Goal: Task Accomplishment & Management: Use online tool/utility

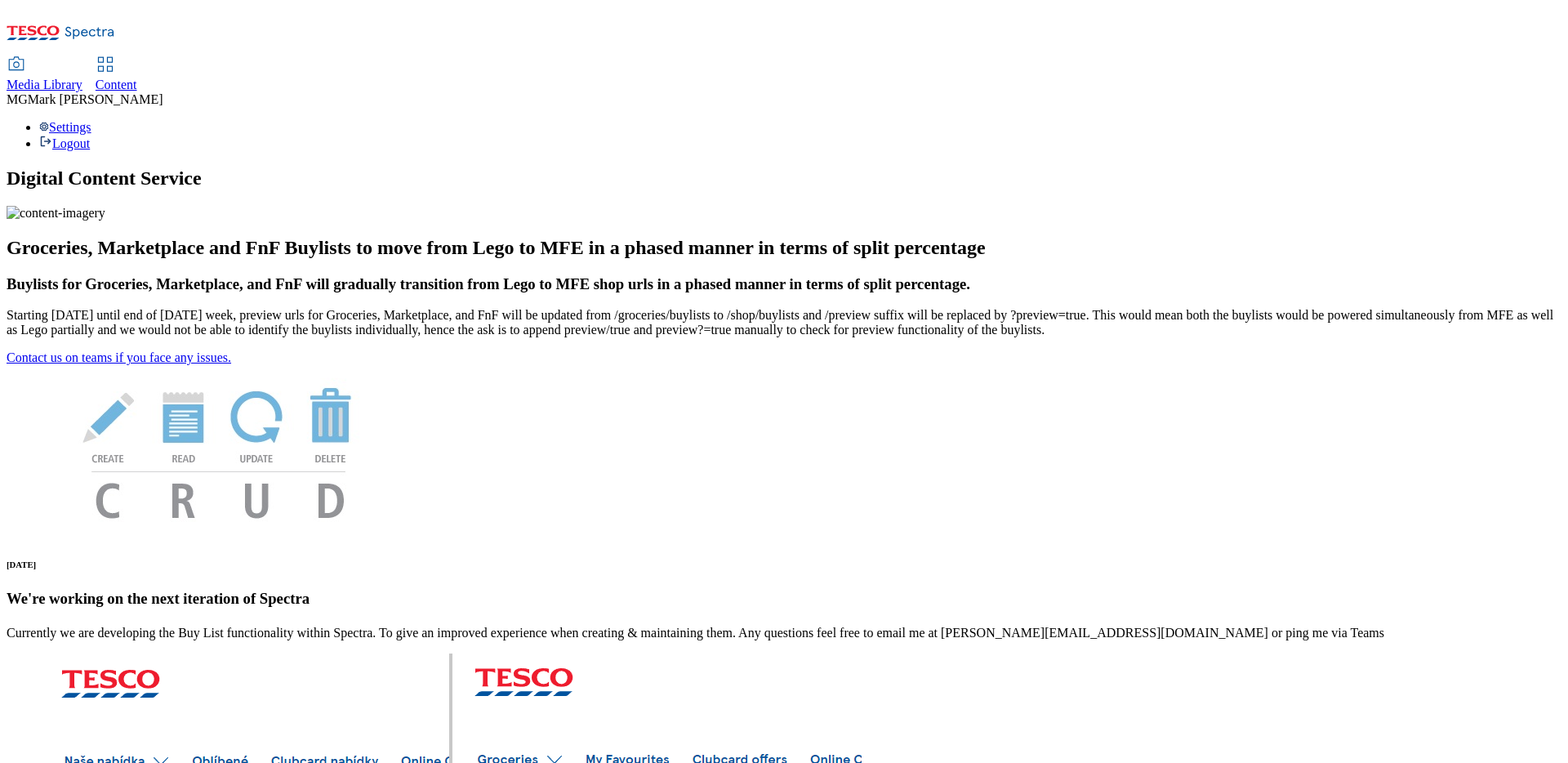
click at [83, 78] on span "Media Library" at bounding box center [44, 85] width 76 height 14
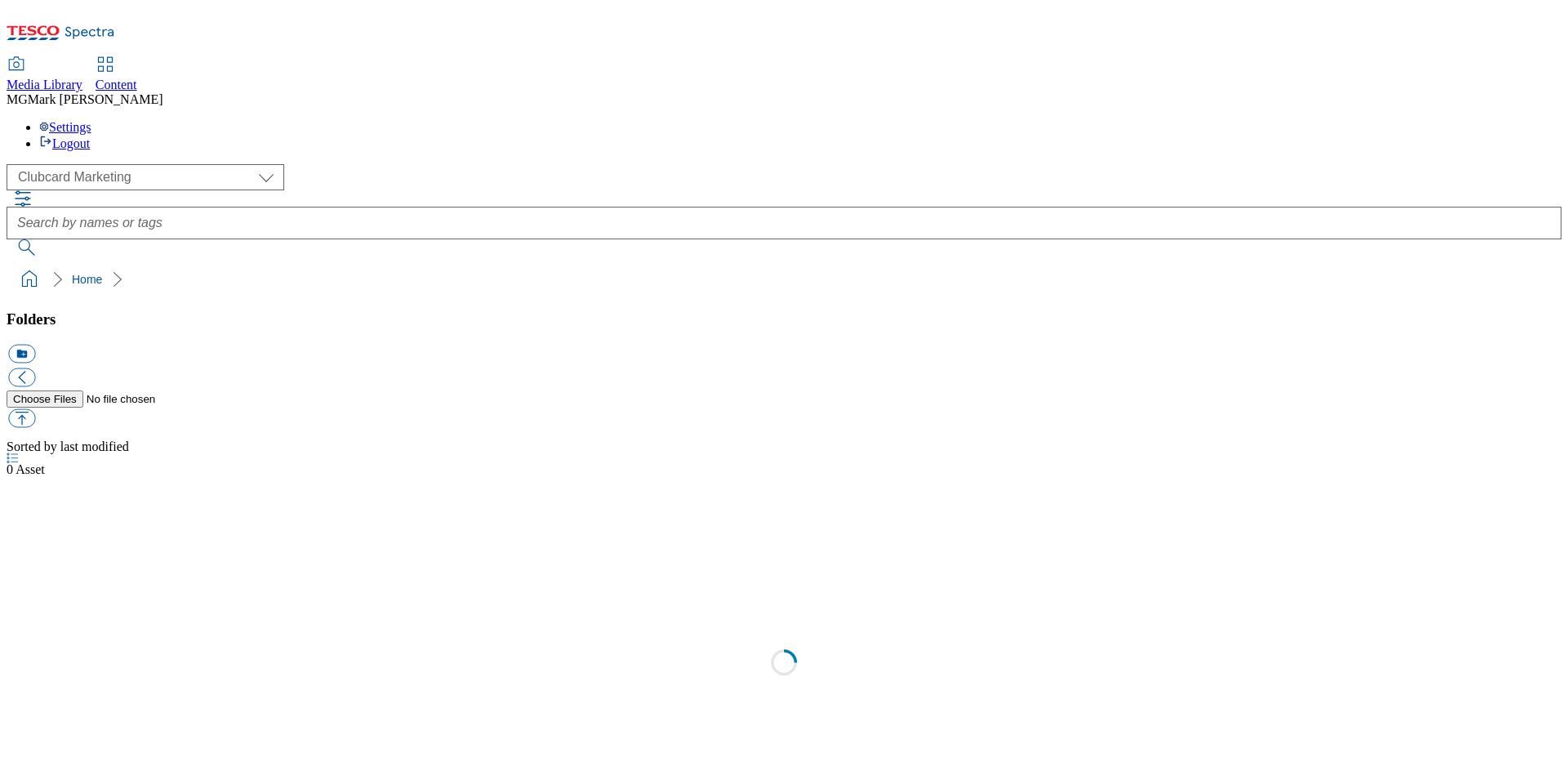
scroll to position [1, 0]
click at [137, 78] on span "Content" at bounding box center [116, 85] width 42 height 14
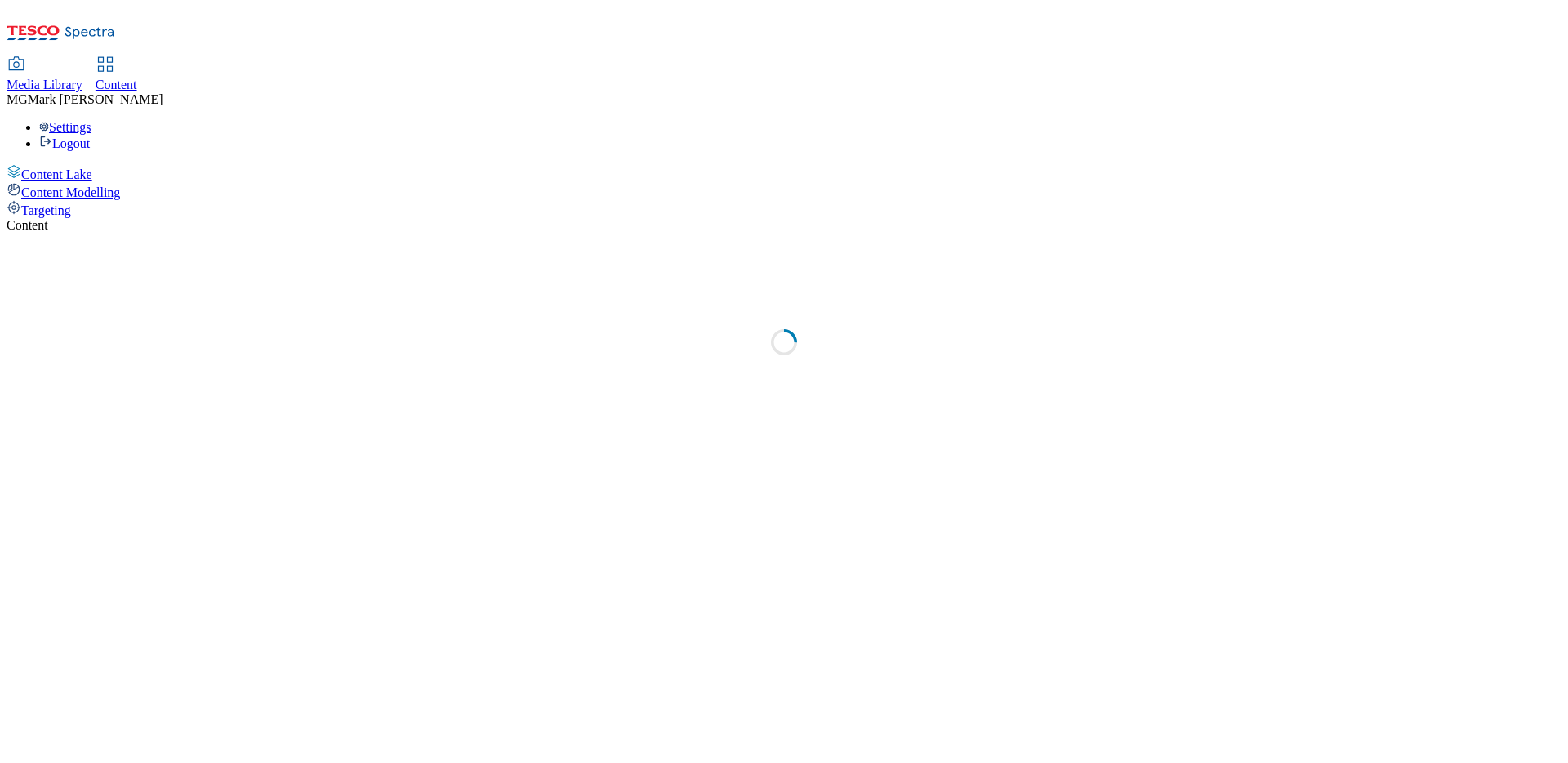
select select "flare-phones-uk"
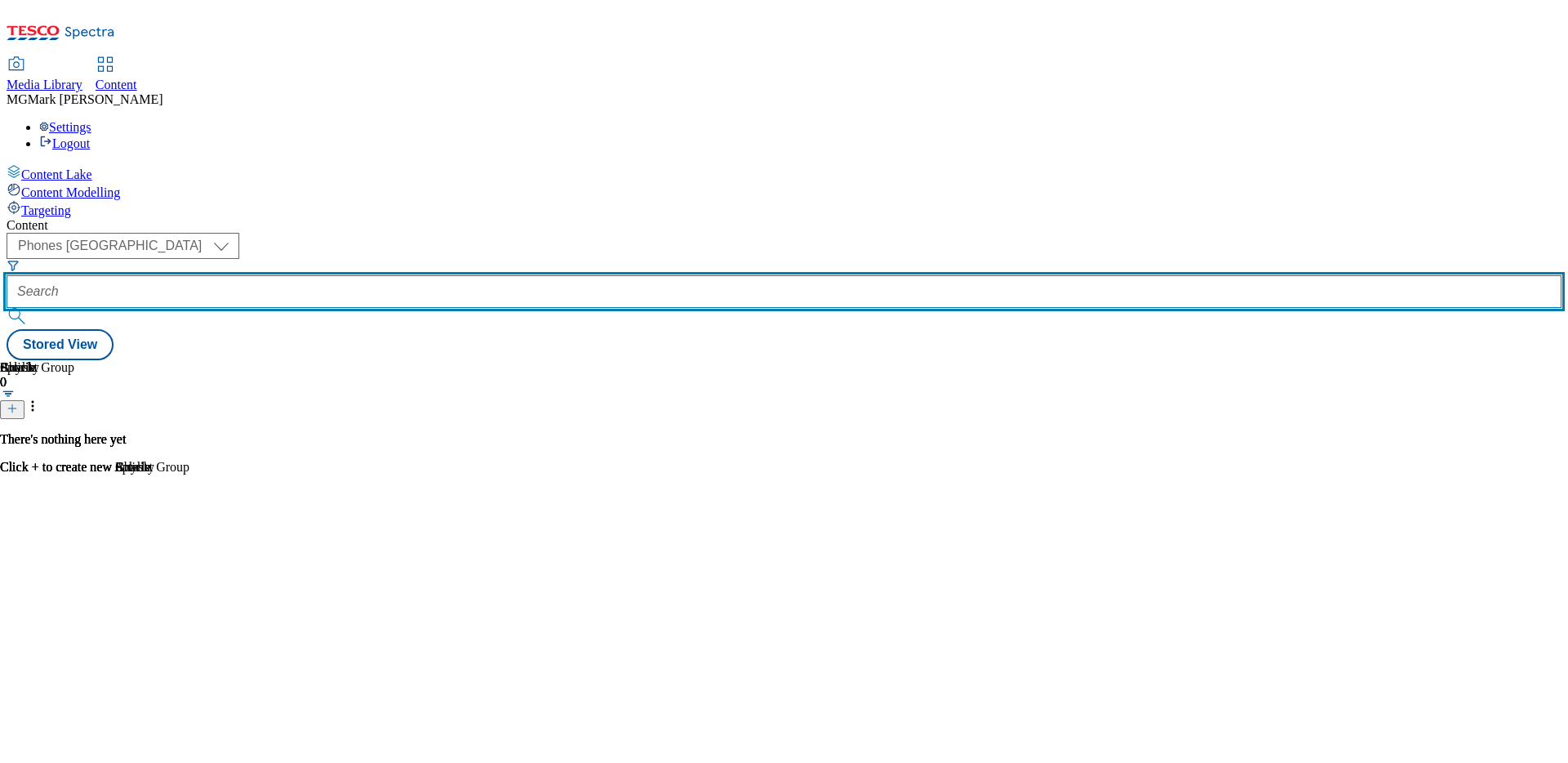
click at [383, 276] on input "text" at bounding box center [784, 291] width 1555 height 33
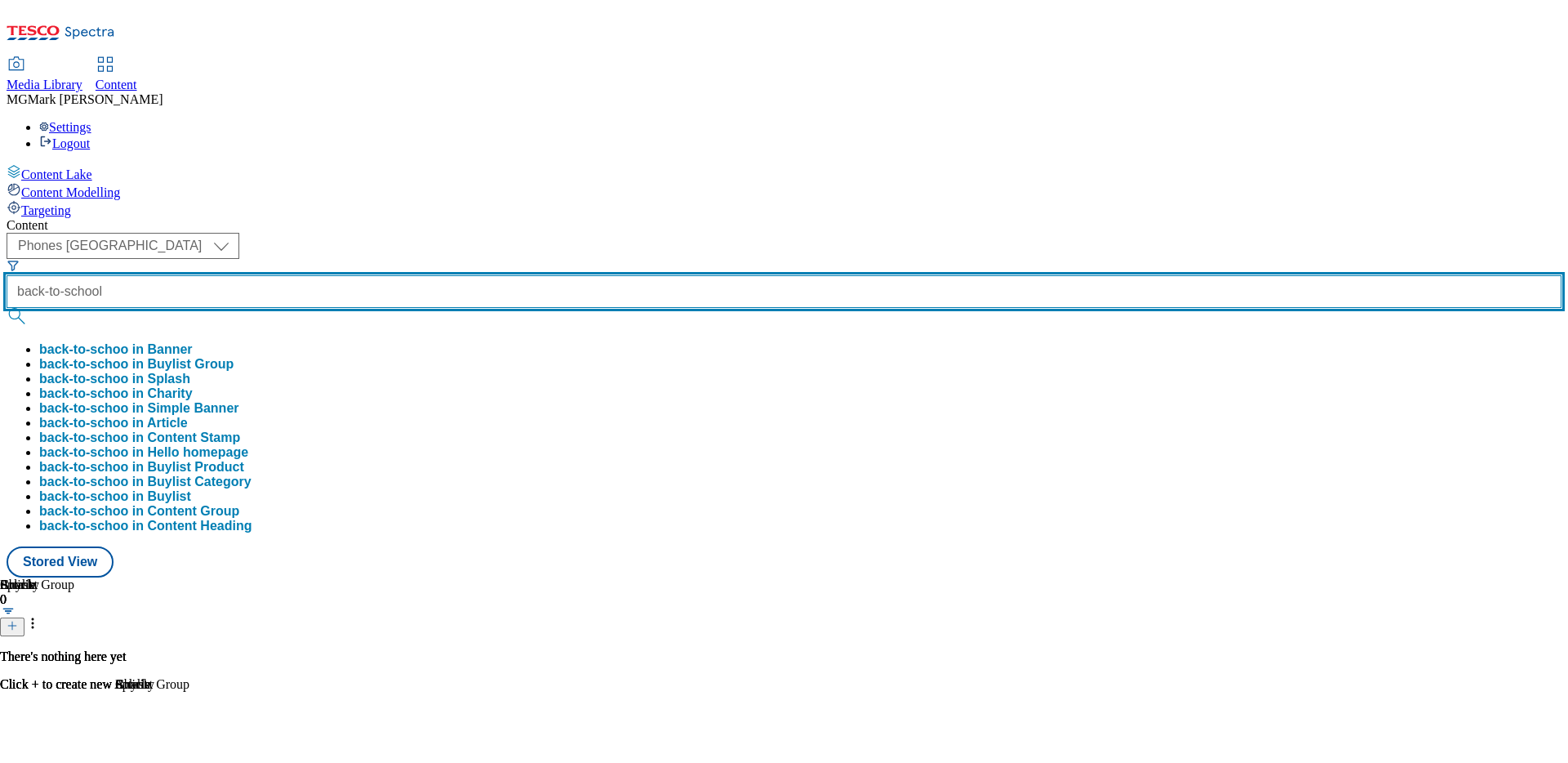
type input "back-to-school"
click at [7, 308] on button "submit" at bounding box center [18, 317] width 23 height 17
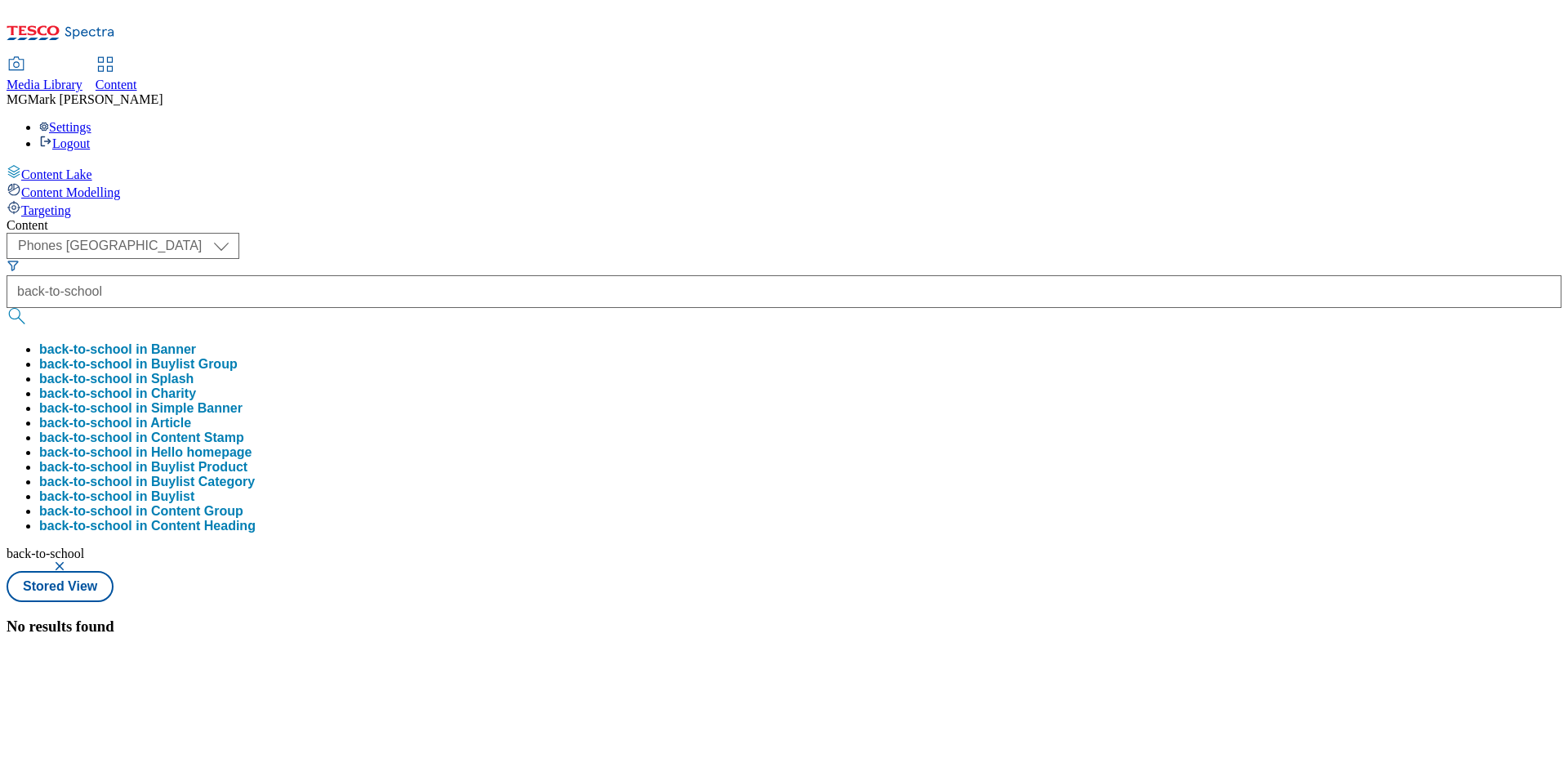
click at [621, 218] on div "Content" at bounding box center [784, 225] width 1555 height 15
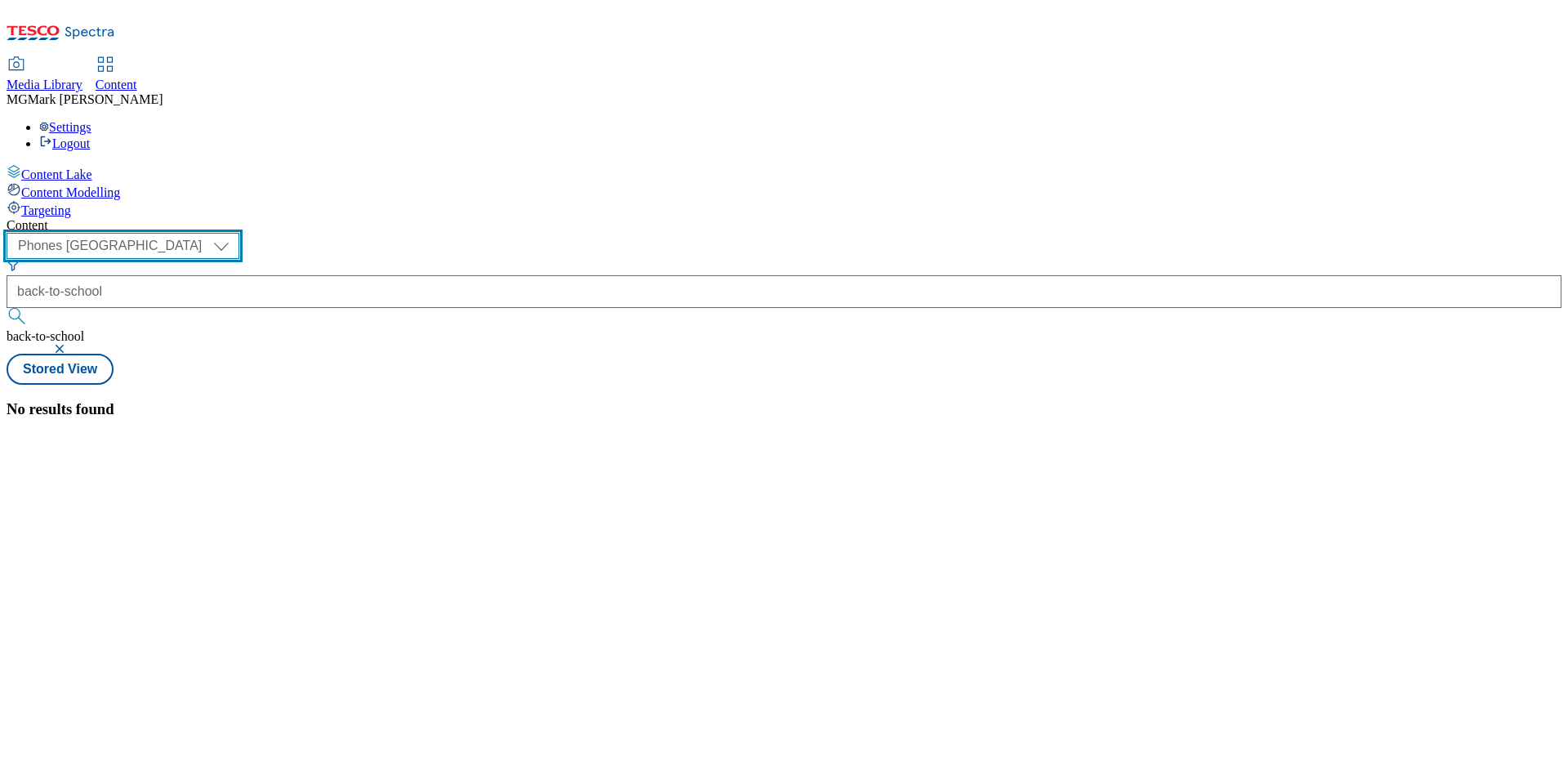
click at [239, 233] on select "Dotcom CZ Dotcom SK ghs-roi ghs-uk Phones [GEOGRAPHIC_DATA]" at bounding box center [123, 245] width 233 height 26
select select "ghs-[GEOGRAPHIC_DATA]"
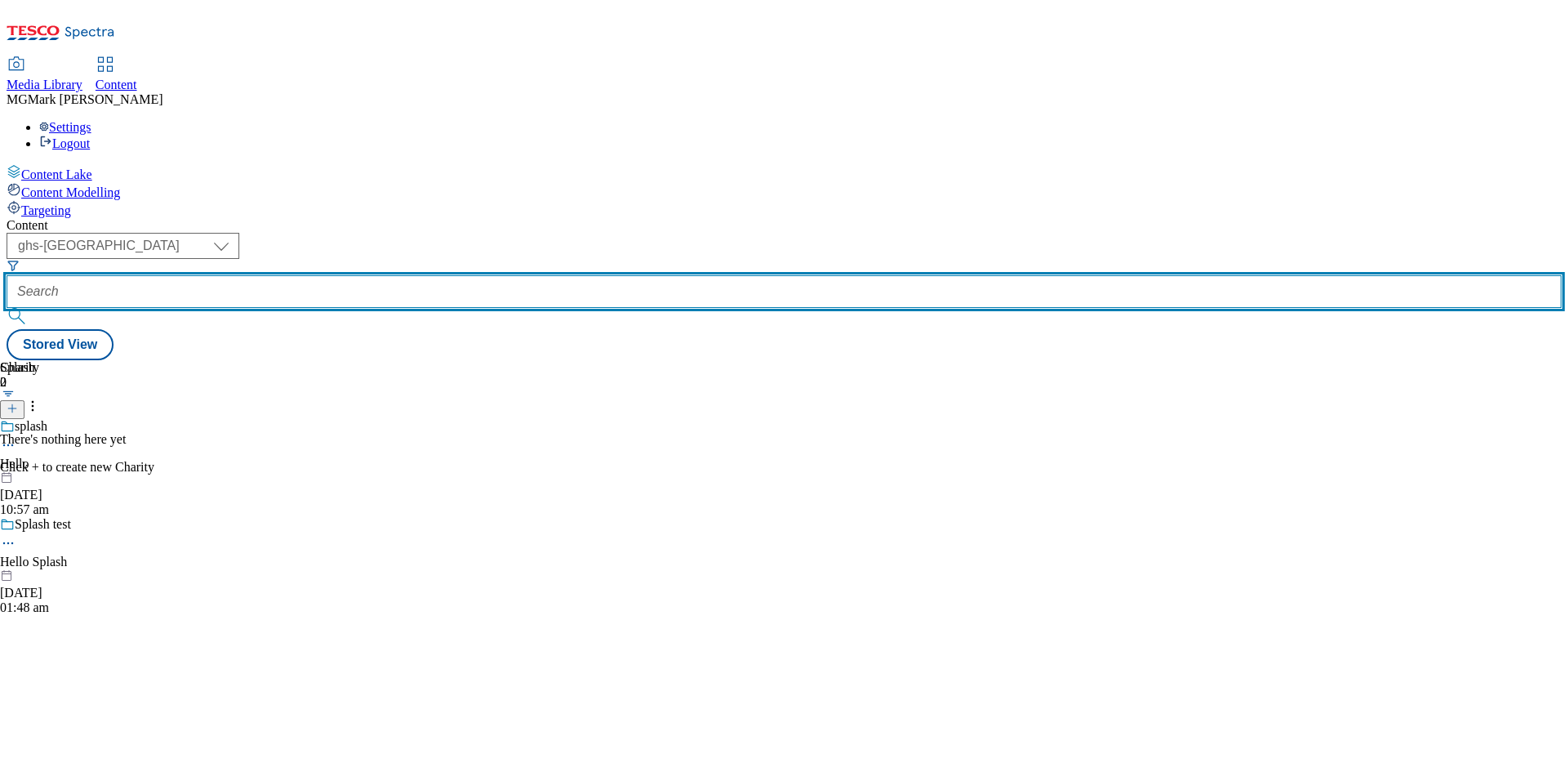
click at [443, 276] on input "text" at bounding box center [784, 291] width 1555 height 33
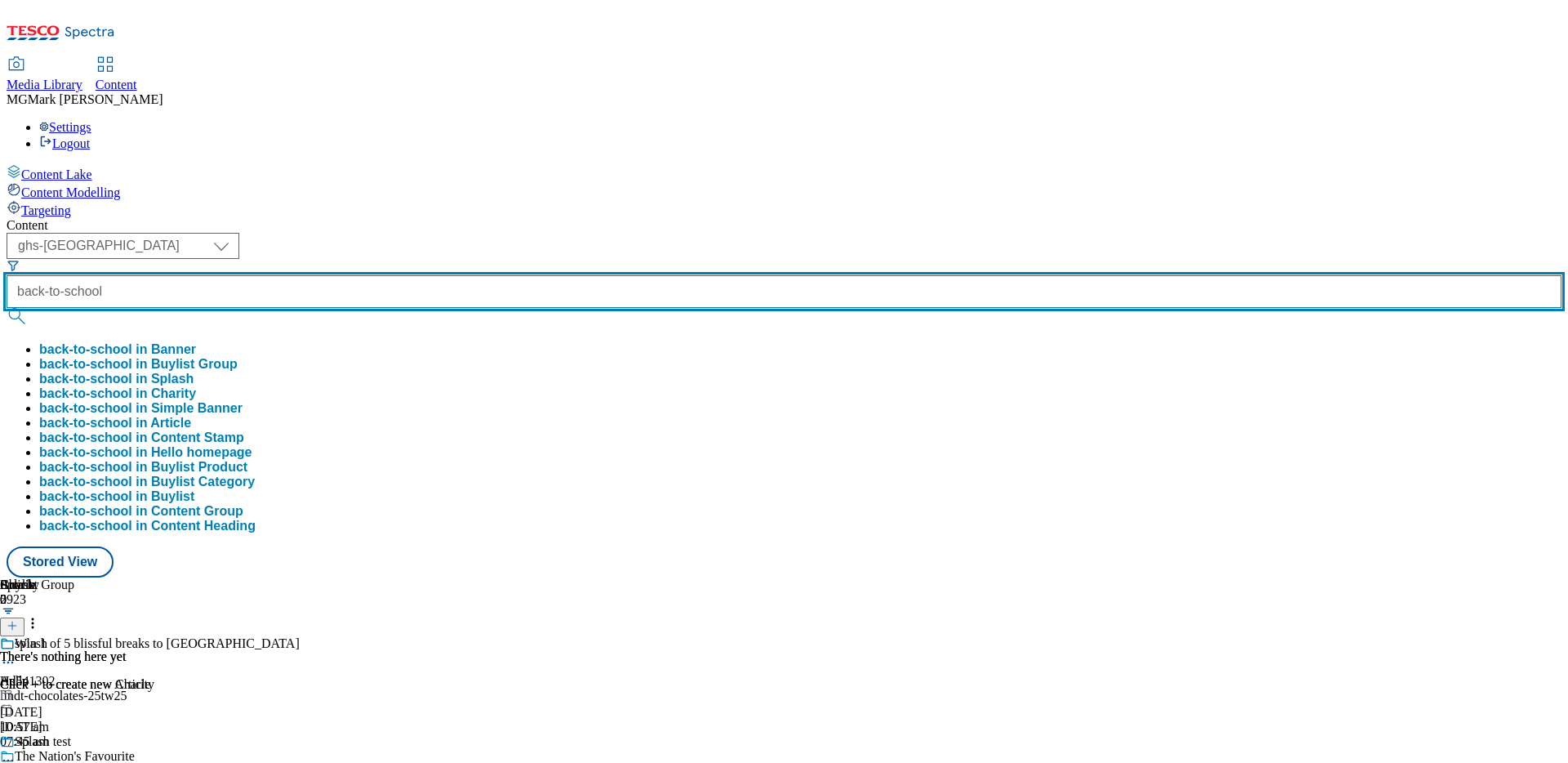
type input "back-to-school"
click at [7, 308] on button "submit" at bounding box center [18, 317] width 23 height 17
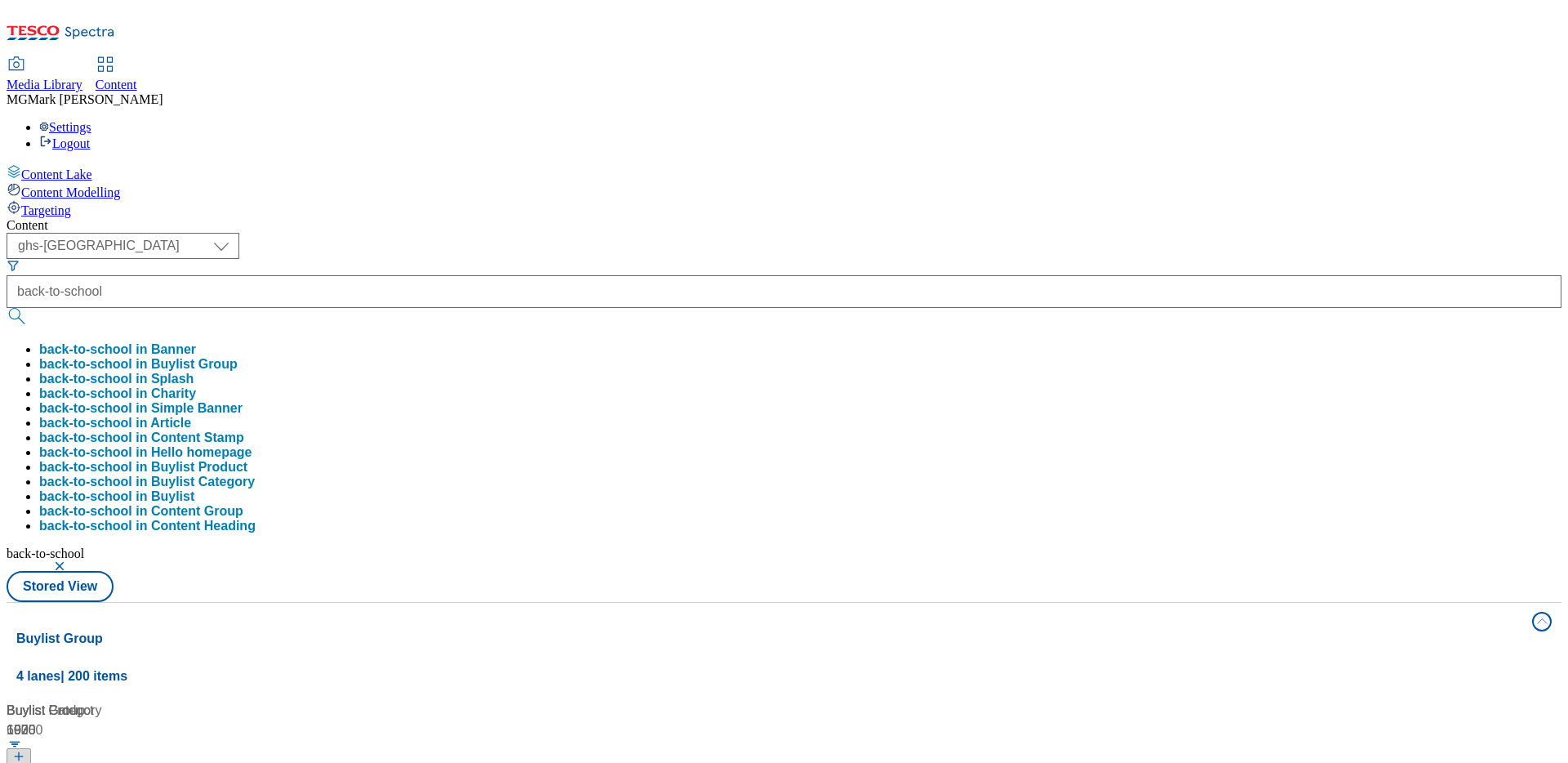
click at [818, 233] on div "( optional ) Dotcom CZ Dotcom SK ghs-roi ghs-[GEOGRAPHIC_DATA] Phones UK ghs-uk…" at bounding box center [784, 417] width 1555 height 369
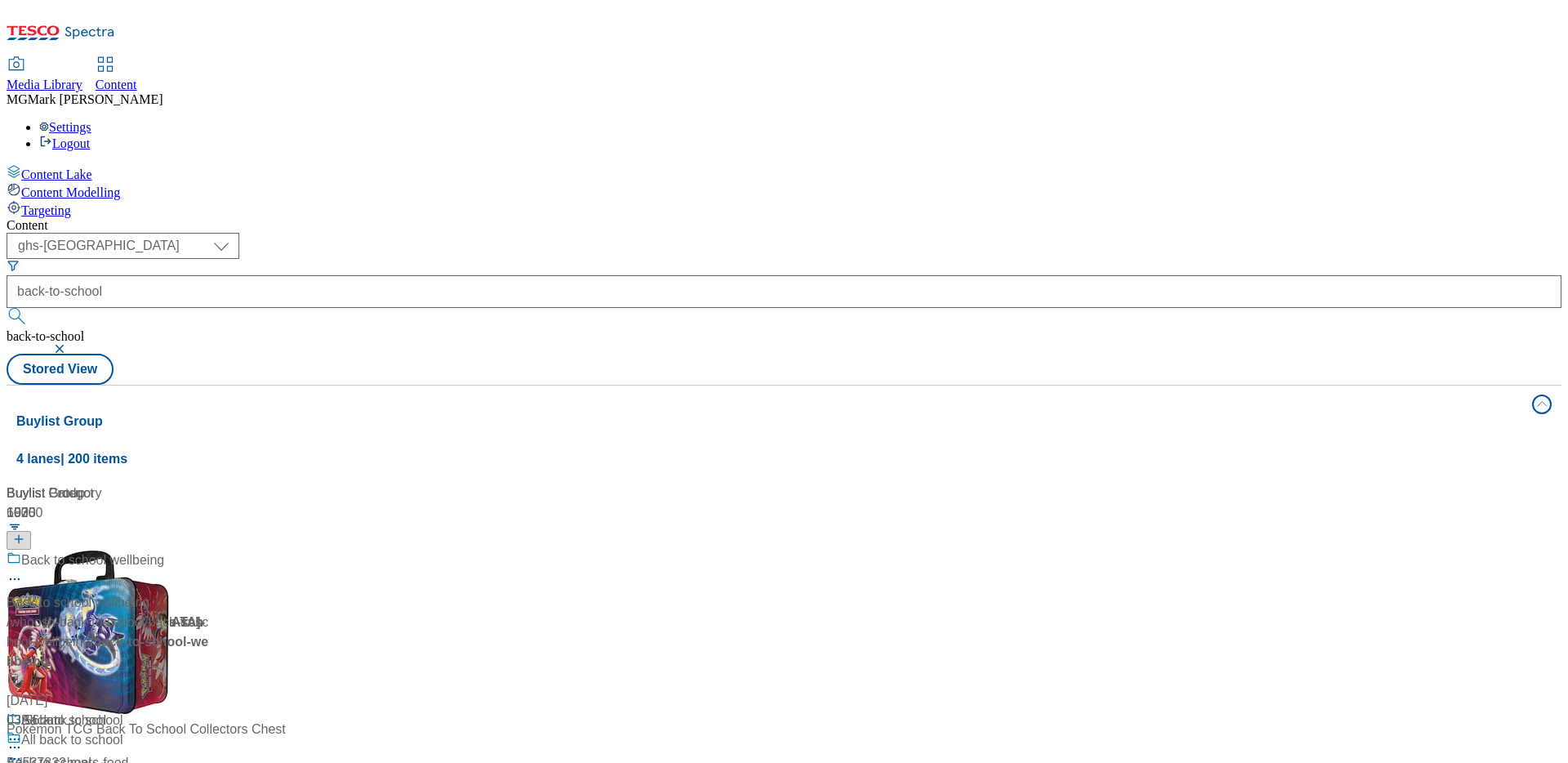
scroll to position [937, 0]
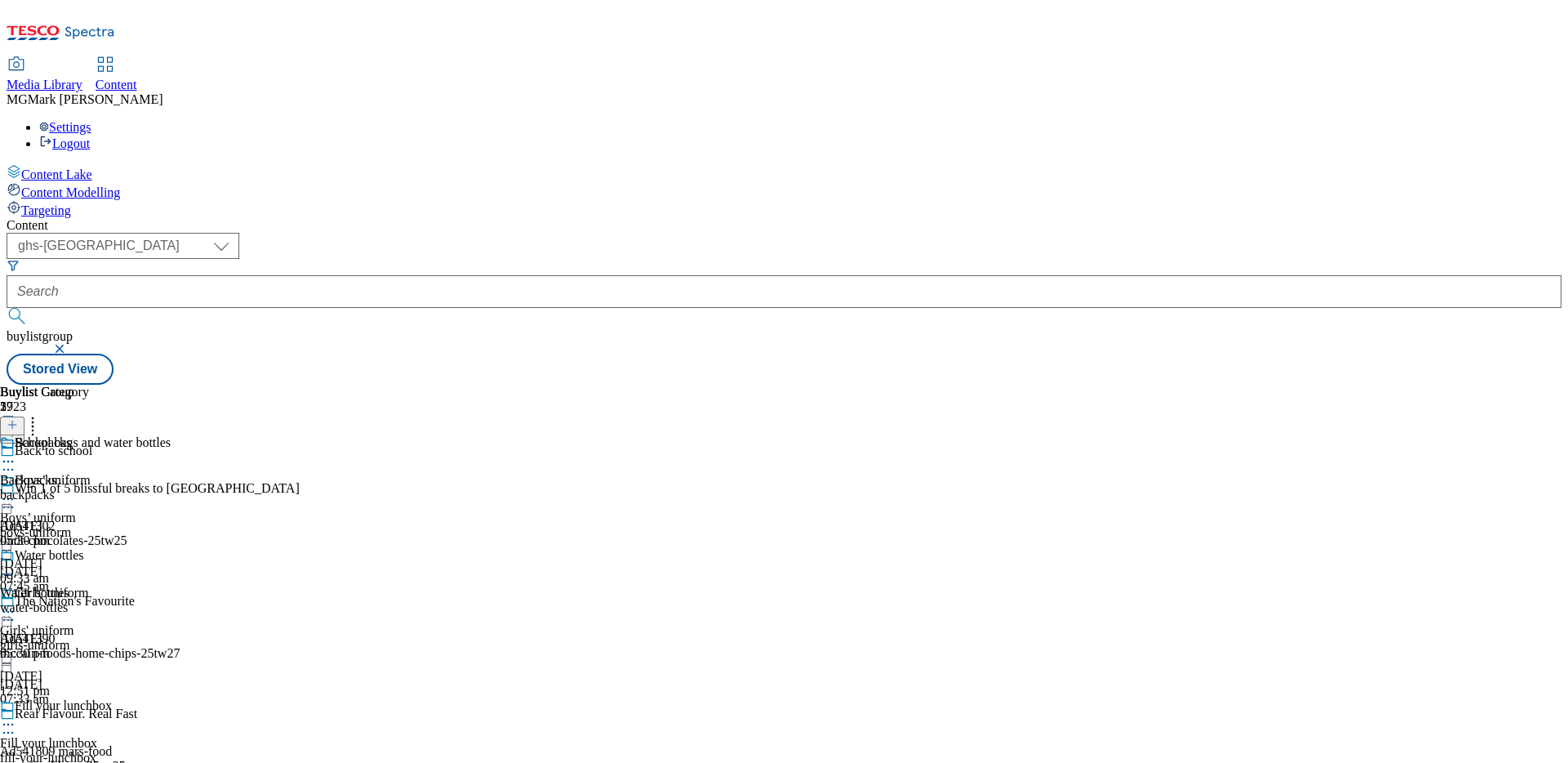
scroll to position [699, 0]
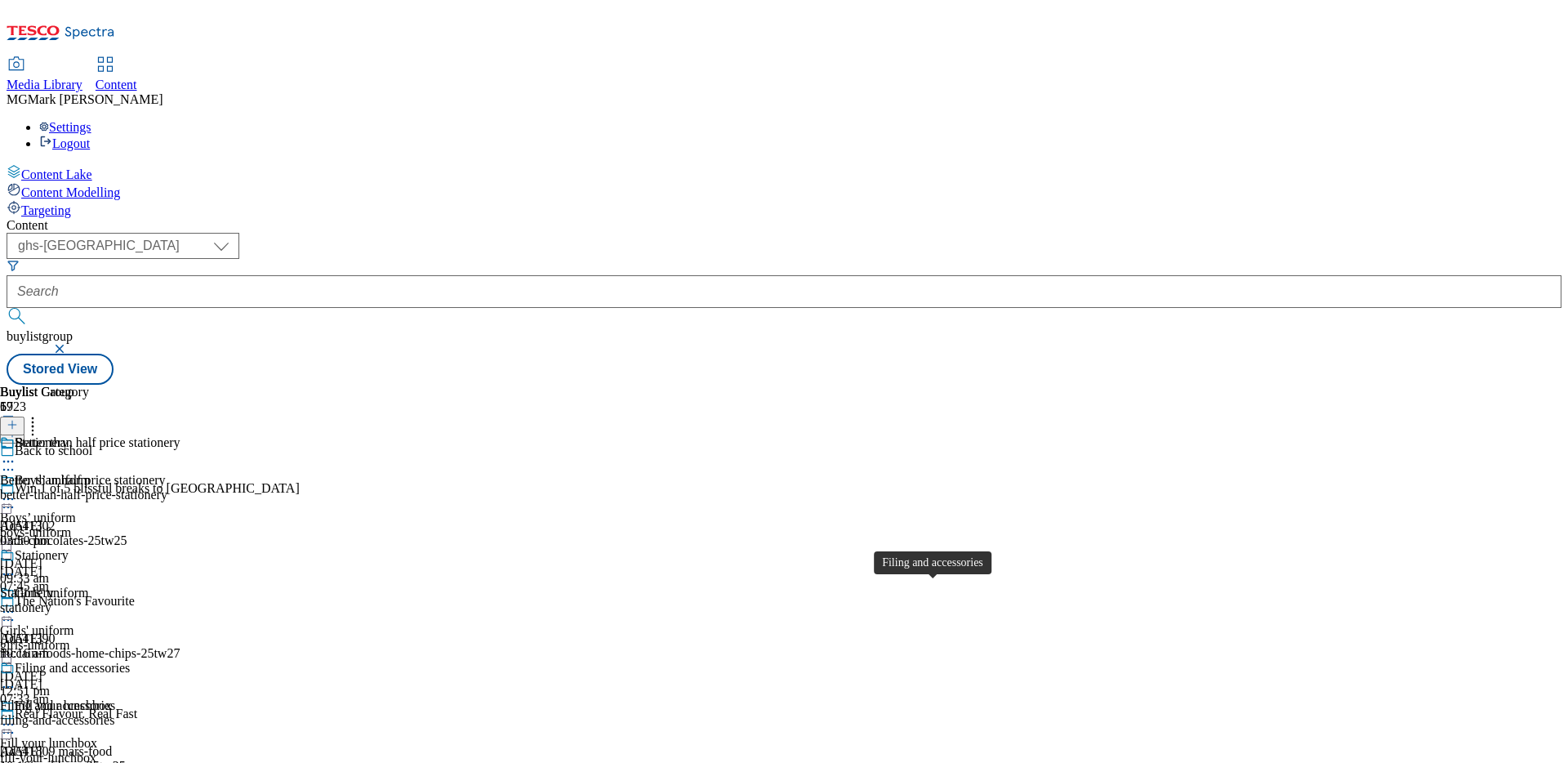
scroll to position [18, 0]
click at [181, 601] on div "stationery" at bounding box center [90, 608] width 181 height 15
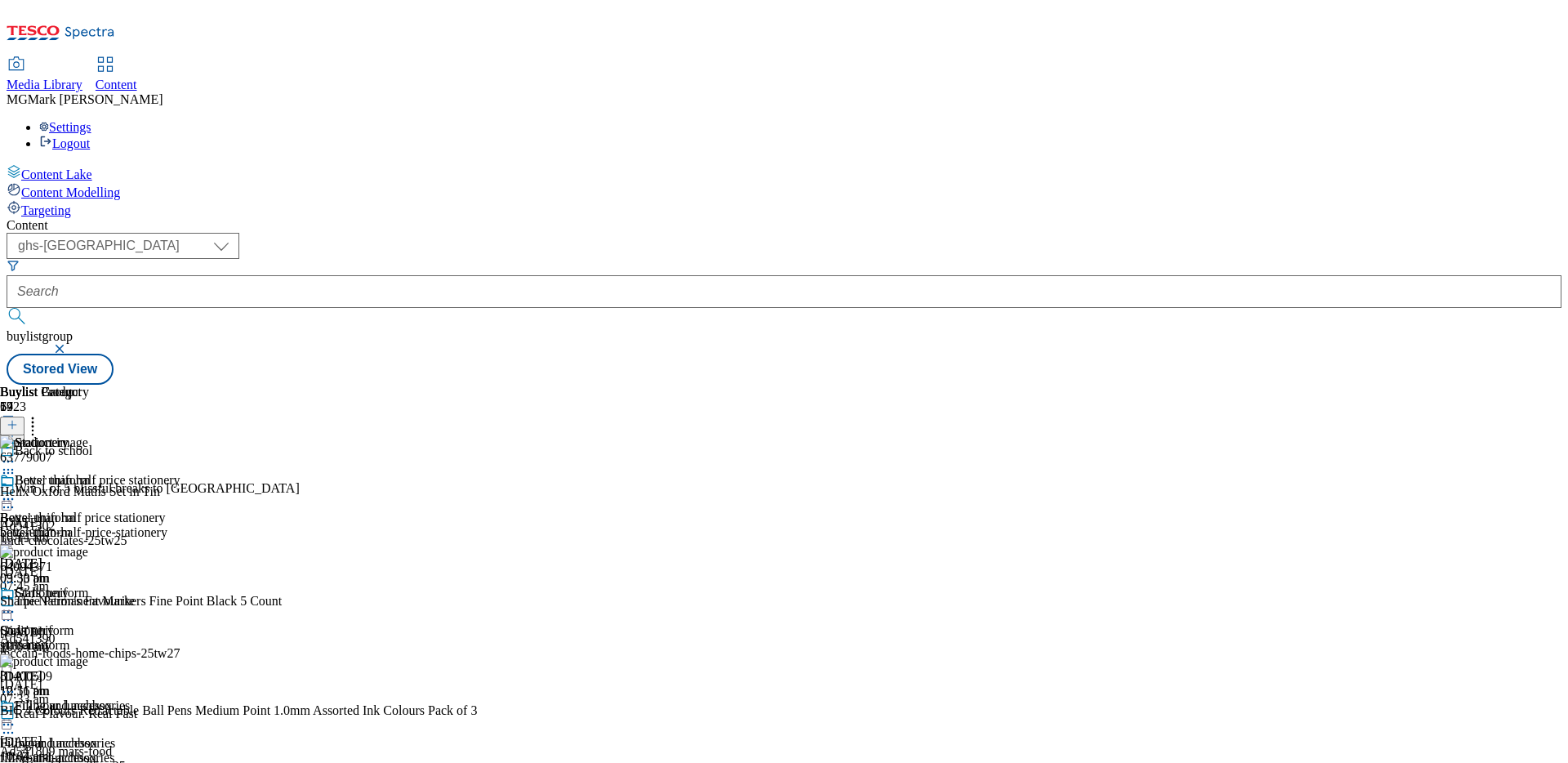
click at [24, 419] on div at bounding box center [12, 425] width 24 height 14
click at [18, 419] on icon at bounding box center [13, 425] width 12 height 12
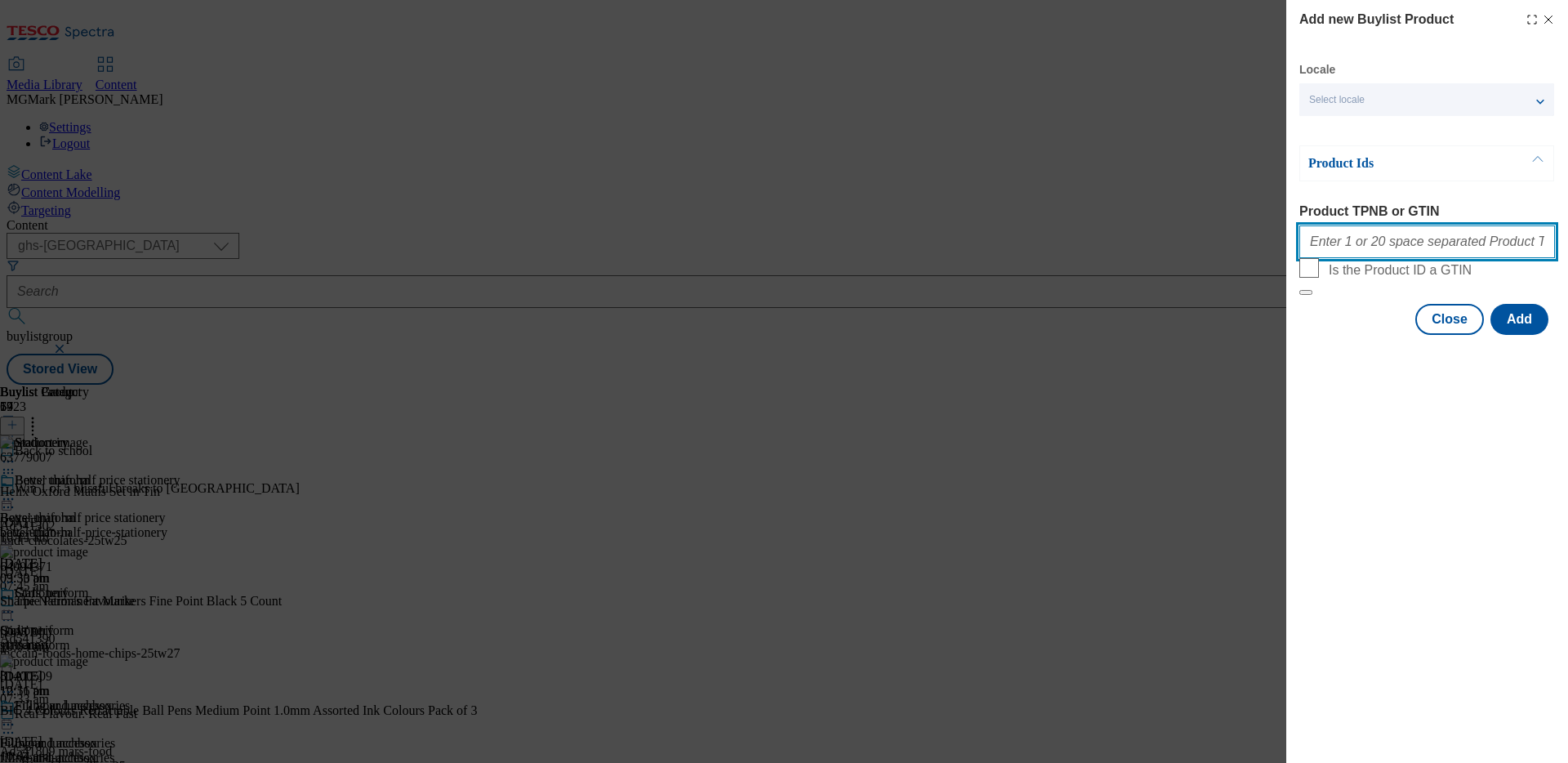
click at [1373, 244] on input "Product TPNB or GTIN" at bounding box center [1427, 241] width 255 height 33
click at [1372, 244] on input "Product TPNB or GTIN" at bounding box center [1427, 241] width 255 height 33
paste input "62058246 63779007 81074687"
type input "62058246 63779007 81074687"
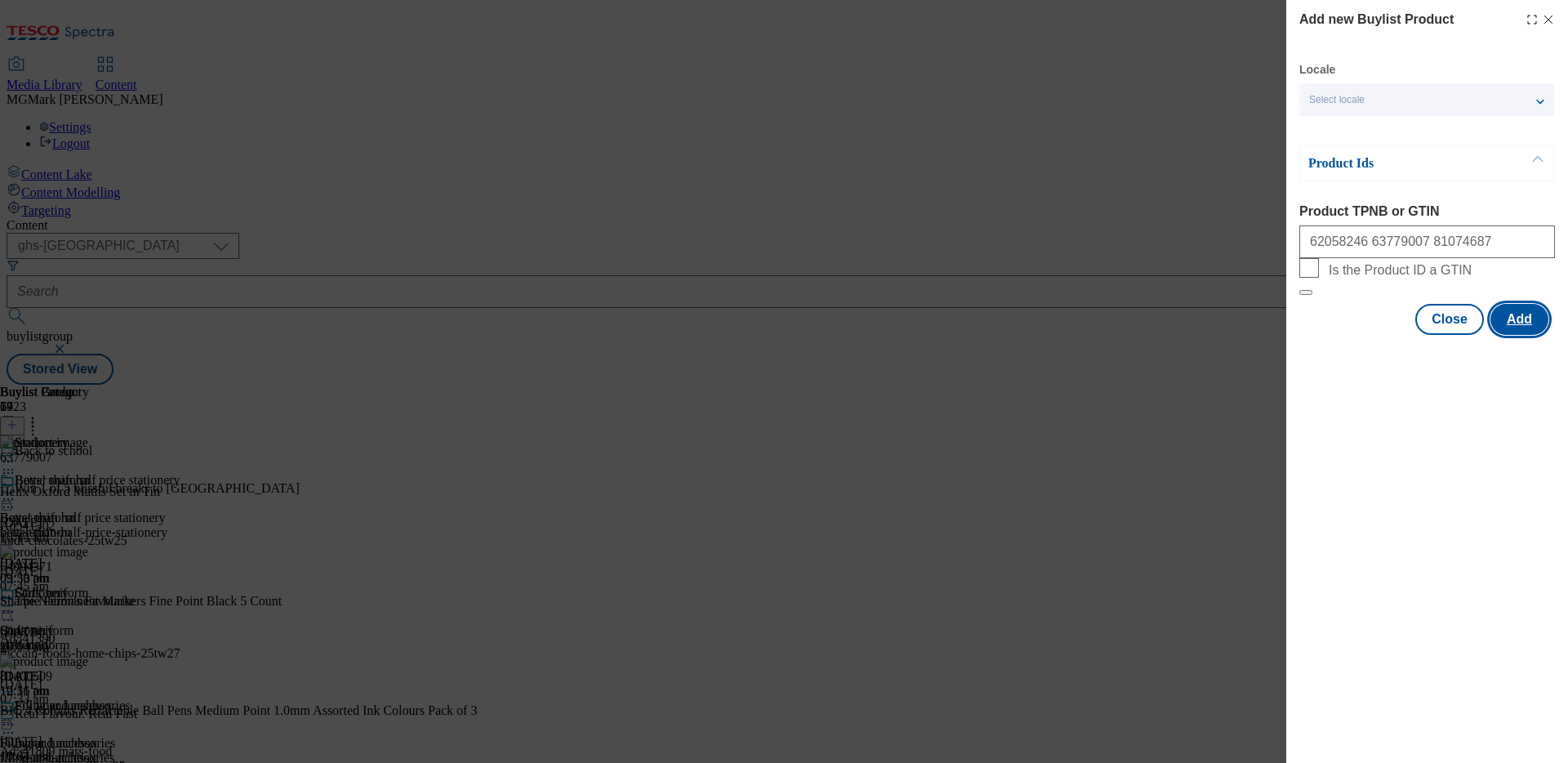
click at [1527, 335] on button "Add" at bounding box center [1519, 319] width 58 height 31
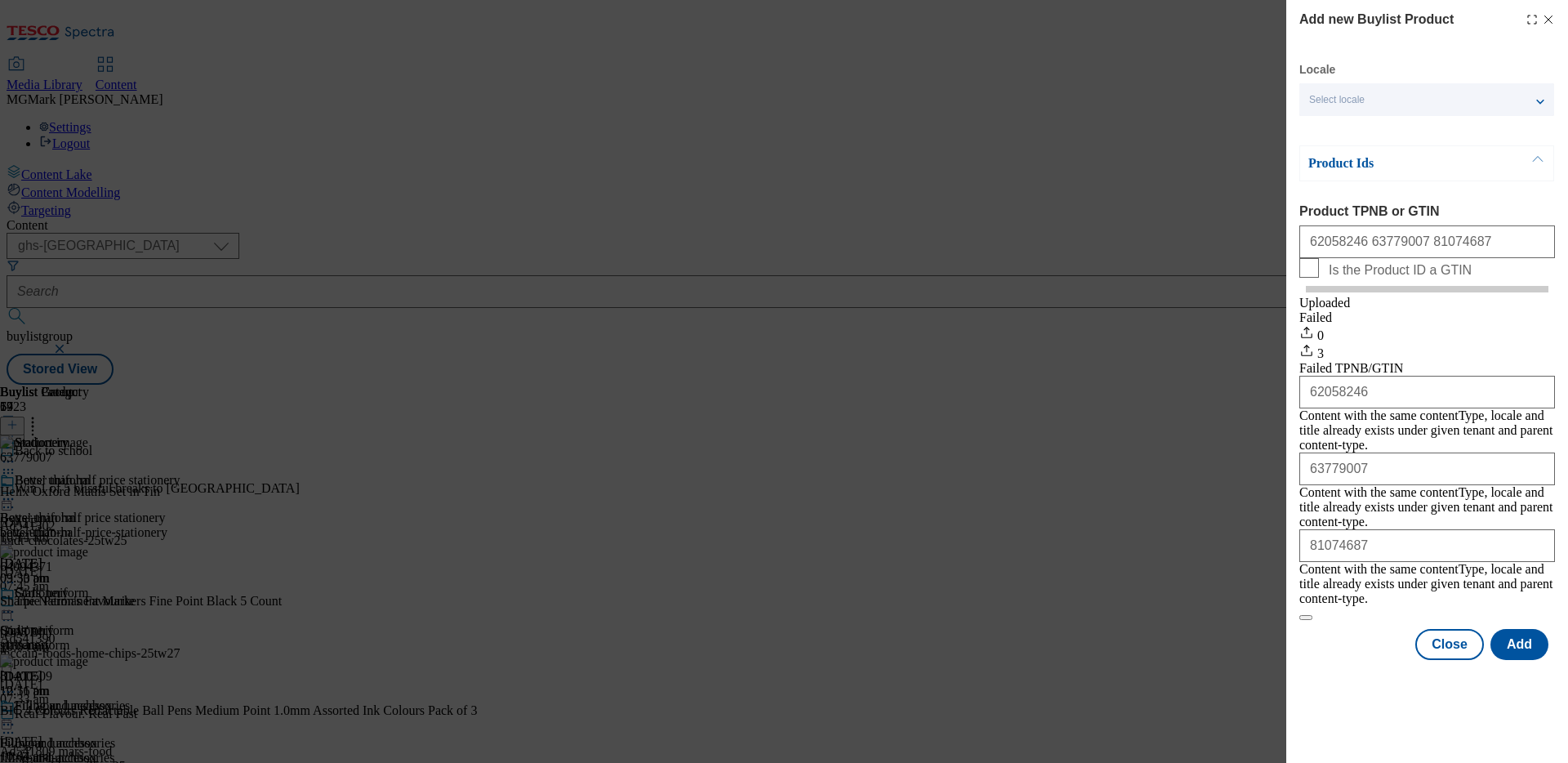
click at [1550, 22] on line "Modal" at bounding box center [1548, 20] width 8 height 8
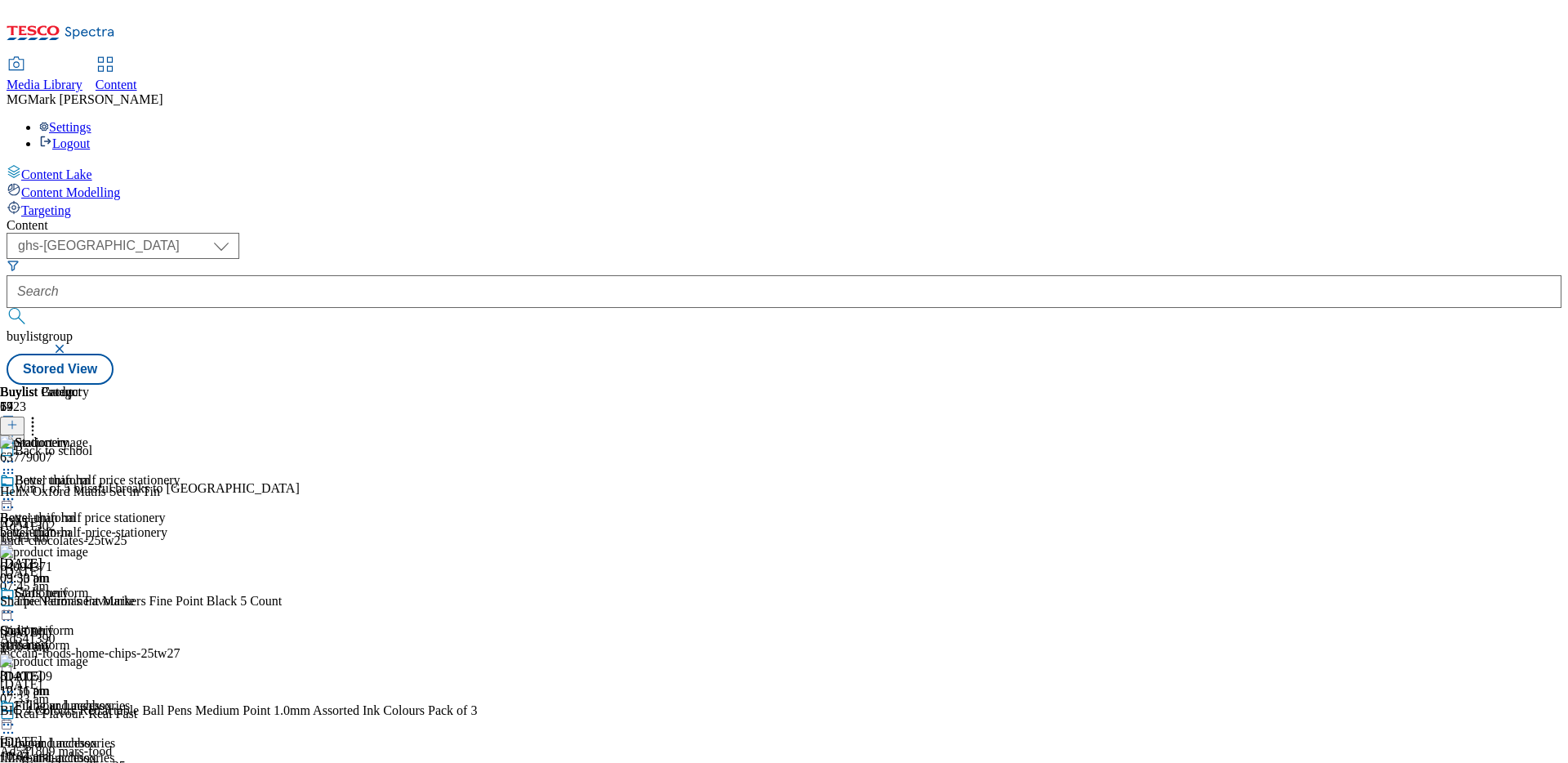
click at [41, 414] on icon at bounding box center [33, 422] width 17 height 17
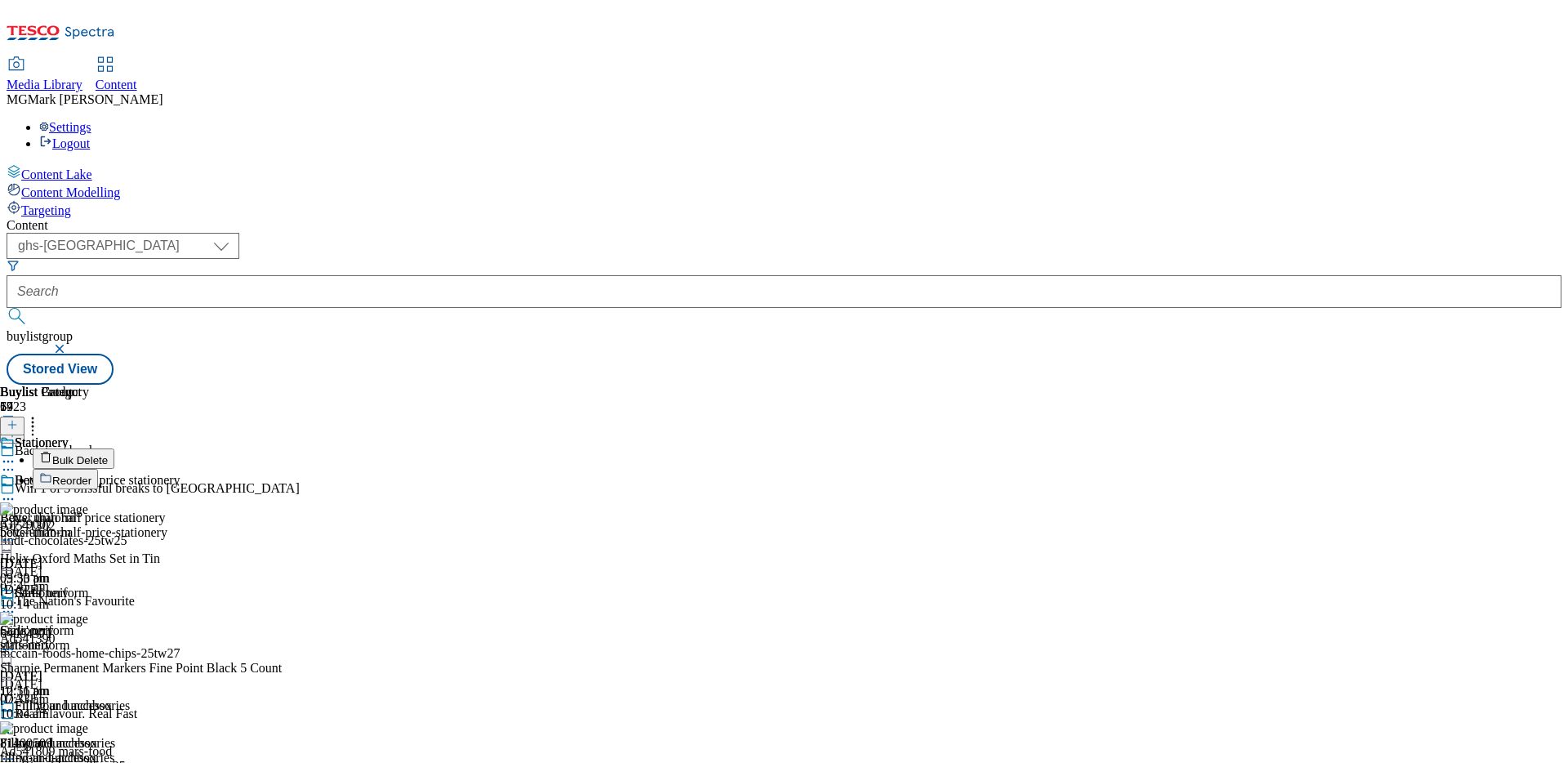
click at [98, 469] on button "Reorder" at bounding box center [65, 479] width 65 height 20
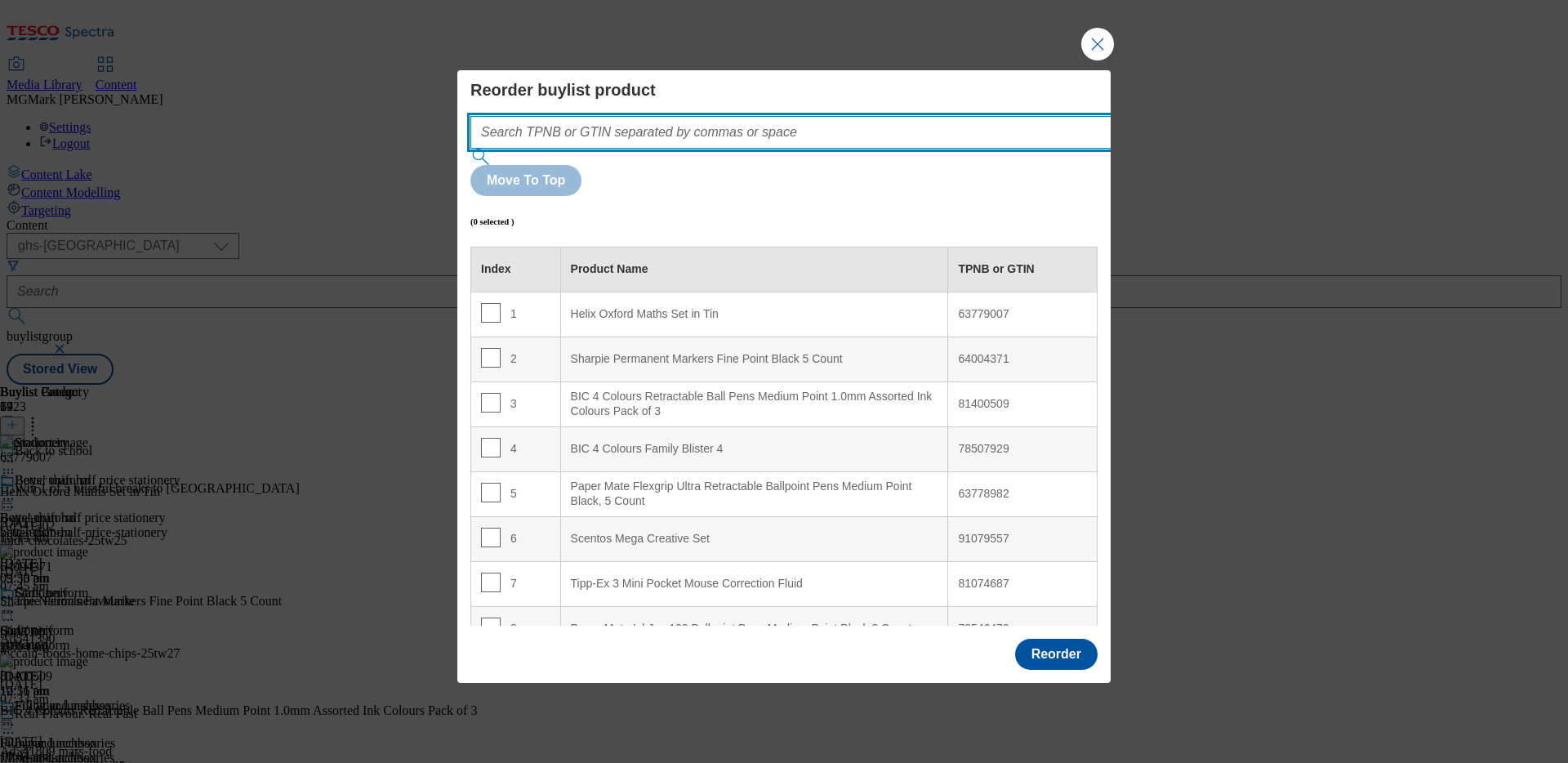
click at [723, 149] on input "Modal" at bounding box center [815, 131] width 690 height 33
click at [712, 149] on input "Modal" at bounding box center [815, 131] width 690 height 33
paste input "62058246 63779007 81074687"
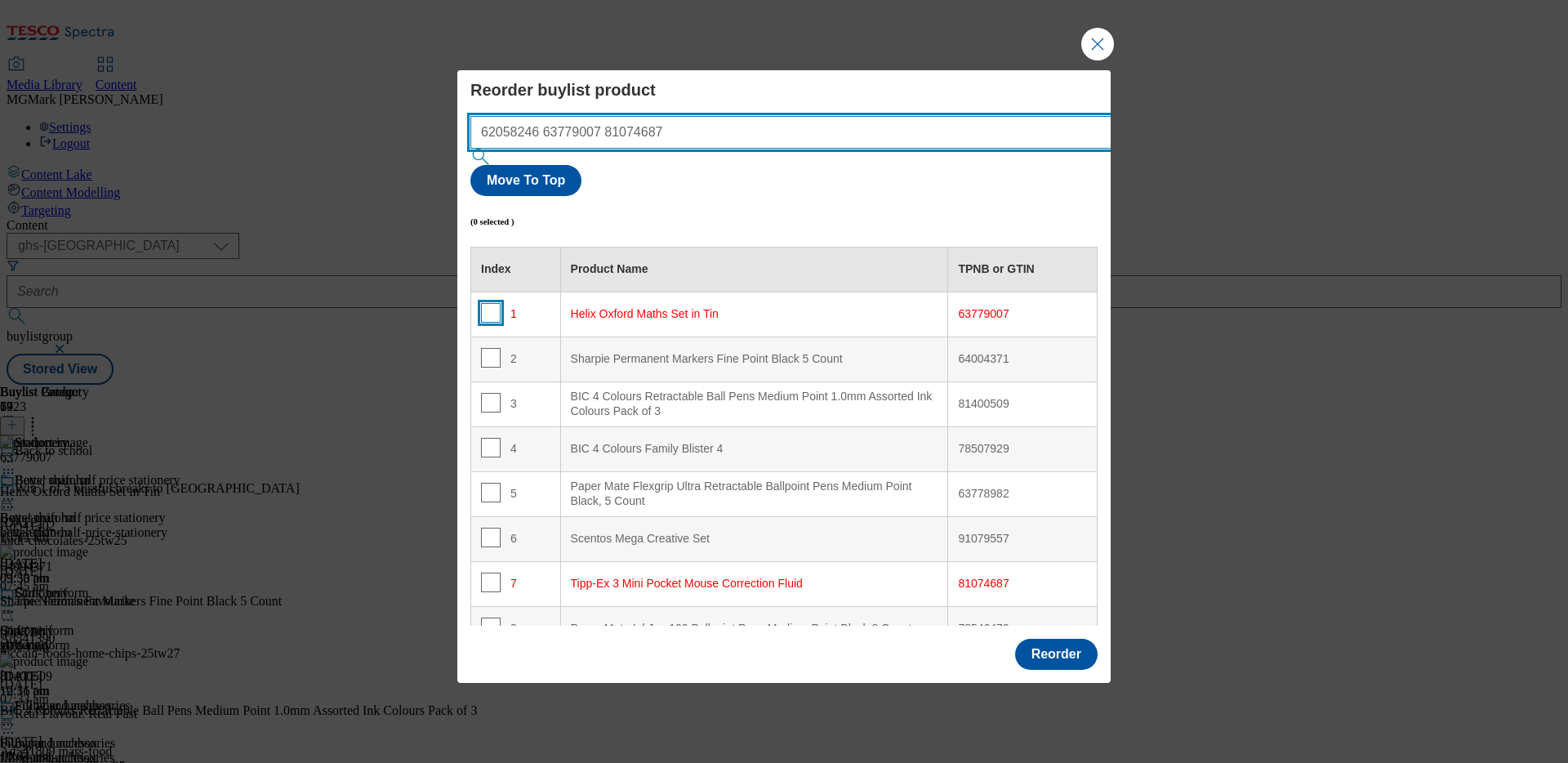
type input "62058246 63779007 81074687"
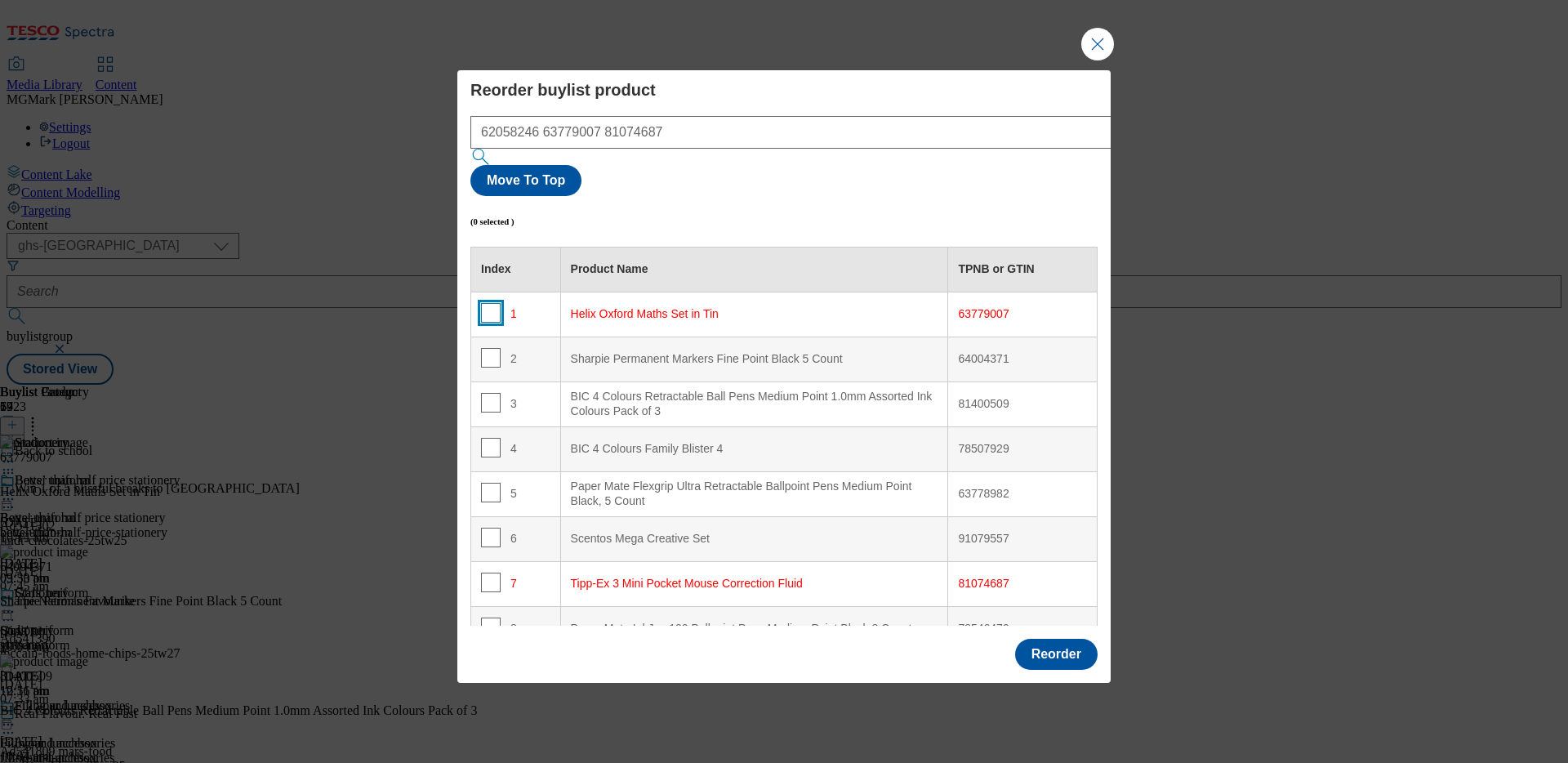
click at [489, 303] on input "Modal" at bounding box center [490, 312] width 19 height 19
checkbox input "true"
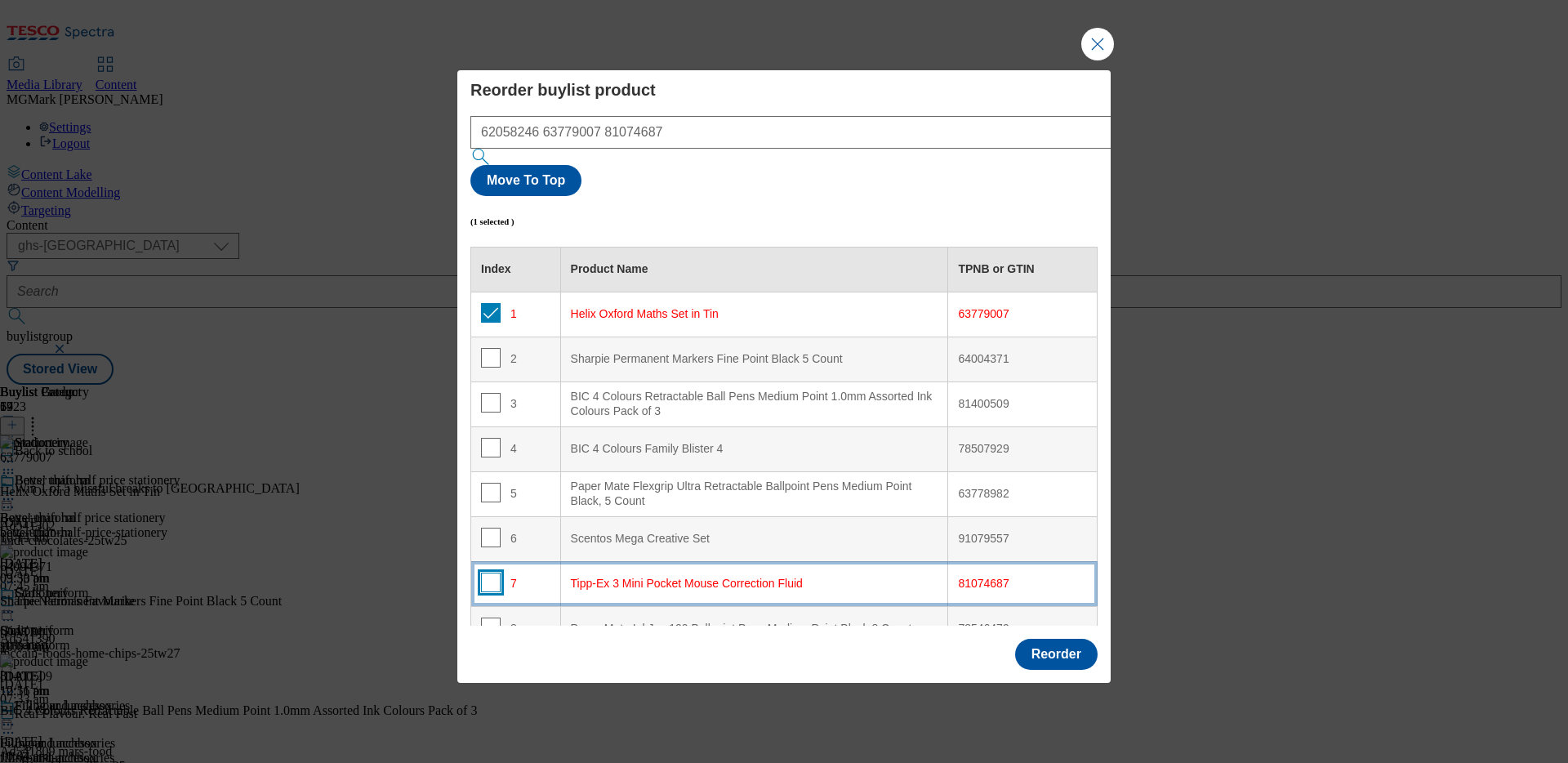
click at [489, 573] on input "Modal" at bounding box center [490, 582] width 19 height 19
checkbox input "true"
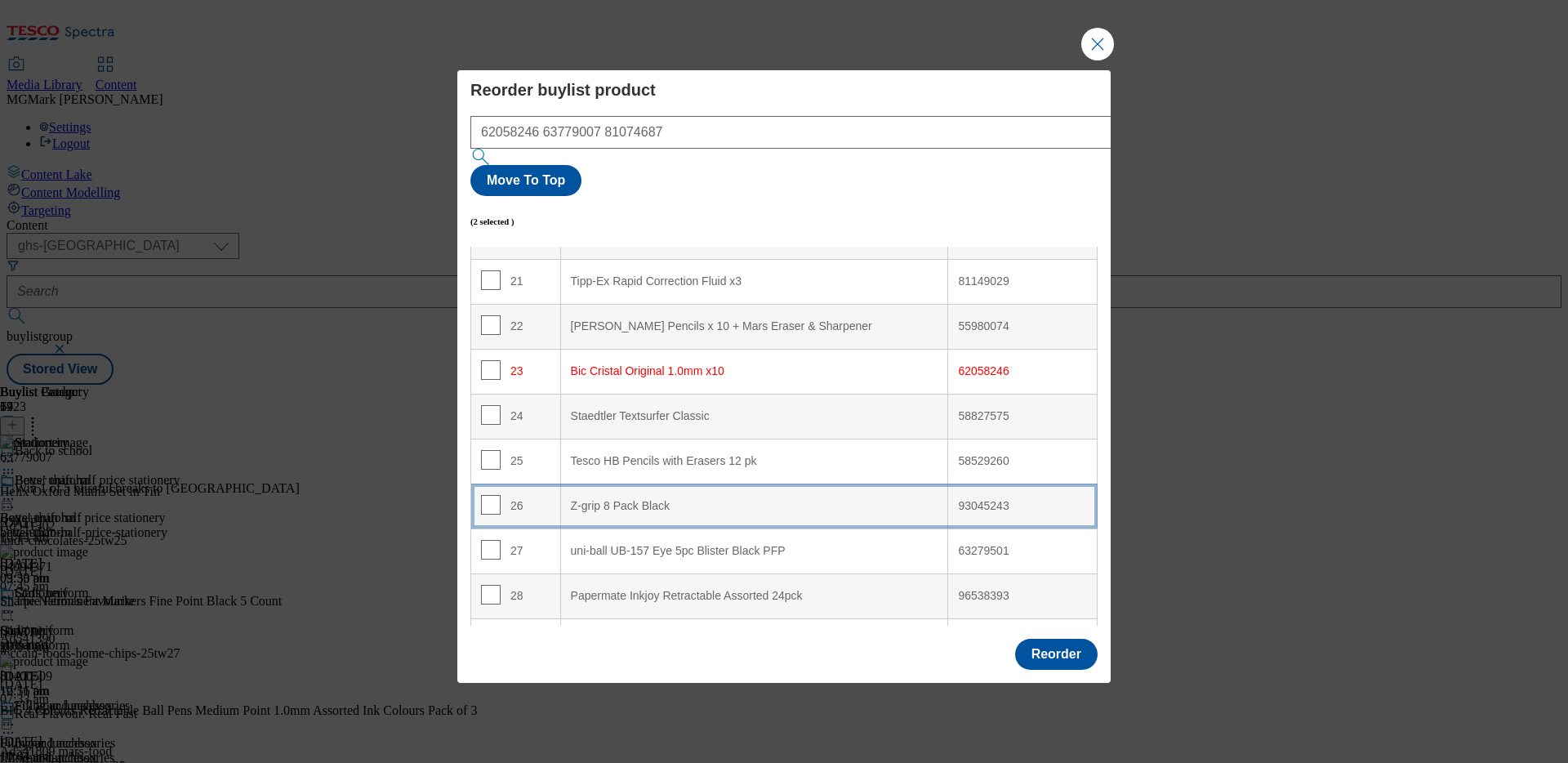
scroll to position [925, 0]
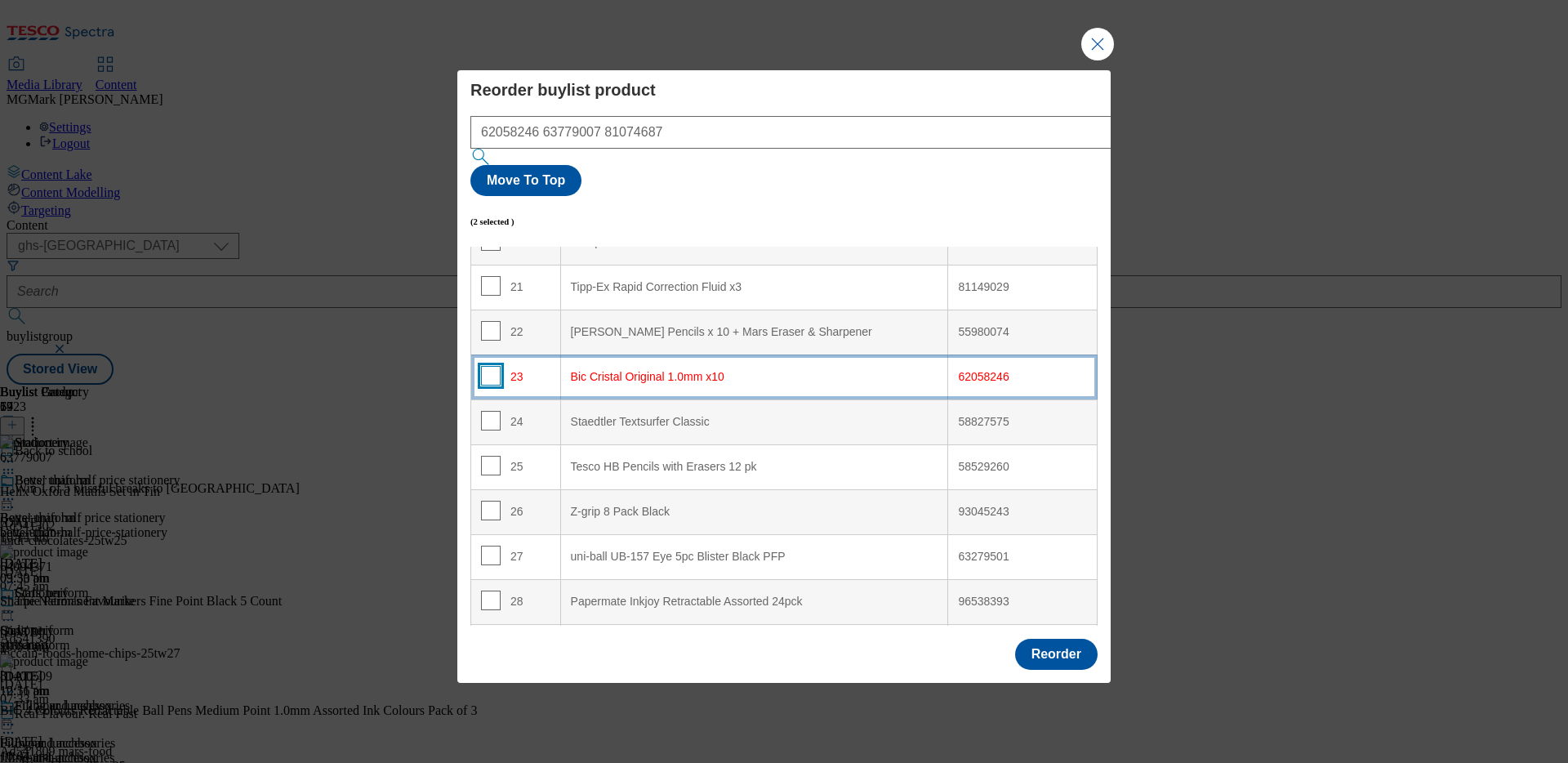
click at [490, 366] on input "Modal" at bounding box center [490, 375] width 19 height 19
checkbox input "true"
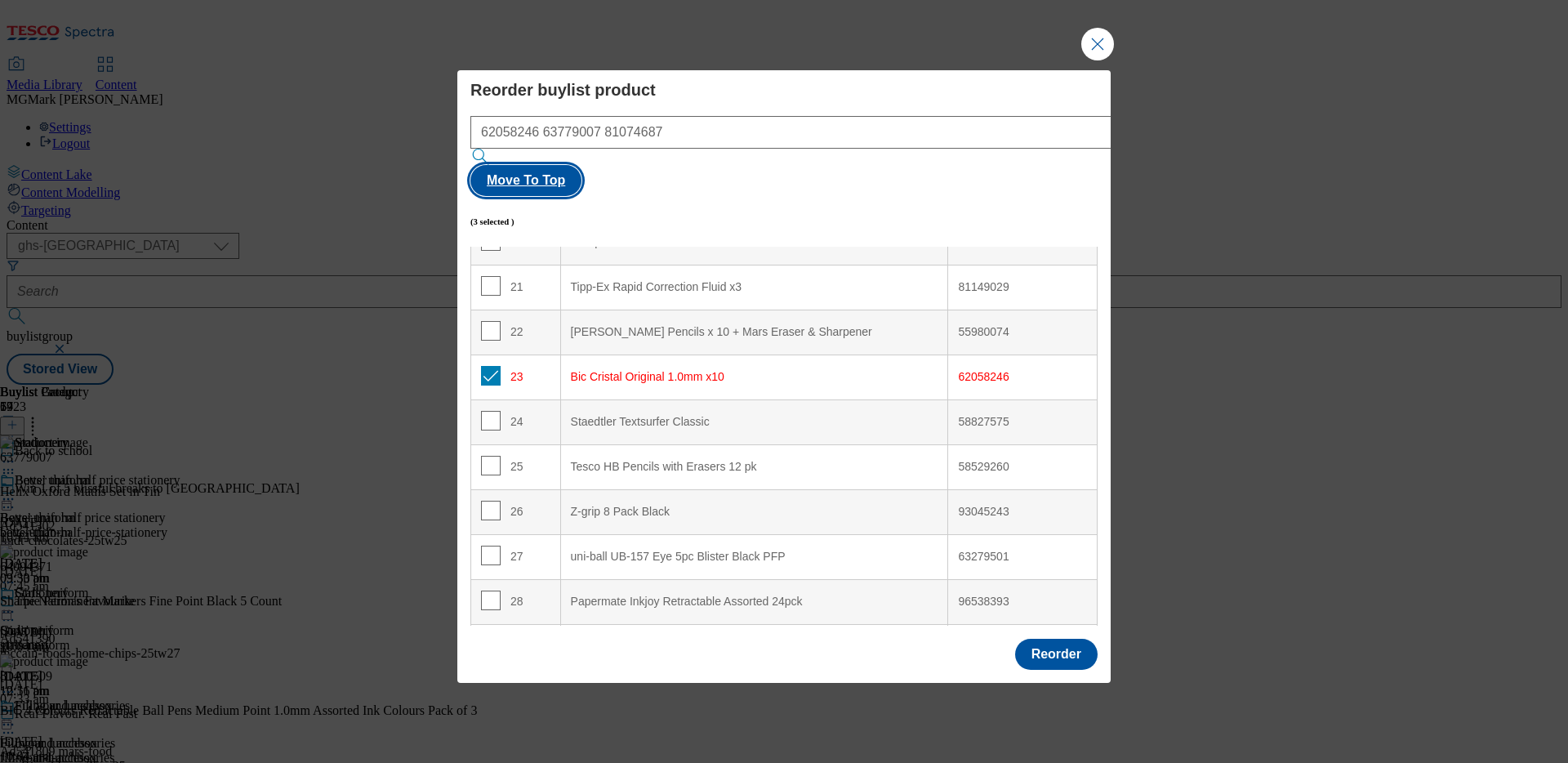
click at [581, 165] on button "Move To Top" at bounding box center [526, 180] width 111 height 31
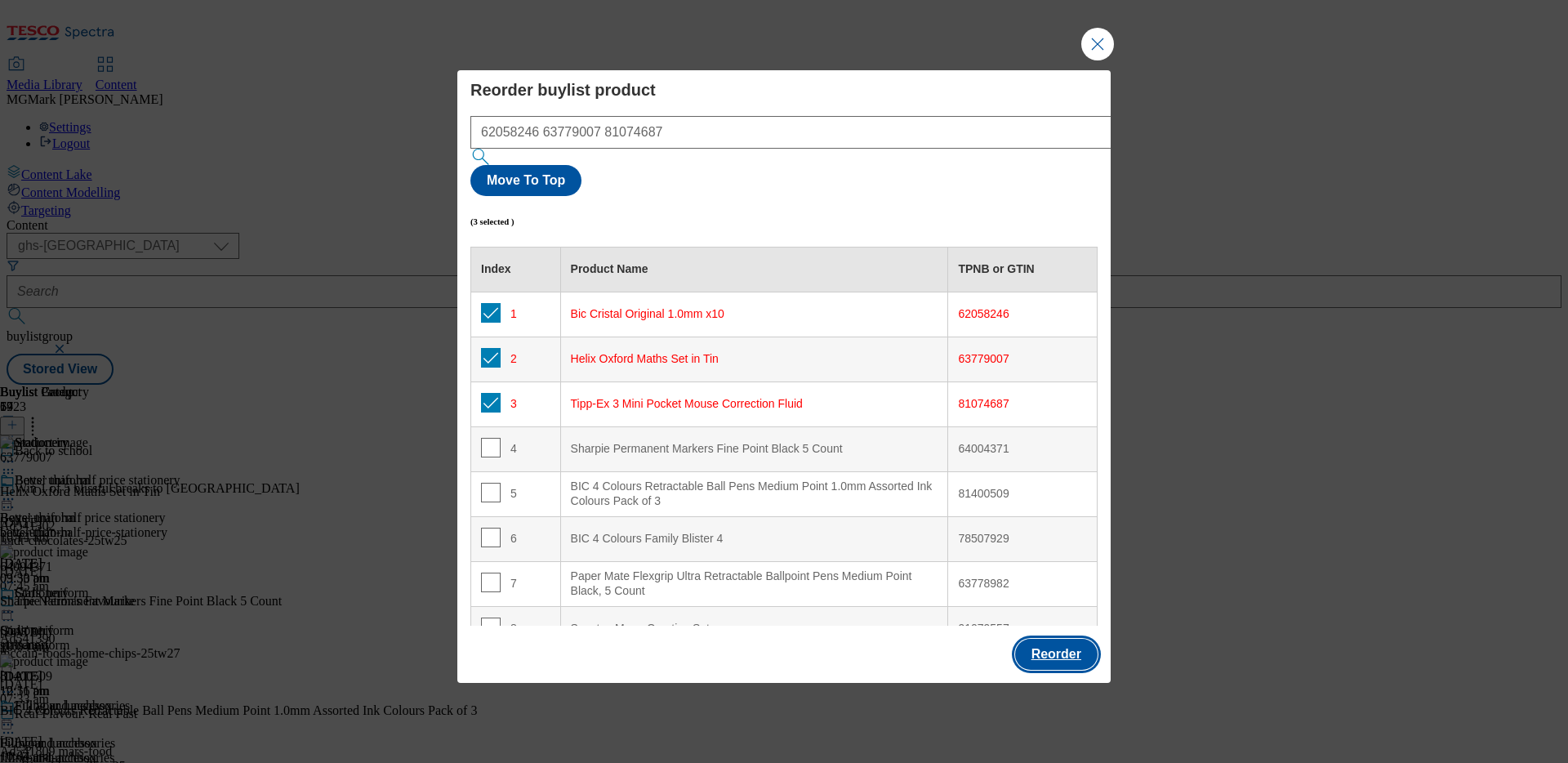
click at [1046, 639] on button "Reorder" at bounding box center [1056, 654] width 83 height 31
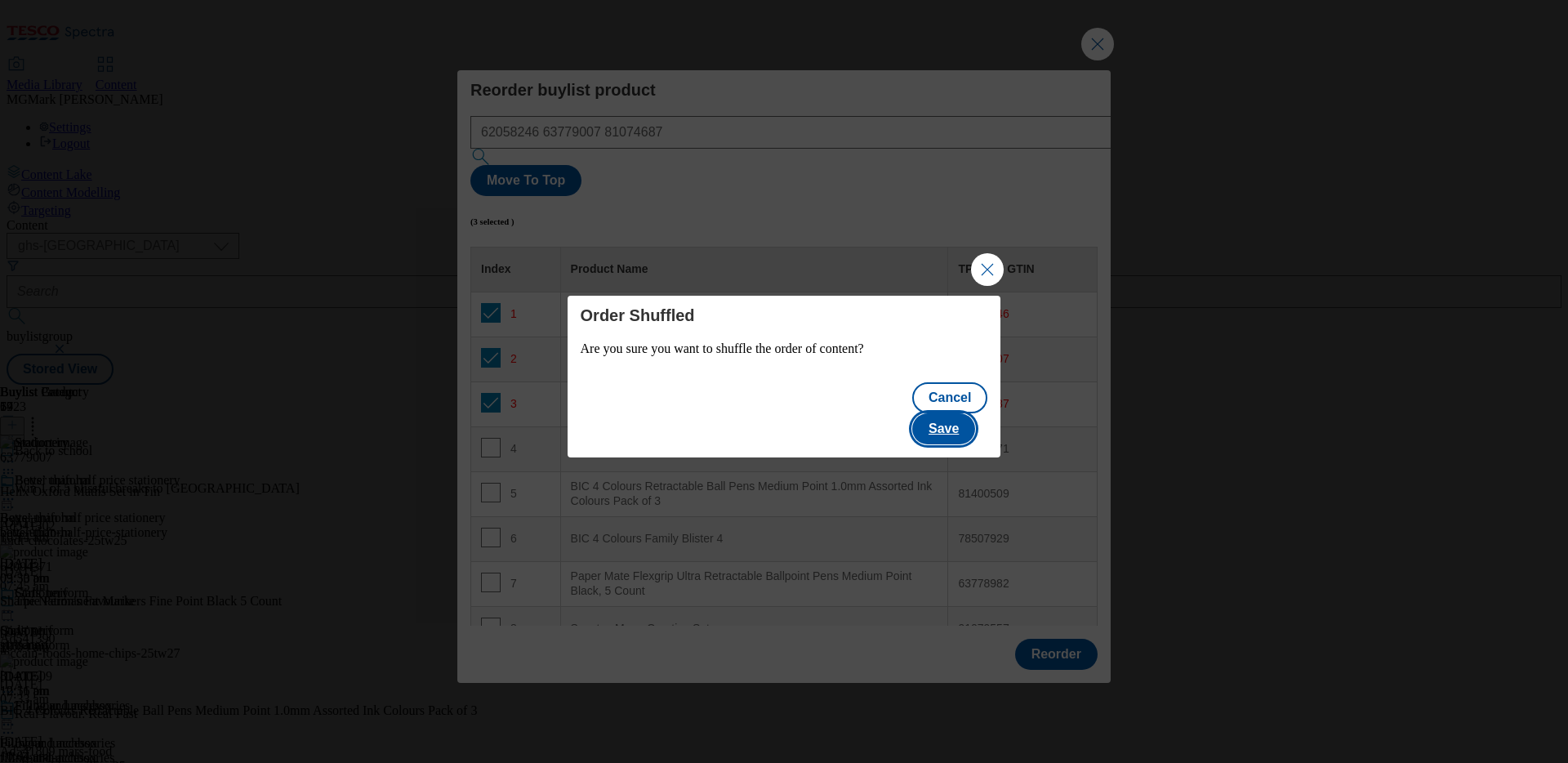
click at [954, 420] on button "Save" at bounding box center [943, 429] width 63 height 31
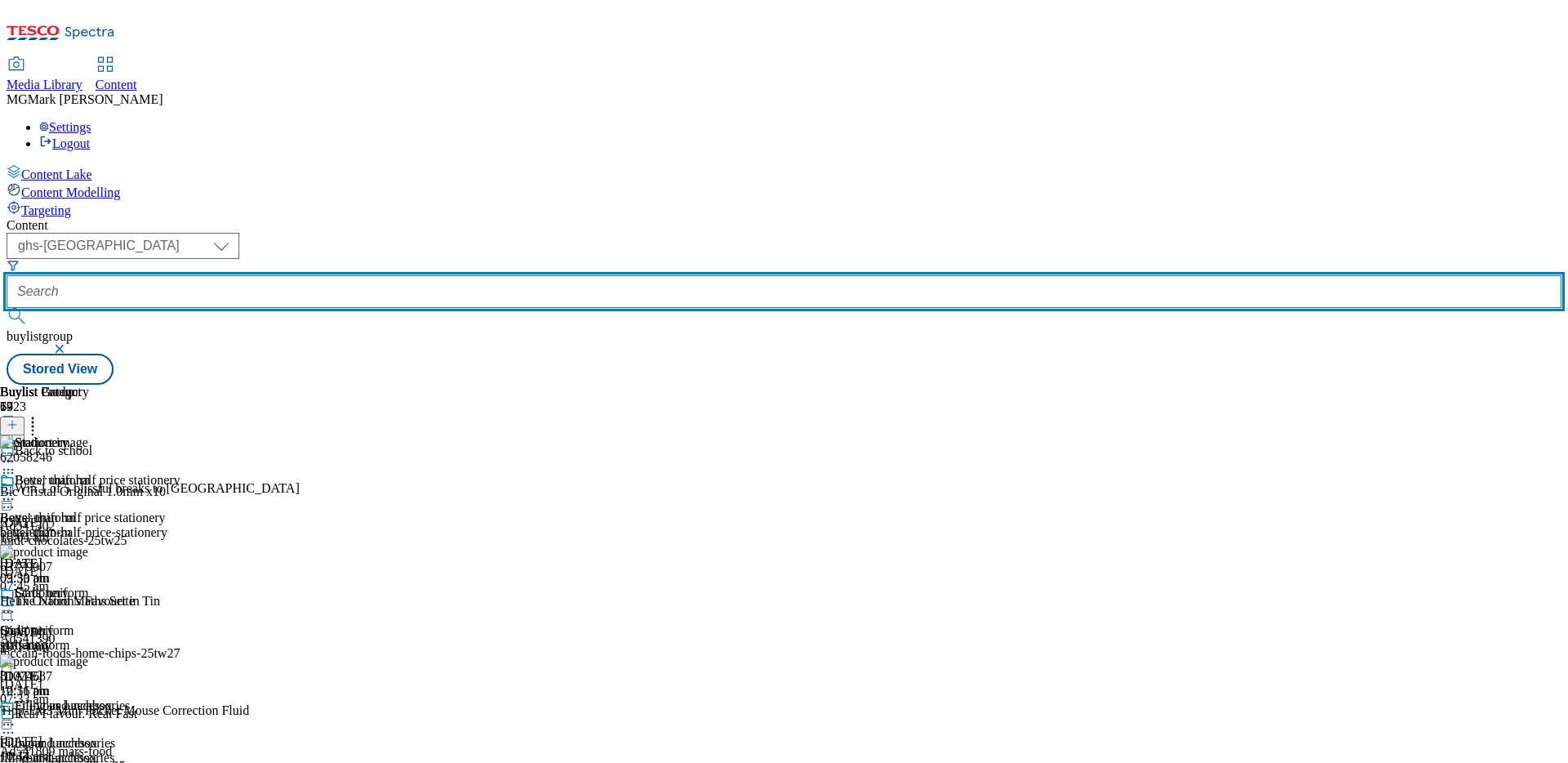
click at [422, 276] on input "text" at bounding box center [784, 291] width 1555 height 33
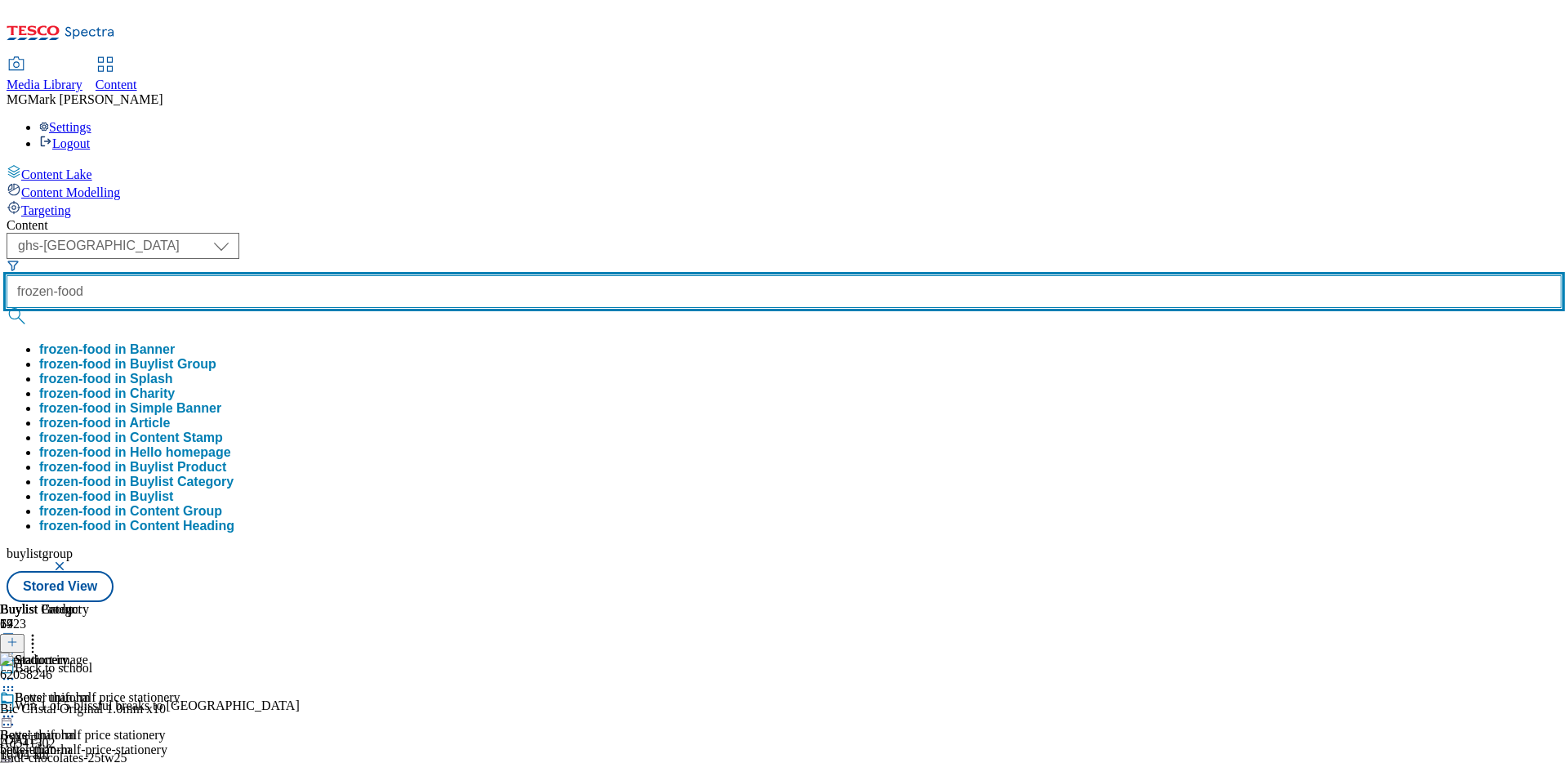
type input "frozen-food"
click at [7, 308] on button "submit" at bounding box center [18, 317] width 23 height 17
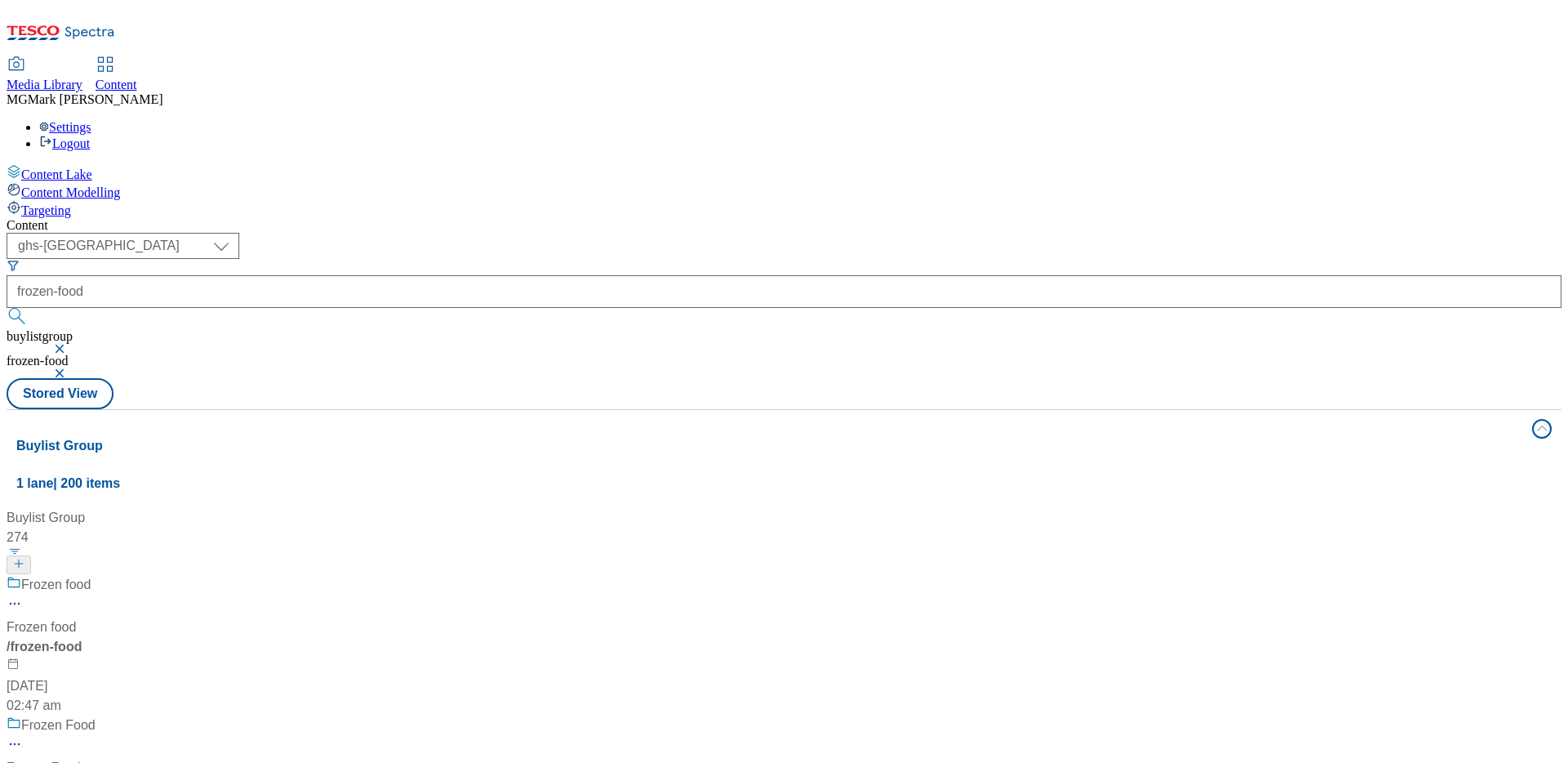
click at [366, 575] on div "Frozen food Frozen food / frozen-food [DATE] 02:47 am" at bounding box center [186, 646] width 359 height 141
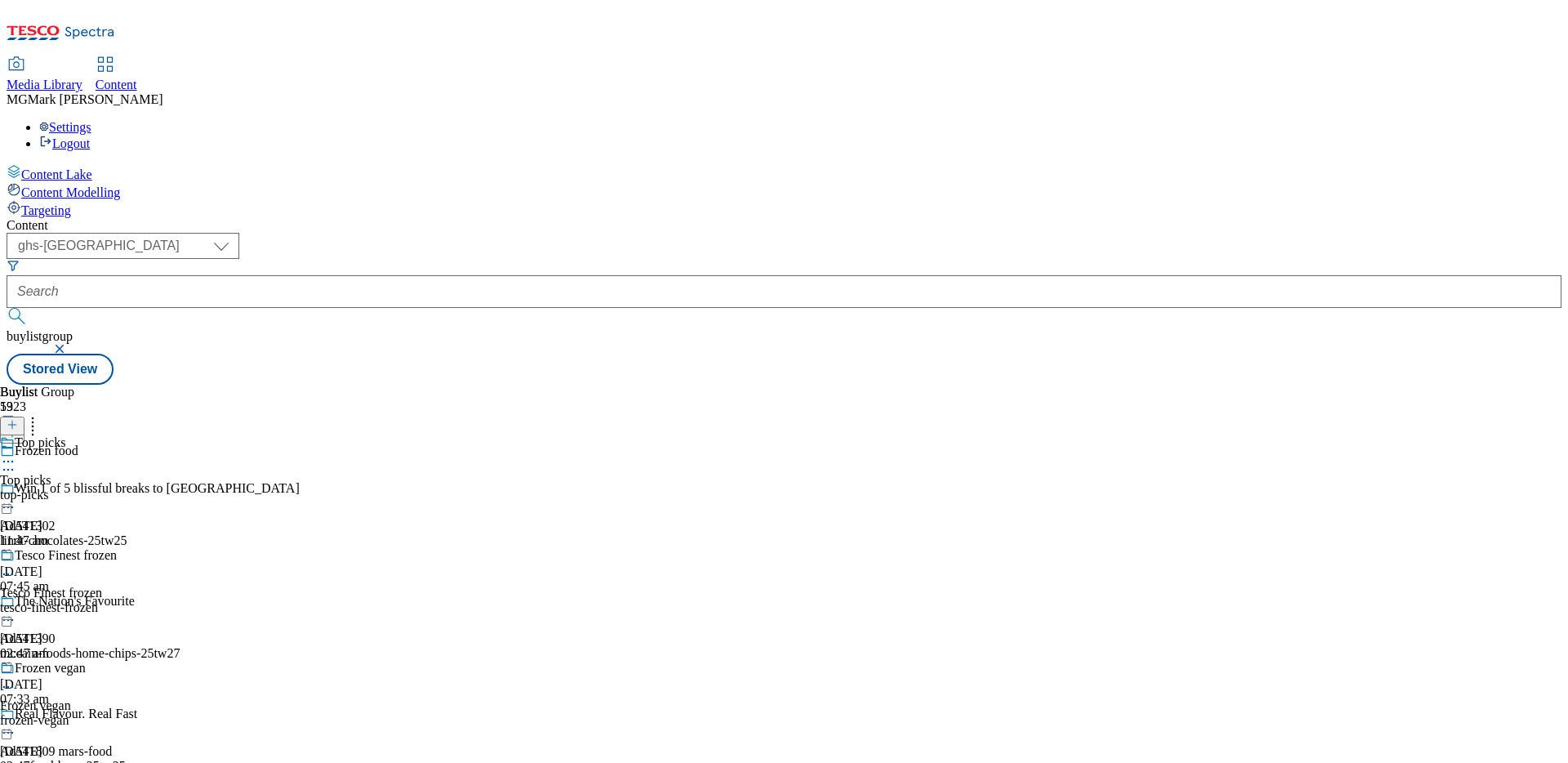
click at [150, 436] on div "Top picks Top picks top-picks [DATE] 11:47 am" at bounding box center [75, 492] width 150 height 113
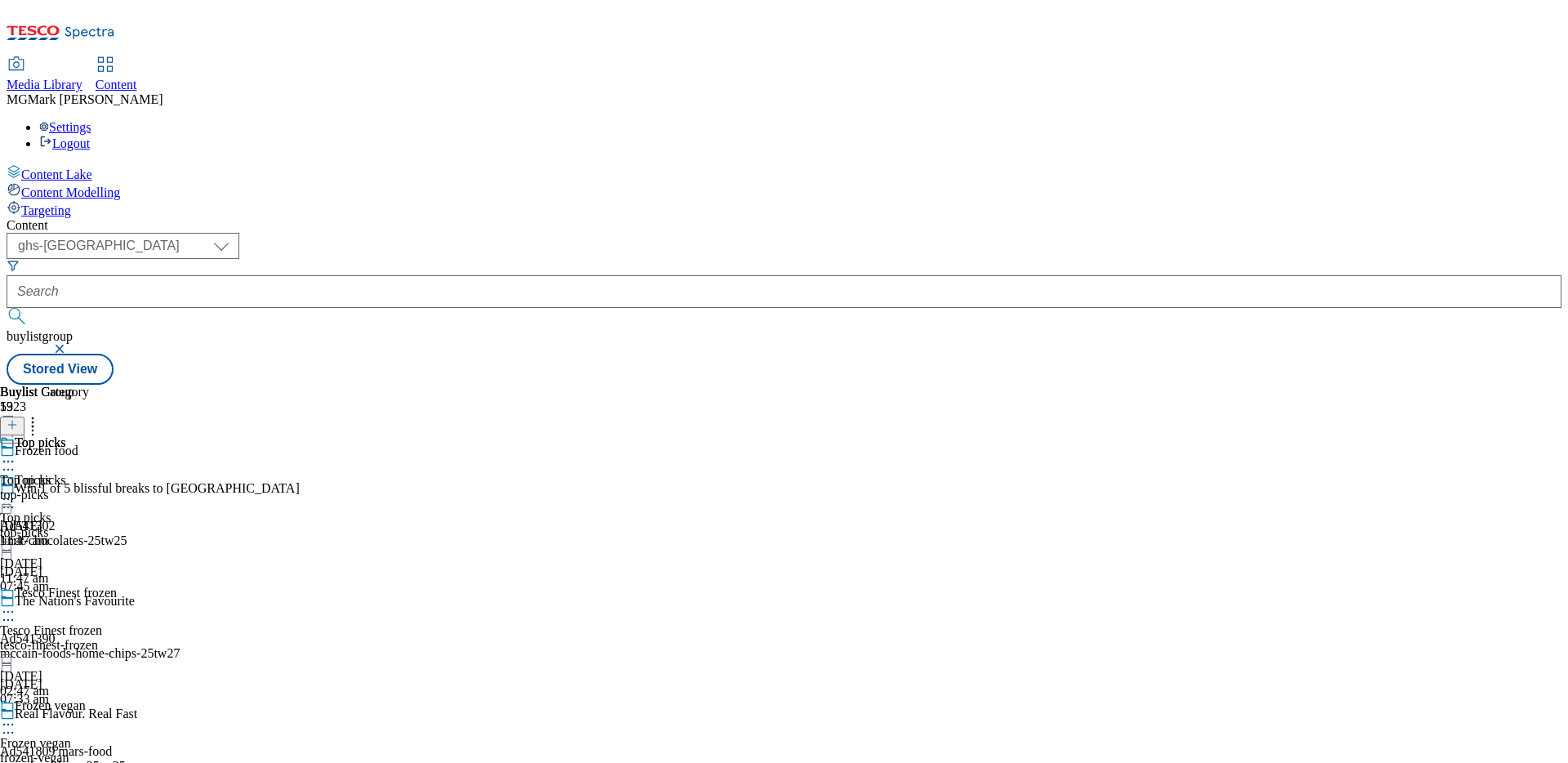
click at [89, 487] on div "top-picks" at bounding box center [44, 495] width 89 height 15
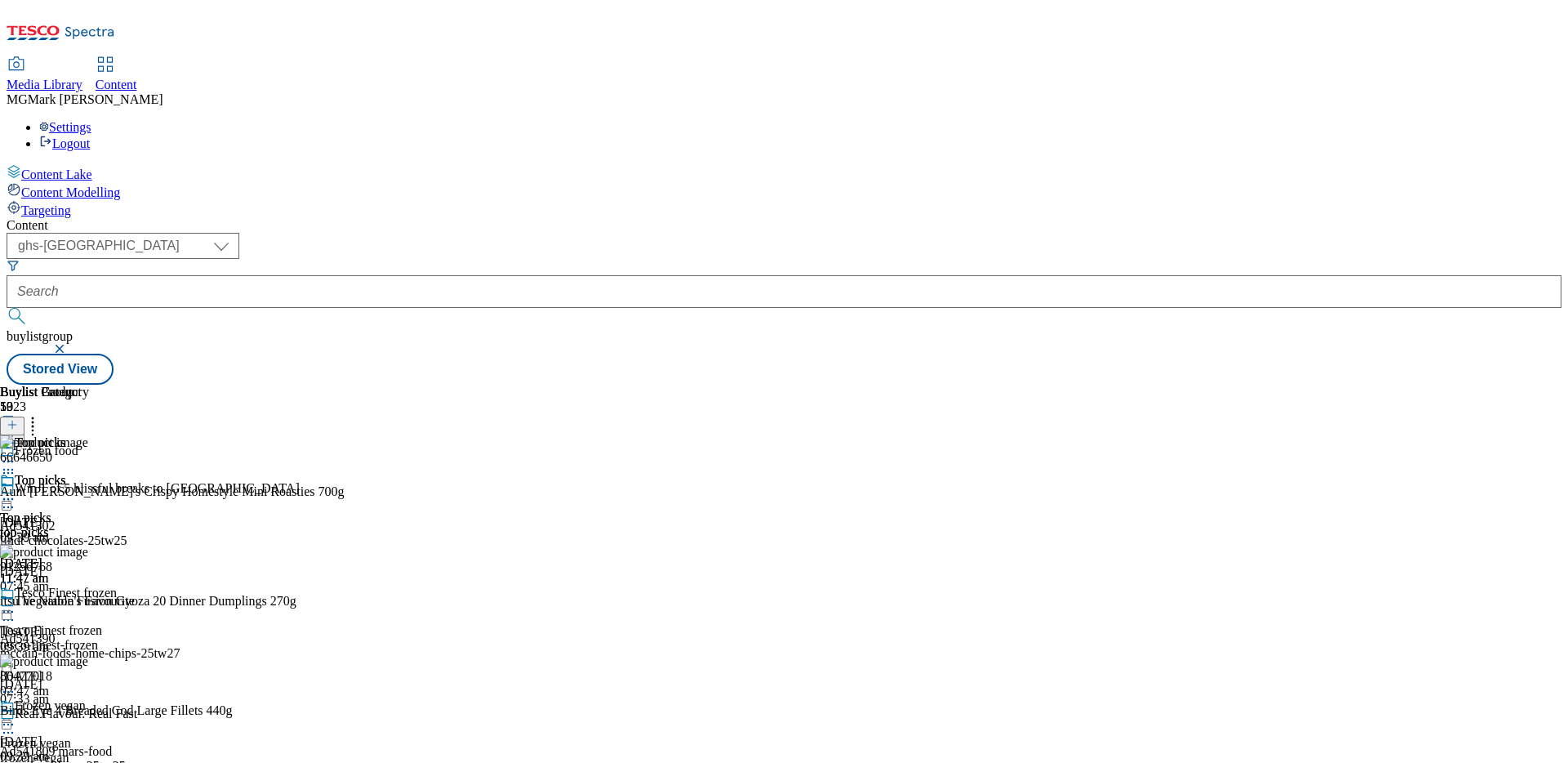
click at [18, 419] on icon at bounding box center [13, 425] width 12 height 12
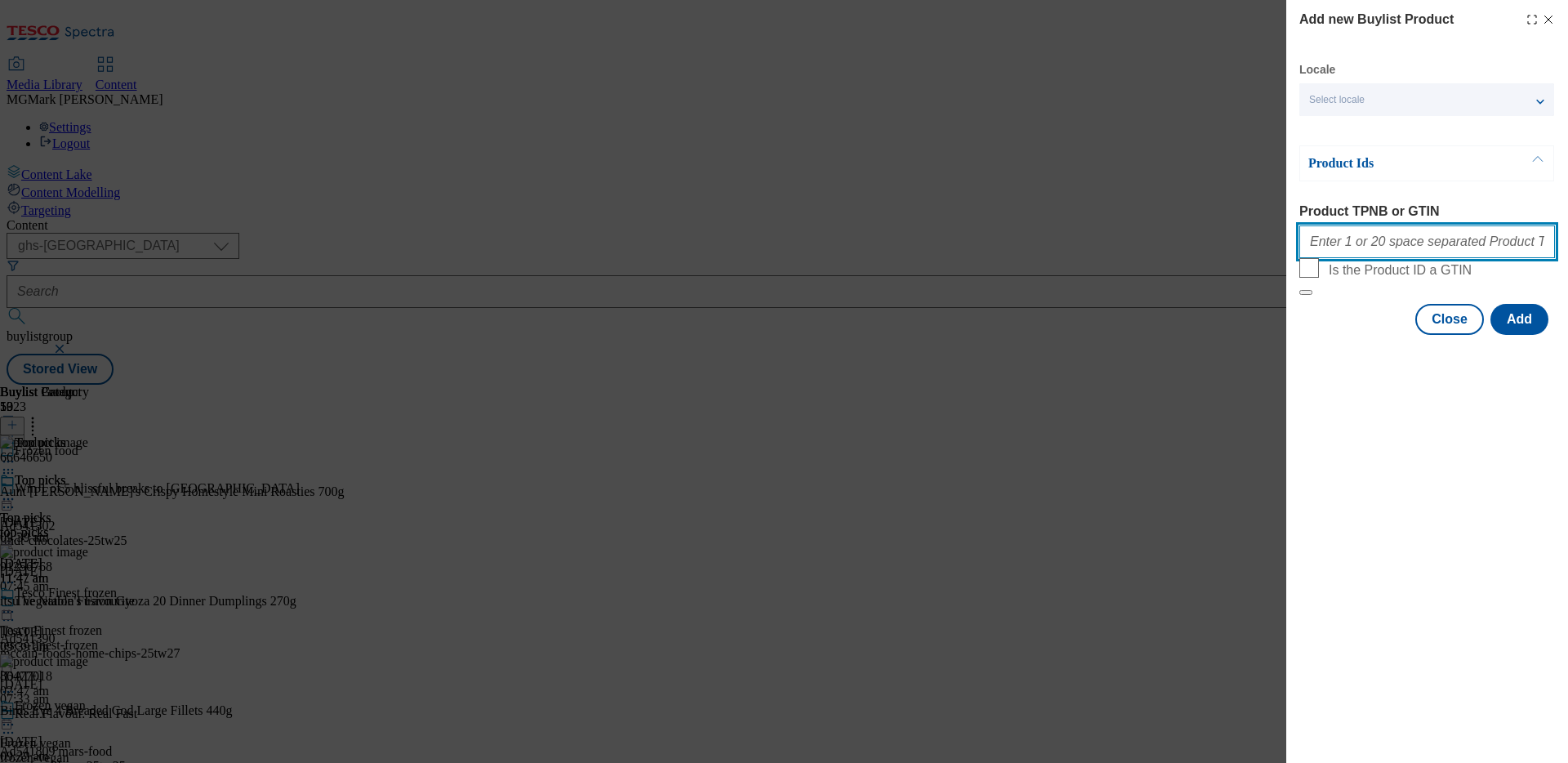
click at [1373, 246] on input "Product TPNB or GTIN" at bounding box center [1427, 241] width 255 height 33
paste input "91256768 66646650 74716884 84884562"
type input "91256768 66646650 74716884 84884562"
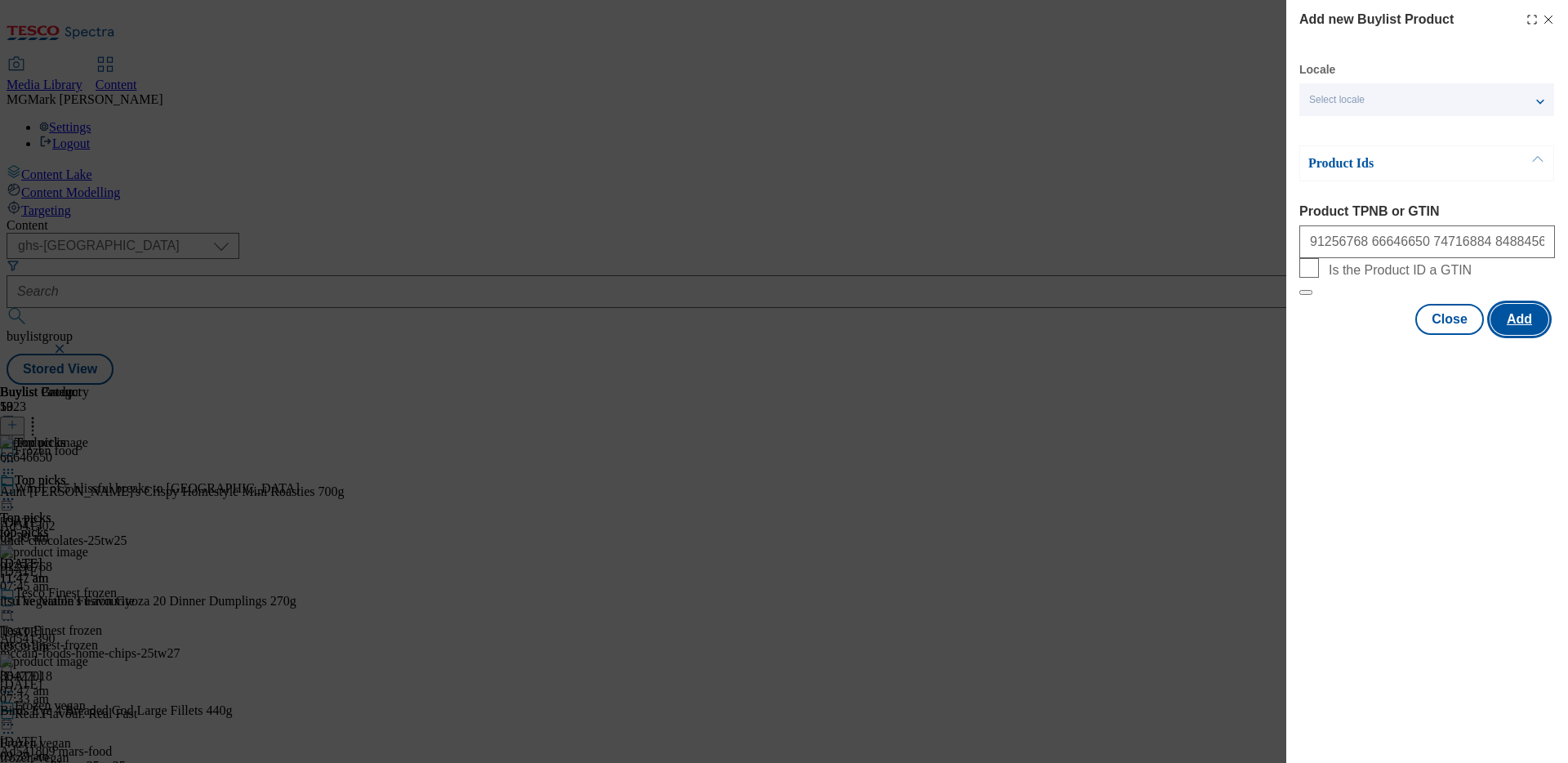
click at [1535, 335] on button "Add" at bounding box center [1519, 319] width 58 height 31
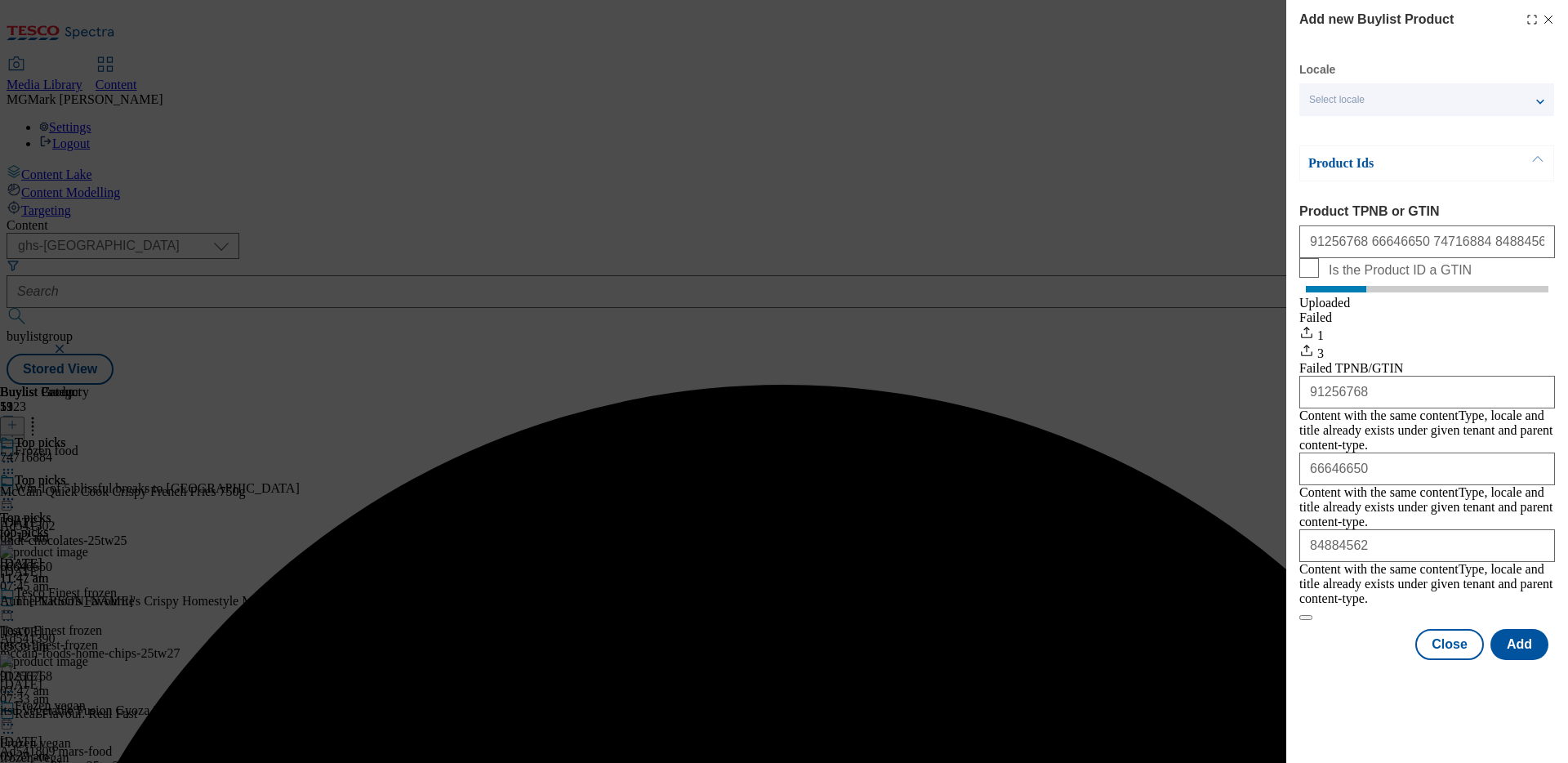
click at [1550, 384] on div "Success - Job created 0e9abccb-ef0b-4a7c-b927-cd96dececdcb successfully" at bounding box center [784, 384] width 1555 height 0
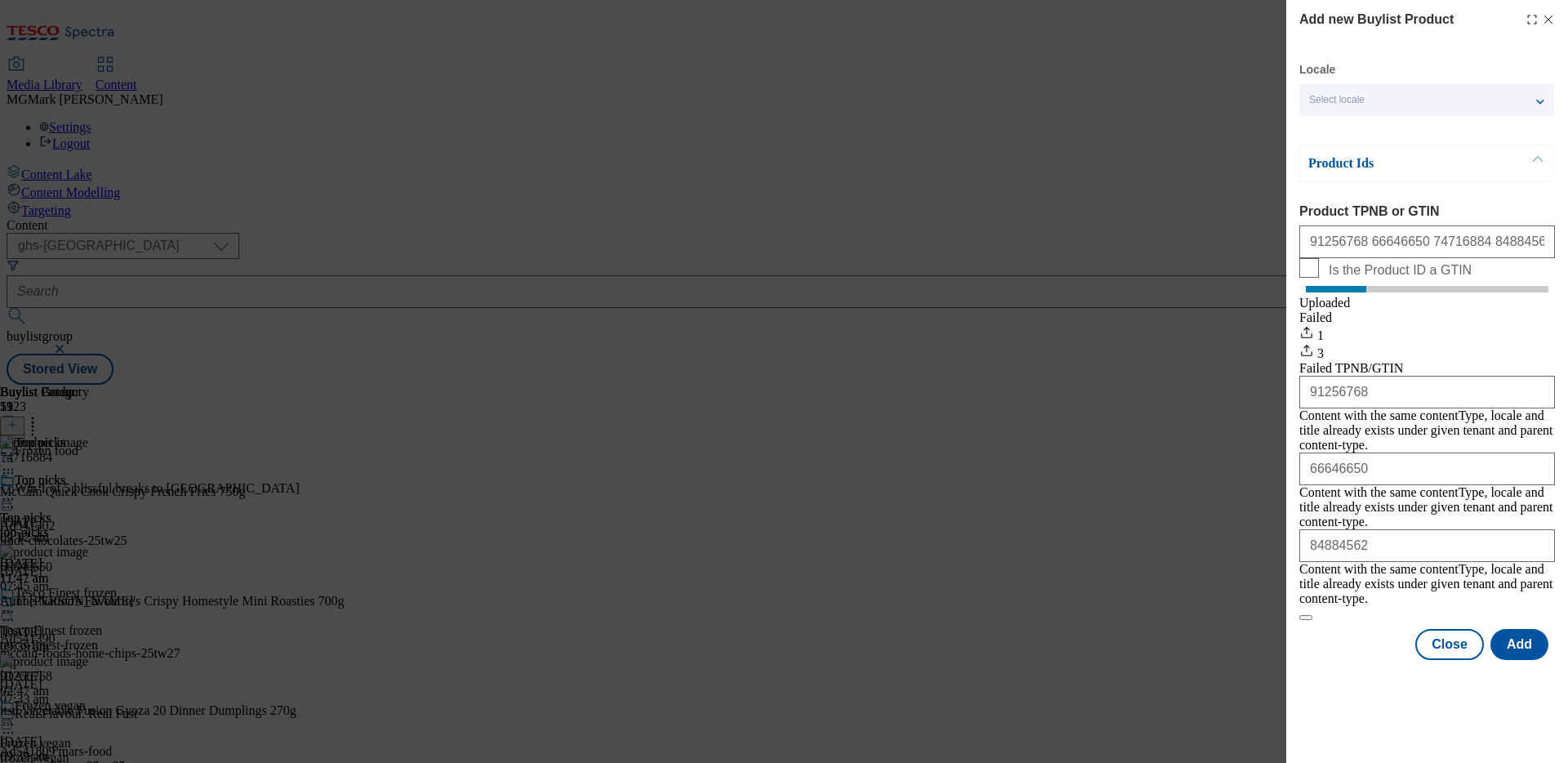
click at [1553, 18] on icon "Modal" at bounding box center [1548, 20] width 13 height 13
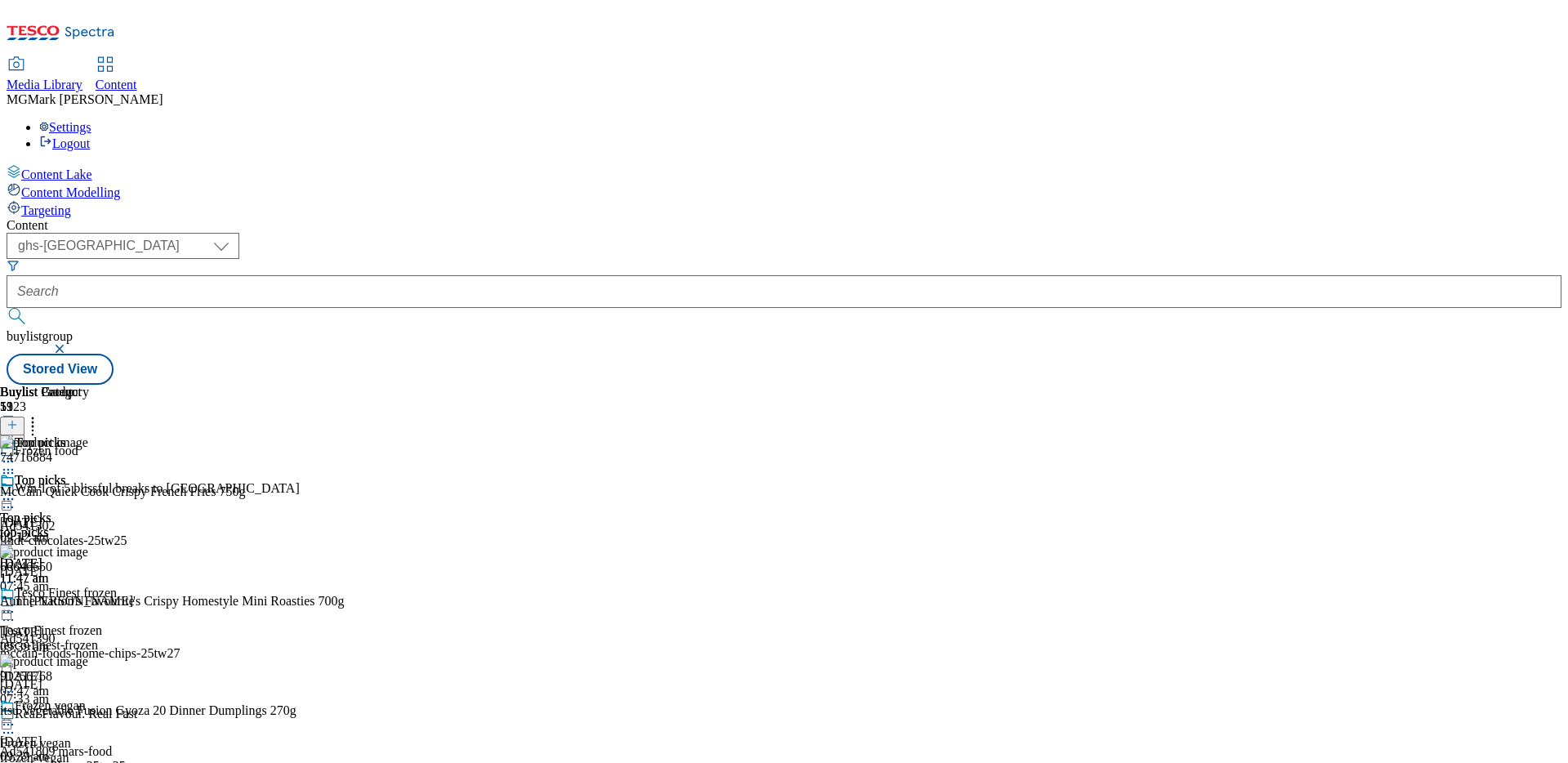
click at [34, 421] on circle at bounding box center [33, 422] width 3 height 3
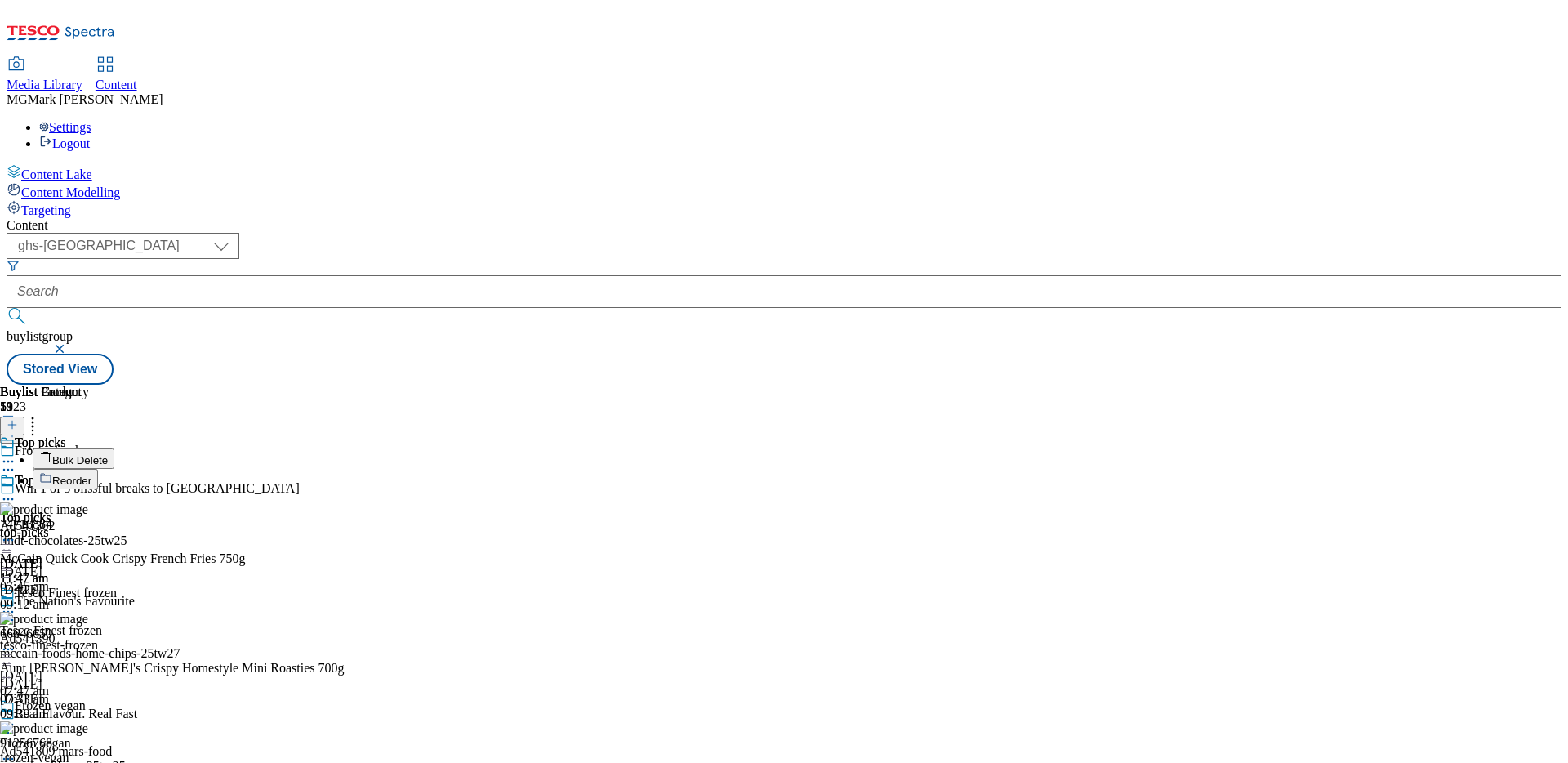
click at [91, 475] on span "Reorder" at bounding box center [71, 481] width 39 height 13
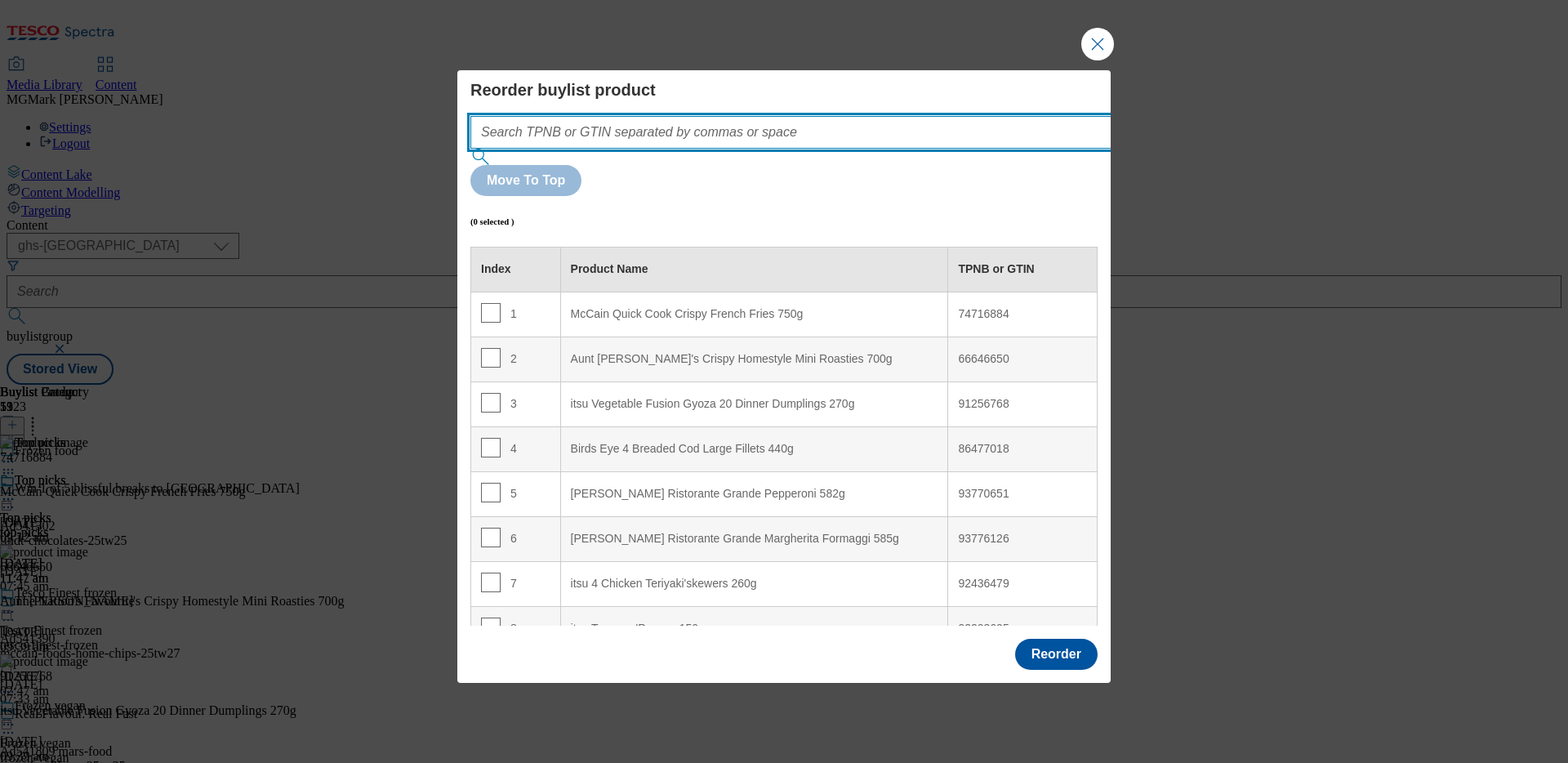
click at [778, 149] on input "Modal" at bounding box center [815, 131] width 690 height 33
paste input "91256768 66646650 74716884 84884562"
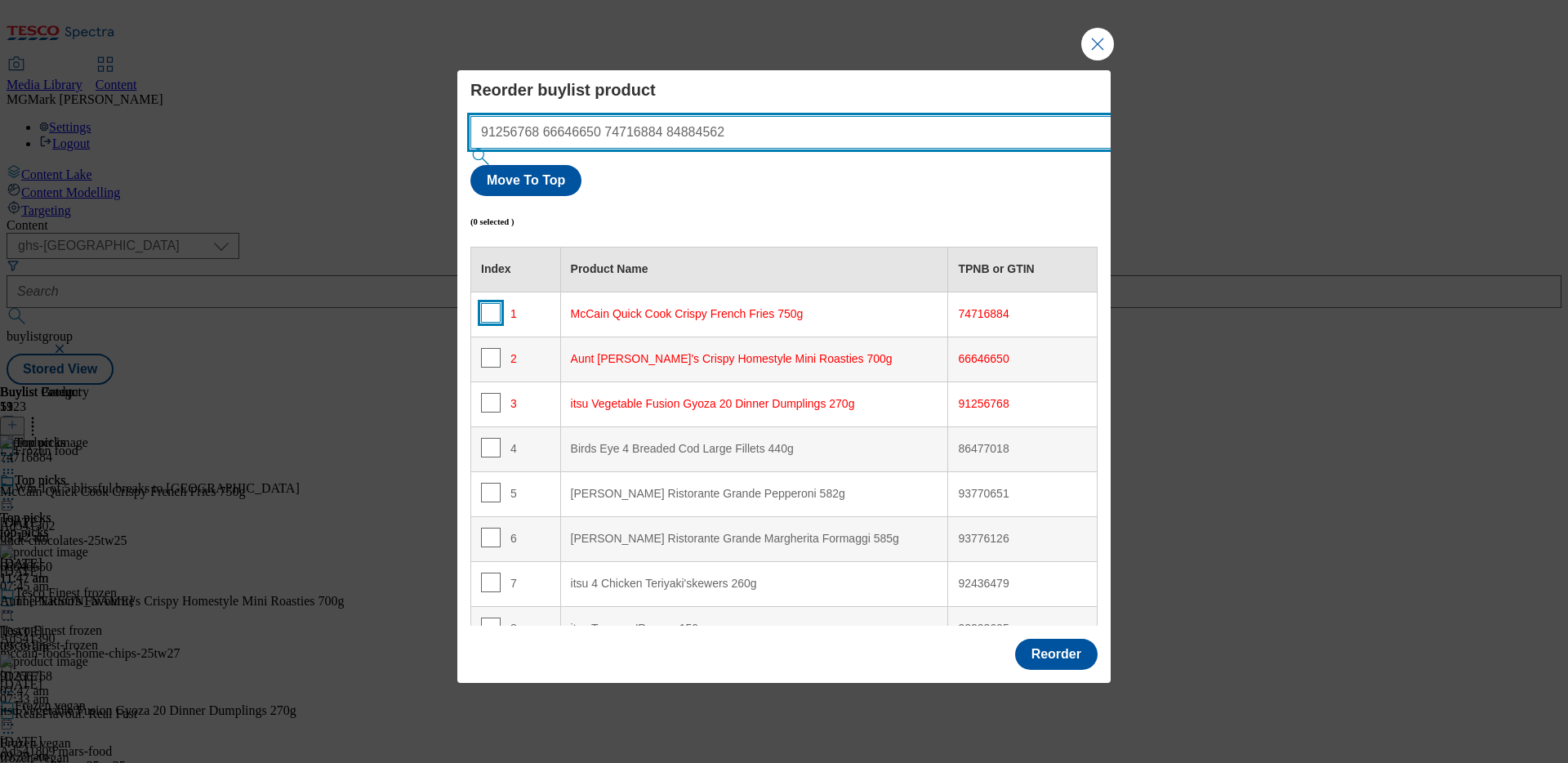
type input "91256768 66646650 74716884 84884562"
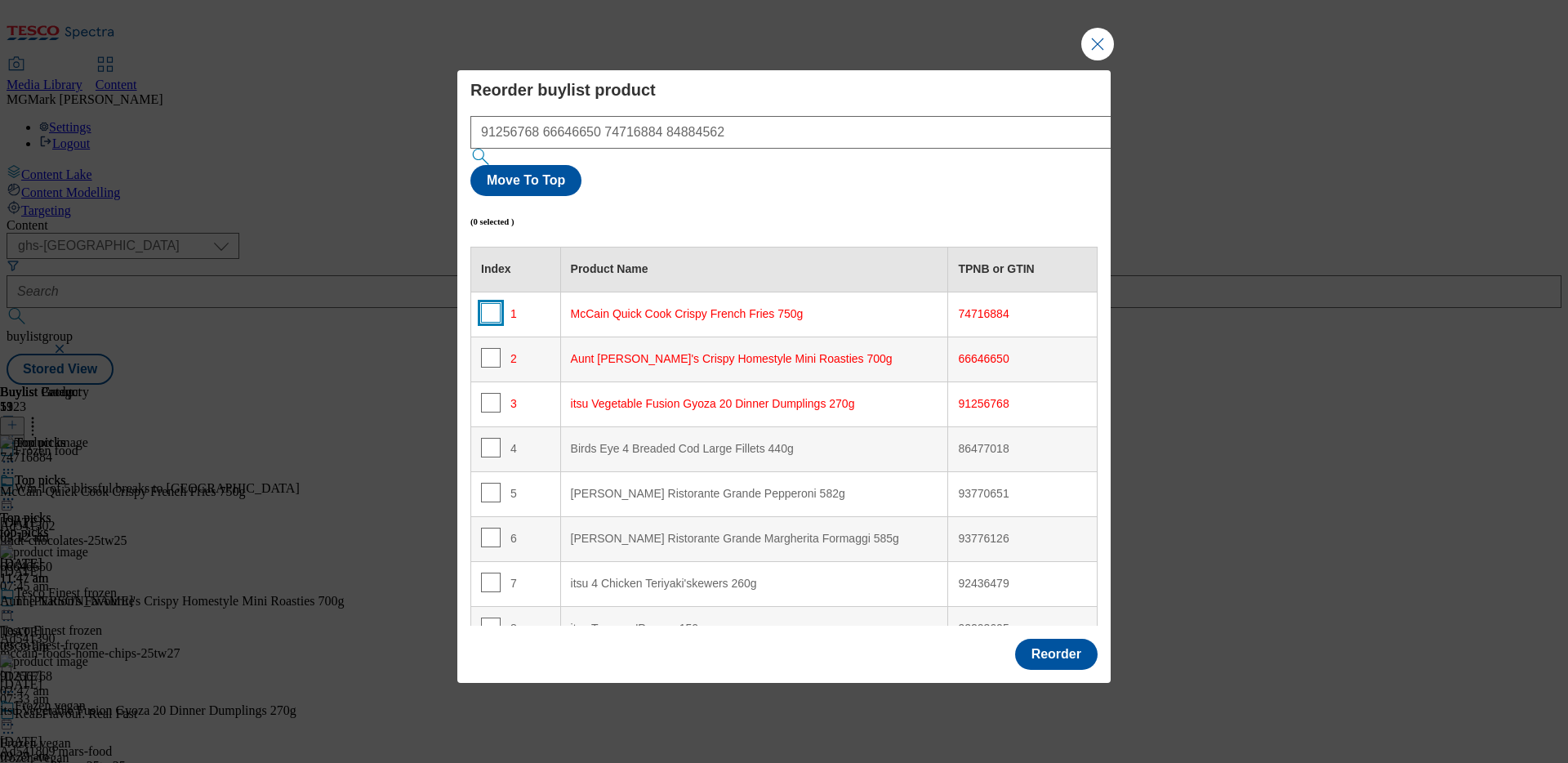
click at [488, 303] on input "Modal" at bounding box center [490, 312] width 19 height 19
checkbox input "true"
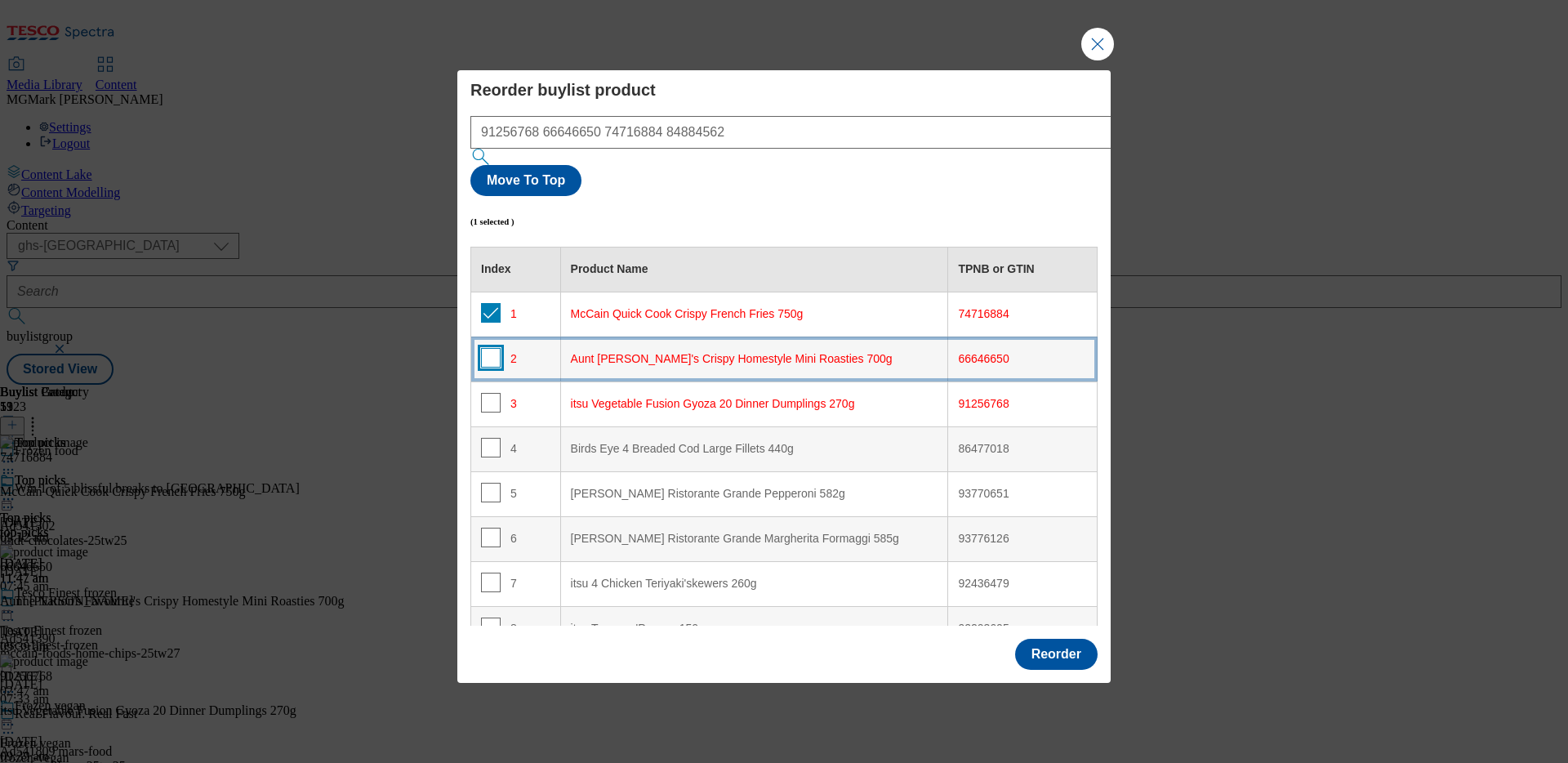
click at [491, 348] on input "Modal" at bounding box center [490, 357] width 19 height 19
checkbox input "true"
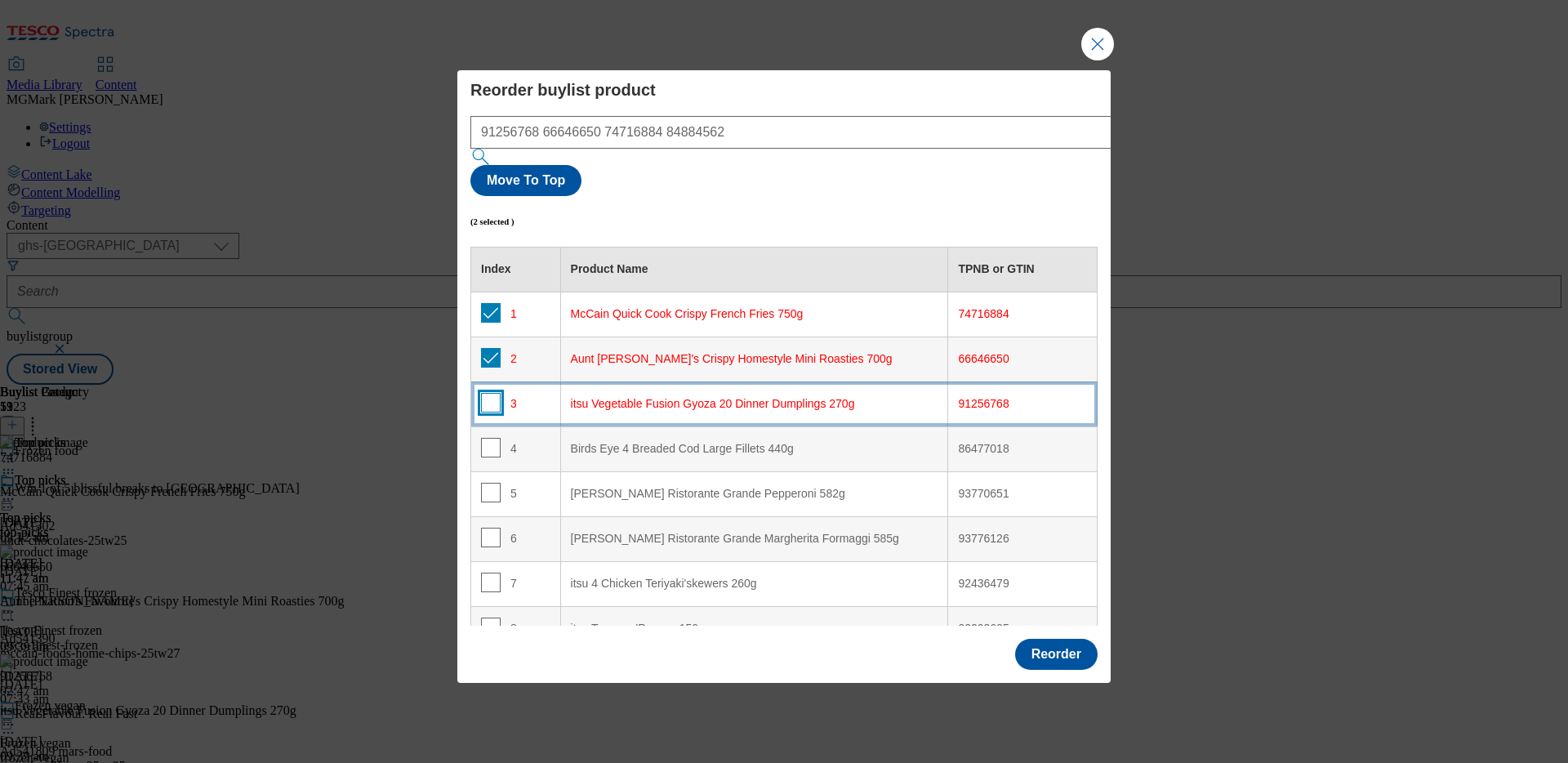
click at [492, 393] on input "Modal" at bounding box center [490, 402] width 19 height 19
checkbox input "true"
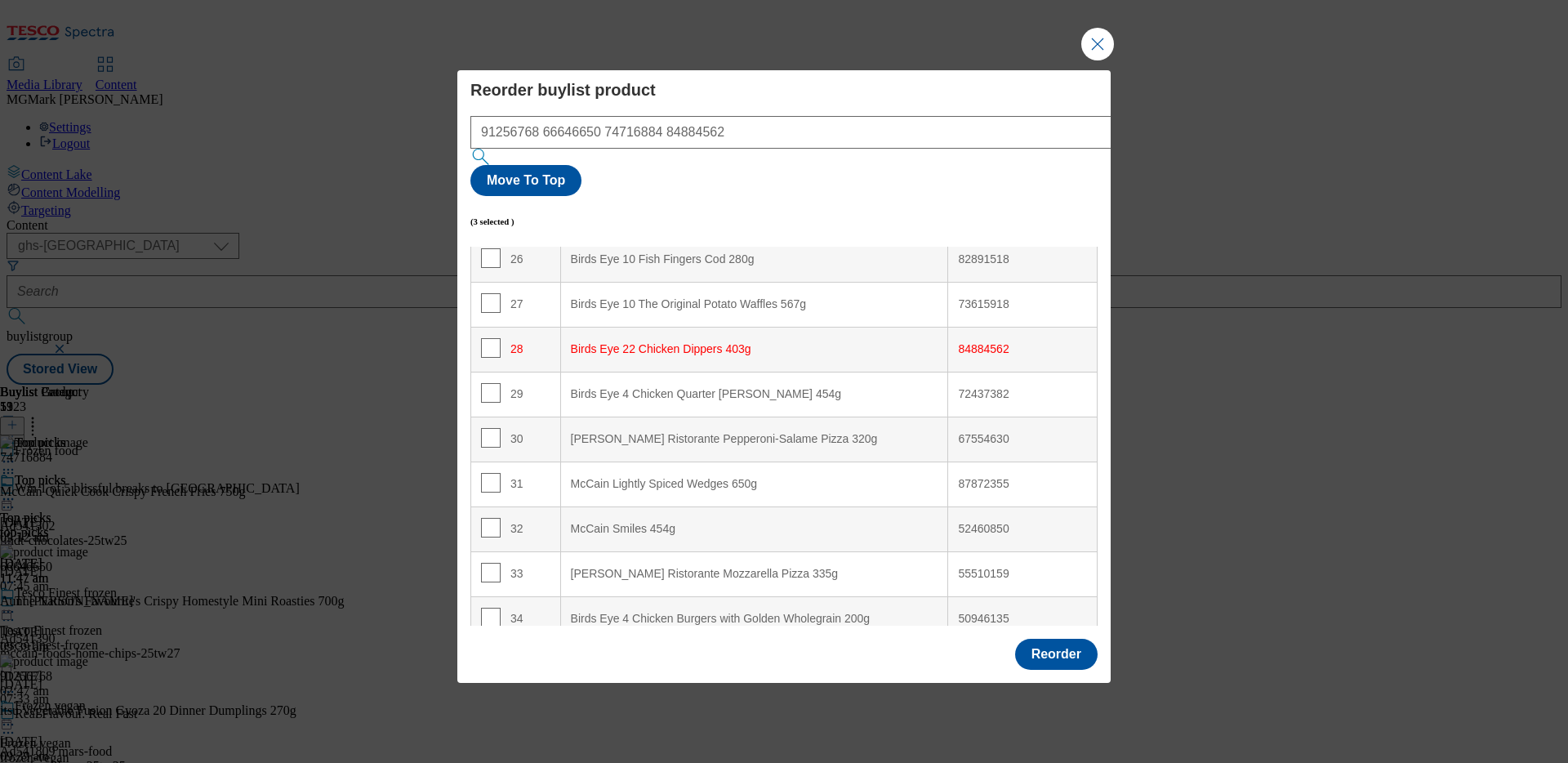
scroll to position [1177, 0]
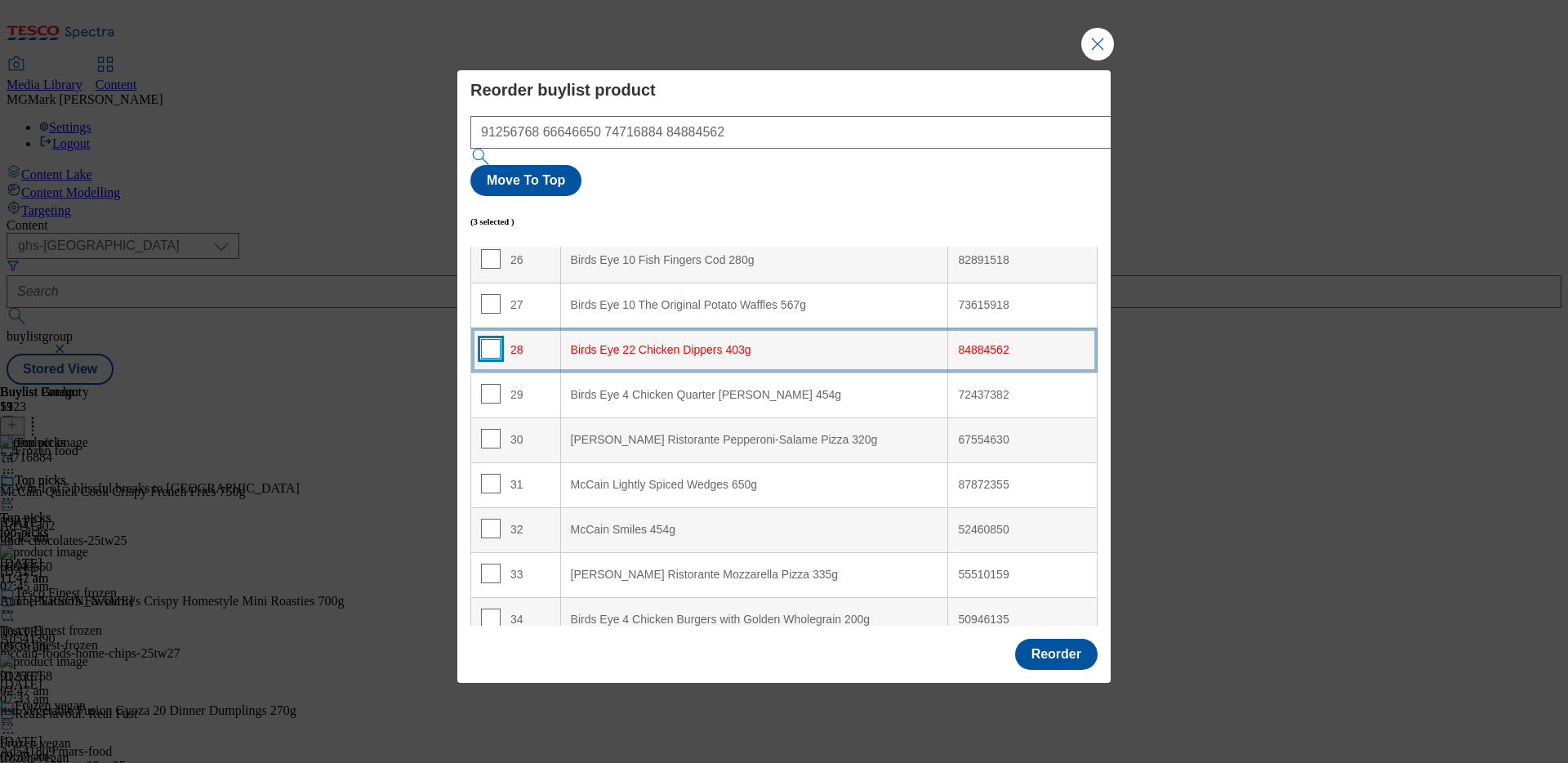
click at [487, 339] on input "Modal" at bounding box center [490, 348] width 19 height 19
checkbox input "true"
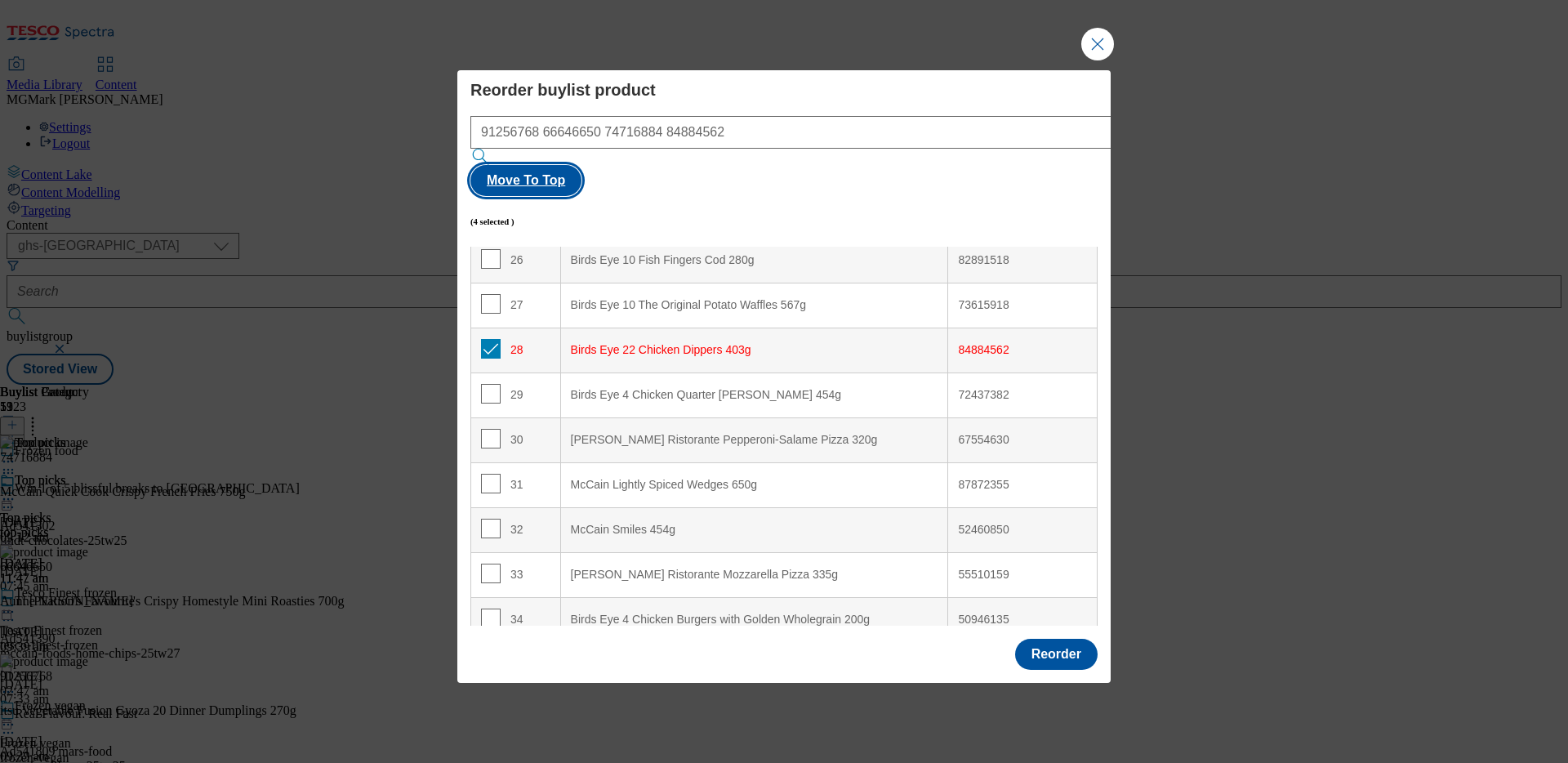
click at [581, 170] on button "Move To Top" at bounding box center [526, 180] width 111 height 31
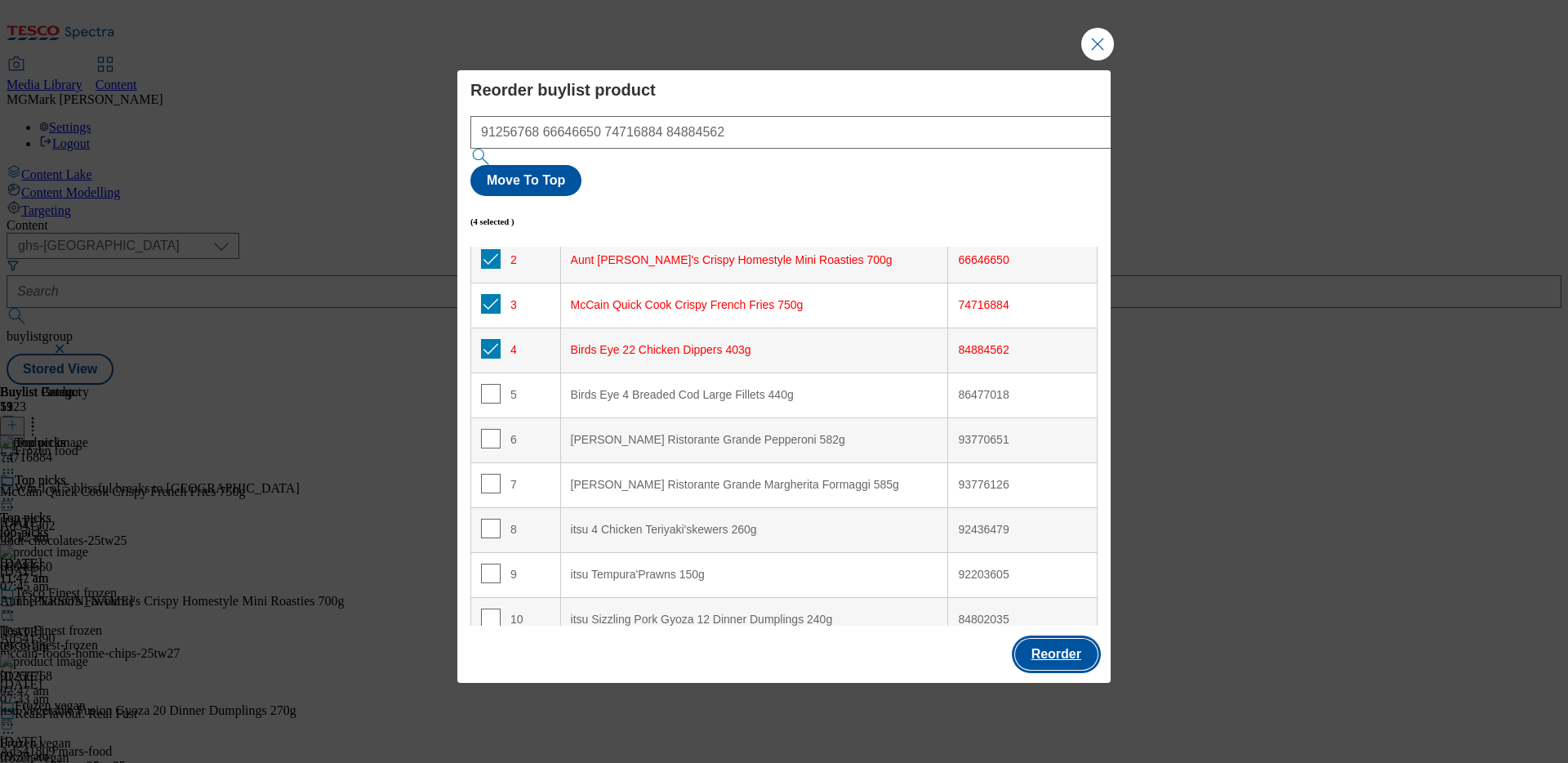
click at [1062, 639] on button "Reorder" at bounding box center [1056, 654] width 83 height 31
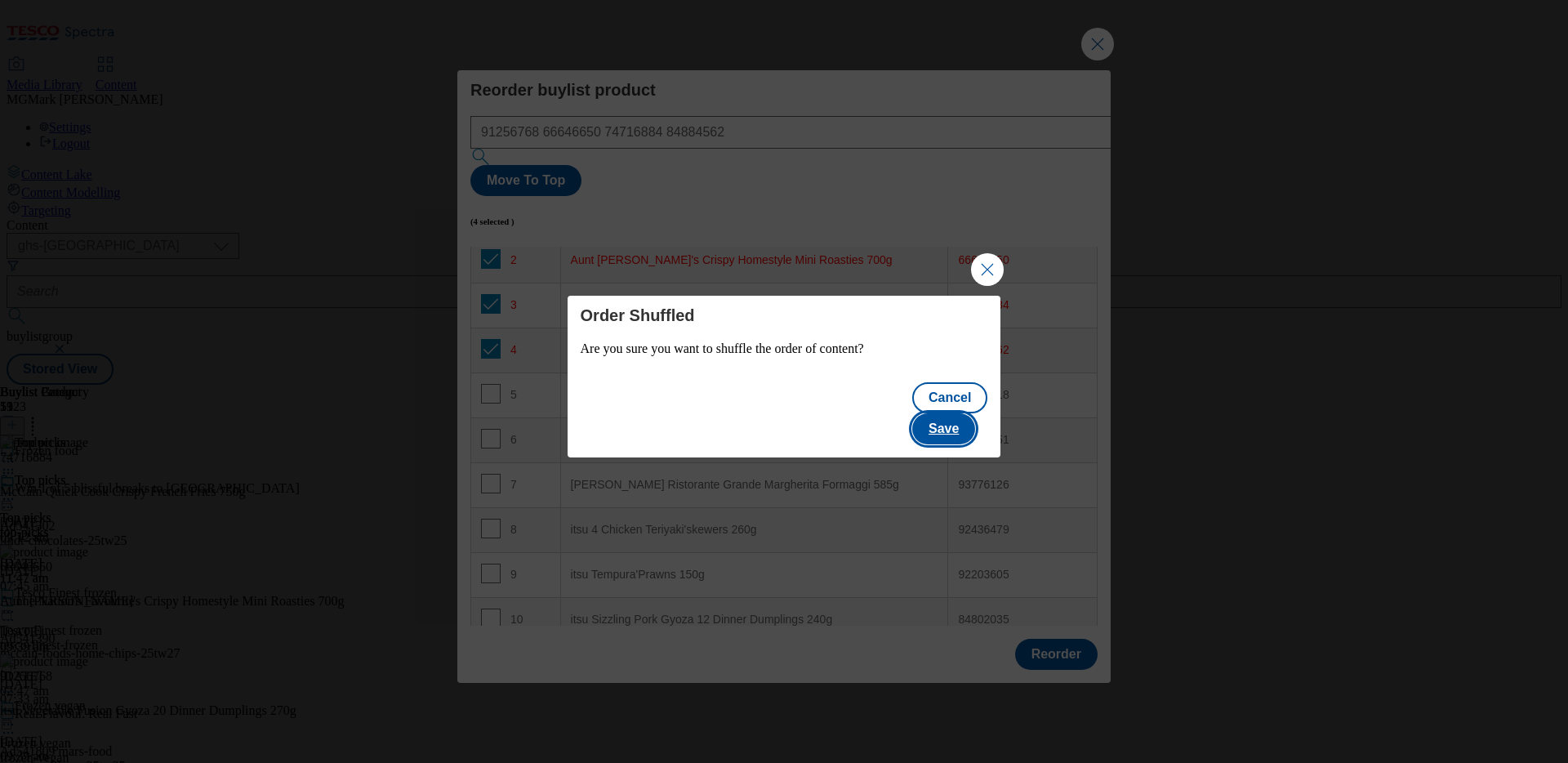
click at [959, 414] on button "Save" at bounding box center [943, 429] width 63 height 31
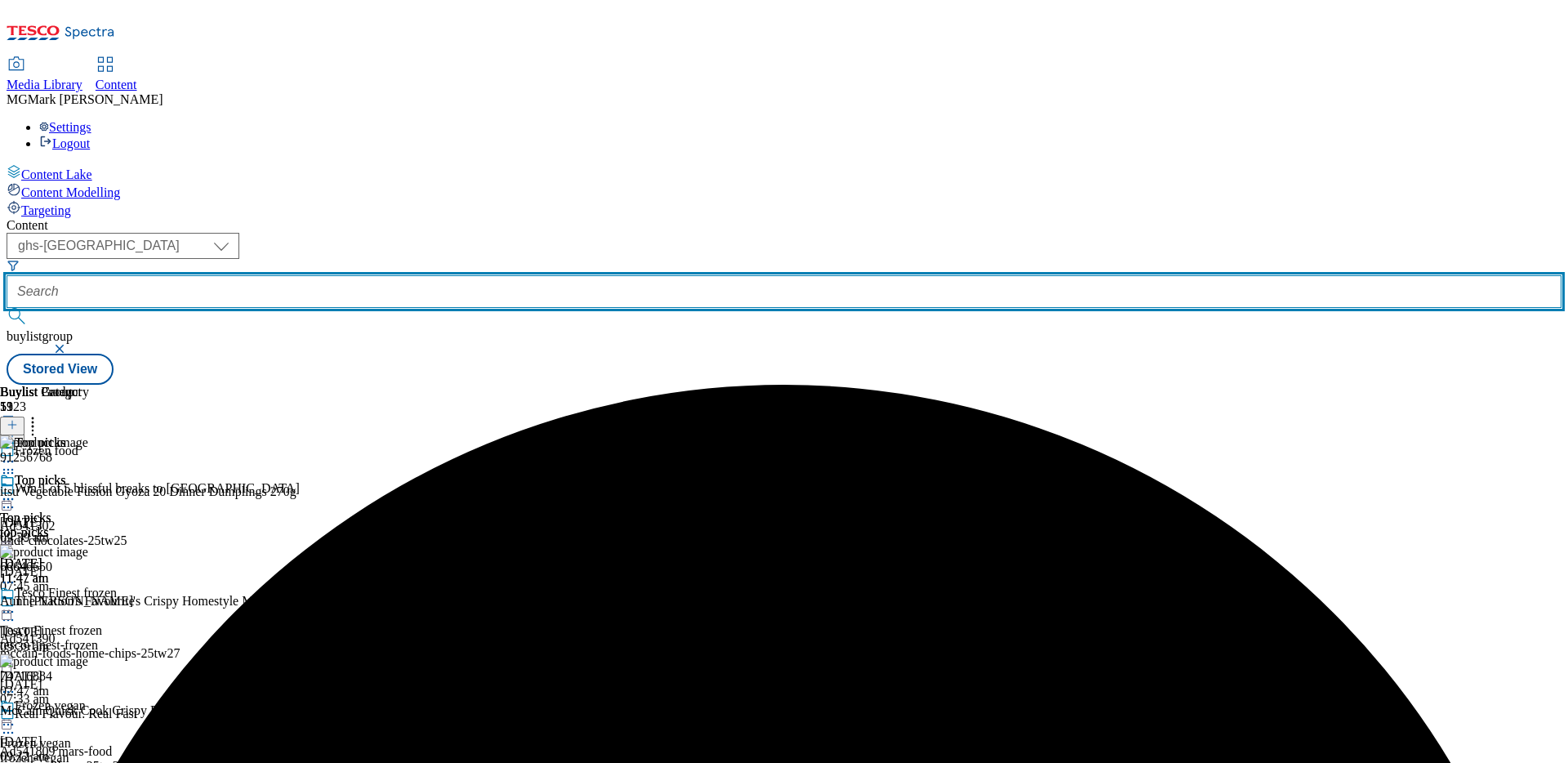
click at [385, 276] on input "text" at bounding box center [784, 291] width 1555 height 33
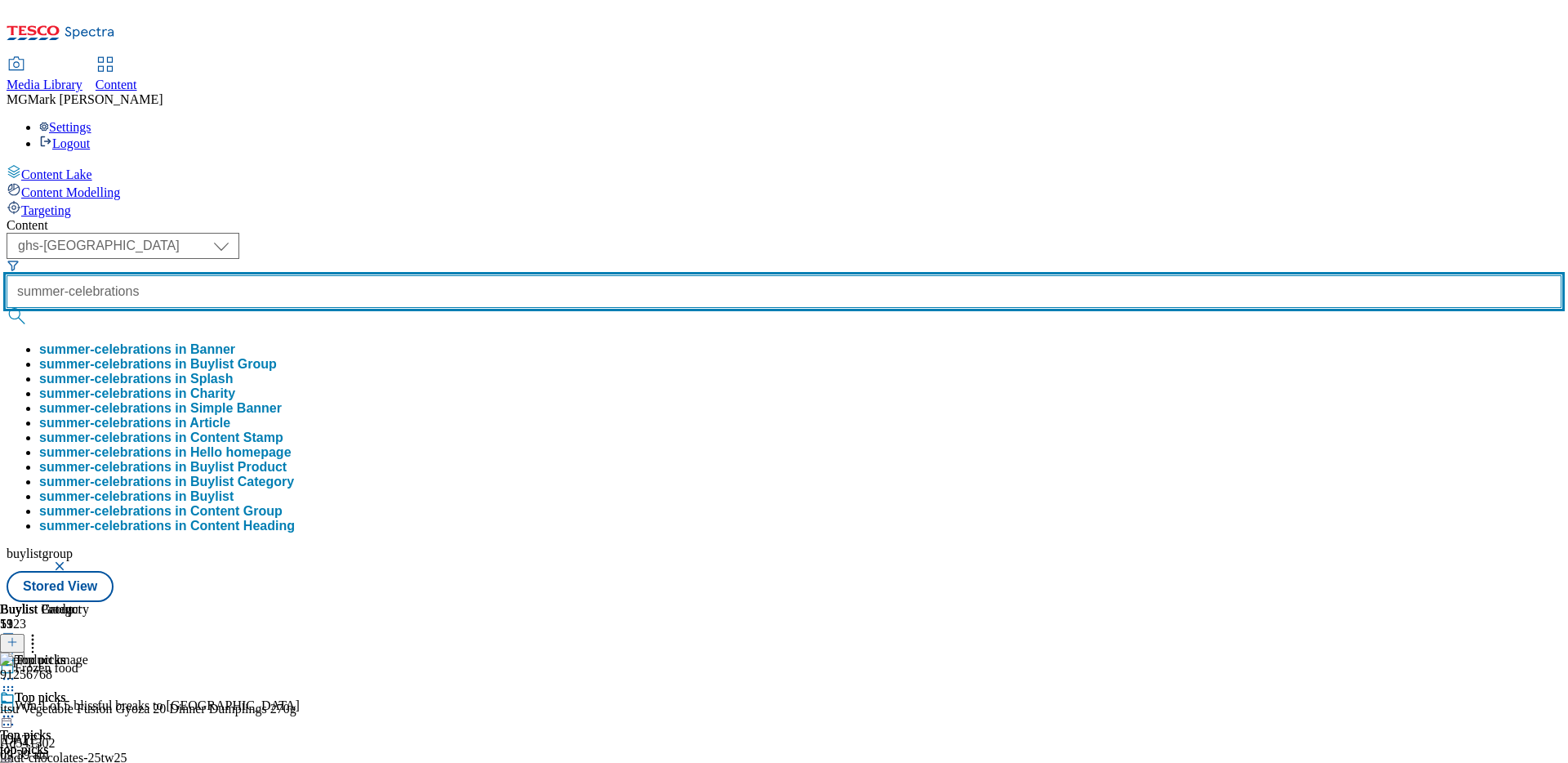
type input "summer-celebrations"
click at [7, 308] on button "submit" at bounding box center [18, 317] width 23 height 17
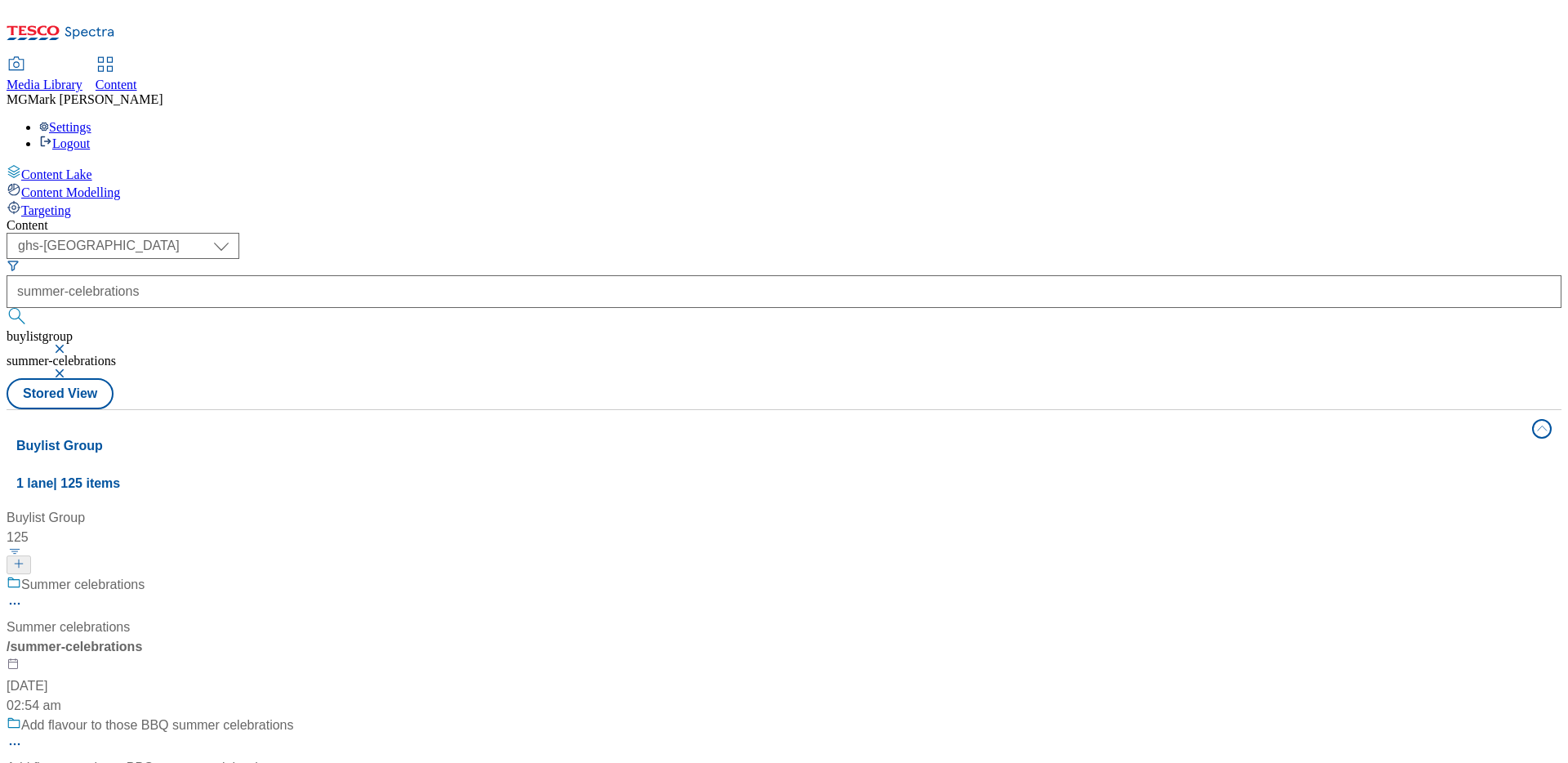
click at [211, 637] on div "/ summer-celebrations" at bounding box center [109, 647] width 204 height 19
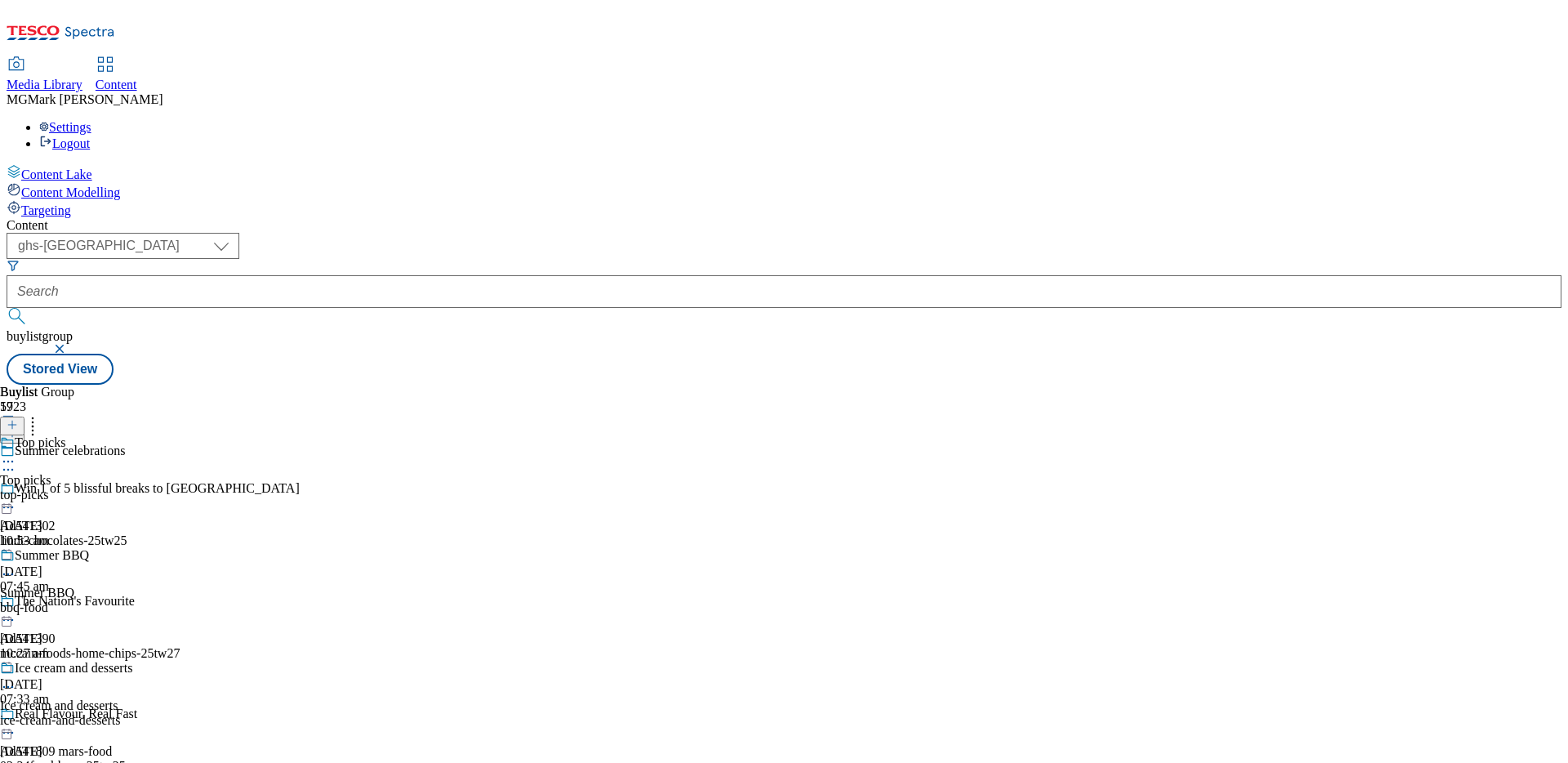
click at [156, 487] on div "top-picks" at bounding box center [78, 495] width 156 height 15
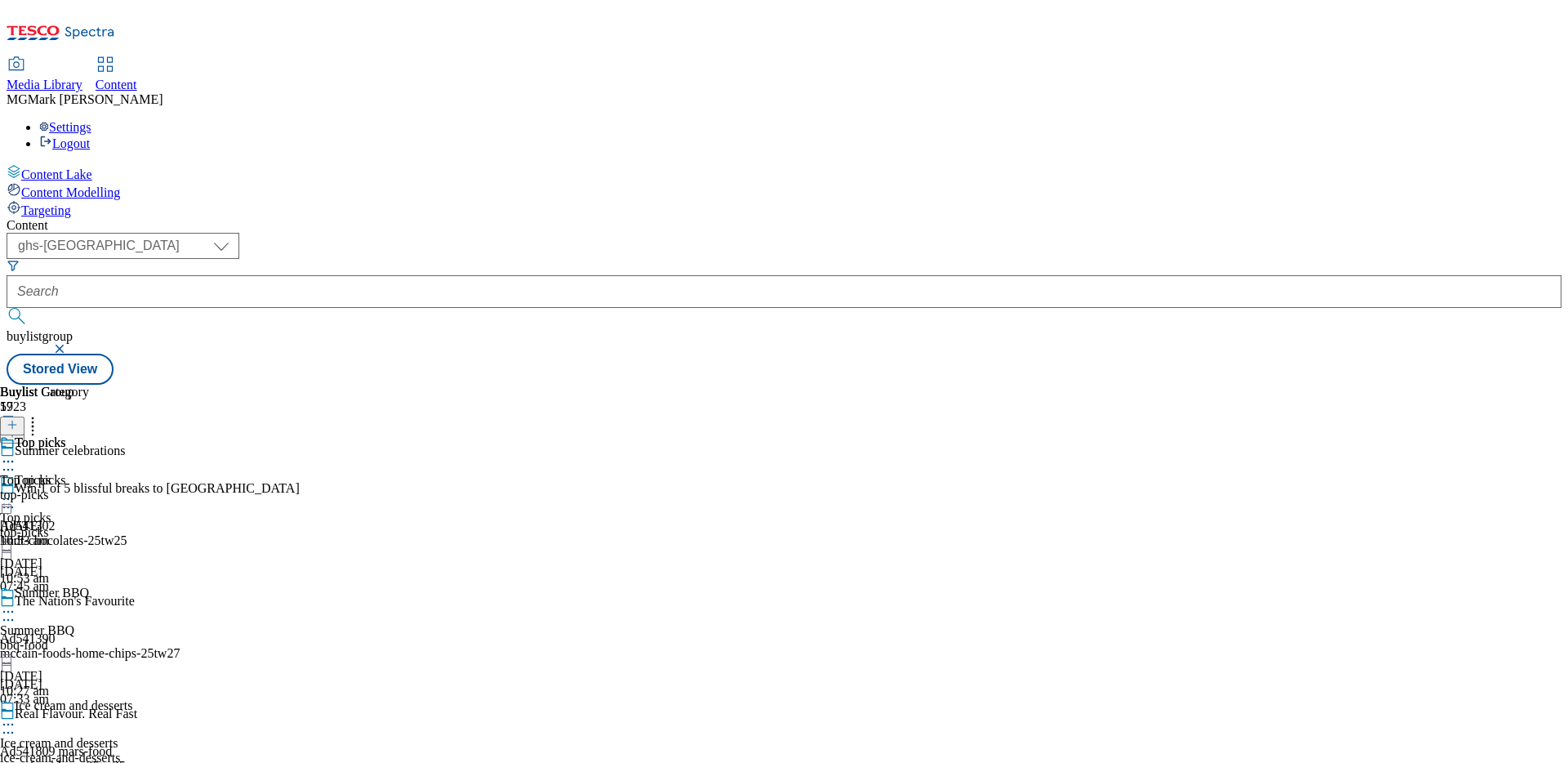
click at [89, 487] on div "top-picks" at bounding box center [44, 495] width 89 height 15
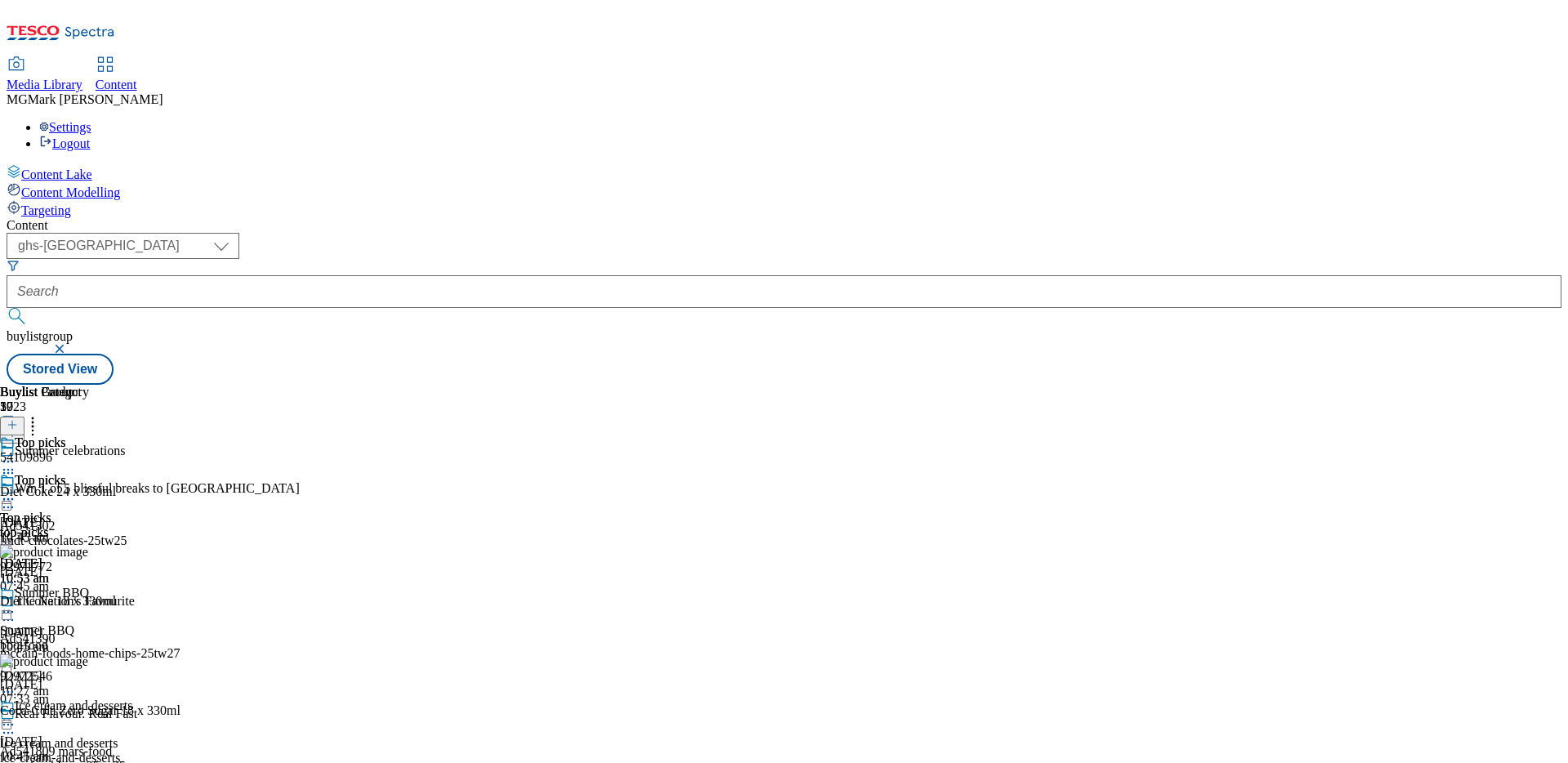
click at [18, 419] on icon at bounding box center [13, 425] width 12 height 12
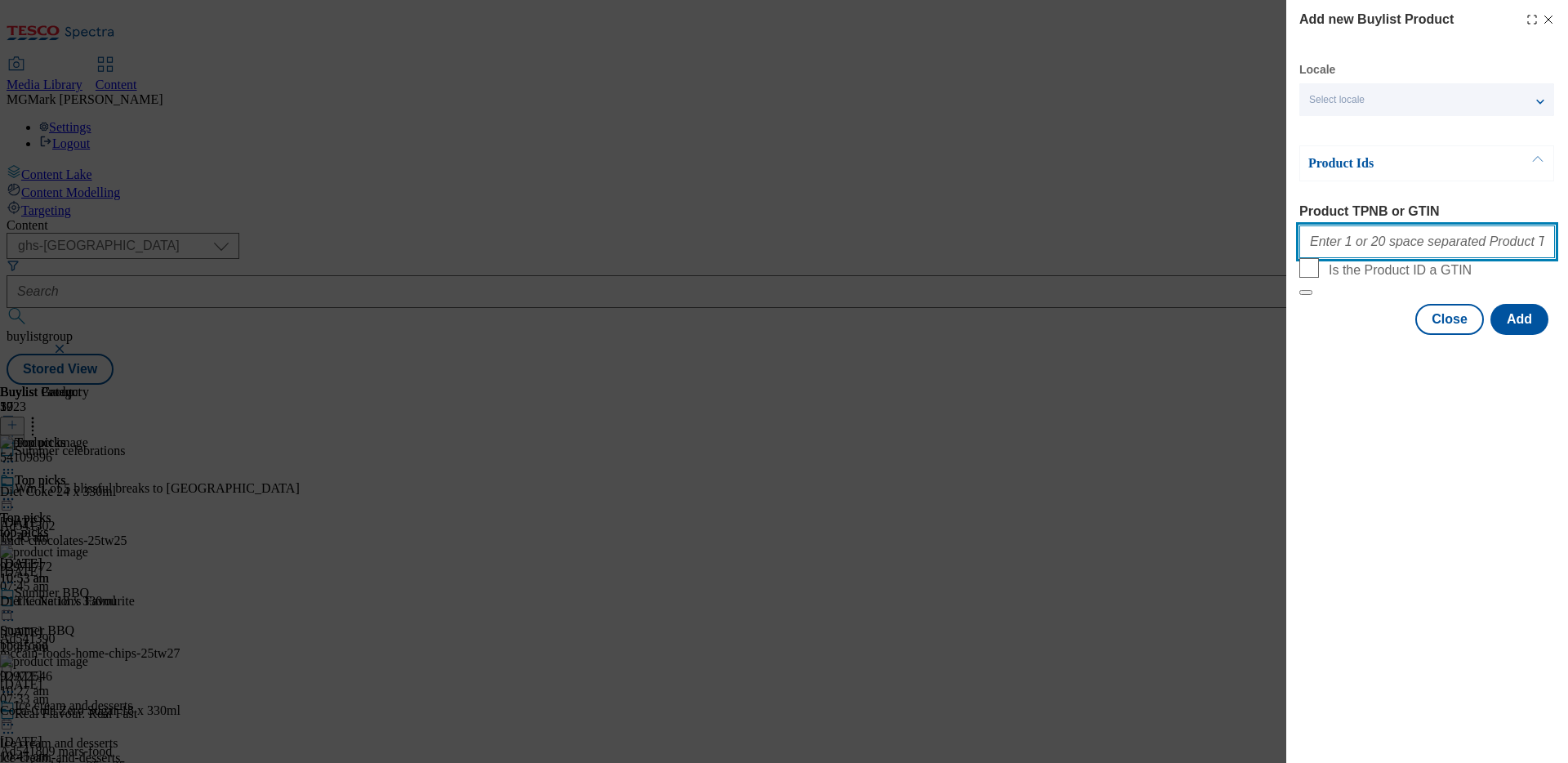
click at [1378, 235] on input "Product TPNB or GTIN" at bounding box center [1427, 241] width 255 height 33
paste input "93045001 96869657"
type input "93045001 96869657"
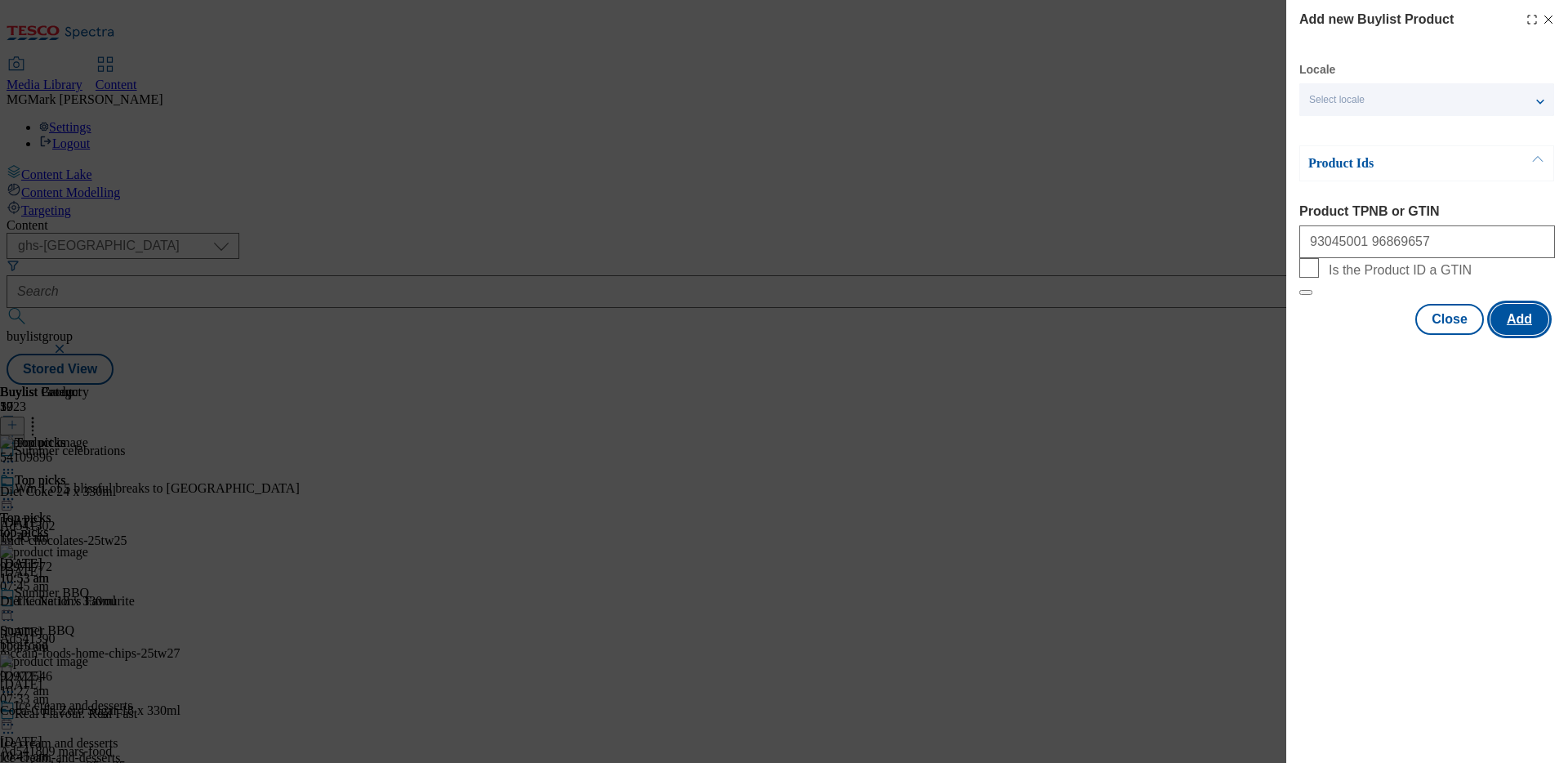
click at [1531, 335] on button "Add" at bounding box center [1519, 319] width 58 height 31
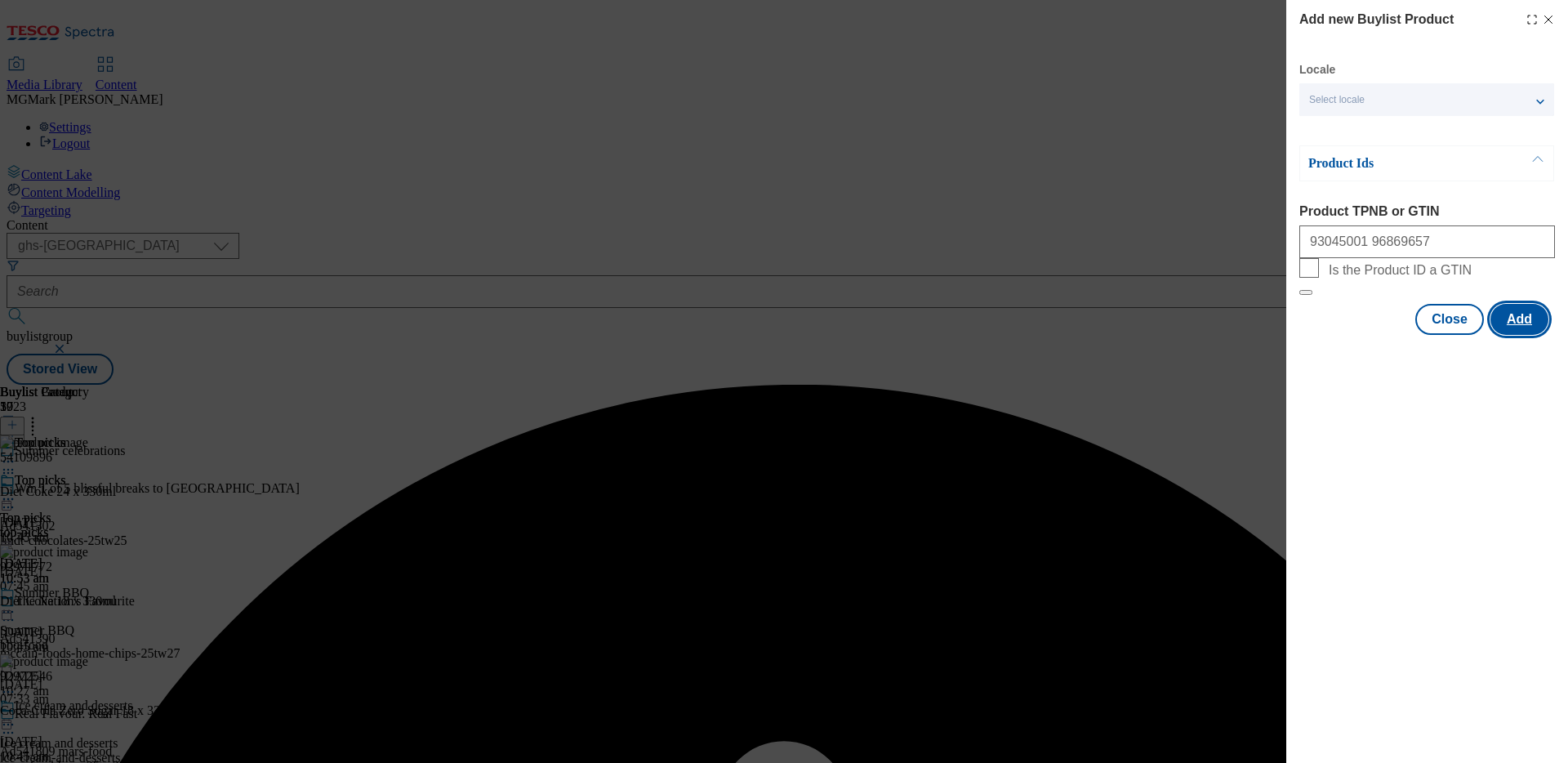
click at [1517, 335] on button "Add" at bounding box center [1519, 319] width 58 height 31
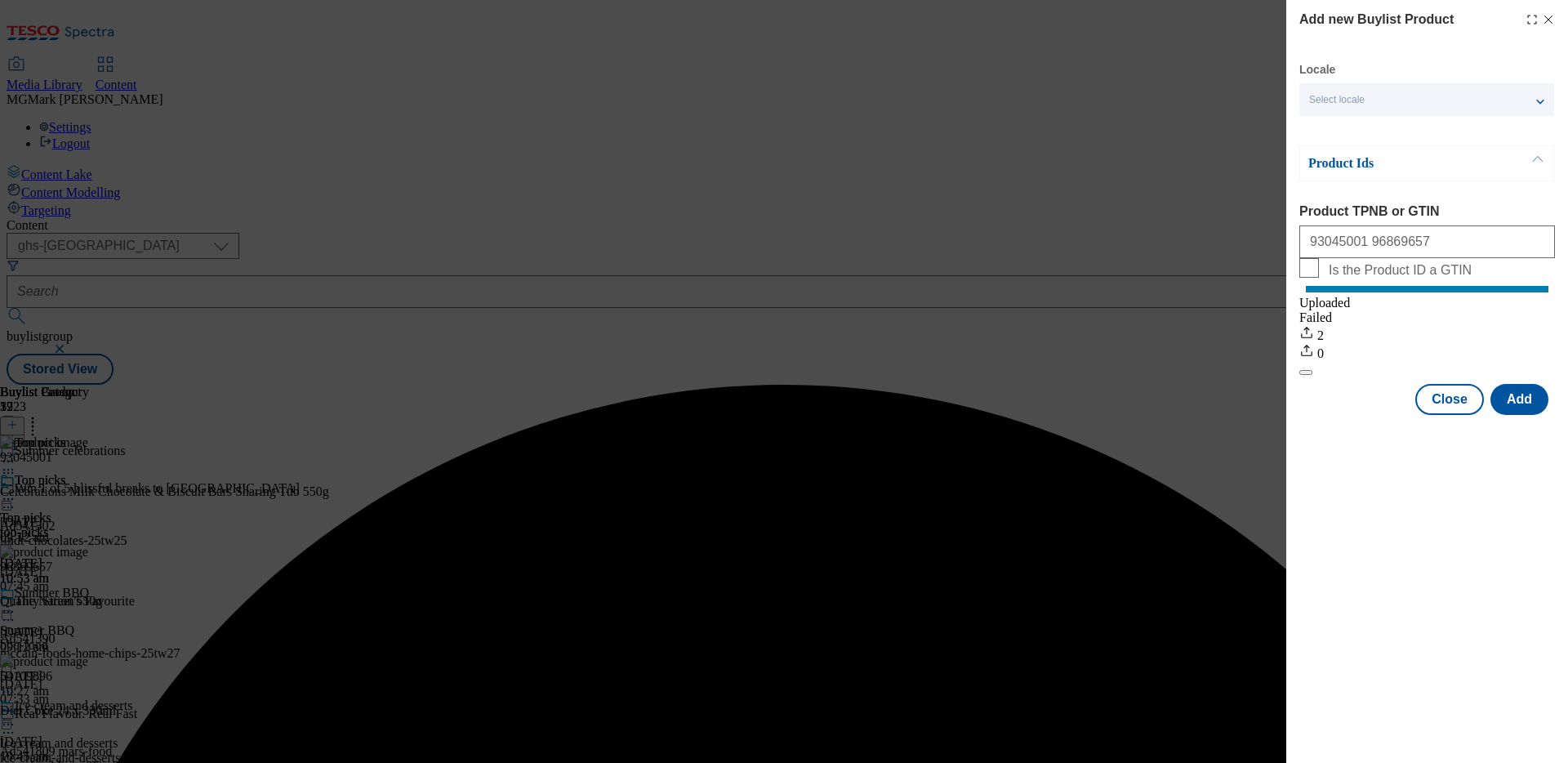
click at [1551, 384] on div "Success - Job created 3618a52e-2f7c-4967-9b17-ca8f6f8c8015 successfully" at bounding box center [784, 384] width 1555 height 0
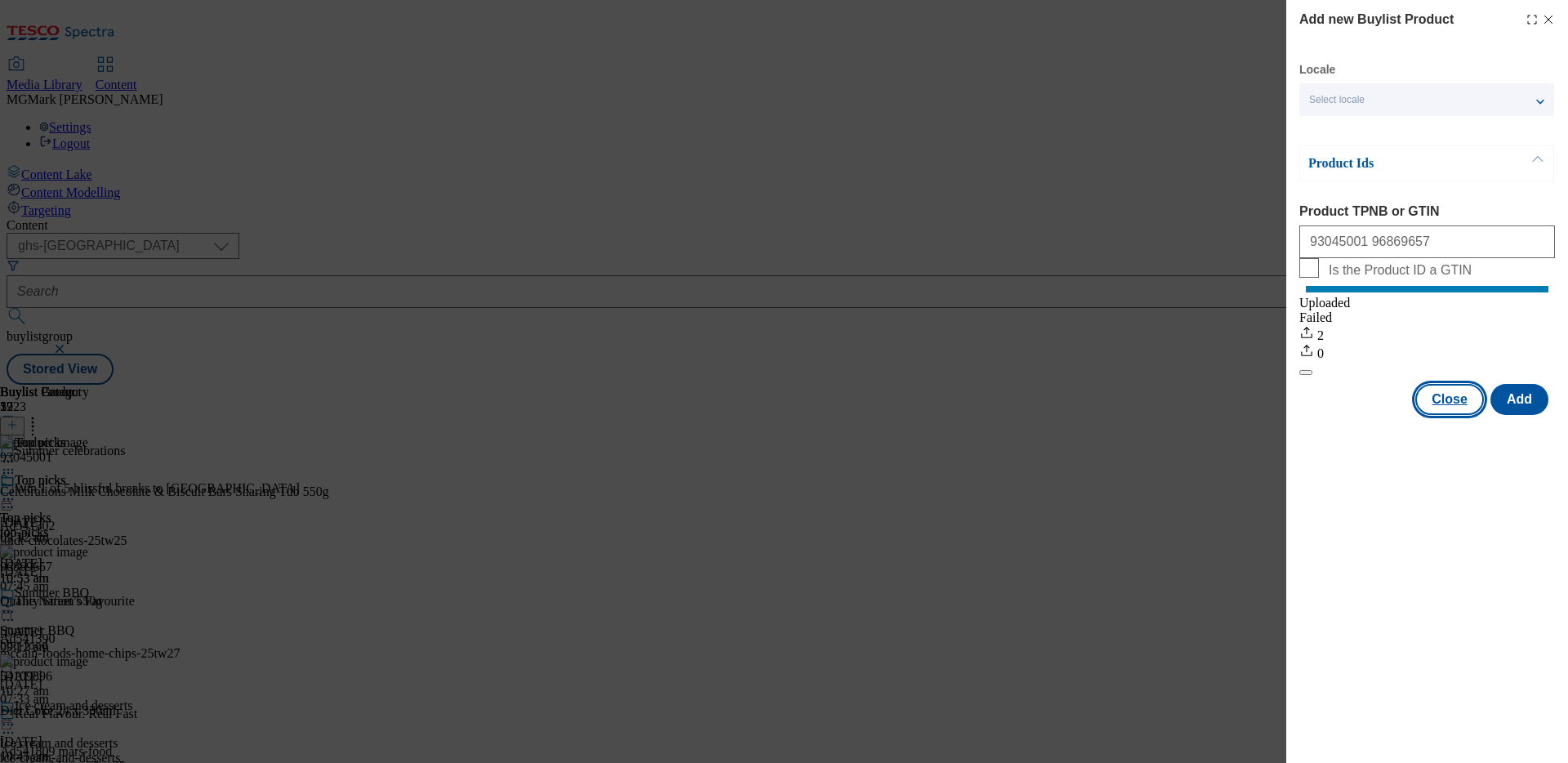
click at [1450, 415] on button "Close" at bounding box center [1449, 399] width 69 height 31
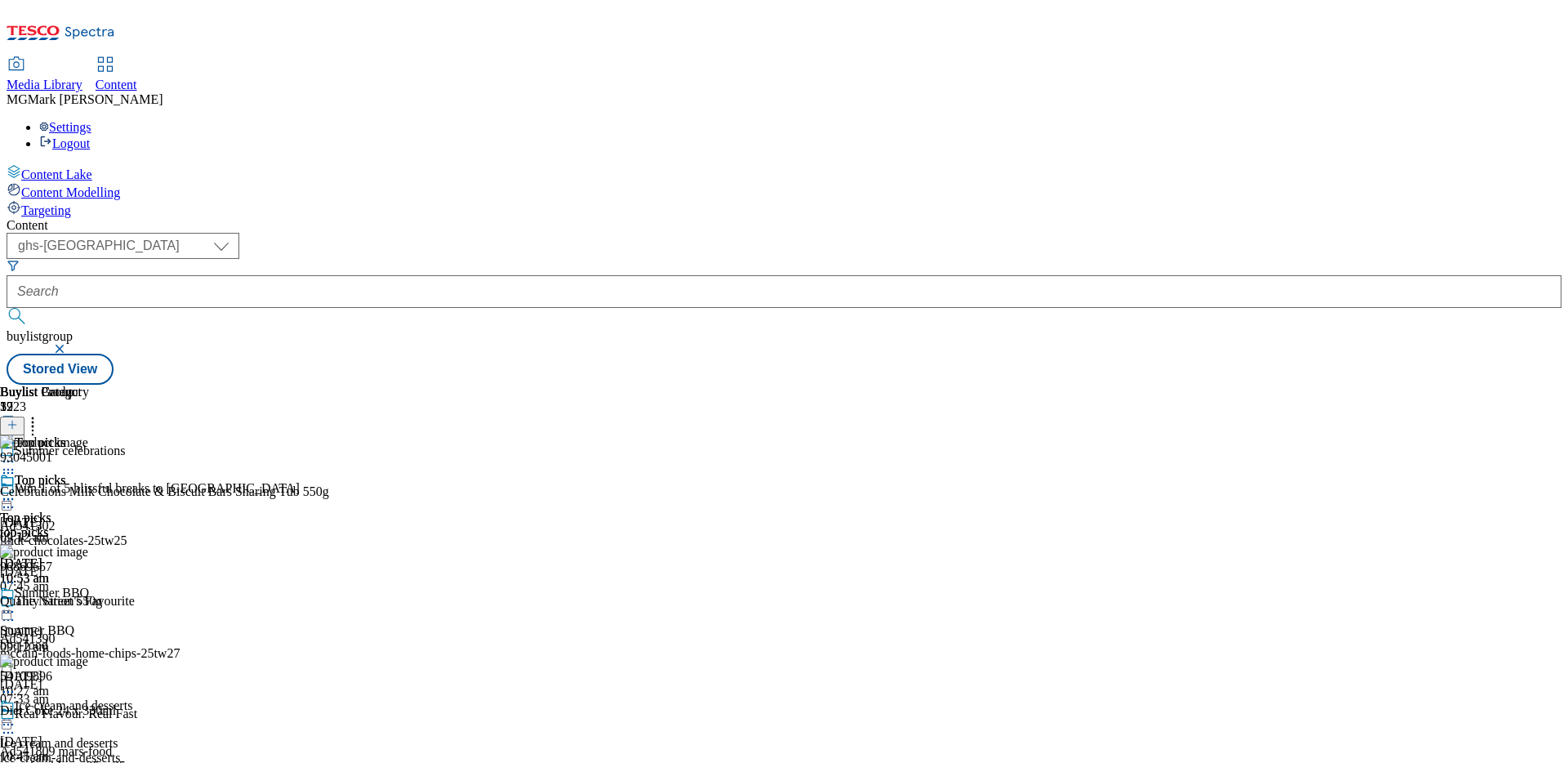
click at [41, 414] on icon at bounding box center [33, 422] width 17 height 17
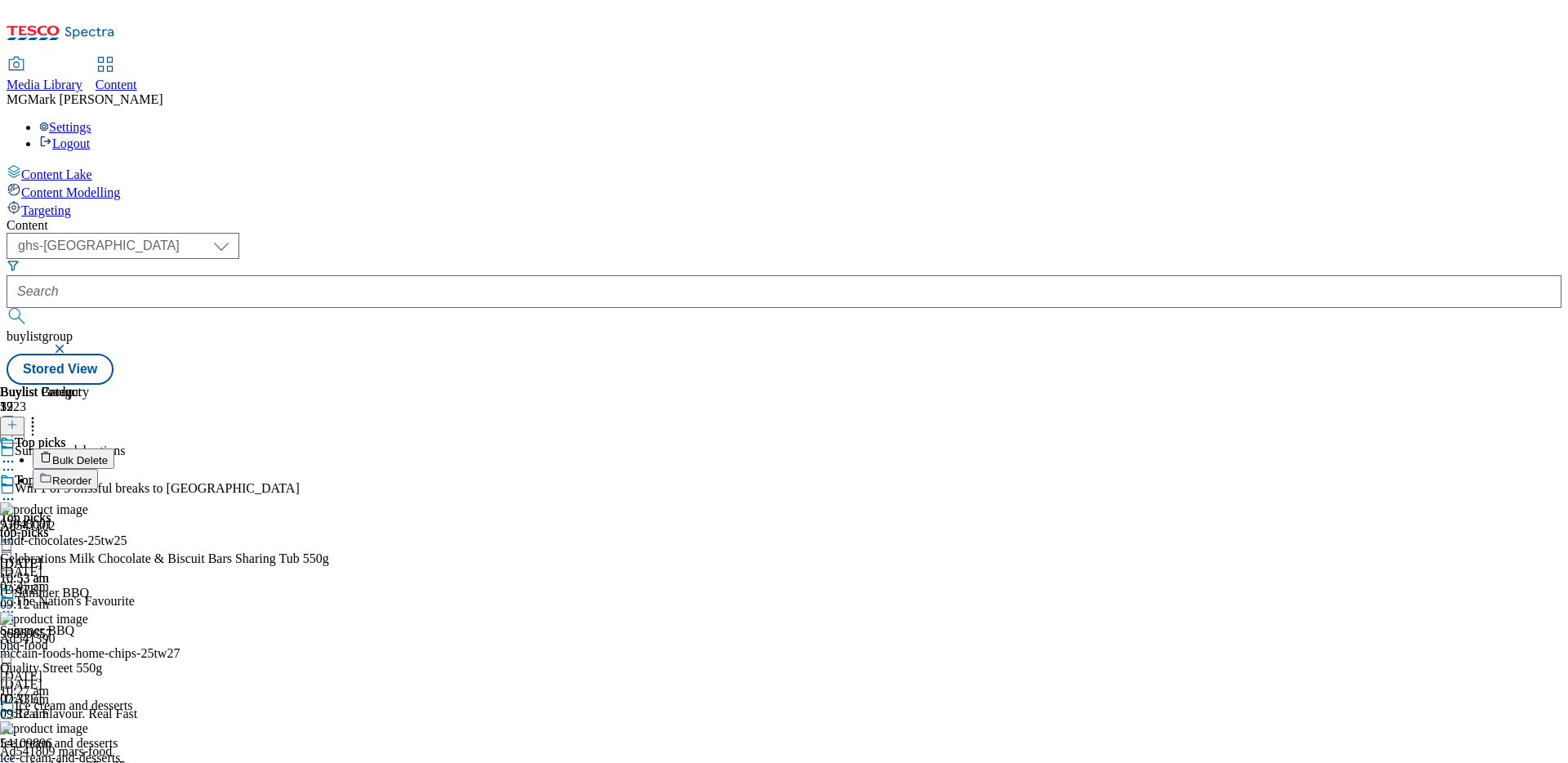
click at [98, 469] on button "Reorder" at bounding box center [65, 479] width 65 height 20
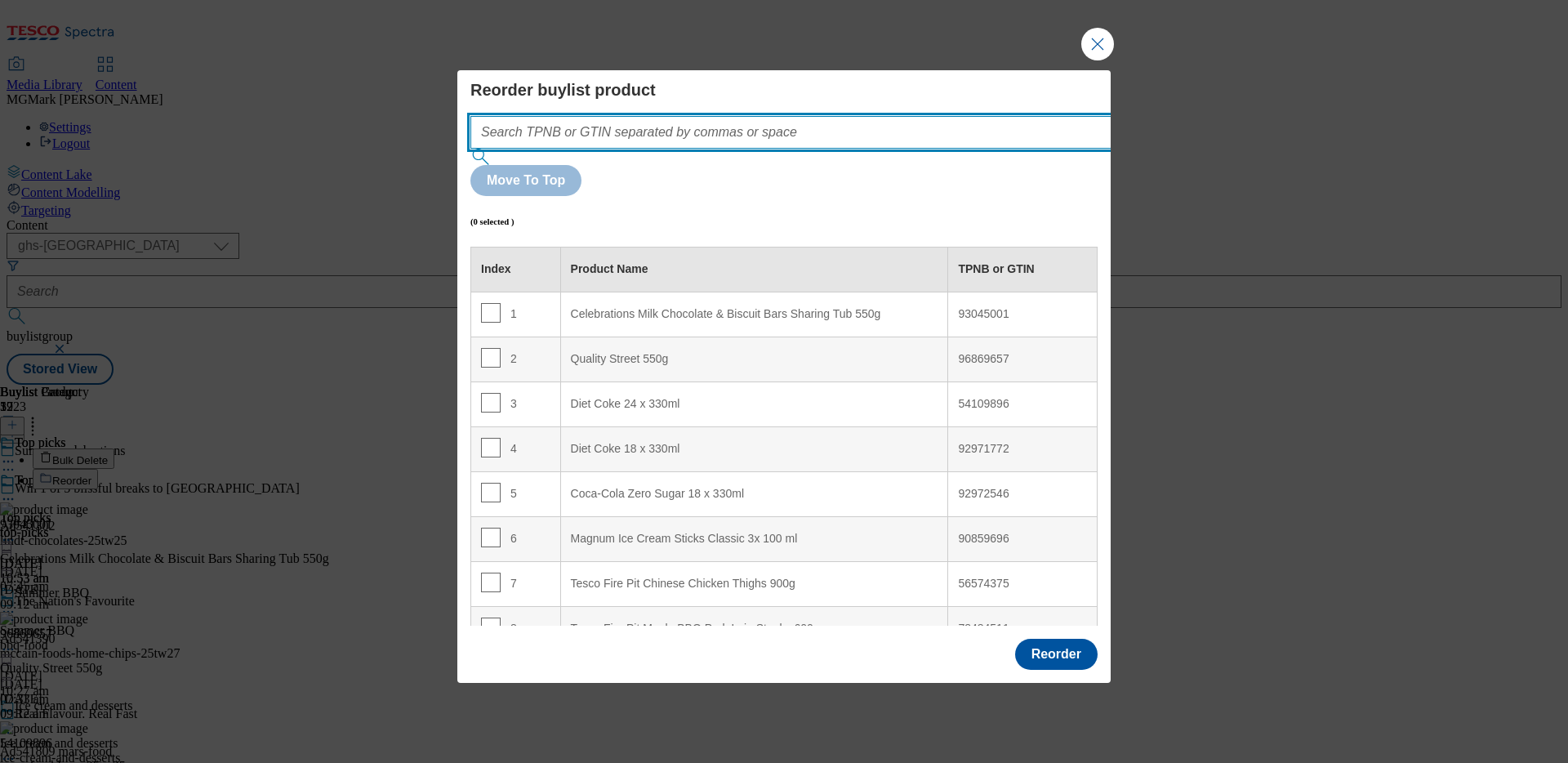
click at [870, 149] on input "Modal" at bounding box center [815, 131] width 690 height 33
paste input "93045001 96869657"
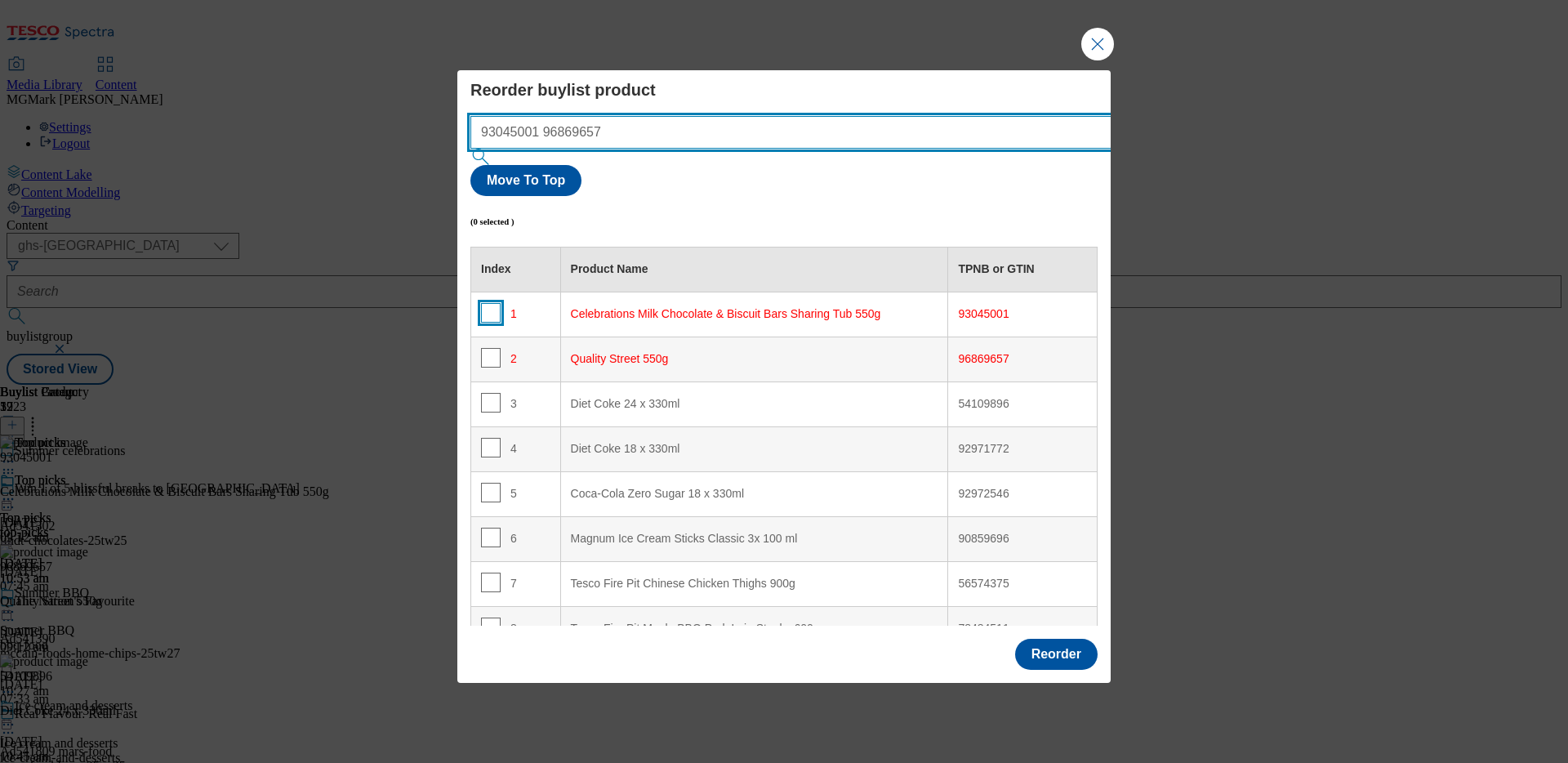
type input "93045001 96869657"
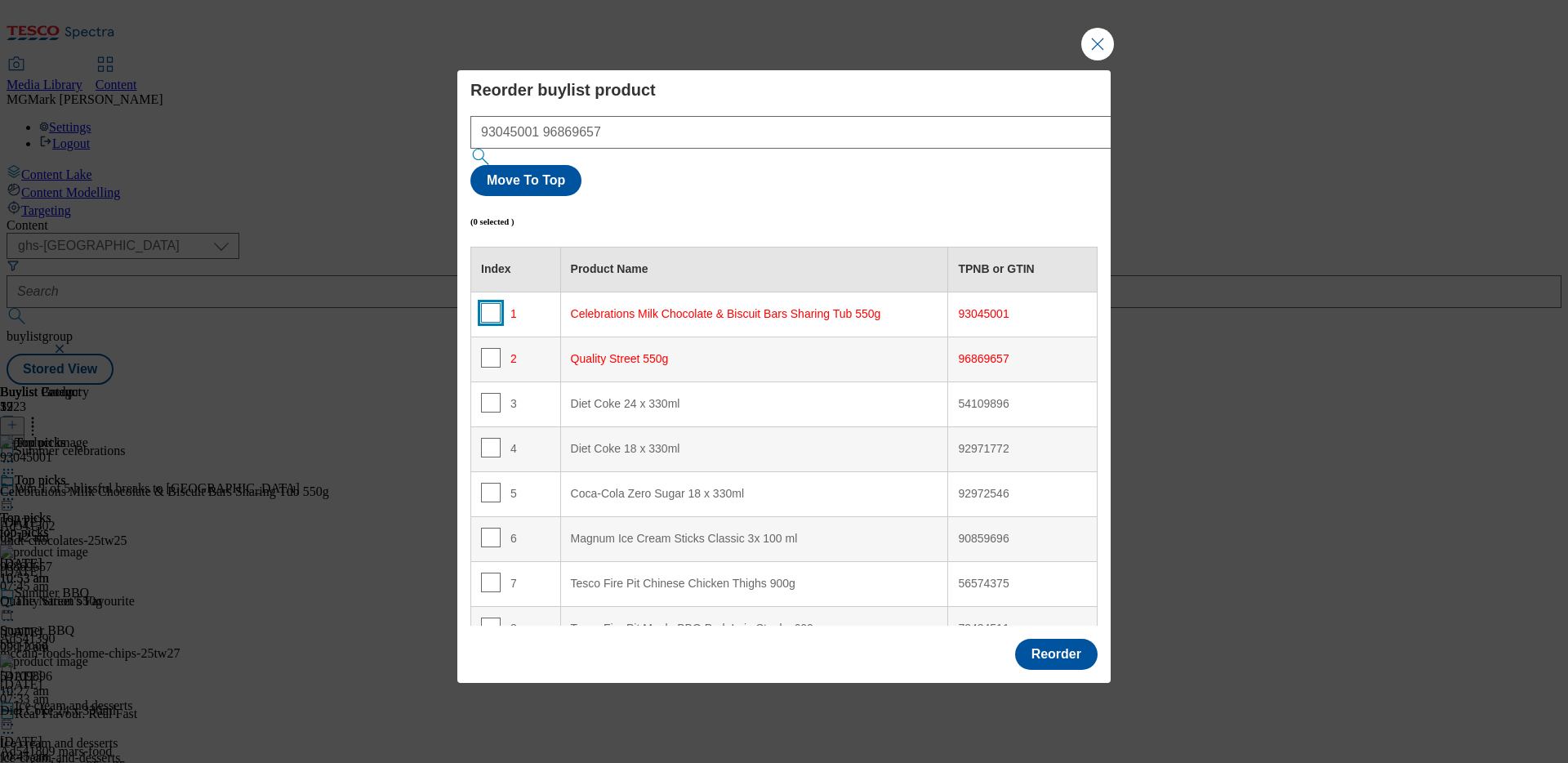
click at [490, 303] on input "Modal" at bounding box center [490, 312] width 19 height 19
checkbox input "true"
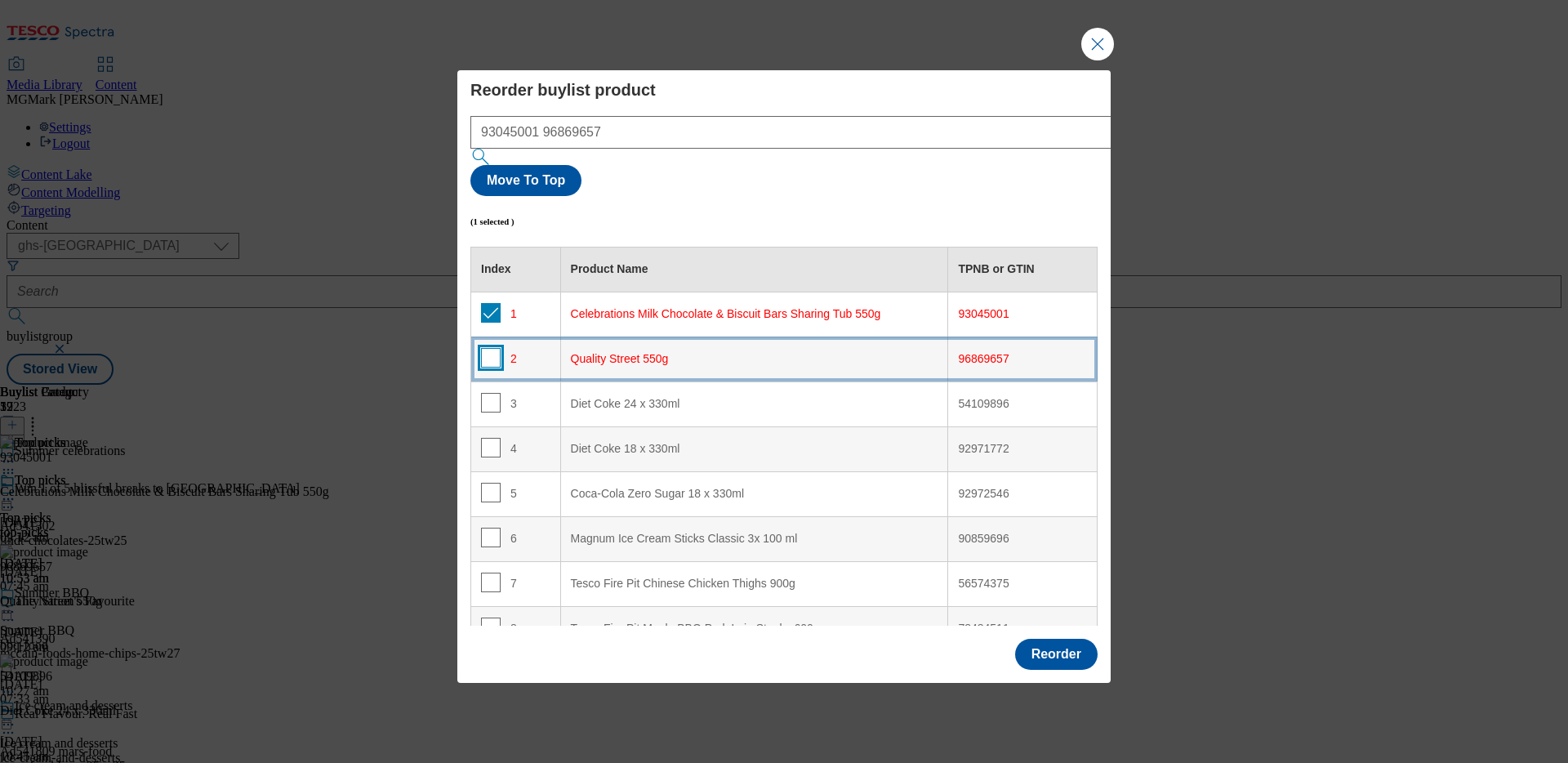
click at [492, 348] on input "Modal" at bounding box center [490, 357] width 19 height 19
checkbox input "true"
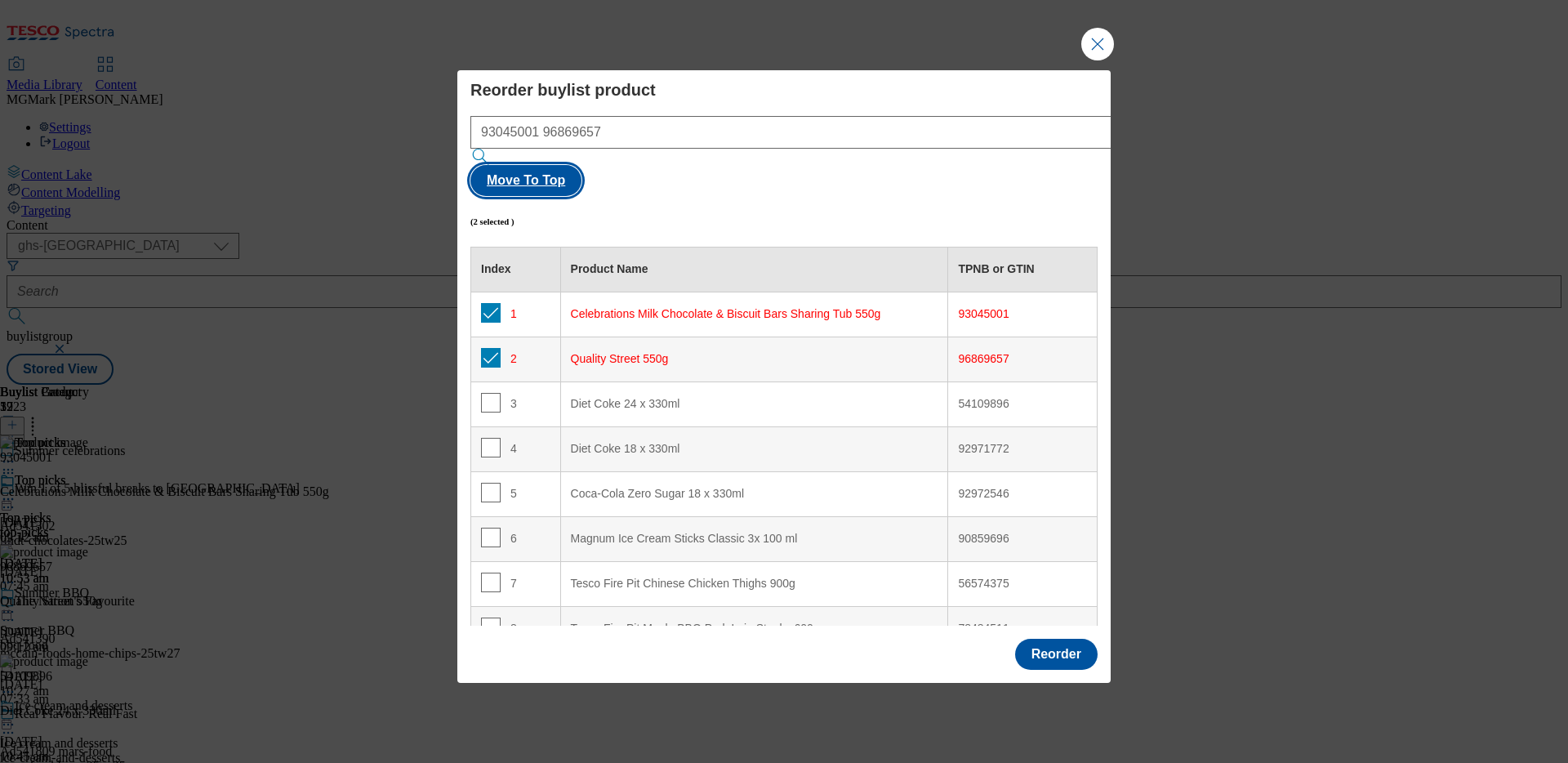
click at [581, 165] on button "Move To Top" at bounding box center [526, 180] width 111 height 31
click at [1066, 639] on button "Reorder" at bounding box center [1056, 654] width 83 height 31
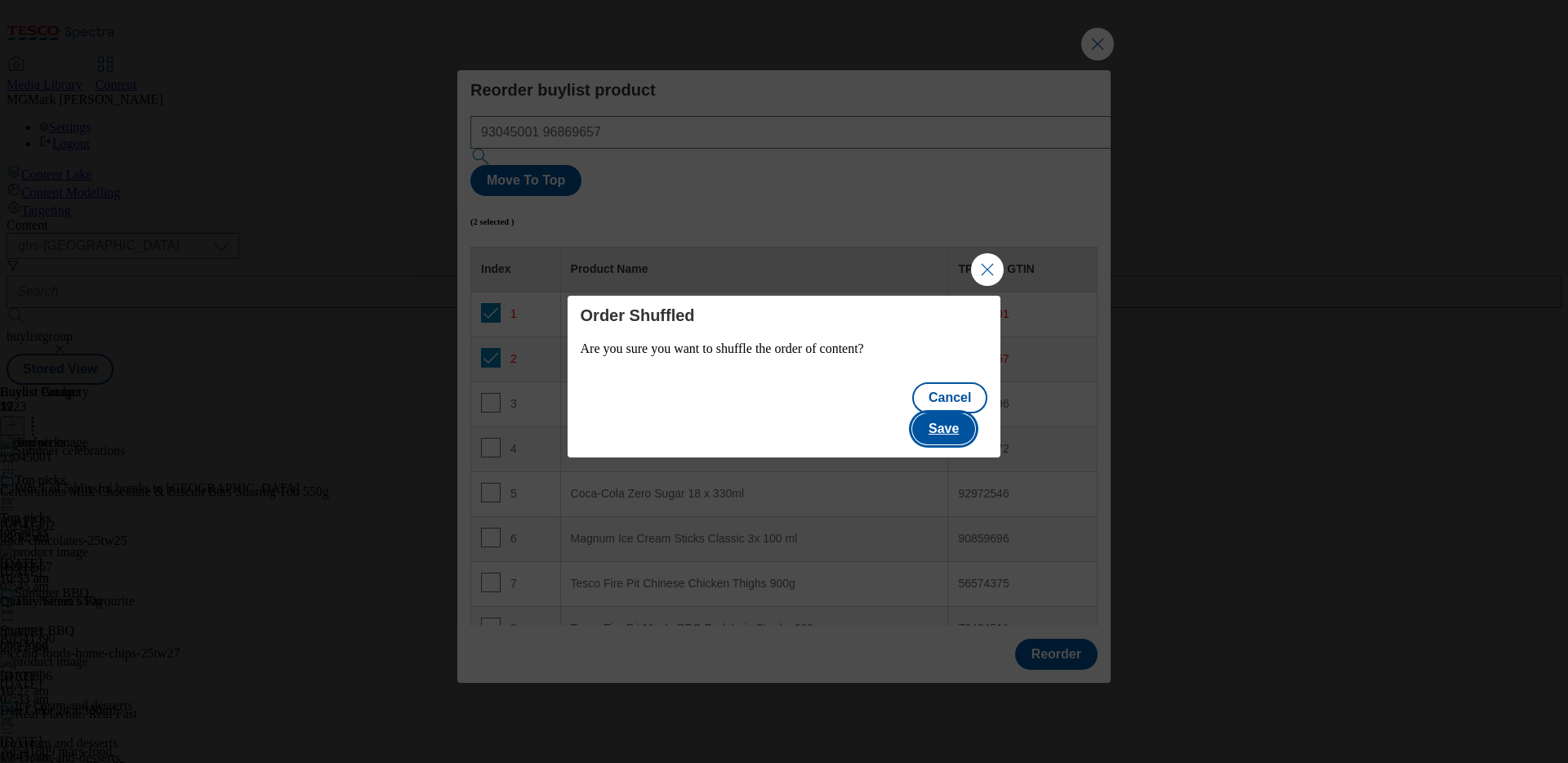
click at [962, 415] on button "Save" at bounding box center [943, 429] width 63 height 31
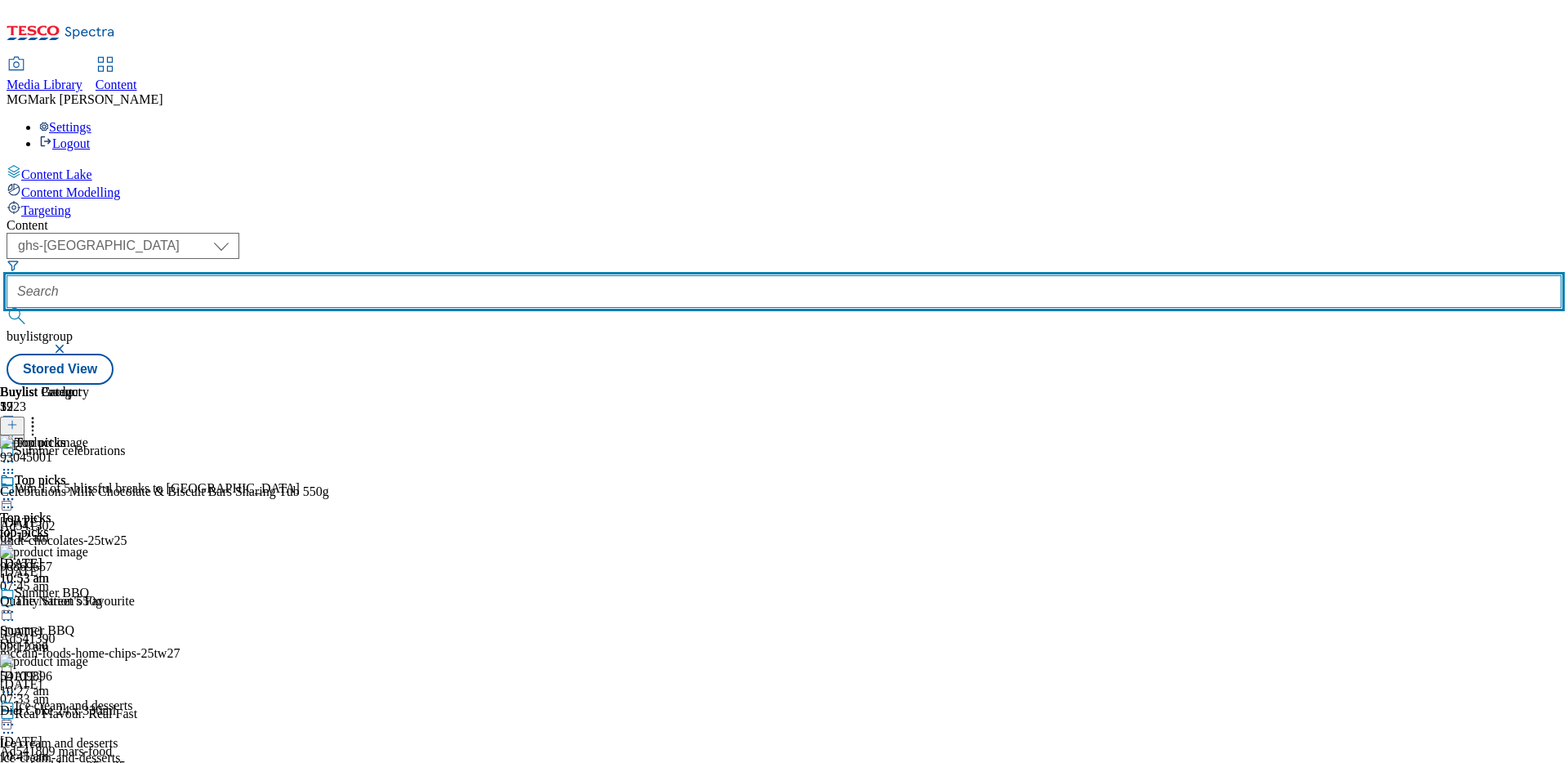
click at [388, 276] on input "text" at bounding box center [784, 291] width 1555 height 33
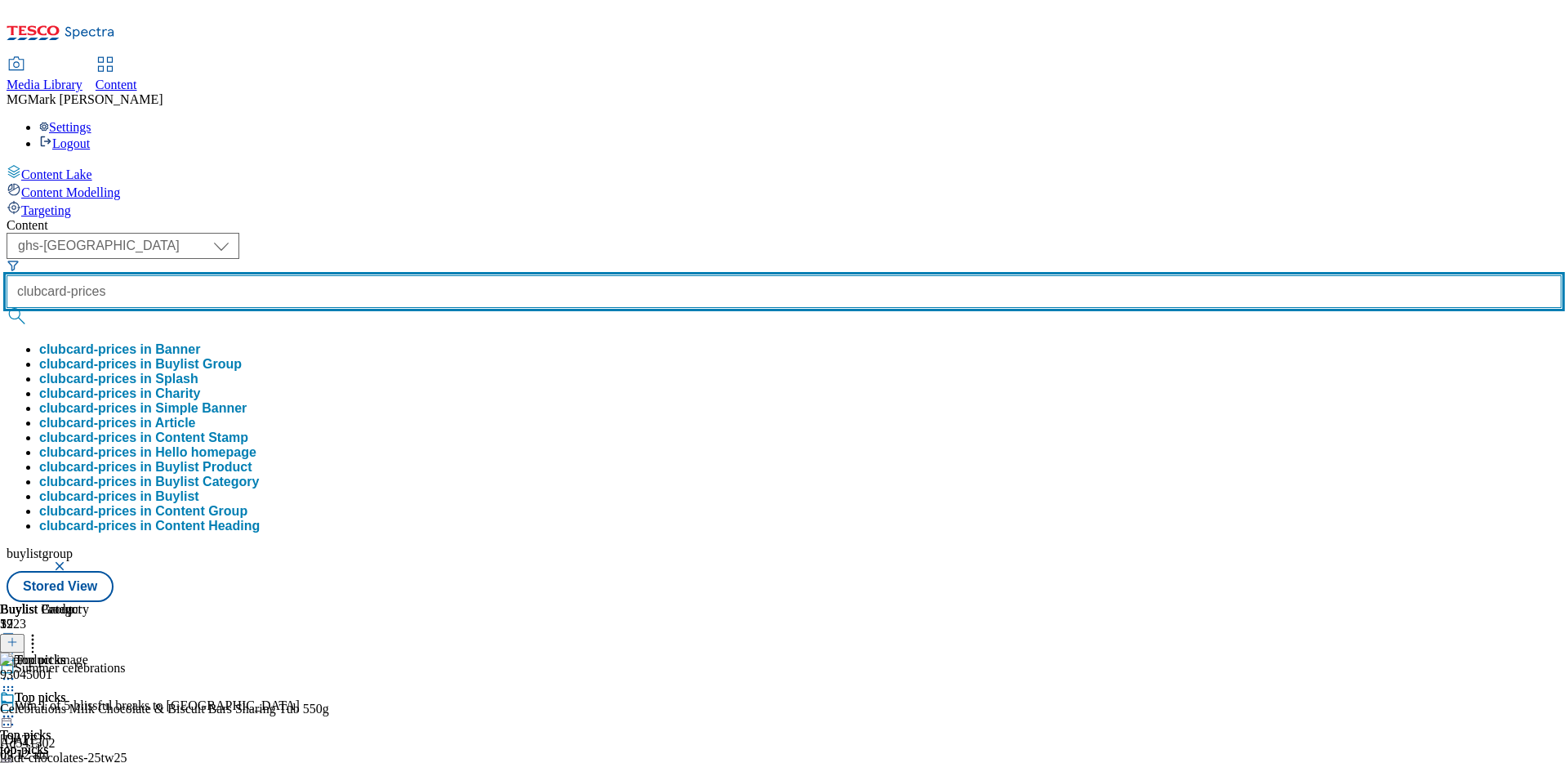
type input "clubcard-prices"
click at [7, 308] on button "submit" at bounding box center [18, 317] width 23 height 17
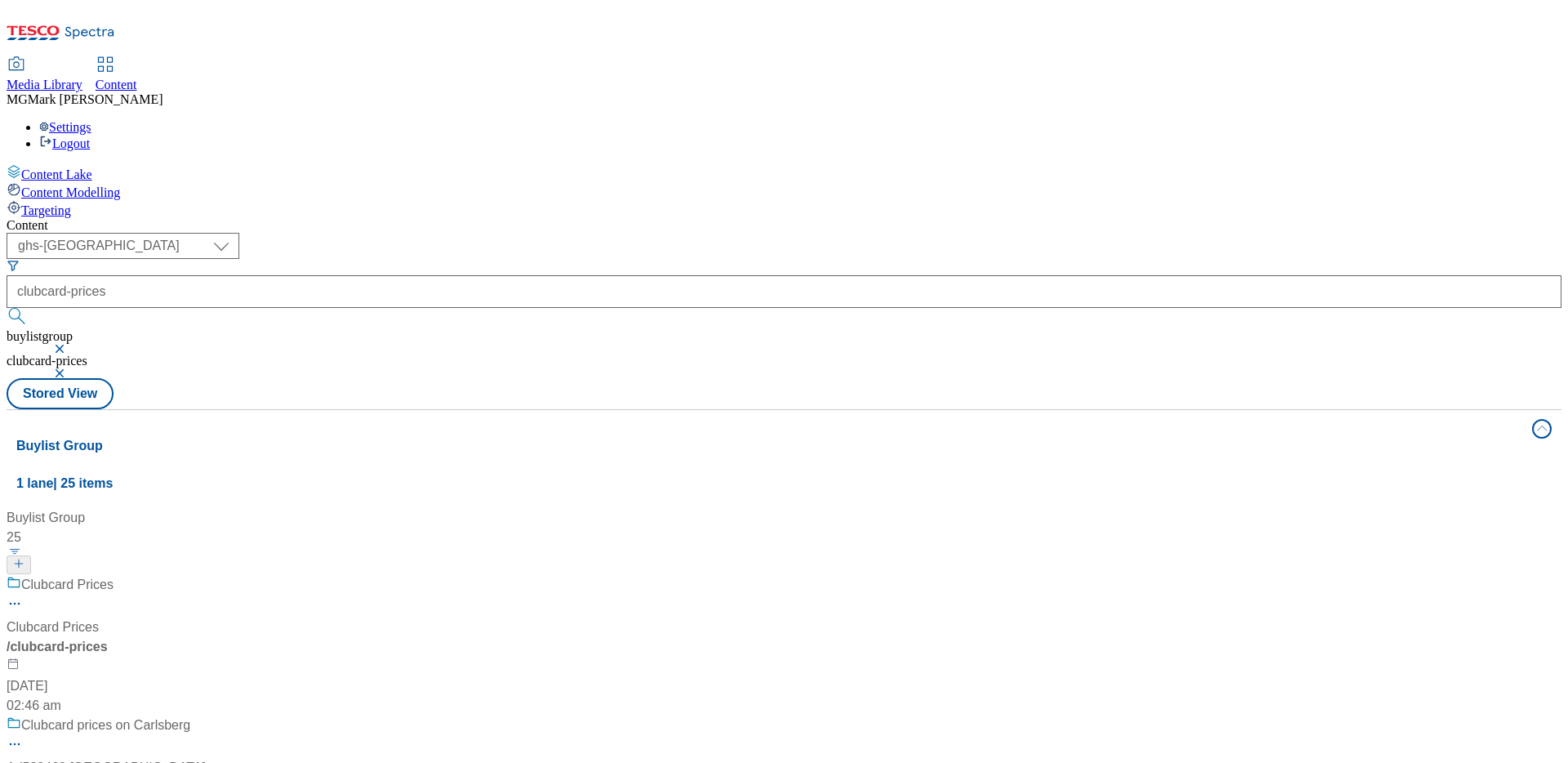
click at [245, 575] on div "Clubcard Prices Clubcard Prices / clubcard-prices [DATE] 02:46 am" at bounding box center [126, 646] width 239 height 141
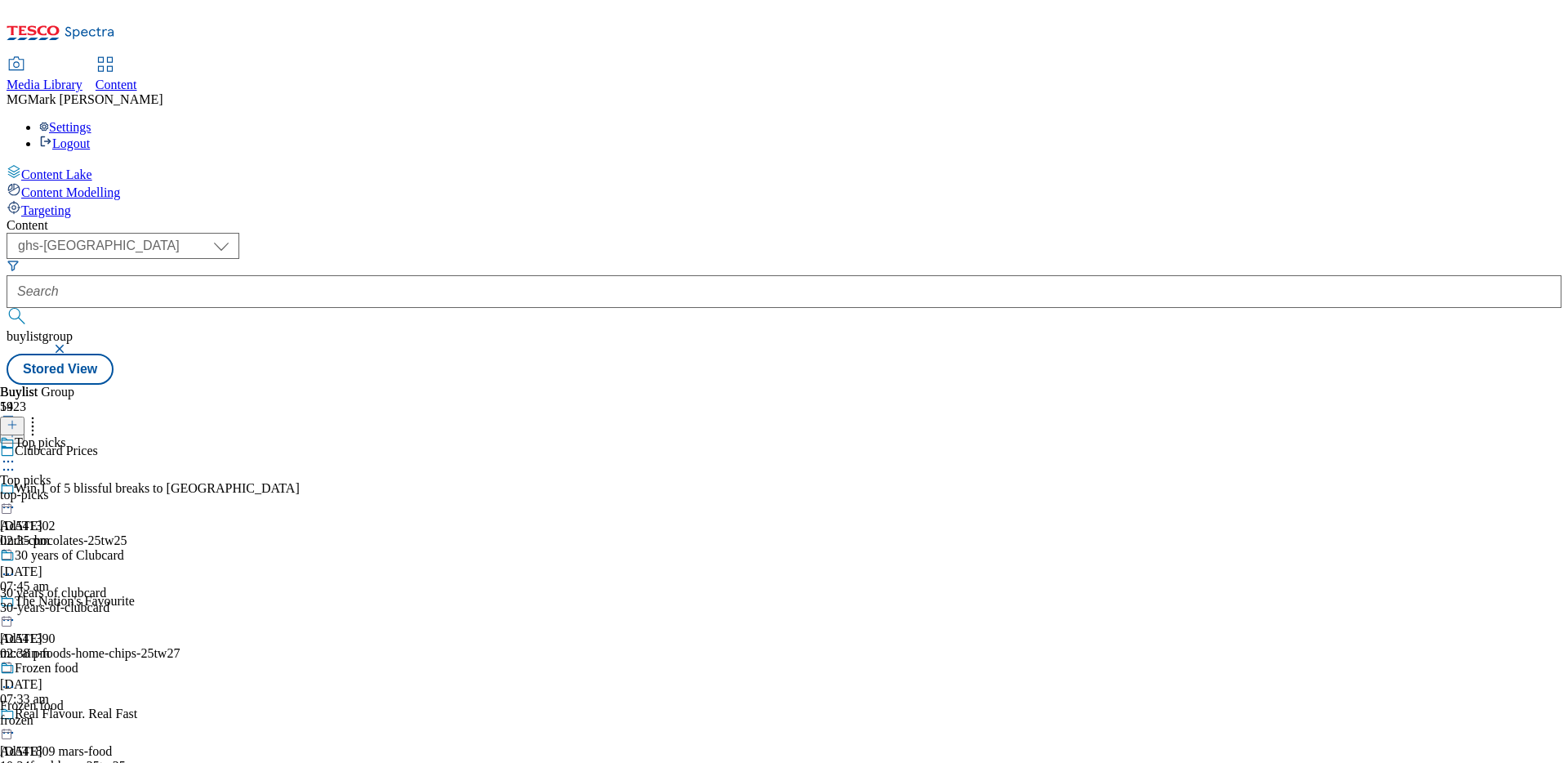
click at [186, 487] on div "top-picks" at bounding box center [93, 495] width 186 height 15
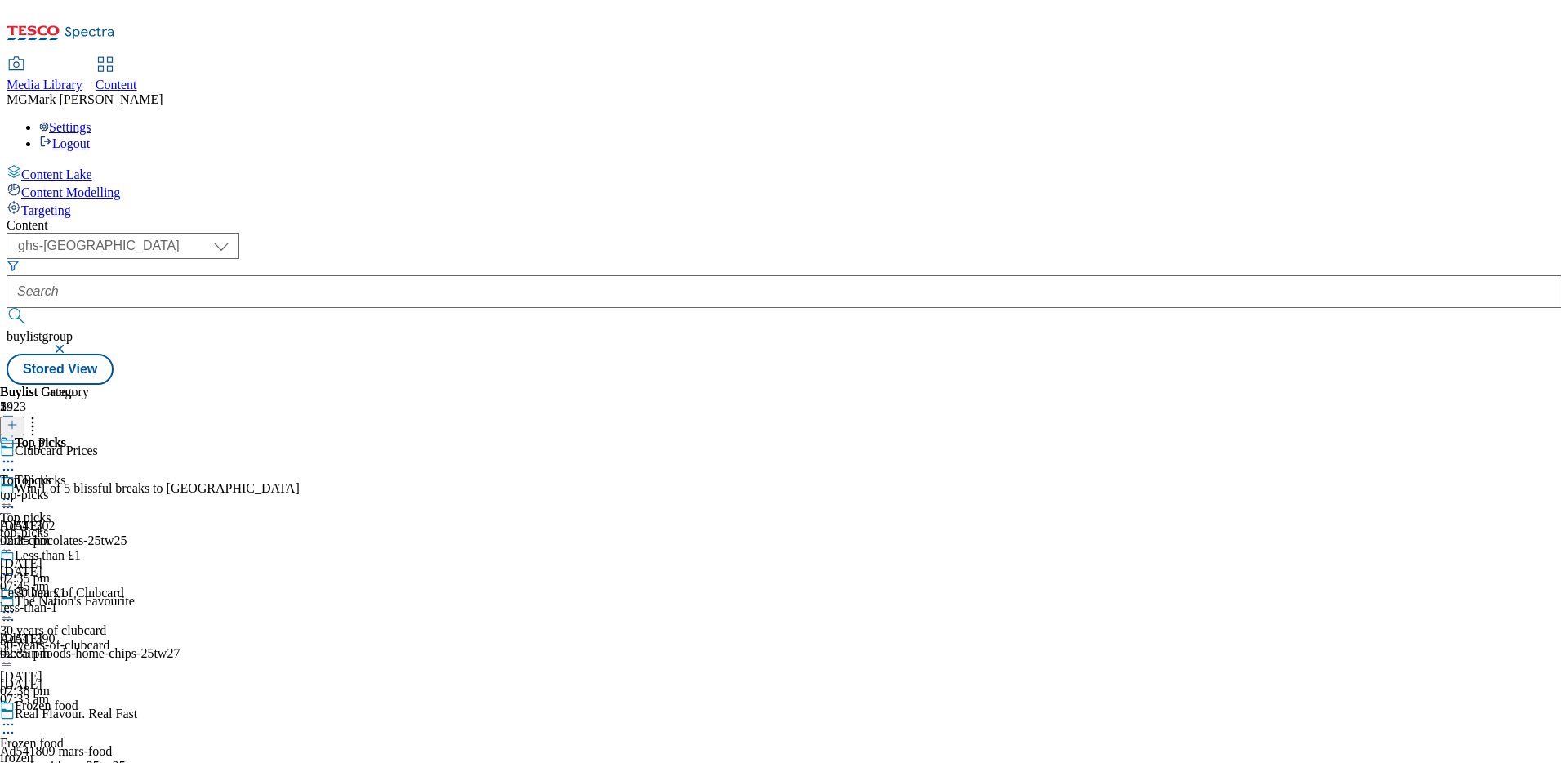
click at [89, 487] on div "top-picks" at bounding box center [44, 495] width 89 height 15
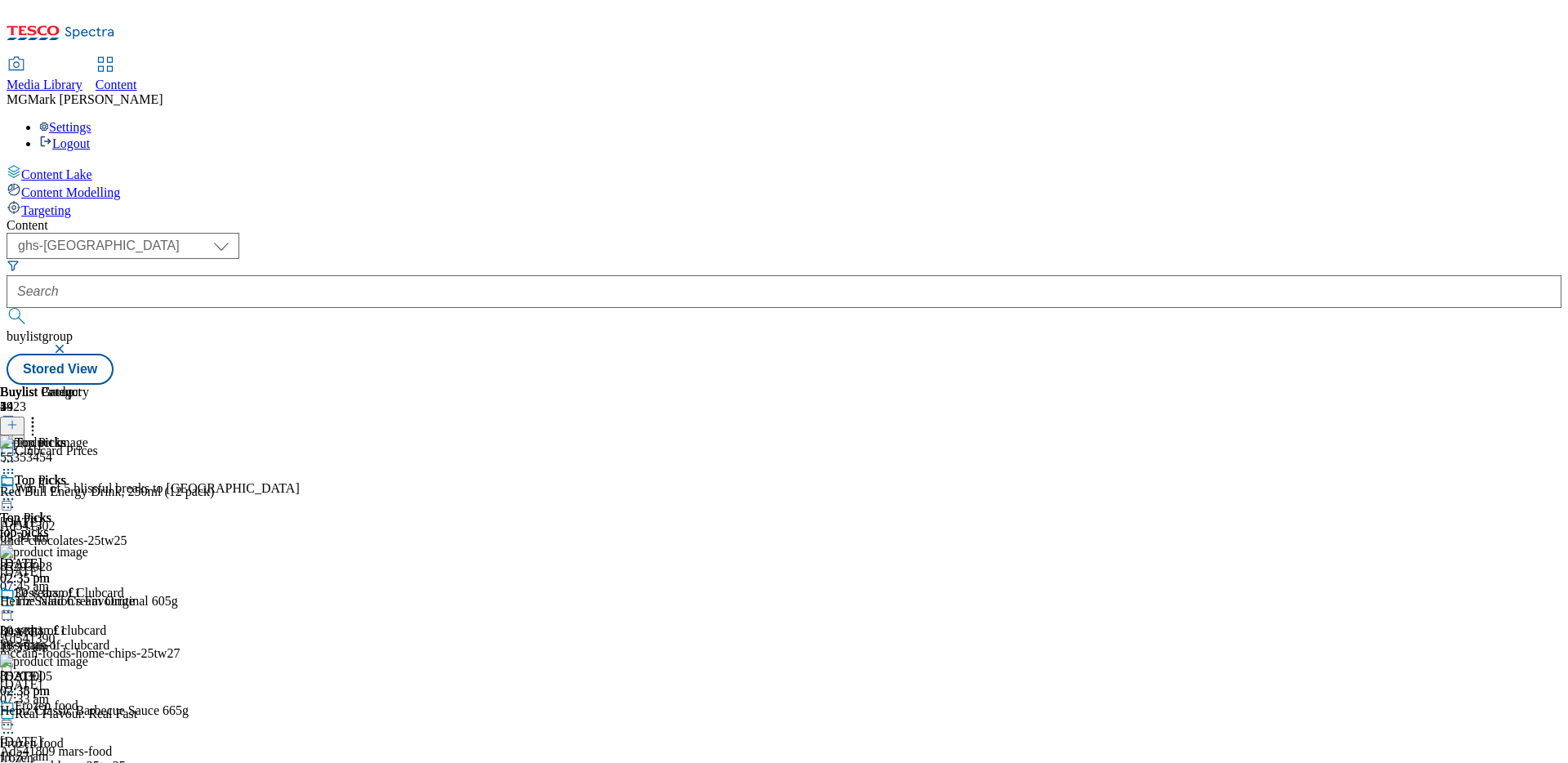
click at [18, 419] on icon at bounding box center [13, 425] width 12 height 12
click at [1365, 185] on body "Icons icon_account icon_add icon_backward_link icon_basket icon_benefits icon_c…" at bounding box center [784, 196] width 1555 height 379
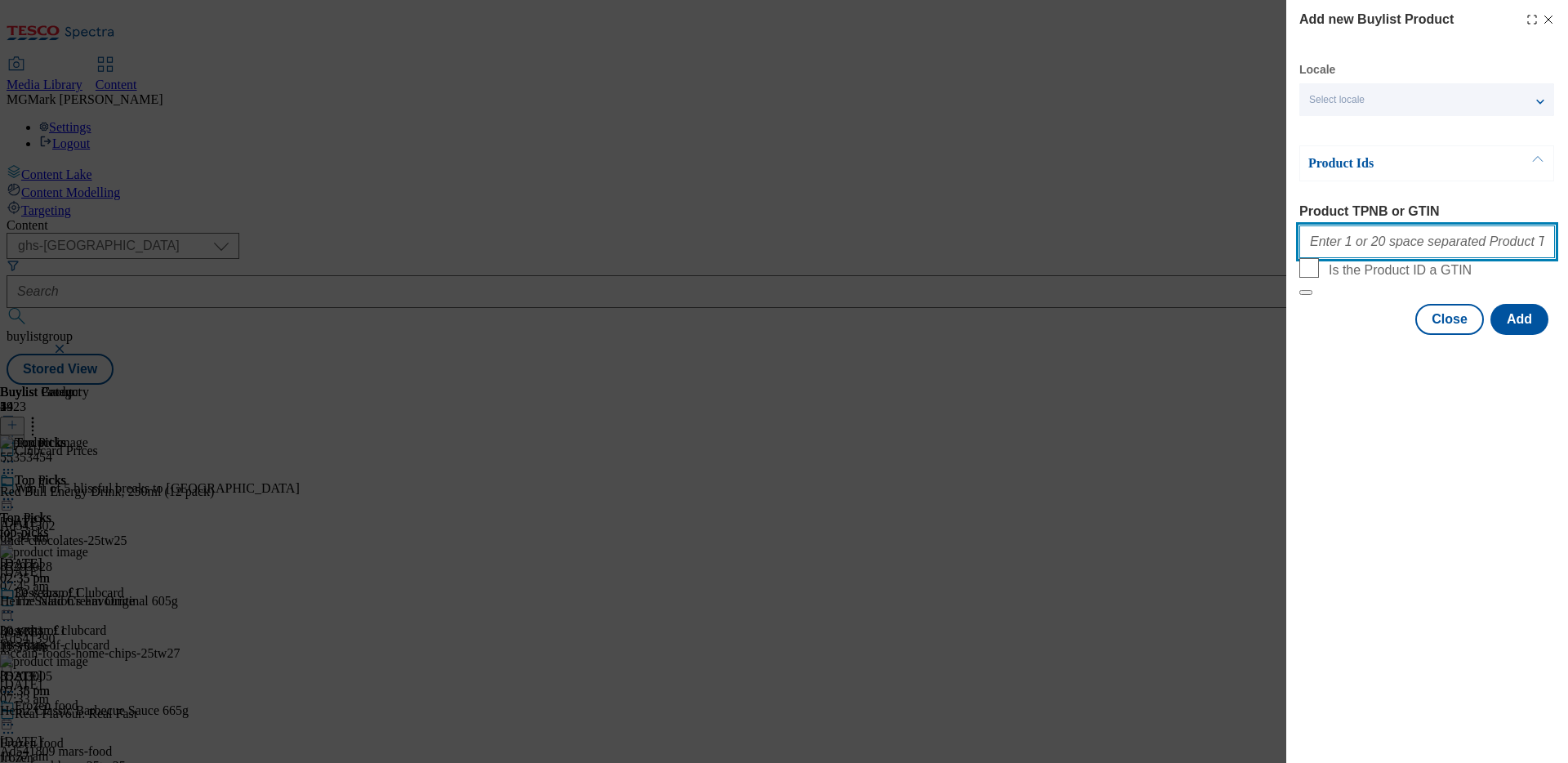
click at [1338, 248] on input "Product TPNB or GTIN" at bounding box center [1427, 241] width 255 height 33
paste input "92119573 92121638 91713585 93347577 92120858 92053610 93478894 91706749"
type input "92119573 92121638 91713585 93347577 92120858 92053610 93478894 91706749"
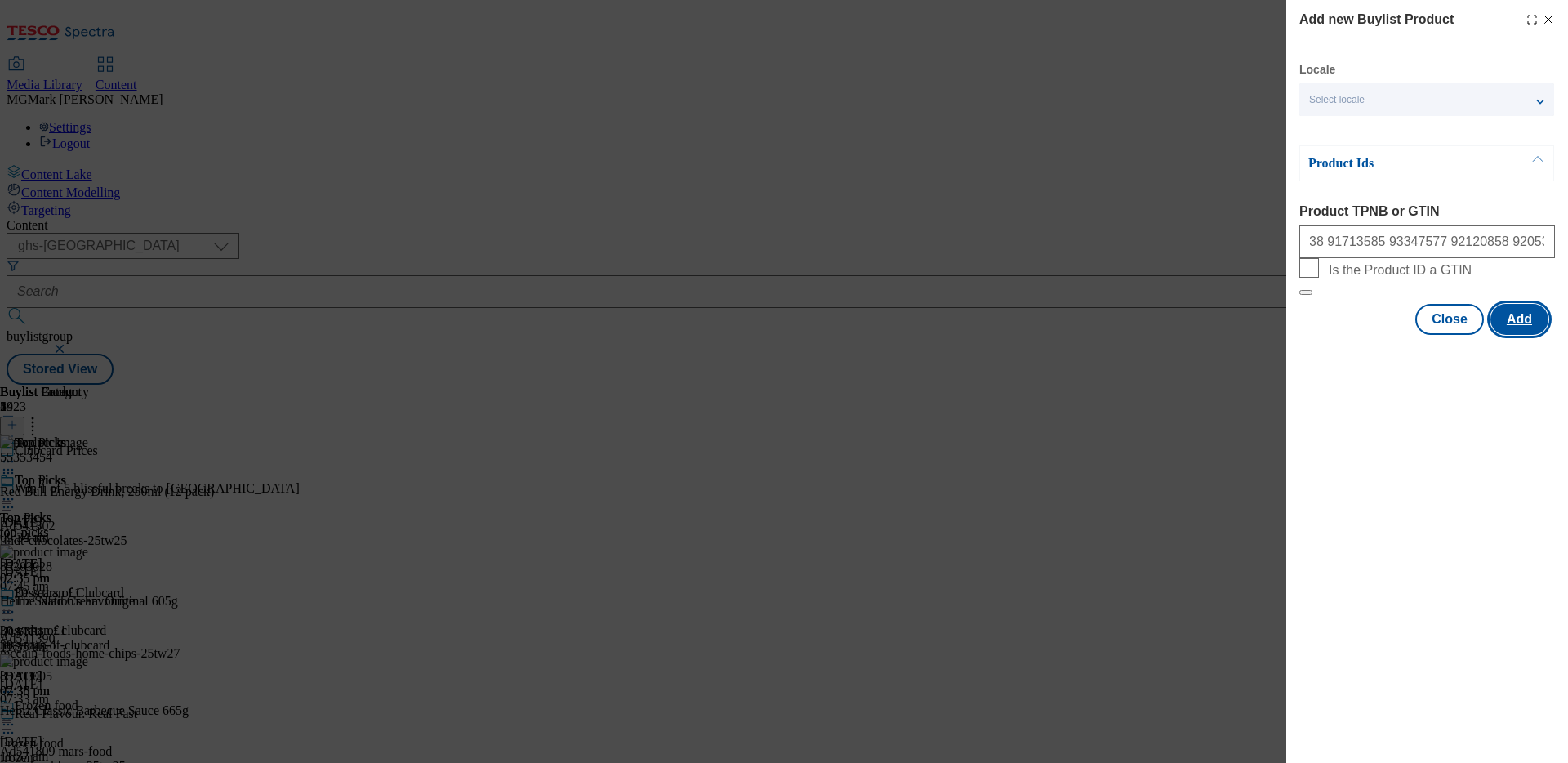
click at [1537, 335] on button "Add" at bounding box center [1519, 319] width 58 height 31
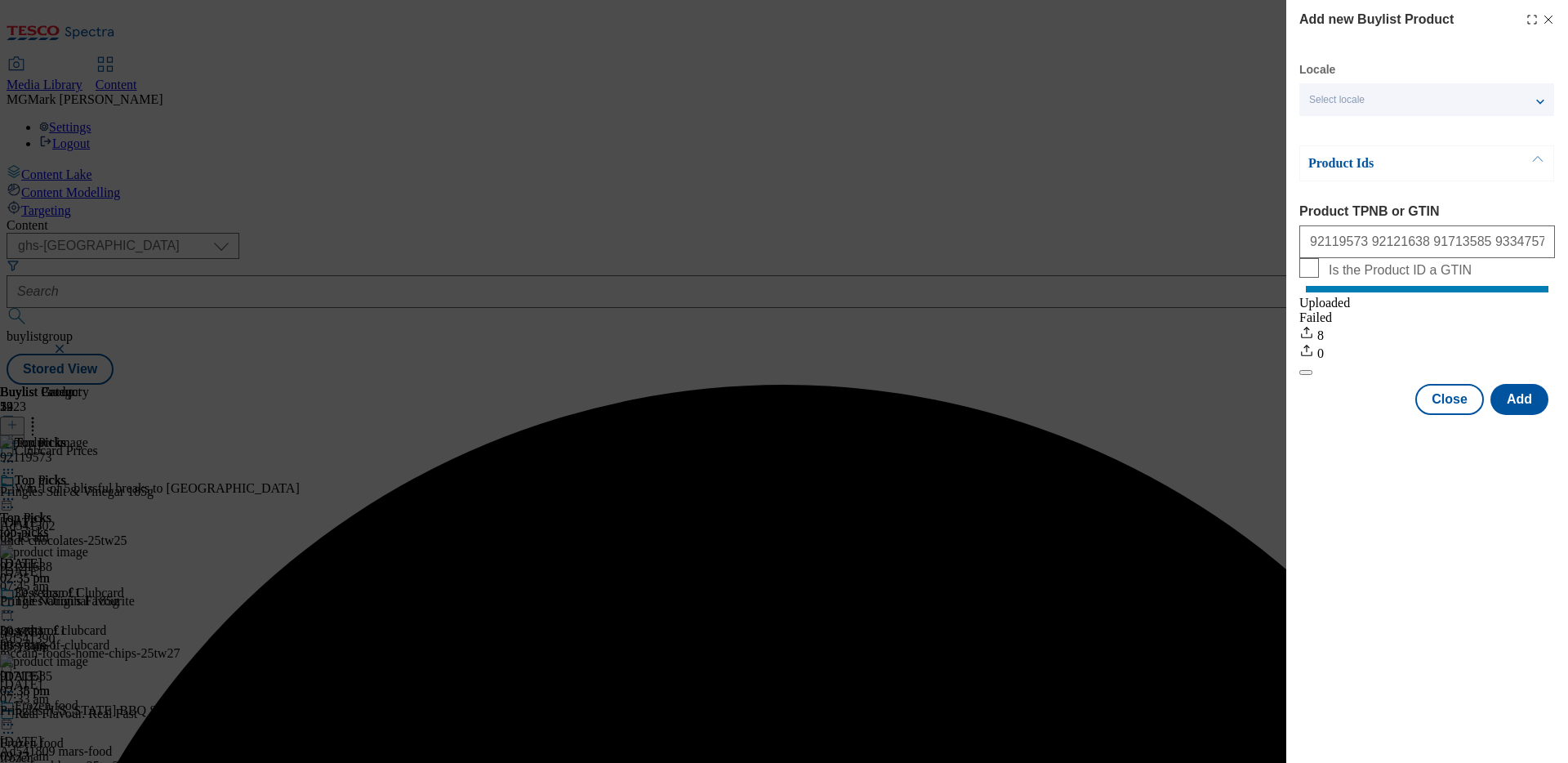
click at [1457, 415] on button "Close" at bounding box center [1449, 399] width 69 height 31
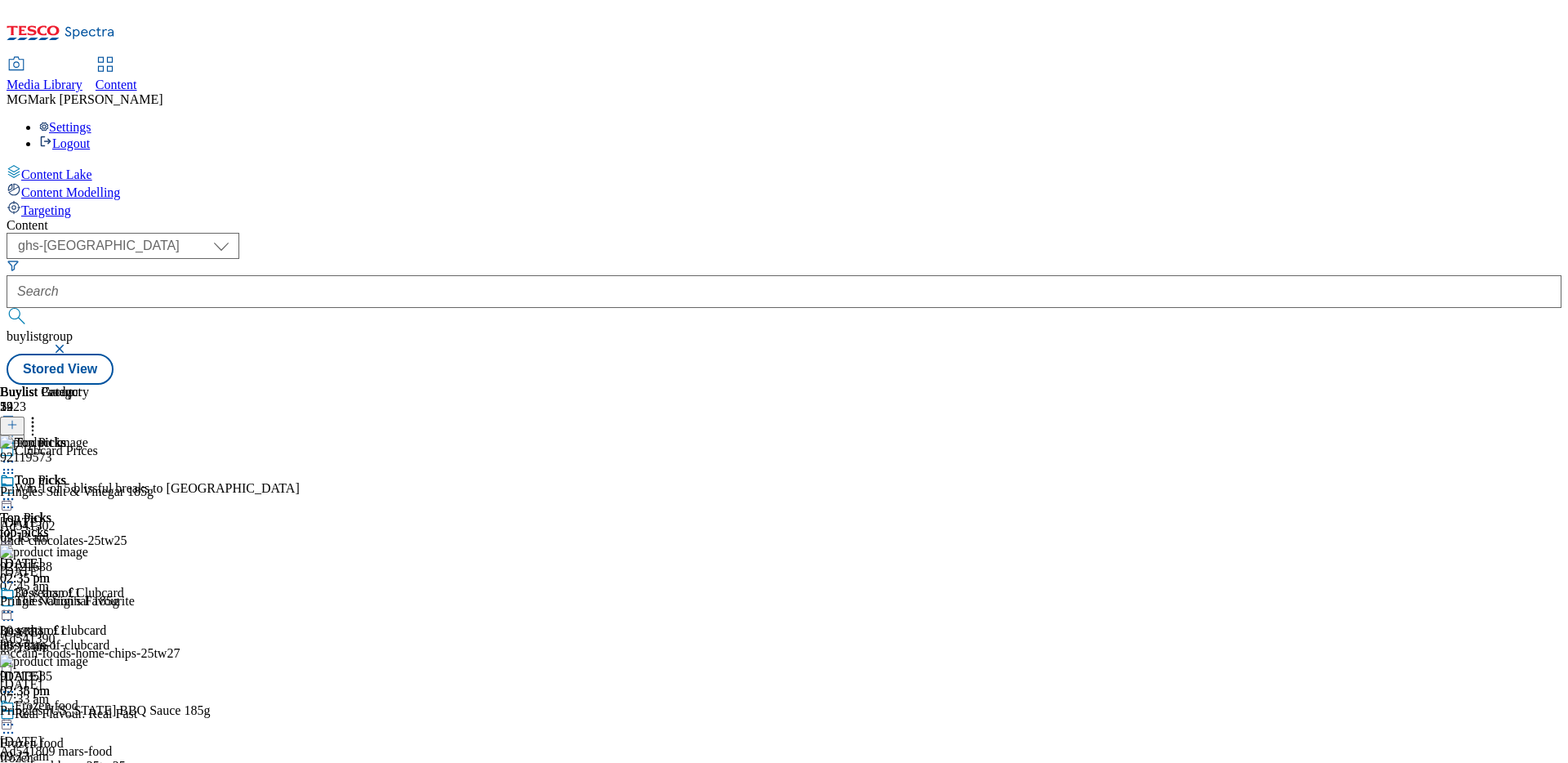
click at [41, 414] on icon at bounding box center [33, 422] width 17 height 17
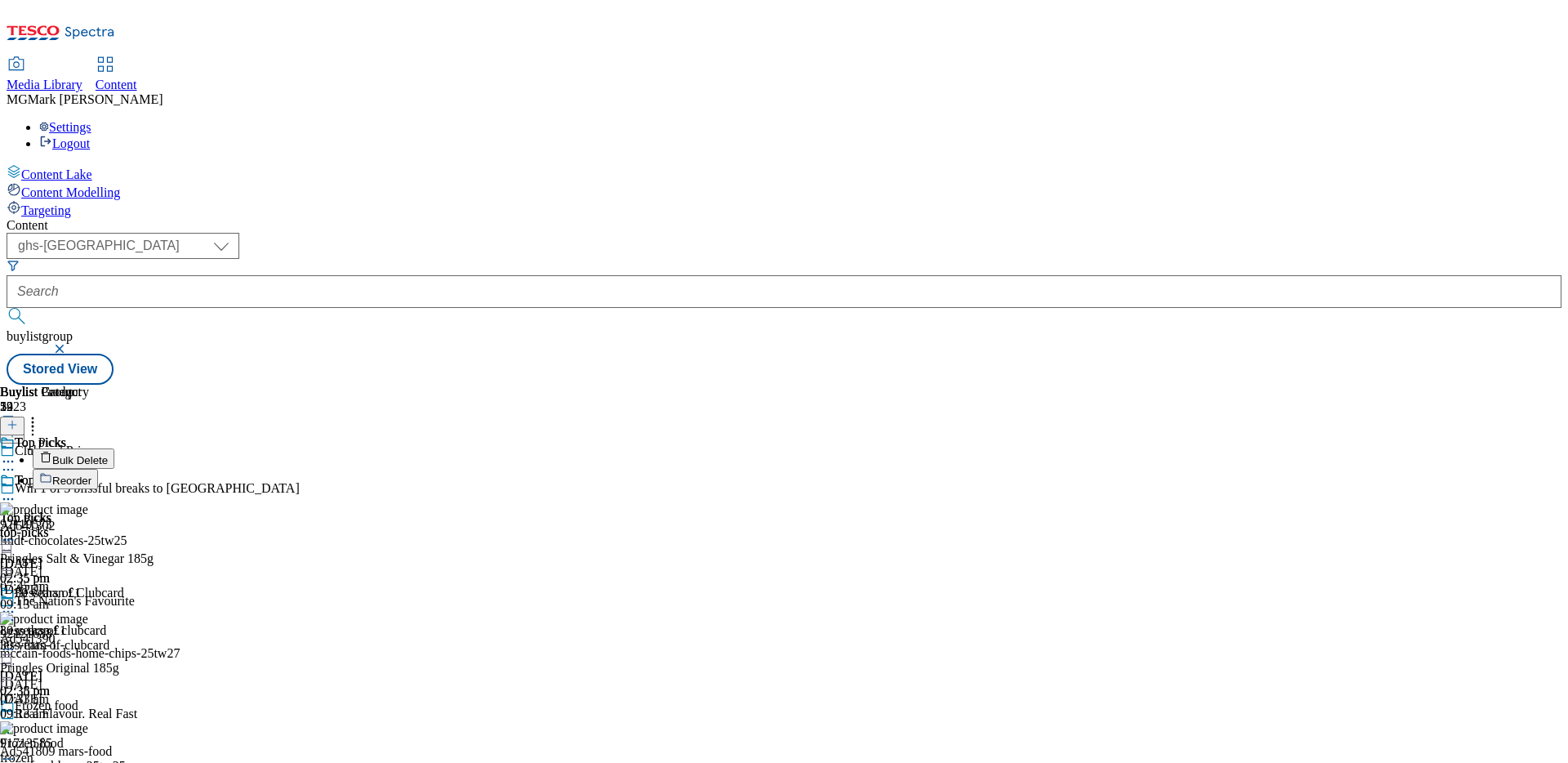
click at [98, 469] on button "Reorder" at bounding box center [65, 479] width 65 height 20
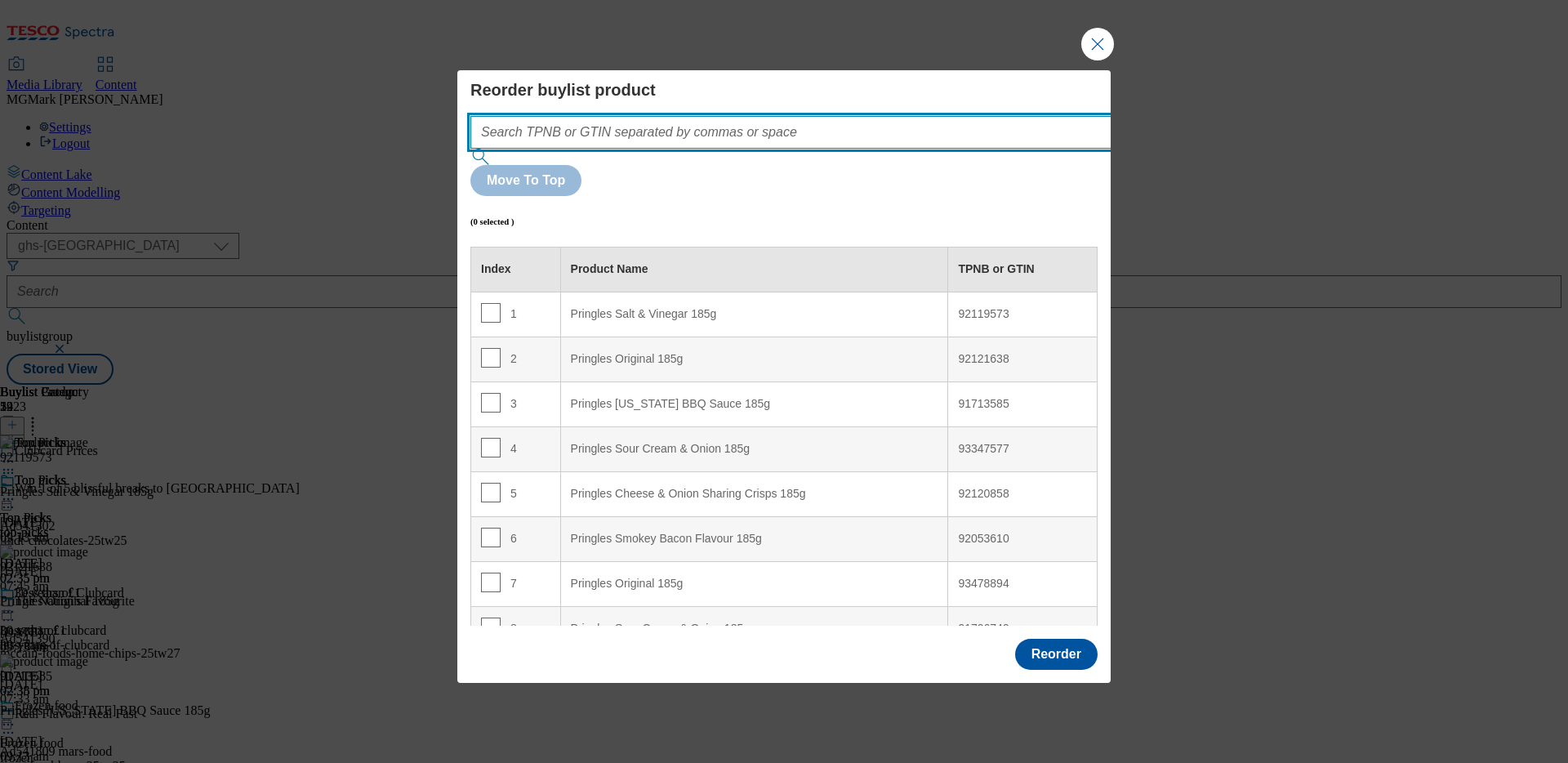
click at [804, 149] on input "Modal" at bounding box center [815, 131] width 690 height 33
click at [791, 149] on input "Modal" at bounding box center [815, 131] width 690 height 33
paste input "92119573 92121638 91713585 93347577 92120858 92053610 93478894 91706749"
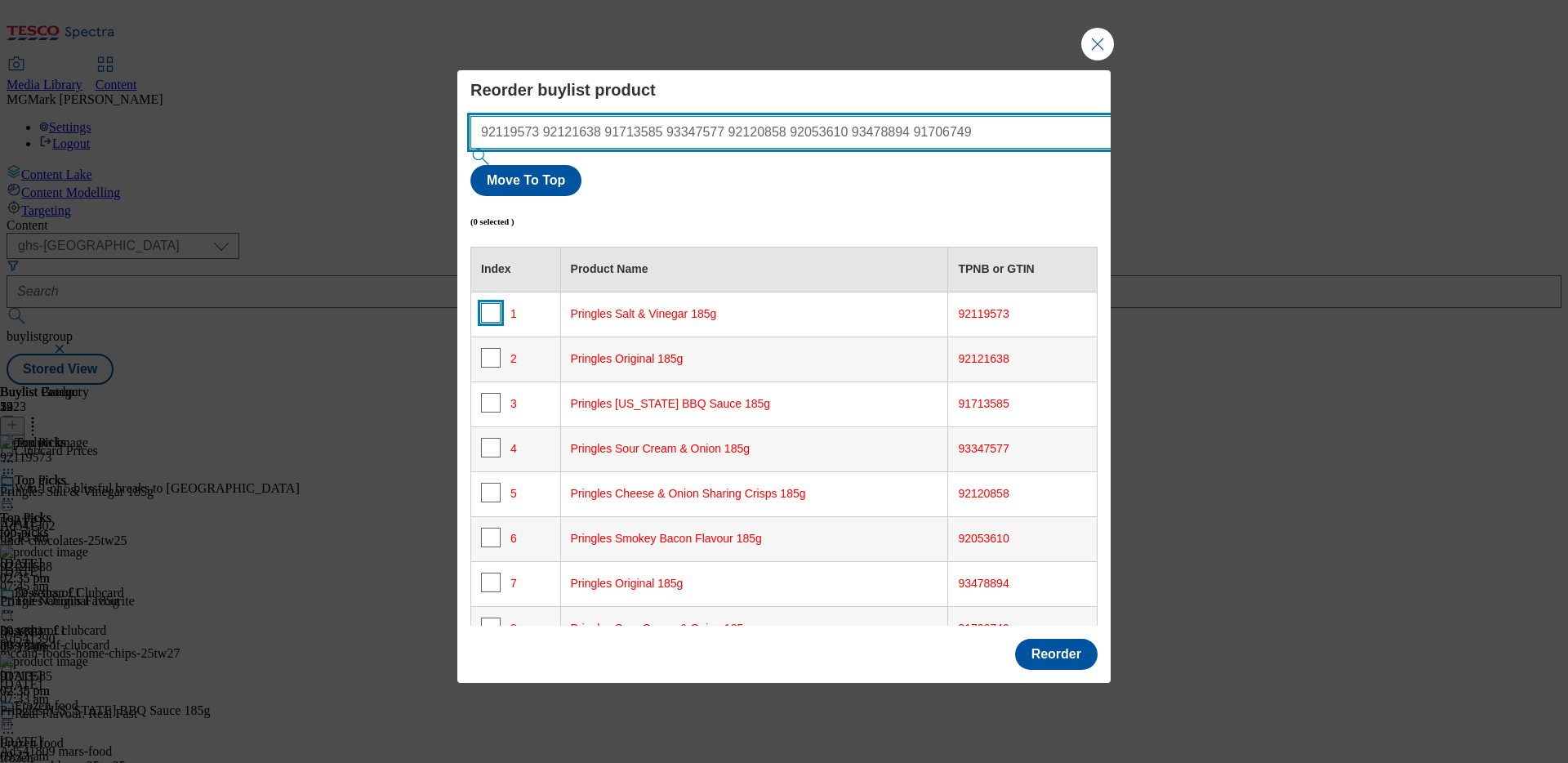
type input "92119573 92121638 91713585 93347577 92120858 92053610 93478894 91706749"
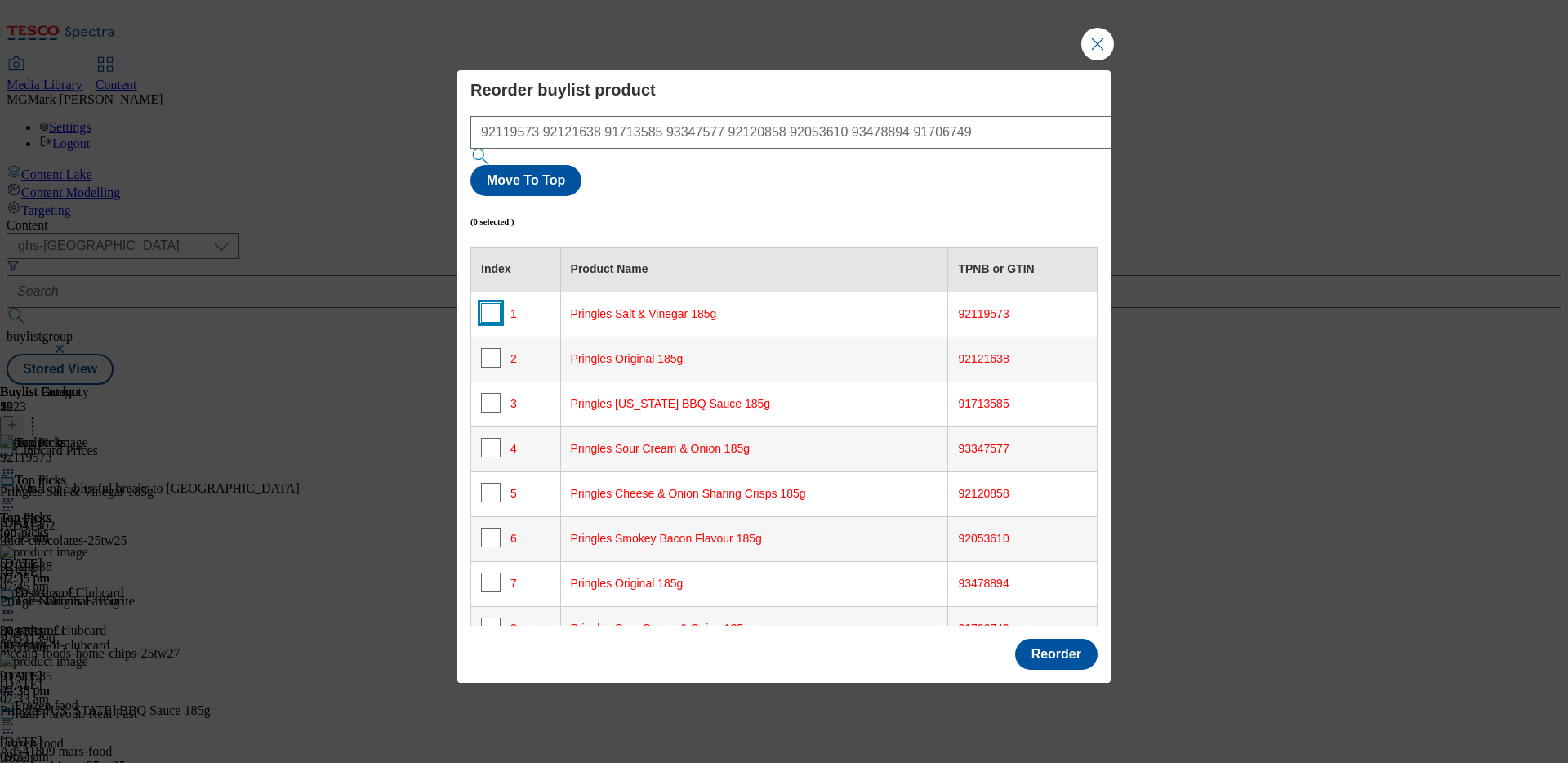
click at [494, 303] on input "Modal" at bounding box center [490, 312] width 19 height 19
checkbox input "true"
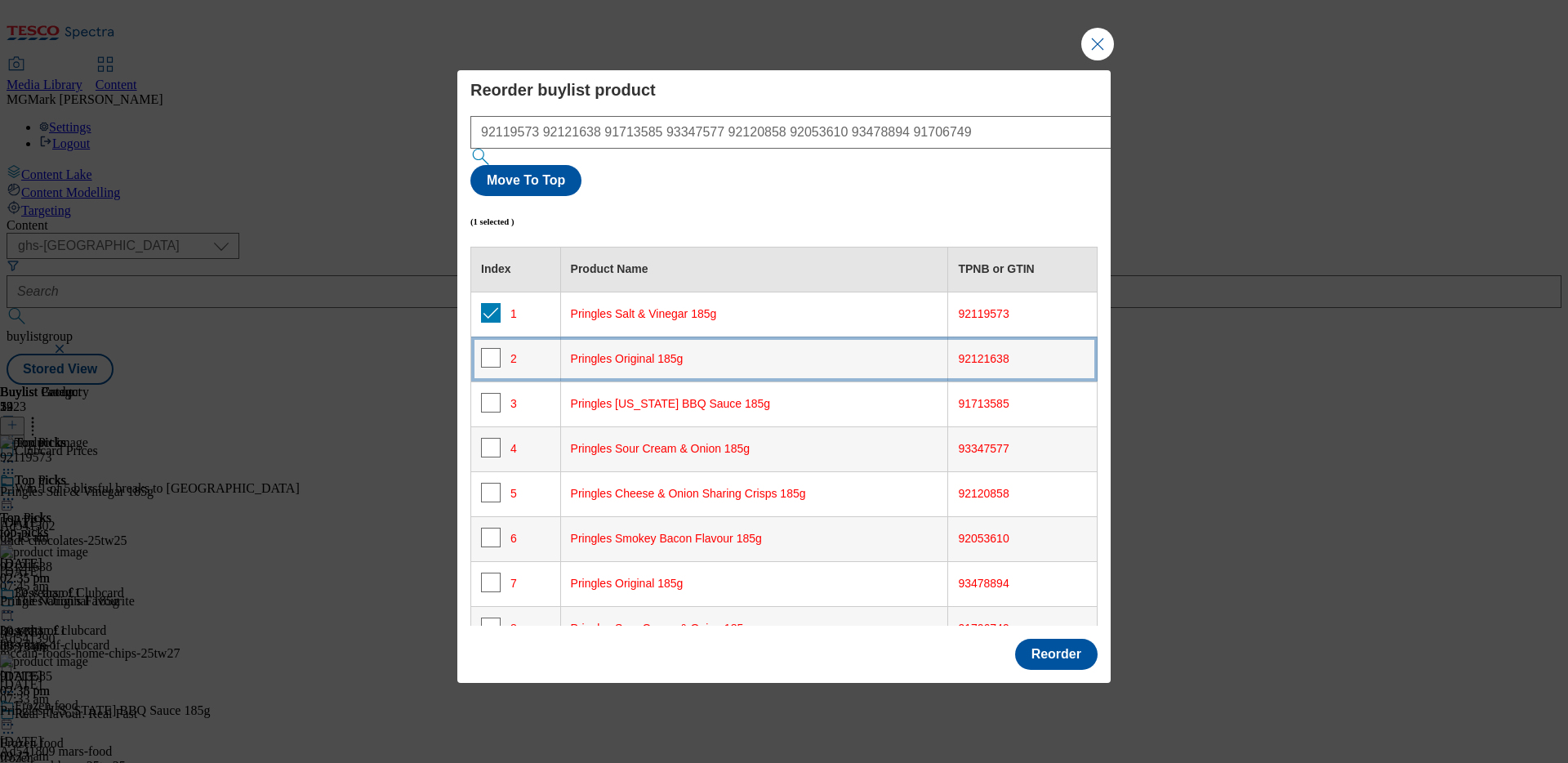
click at [489, 337] on td "2" at bounding box center [516, 359] width 90 height 45
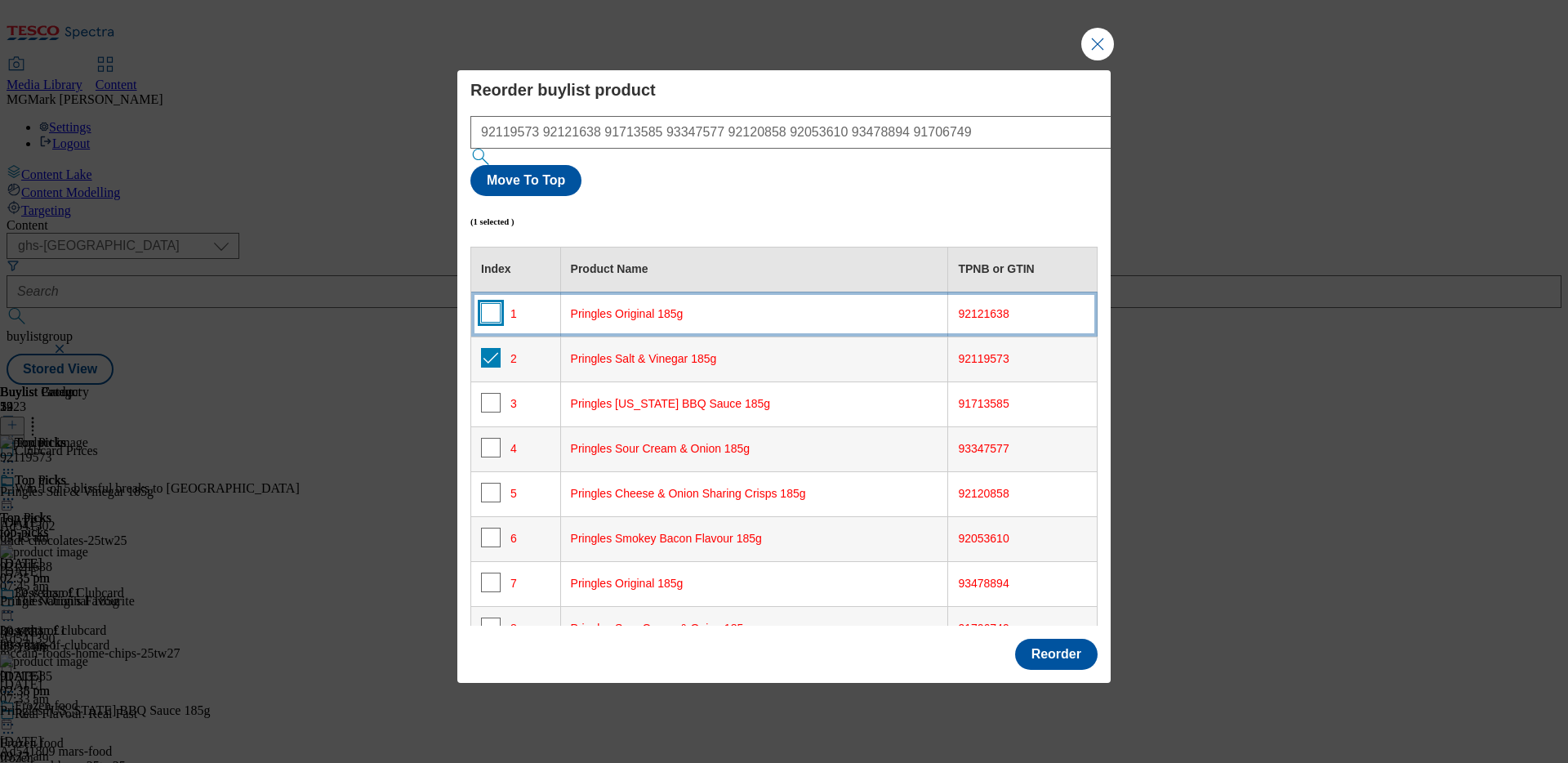
click at [488, 303] on input "Modal" at bounding box center [490, 312] width 19 height 19
checkbox input "true"
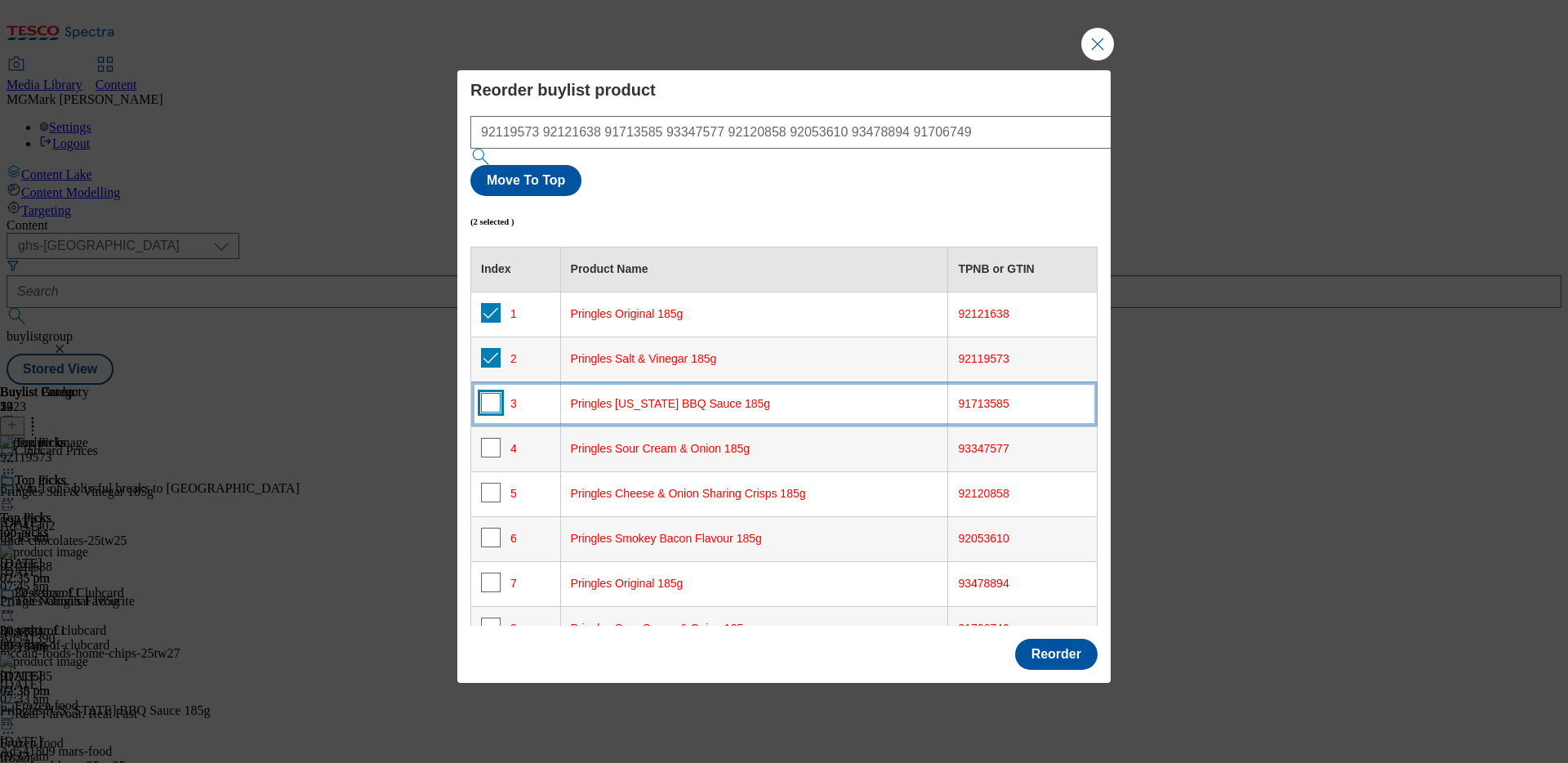
click at [489, 393] on input "Modal" at bounding box center [490, 402] width 19 height 19
checkbox input "true"
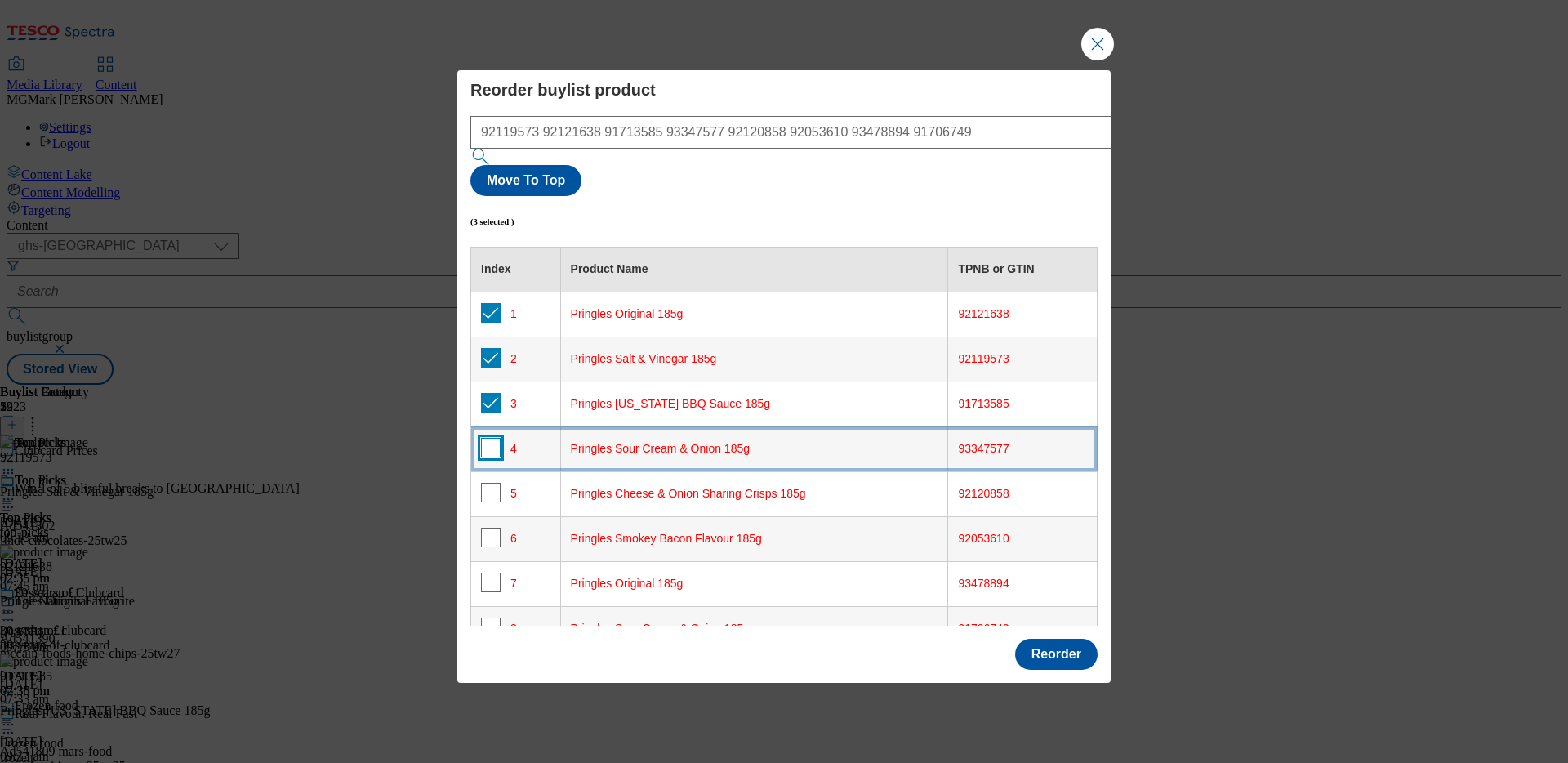
click at [491, 438] on input "Modal" at bounding box center [490, 447] width 19 height 19
checkbox input "true"
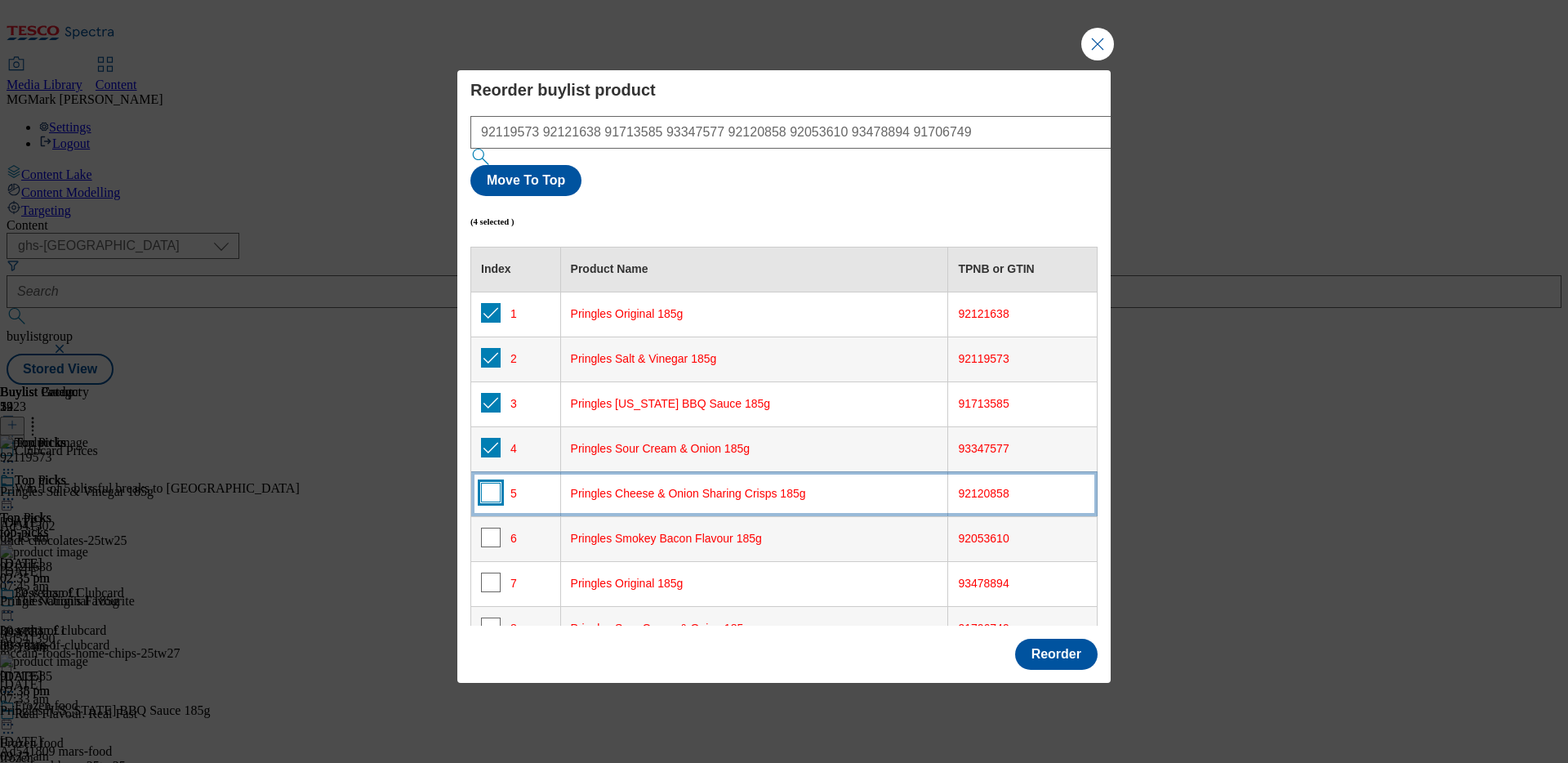
click at [496, 482] on input "Modal" at bounding box center [490, 492] width 19 height 19
checkbox input "true"
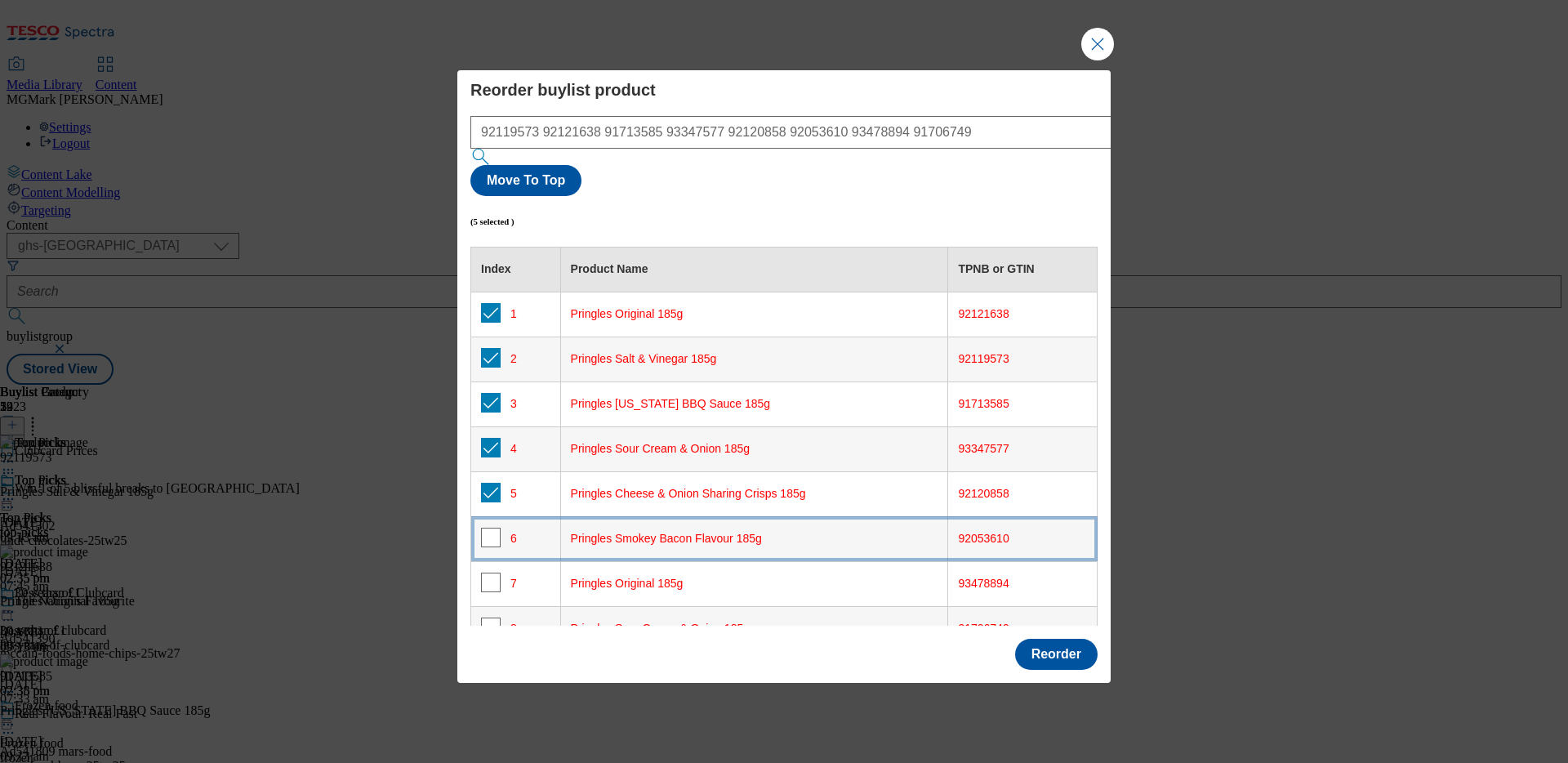
click at [493, 516] on td "6" at bounding box center [516, 539] width 90 height 45
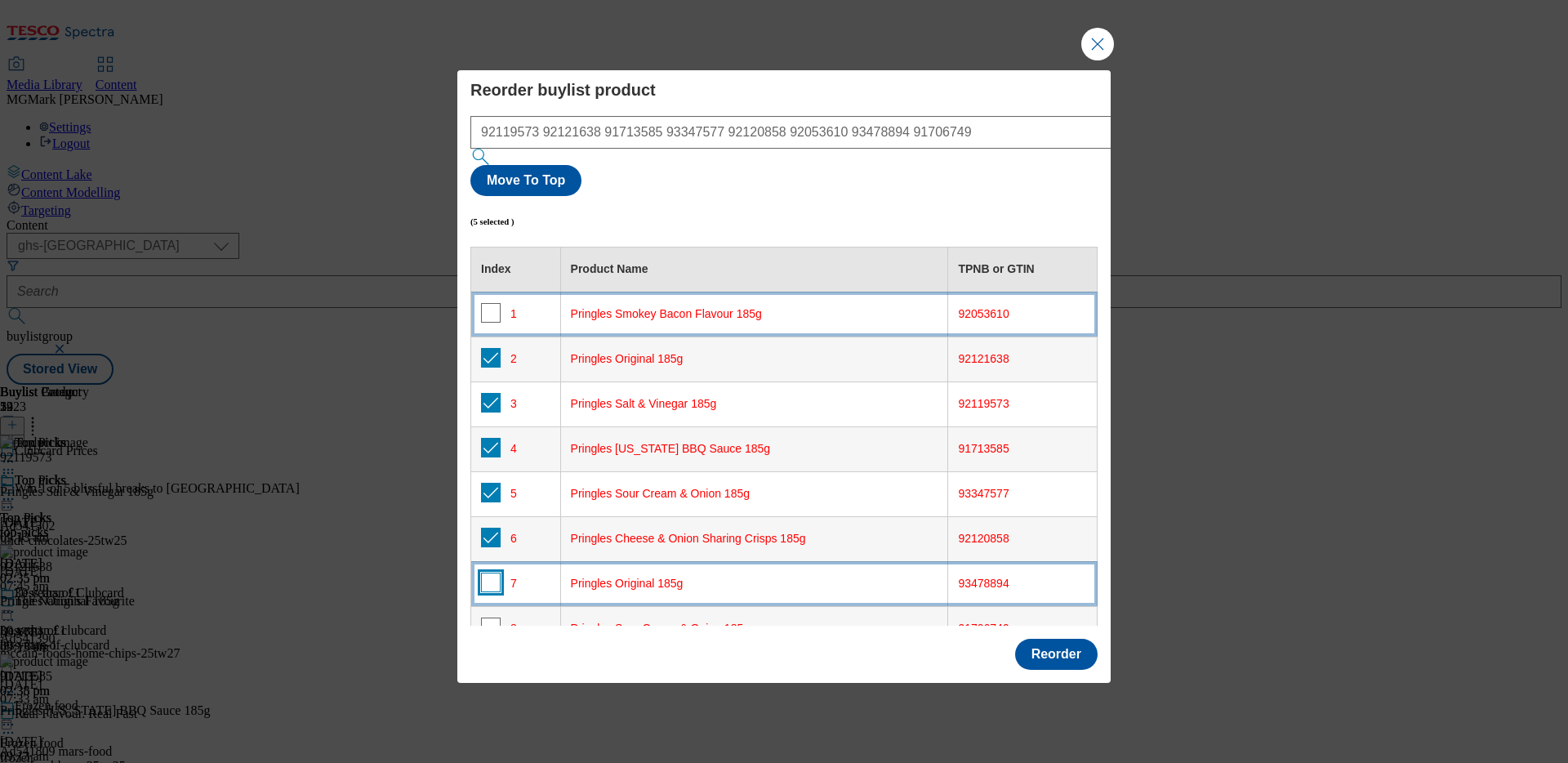
click at [491, 573] on input "Modal" at bounding box center [490, 582] width 19 height 19
checkbox input "true"
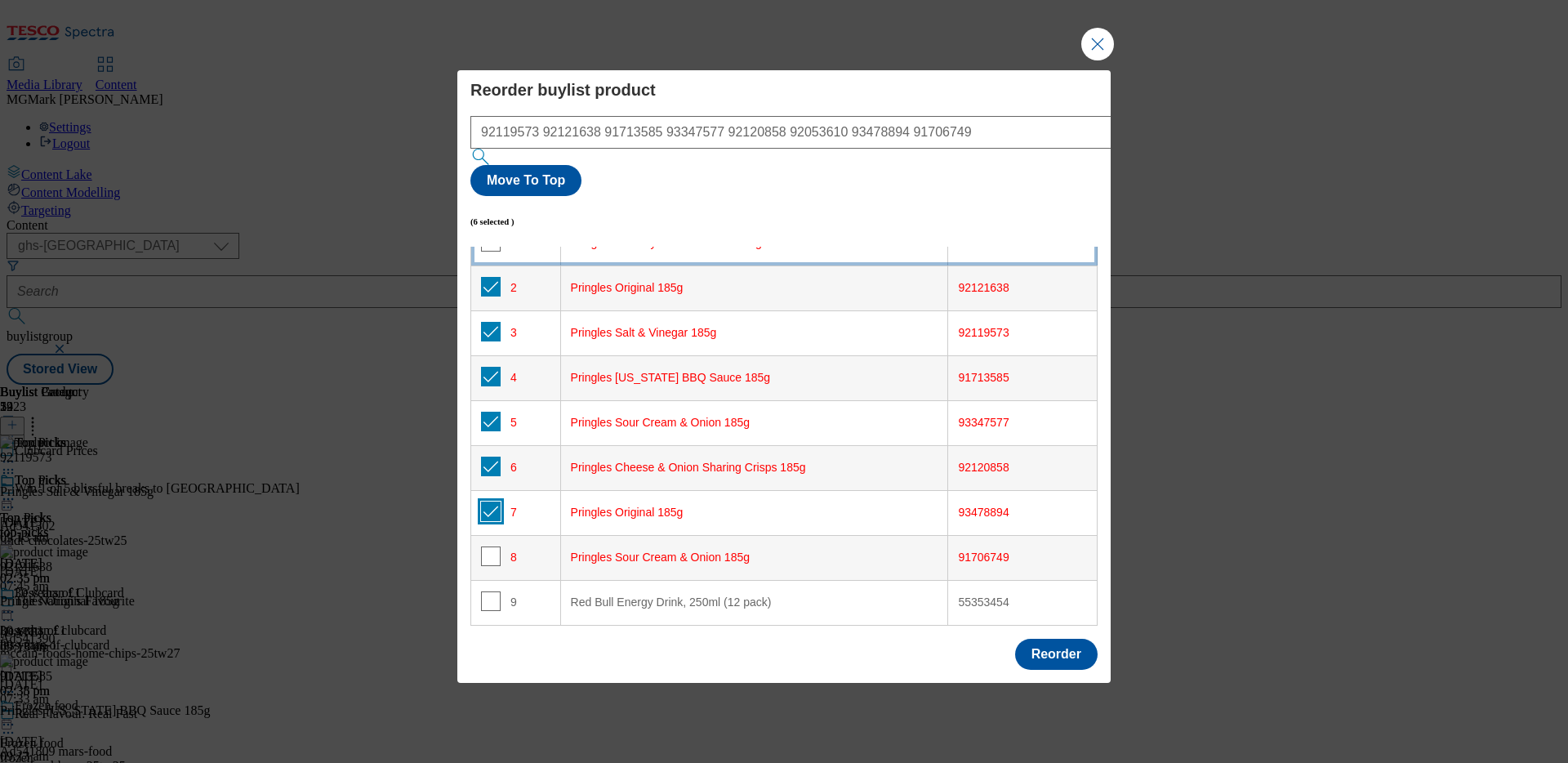
scroll to position [95, 0]
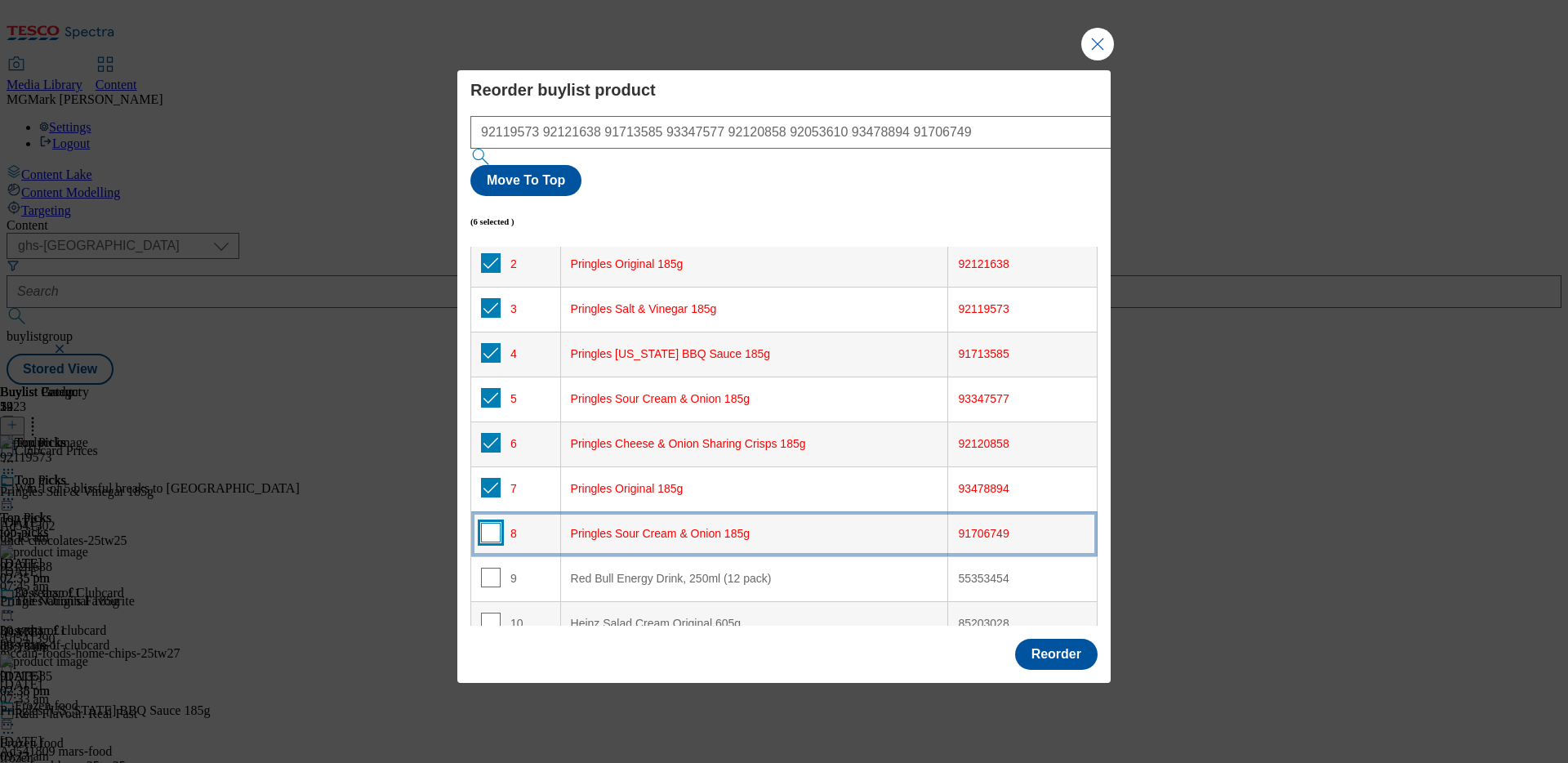
click at [488, 523] on input "Modal" at bounding box center [490, 532] width 19 height 19
checkbox input "true"
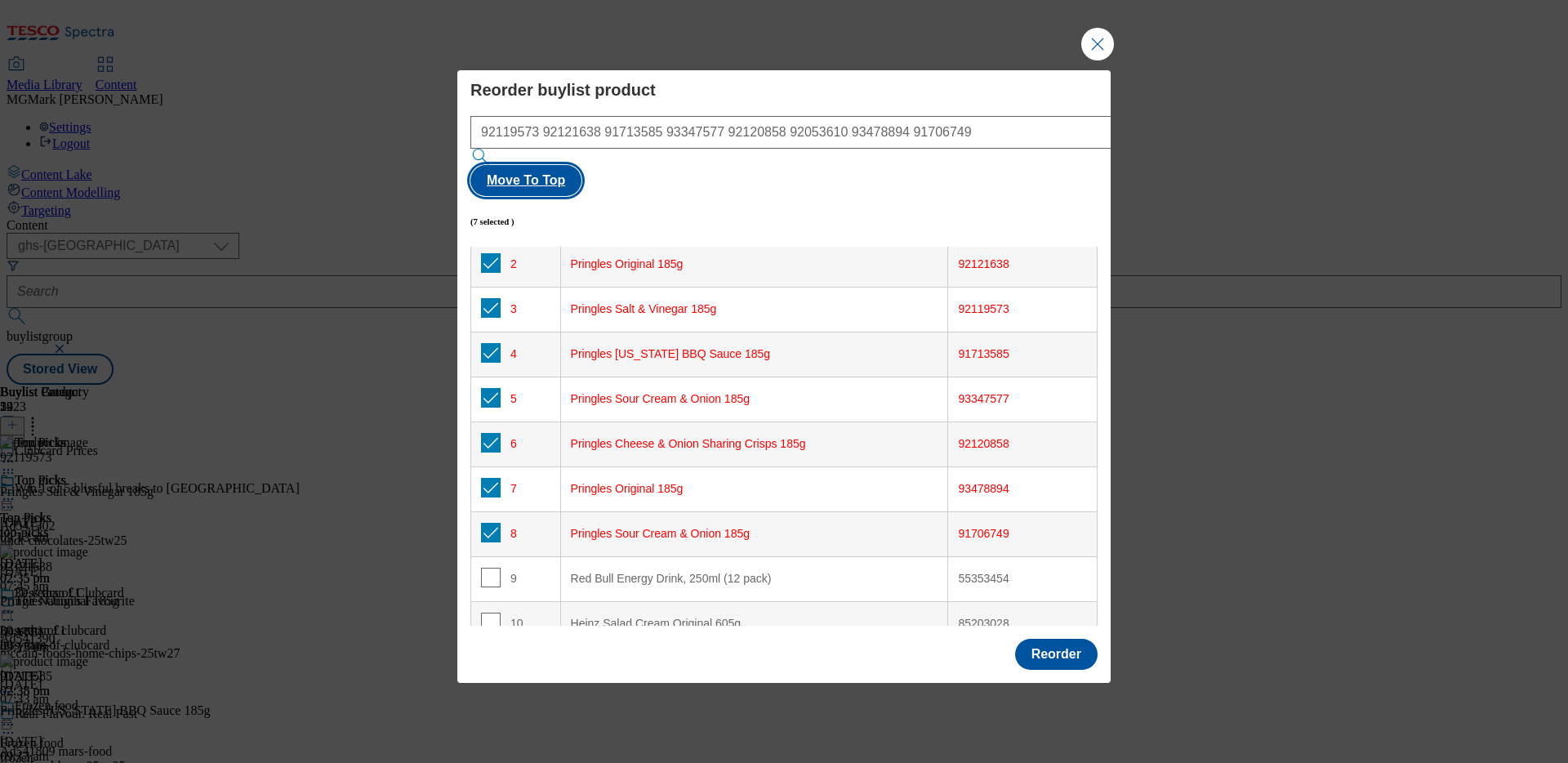
click at [581, 168] on button "Move To Top" at bounding box center [526, 180] width 111 height 31
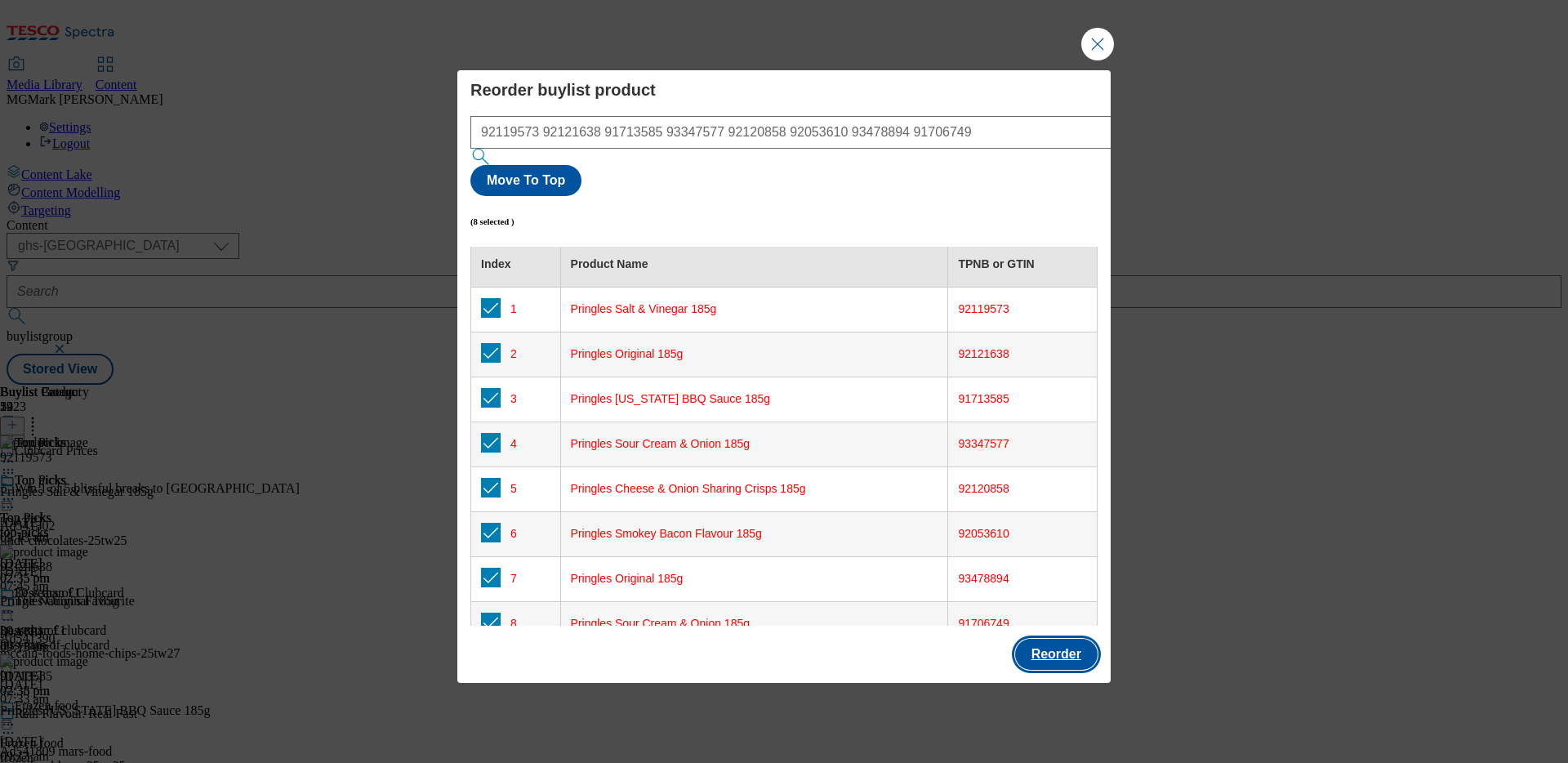
click at [1067, 639] on button "Reorder" at bounding box center [1056, 654] width 83 height 31
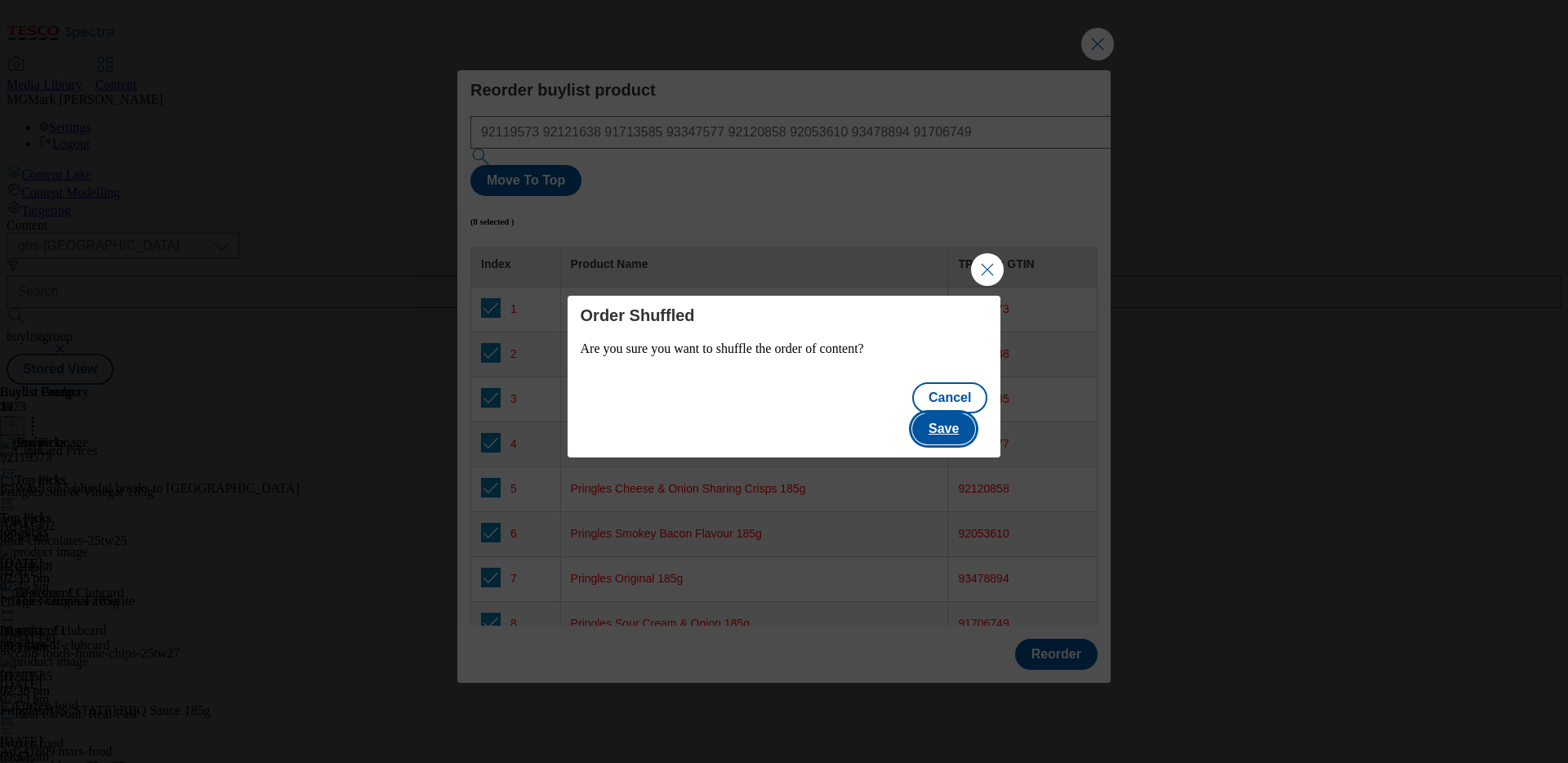
click at [952, 416] on button "Save" at bounding box center [943, 429] width 63 height 31
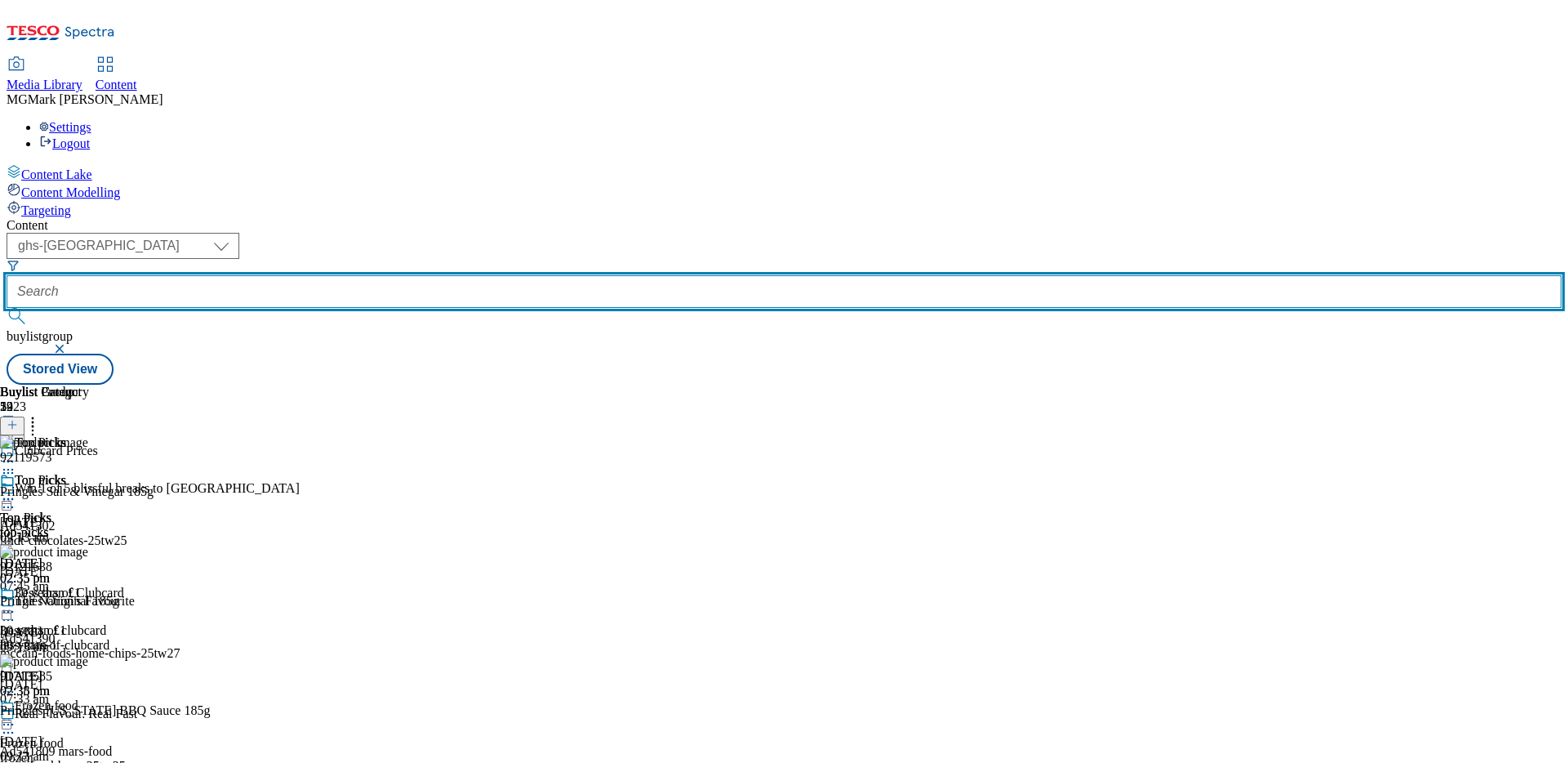
click at [406, 276] on input "text" at bounding box center [784, 291] width 1555 height 33
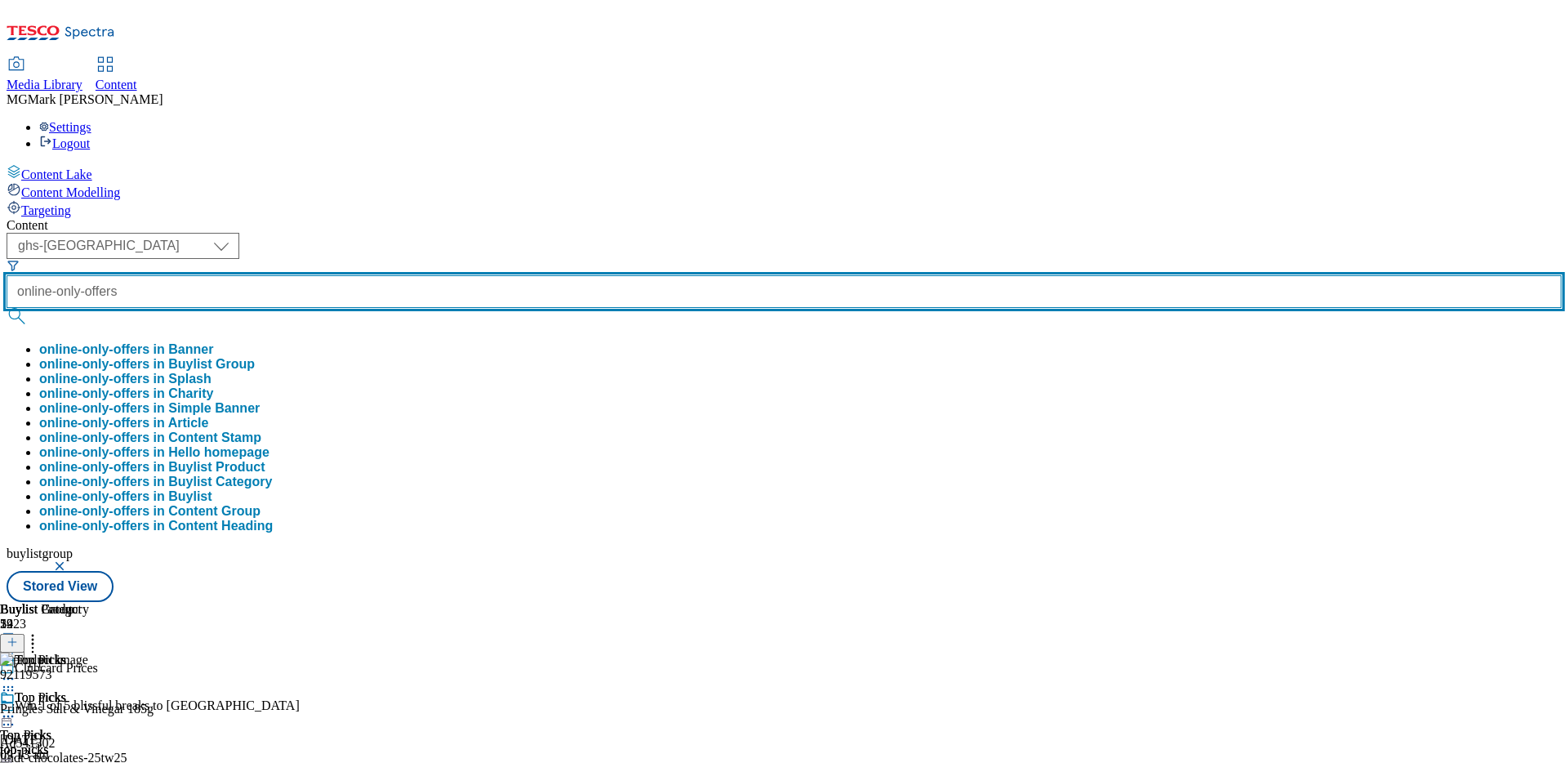
type input "online-only-offers"
click at [7, 308] on button "submit" at bounding box center [18, 317] width 23 height 17
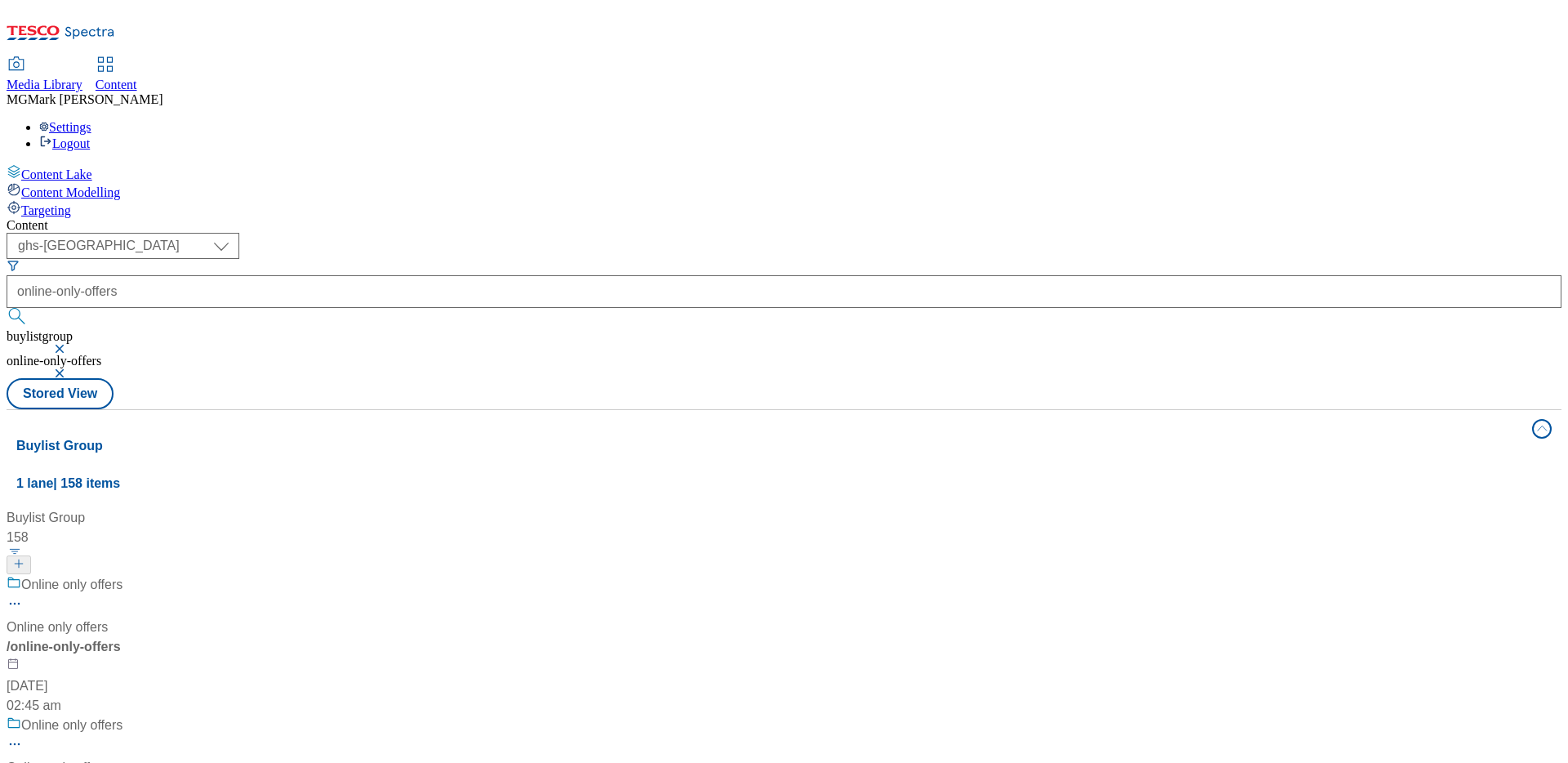
click at [244, 637] on div "/ online-only-offers" at bounding box center [125, 647] width 237 height 19
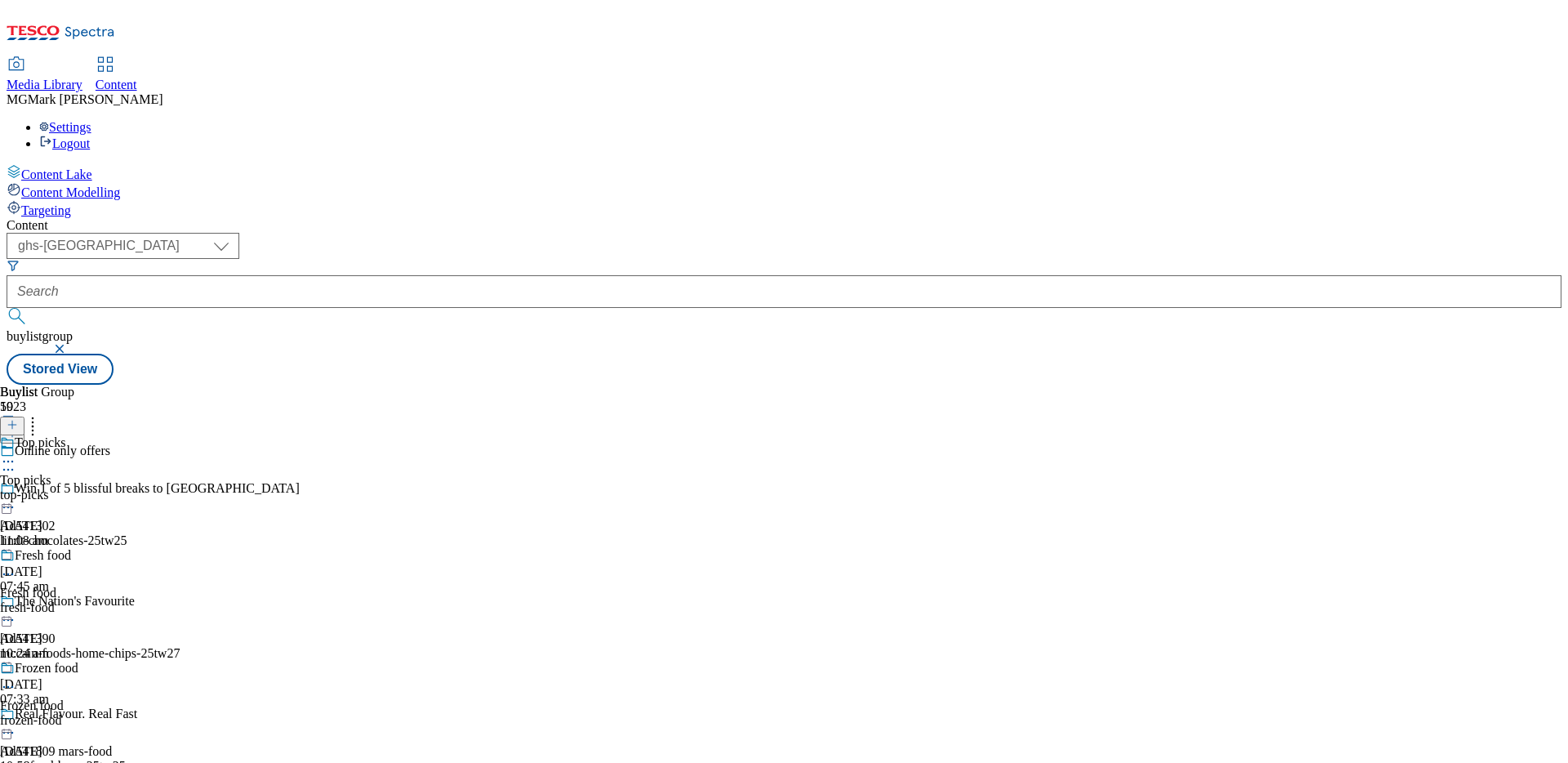
click at [136, 487] on div "top-picks" at bounding box center [68, 495] width 136 height 15
click at [89, 487] on div "top-picks" at bounding box center [44, 495] width 89 height 15
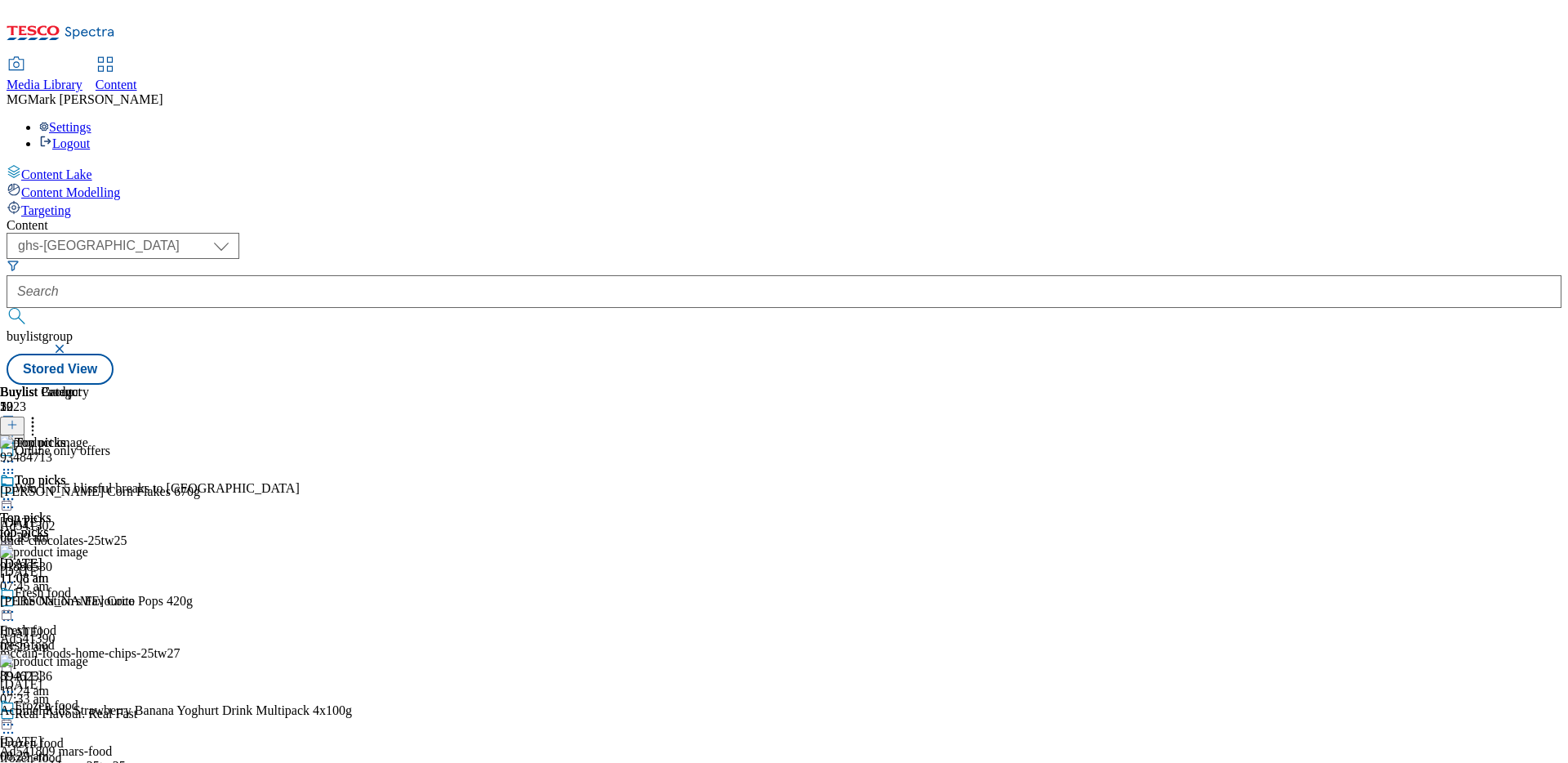
click at [24, 416] on button at bounding box center [12, 425] width 24 height 18
click at [1365, 193] on body "Icons icon_account icon_add icon_backward_link icon_basket icon_benefits icon_c…" at bounding box center [784, 196] width 1555 height 379
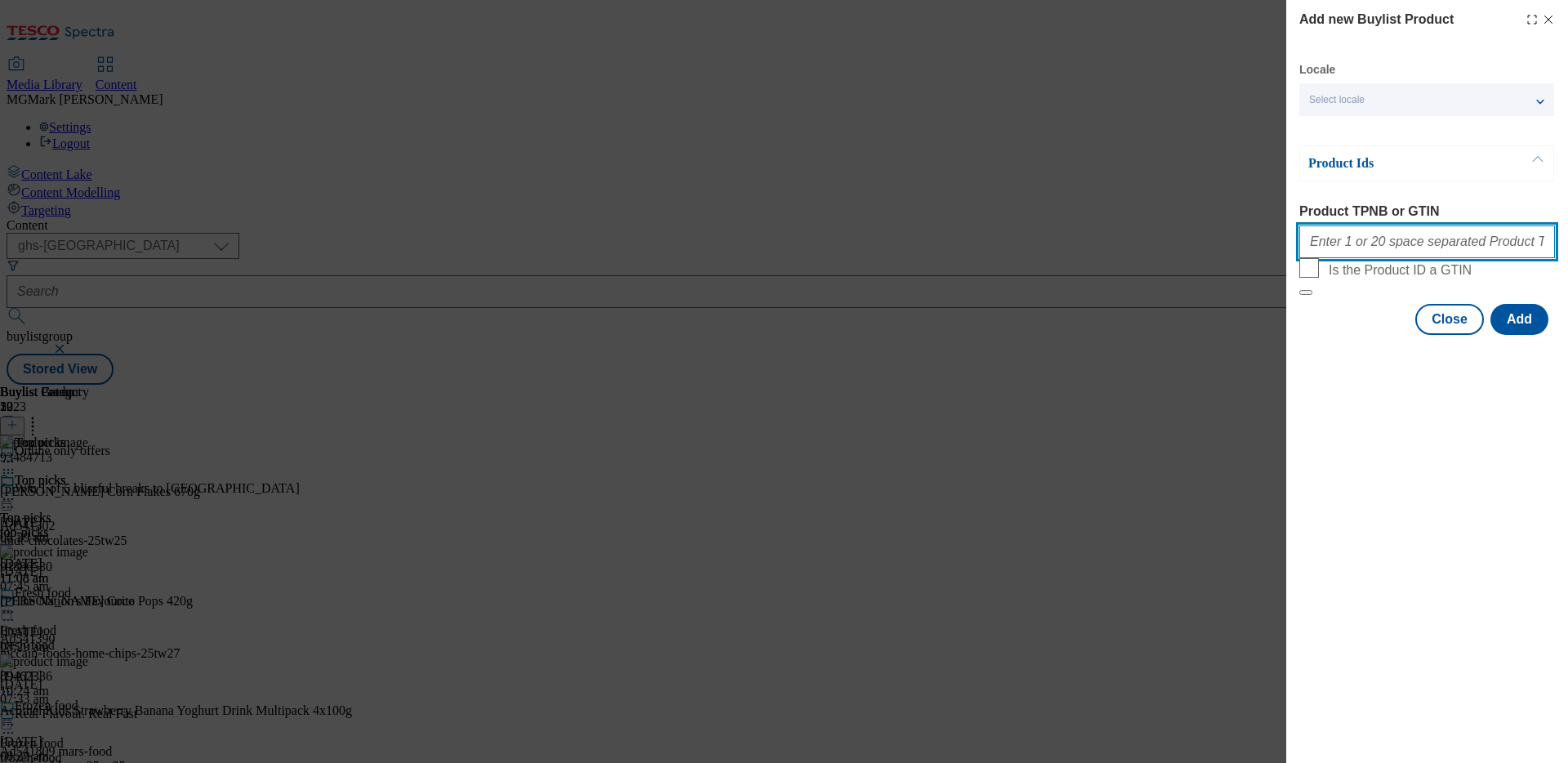
click at [1364, 240] on input "Product TPNB or GTIN" at bounding box center [1427, 241] width 255 height 33
paste input "91641502 65016205 90503985 90720900 91885357 96877434 91566643 65016424 5931754…"
type input "91641502 65016205 90503985 90720900 91885357 96877434 91566643 65016424 5931754…"
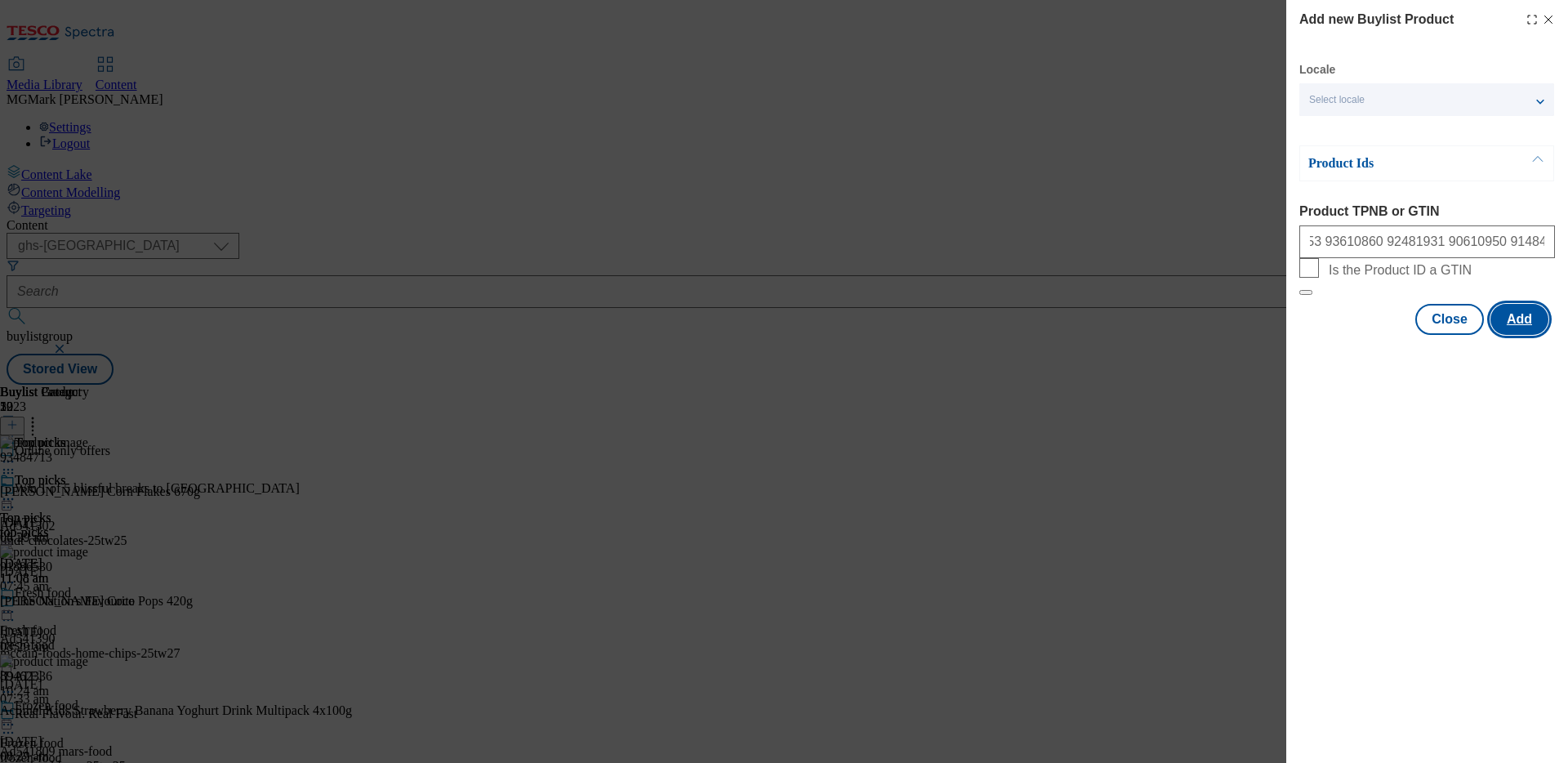
click at [1526, 335] on button "Add" at bounding box center [1519, 319] width 58 height 31
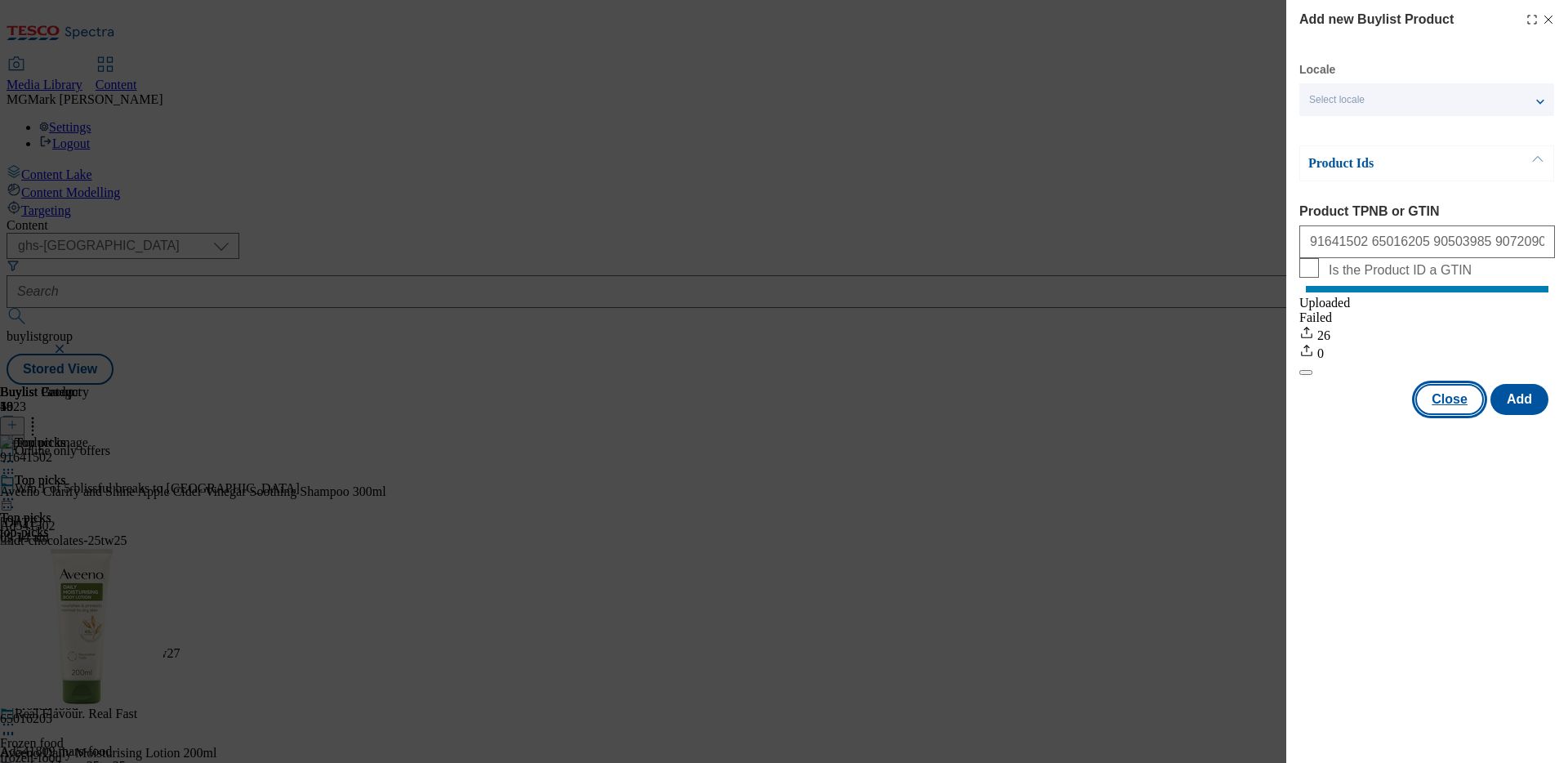
click at [1463, 415] on button "Close" at bounding box center [1449, 399] width 69 height 31
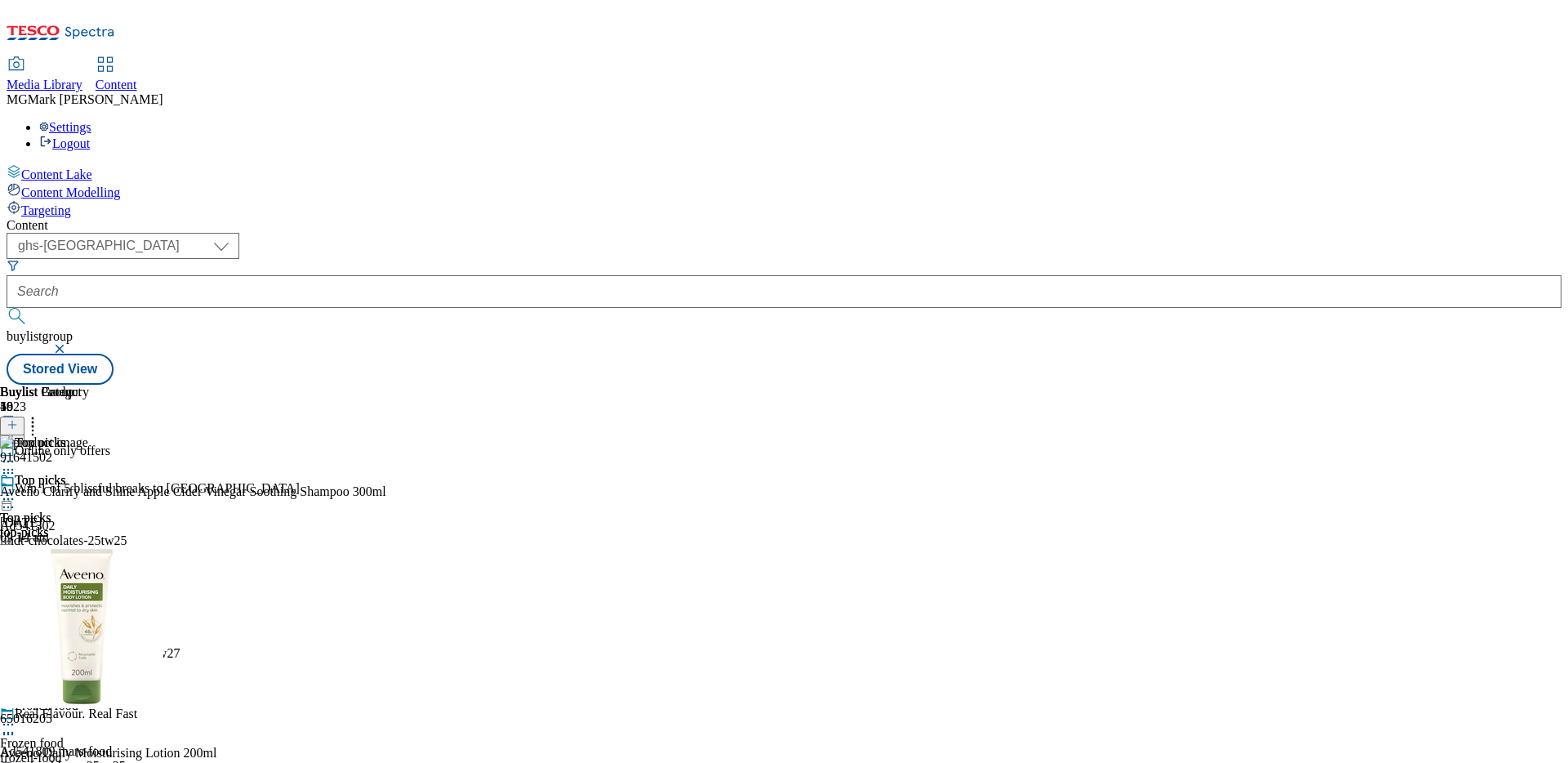
click at [41, 414] on icon at bounding box center [33, 422] width 17 height 17
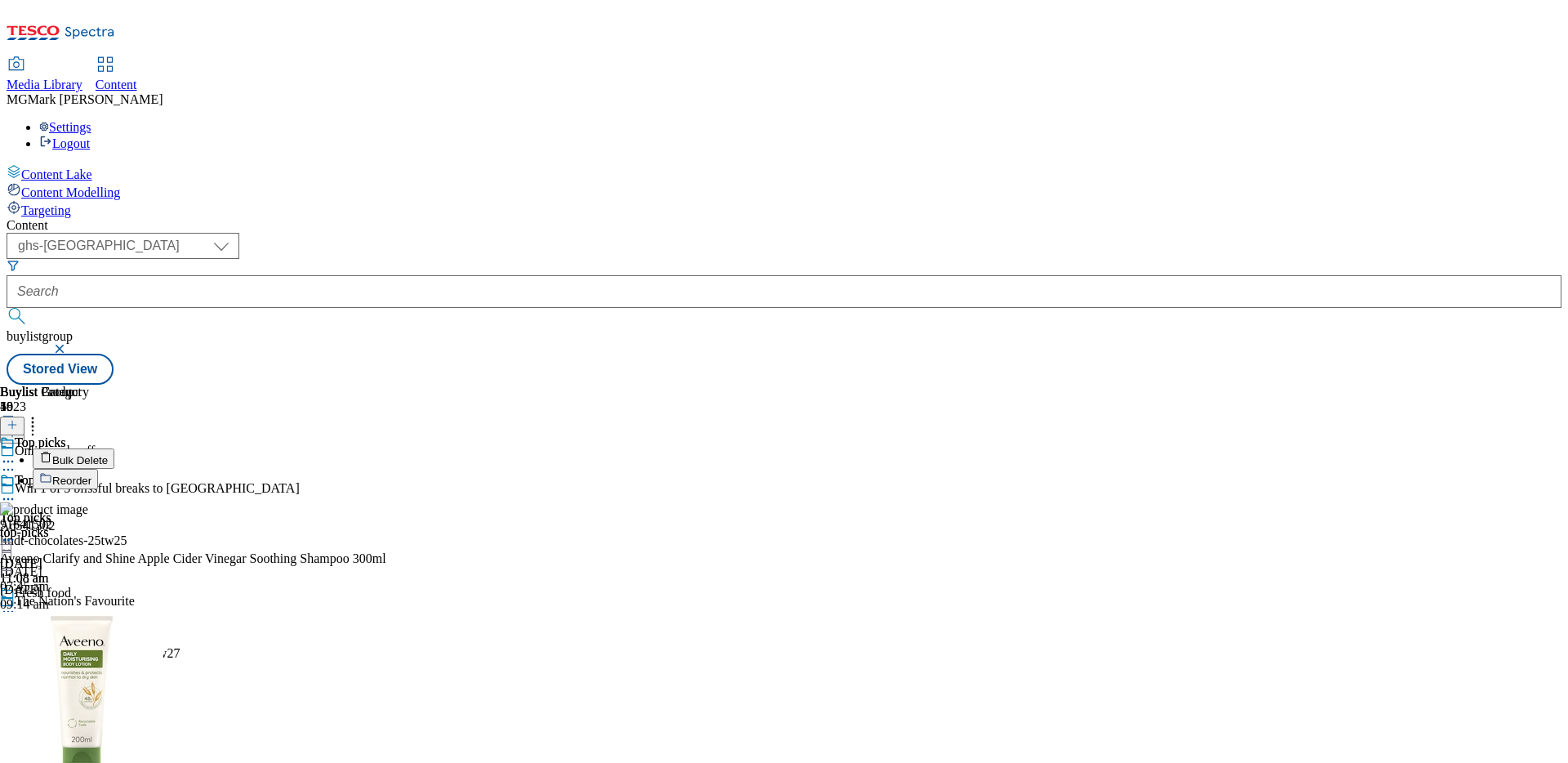
click at [98, 469] on button "Reorder" at bounding box center [65, 479] width 65 height 20
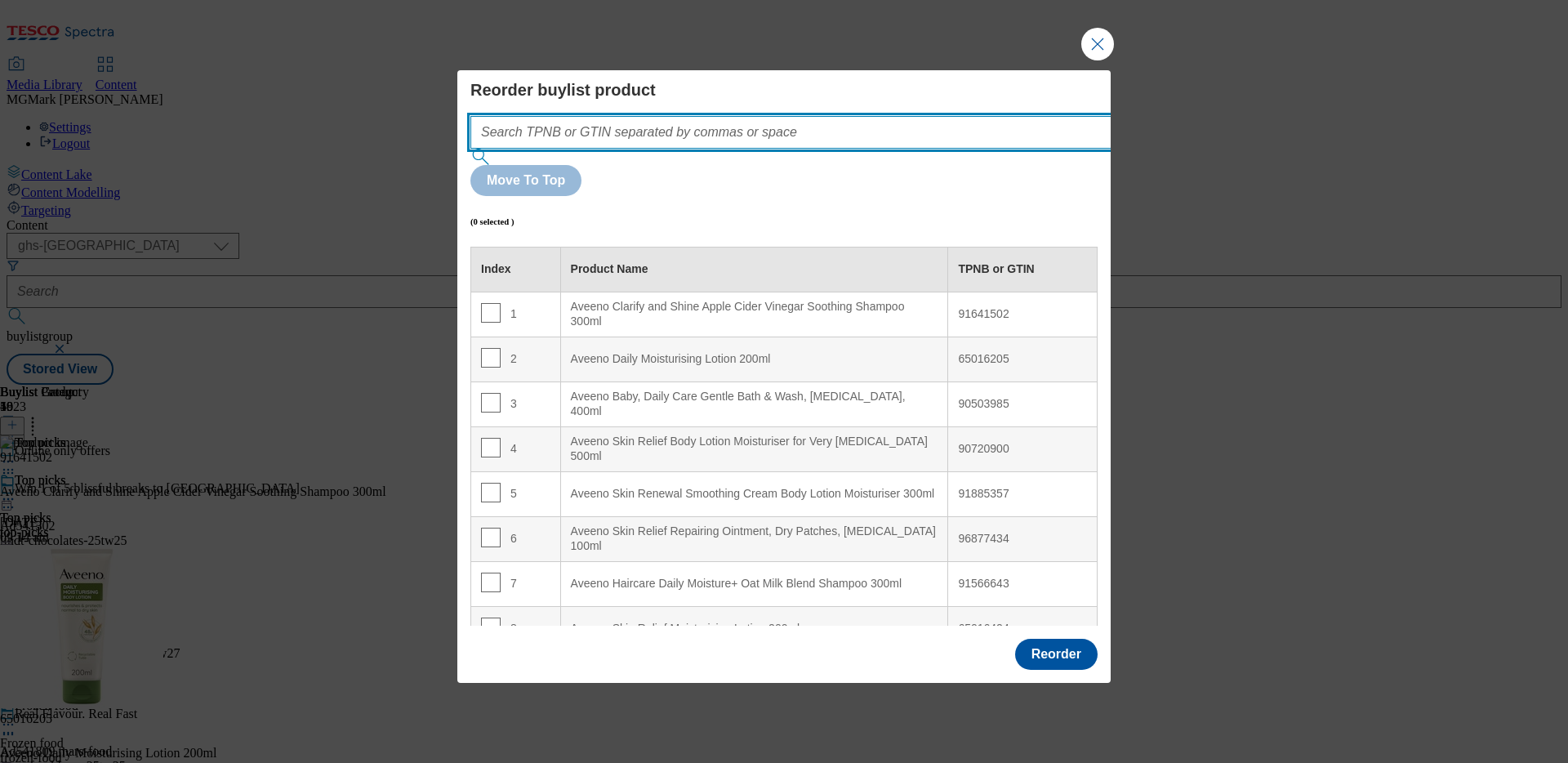
click at [847, 149] on input "Modal" at bounding box center [815, 131] width 690 height 33
paste input "91641502 65016205 90503985 90720900 91885357 96877434 91566643 65016424 5931754…"
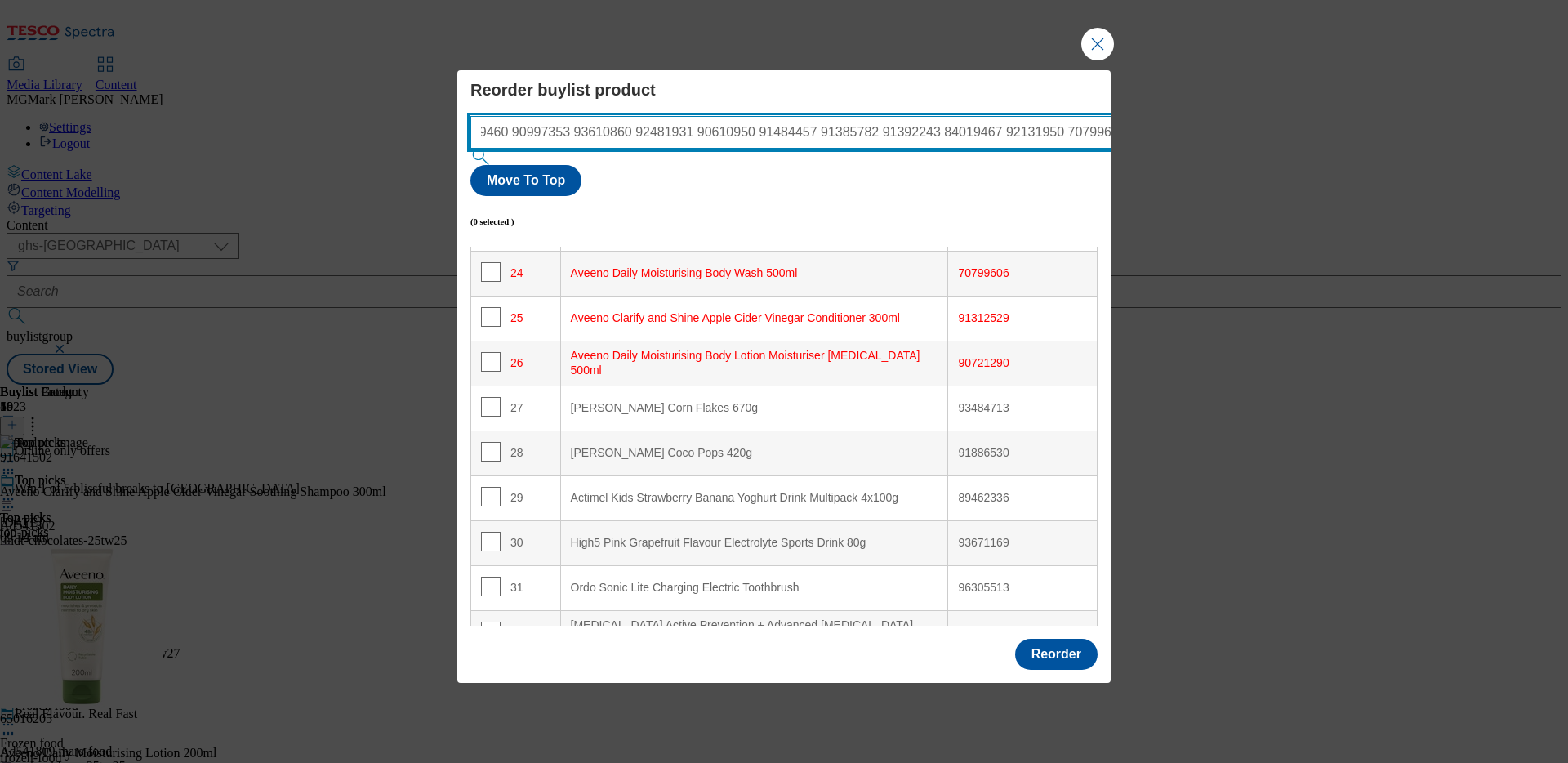
scroll to position [1097, 0]
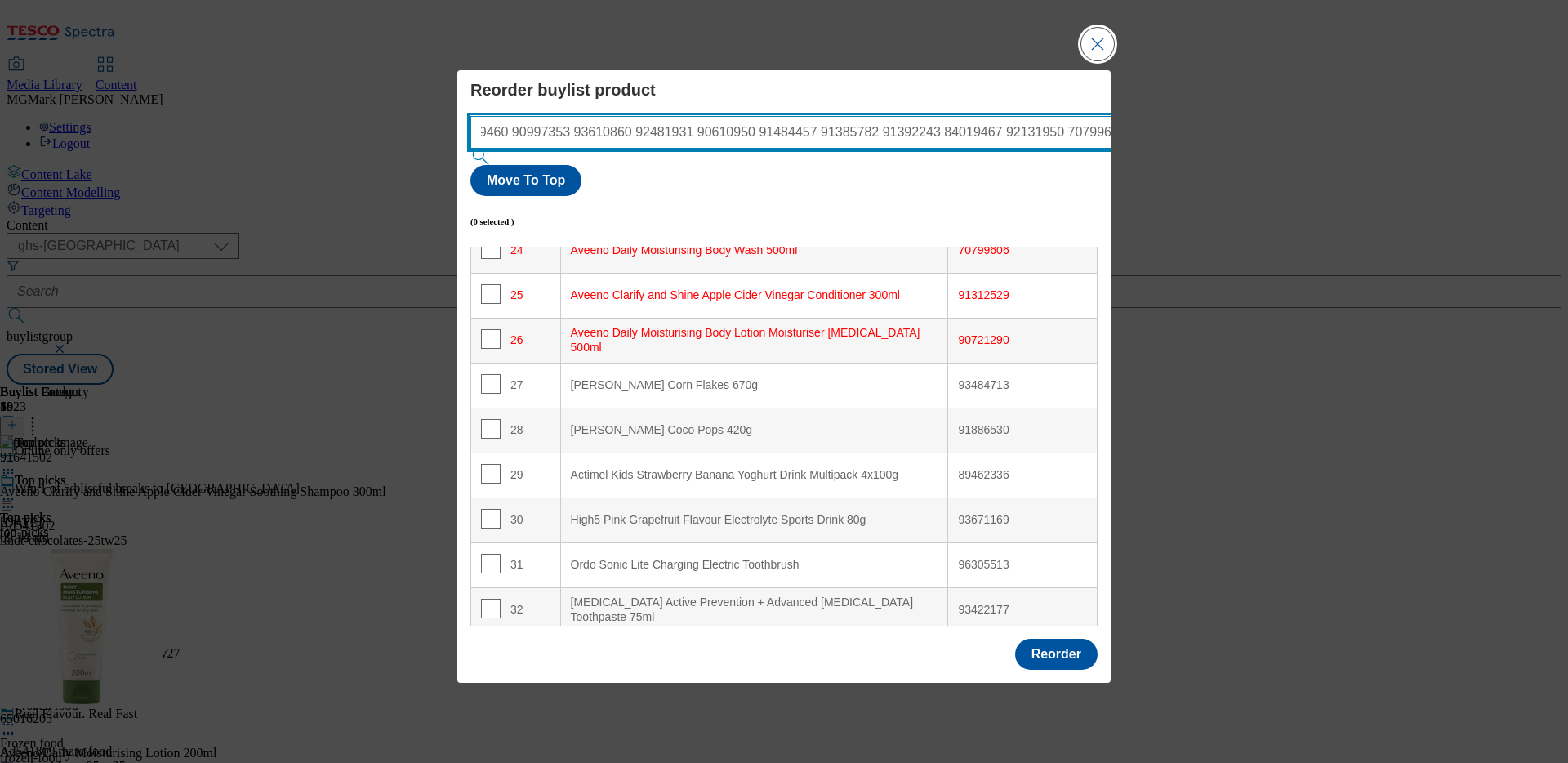
type input "91641502 65016205 90503985 90720900 91885357 96877434 91566643 65016424 5931754…"
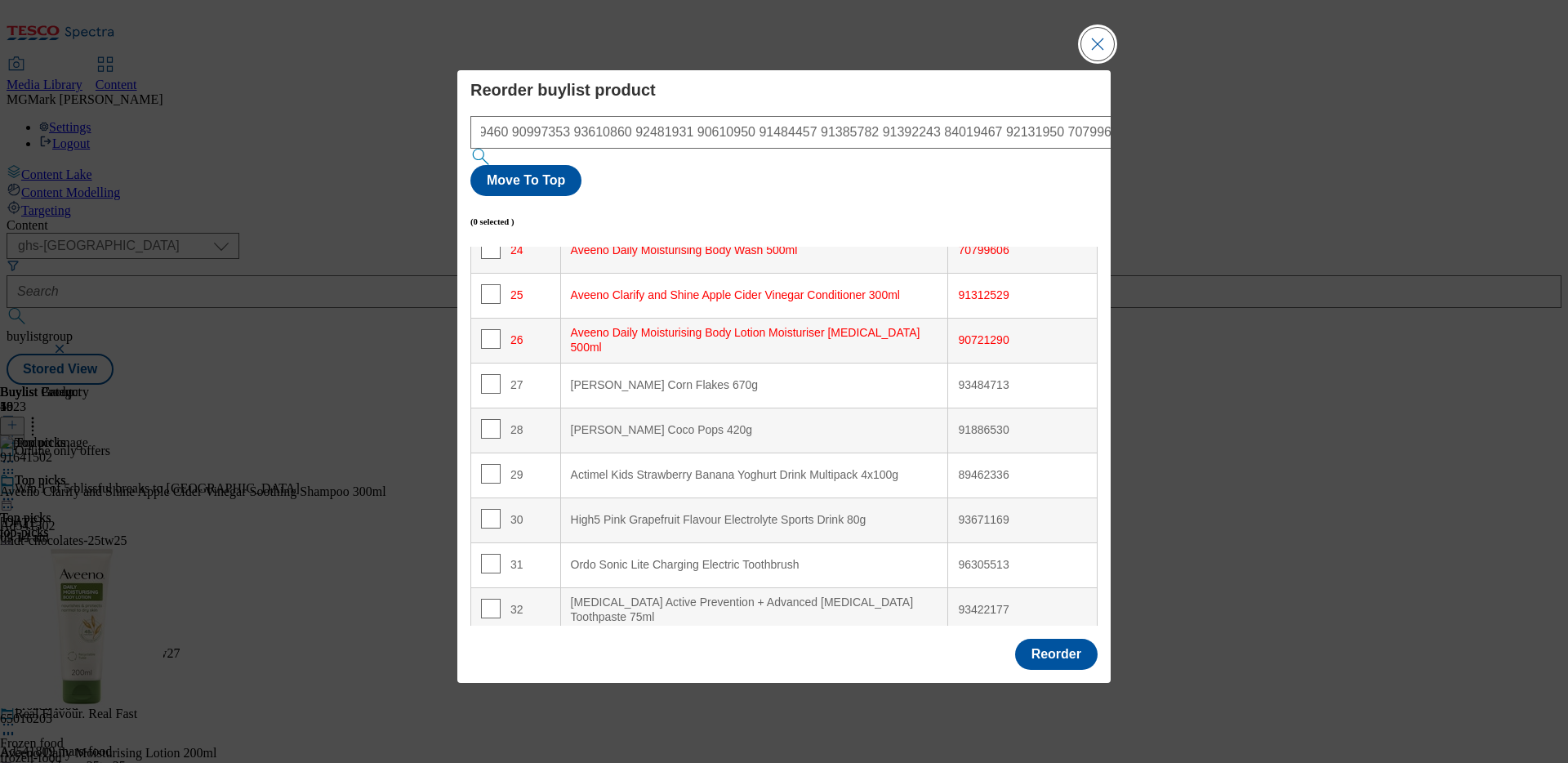
click at [1104, 60] on button "Close Modal" at bounding box center [1097, 44] width 33 height 33
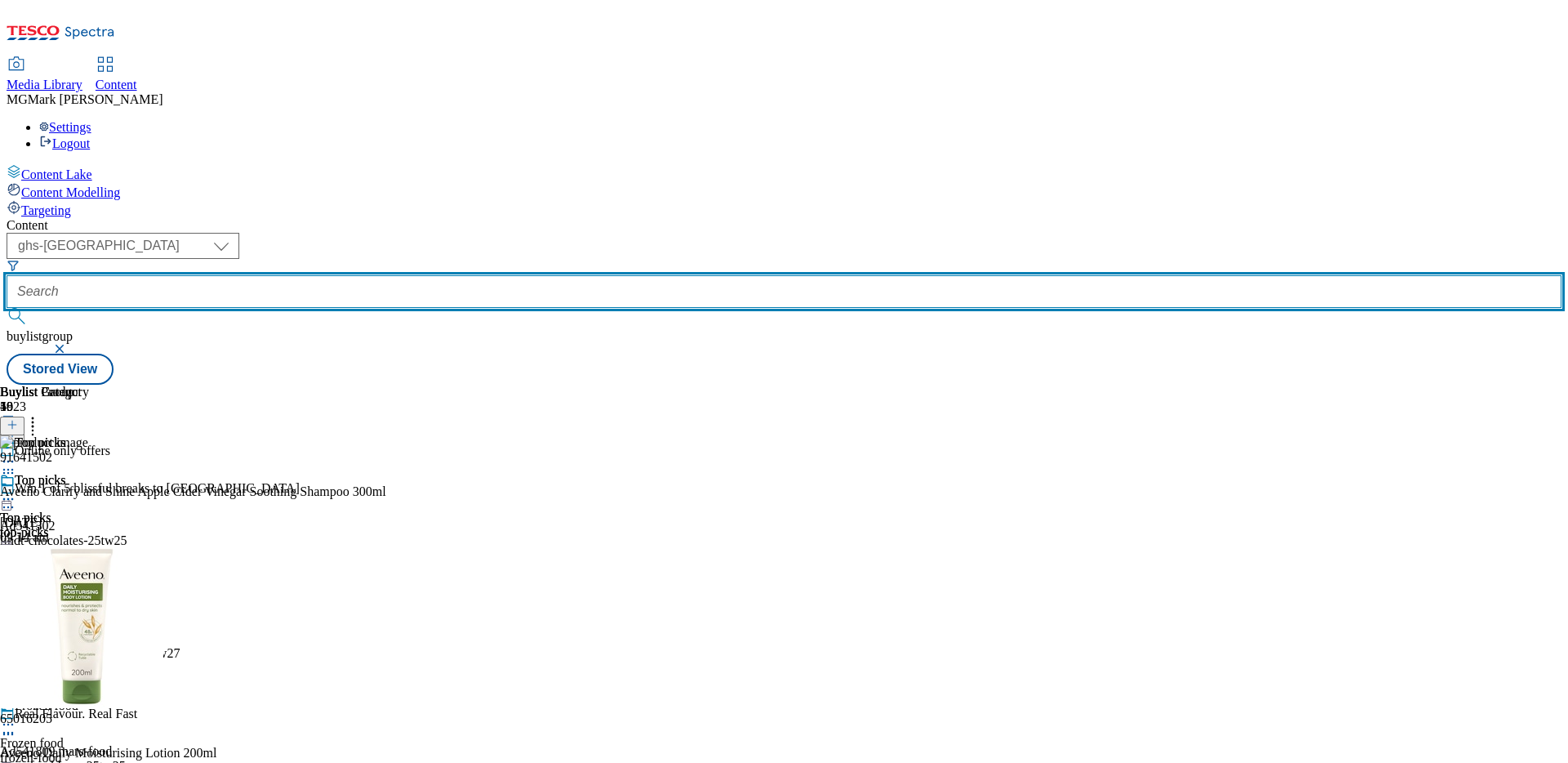
click at [378, 276] on input "text" at bounding box center [784, 291] width 1555 height 33
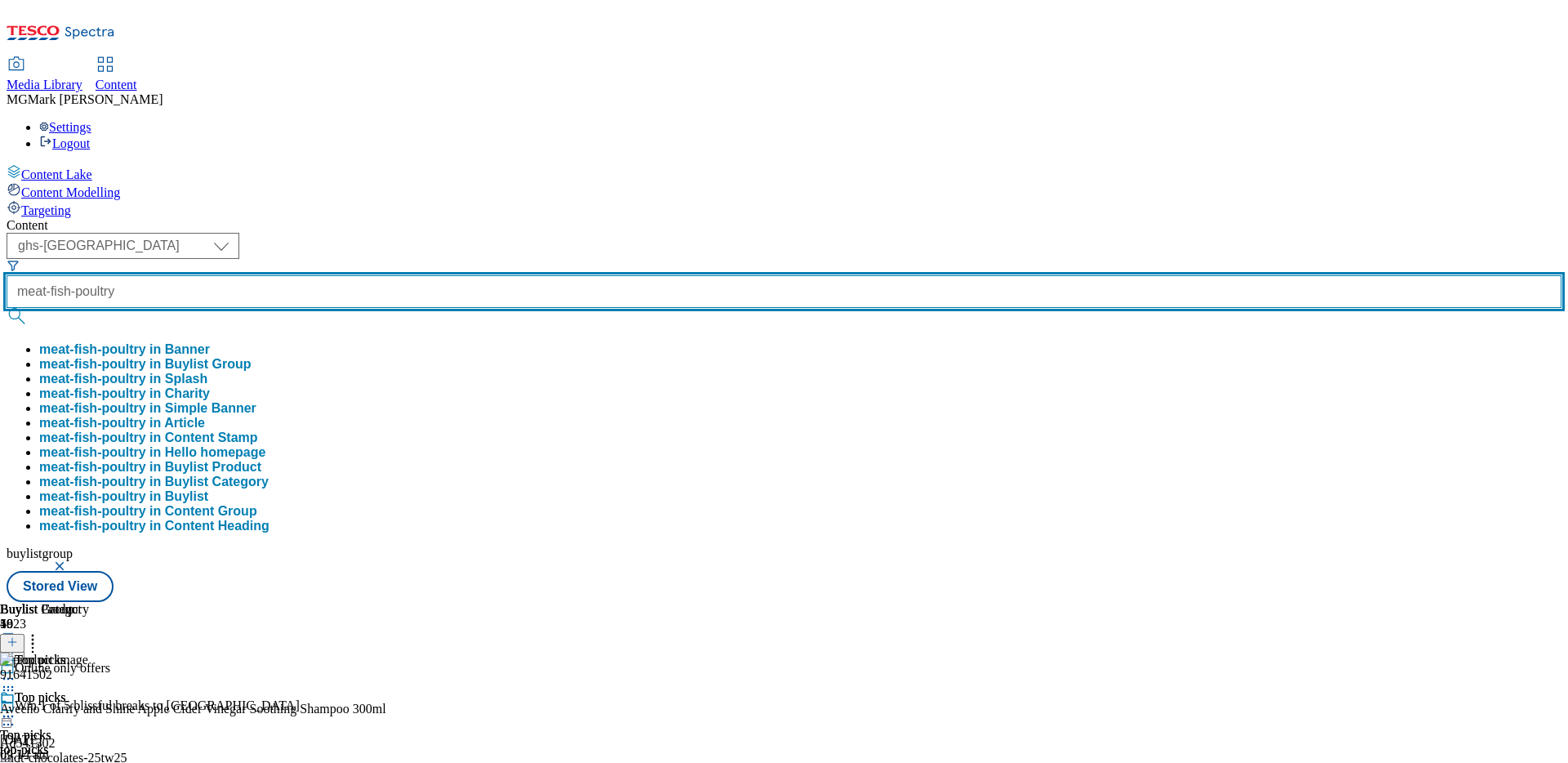
type input "meat-fish-poultry"
click at [7, 308] on button "submit" at bounding box center [18, 317] width 23 height 17
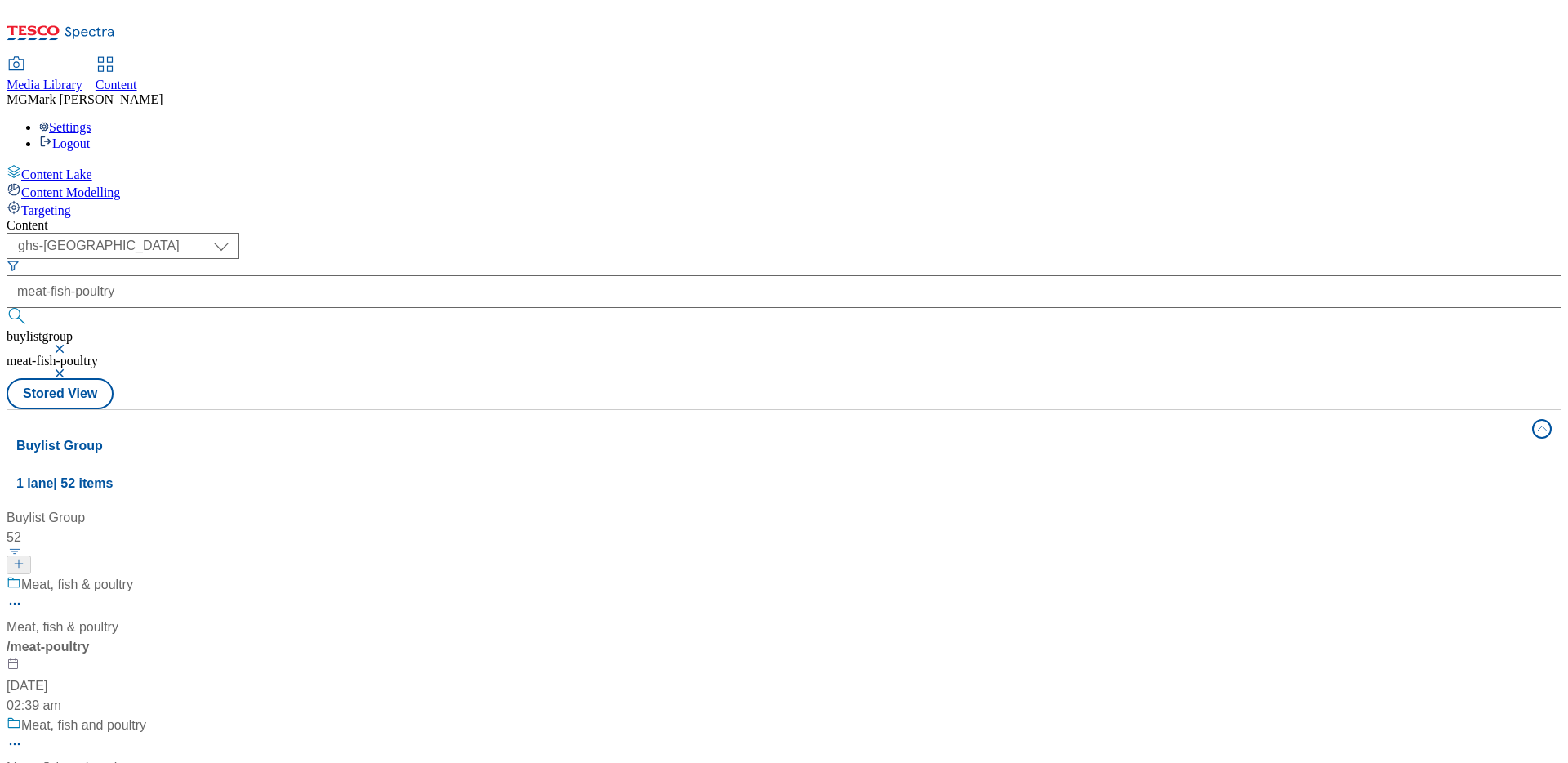
click at [211, 637] on div "/ meat-poultry" at bounding box center [109, 647] width 204 height 19
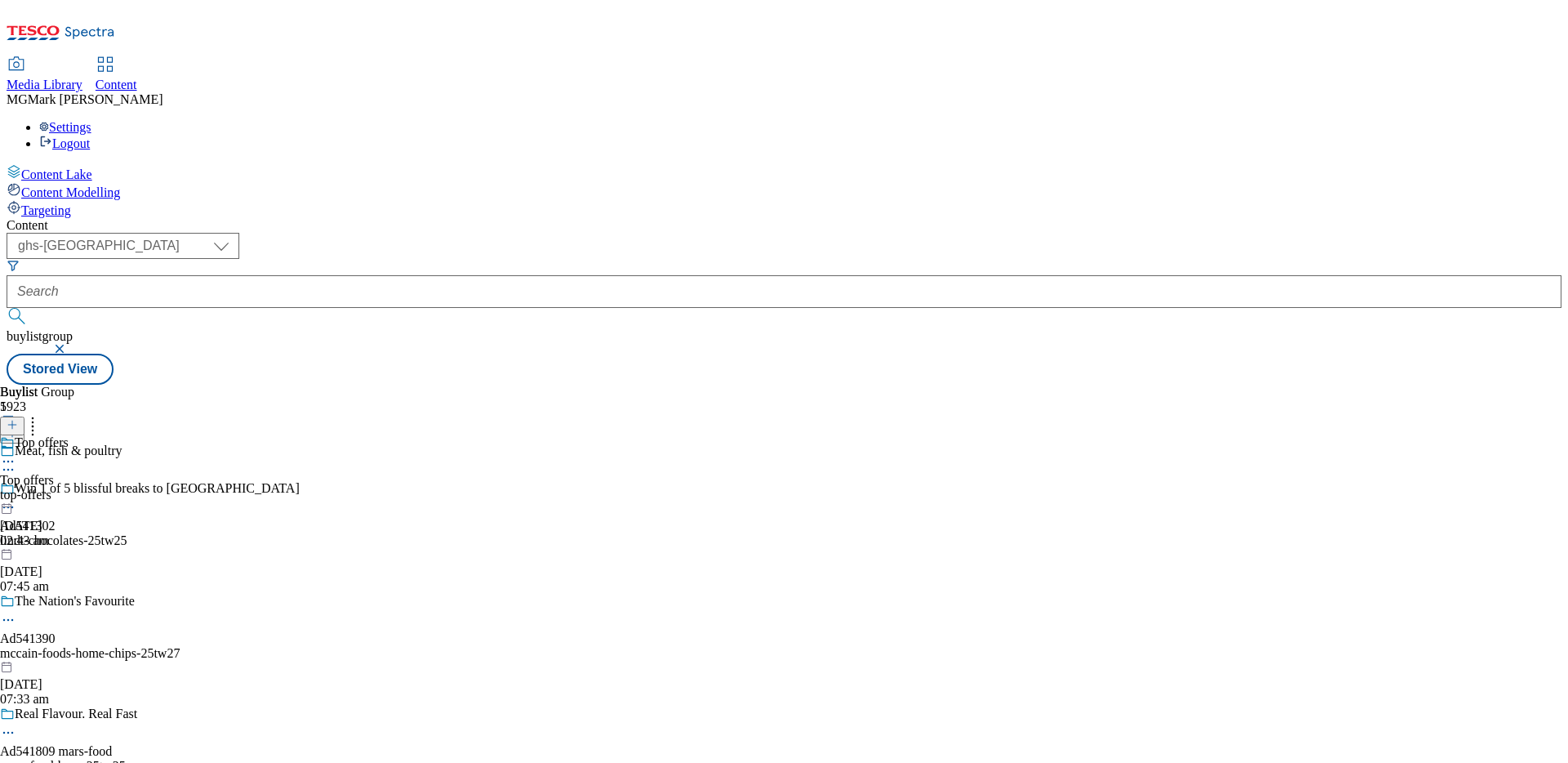
click at [69, 487] on div "top-offers" at bounding box center [34, 495] width 69 height 15
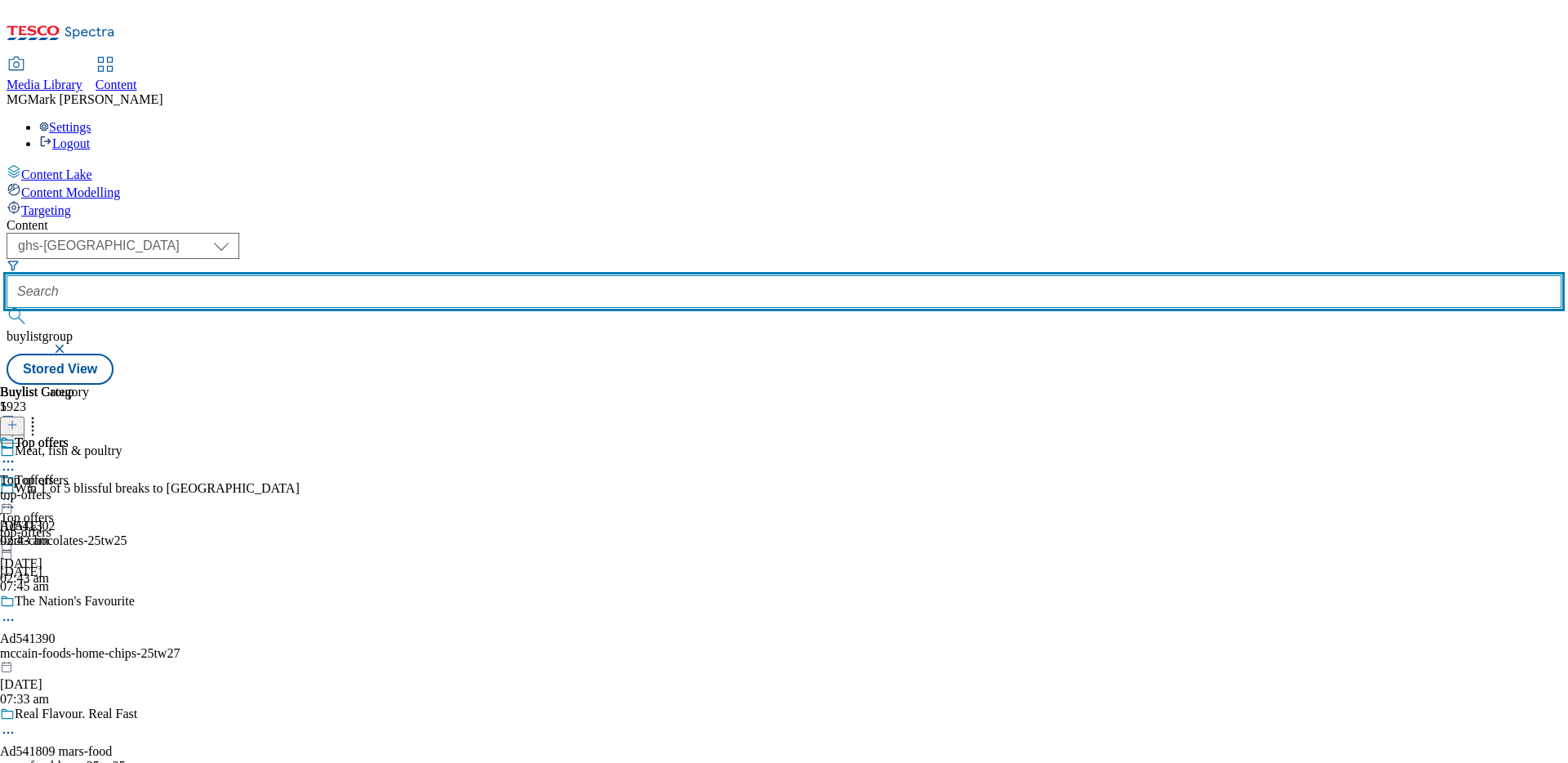
click at [405, 276] on input "text" at bounding box center [784, 291] width 1555 height 33
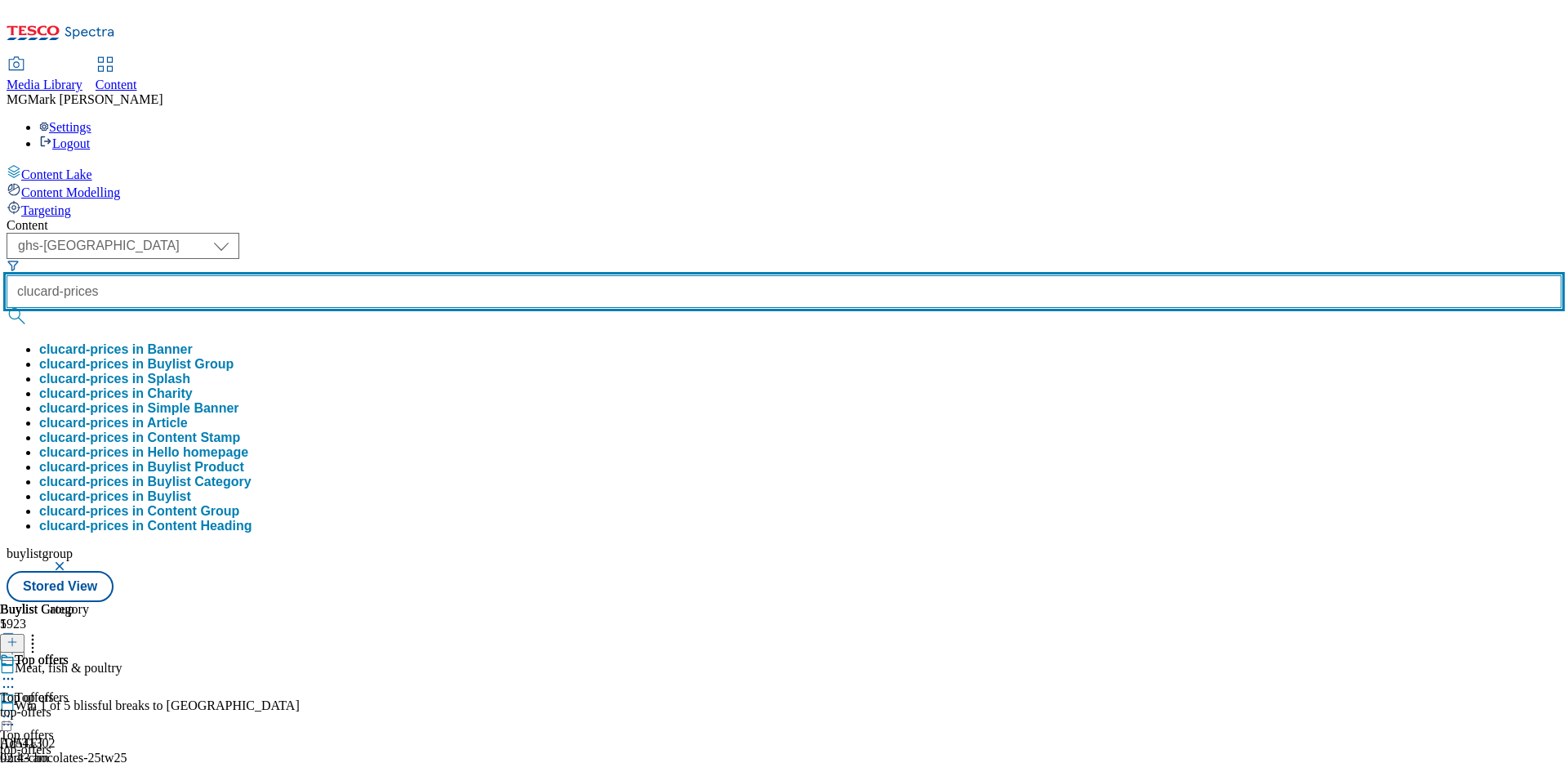
type input "clucard-prices"
click at [7, 308] on button "submit" at bounding box center [18, 317] width 23 height 17
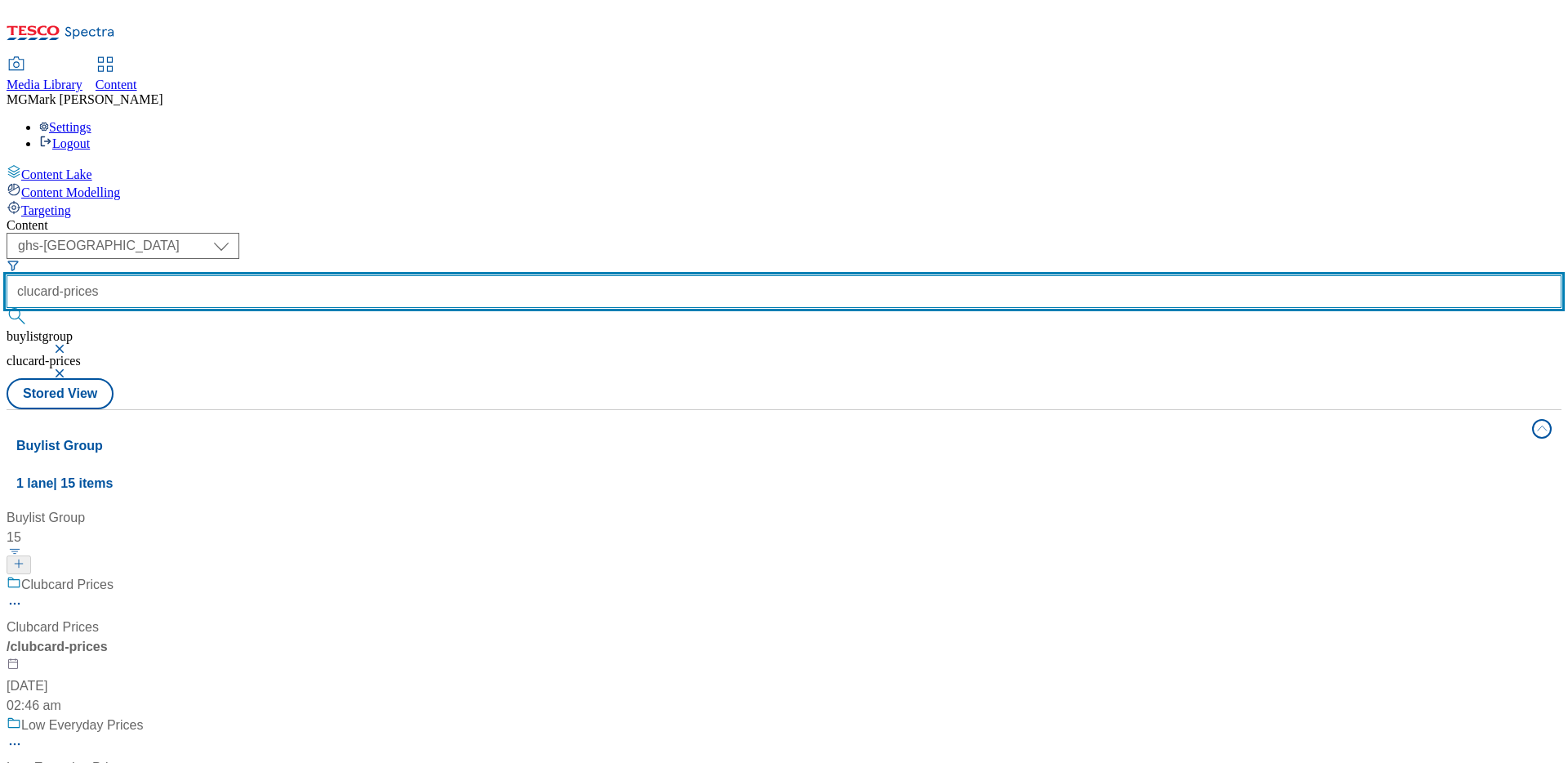
click at [389, 276] on input "clucard-prices" at bounding box center [784, 291] width 1555 height 33
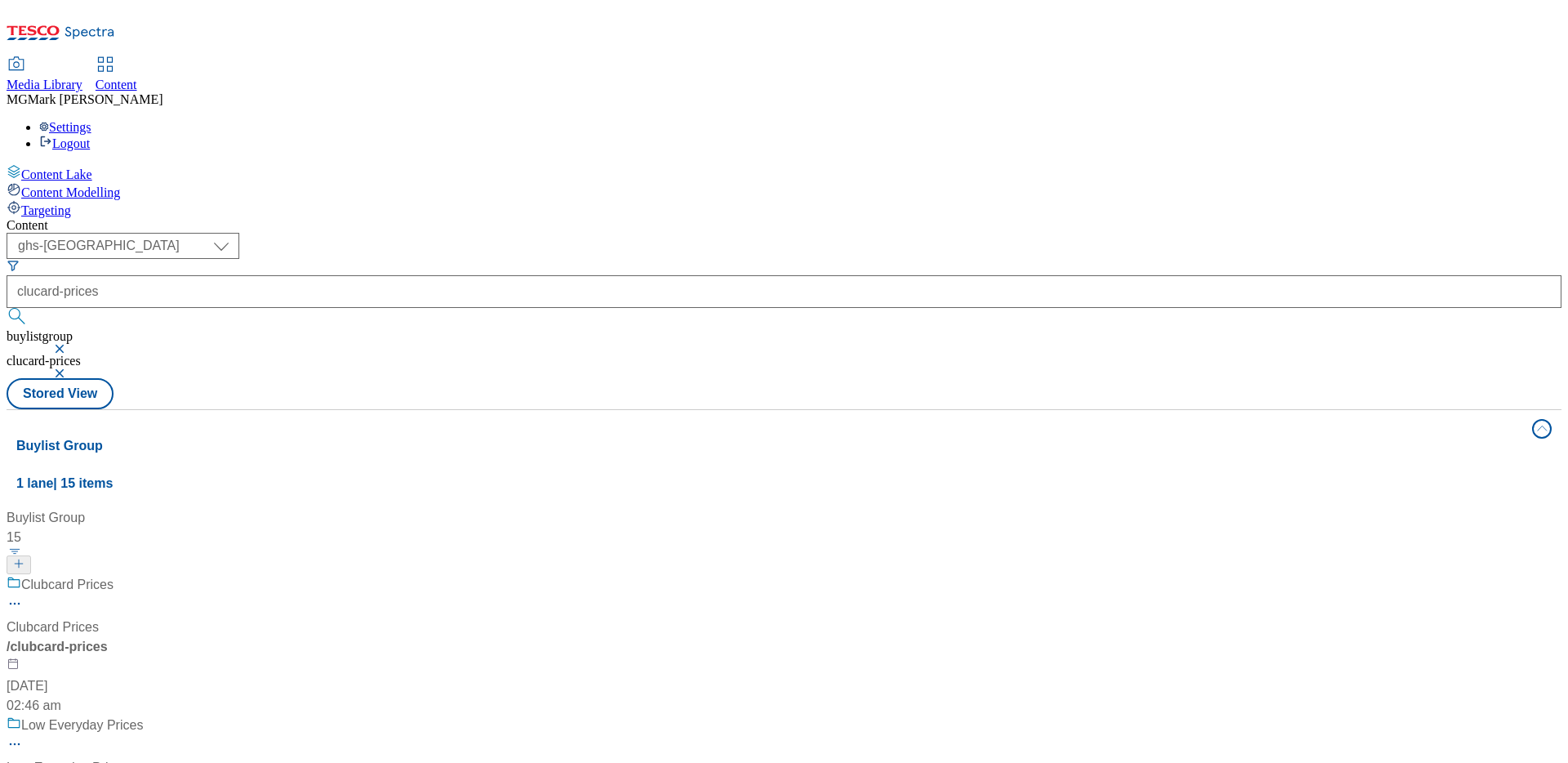
click at [242, 575] on div "Clubcard Prices Clubcard Prices / clubcard-prices [DATE] 02:46 am" at bounding box center [124, 646] width 235 height 141
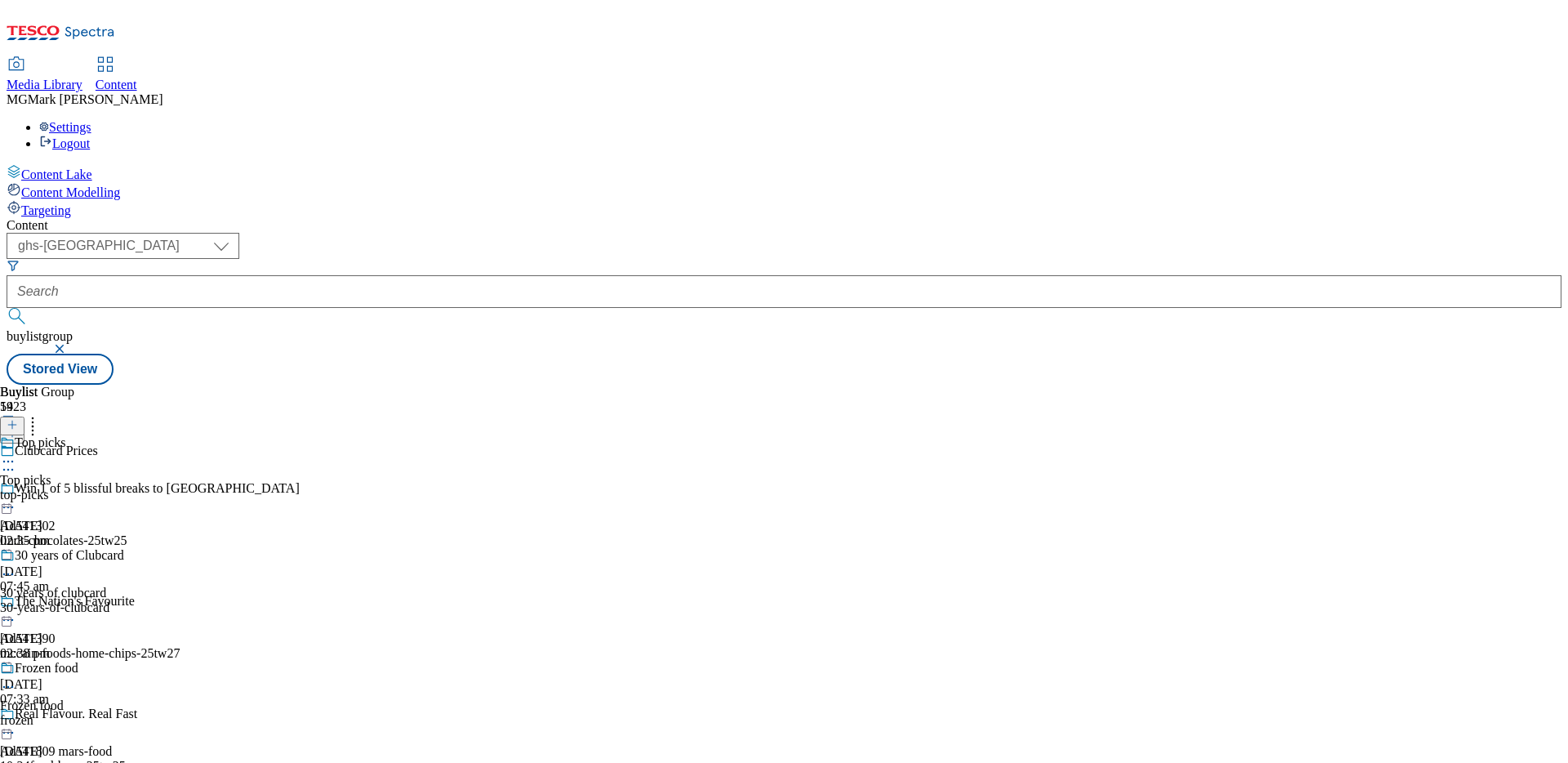
scroll to position [385, 0]
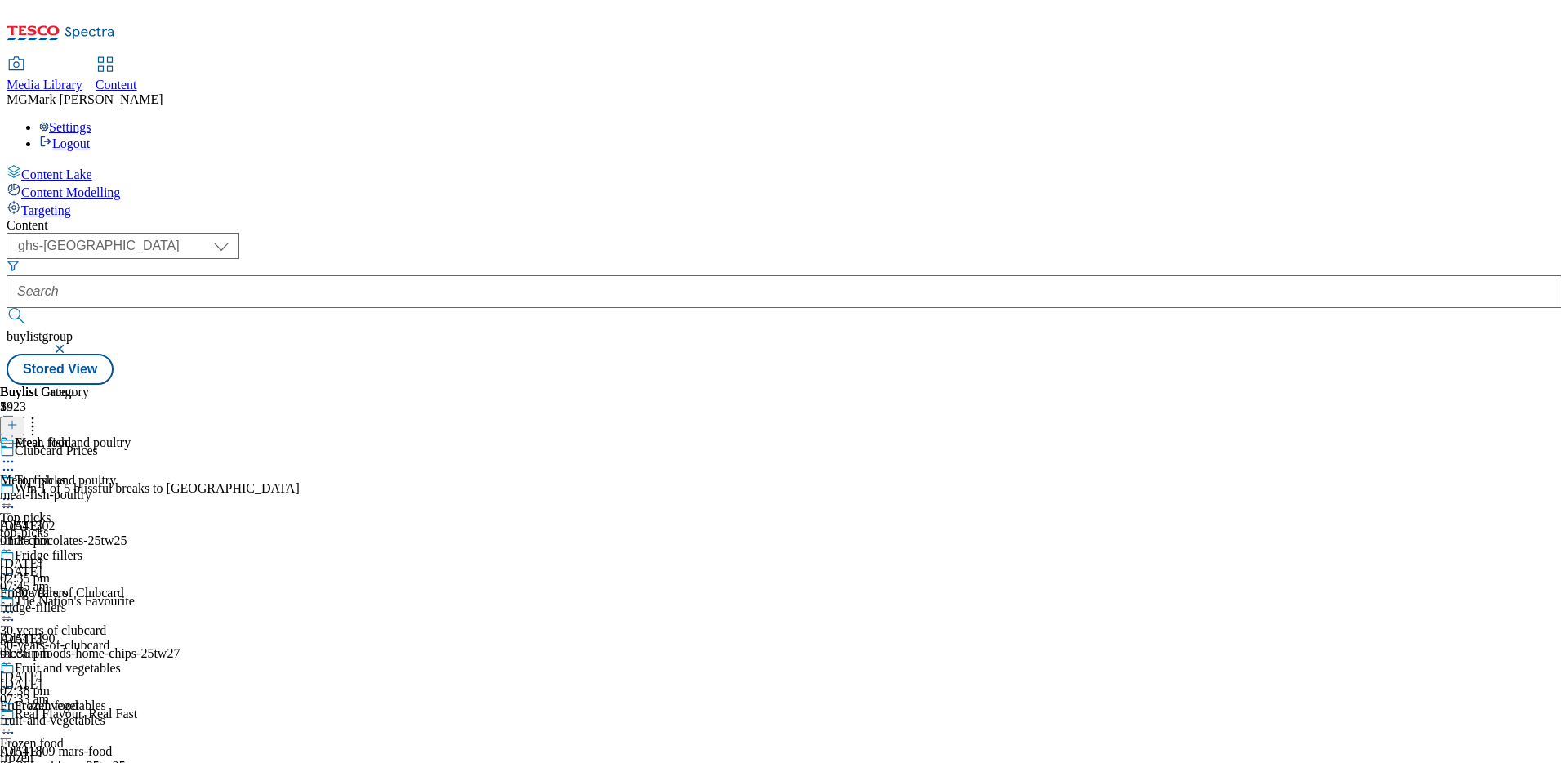
click at [131, 487] on div "meat-fish-poultry" at bounding box center [65, 495] width 131 height 15
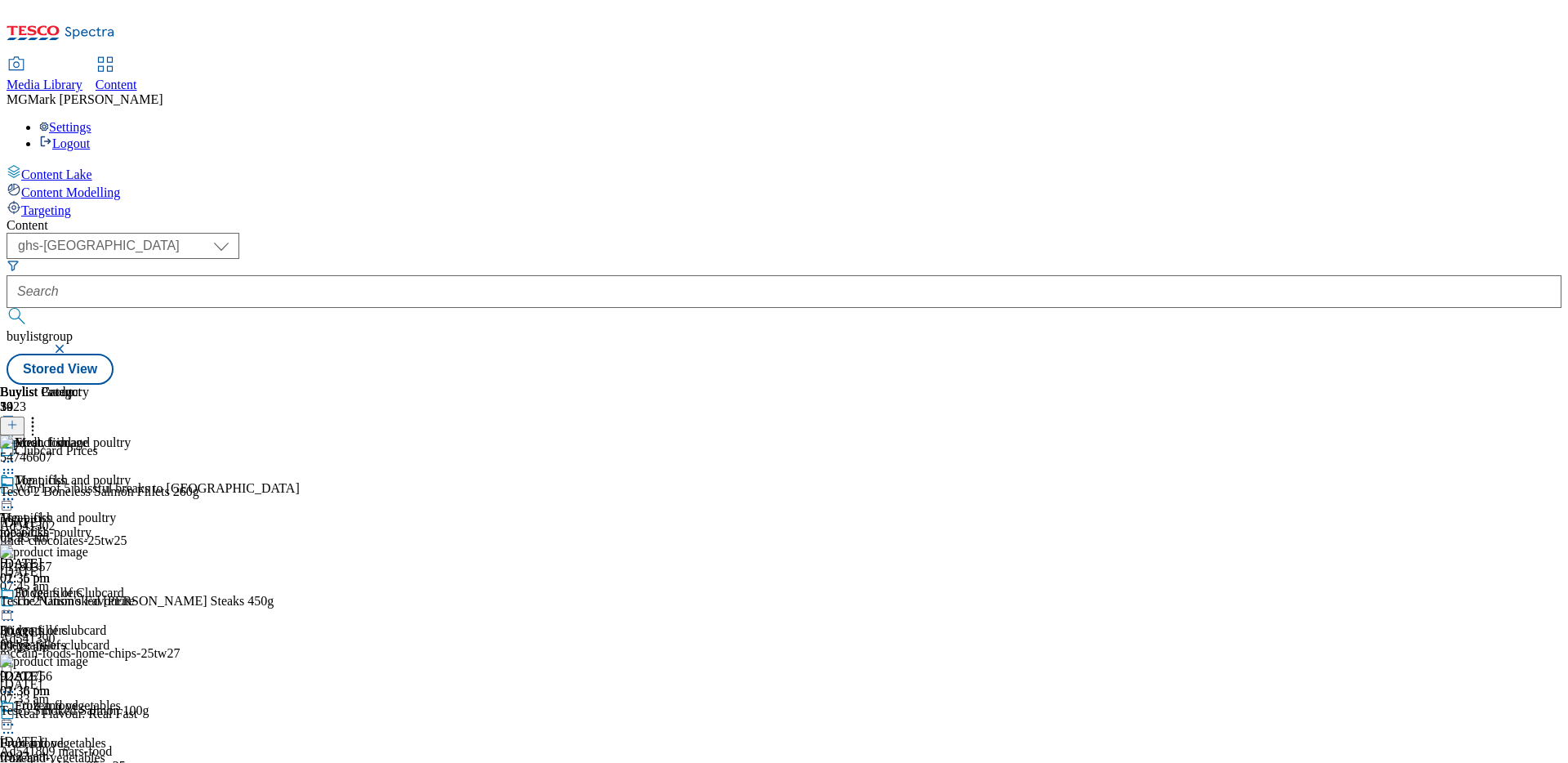
click at [18, 419] on icon at bounding box center [13, 425] width 12 height 12
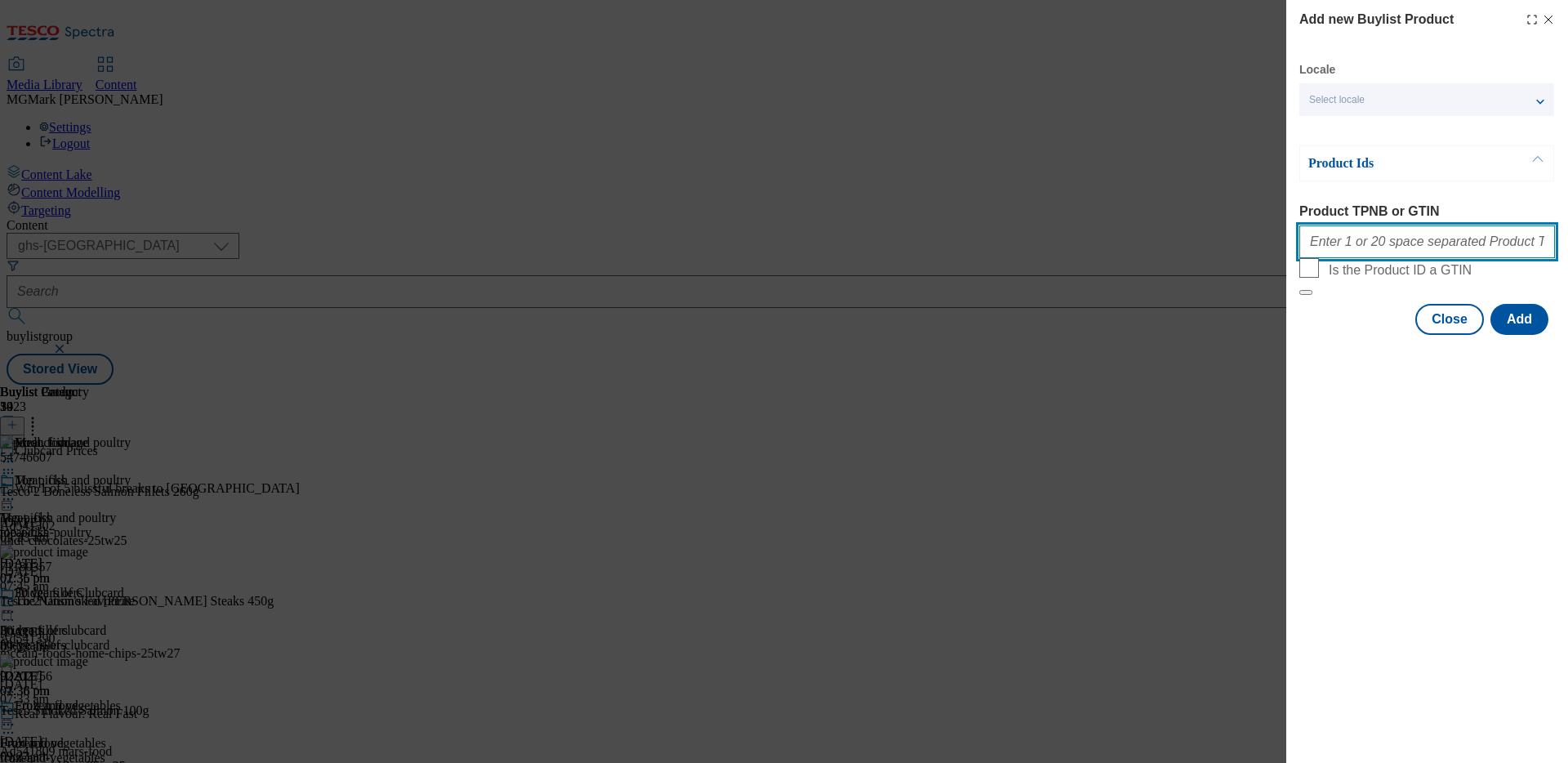
click at [1396, 251] on input "Product TPNB or GTIN" at bounding box center [1427, 241] width 255 height 33
paste input "93816230 72693912 88320112"
type input "93816230 72693912 88320112"
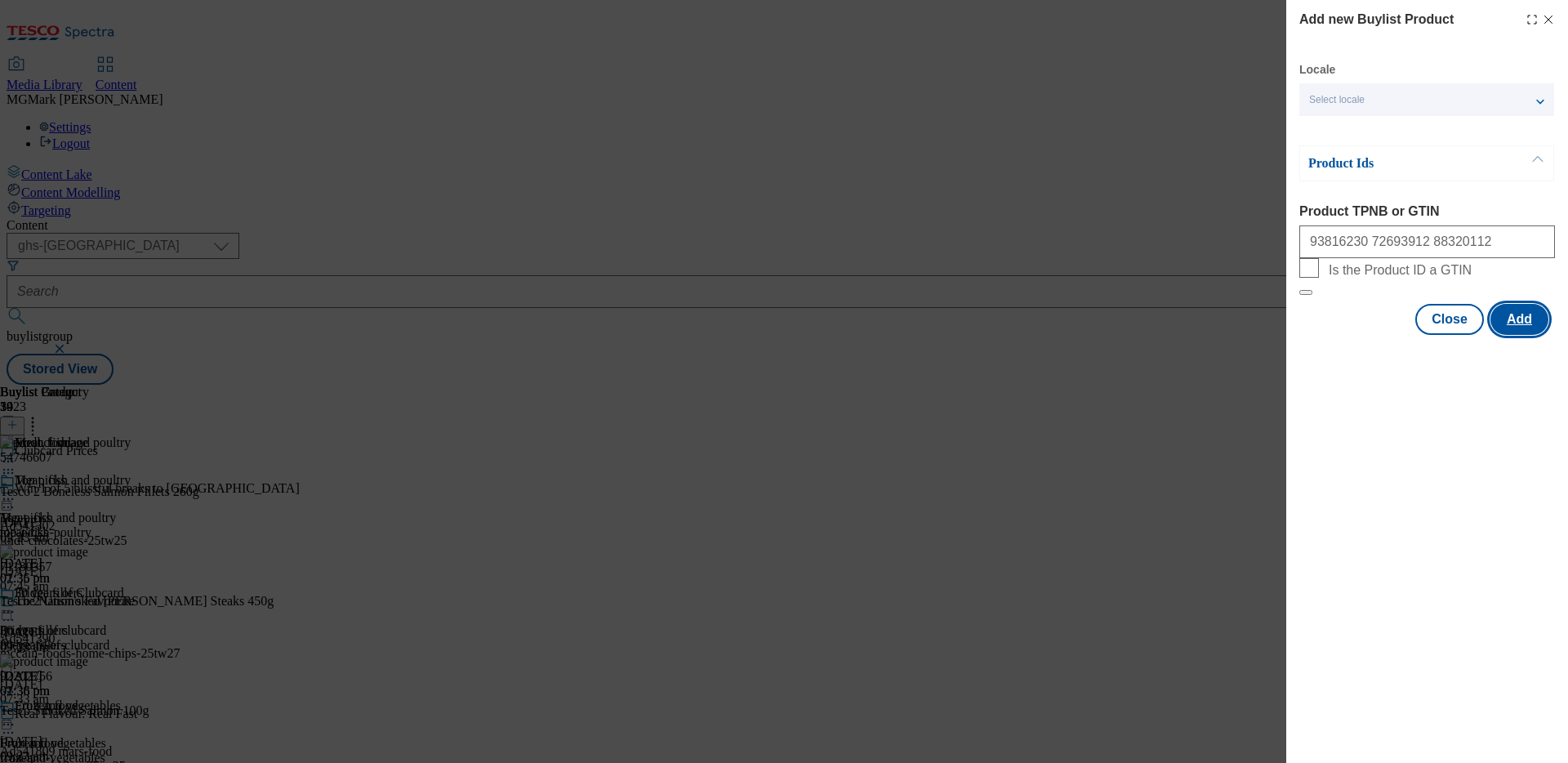
click at [1527, 335] on button "Add" at bounding box center [1519, 319] width 58 height 31
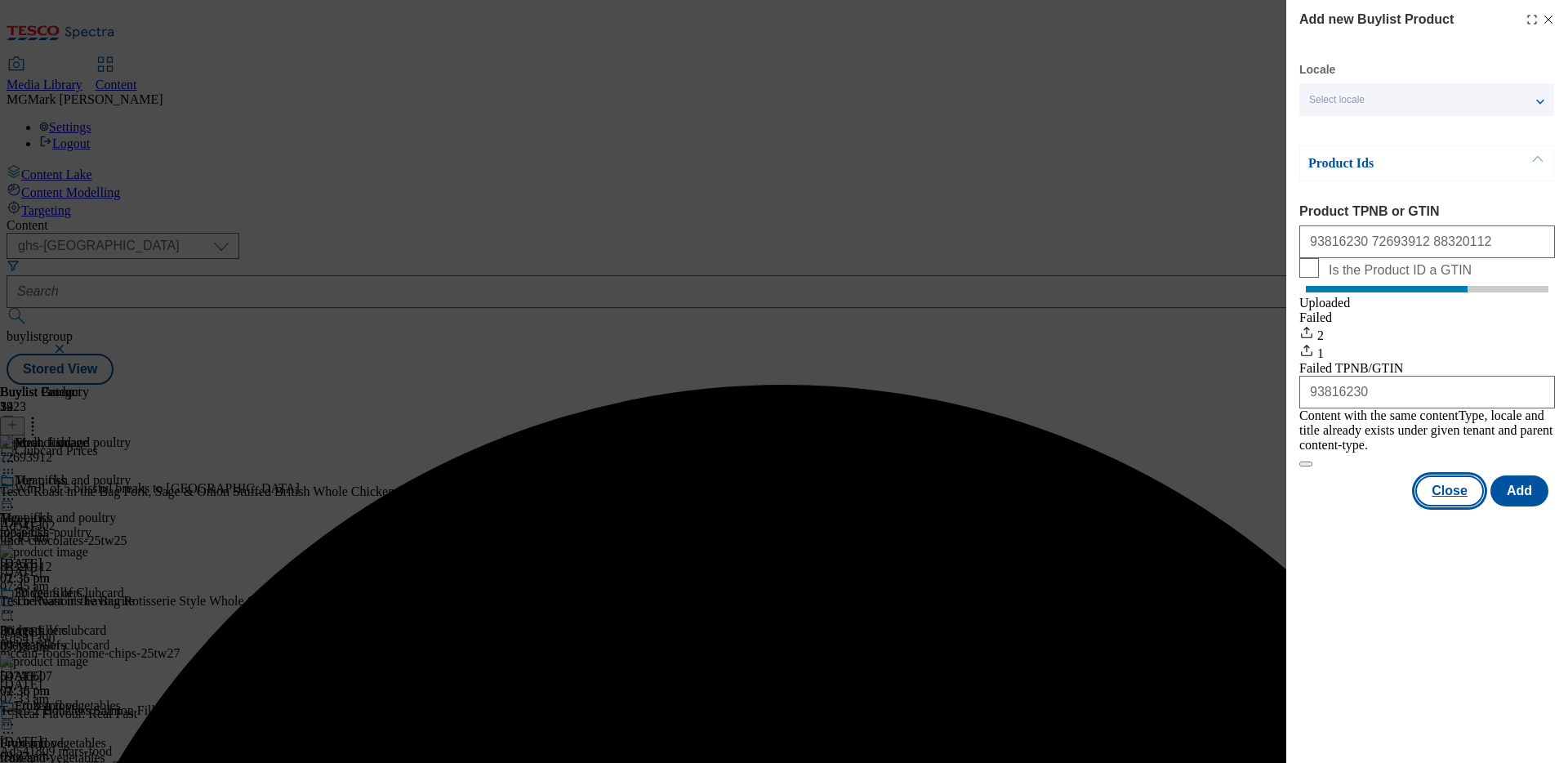
click at [1464, 497] on button "Close" at bounding box center [1449, 491] width 69 height 31
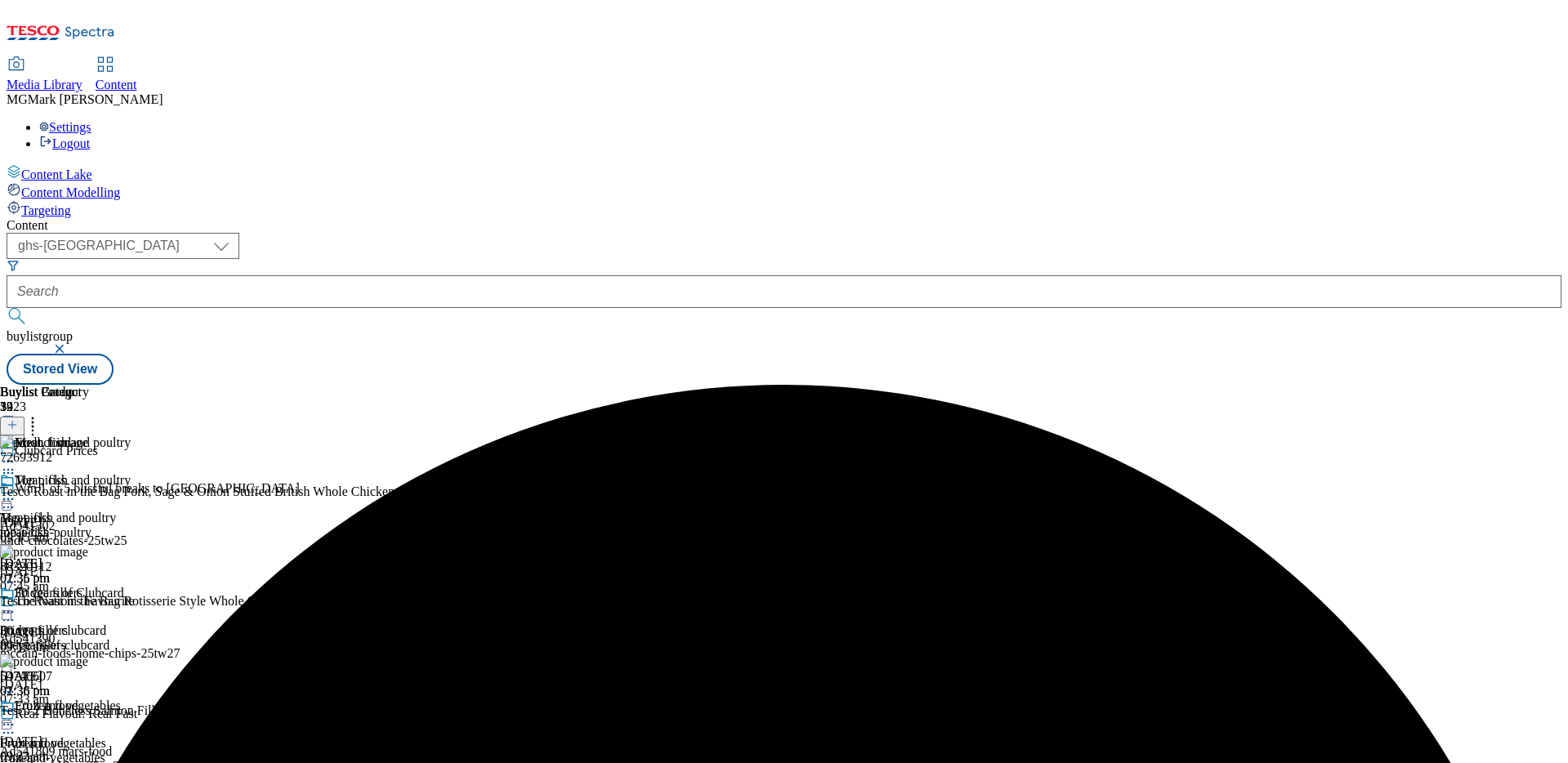
click at [41, 414] on icon at bounding box center [33, 422] width 17 height 17
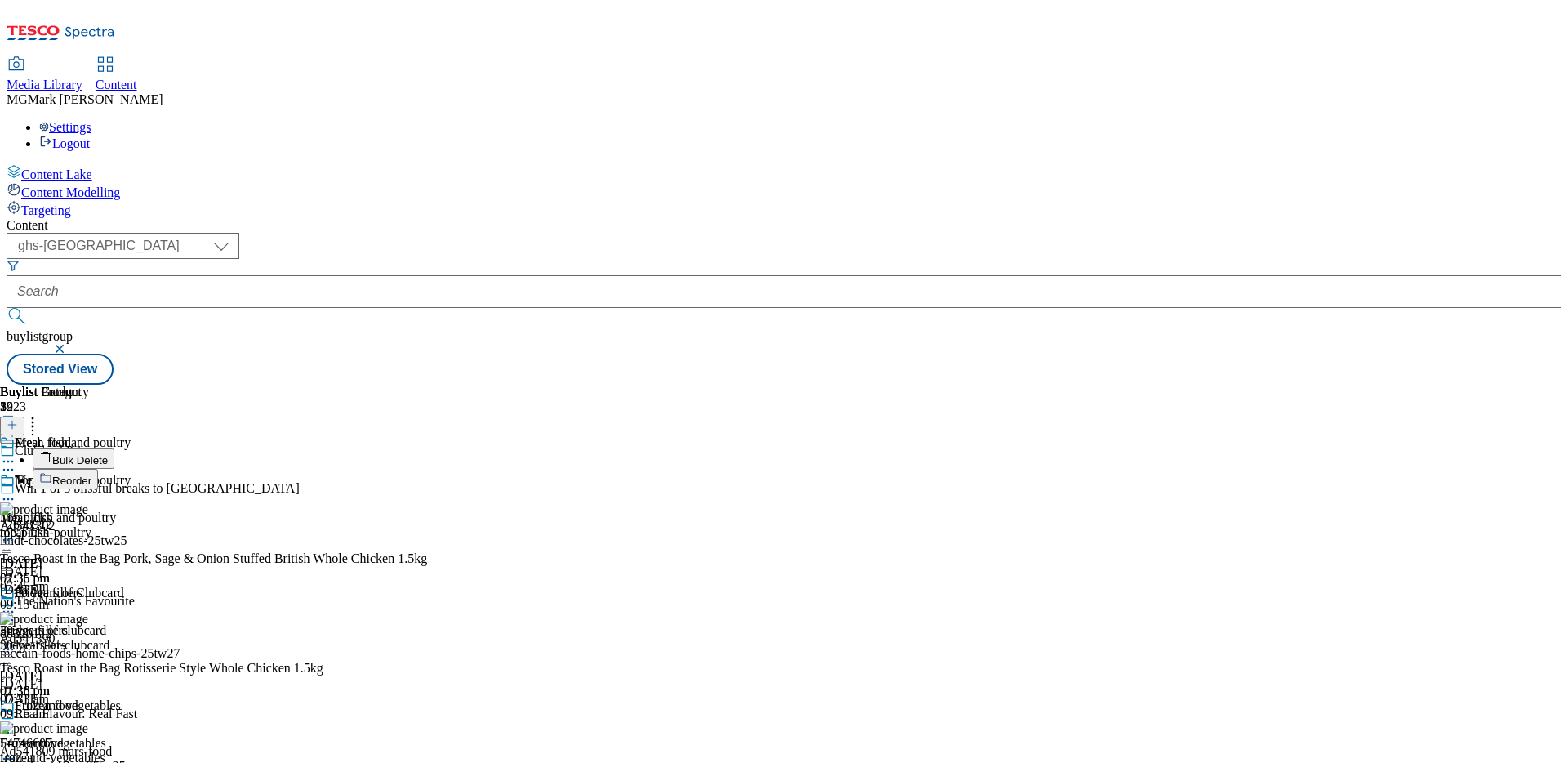
click at [98, 469] on button "Reorder" at bounding box center [65, 479] width 65 height 20
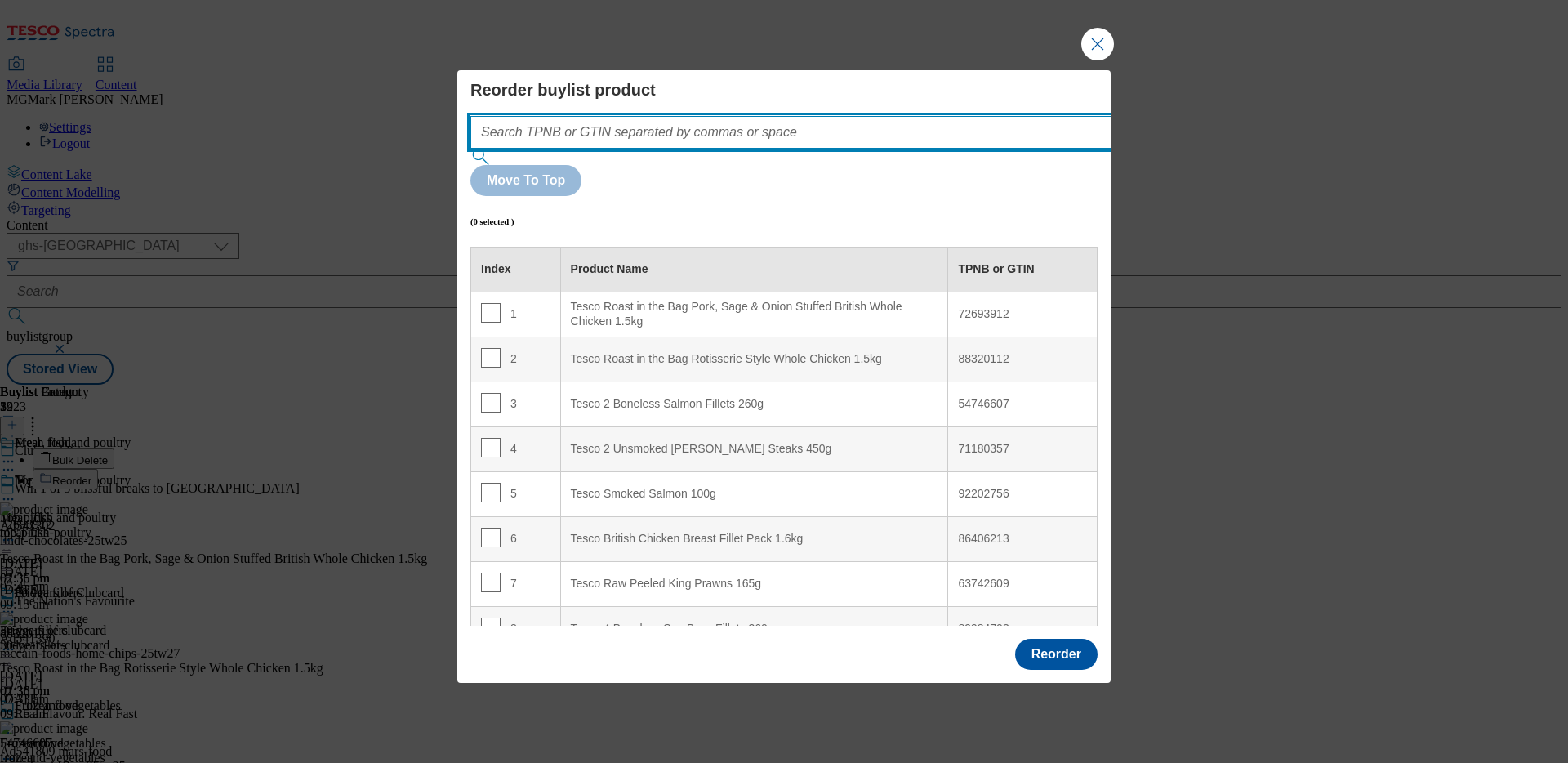
click at [859, 149] on input "Modal" at bounding box center [815, 131] width 690 height 33
paste input "93816230 72693912 88320112"
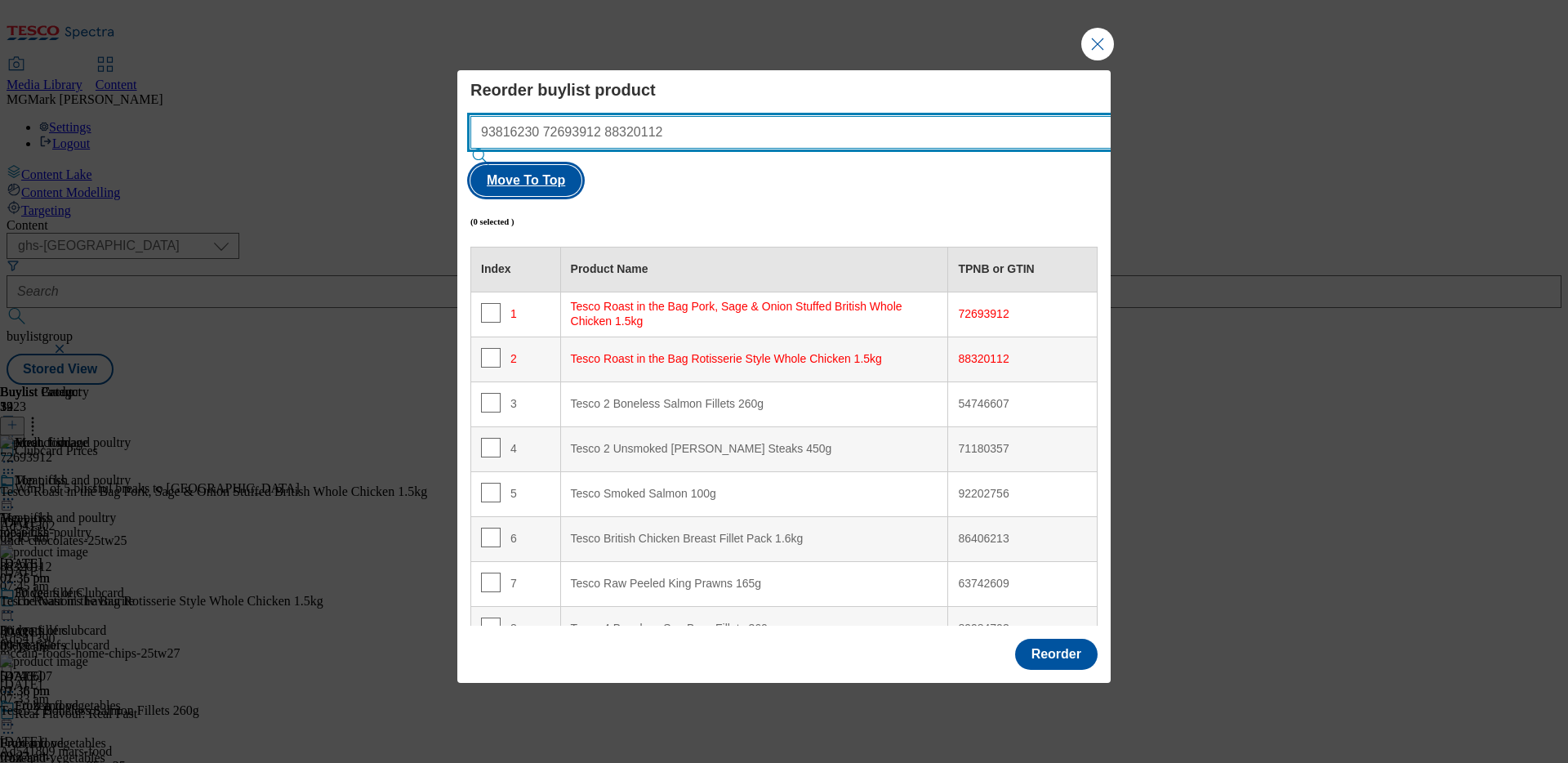
type input "93816230 72693912 88320112"
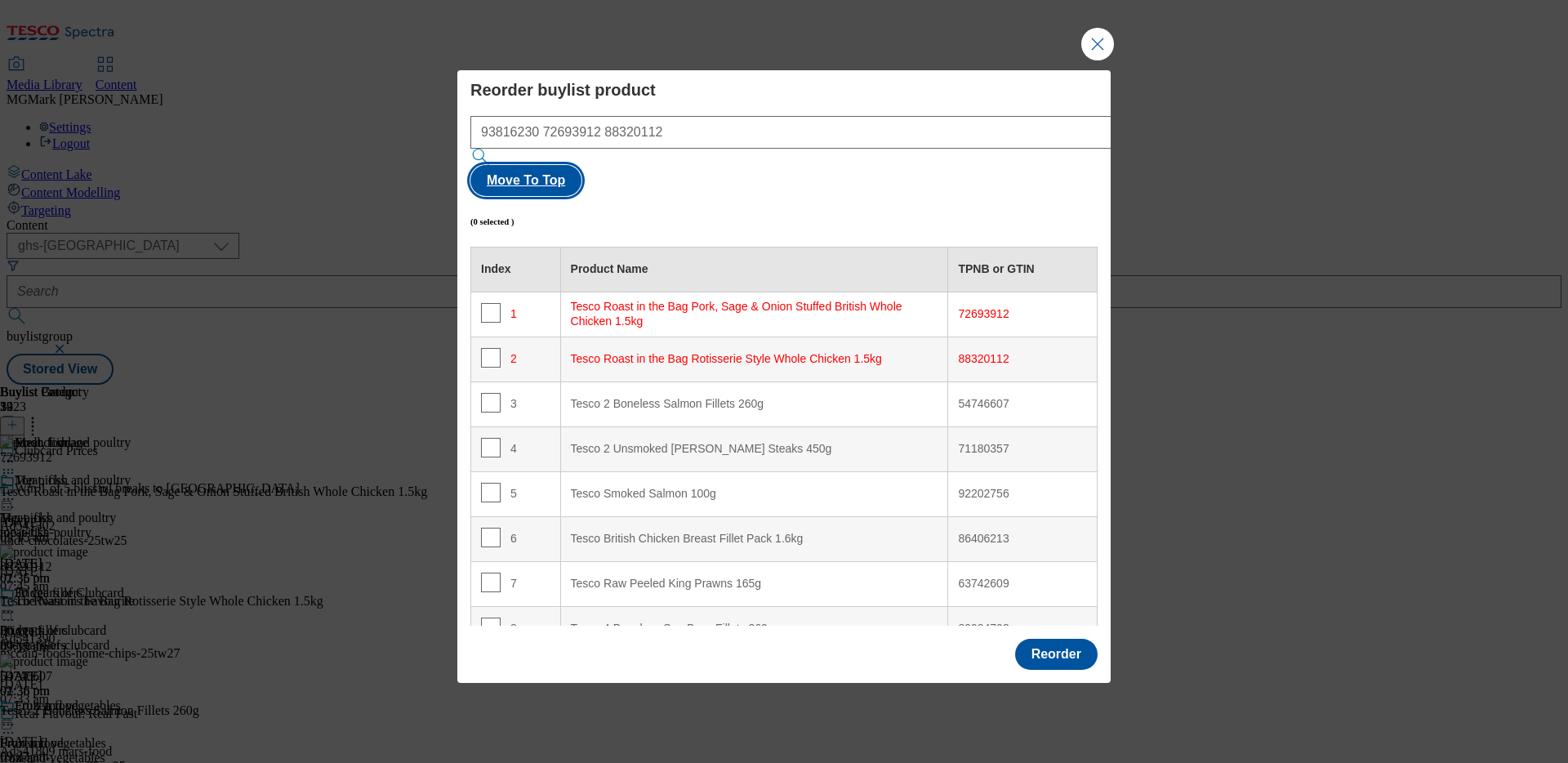
click at [581, 165] on button "Move To Top" at bounding box center [526, 180] width 111 height 31
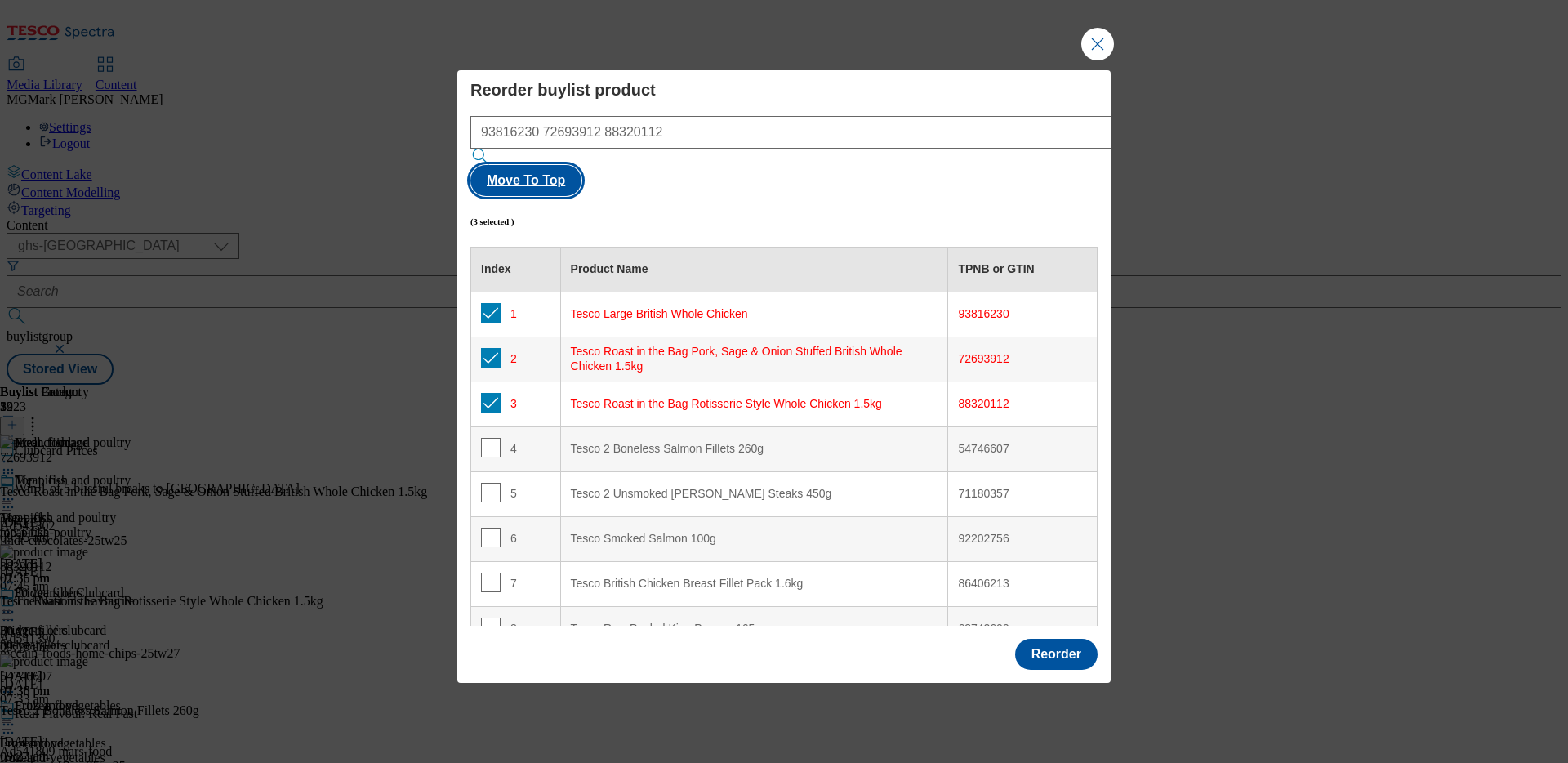
click at [581, 165] on button "Move To Top" at bounding box center [526, 180] width 111 height 31
click at [1067, 639] on button "Reorder" at bounding box center [1056, 654] width 83 height 31
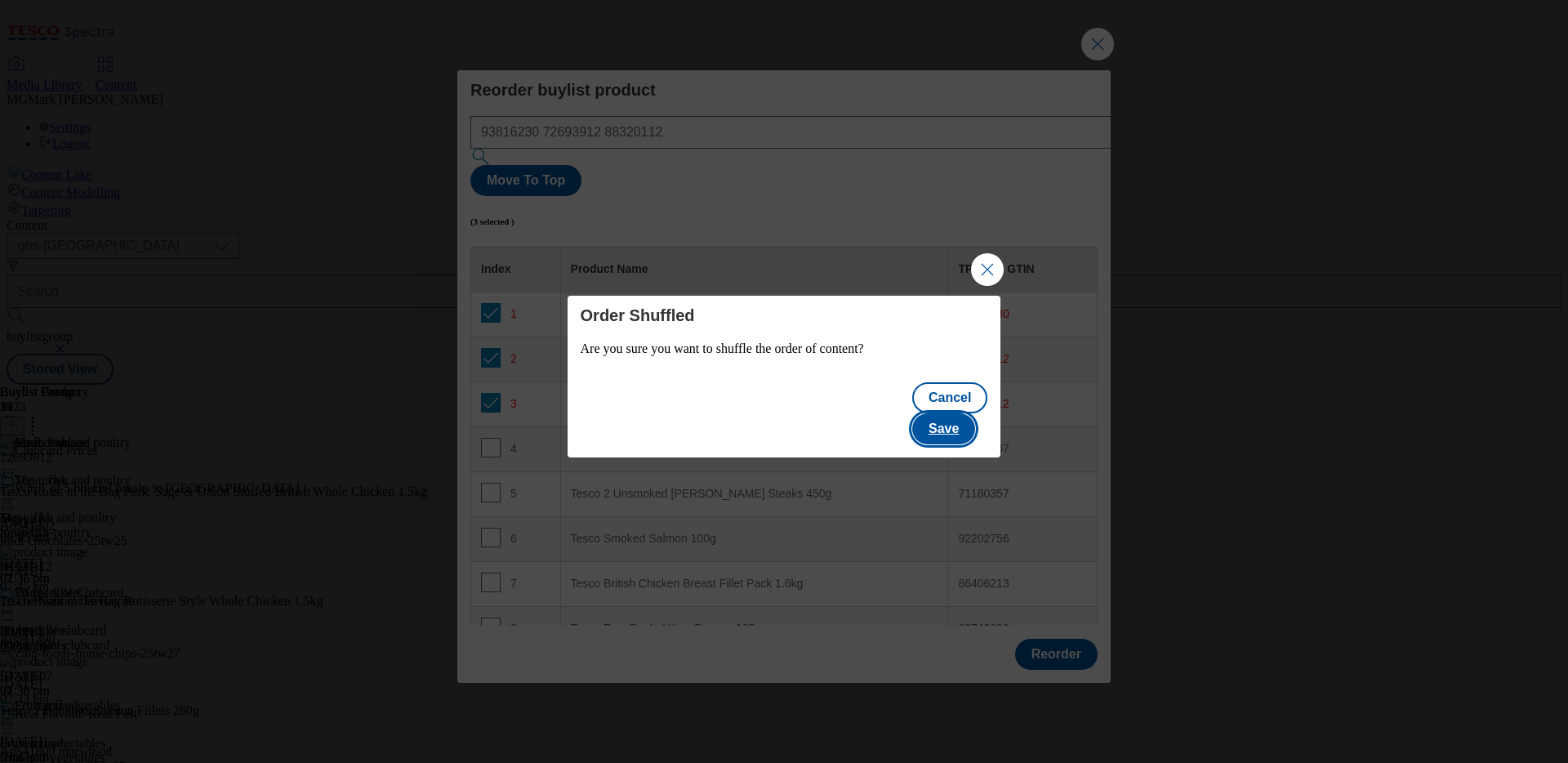
click at [964, 414] on button "Save" at bounding box center [943, 429] width 63 height 31
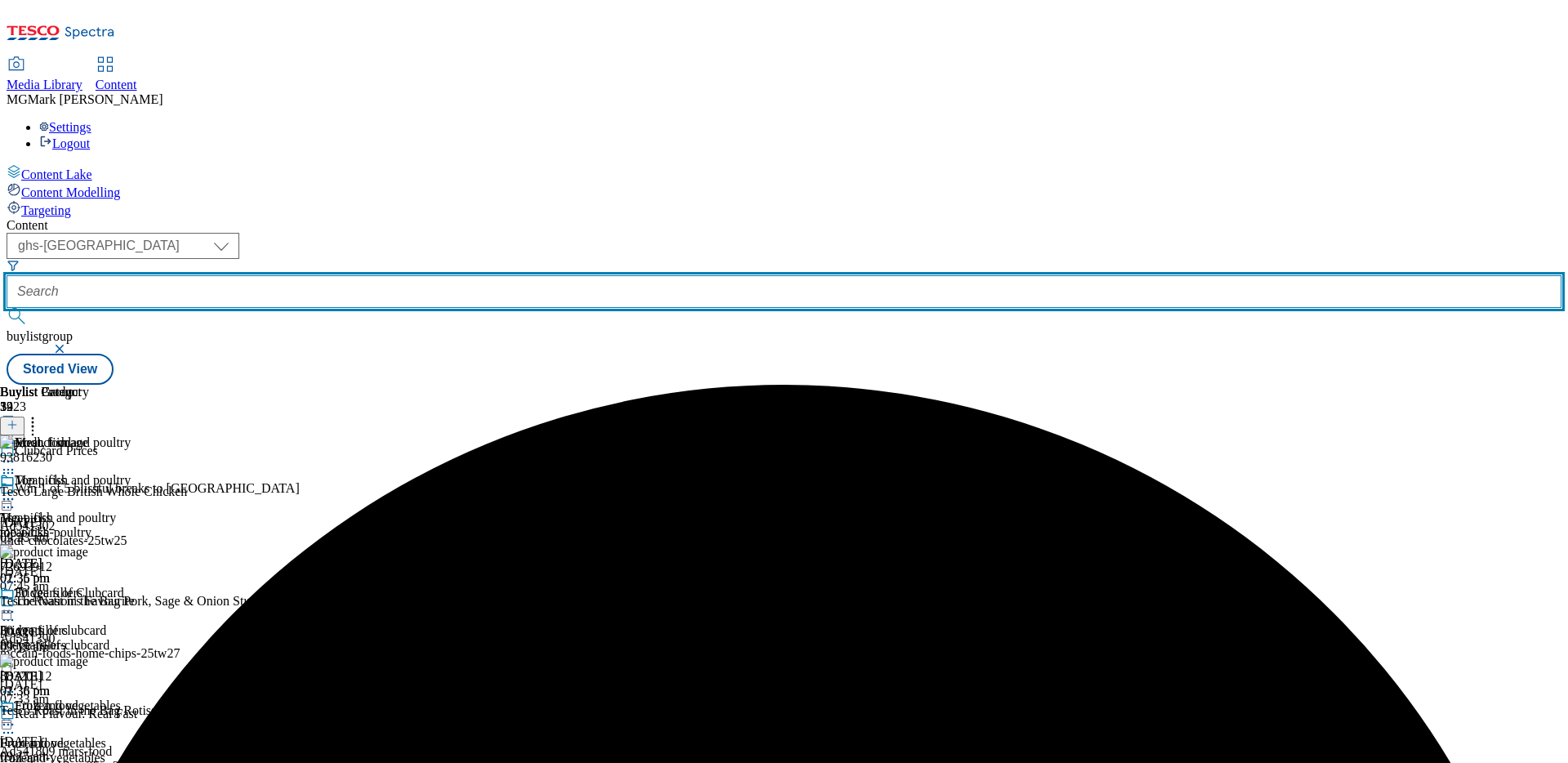
click at [406, 276] on input "text" at bounding box center [784, 291] width 1555 height 33
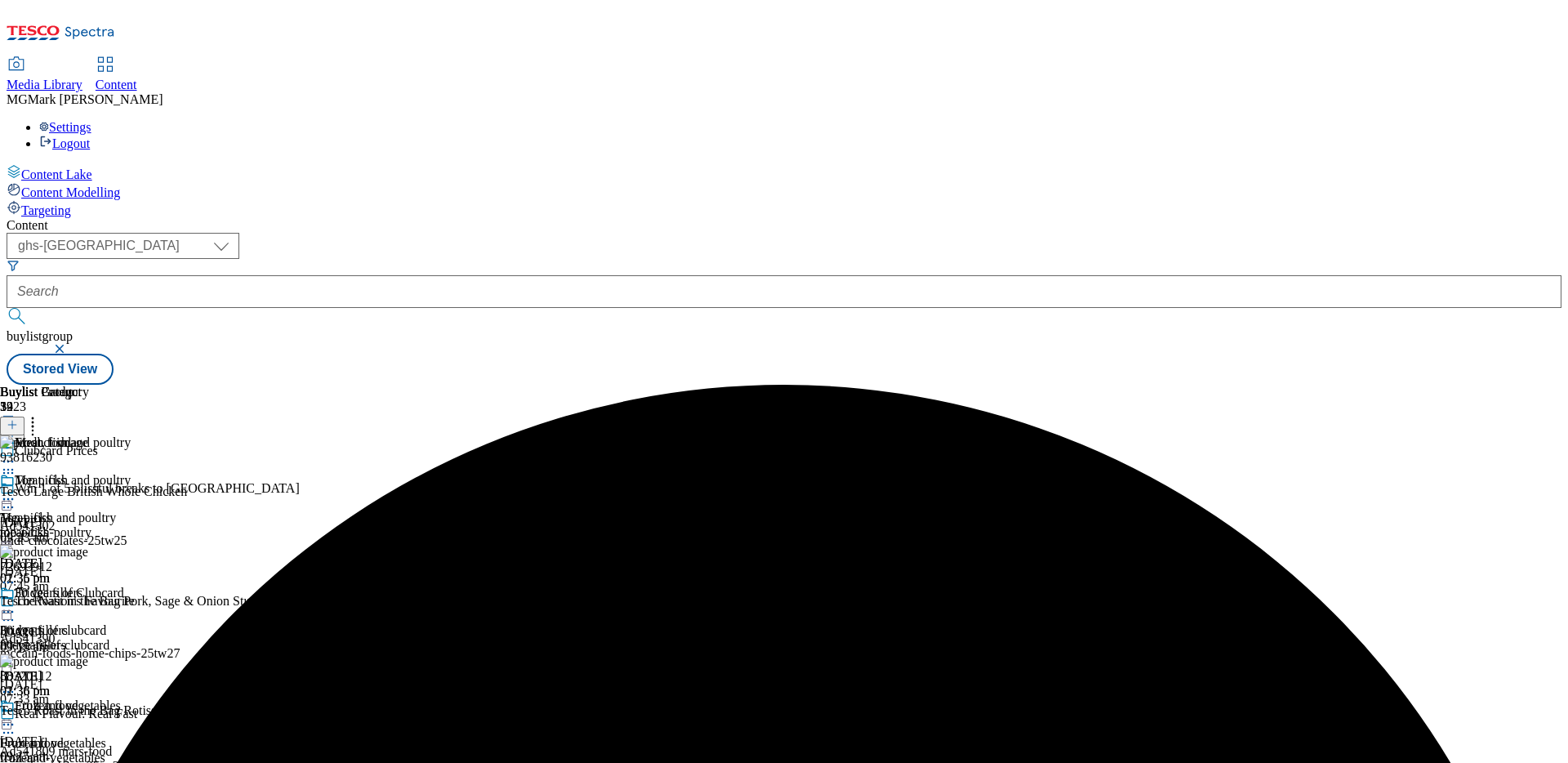
click at [69, 344] on button "button" at bounding box center [61, 349] width 17 height 10
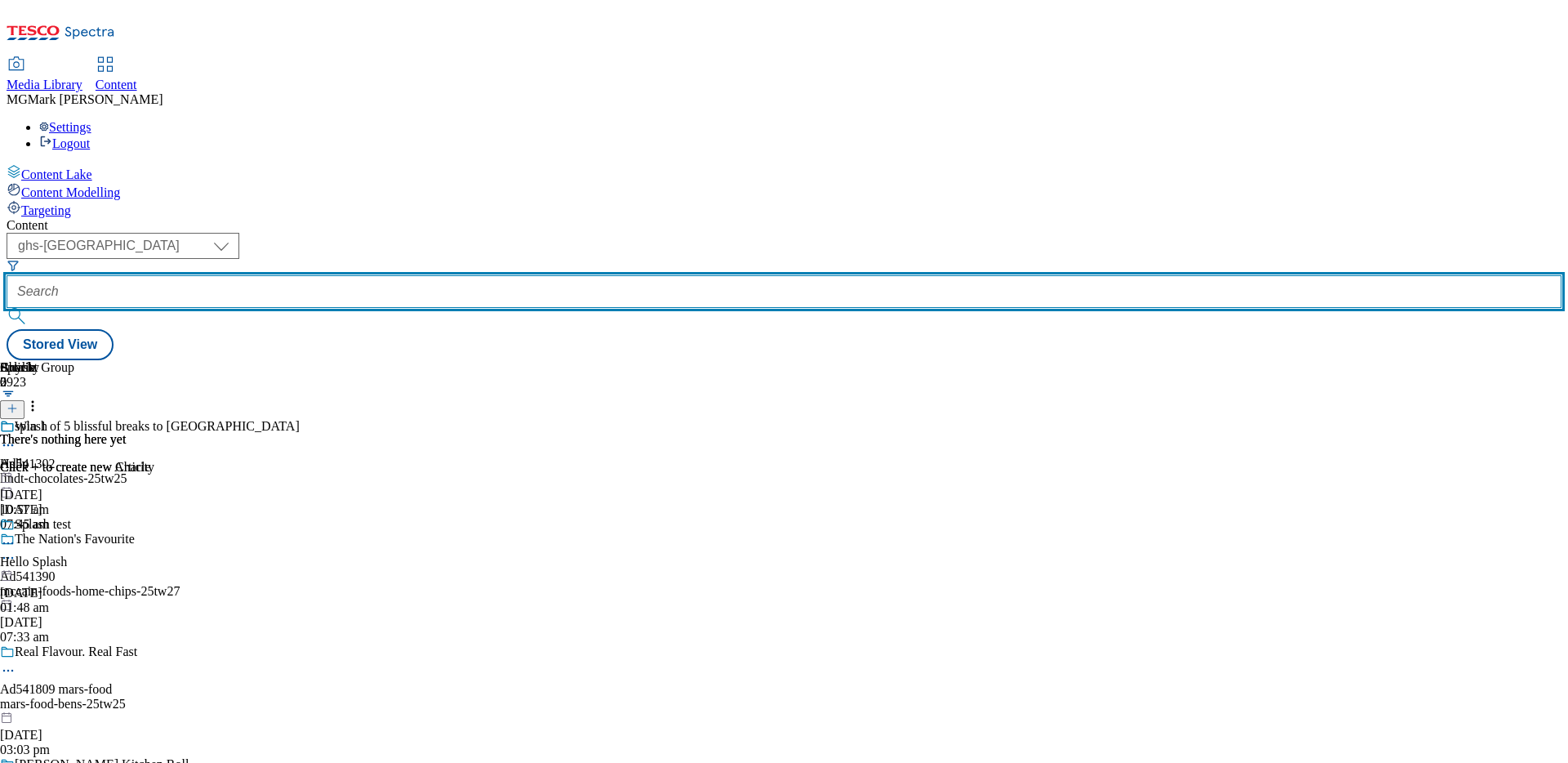
click at [395, 276] on input "text" at bounding box center [784, 291] width 1555 height 33
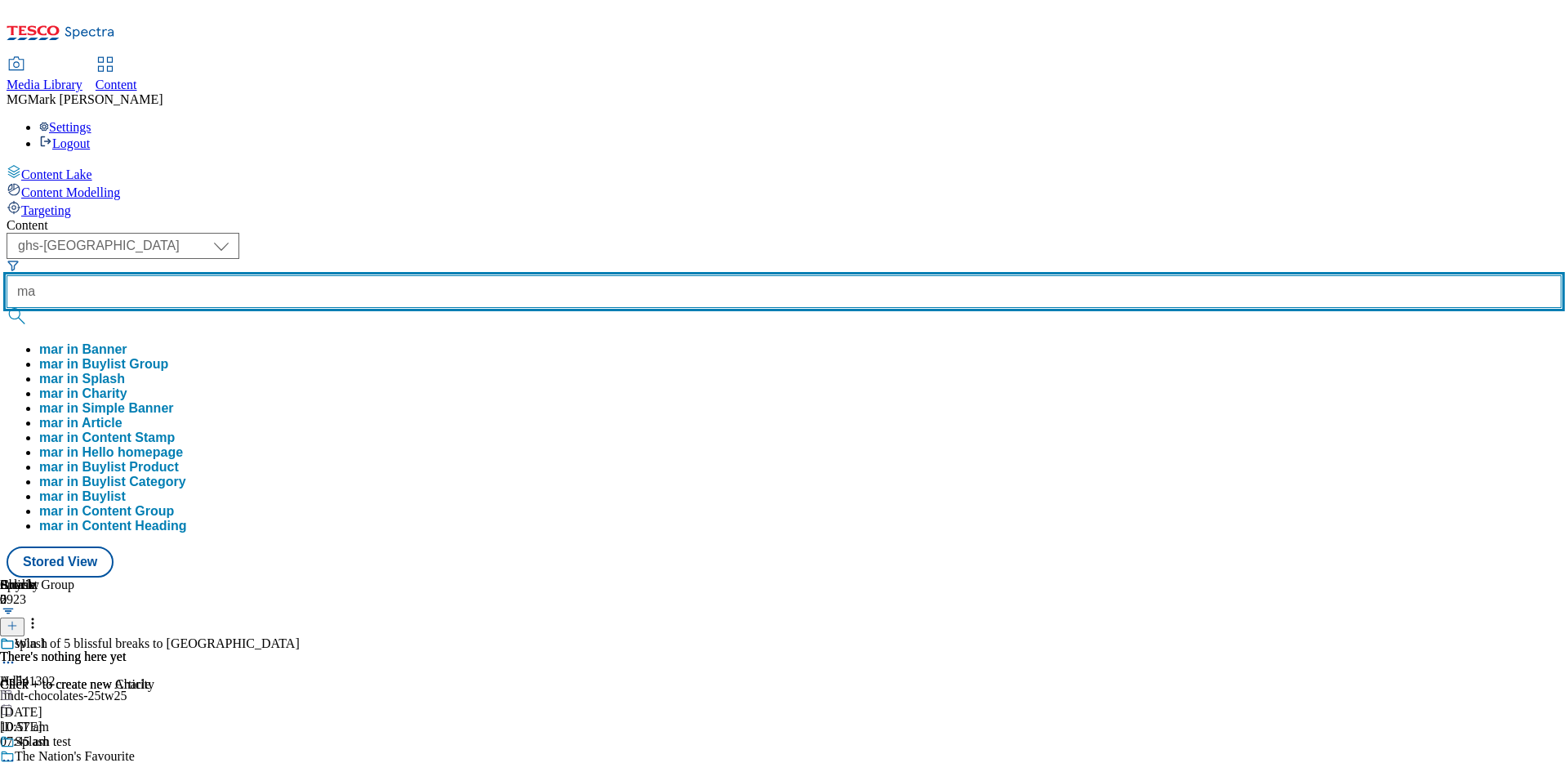
type input "m"
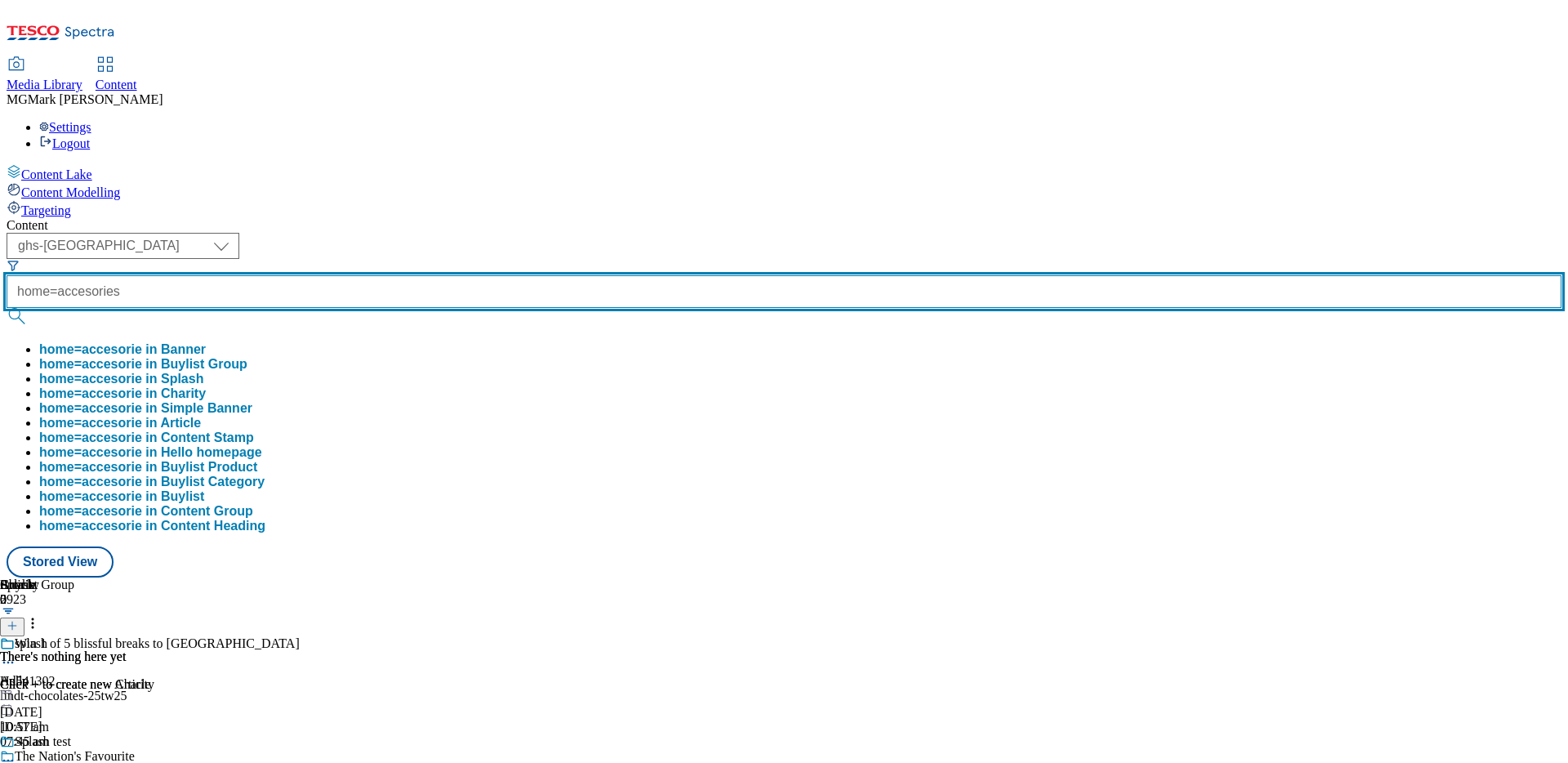
type input "home=accesories"
click at [7, 308] on button "submit" at bounding box center [18, 317] width 23 height 17
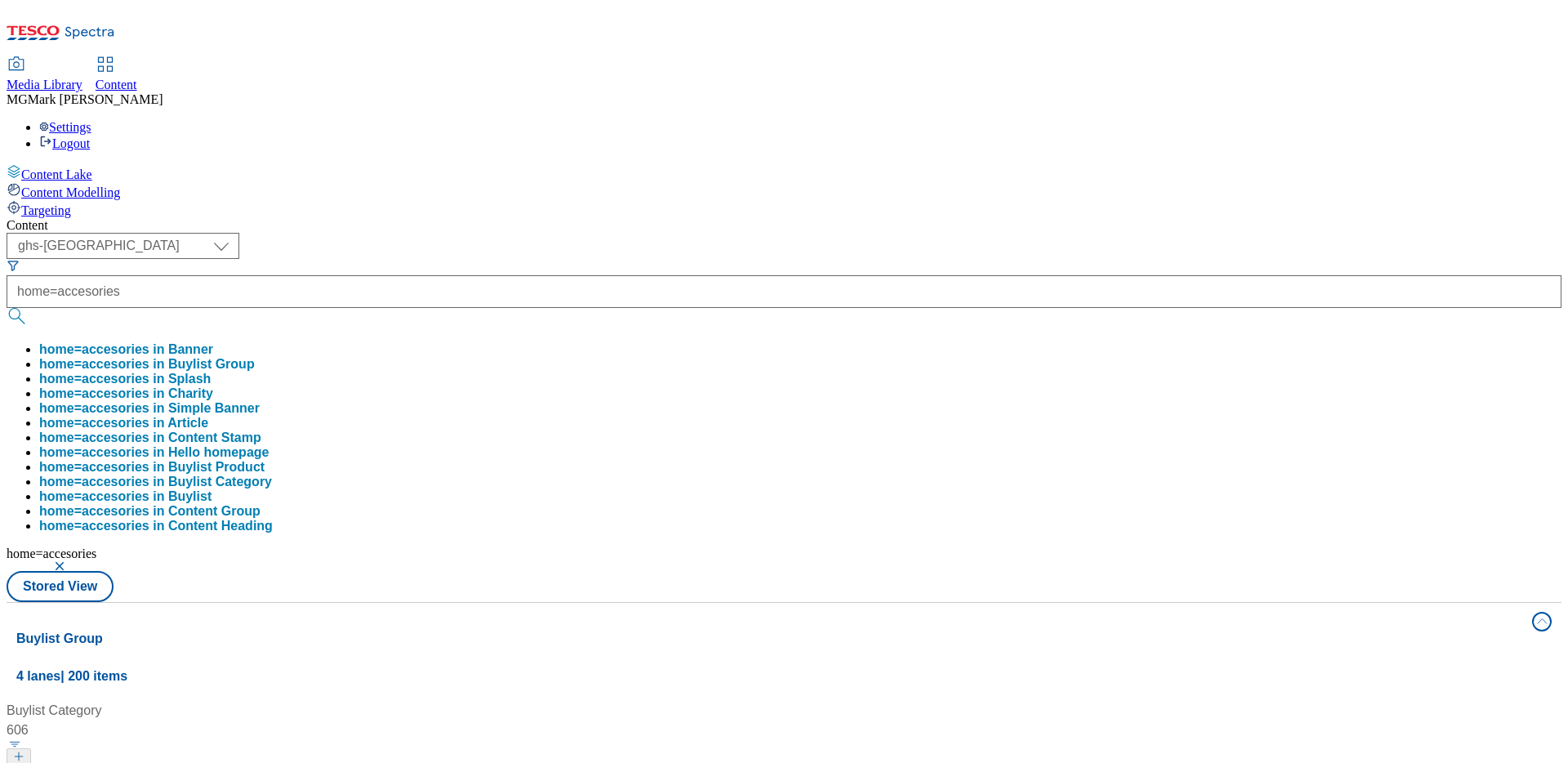
click at [801, 233] on div "( optional ) Dotcom CZ Dotcom SK ghs-roi ghs-[GEOGRAPHIC_DATA] Phones [GEOGRAPH…" at bounding box center [784, 417] width 1555 height 369
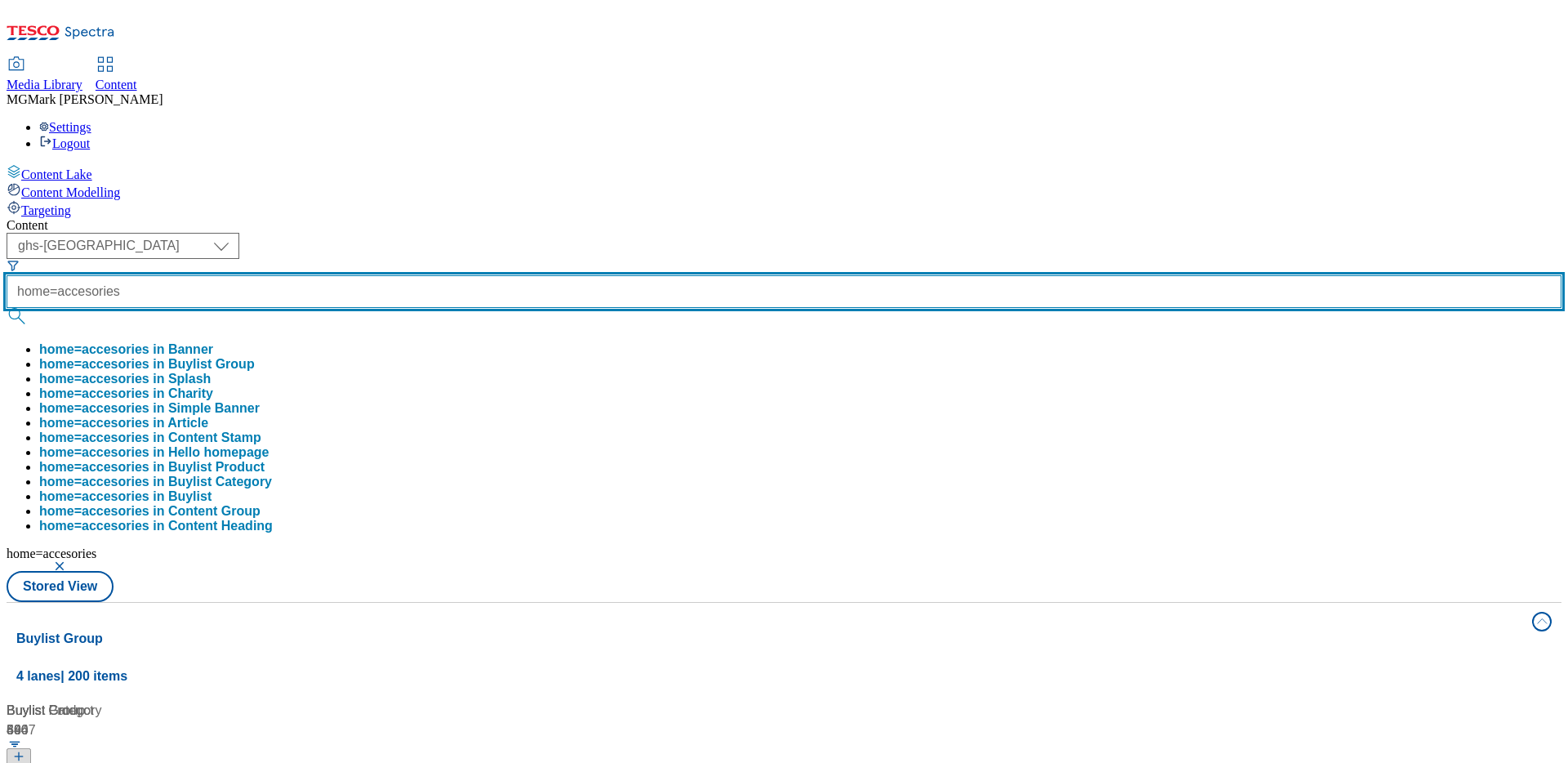
click at [466, 276] on input "home=accesories" at bounding box center [784, 291] width 1555 height 33
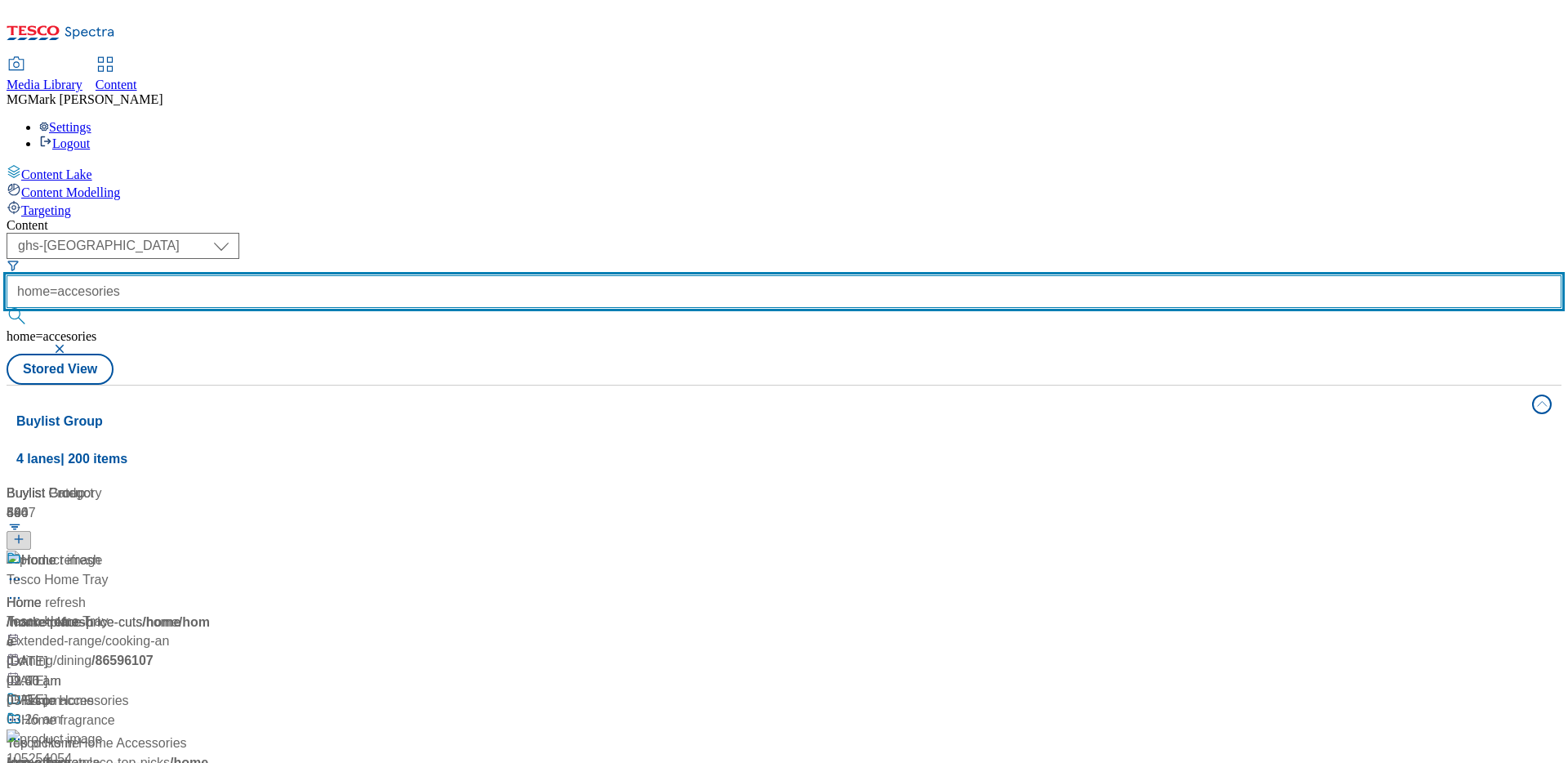
click at [466, 276] on input "home=accesories" at bounding box center [784, 291] width 1555 height 33
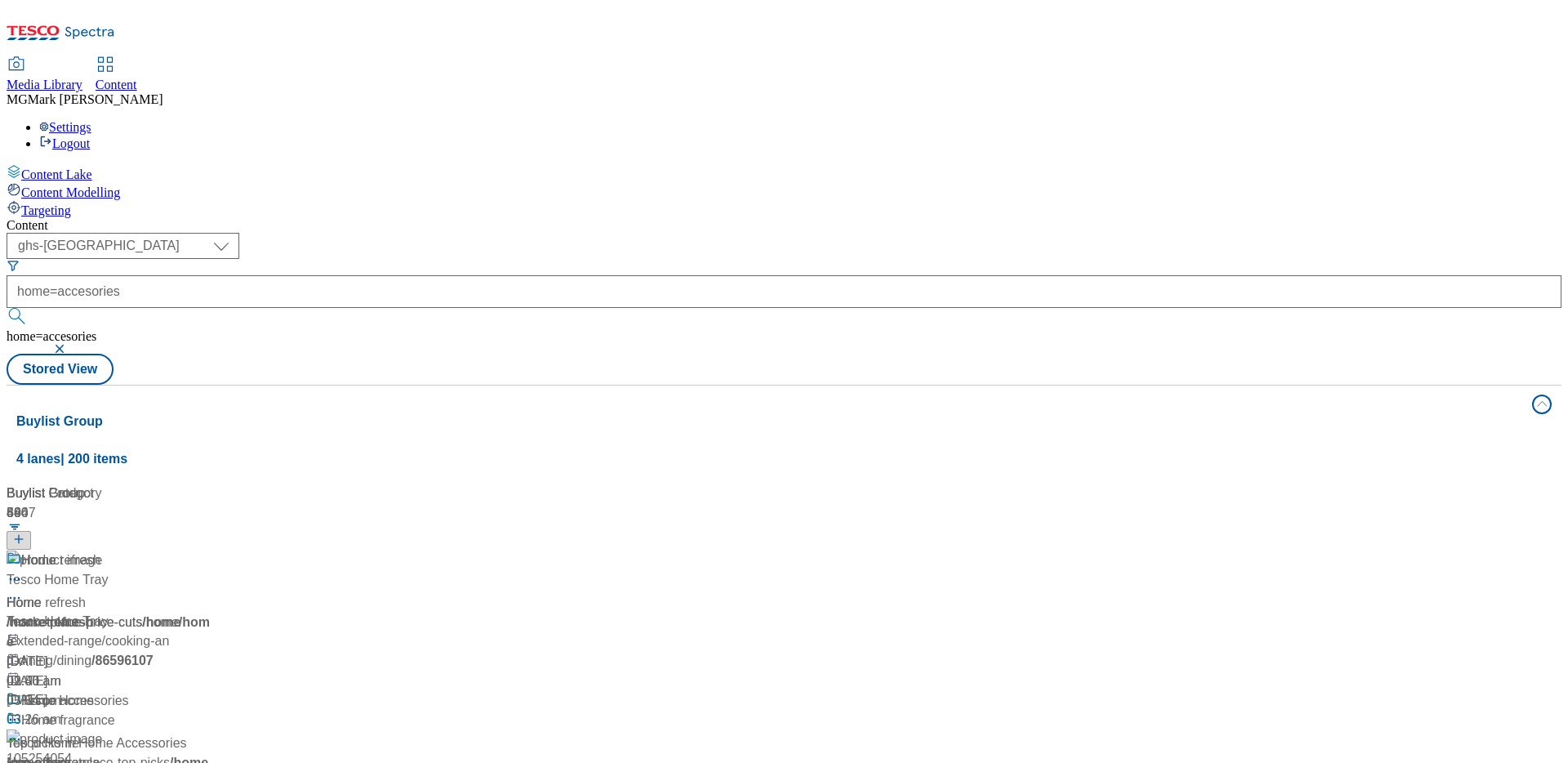
click at [69, 344] on button "button" at bounding box center [61, 349] width 17 height 10
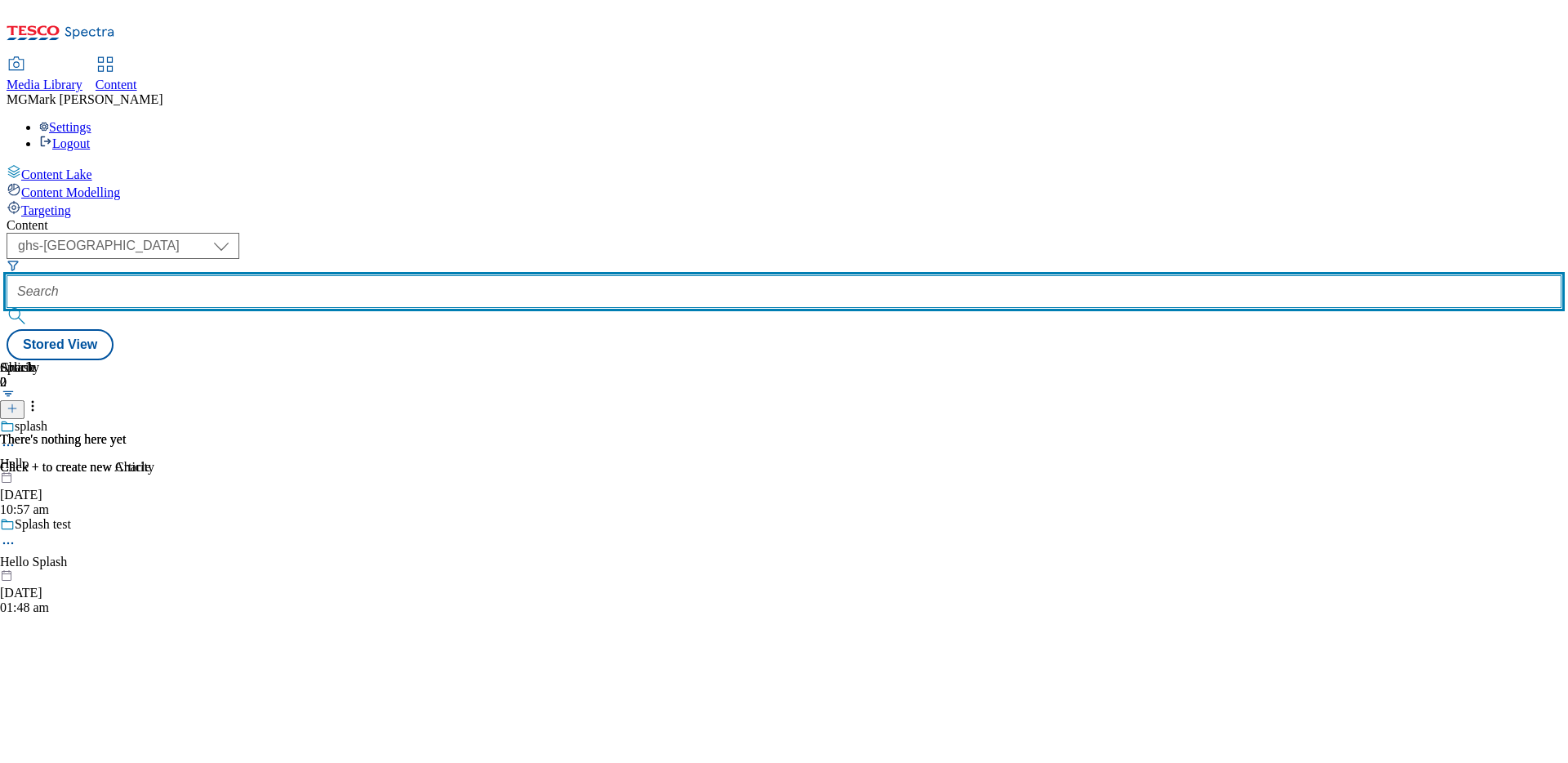
click at [404, 276] on input "text" at bounding box center [784, 291] width 1555 height 33
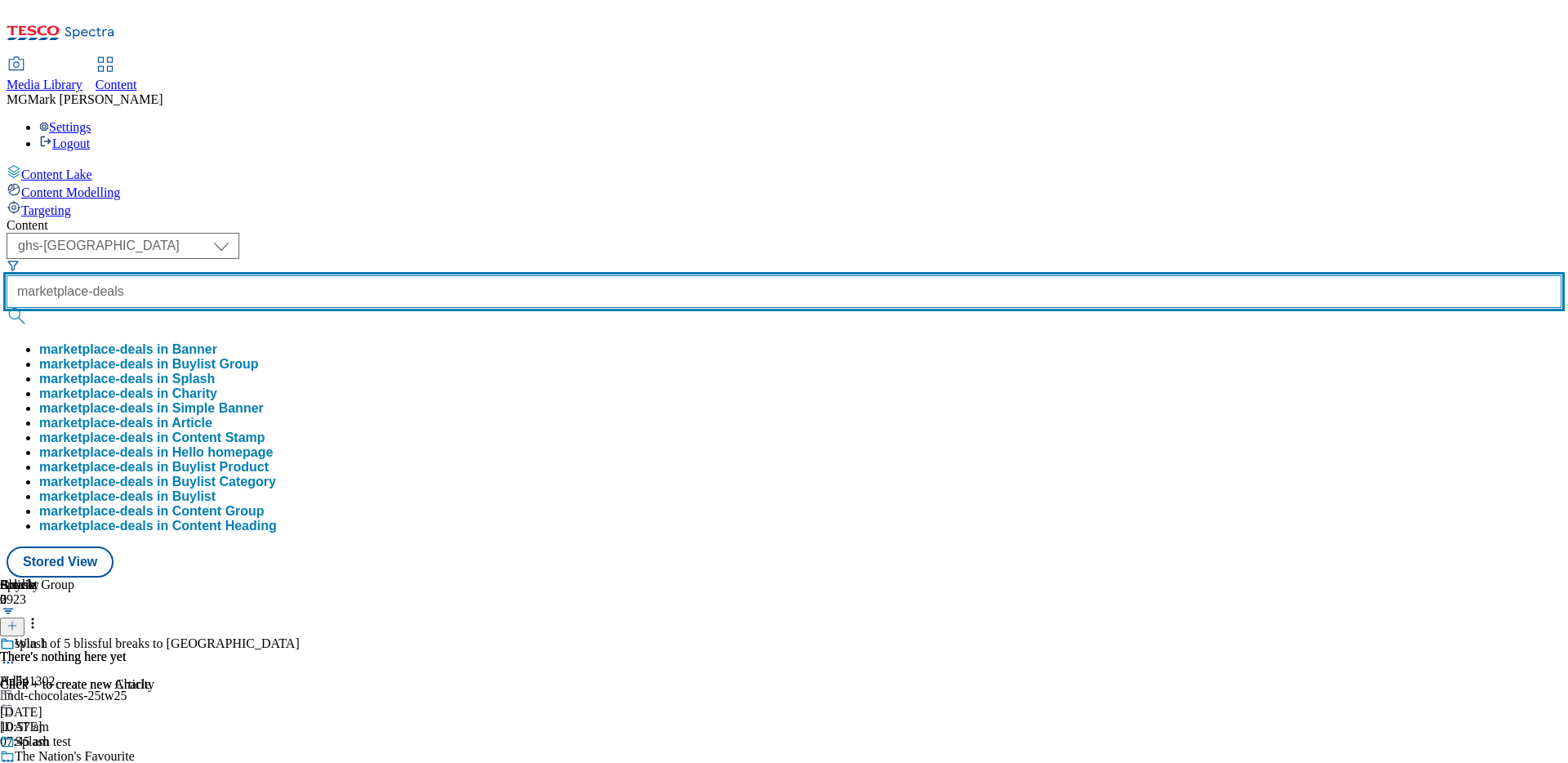
type input "marketplace-deals"
click at [7, 308] on button "submit" at bounding box center [18, 317] width 23 height 17
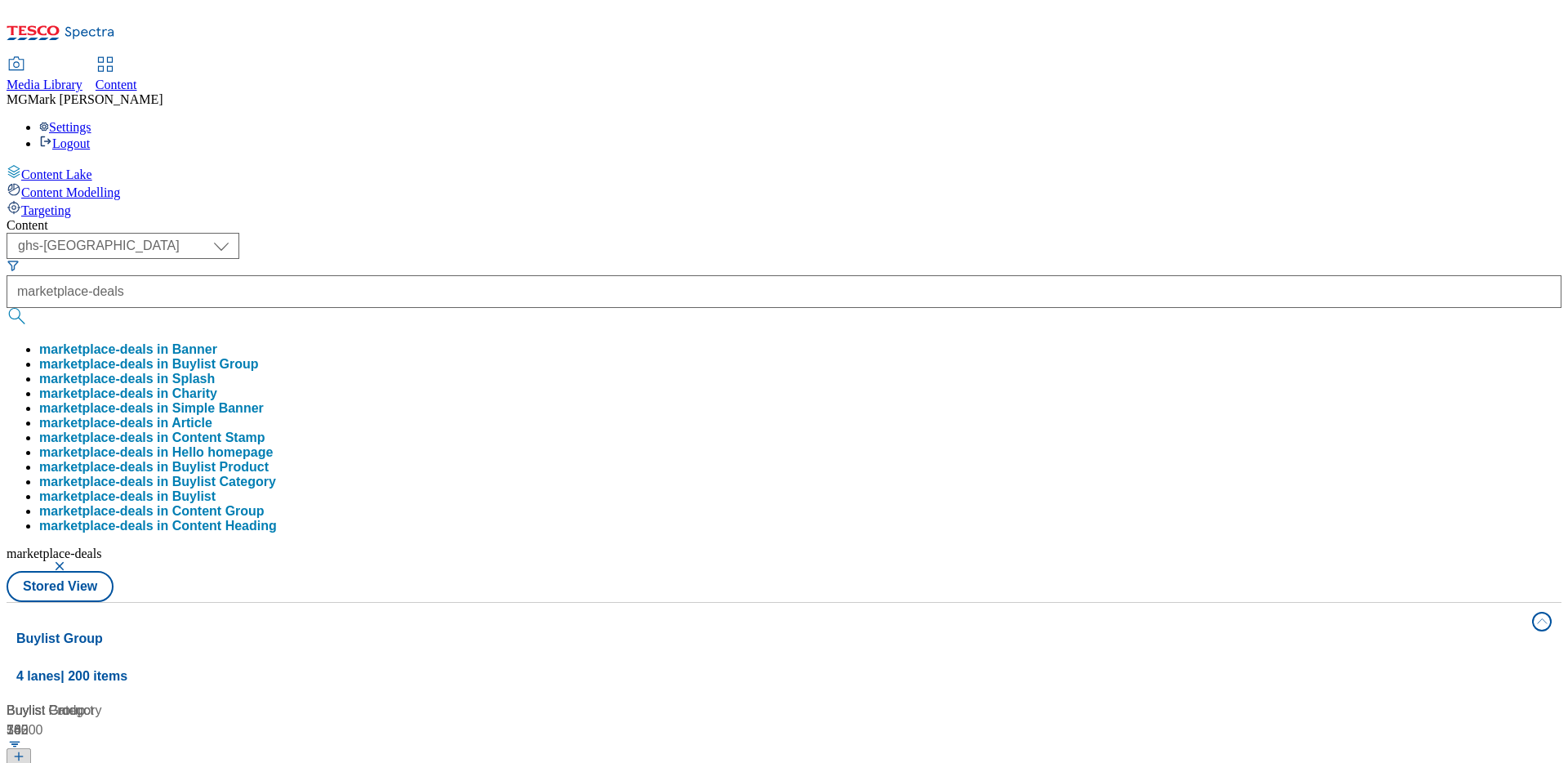
click at [794, 218] on div "Content ( optional ) Dotcom CZ Dotcom SK ghs-roi ghs-uk Phones [GEOGRAPHIC_DATA…" at bounding box center [784, 766] width 1555 height 1096
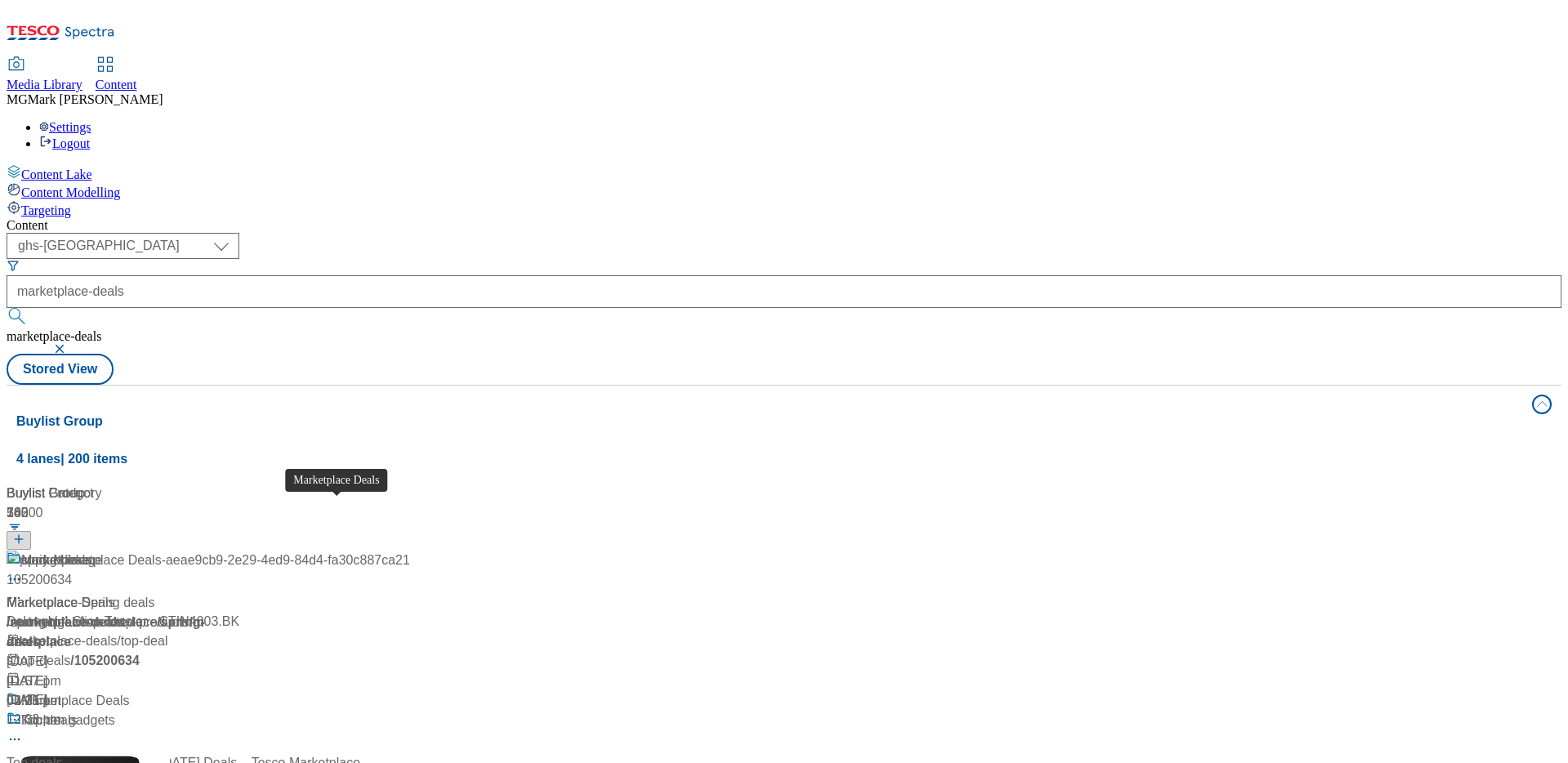
scroll to position [64, 0]
click at [410, 691] on div "Marketplace Deals Marketplace Deals / marketplace-deals [DATE] 01:12 pm" at bounding box center [208, 761] width 404 height 141
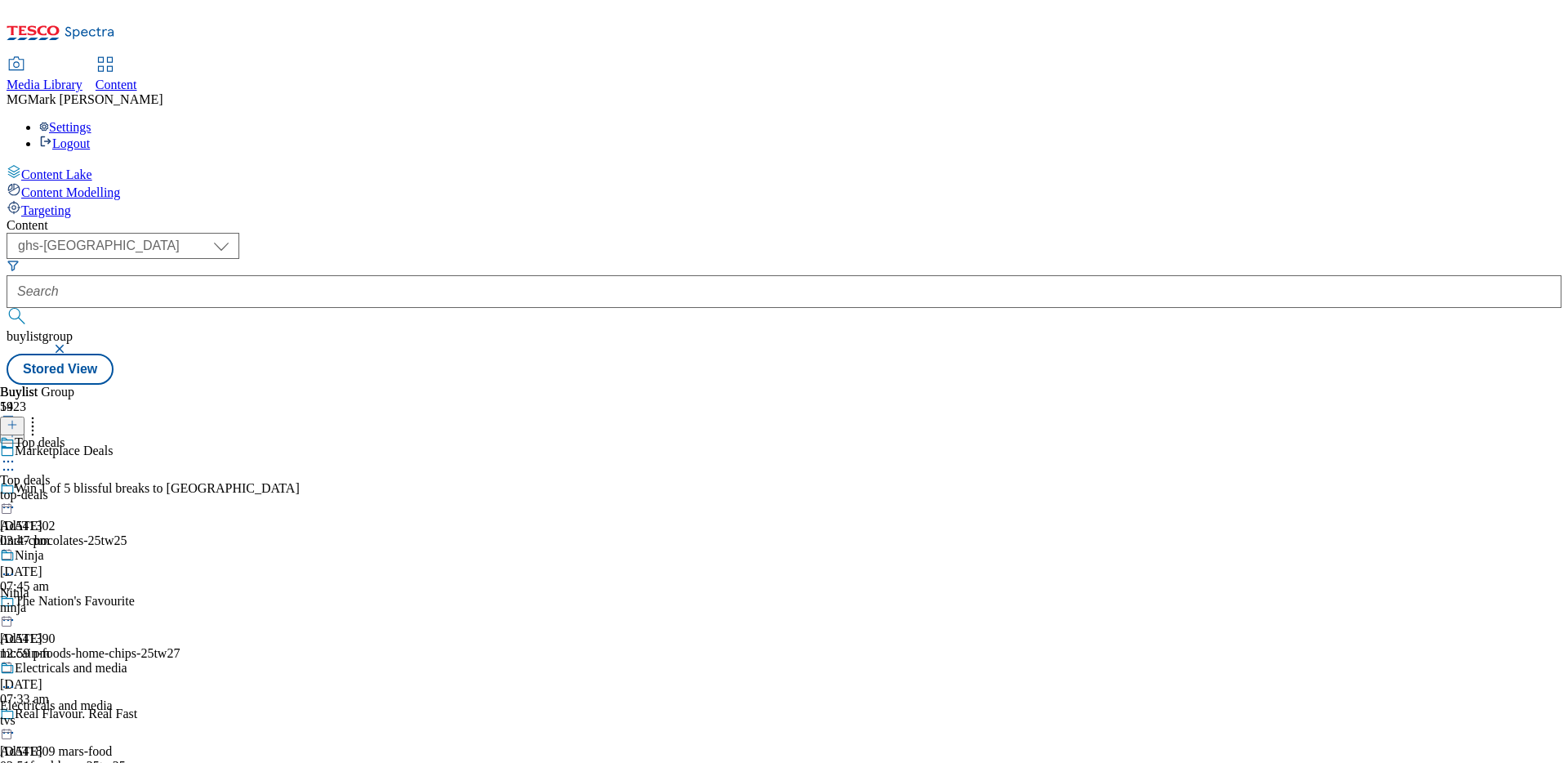
scroll to position [660, 0]
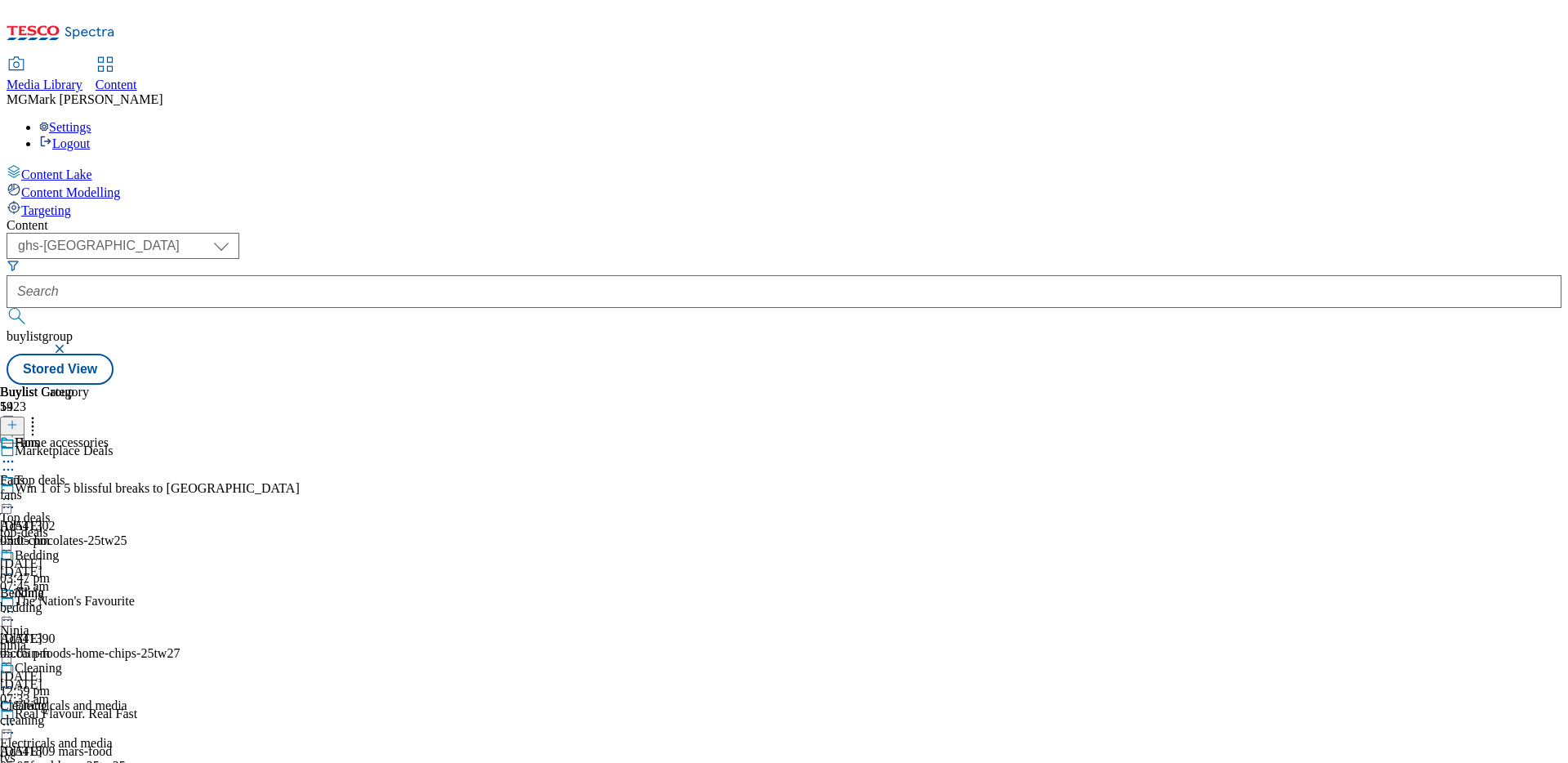
scroll to position [181, 0]
click at [109, 713] on div "cleaning" at bounding box center [54, 720] width 109 height 15
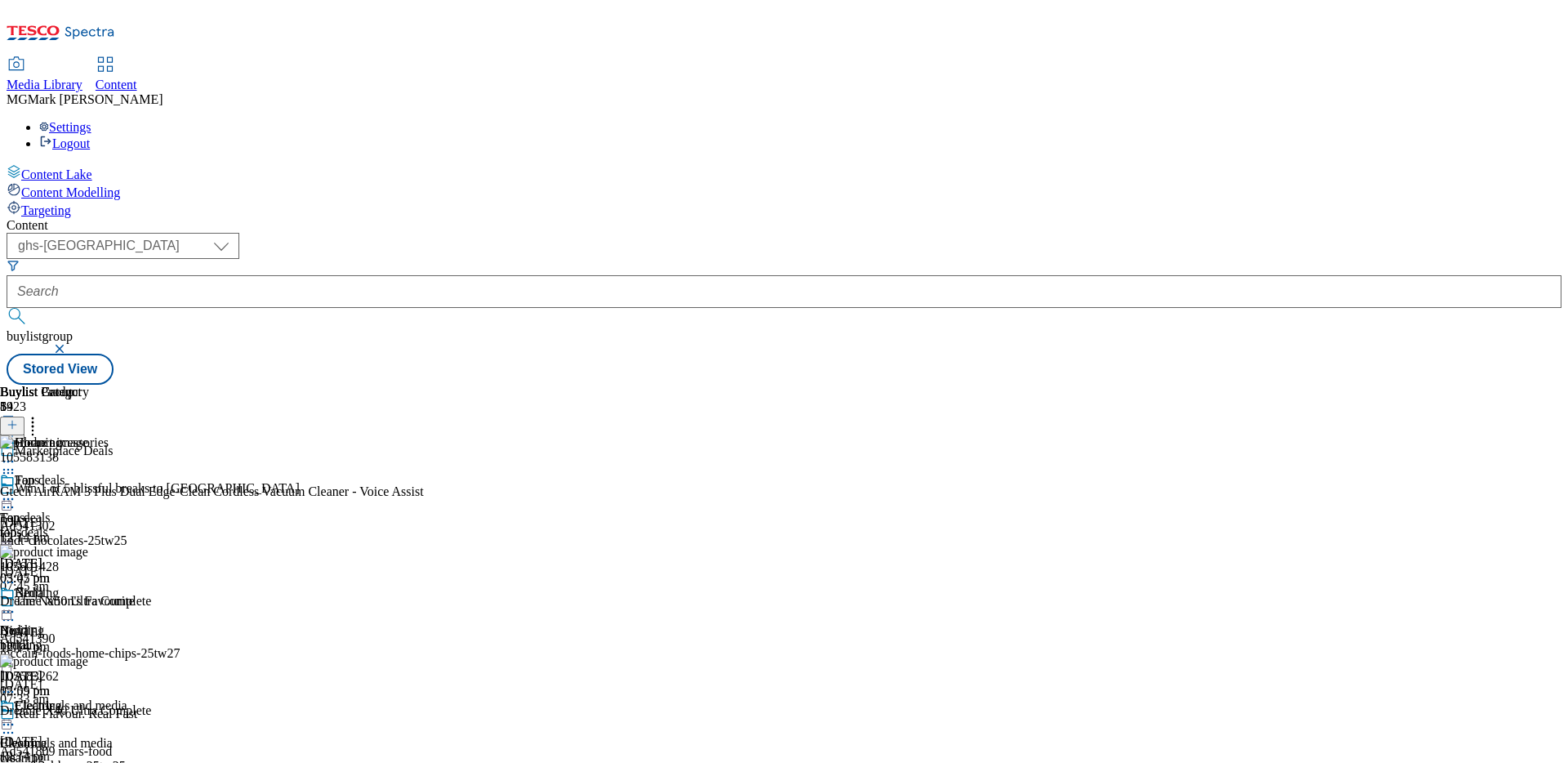
click at [13, 420] on line at bounding box center [13, 425] width 0 height 8
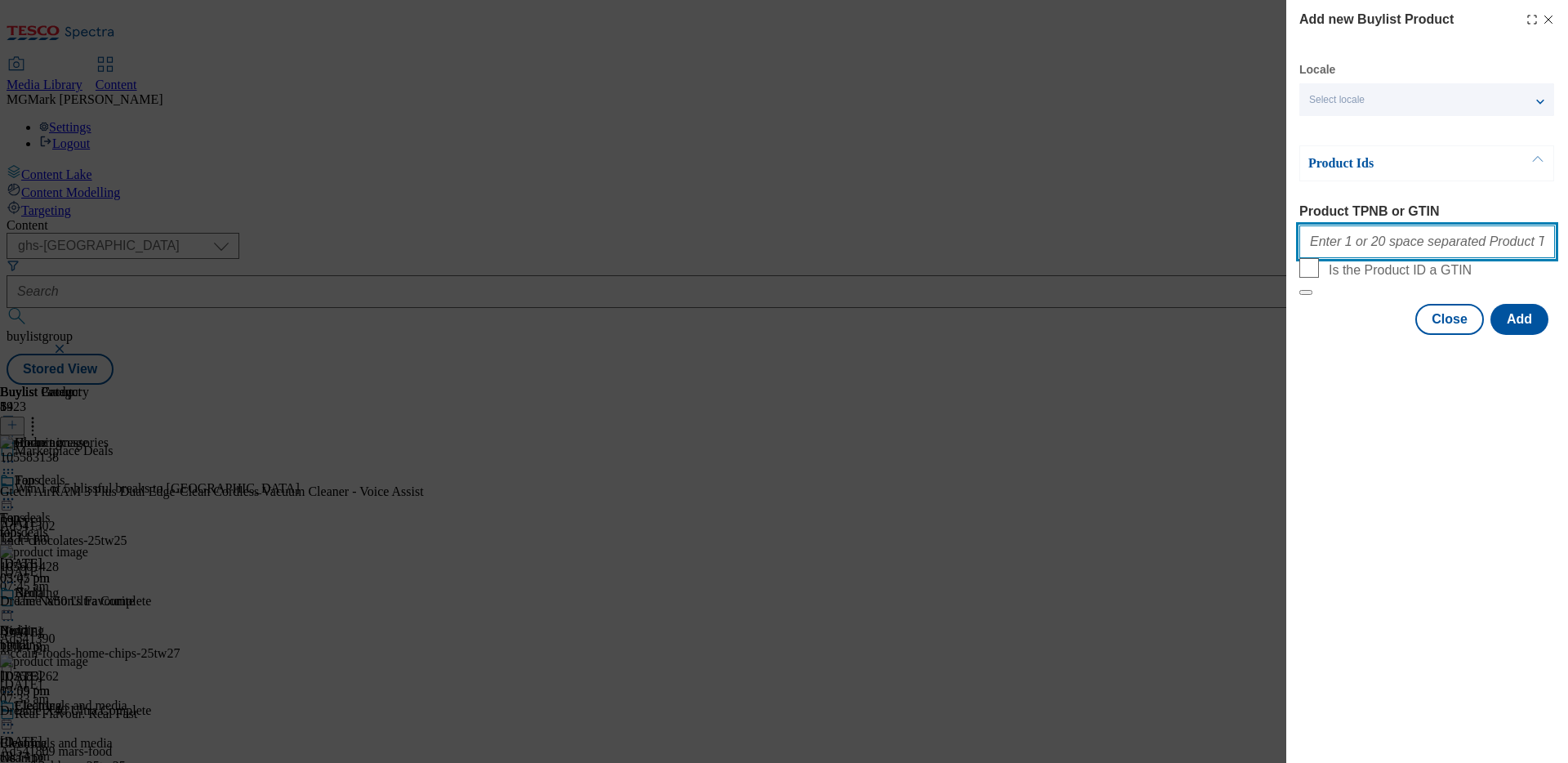
click at [1404, 248] on input "Product TPNB or GTIN" at bounding box center [1427, 241] width 255 height 33
paste input "105504717 105317573"
type input "105504717 105317573"
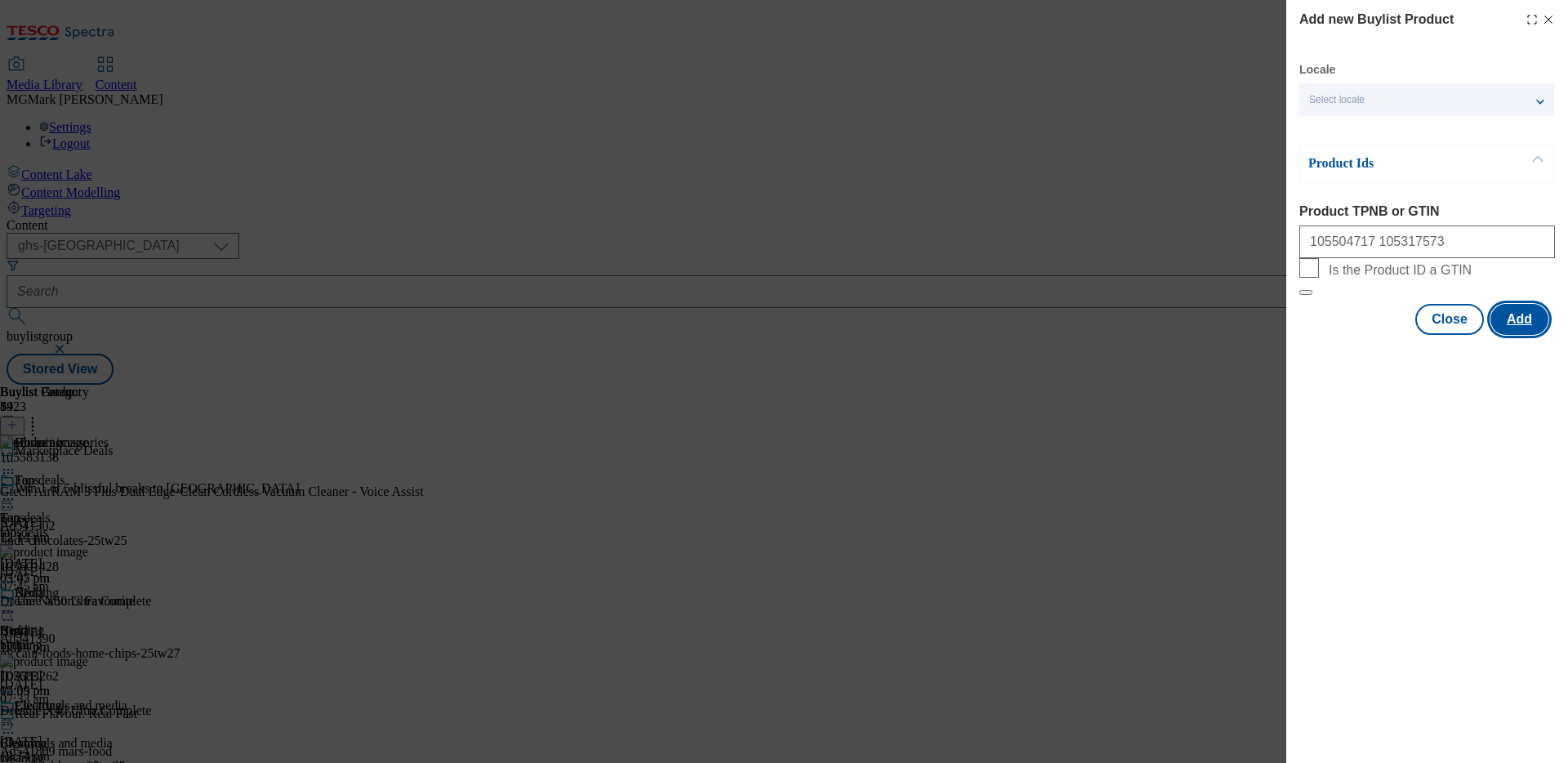
click at [1531, 335] on button "Add" at bounding box center [1519, 319] width 58 height 31
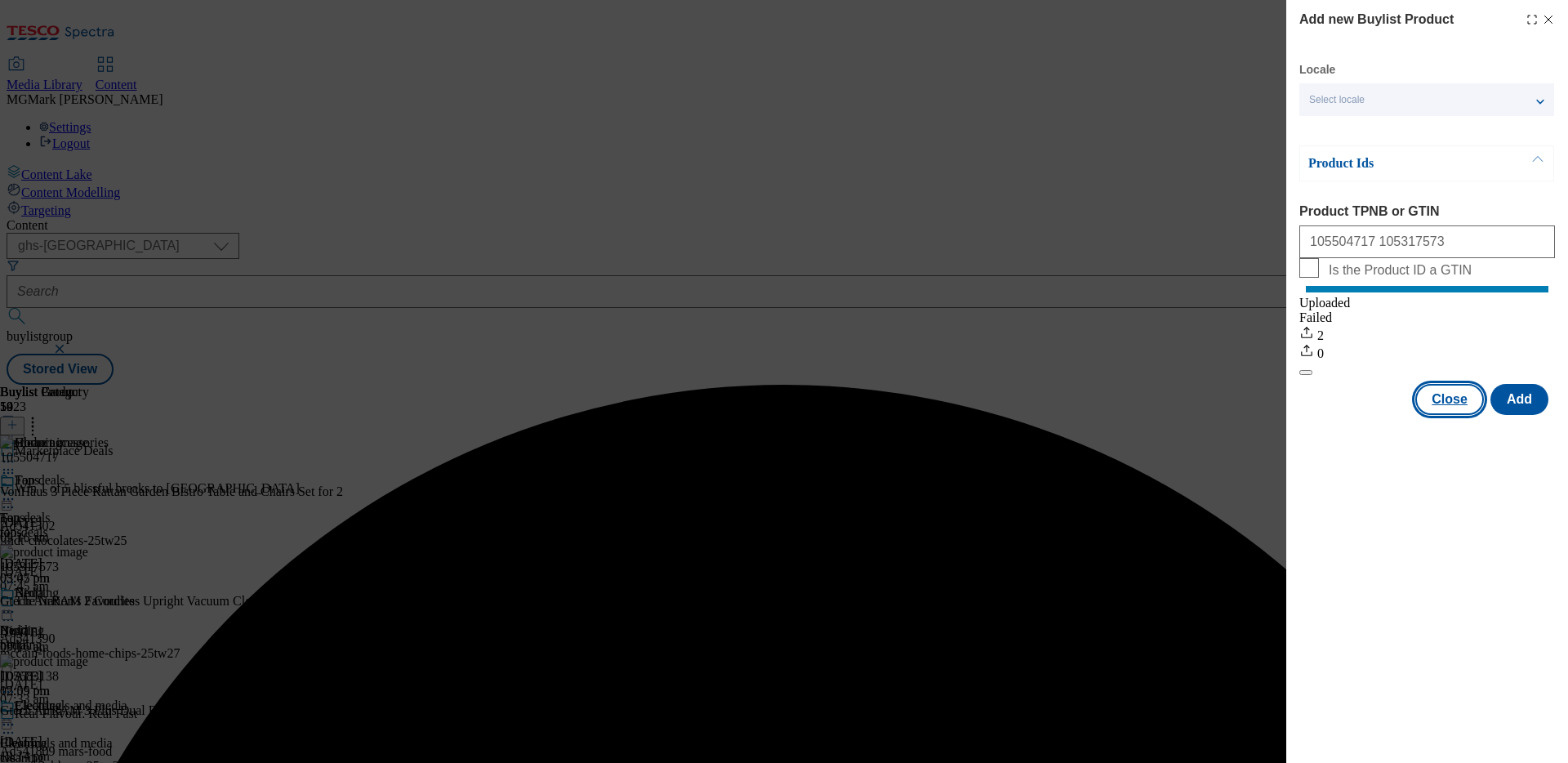
click at [1471, 415] on button "Close" at bounding box center [1449, 399] width 69 height 31
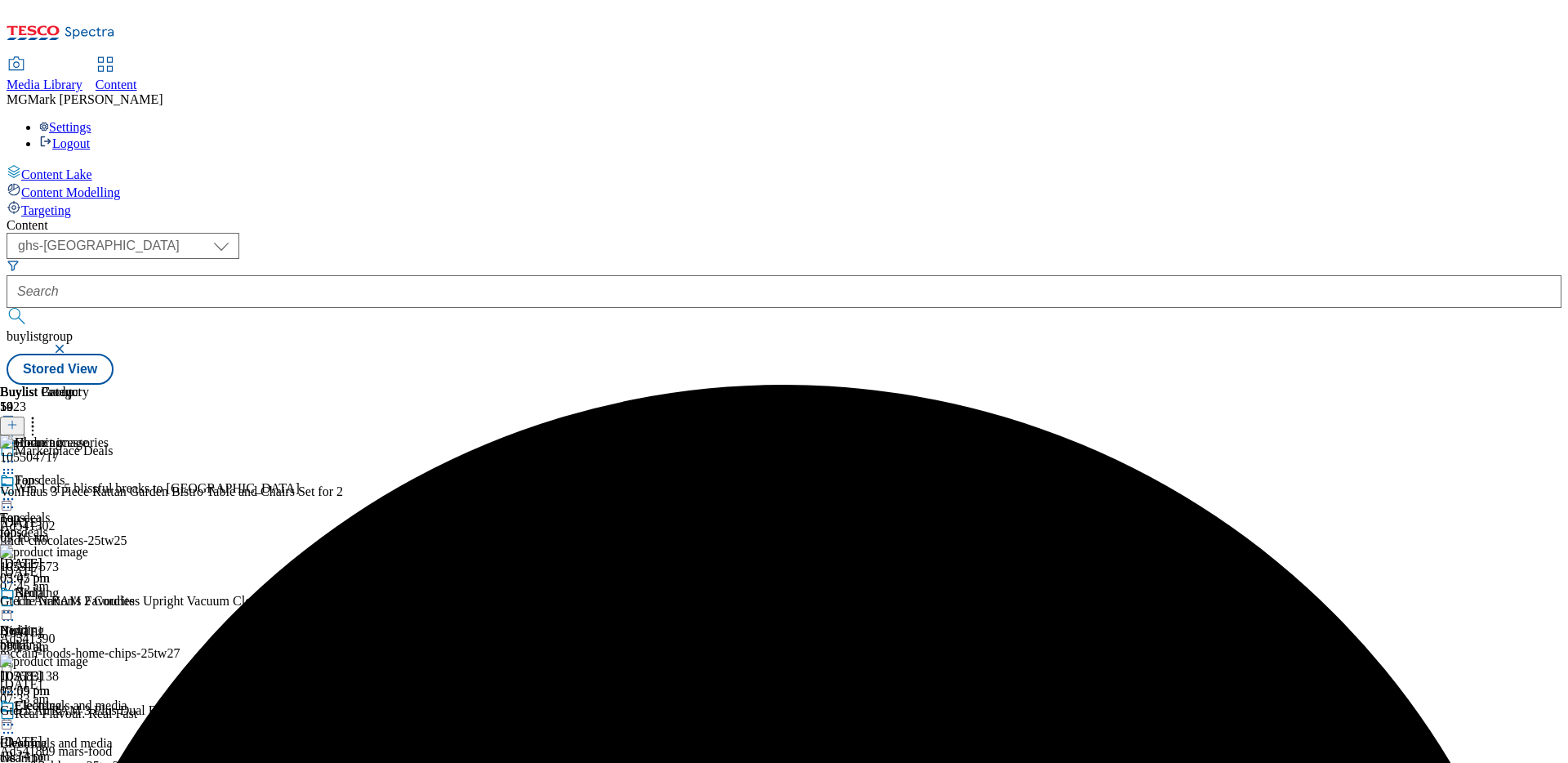
click at [41, 414] on icon at bounding box center [33, 422] width 17 height 17
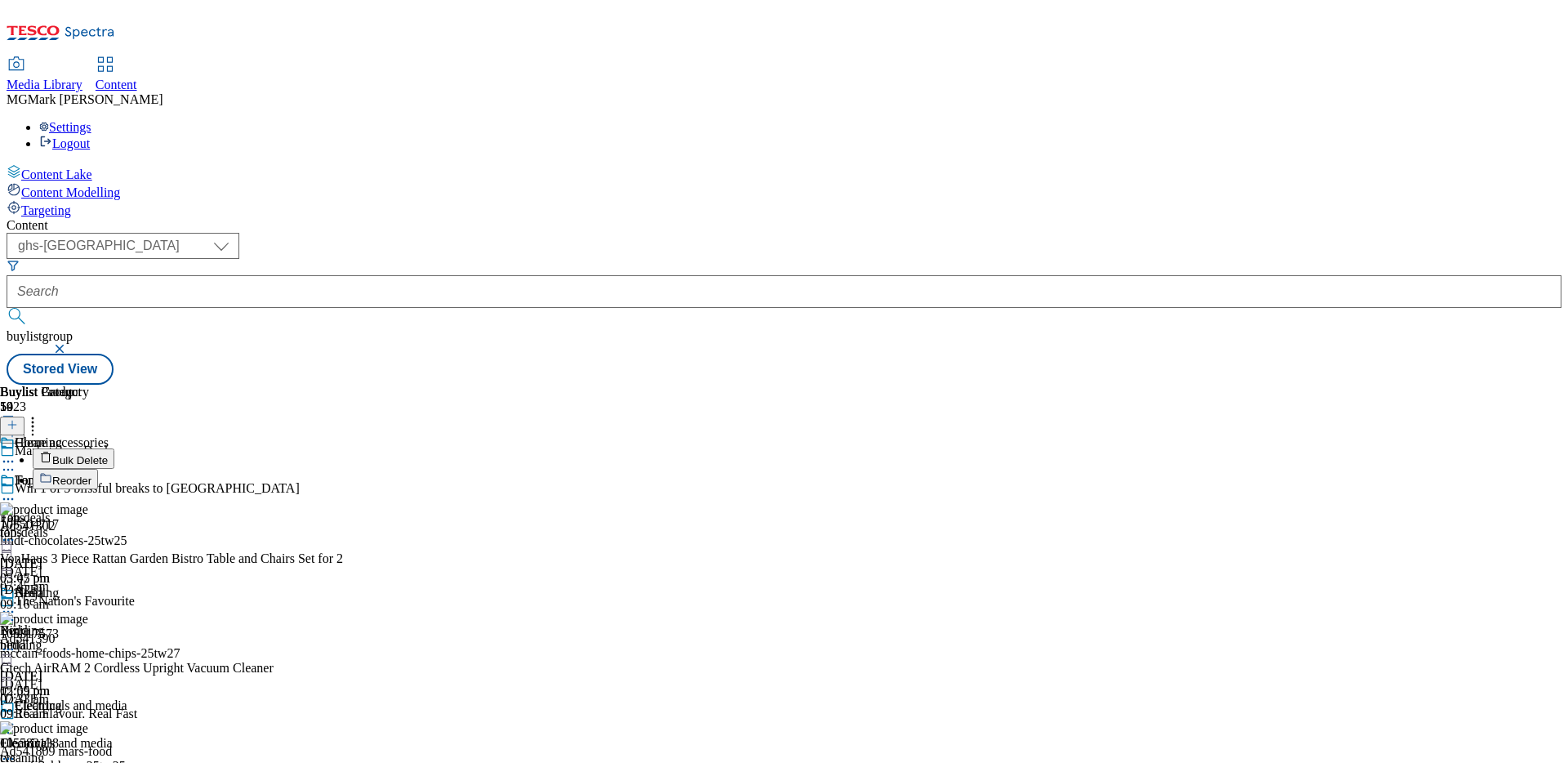
click at [98, 469] on button "Reorder" at bounding box center [65, 479] width 65 height 20
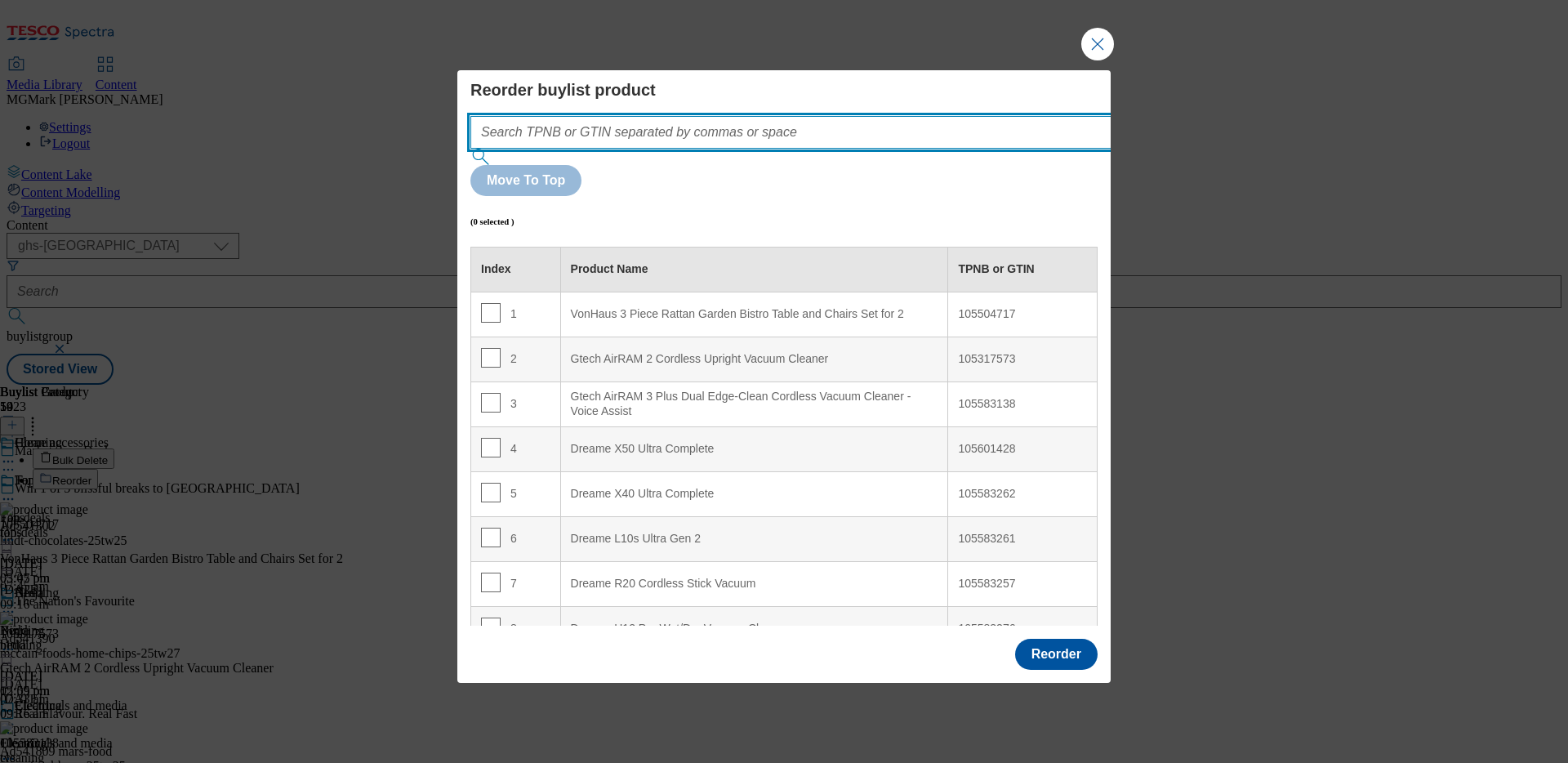
click at [896, 149] on input "Modal" at bounding box center [815, 131] width 690 height 33
paste input "105504717 105317573"
type input "105504717 105317573"
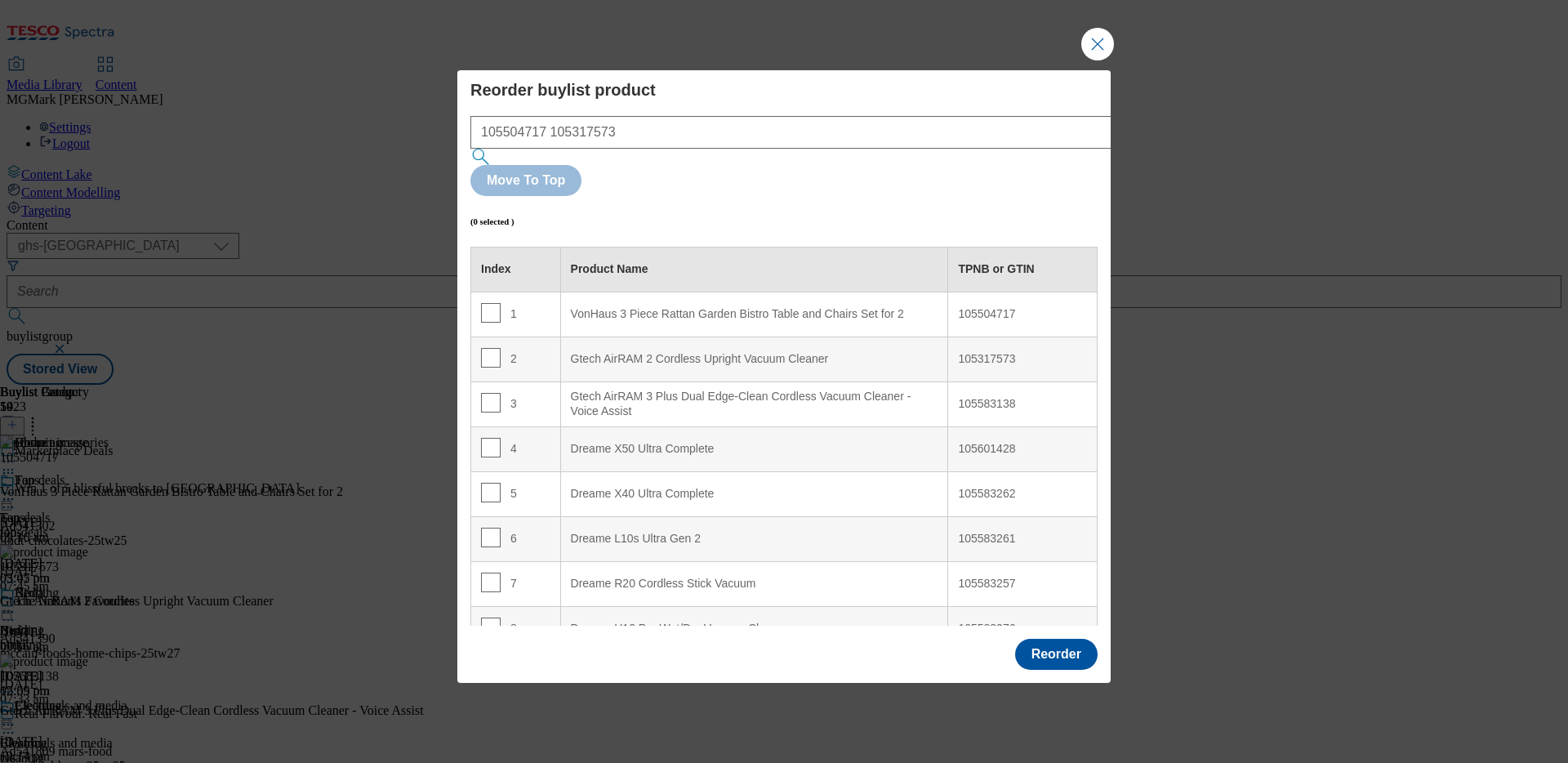
click at [581, 166] on button "Move To Top" at bounding box center [526, 180] width 111 height 31
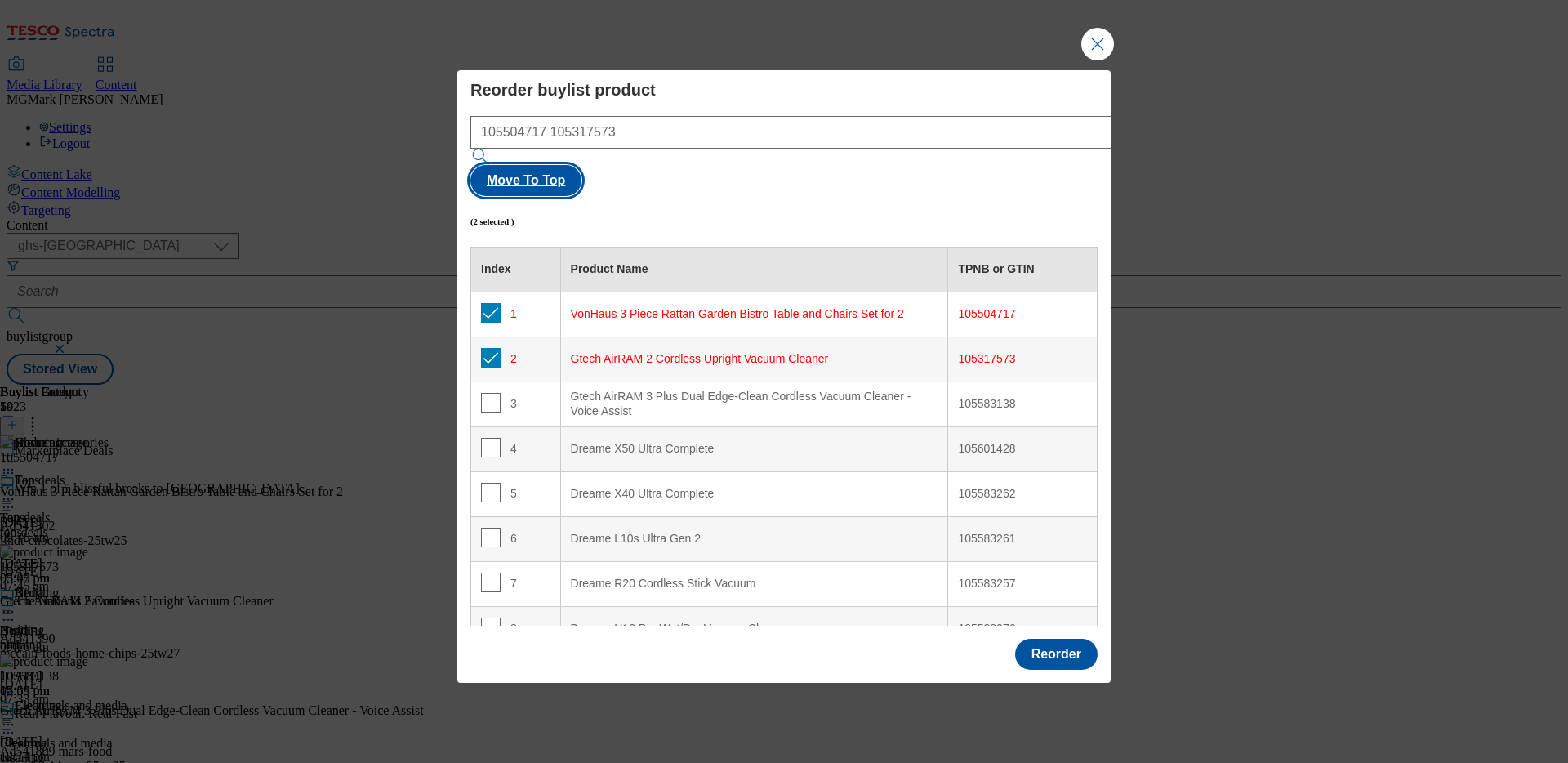
checkbox input "true"
click at [1064, 639] on button "Reorder" at bounding box center [1056, 654] width 83 height 31
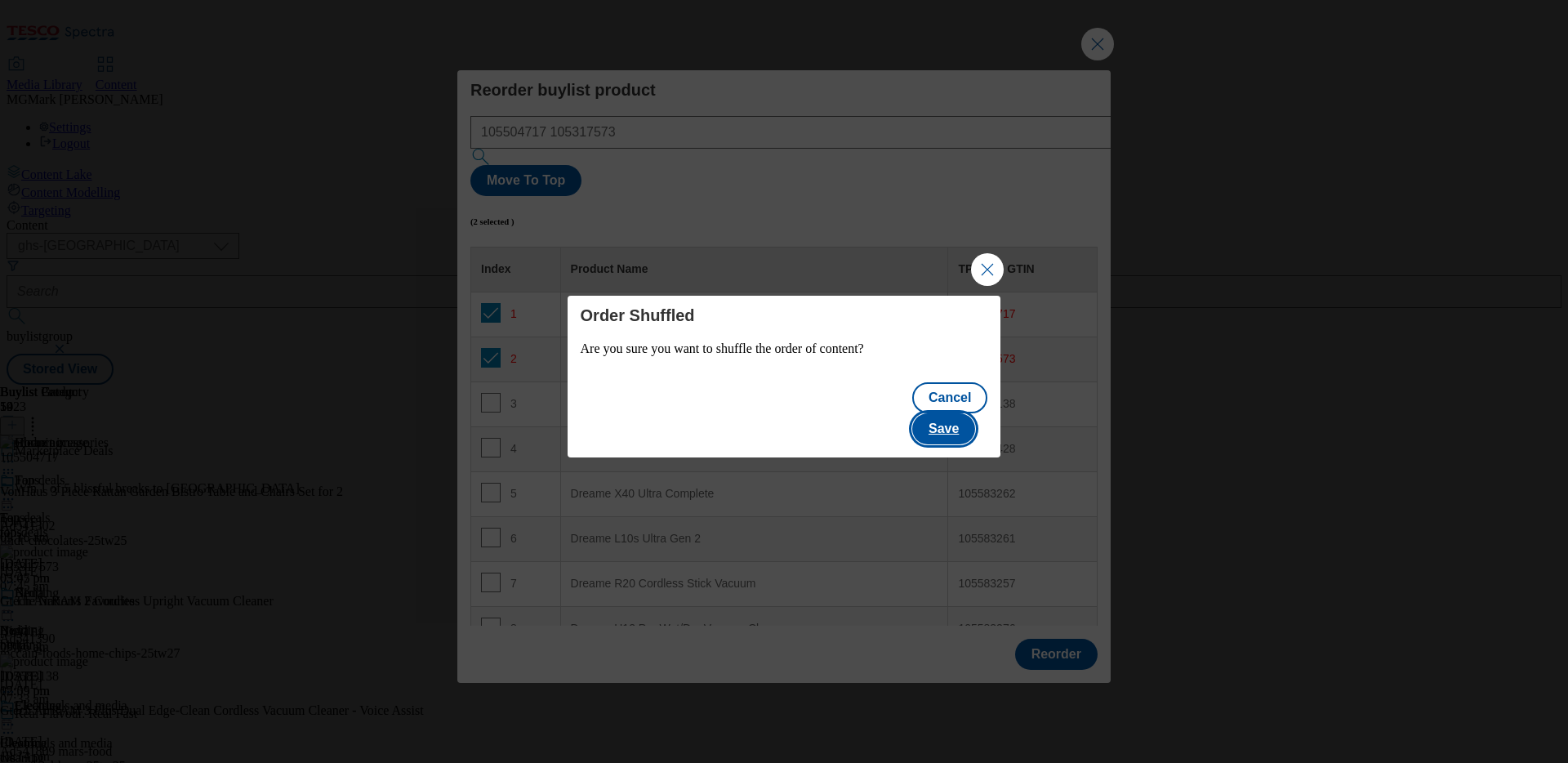
click at [960, 414] on button "Save" at bounding box center [943, 429] width 63 height 31
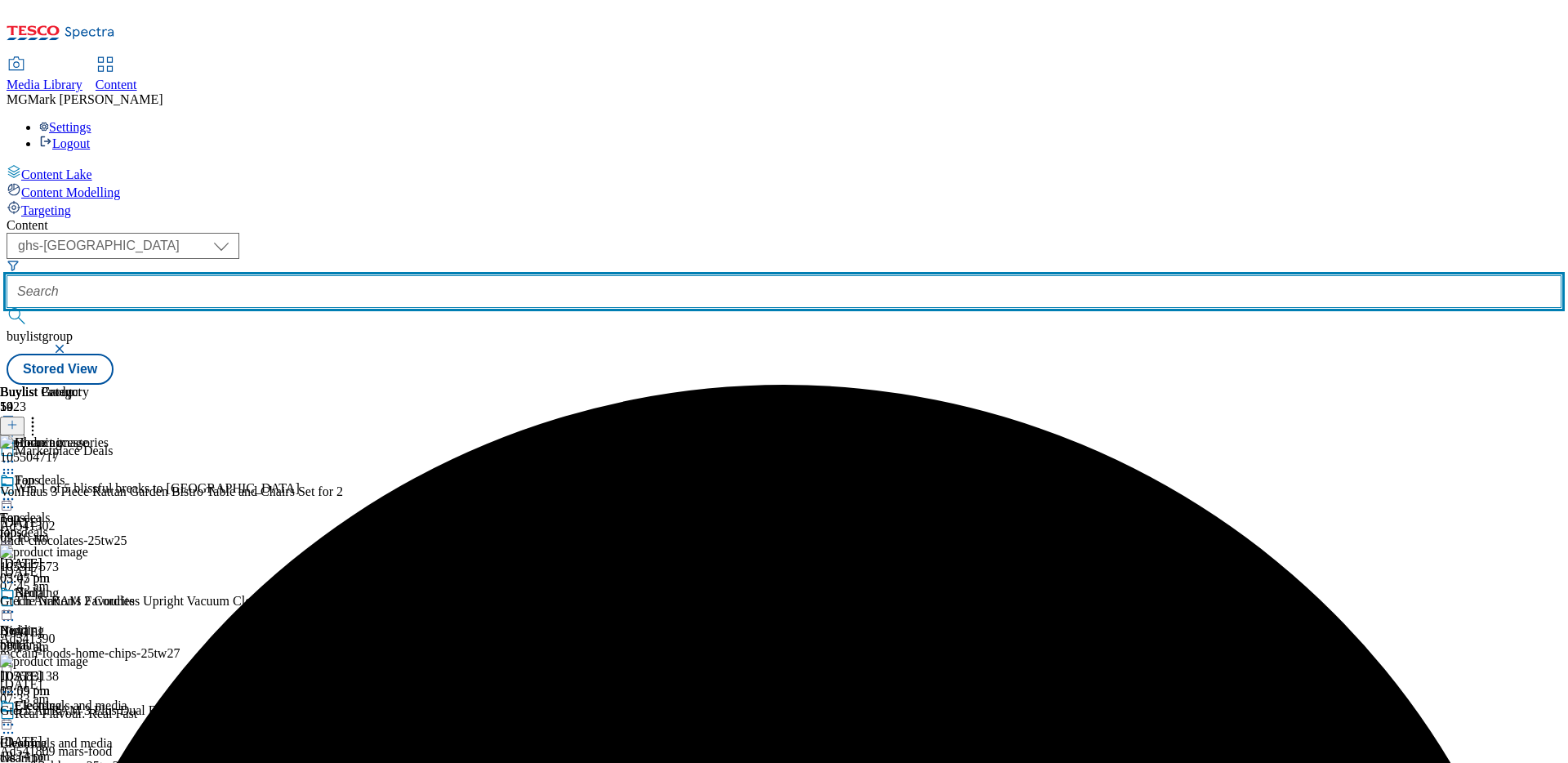
click at [411, 276] on input "text" at bounding box center [784, 291] width 1555 height 33
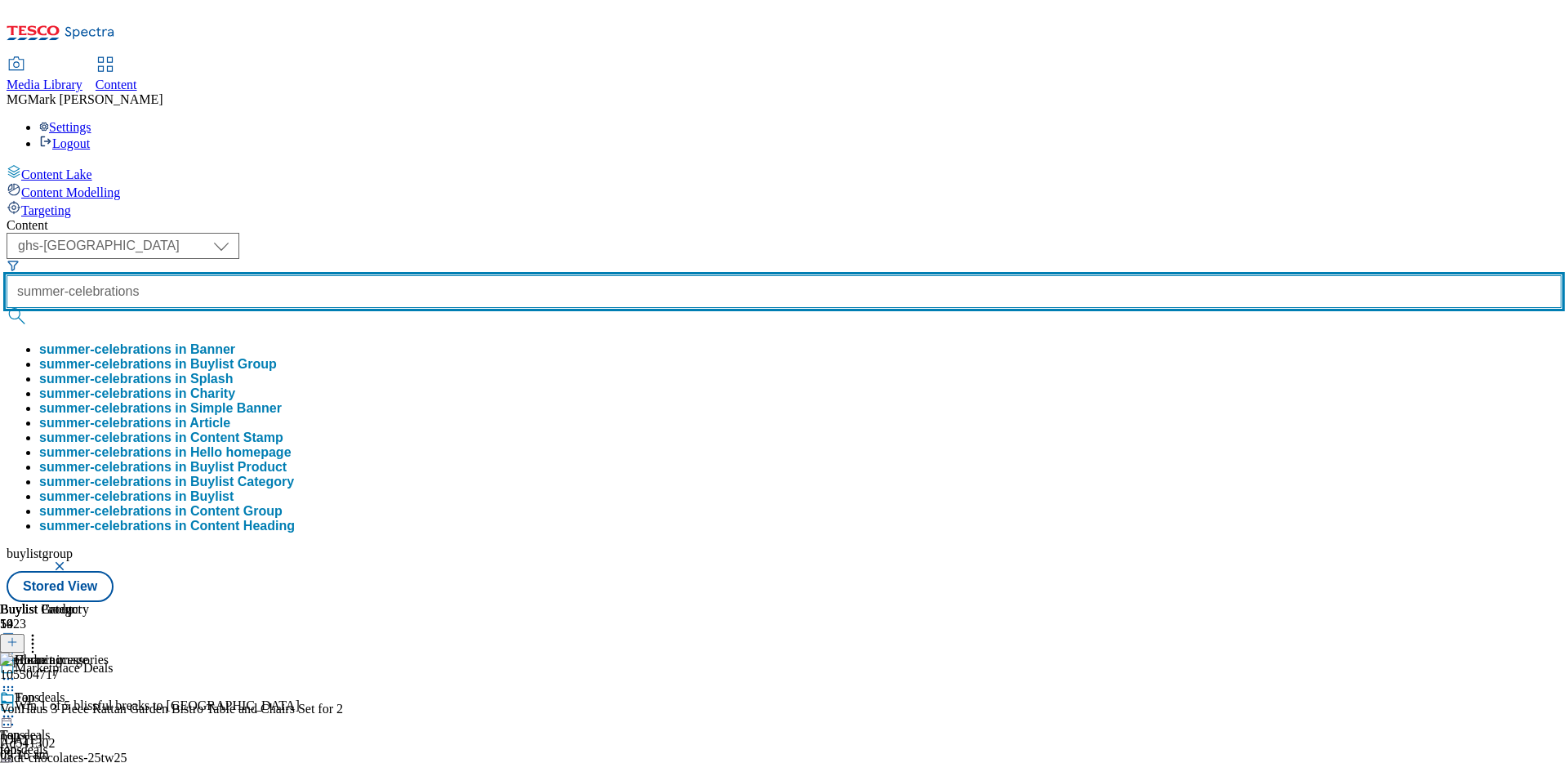
type input "summer-celebrations"
click at [7, 308] on button "submit" at bounding box center [18, 317] width 23 height 17
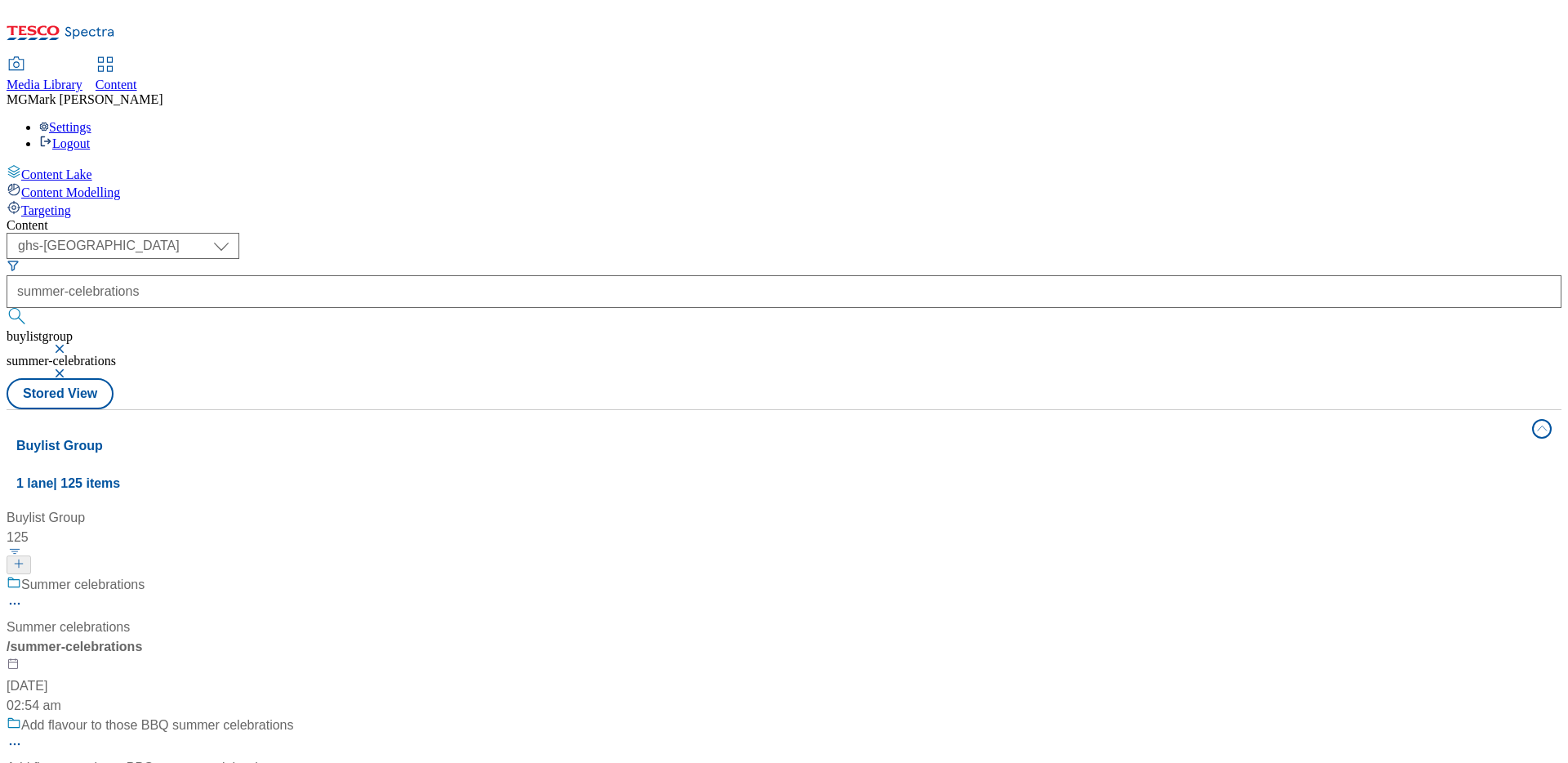
click at [294, 575] on div "Summer celebrations Summer celebrations / summer-celebrations [DATE] 02:54 am" at bounding box center [150, 646] width 287 height 141
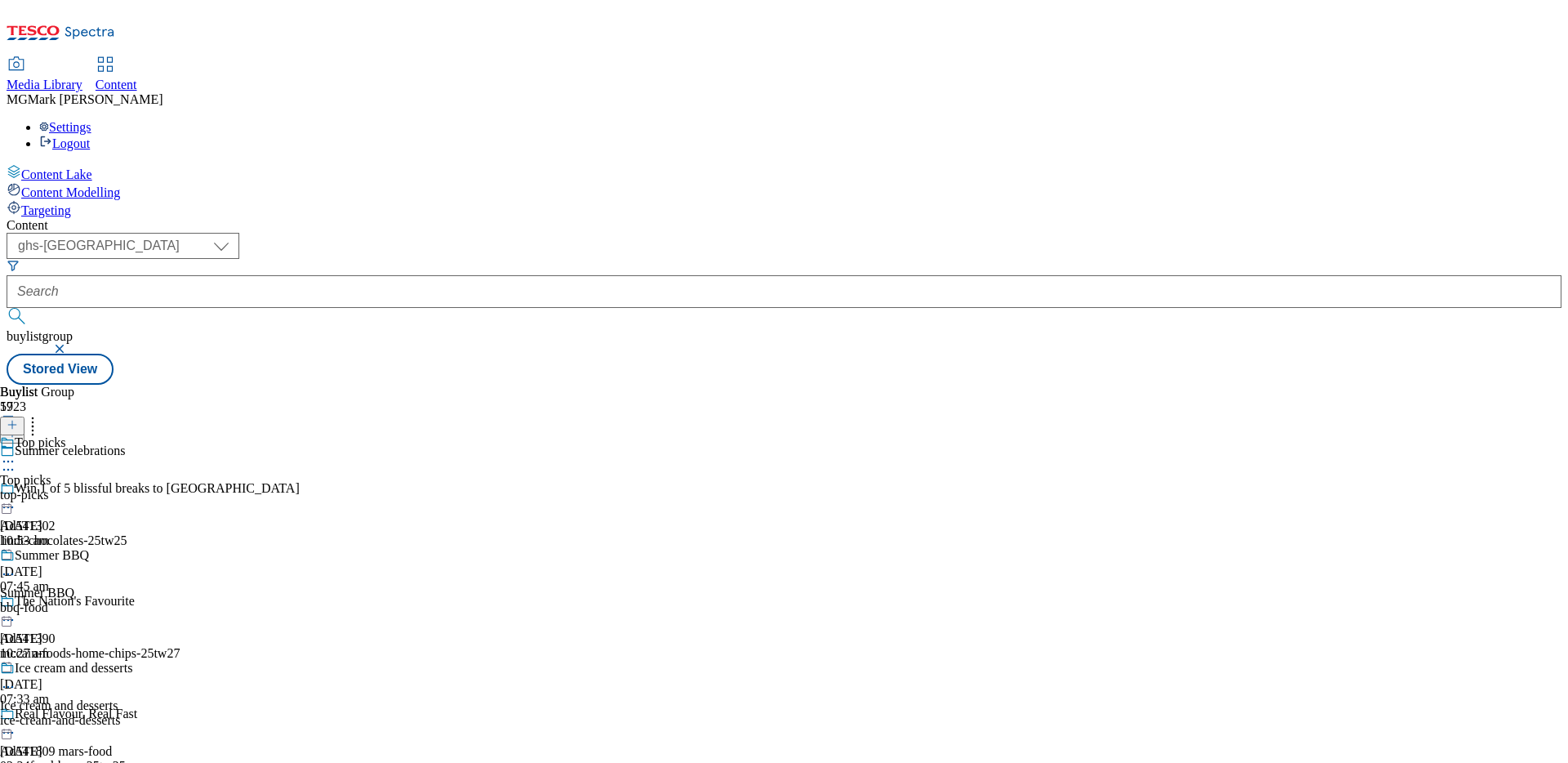
click at [156, 661] on div "Ice cream and desserts Ice cream and desserts ice-cream-and-desserts [DATE] 02:…" at bounding box center [78, 717] width 156 height 113
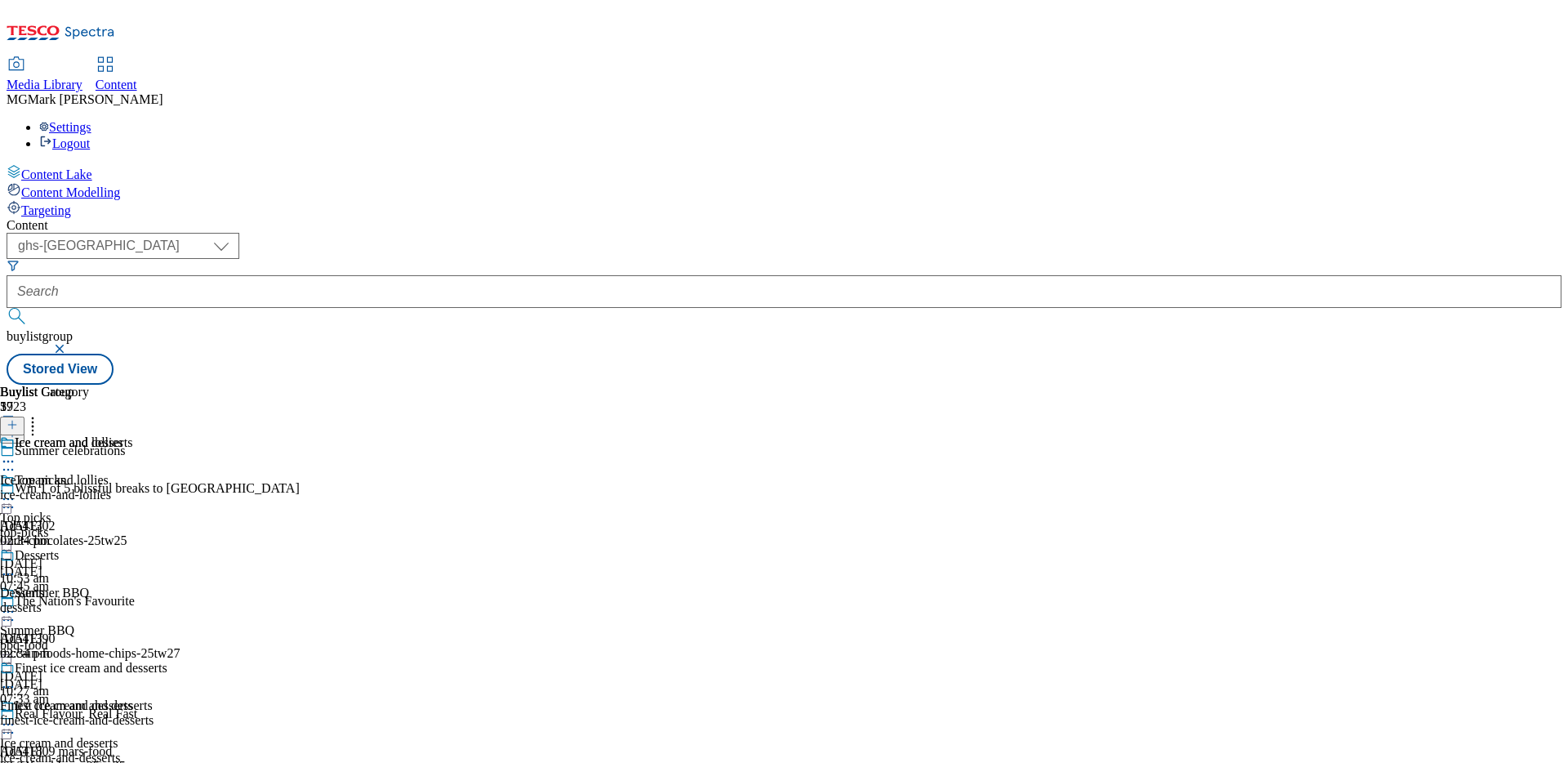
click at [167, 487] on div "ice-cream-and-lollies" at bounding box center [84, 495] width 167 height 15
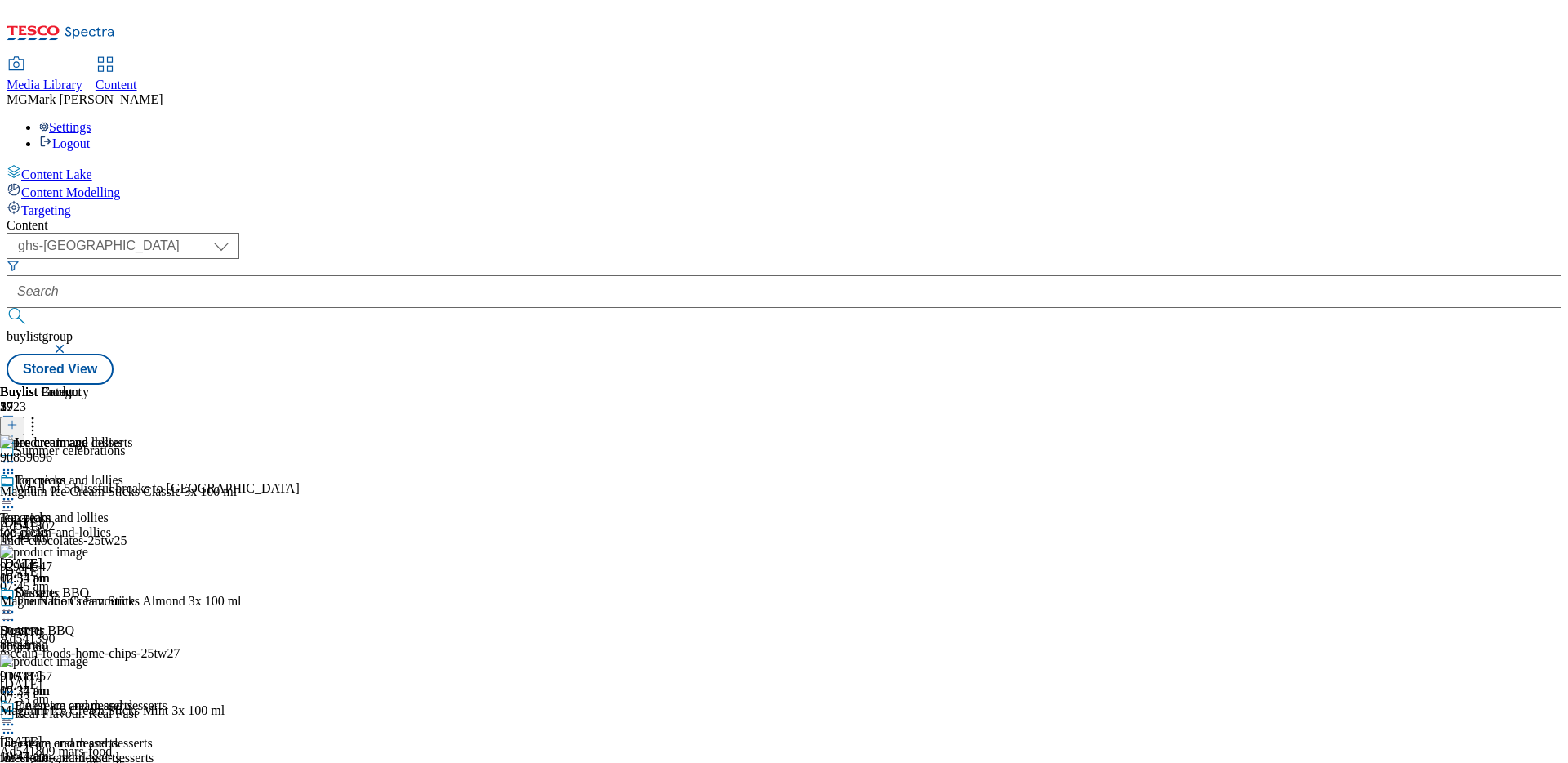
click at [18, 419] on icon at bounding box center [13, 425] width 12 height 12
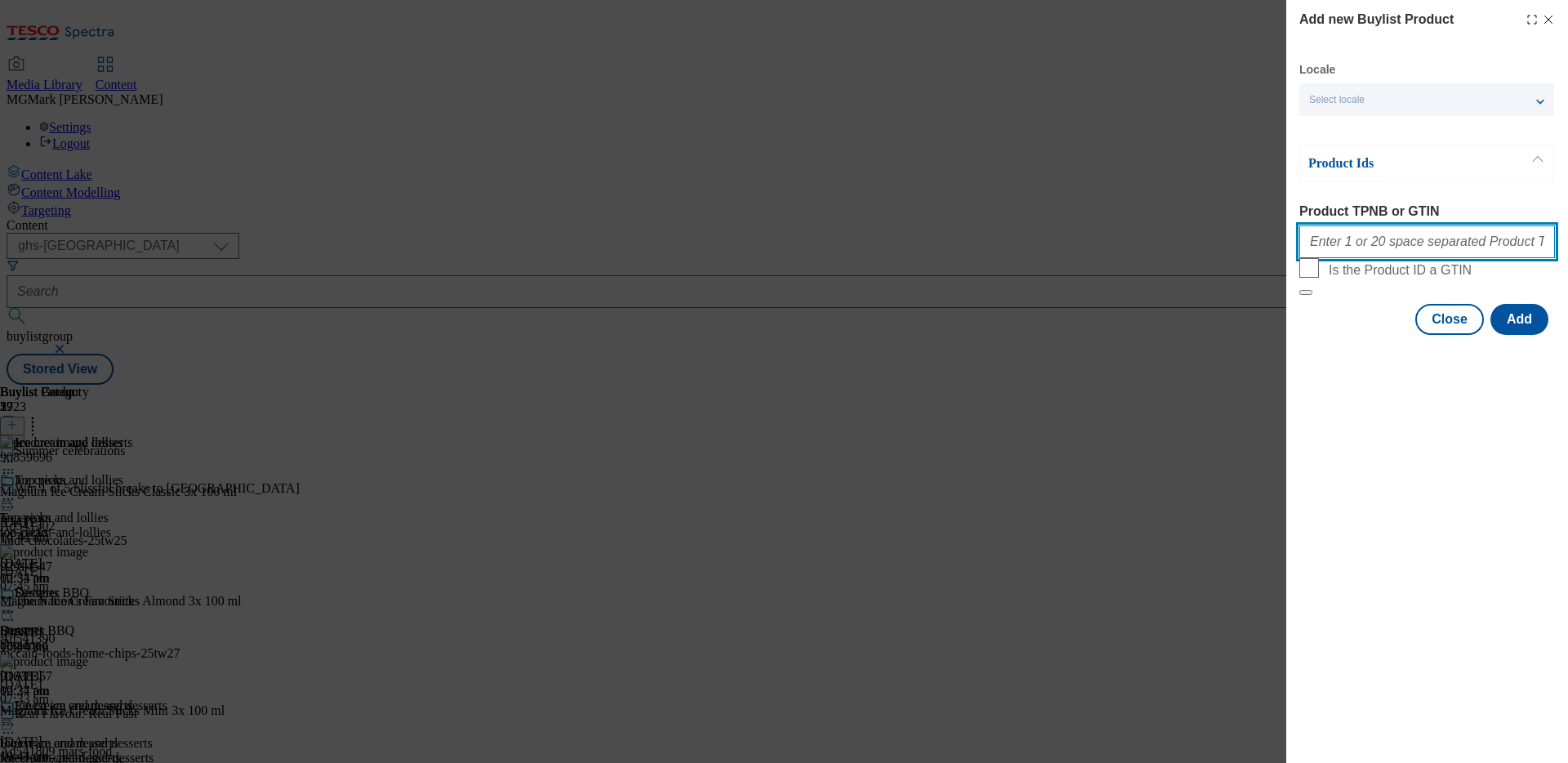
click at [1347, 256] on input "Product TPNB or GTIN" at bounding box center [1427, 241] width 255 height 33
paste input "87795803 91648028 89925521 92439672 92914547 91638357 91783126 96298825 8634736…"
type input "87795803 91648028 89925521 92439672 92914547 91638357 91783126 96298825 8634736…"
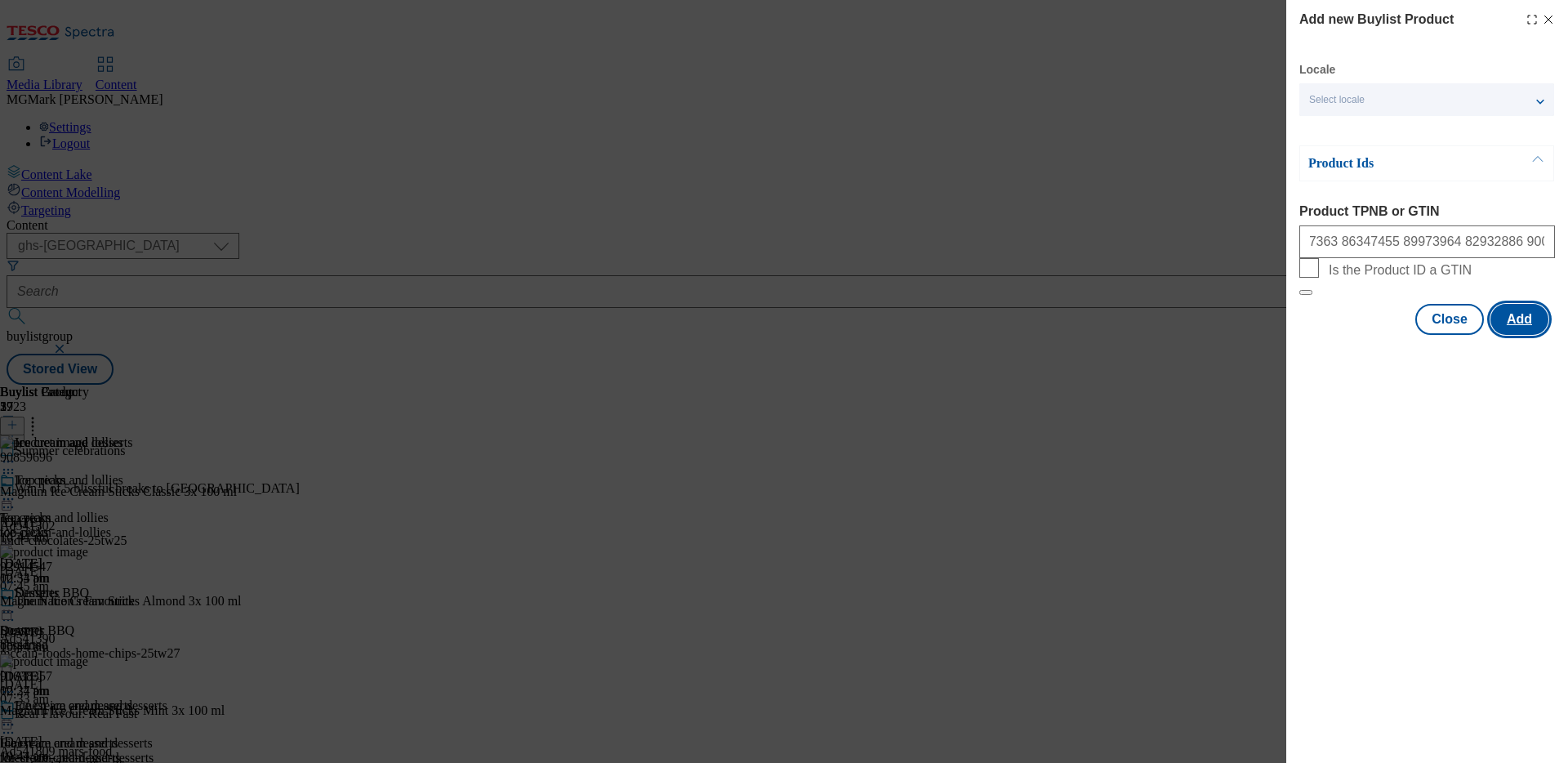
click at [1524, 335] on button "Add" at bounding box center [1519, 319] width 58 height 31
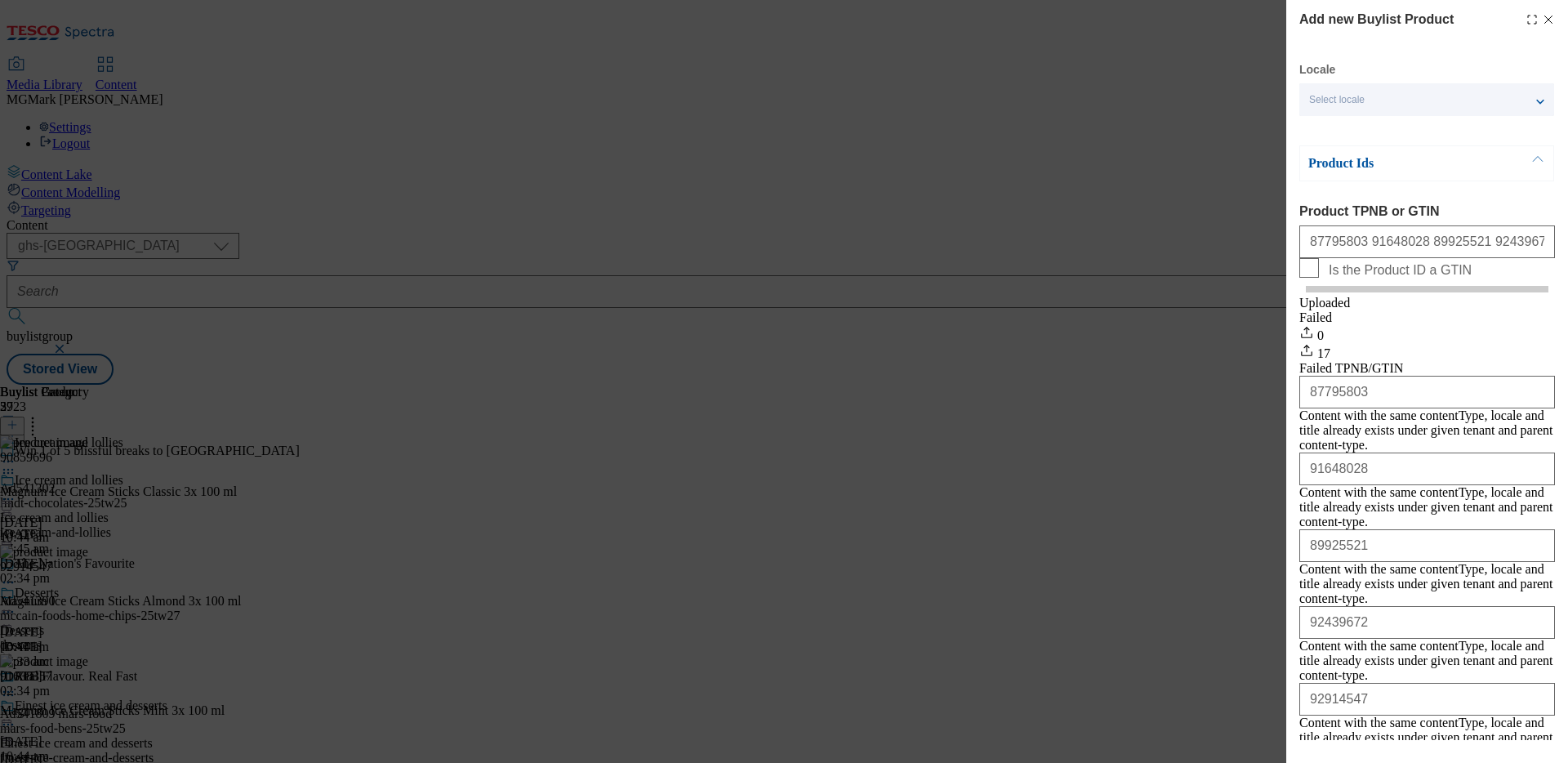
click at [1545, 19] on line "Modal" at bounding box center [1548, 20] width 8 height 8
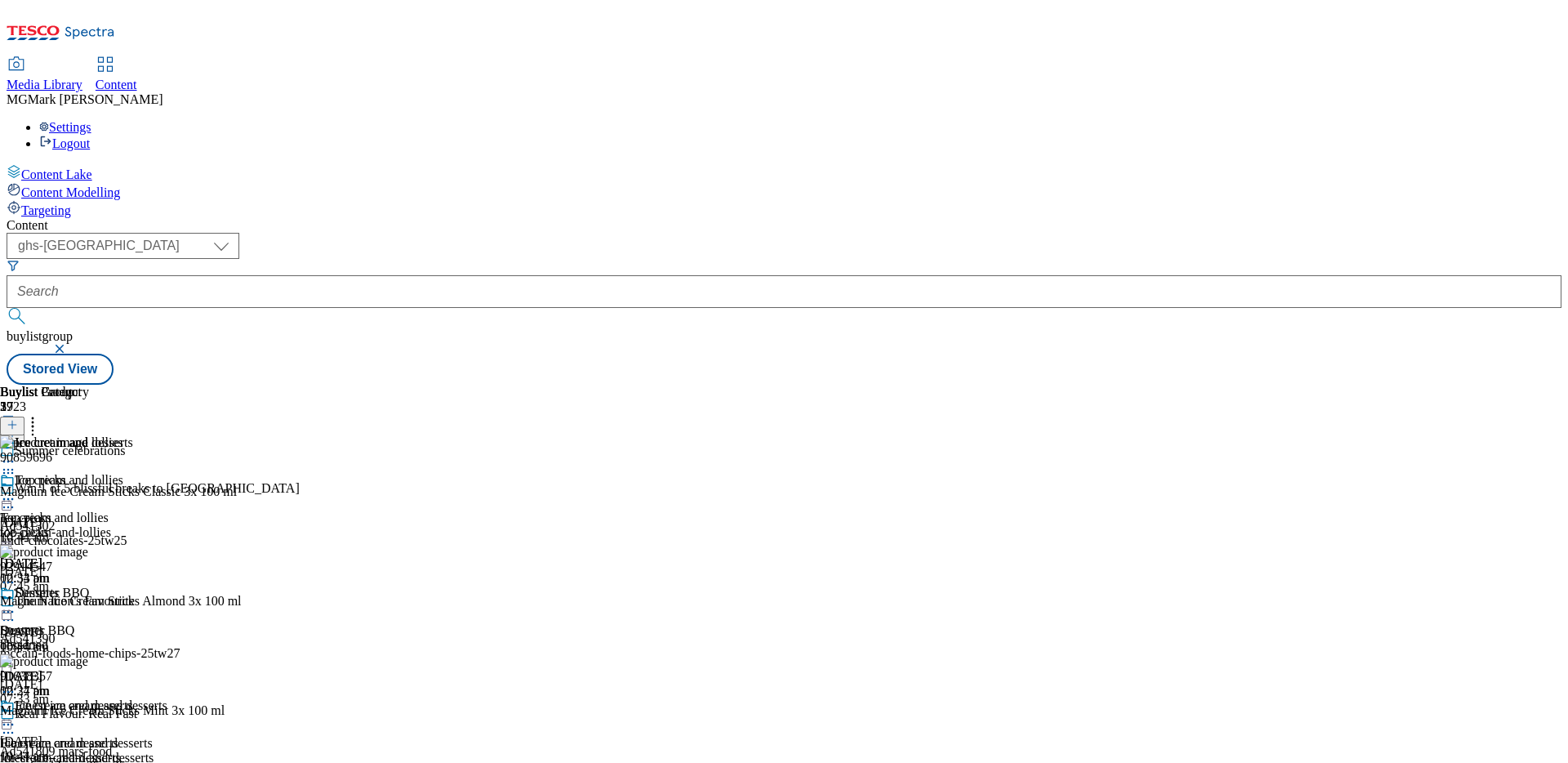
click at [41, 414] on icon at bounding box center [33, 422] width 17 height 17
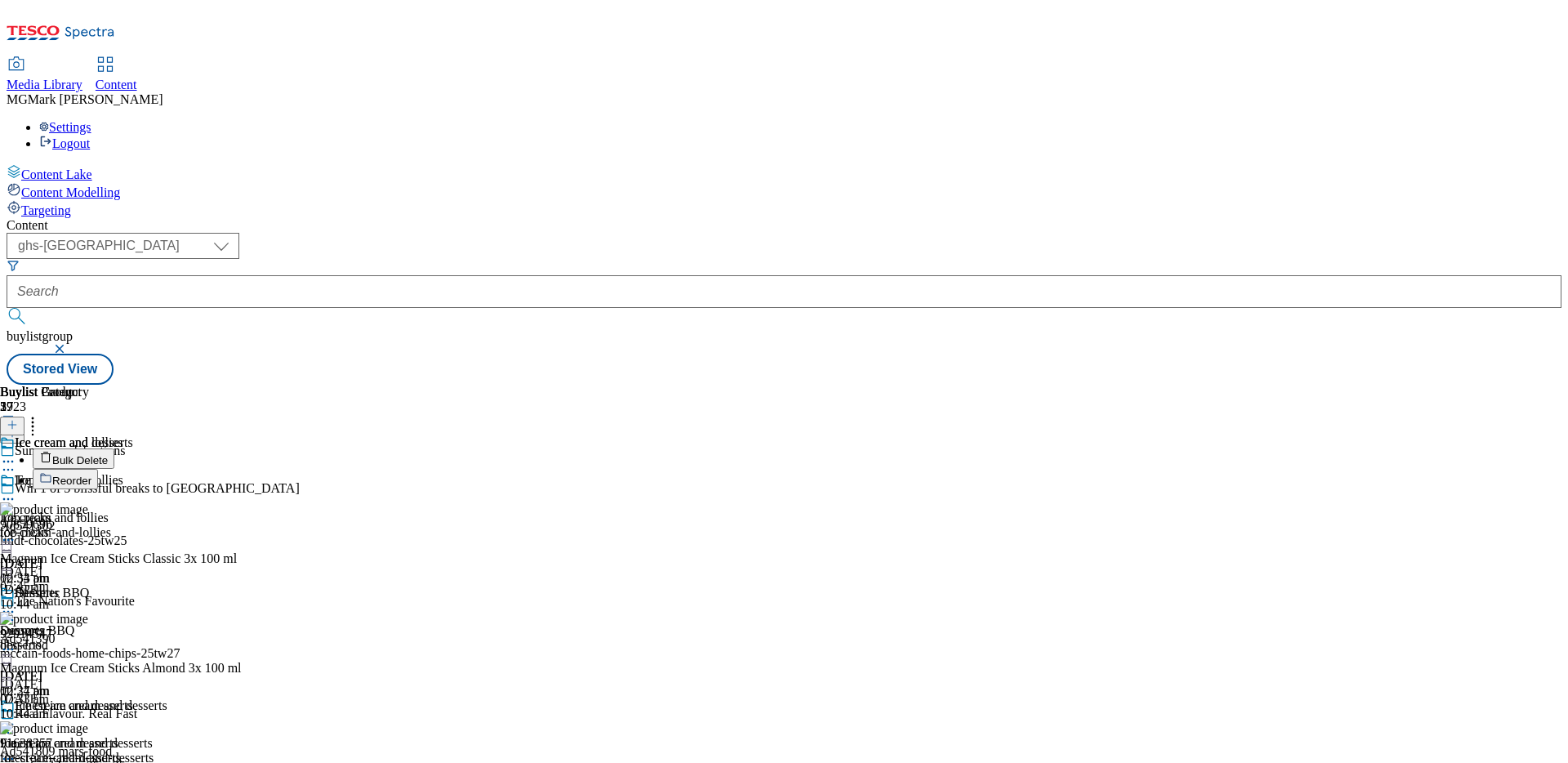
click at [98, 469] on button "Reorder" at bounding box center [65, 479] width 65 height 20
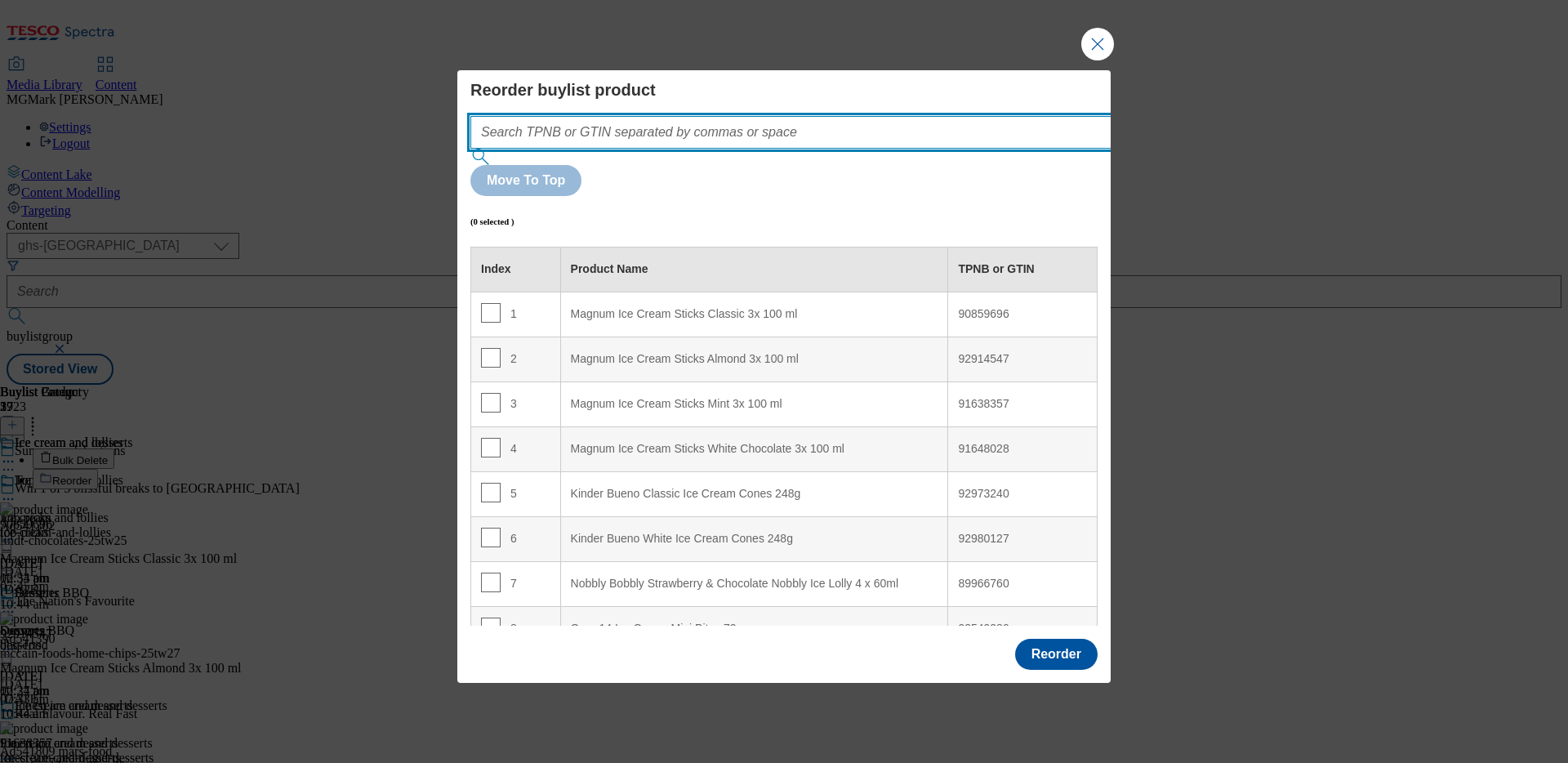
click at [895, 149] on input "Modal" at bounding box center [815, 131] width 690 height 33
type input "b"
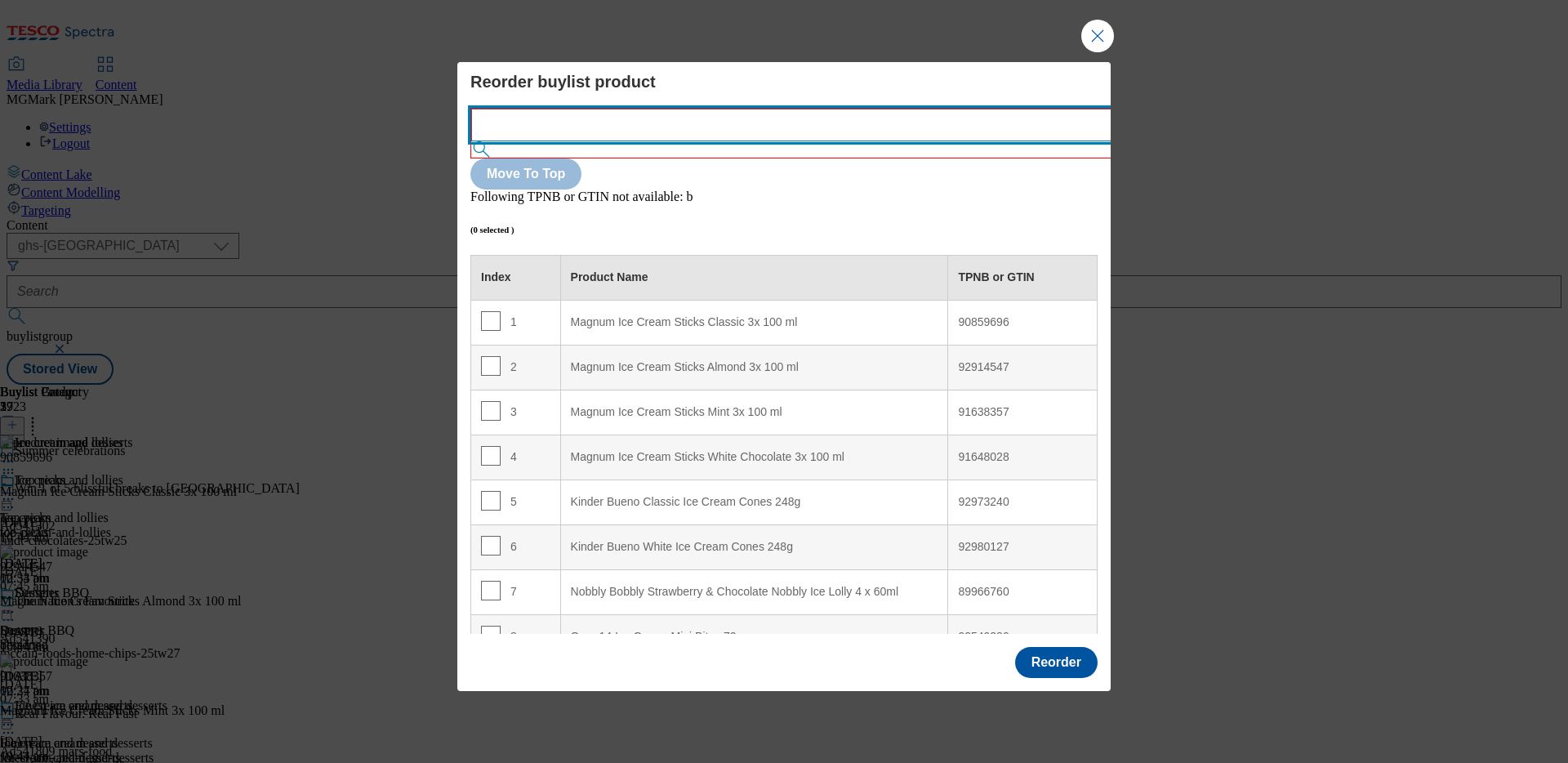
paste input "87795803 91648028 89925521 92439672 92914547 91638357 91783126 96298825 8634736…"
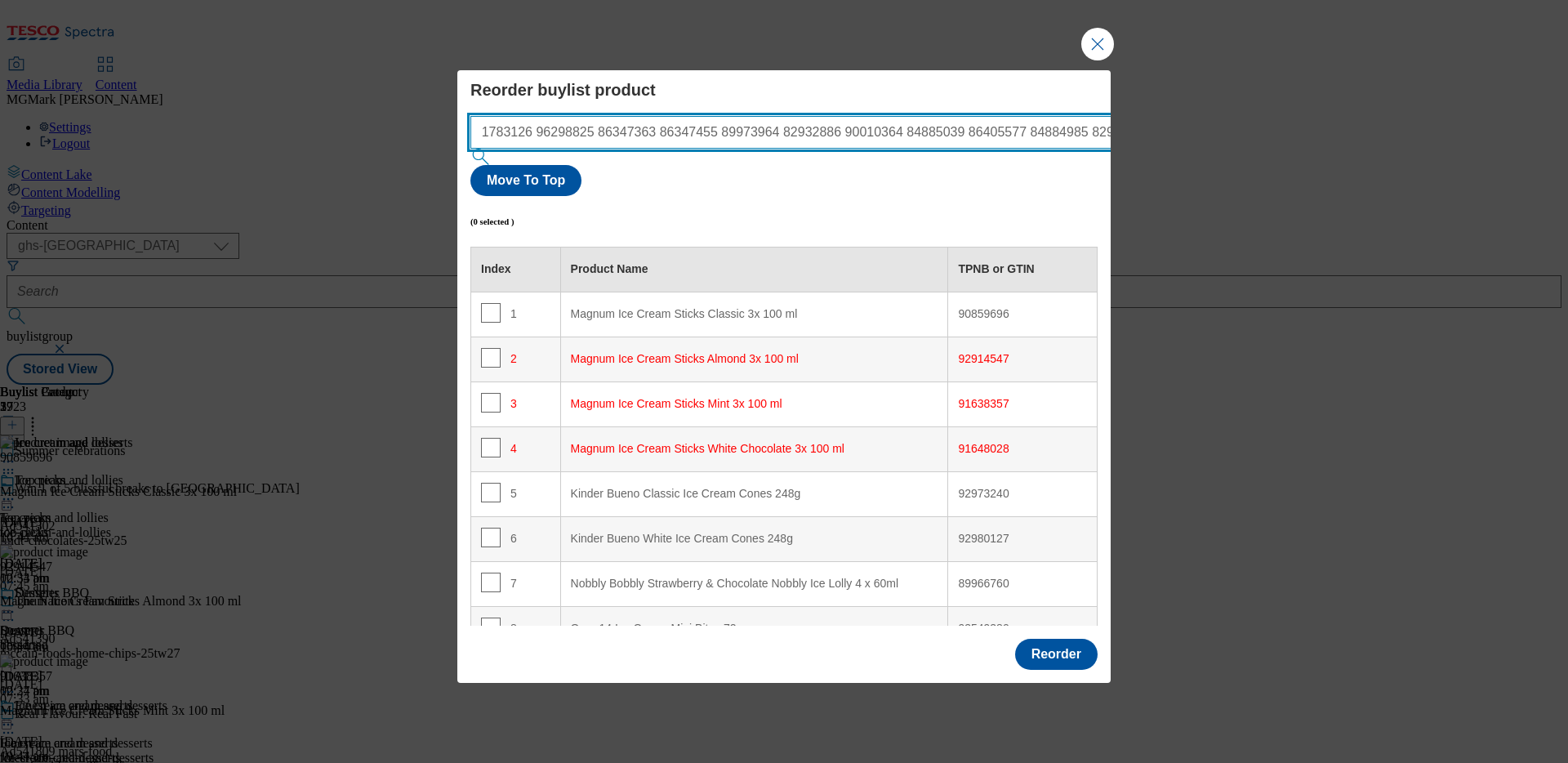
scroll to position [0, 405]
type input "87795803 91648028 89925521 92439672 92914547 91638357 91783126 96298825 8634736…"
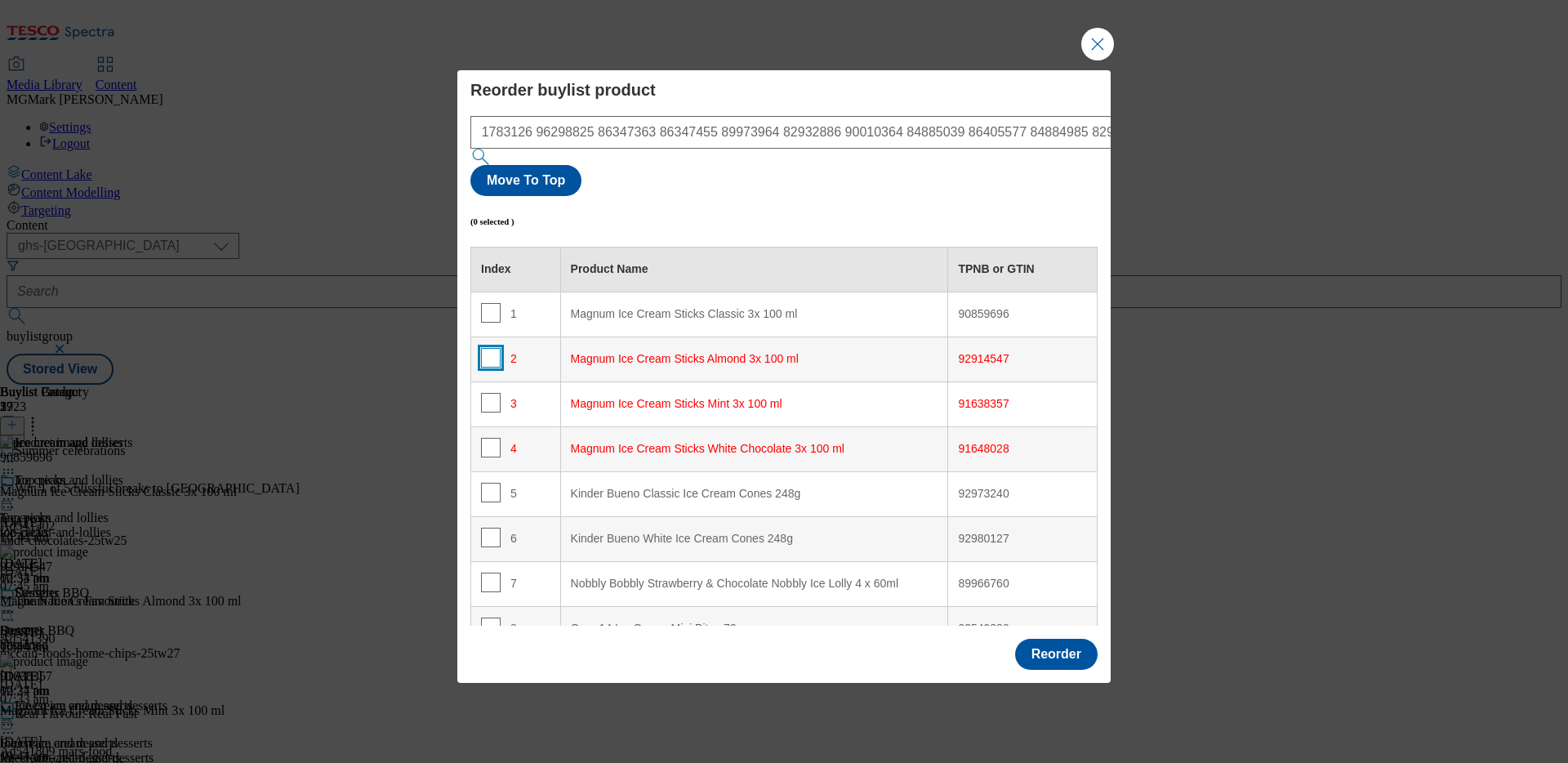
click at [491, 348] on input "Modal" at bounding box center [490, 357] width 19 height 19
checkbox input "true"
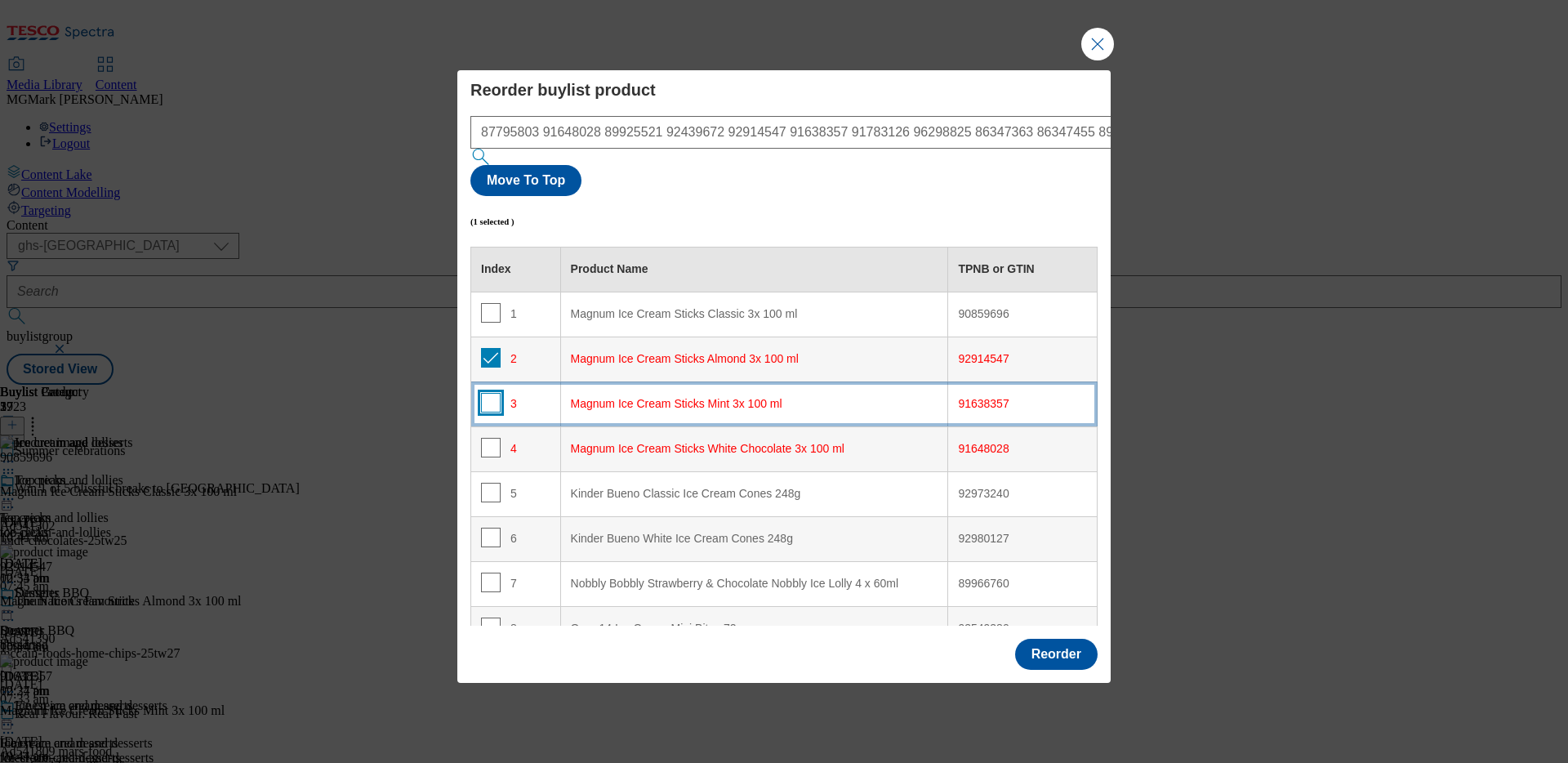
click at [488, 393] on input "Modal" at bounding box center [490, 402] width 19 height 19
checkbox input "true"
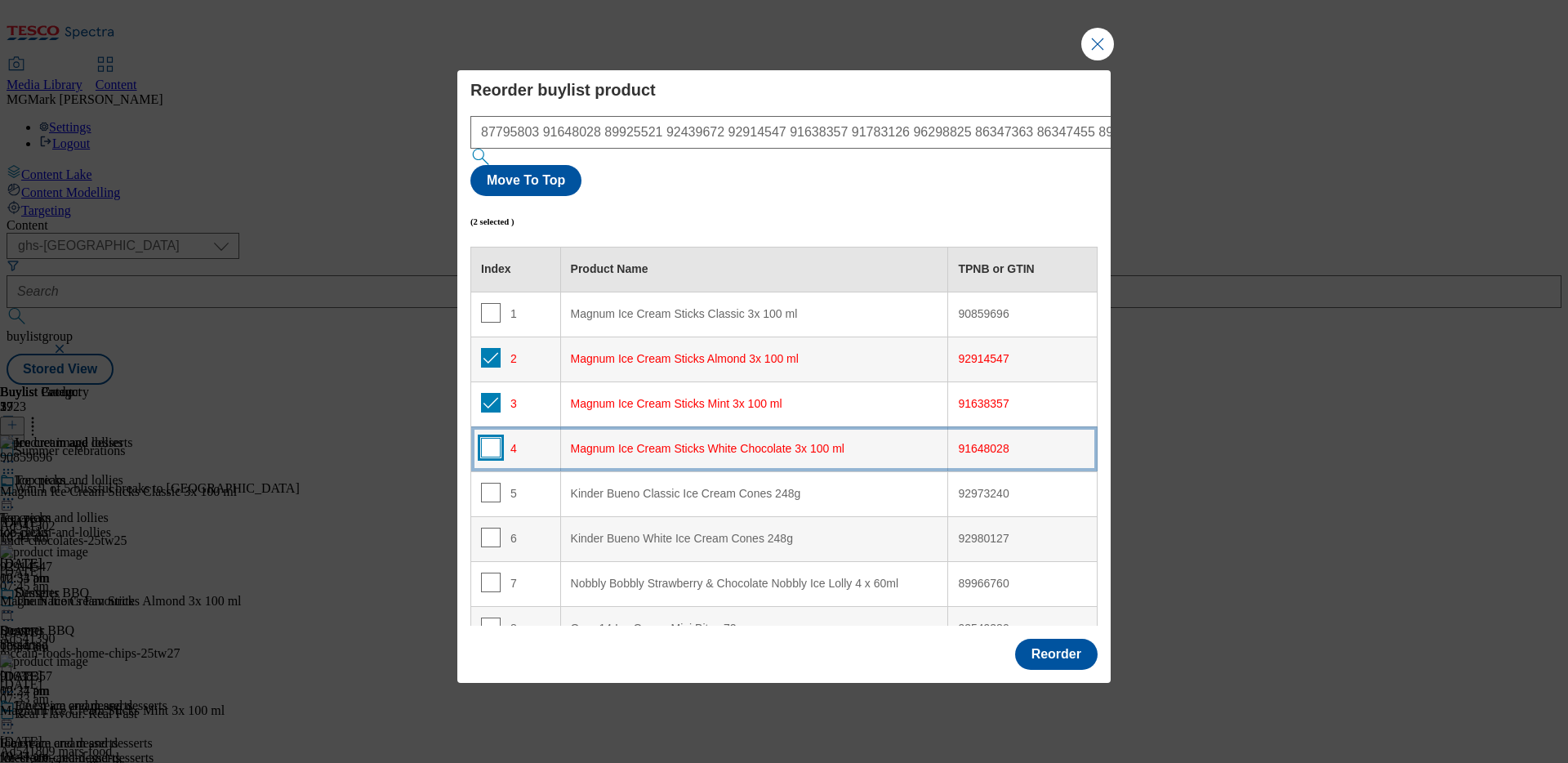
click at [487, 438] on input "Modal" at bounding box center [490, 447] width 19 height 19
checkbox input "true"
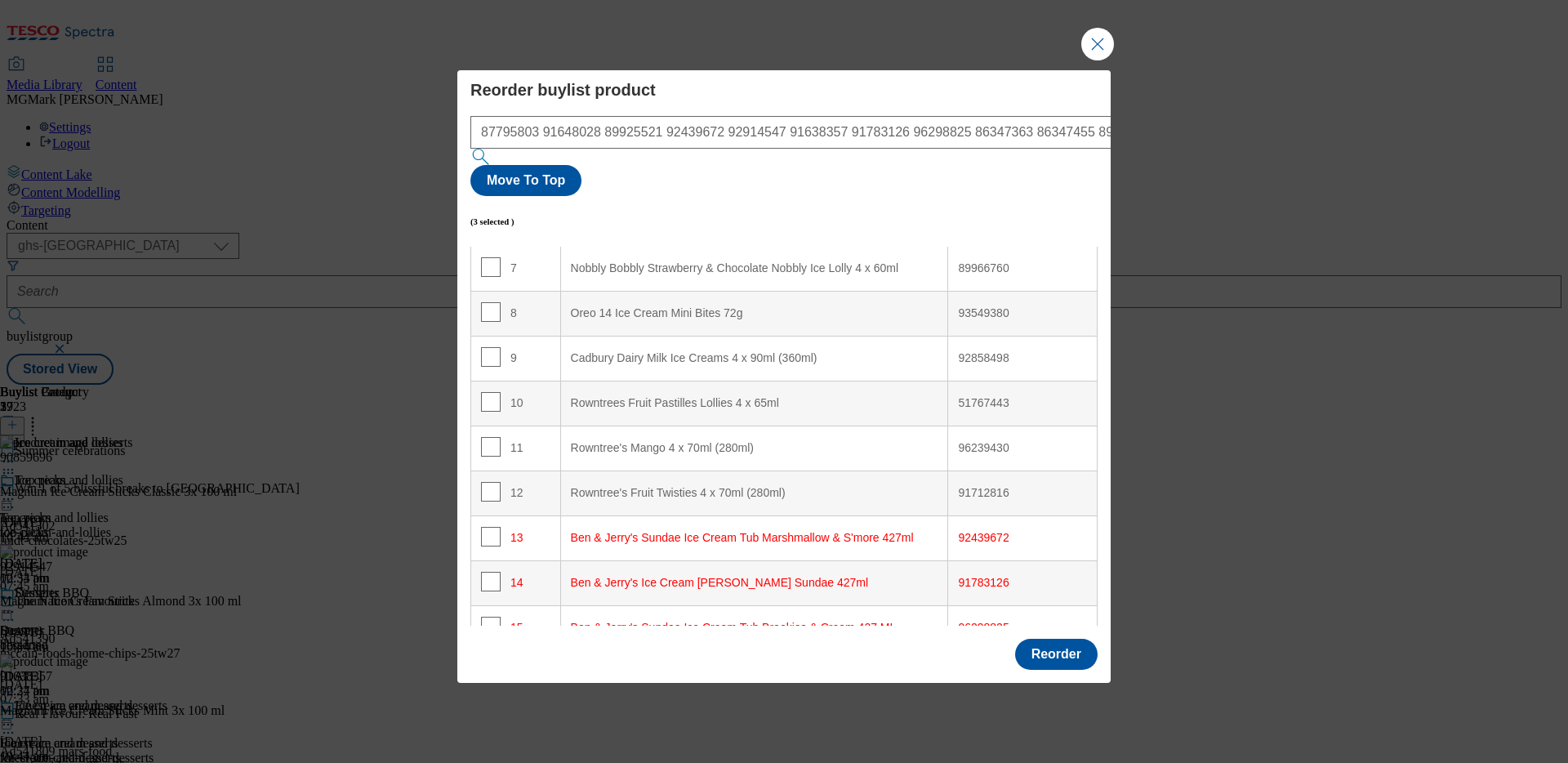
scroll to position [355, 0]
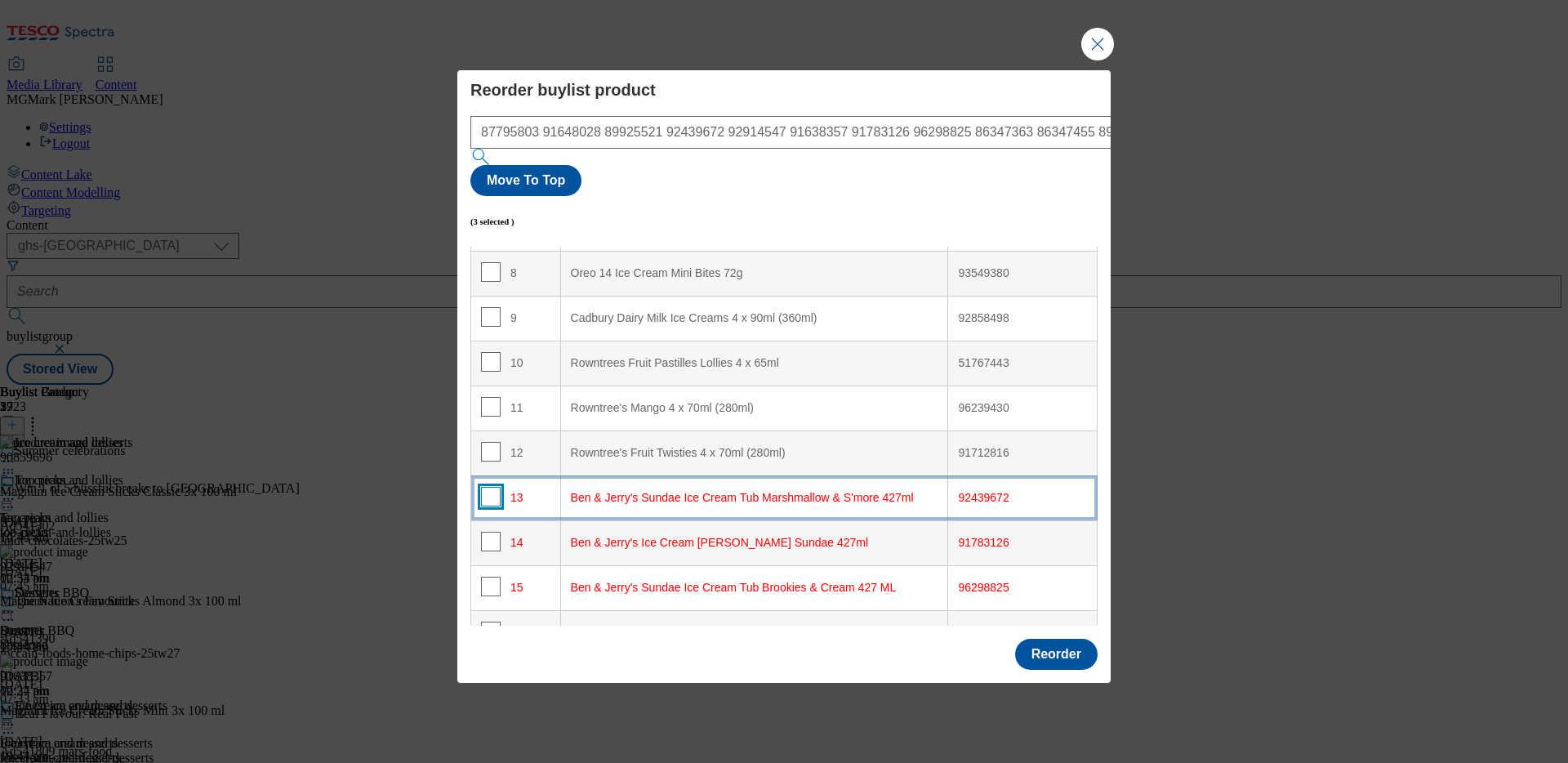
click at [487, 487] on input "Modal" at bounding box center [490, 496] width 19 height 19
checkbox input "true"
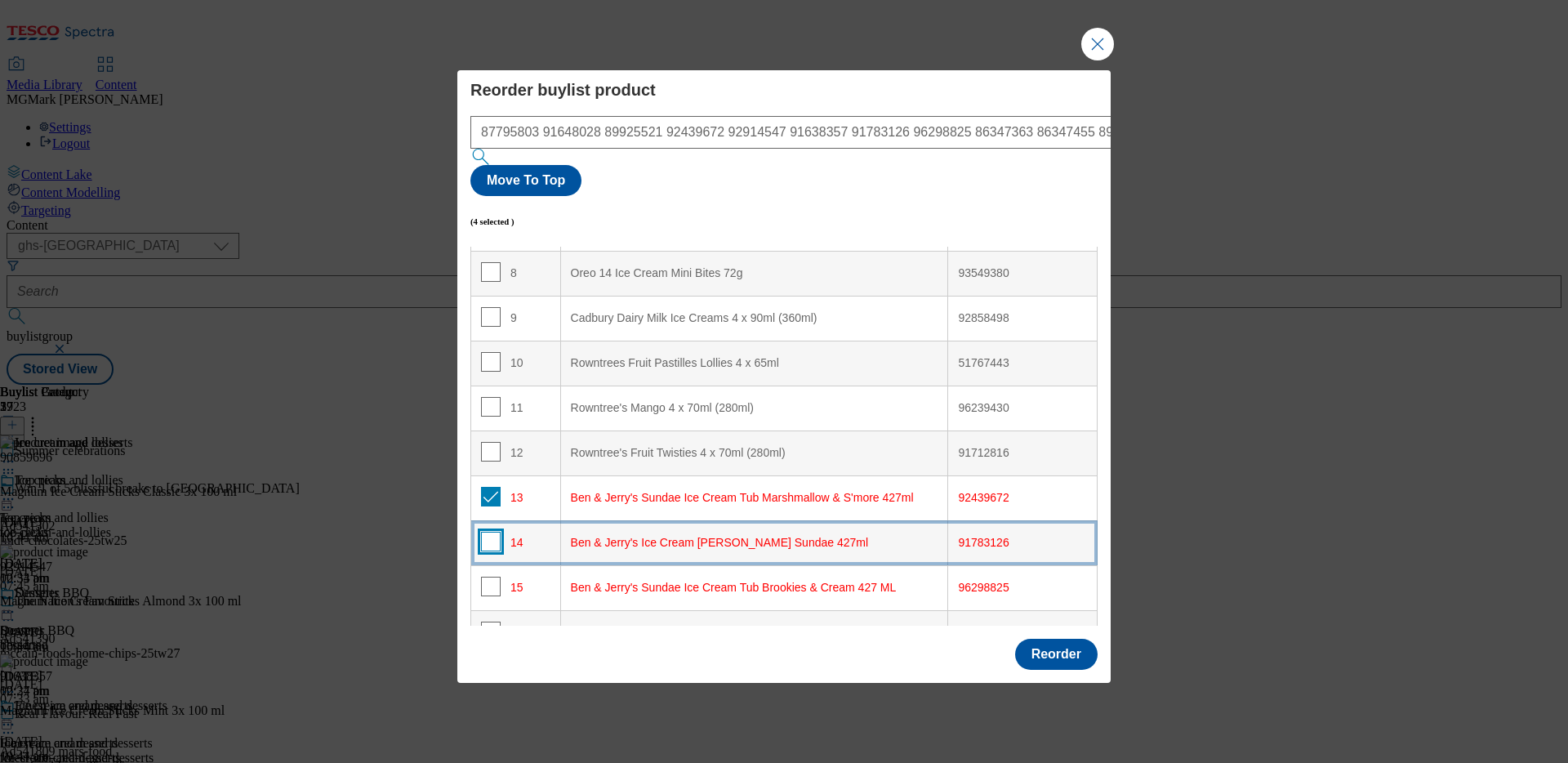
click at [493, 532] on input "Modal" at bounding box center [490, 541] width 19 height 19
checkbox input "true"
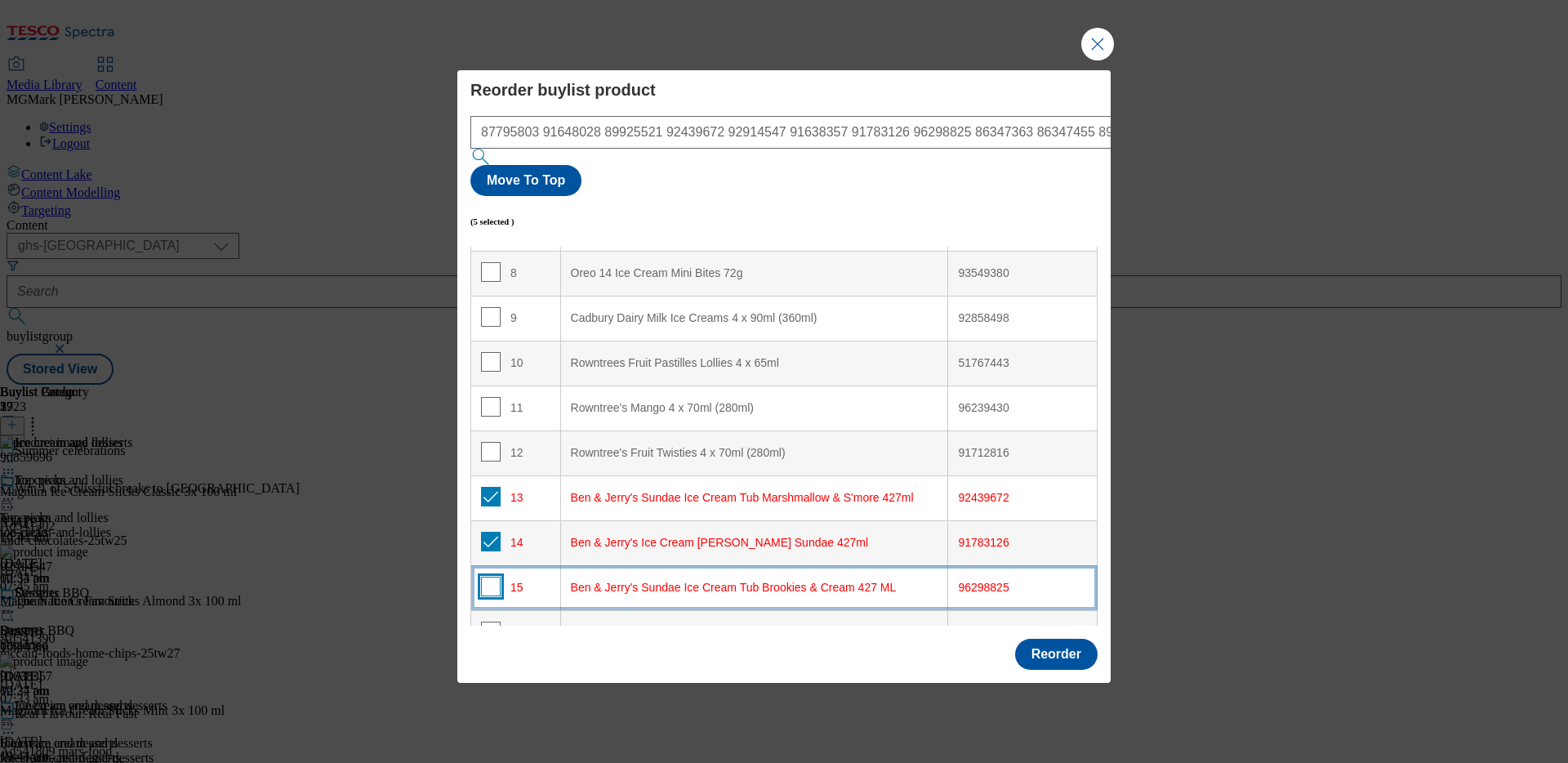
click at [489, 577] on input "Modal" at bounding box center [490, 586] width 19 height 19
checkbox input "true"
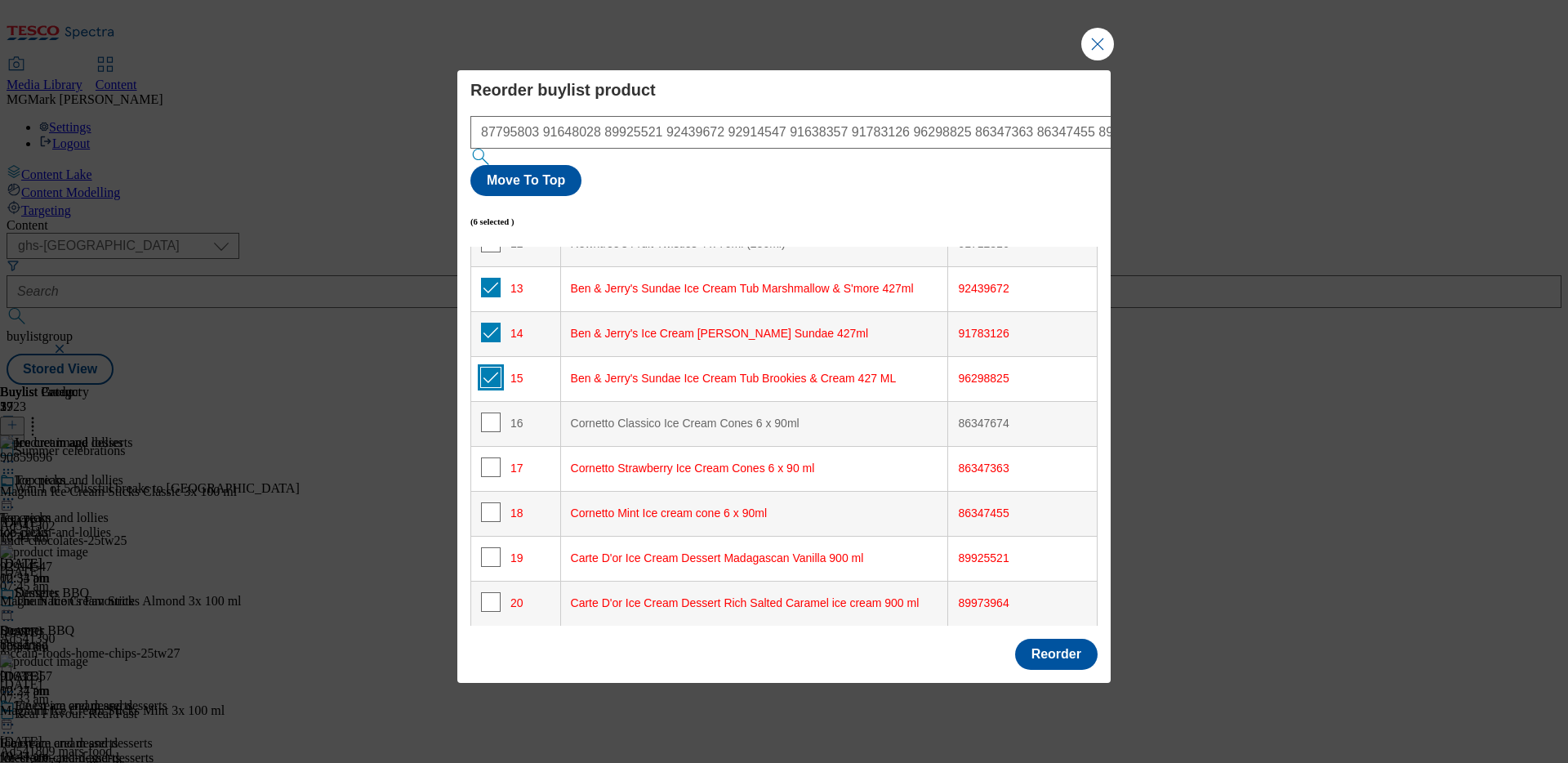
scroll to position [565, 0]
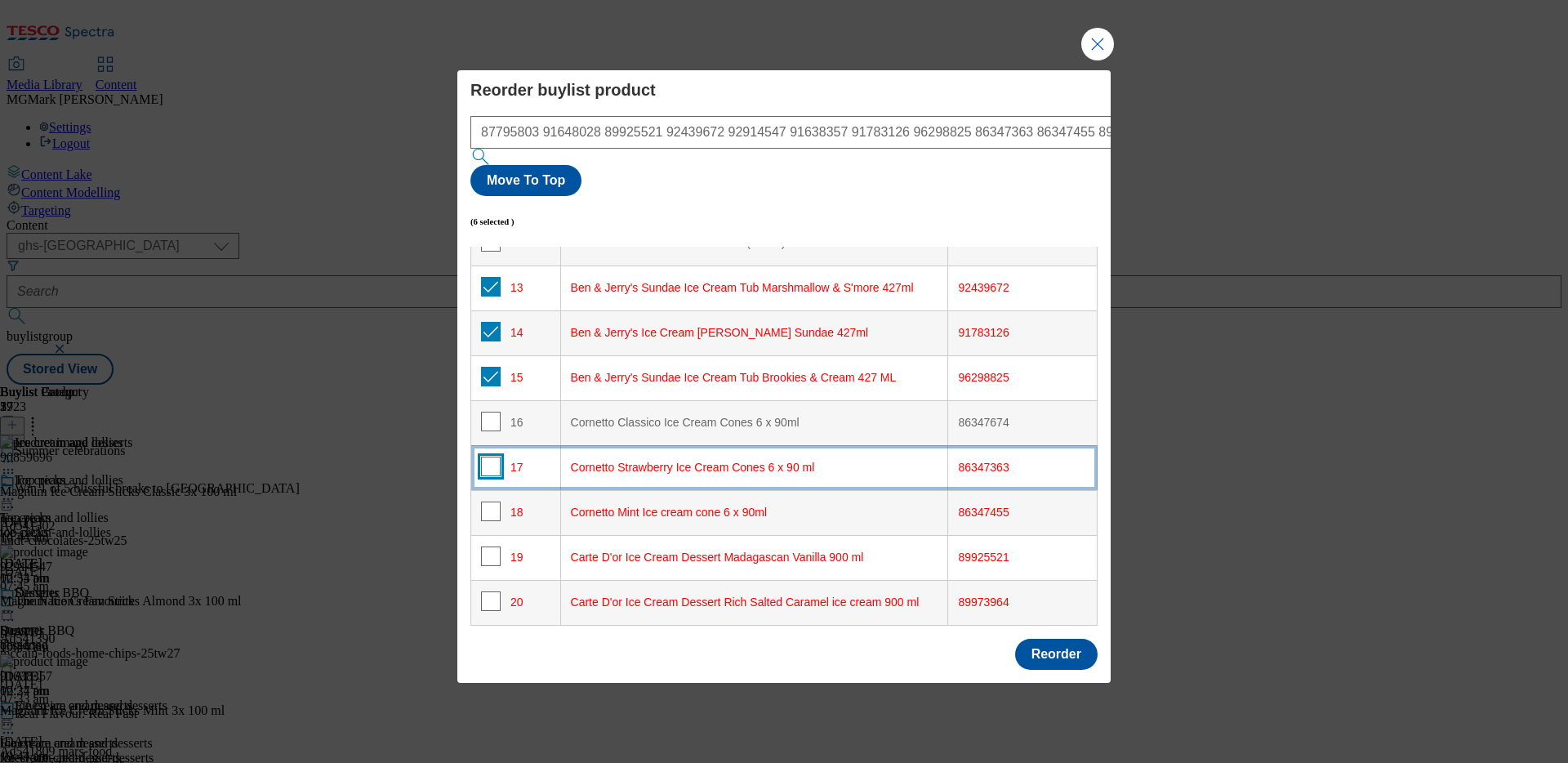
click at [486, 456] on input "Modal" at bounding box center [490, 466] width 19 height 19
checkbox input "true"
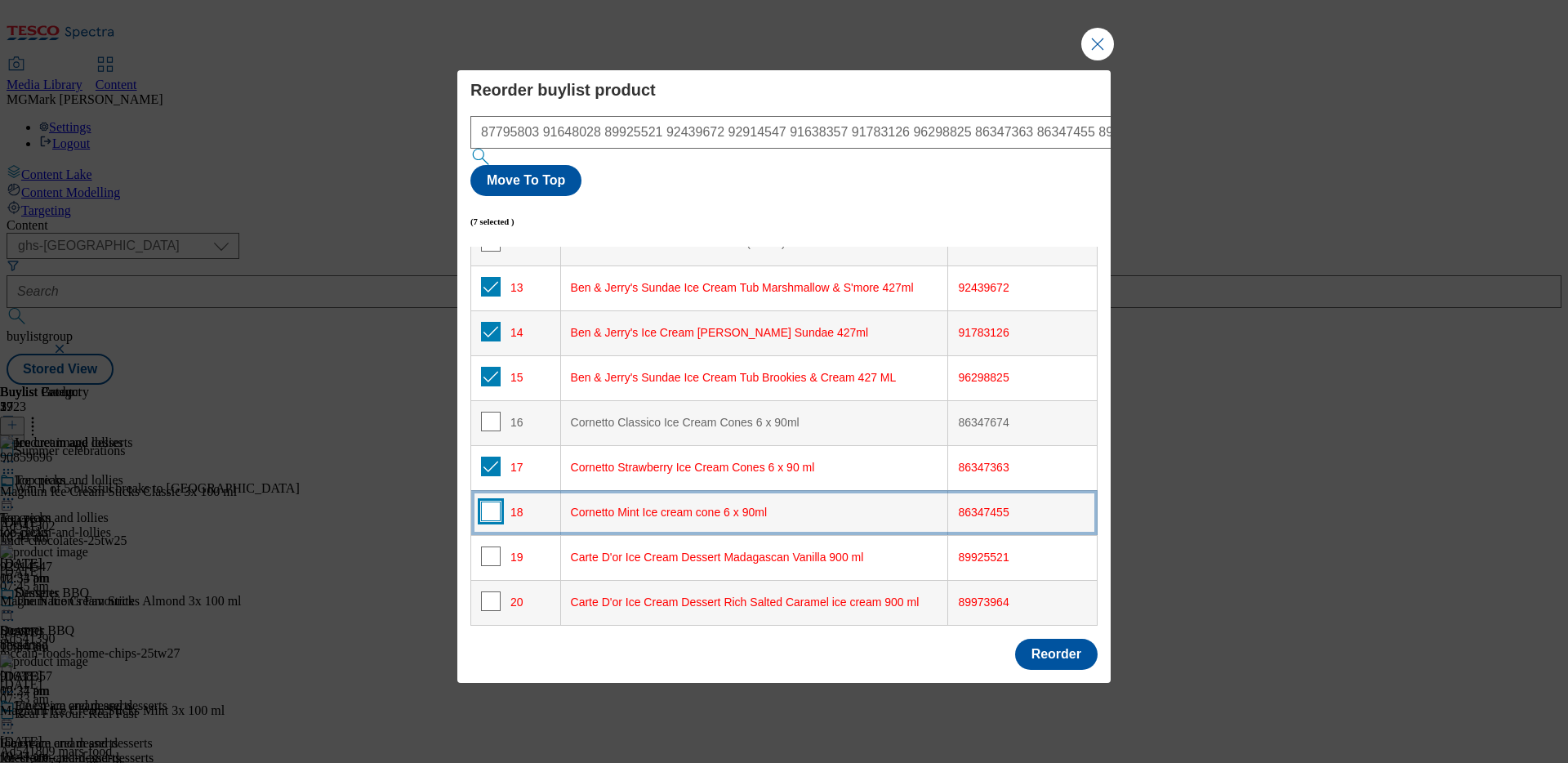
click at [488, 502] on input "Modal" at bounding box center [490, 511] width 19 height 19
checkbox input "true"
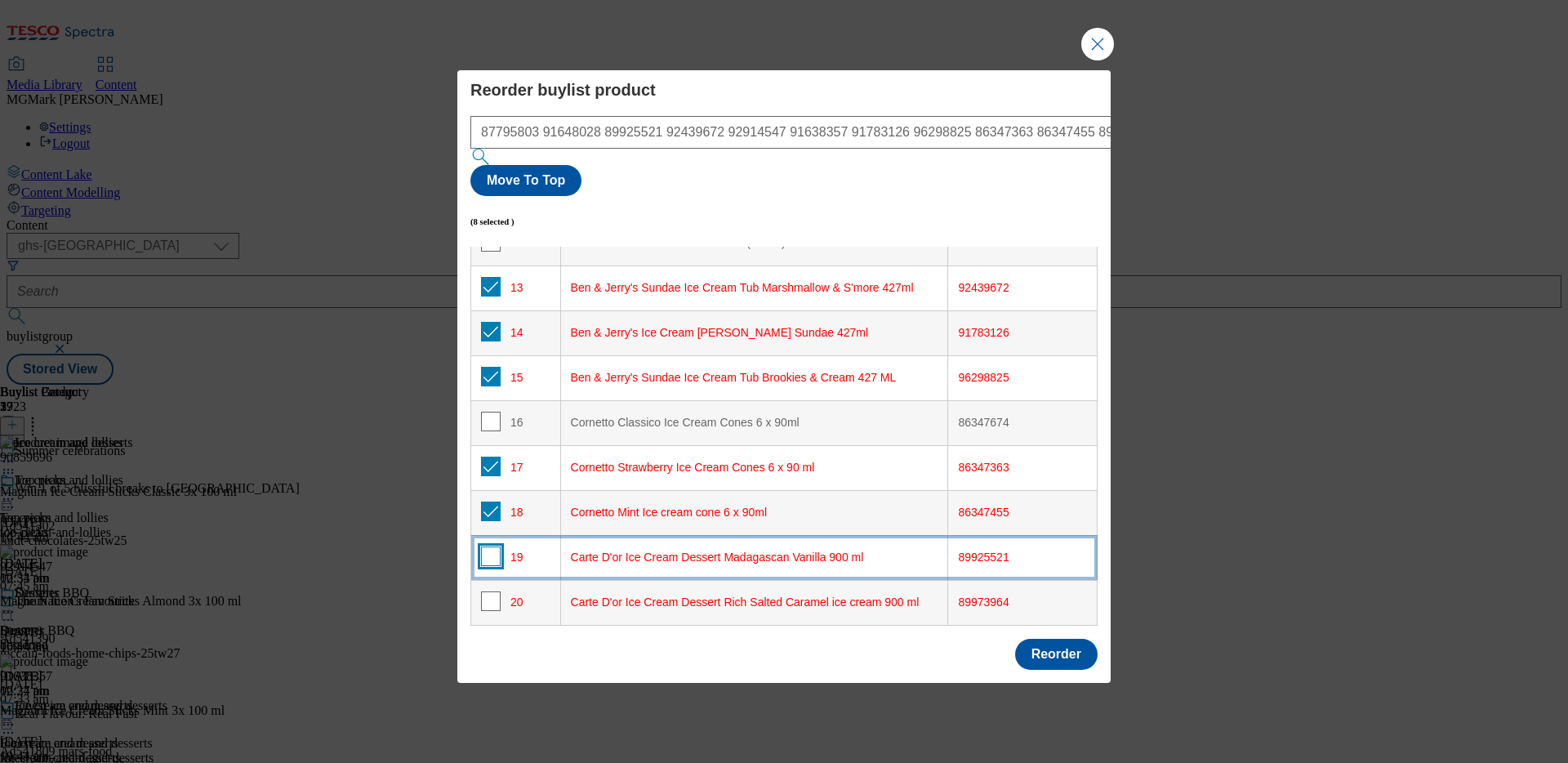
click at [489, 546] on input "Modal" at bounding box center [490, 555] width 19 height 19
checkbox input "true"
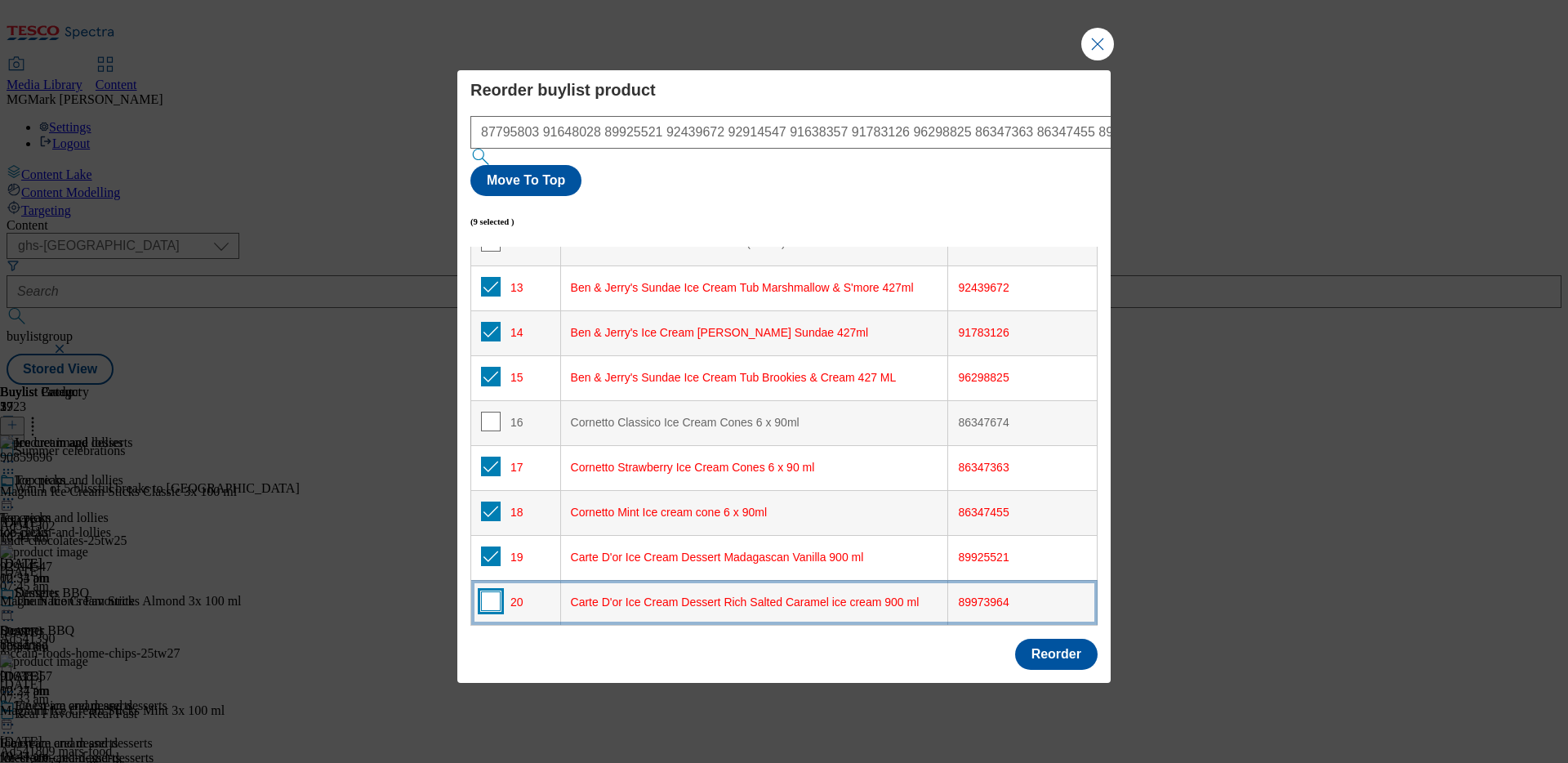
click at [493, 591] on input "Modal" at bounding box center [490, 601] width 19 height 19
checkbox input "true"
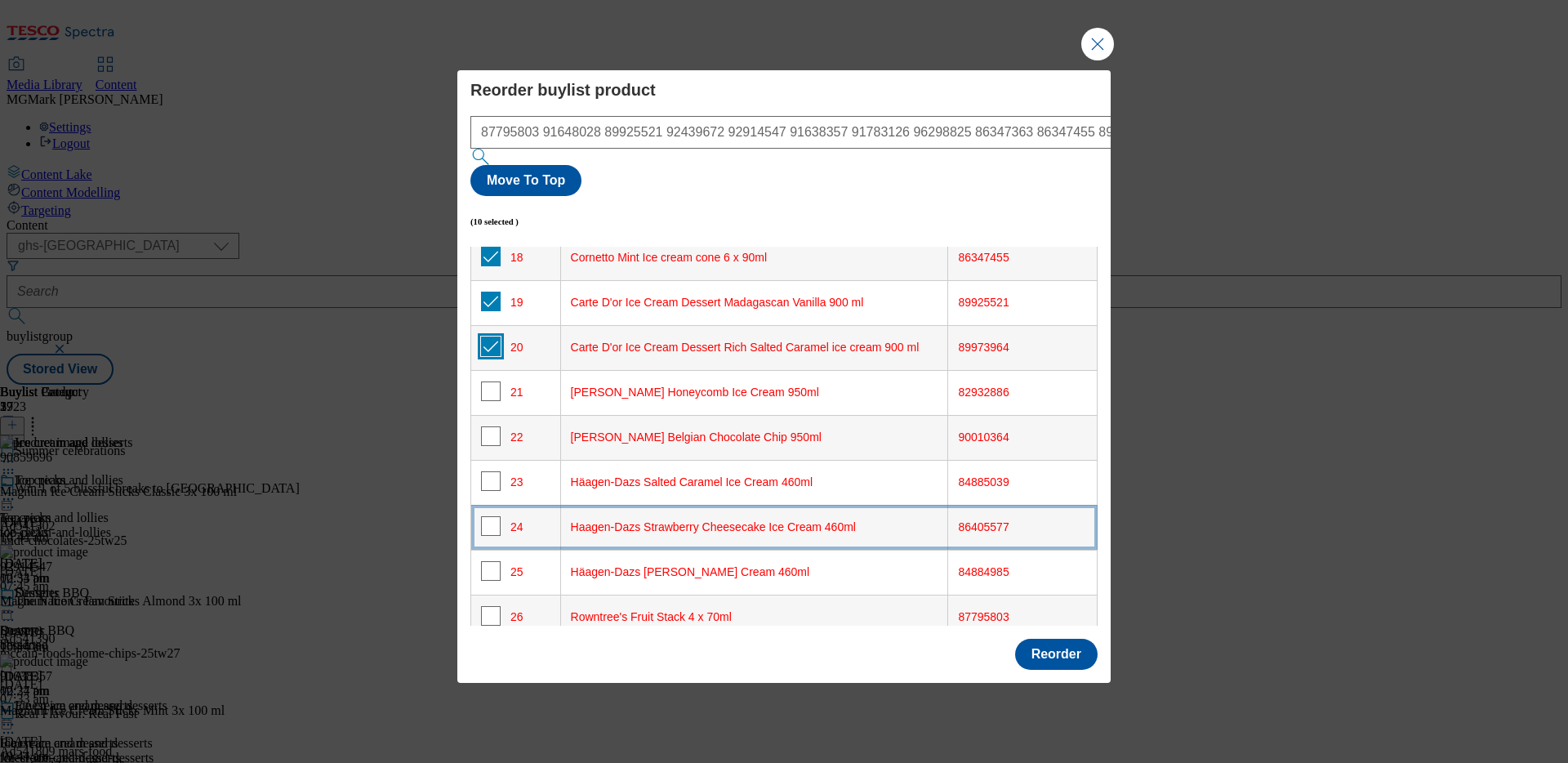
scroll to position [827, 0]
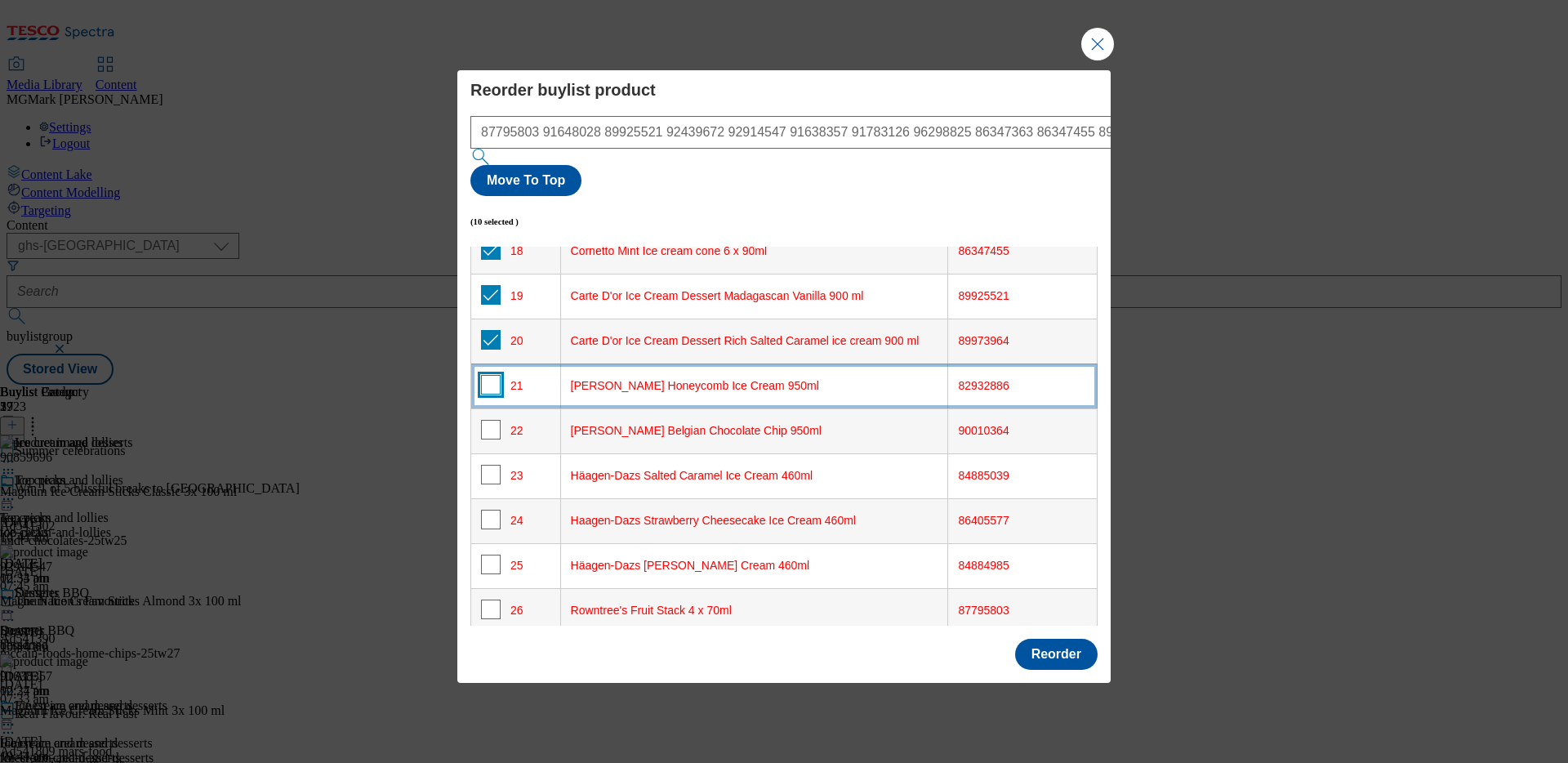
click at [486, 375] on input "Modal" at bounding box center [490, 384] width 19 height 19
checkbox input "true"
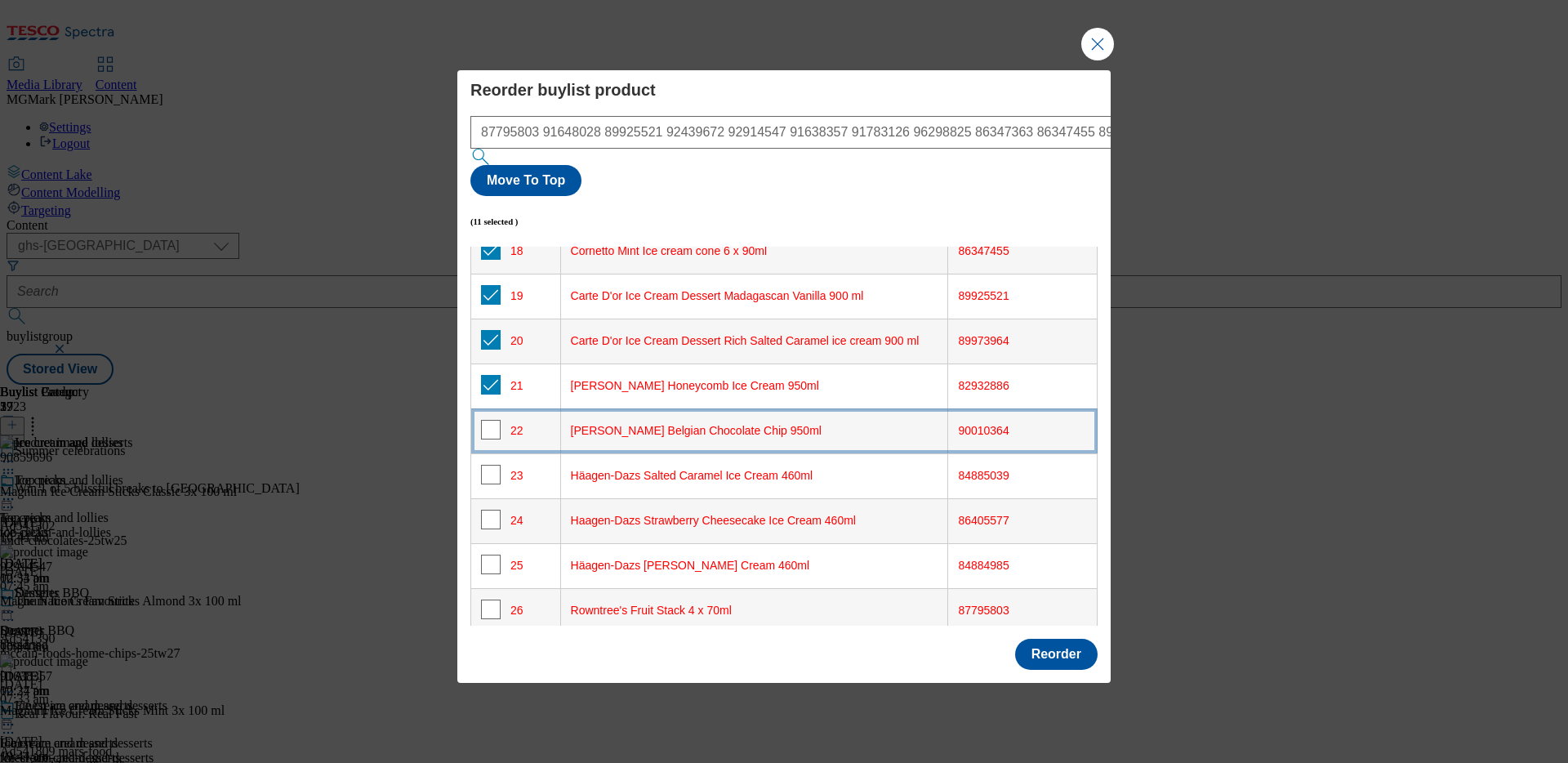
click at [491, 409] on td "22" at bounding box center [516, 431] width 90 height 45
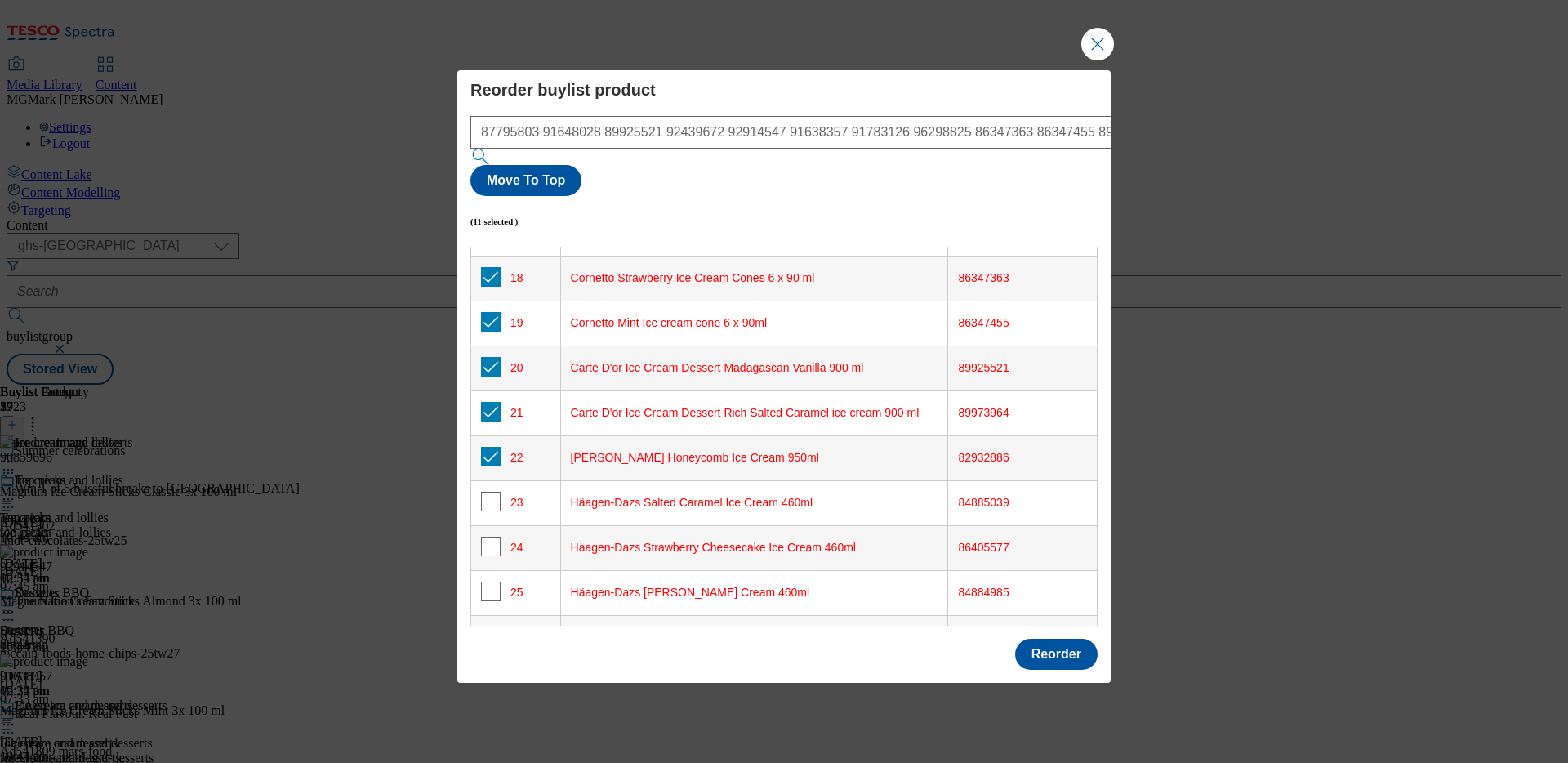
scroll to position [879, 0]
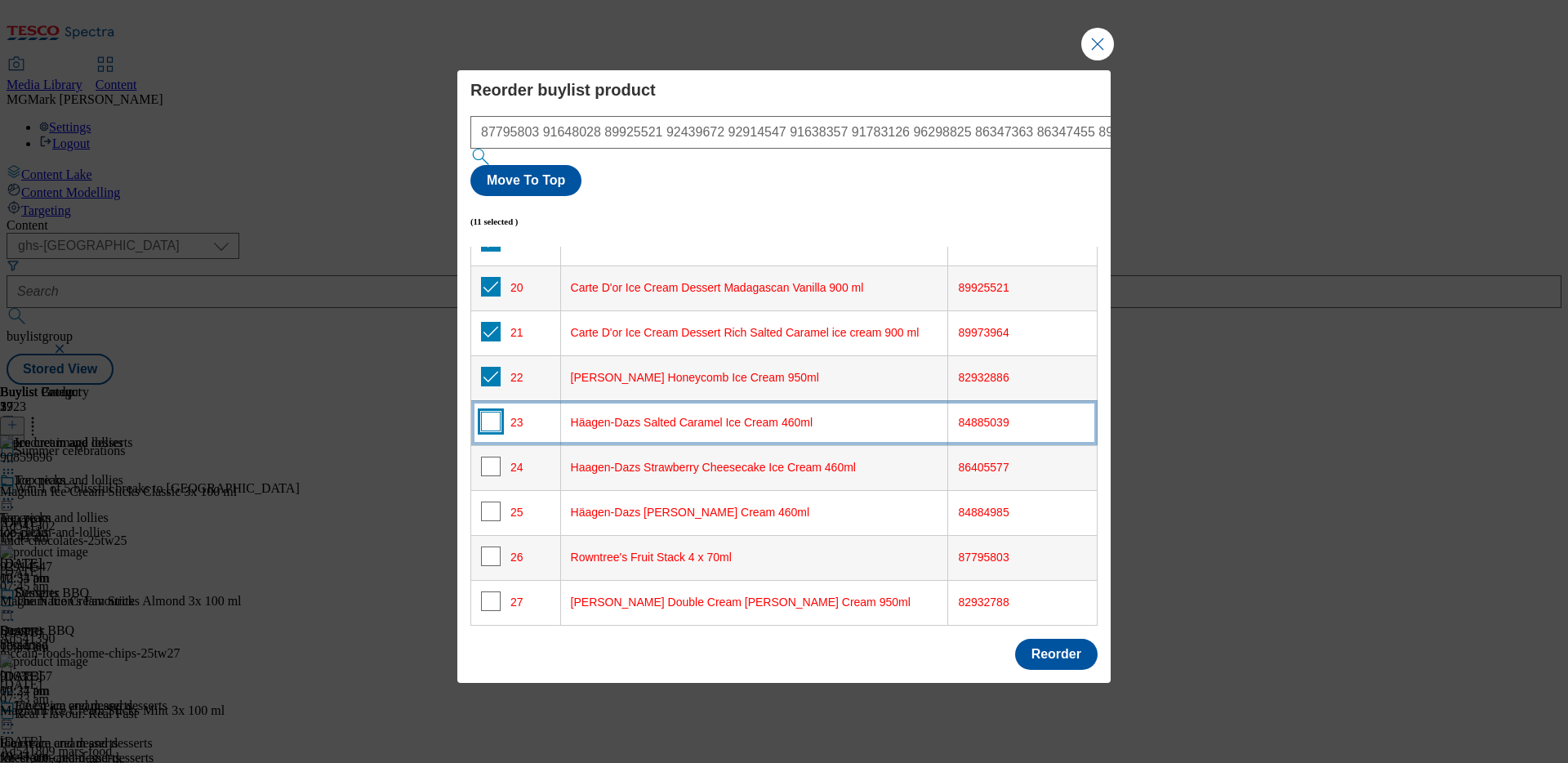
click at [491, 412] on input "Modal" at bounding box center [490, 421] width 19 height 19
checkbox input "true"
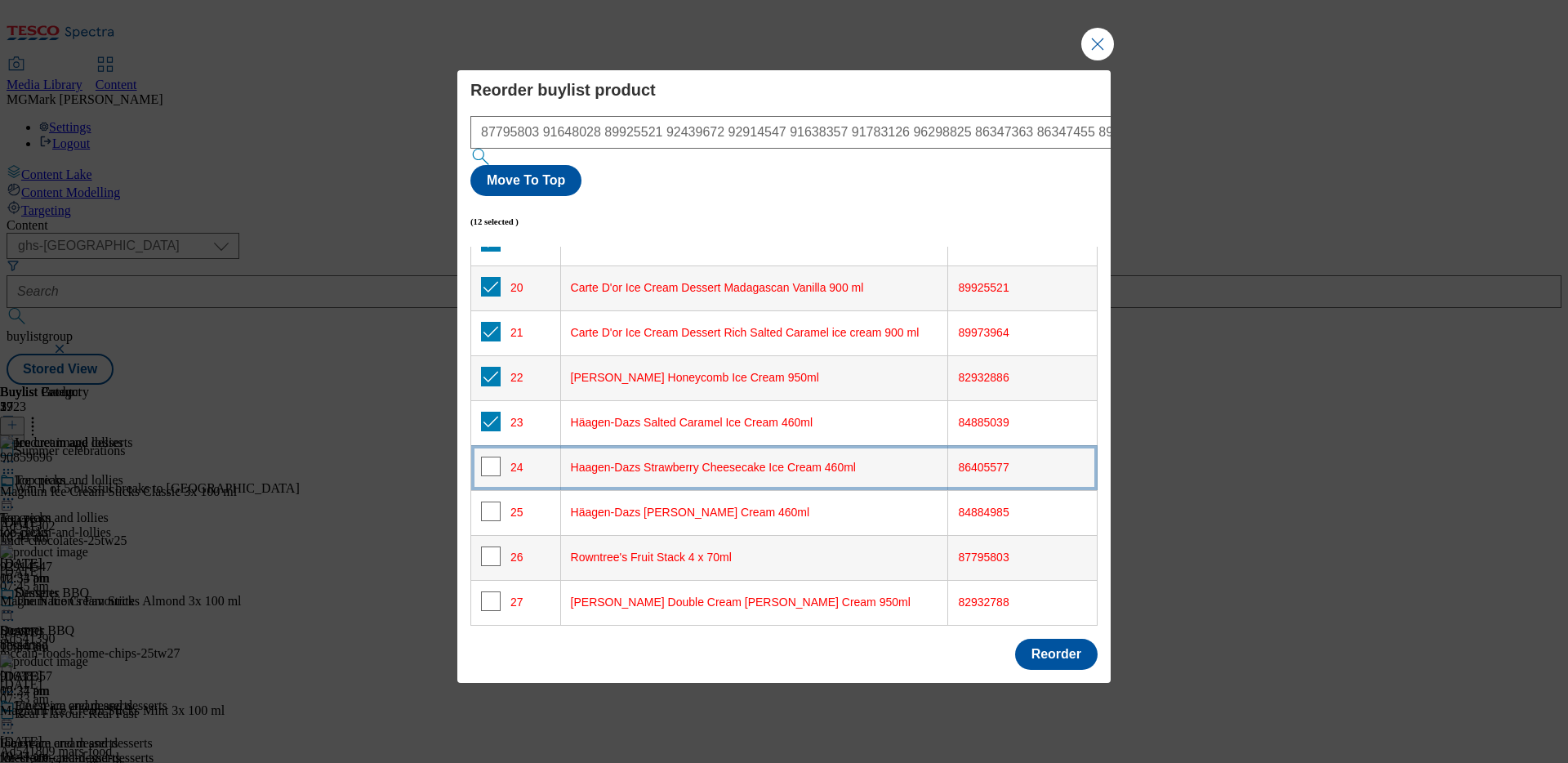
click at [491, 446] on td "24" at bounding box center [516, 468] width 90 height 45
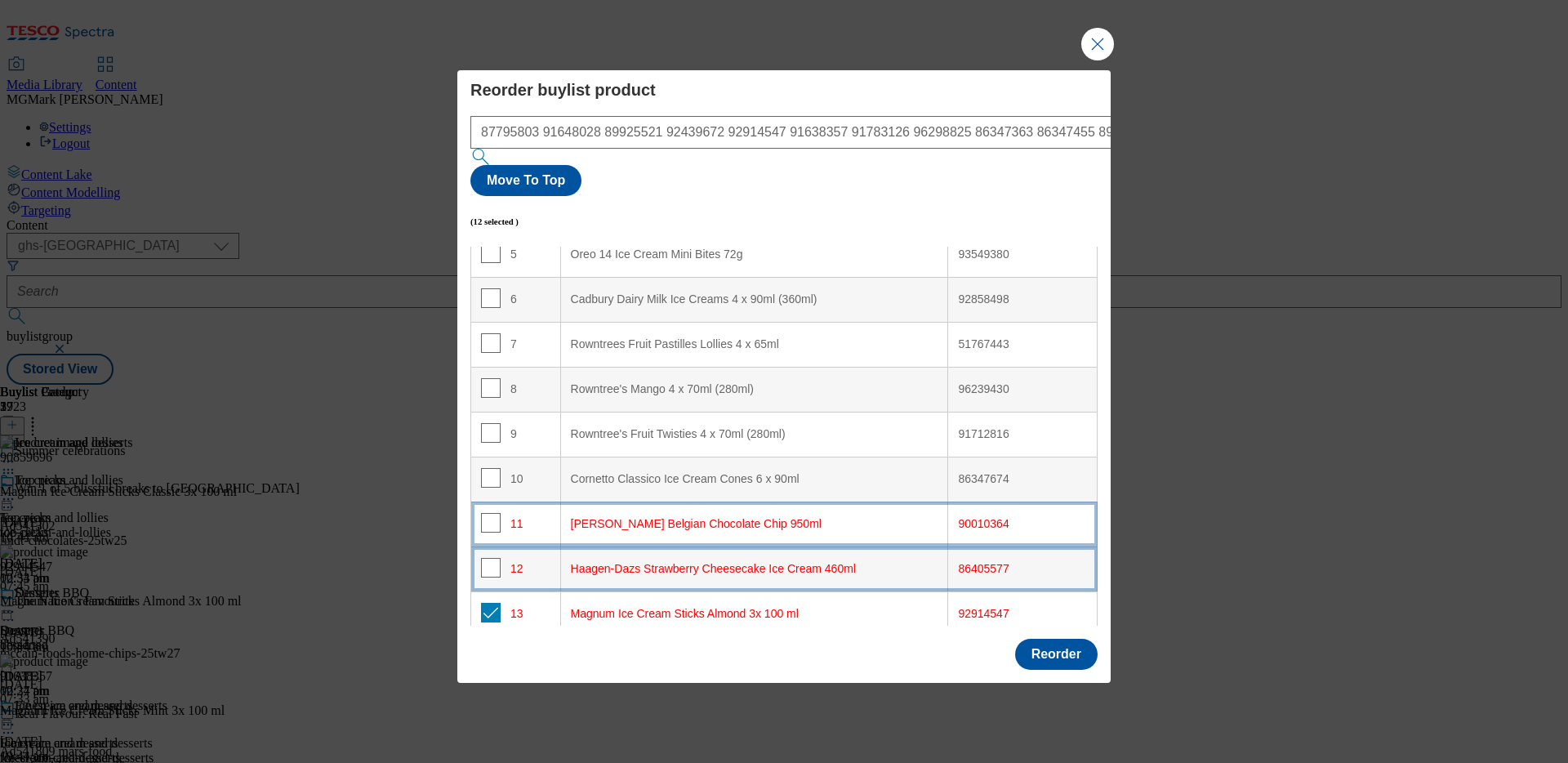
scroll to position [0, 0]
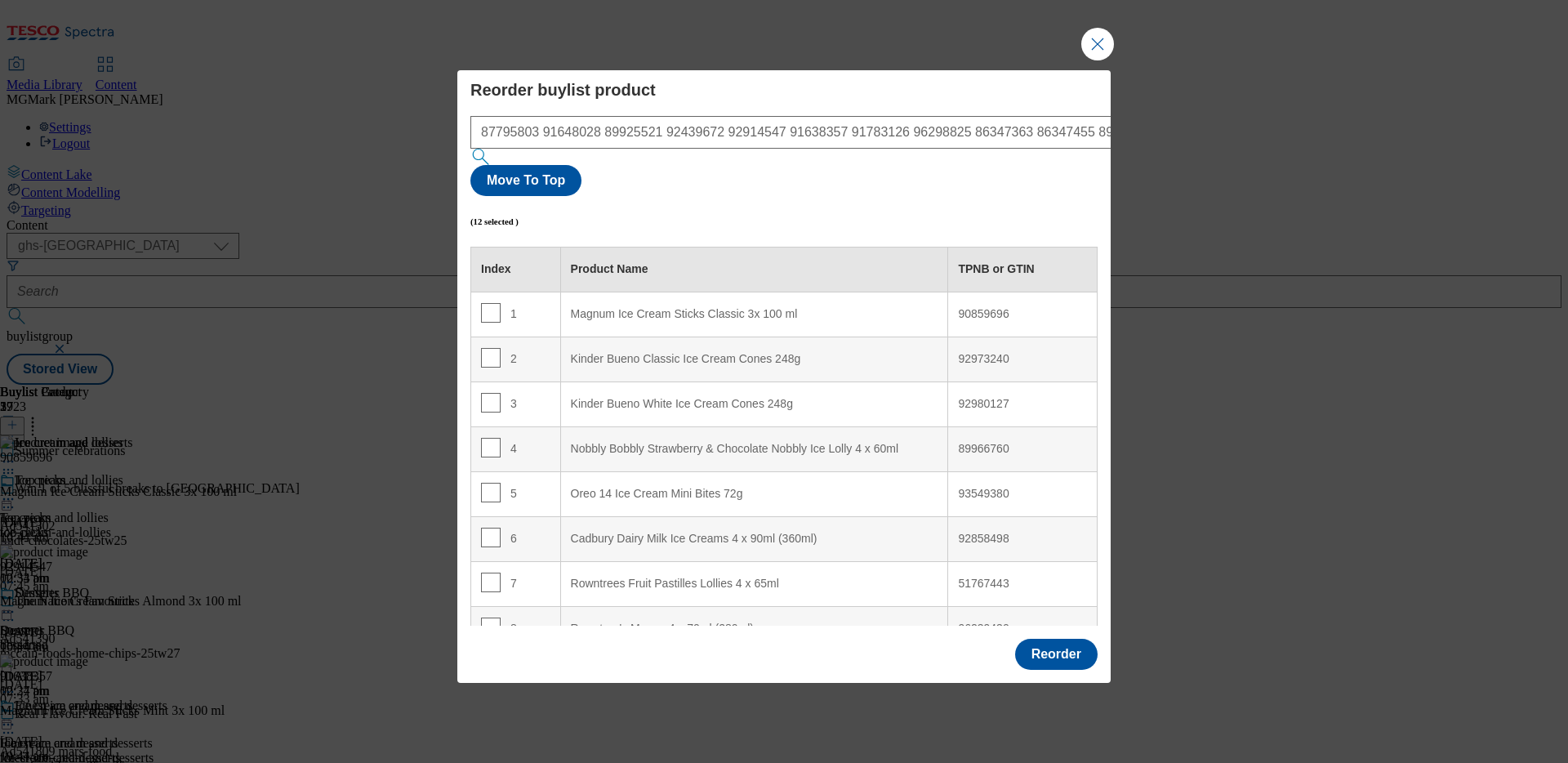
click at [495, 262] on div "Index" at bounding box center [515, 270] width 69 height 15
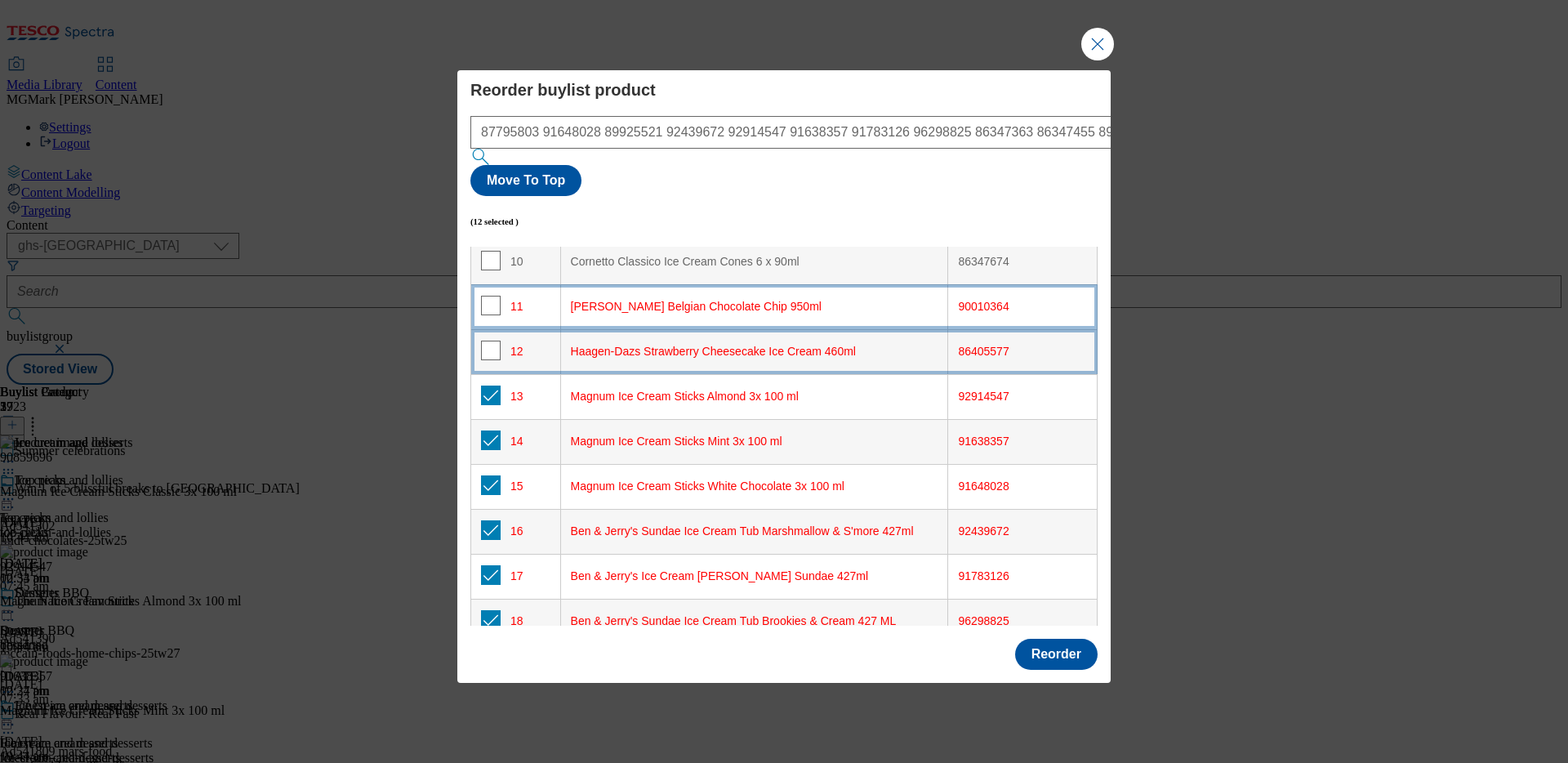
scroll to position [879, 0]
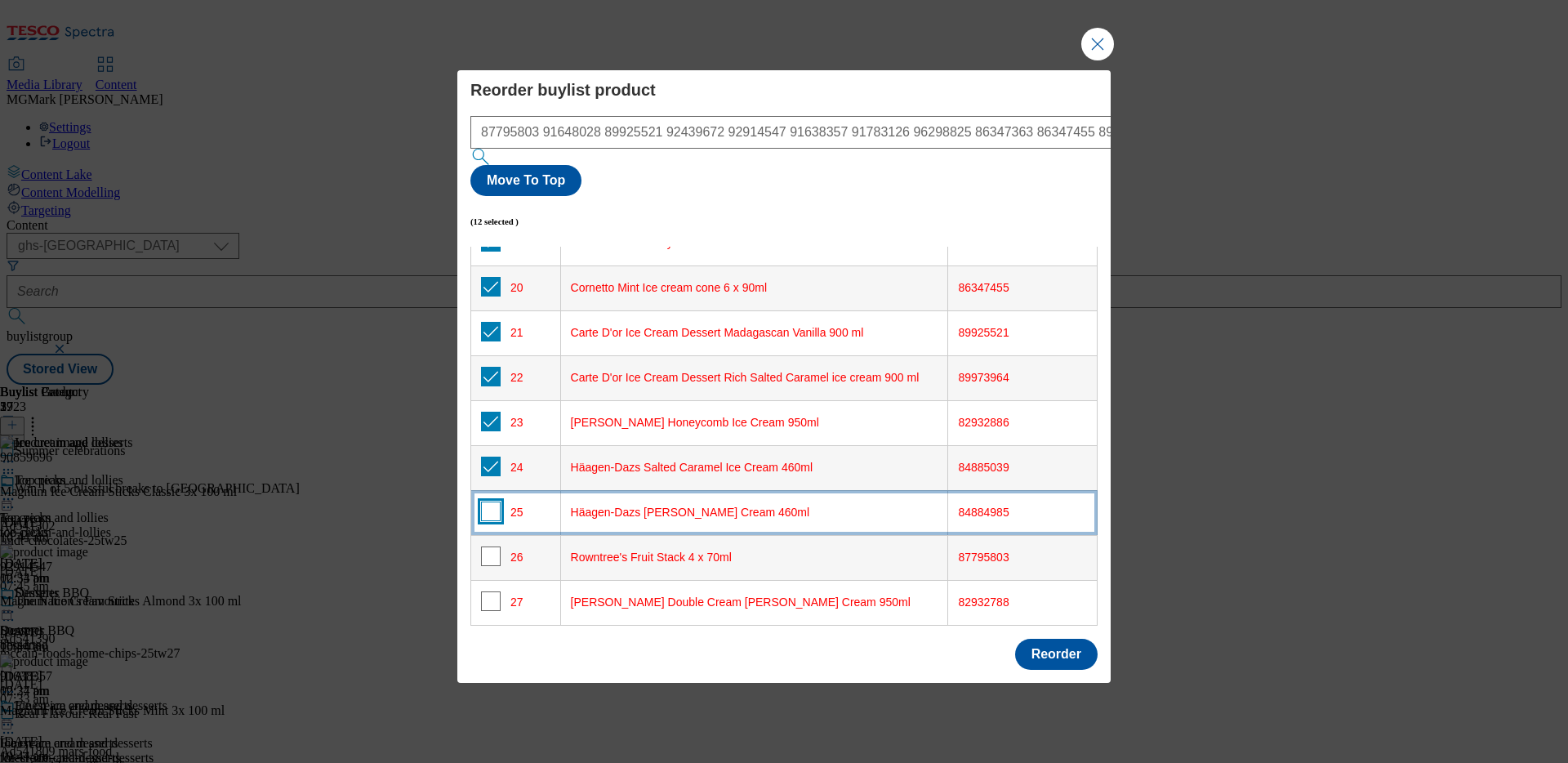
click at [491, 502] on input "Modal" at bounding box center [490, 511] width 19 height 19
checkbox input "true"
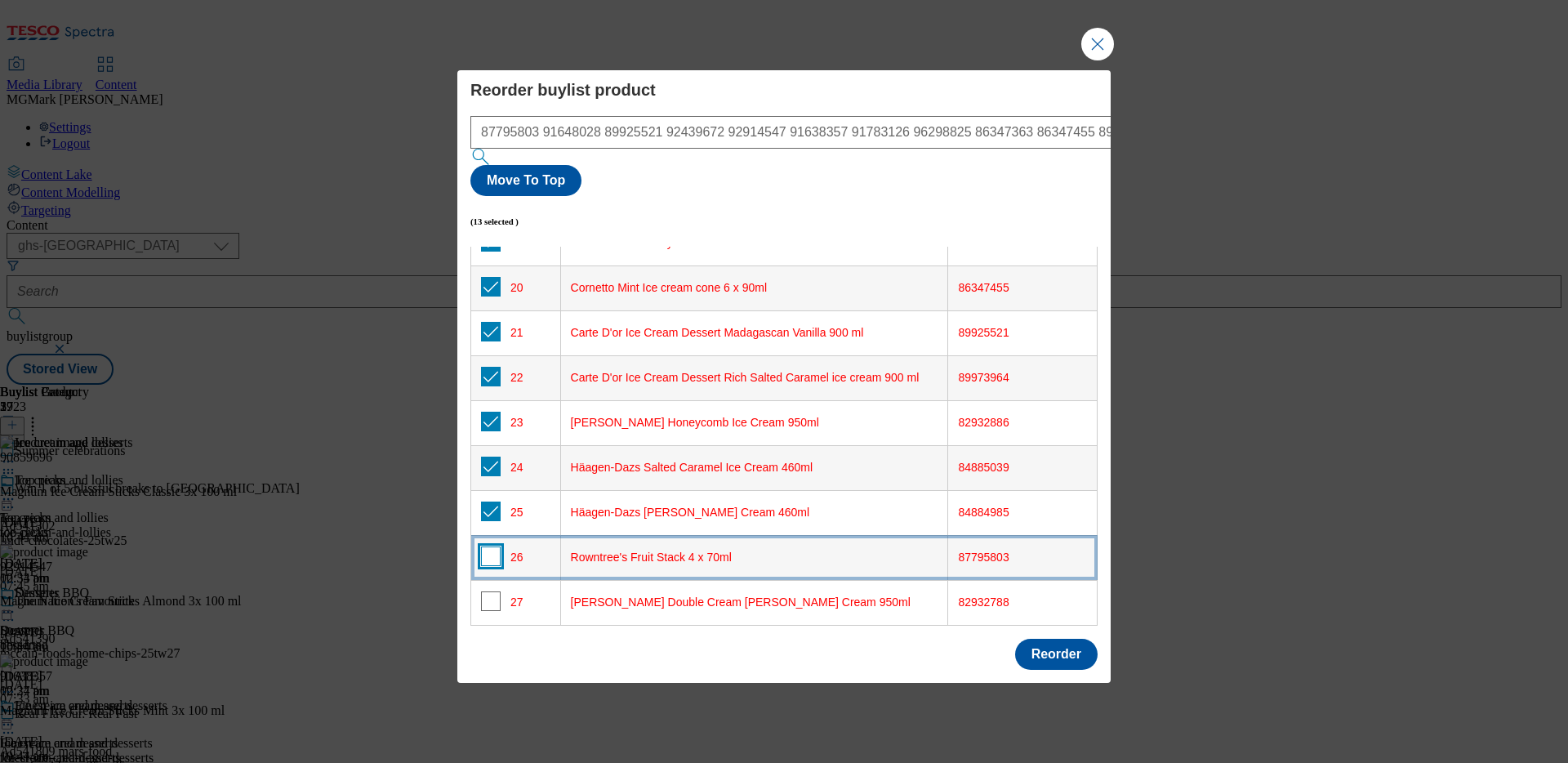
click at [491, 546] on input "Modal" at bounding box center [490, 555] width 19 height 19
checkbox input "true"
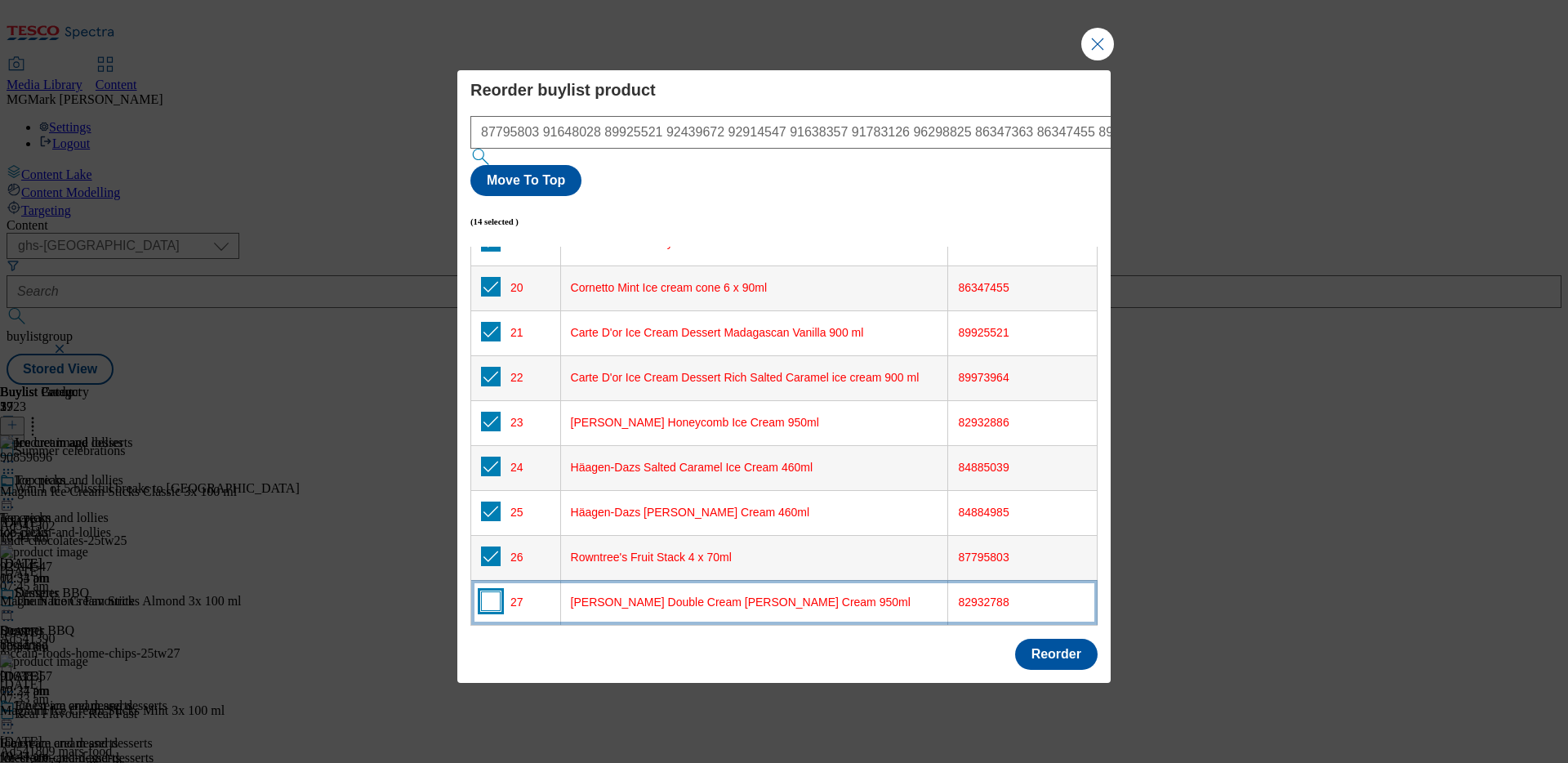
click at [490, 591] on input "Modal" at bounding box center [490, 601] width 19 height 19
checkbox input "true"
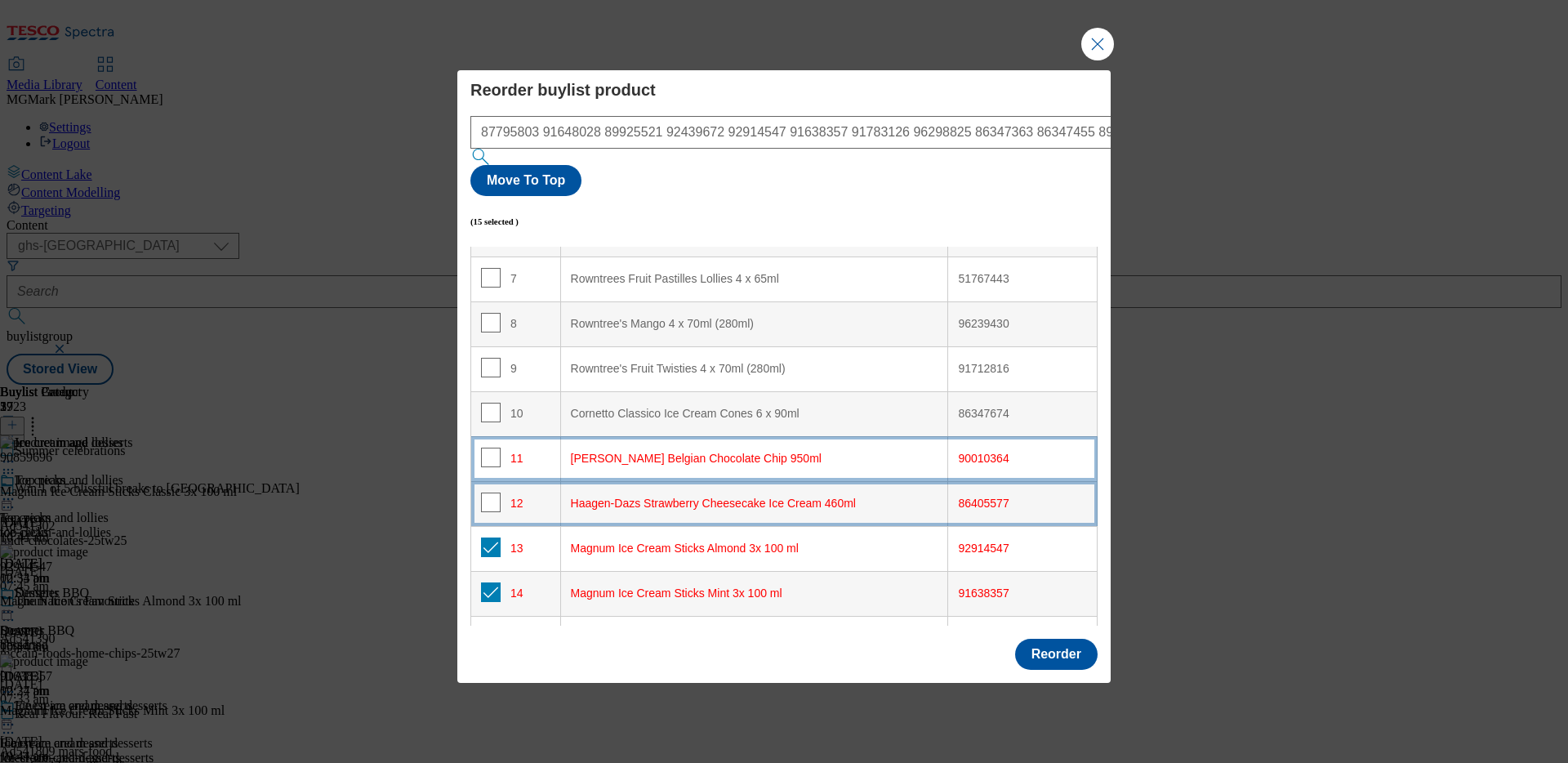
scroll to position [298, 0]
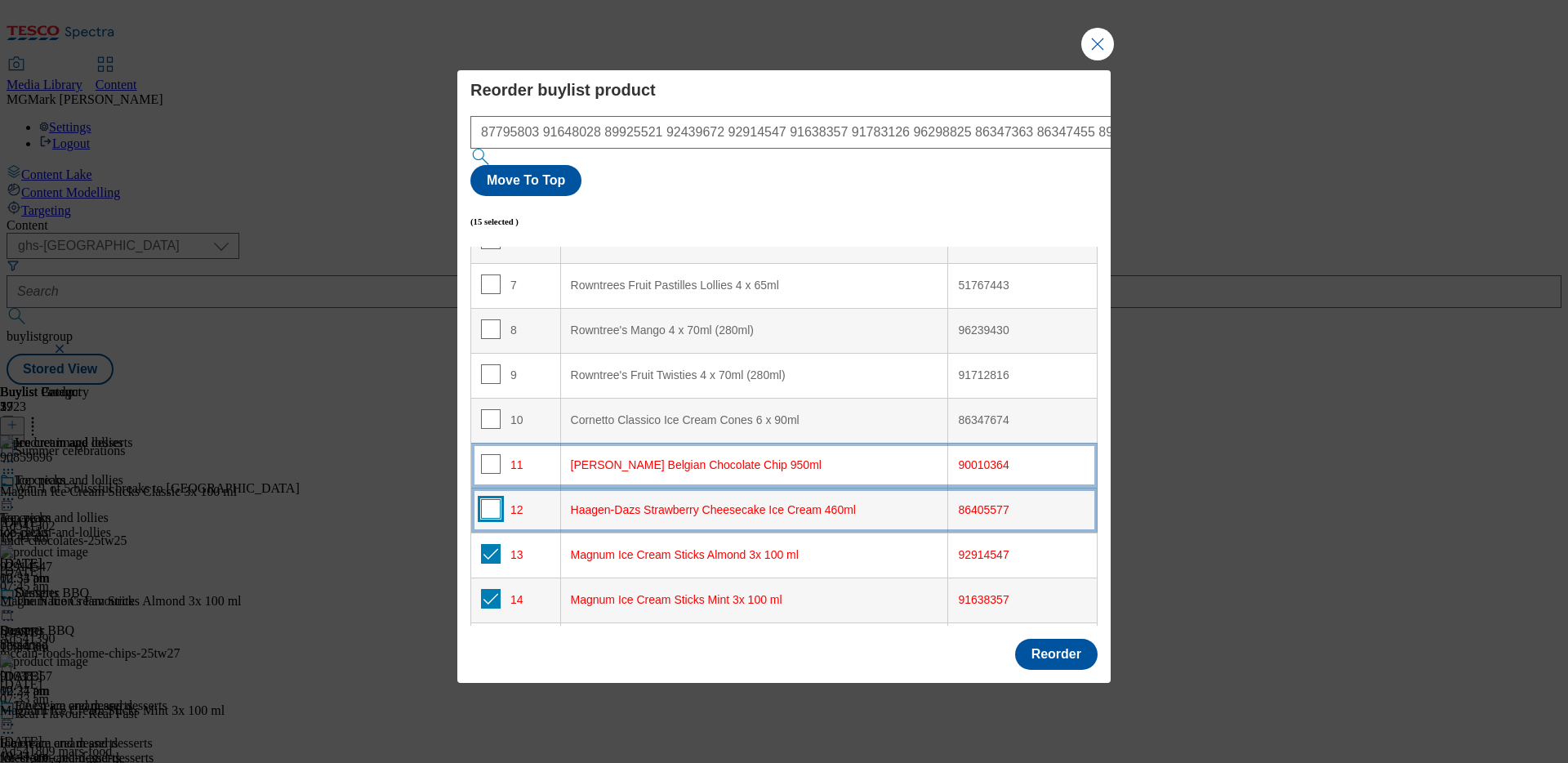
click at [488, 499] on input "Modal" at bounding box center [490, 508] width 19 height 19
checkbox input "true"
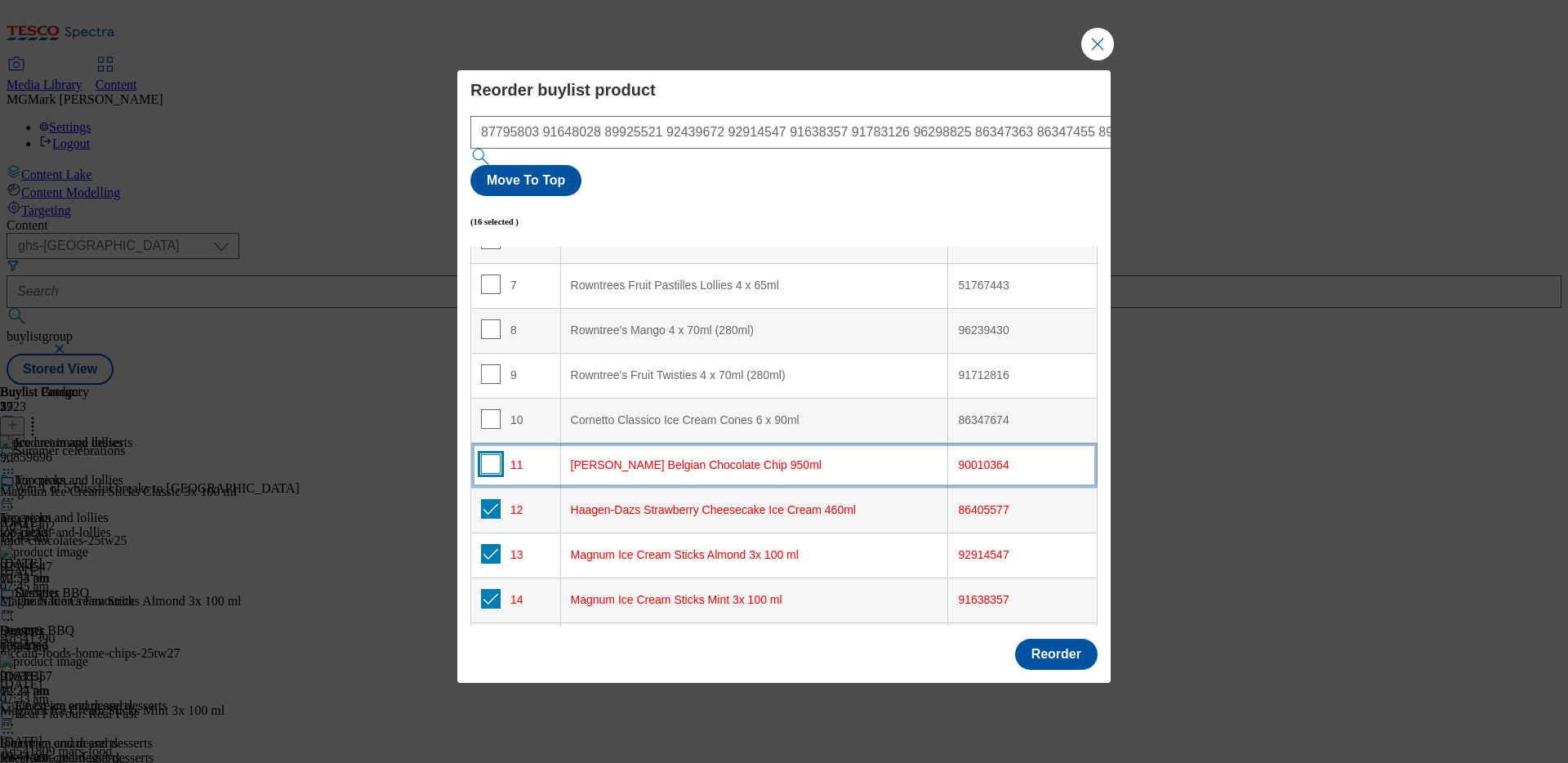
click at [488, 454] on input "Modal" at bounding box center [490, 463] width 19 height 19
checkbox input "true"
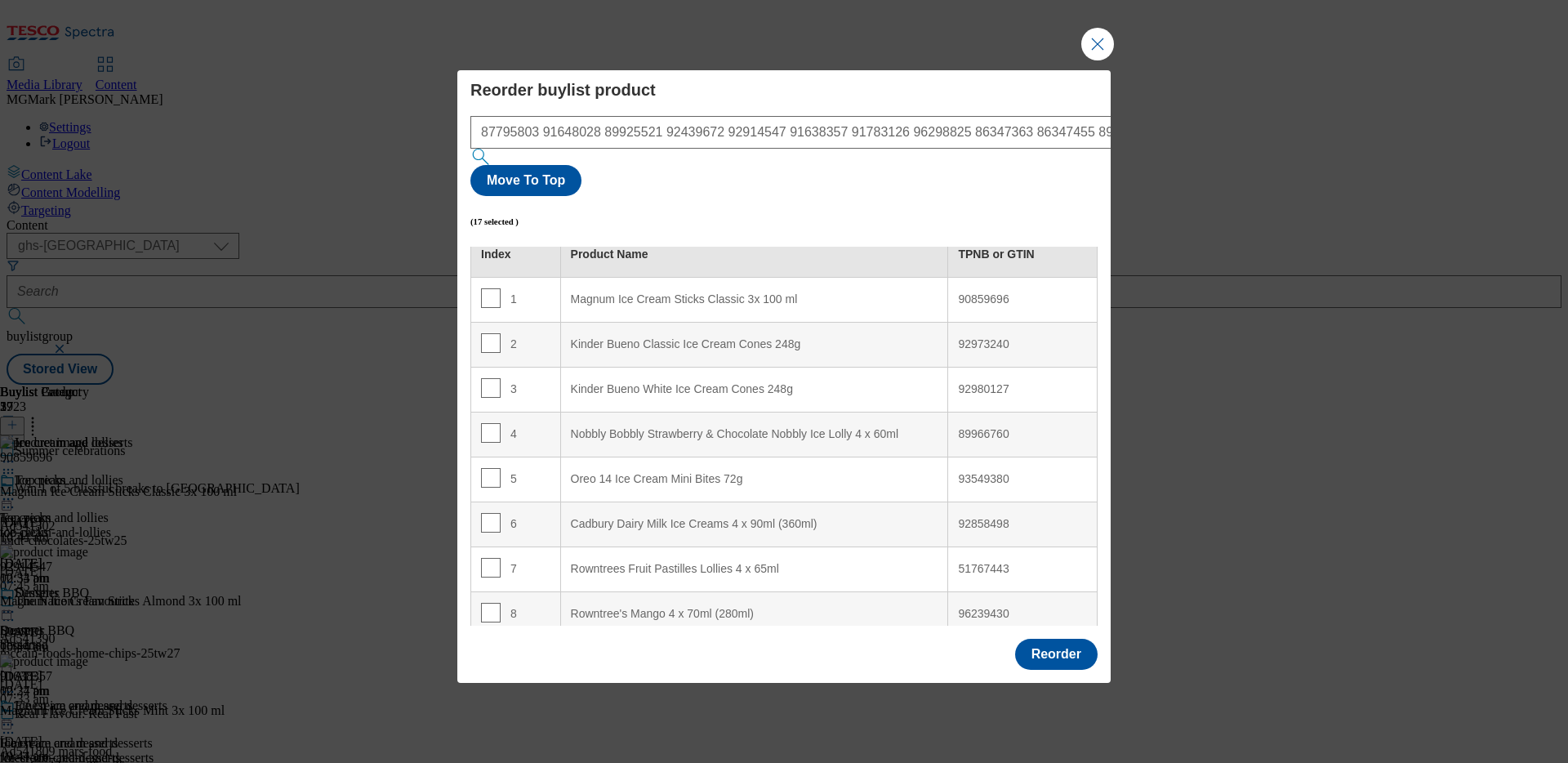
scroll to position [0, 0]
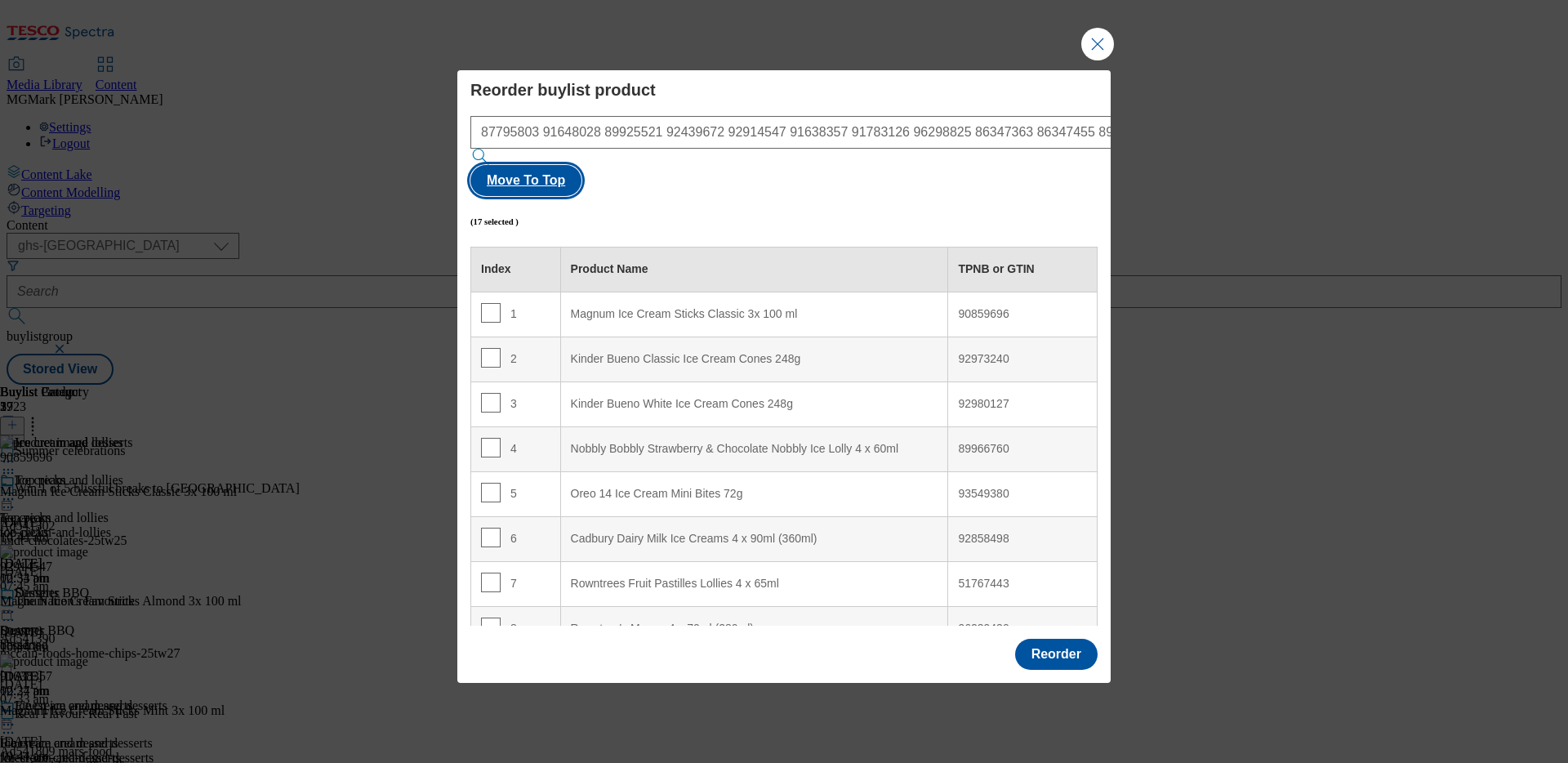
click at [581, 171] on button "Move To Top" at bounding box center [526, 180] width 111 height 31
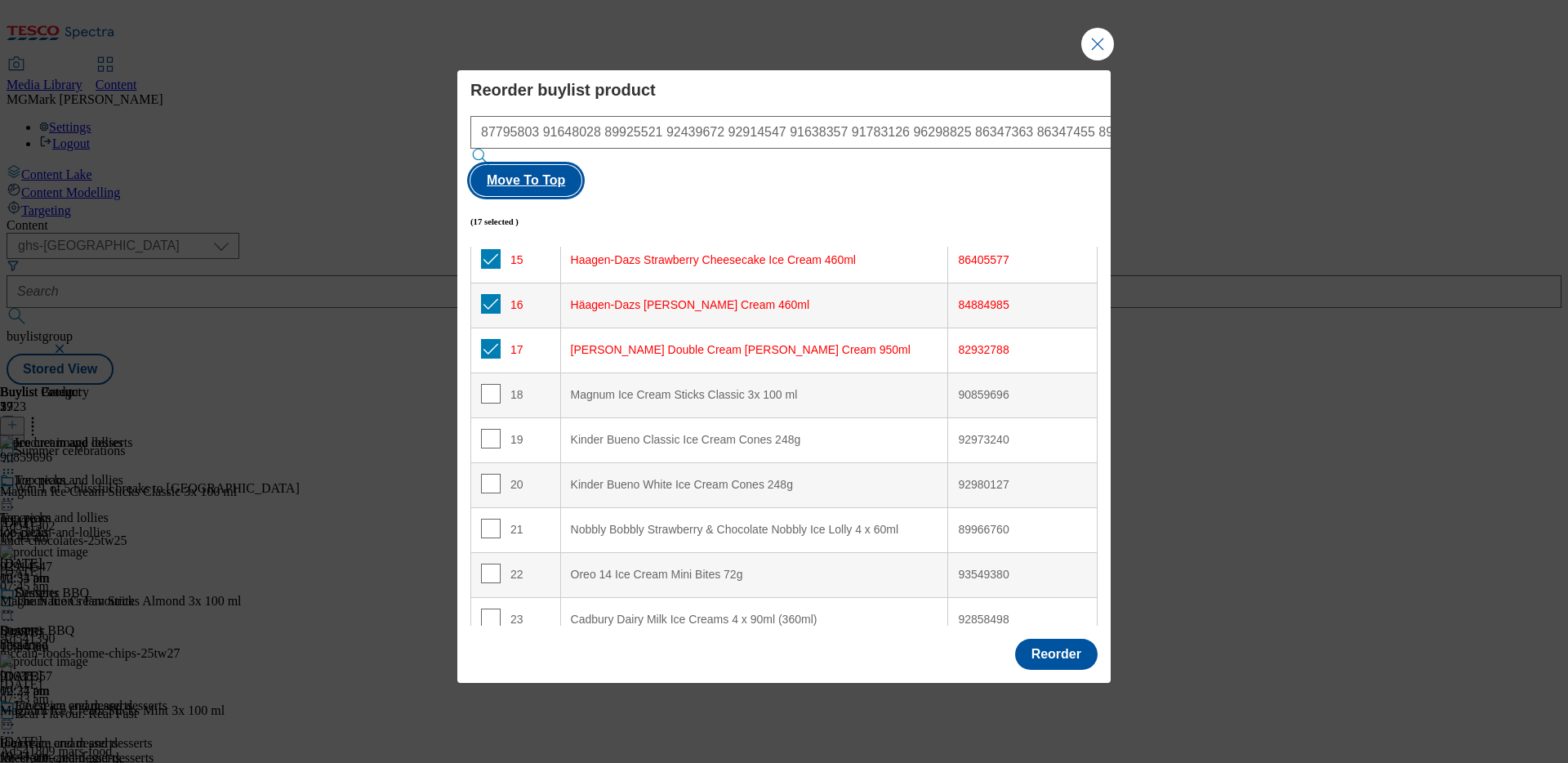
scroll to position [879, 0]
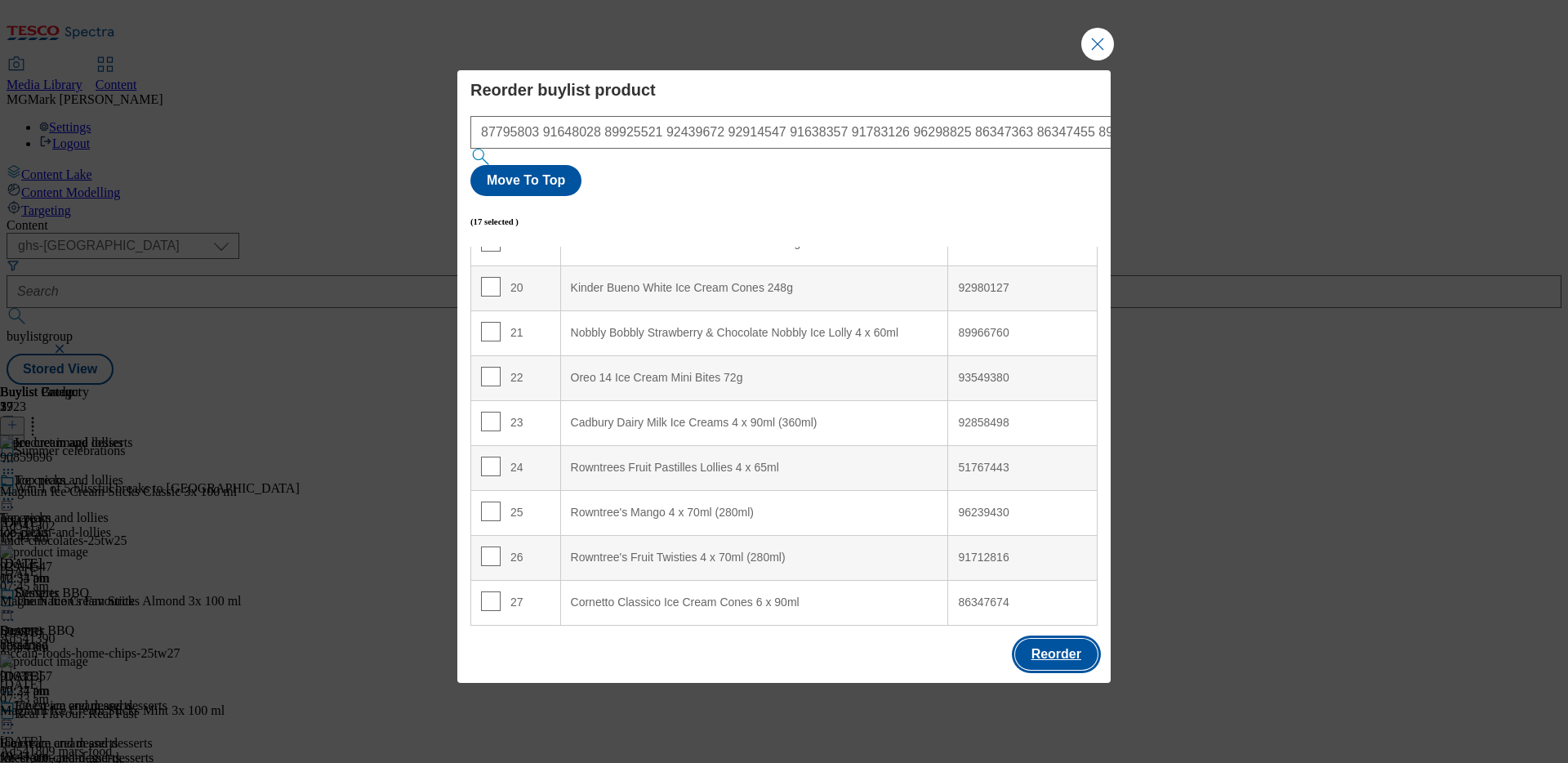
click at [1062, 639] on button "Reorder" at bounding box center [1056, 654] width 83 height 31
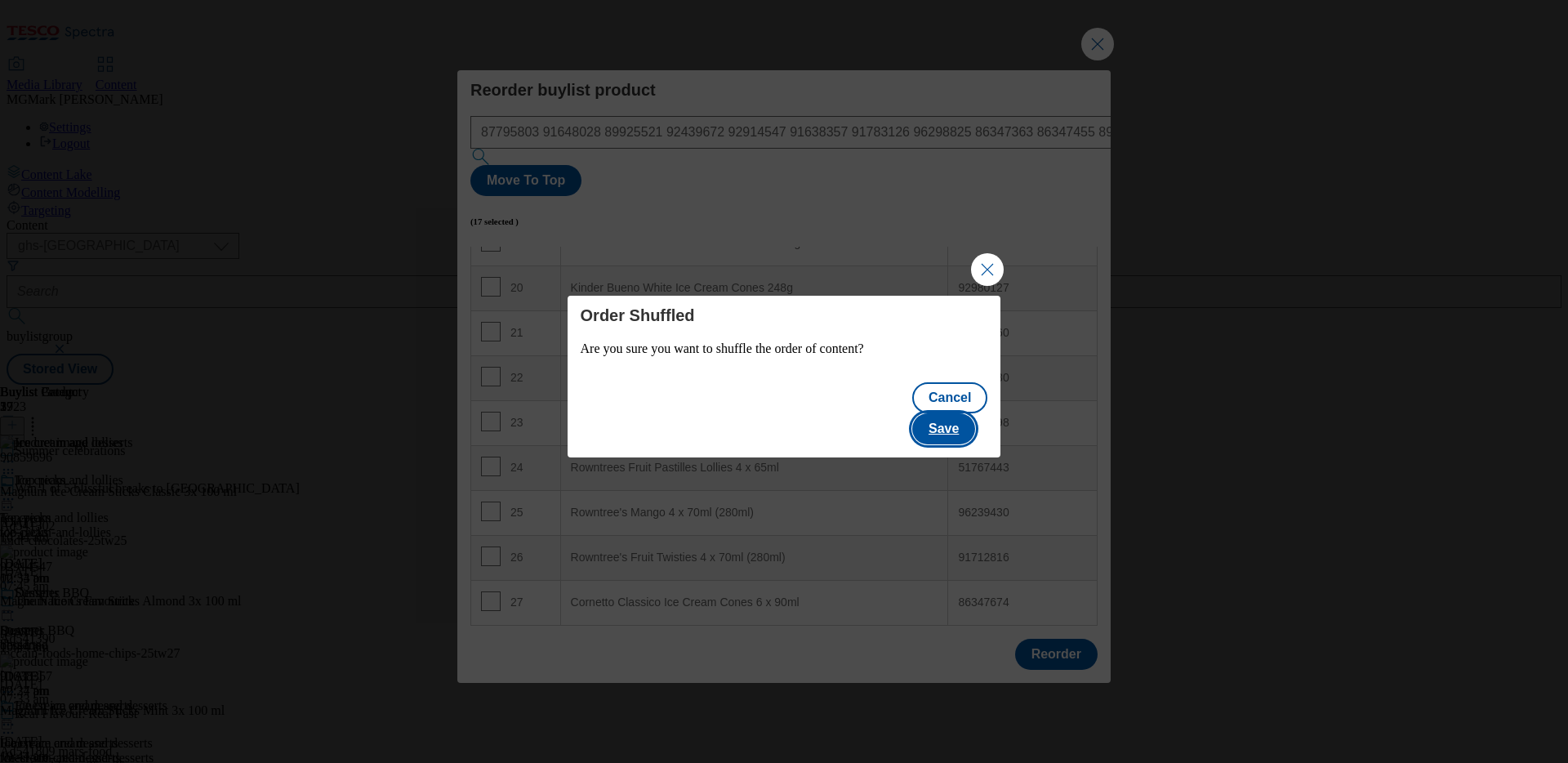
click at [964, 417] on button "Save" at bounding box center [943, 429] width 63 height 31
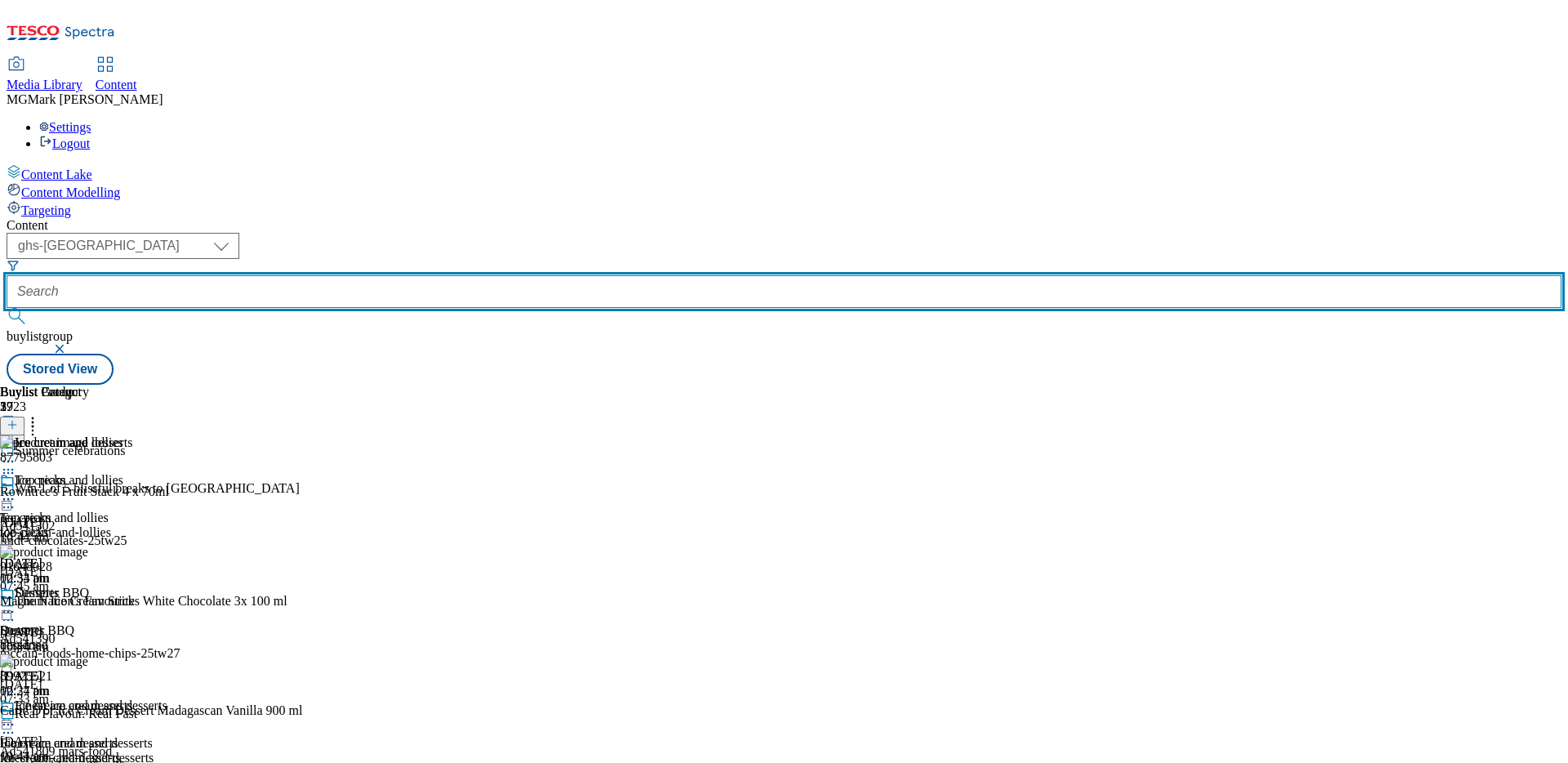
click at [444, 276] on input "text" at bounding box center [784, 291] width 1555 height 33
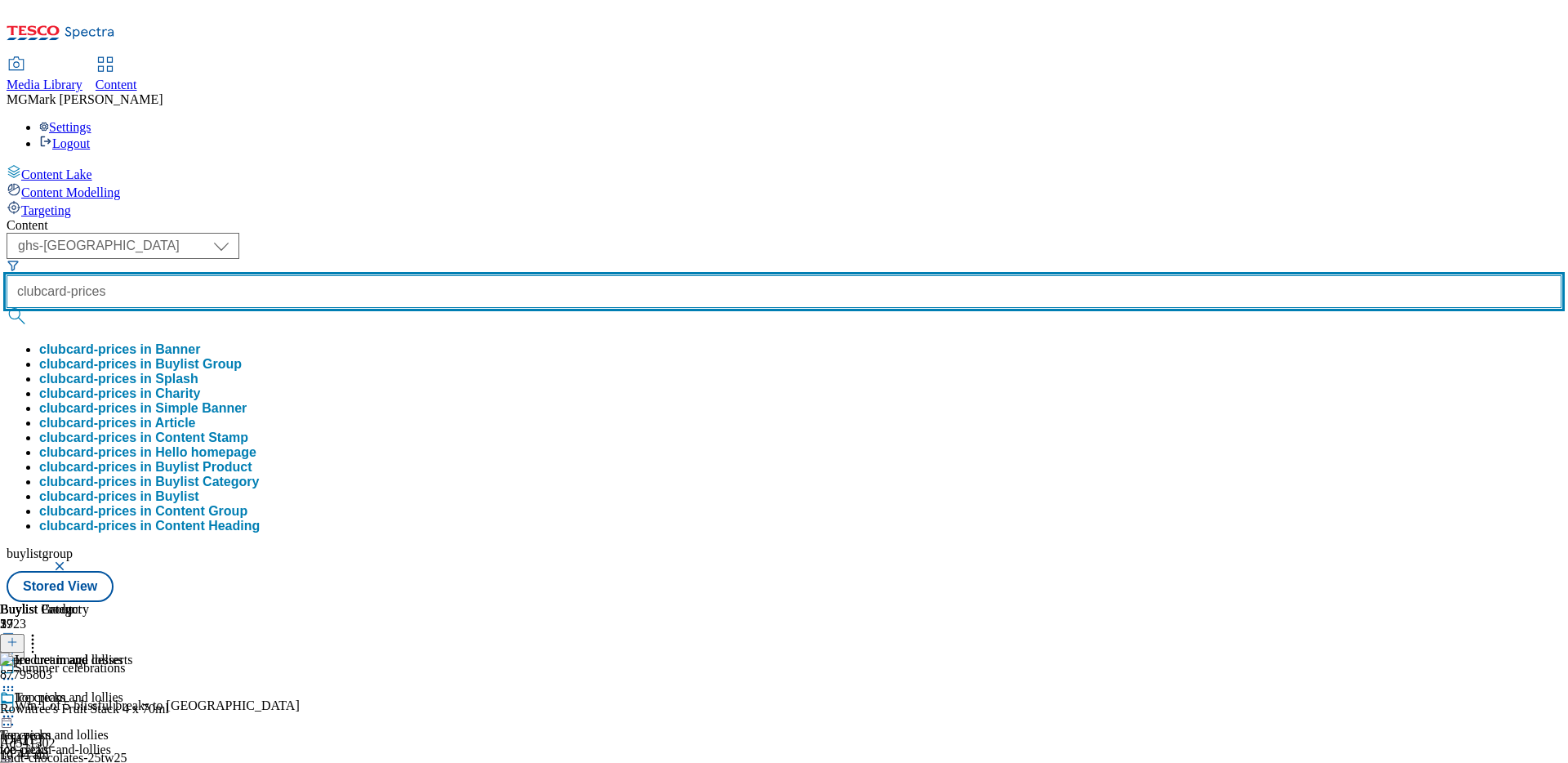
type input "clubcard-prices"
click at [7, 308] on button "submit" at bounding box center [18, 317] width 23 height 17
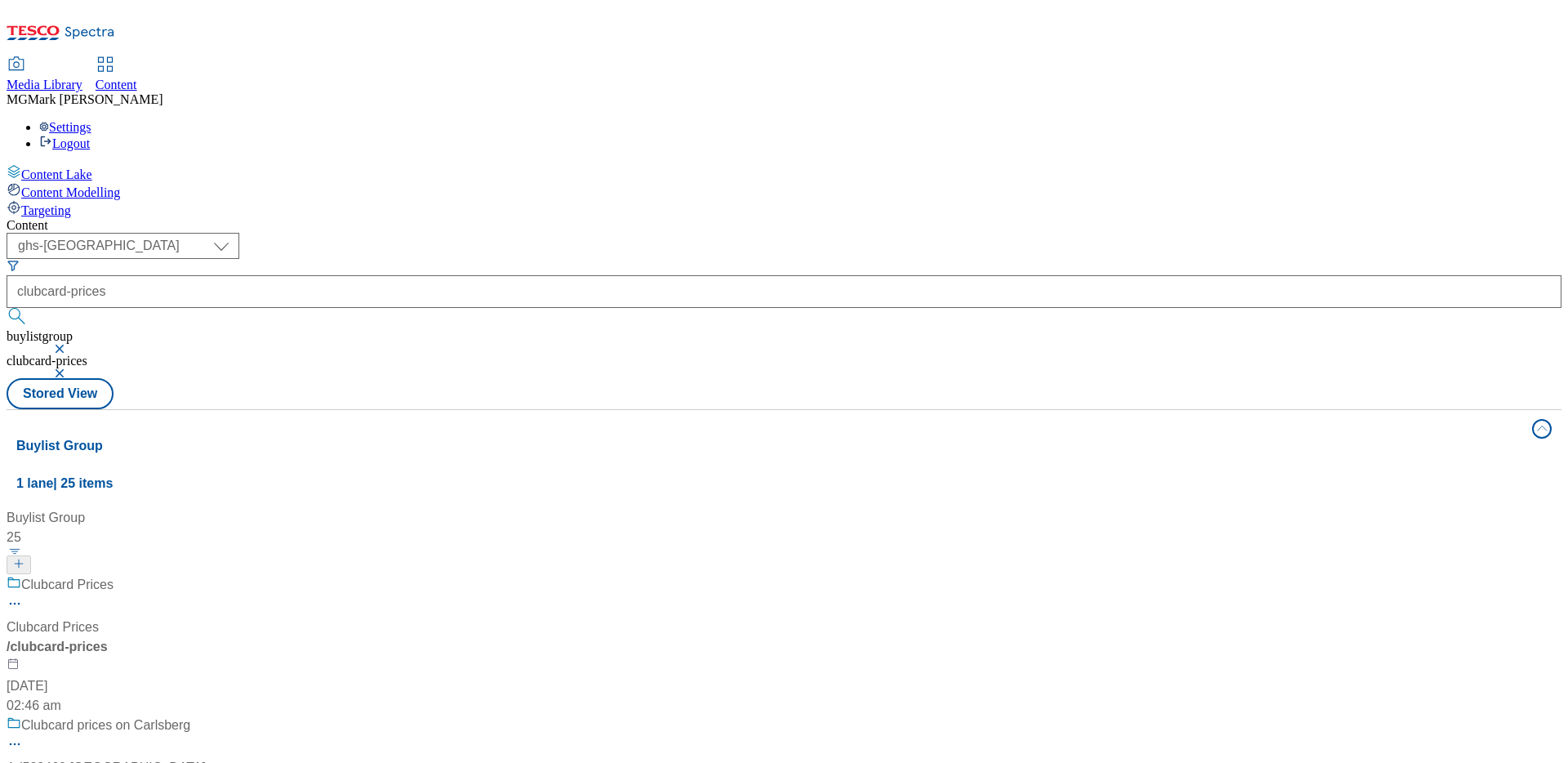
click at [245, 575] on div "Clubcard Prices Clubcard Prices / clubcard-prices [DATE] 02:46 am" at bounding box center [126, 646] width 239 height 141
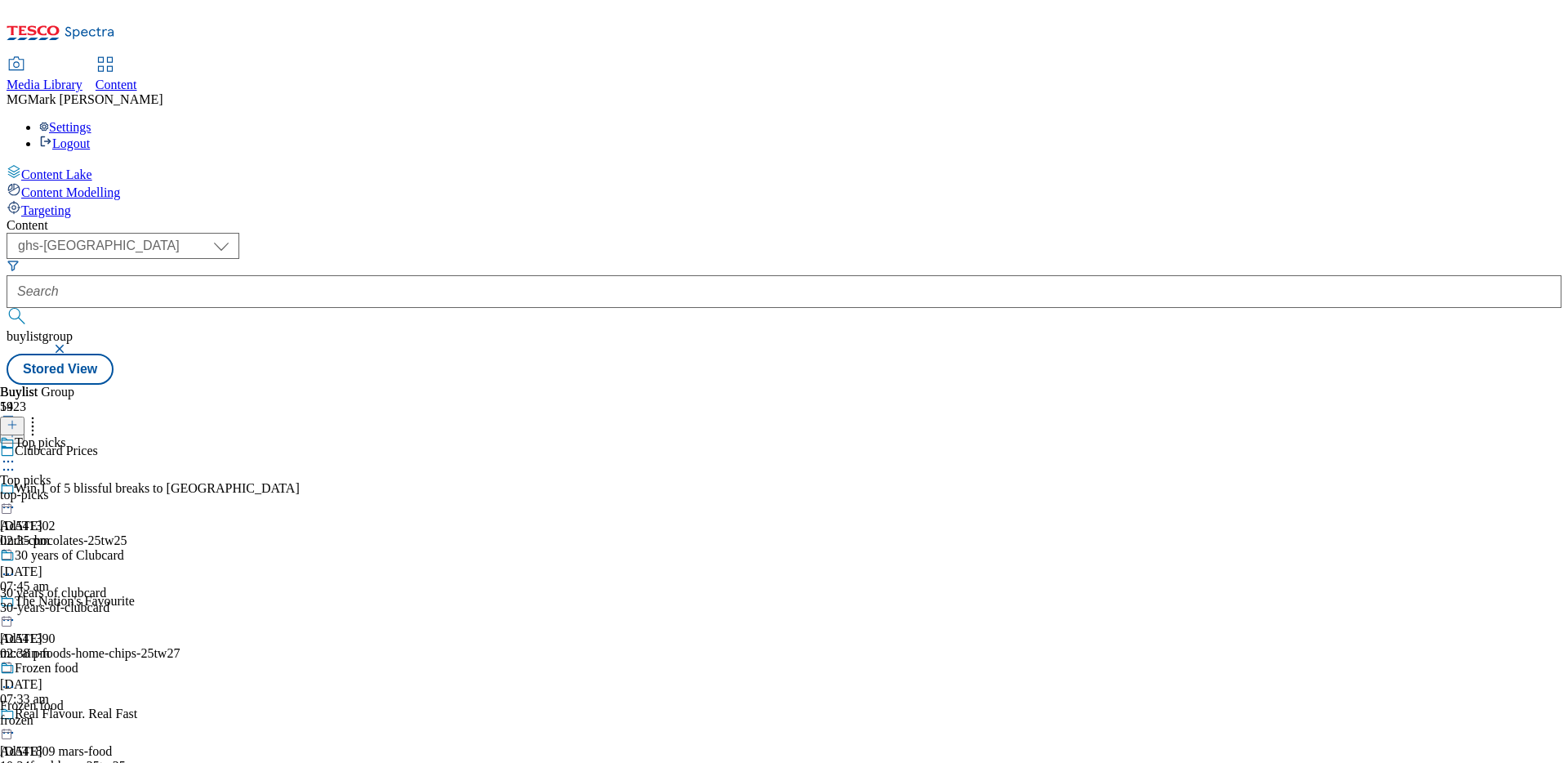
scroll to position [245, 0]
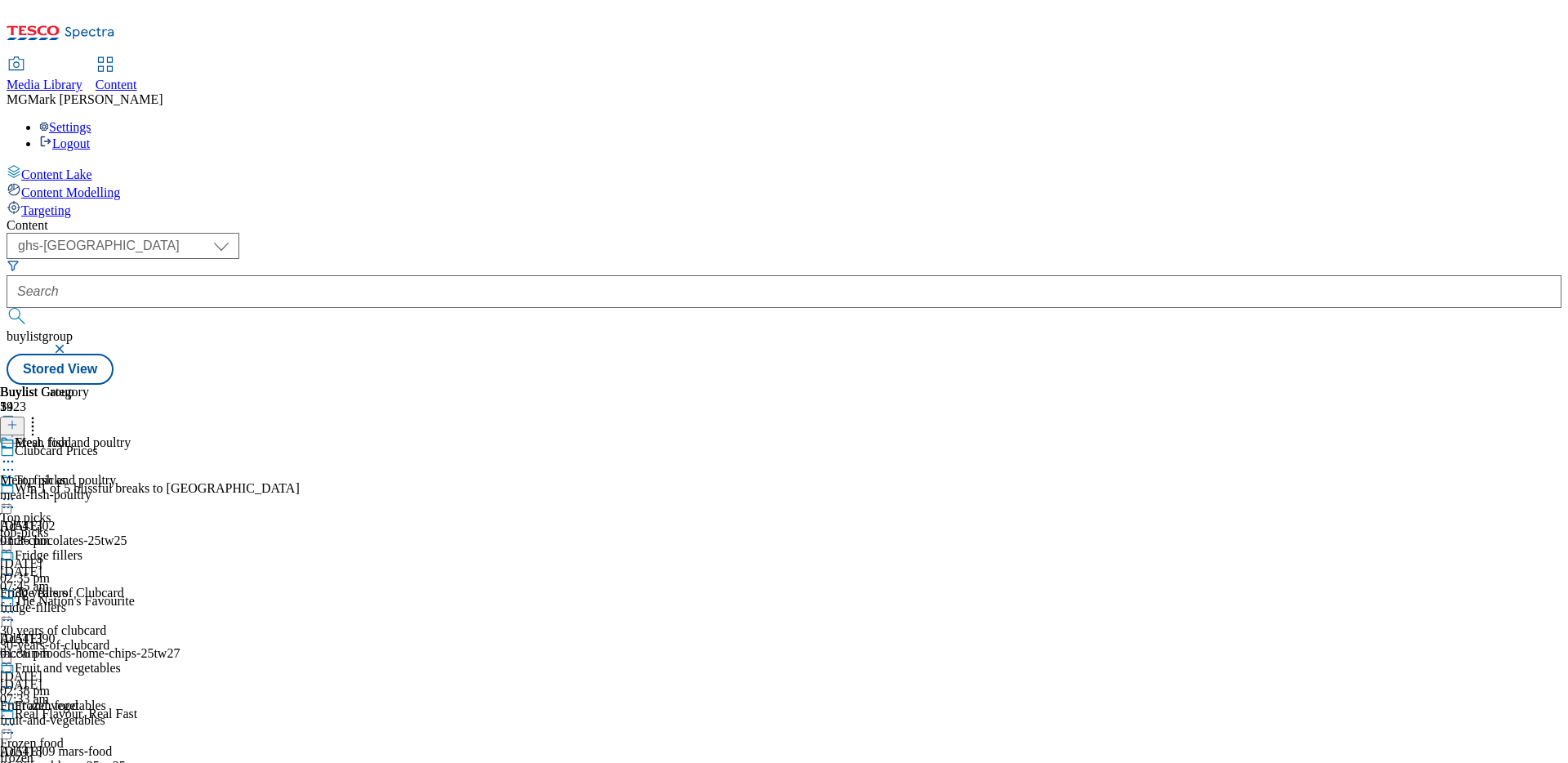
click at [131, 601] on div "fridge-fillers" at bounding box center [65, 608] width 131 height 15
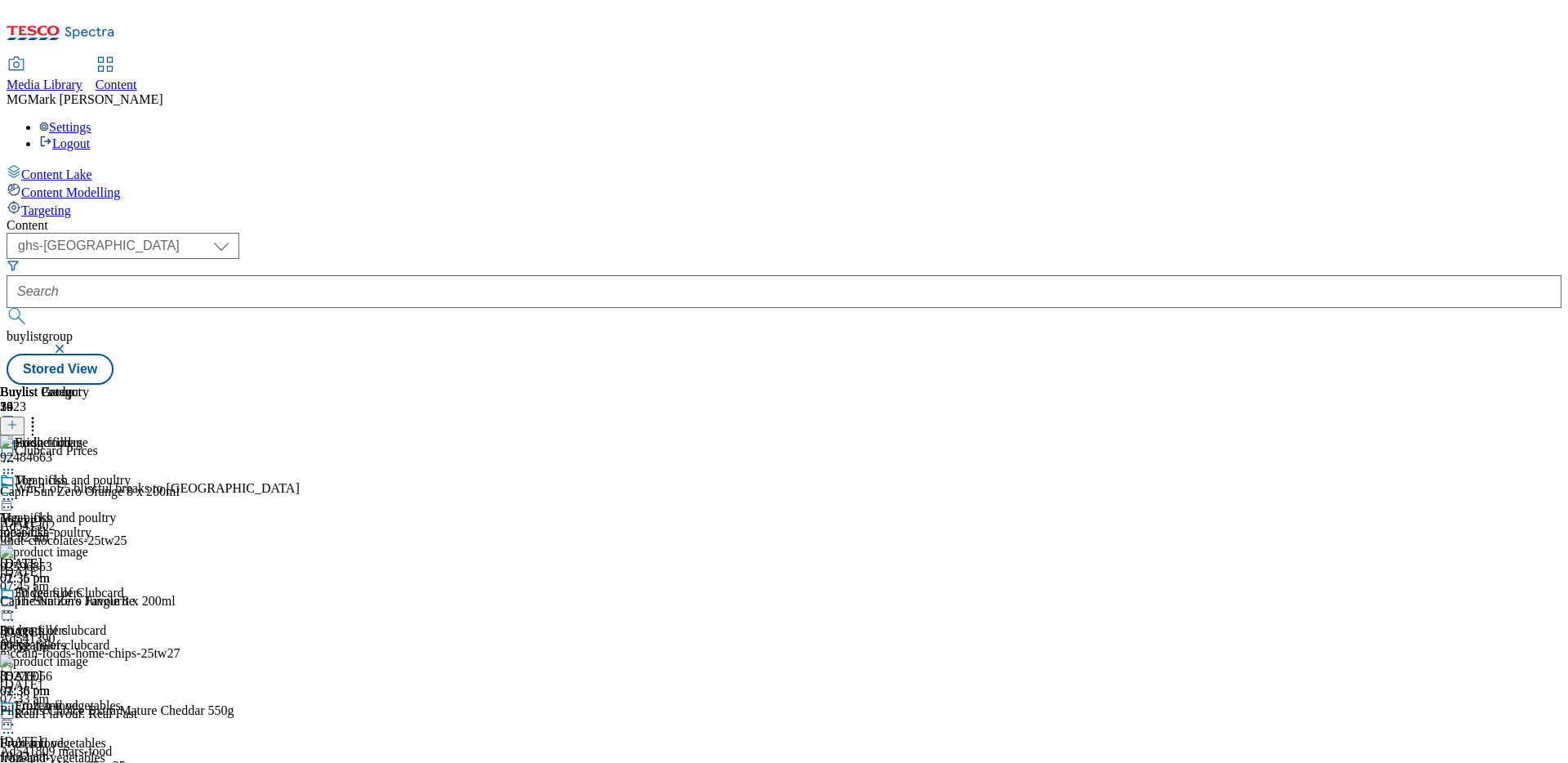
click at [18, 419] on icon at bounding box center [13, 425] width 12 height 12
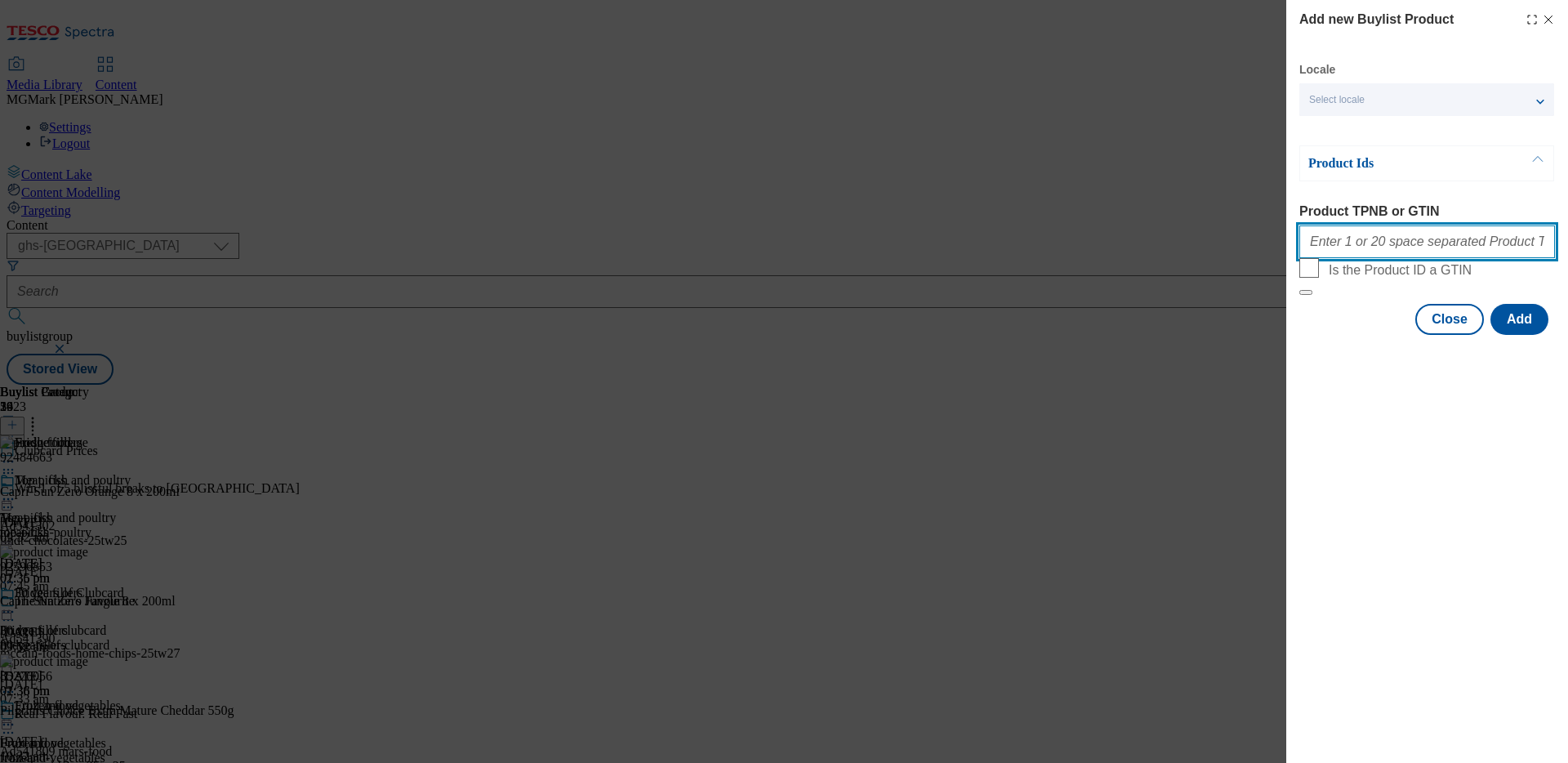
click at [1377, 237] on input "Product TPNB or GTIN" at bounding box center [1427, 241] width 255 height 33
paste input "92000505 91567901"
type input "92000505 91567901"
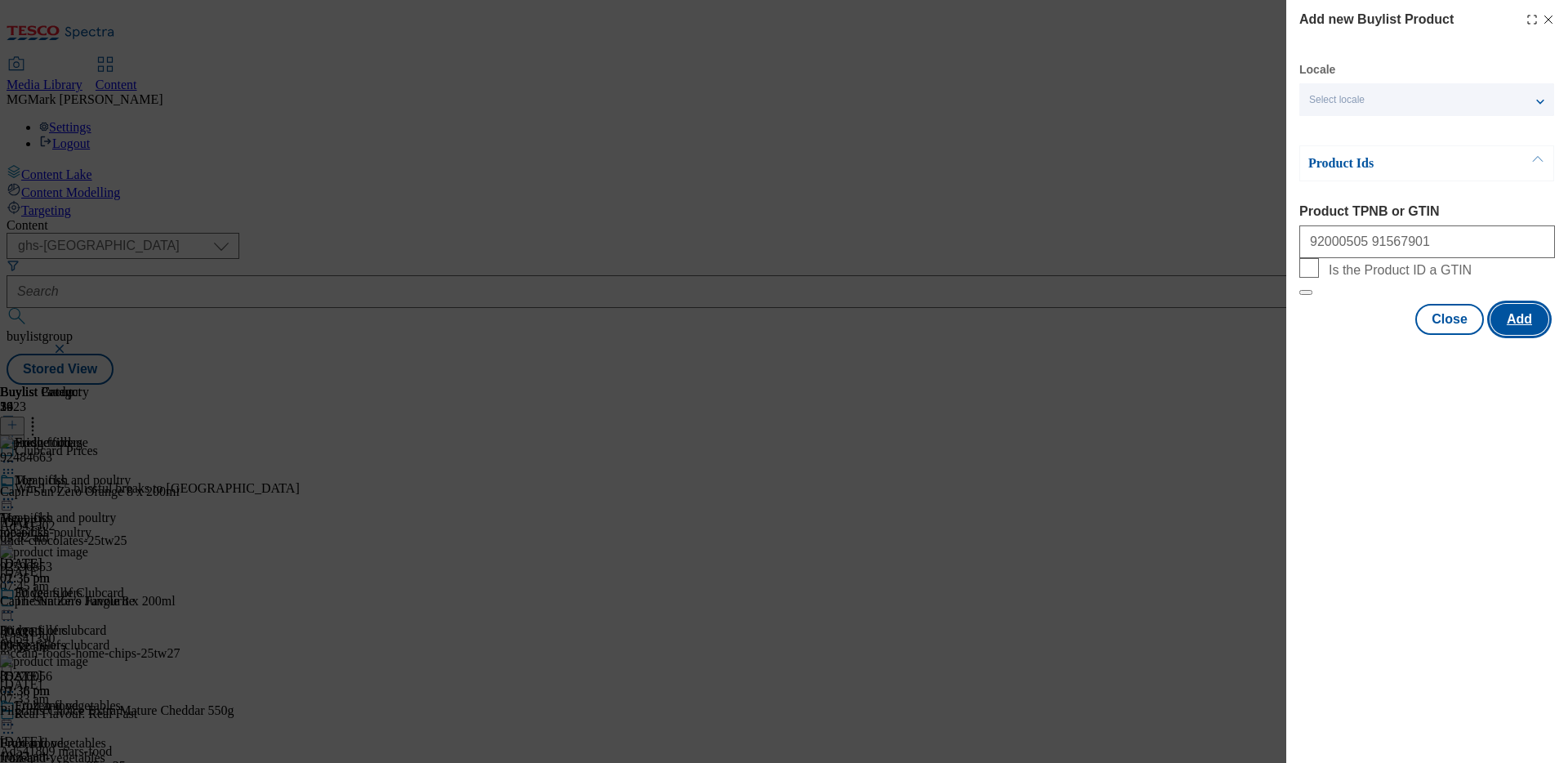
click at [1522, 335] on button "Add" at bounding box center [1519, 319] width 58 height 31
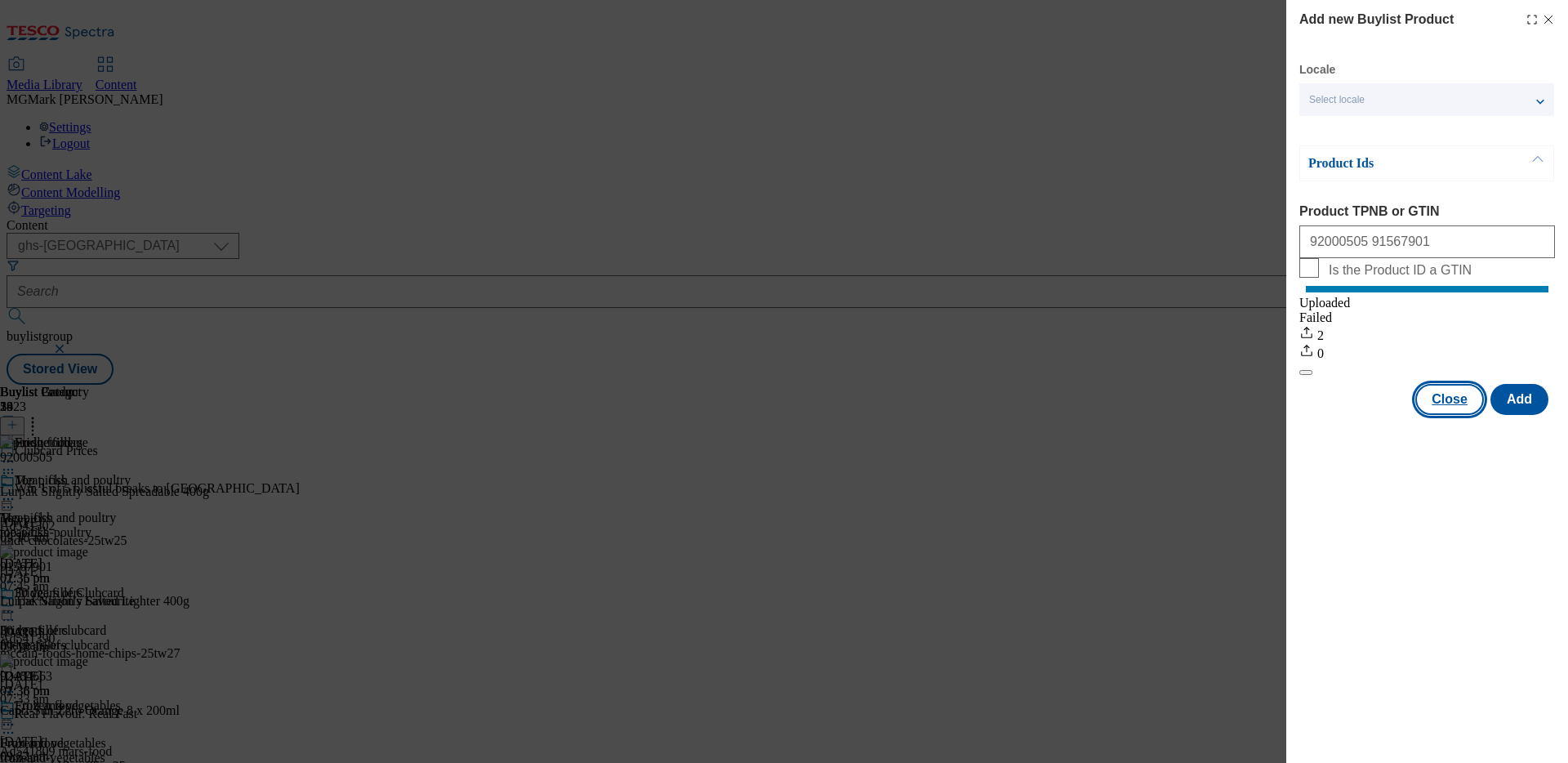
click at [1452, 415] on button "Close" at bounding box center [1449, 399] width 69 height 31
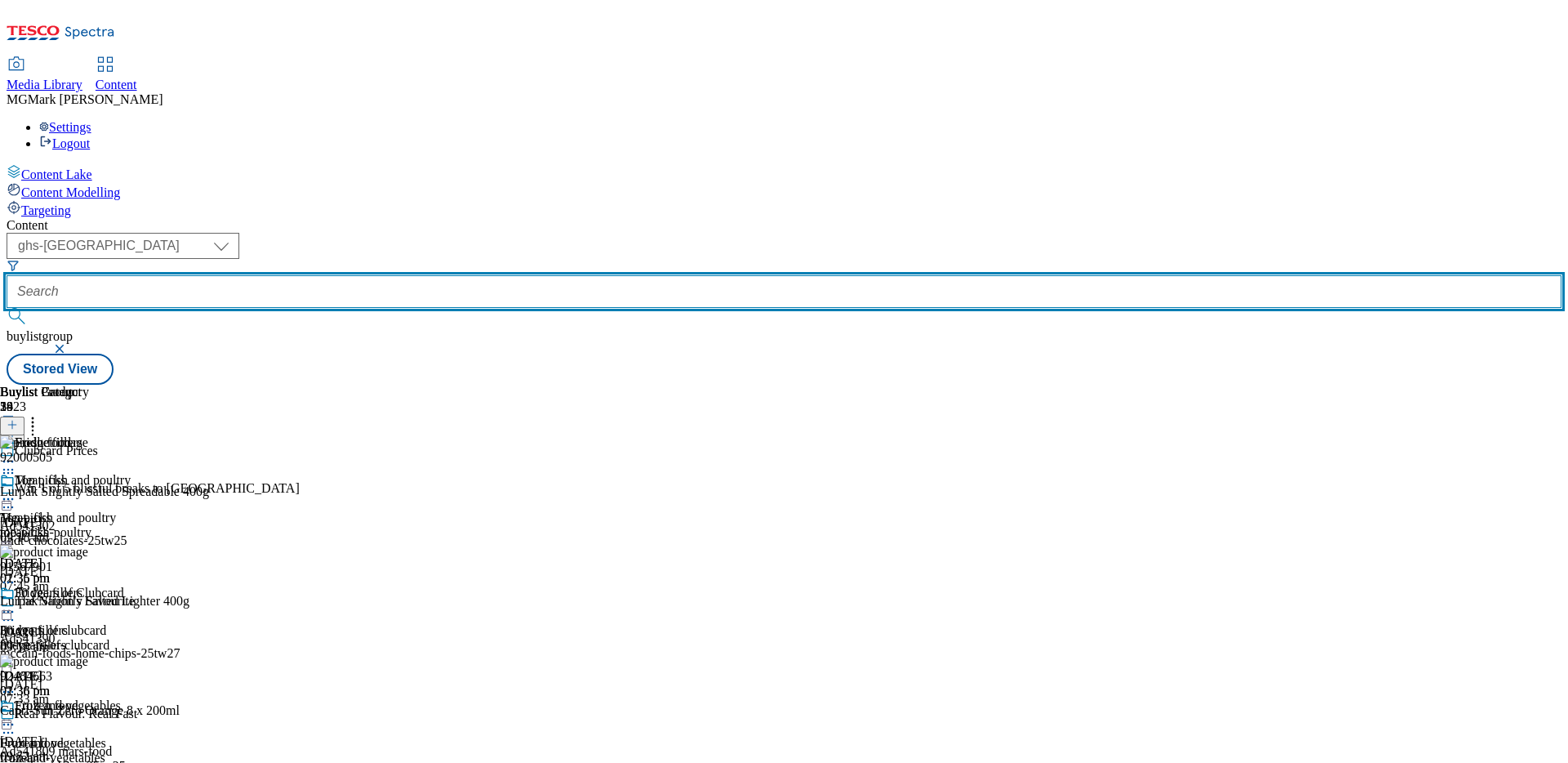
click at [439, 276] on input "text" at bounding box center [784, 291] width 1555 height 33
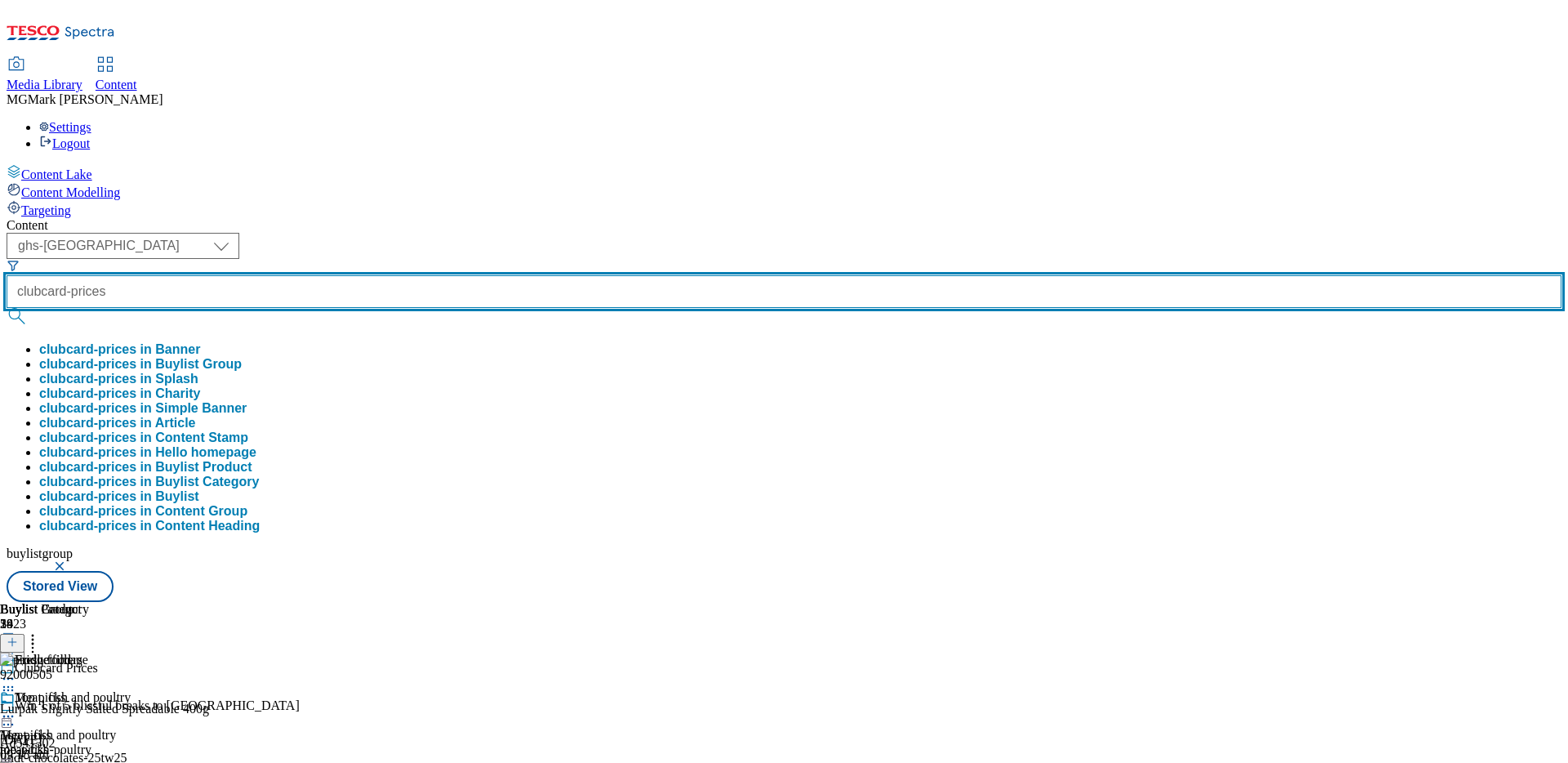
type input "clubcard-prices"
click at [7, 308] on button "submit" at bounding box center [18, 317] width 23 height 17
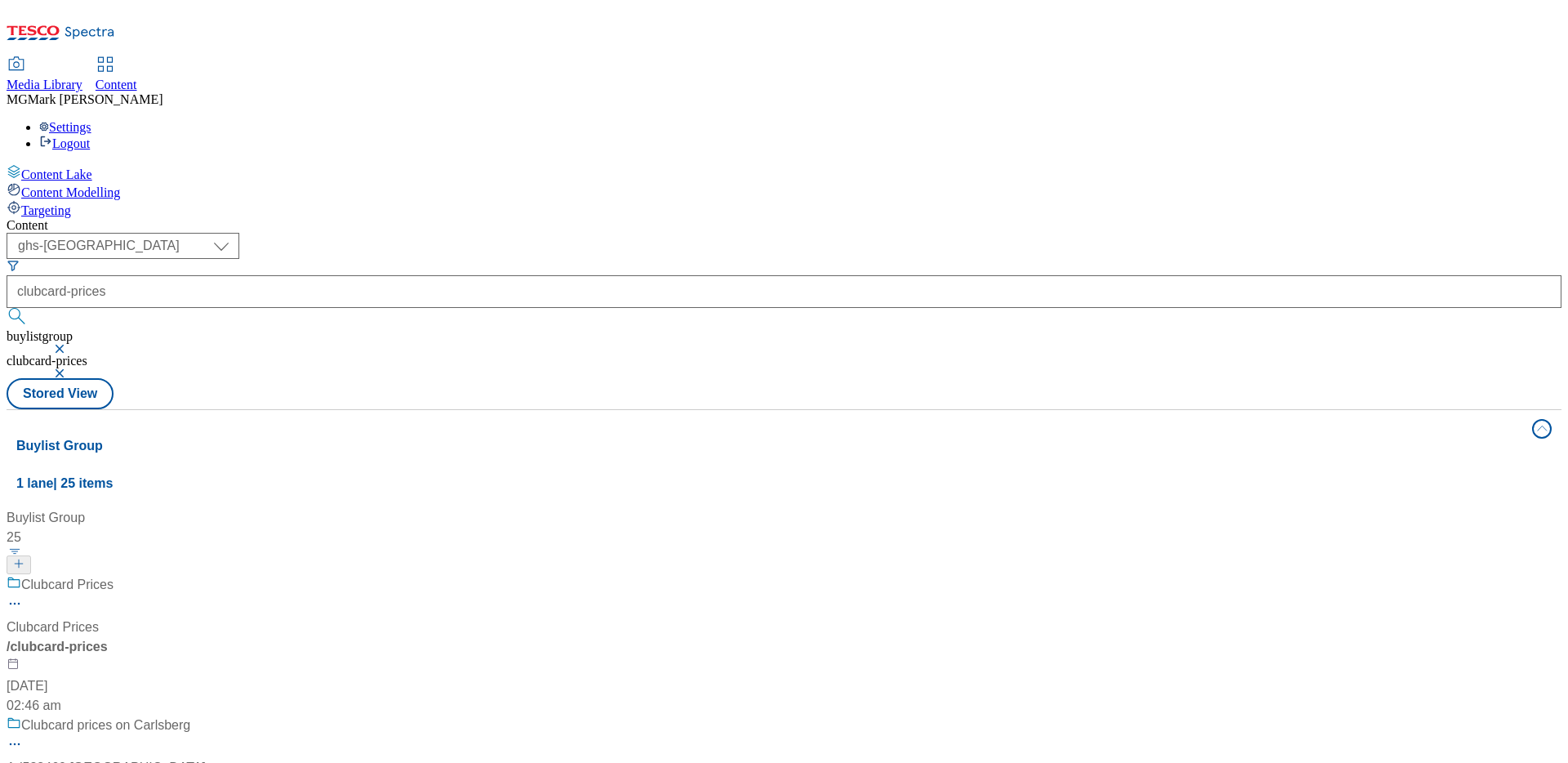
click at [245, 637] on div "/ clubcard-prices" at bounding box center [126, 647] width 239 height 19
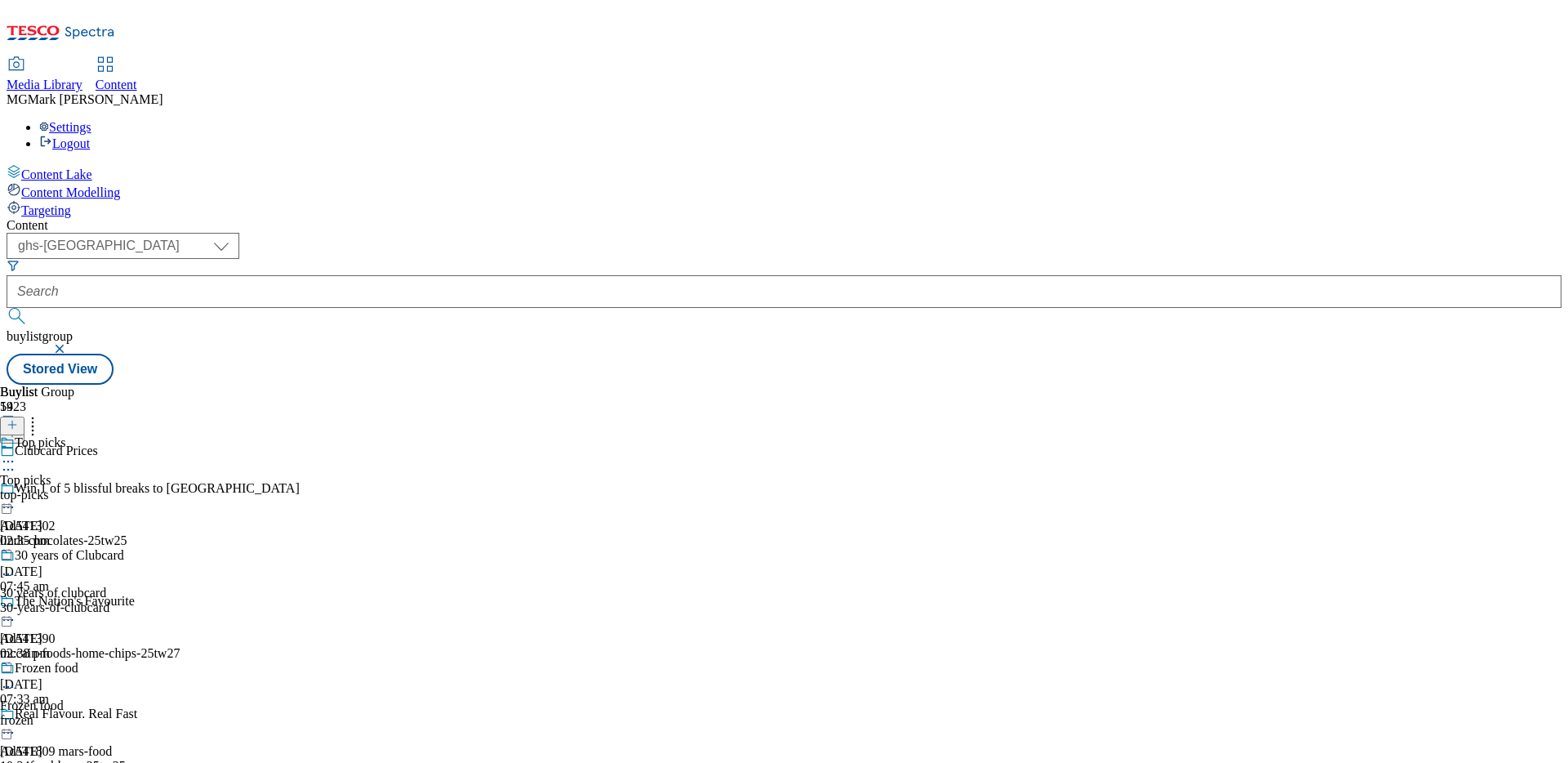
scroll to position [827, 0]
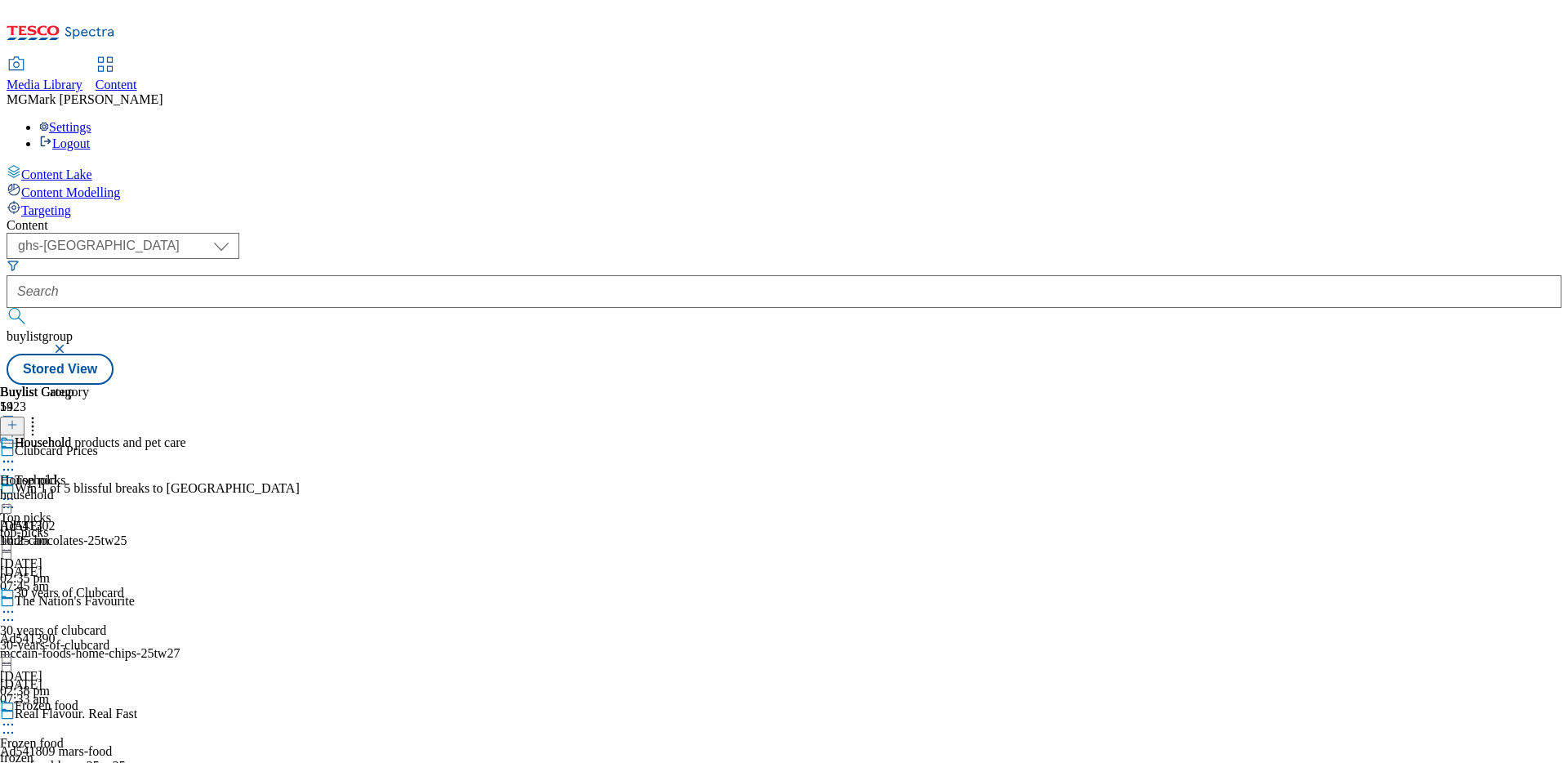
click at [89, 487] on div "household" at bounding box center [44, 495] width 89 height 15
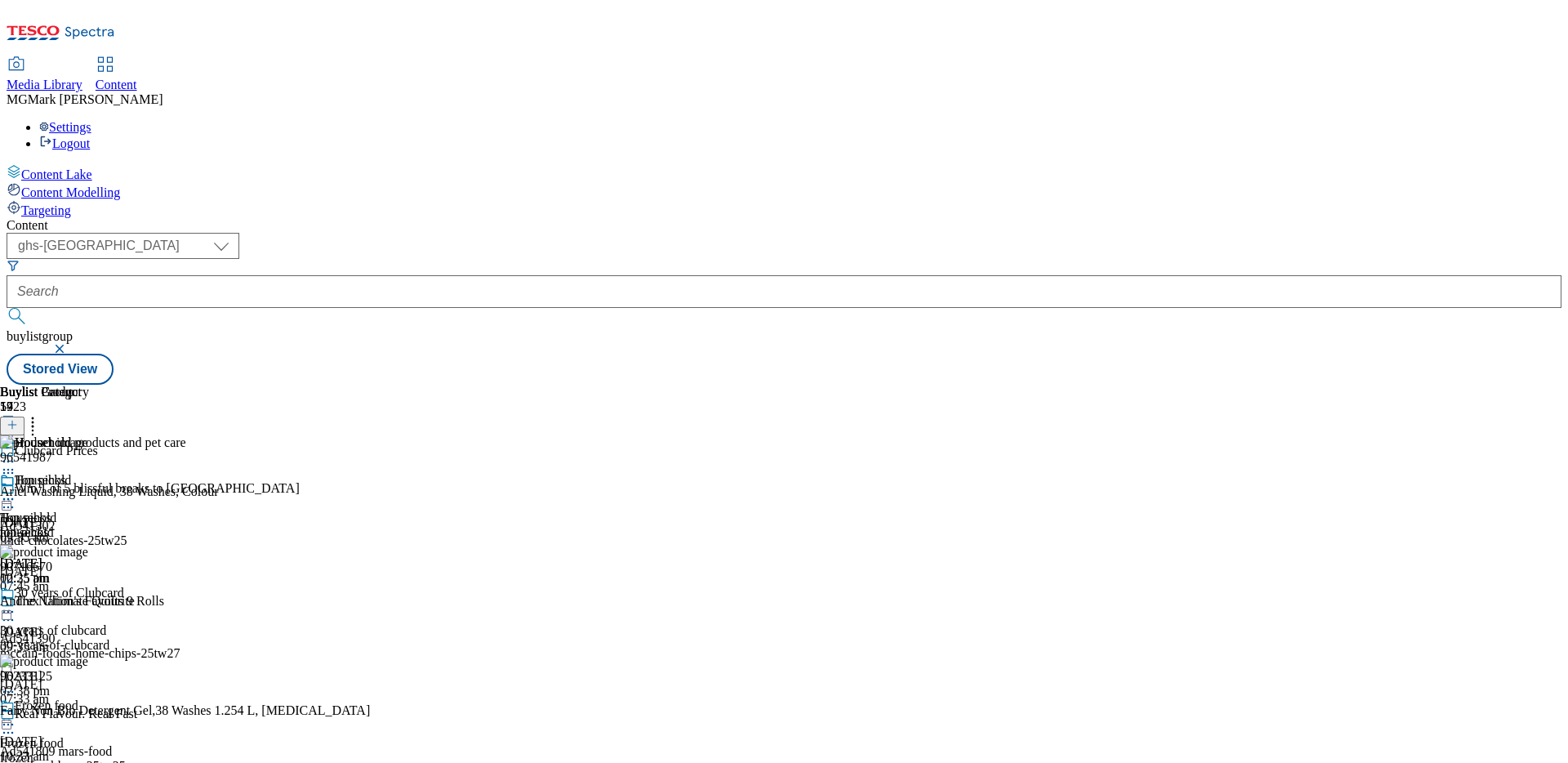
click at [24, 416] on button at bounding box center [12, 425] width 24 height 18
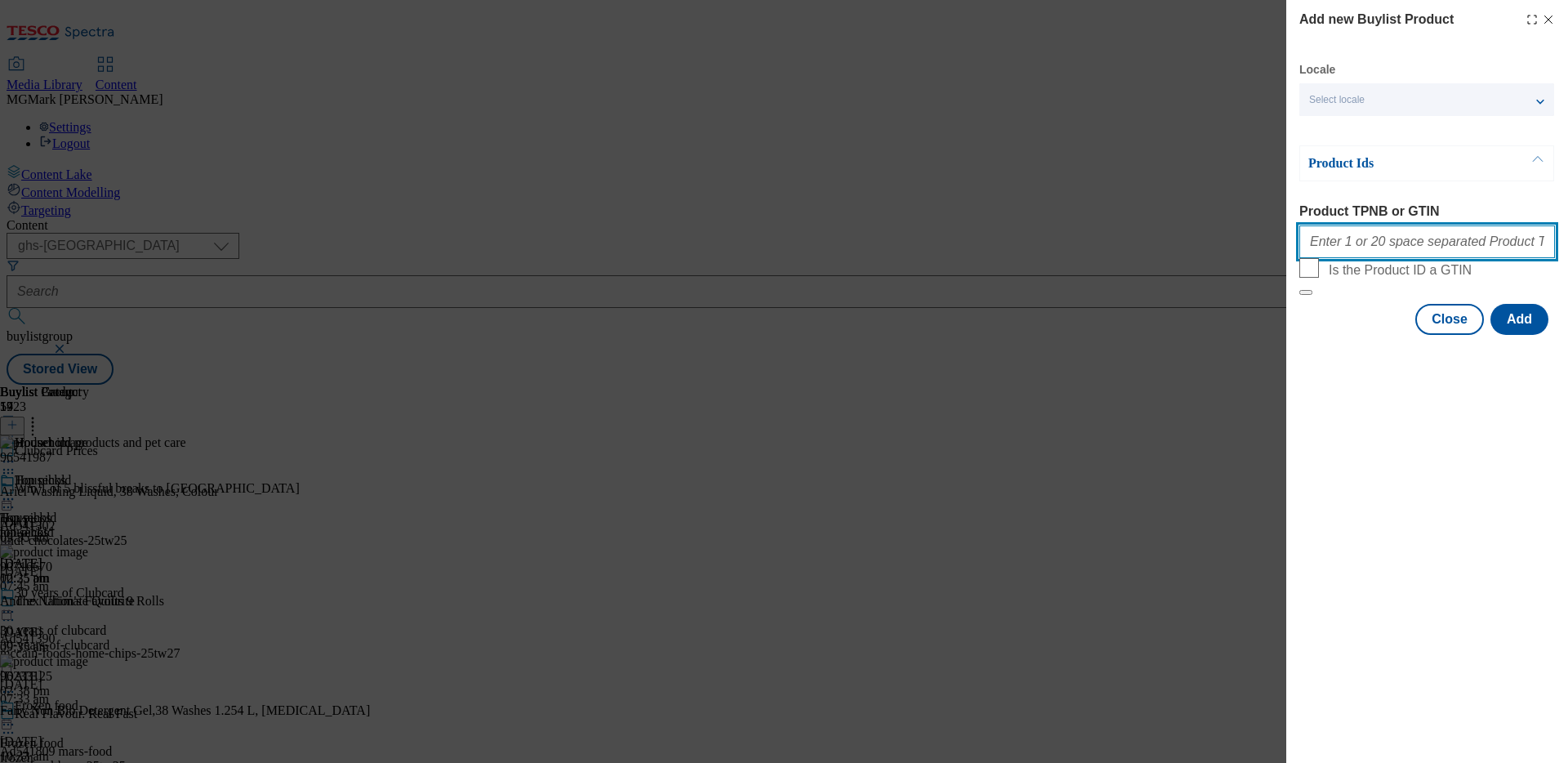
click at [1362, 246] on input "Product TPNB or GTIN" at bounding box center [1427, 241] width 255 height 33
paste input "96880913"
type input "96880913"
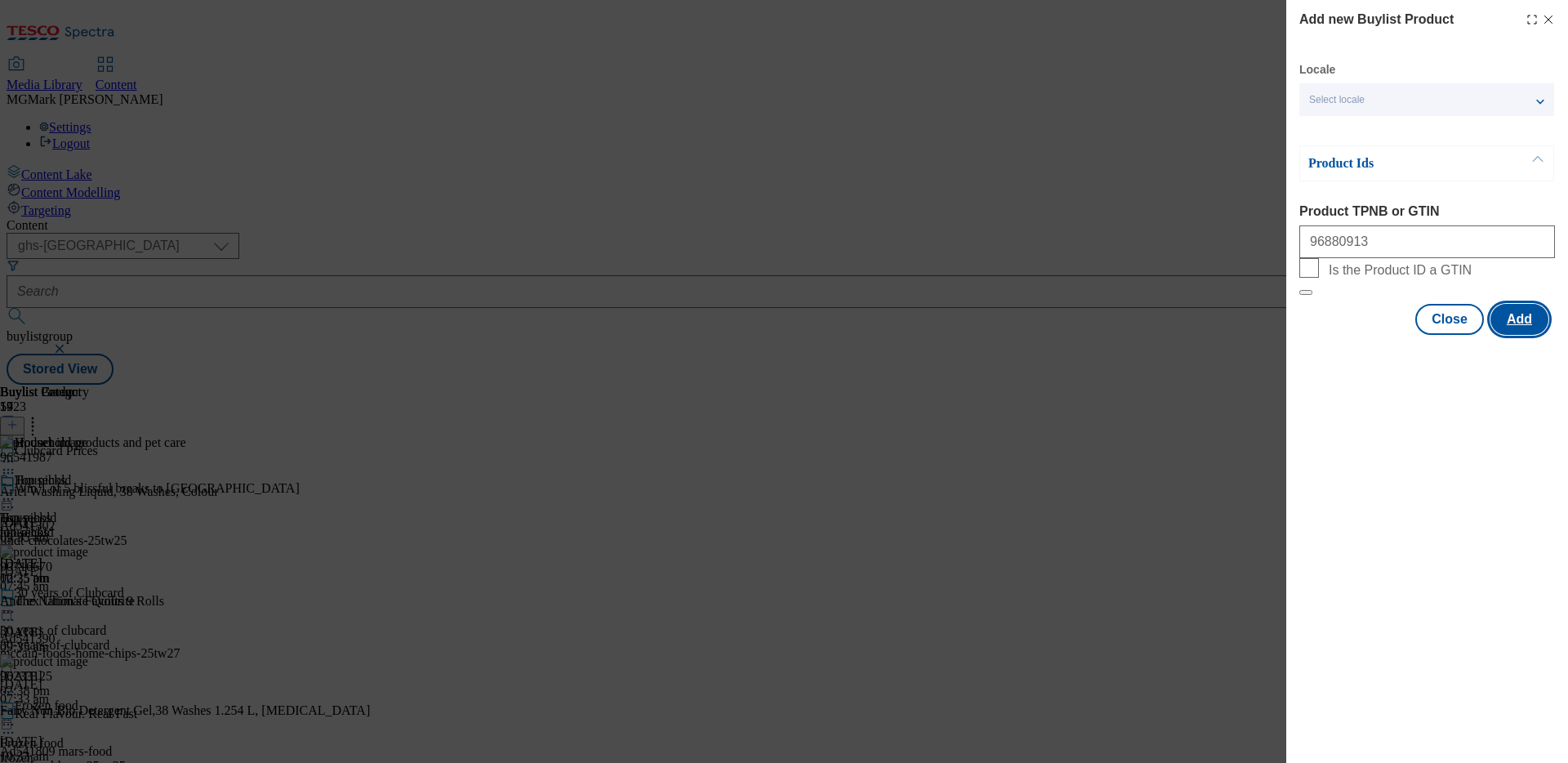
click at [1536, 335] on button "Add" at bounding box center [1519, 319] width 58 height 31
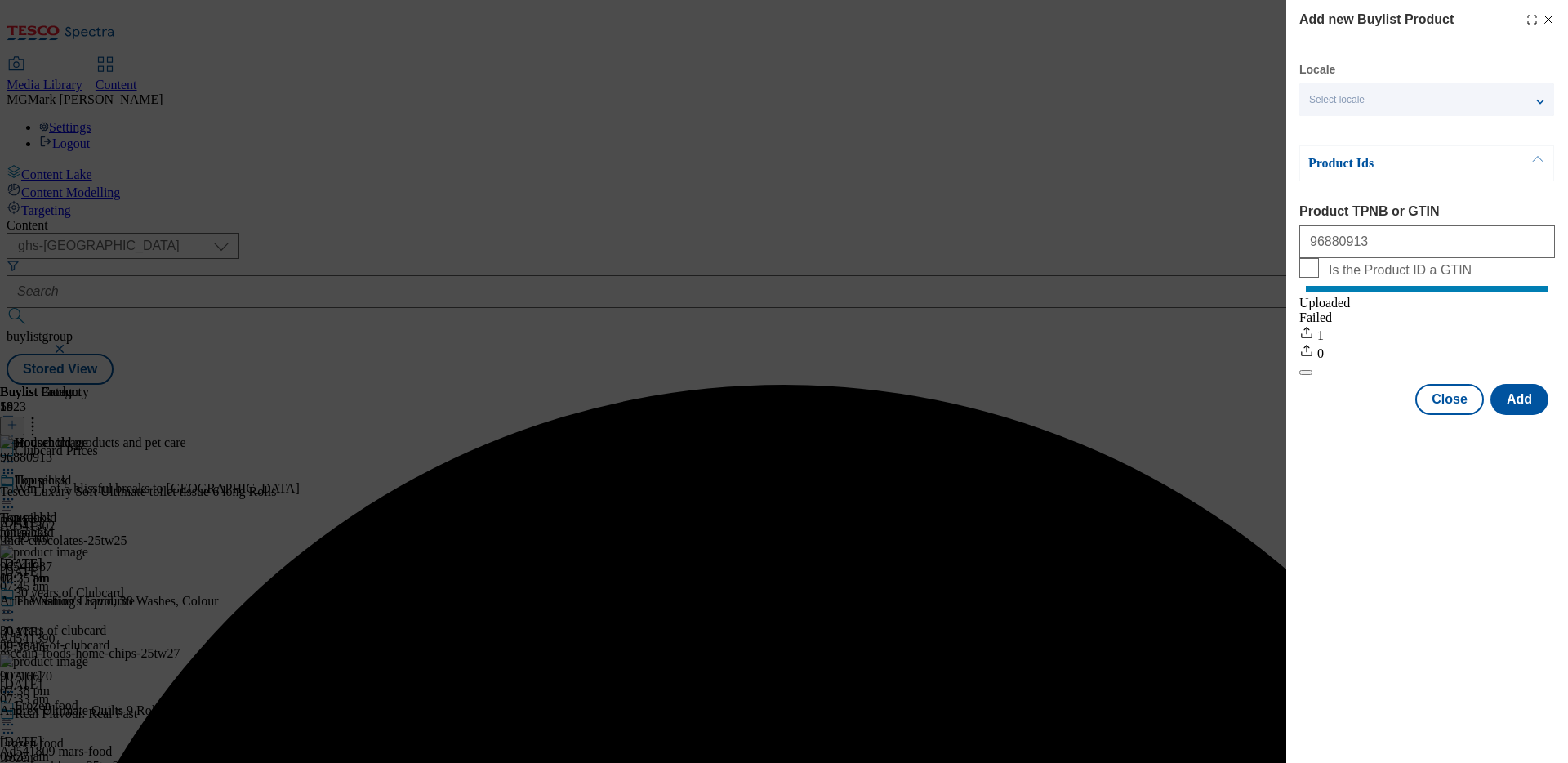
click at [991, 545] on div "Add new Buylist Product Locale Select locale English Welsh Product Ids Product …" at bounding box center [784, 381] width 1568 height 763
click at [1427, 415] on button "Close" at bounding box center [1449, 399] width 69 height 31
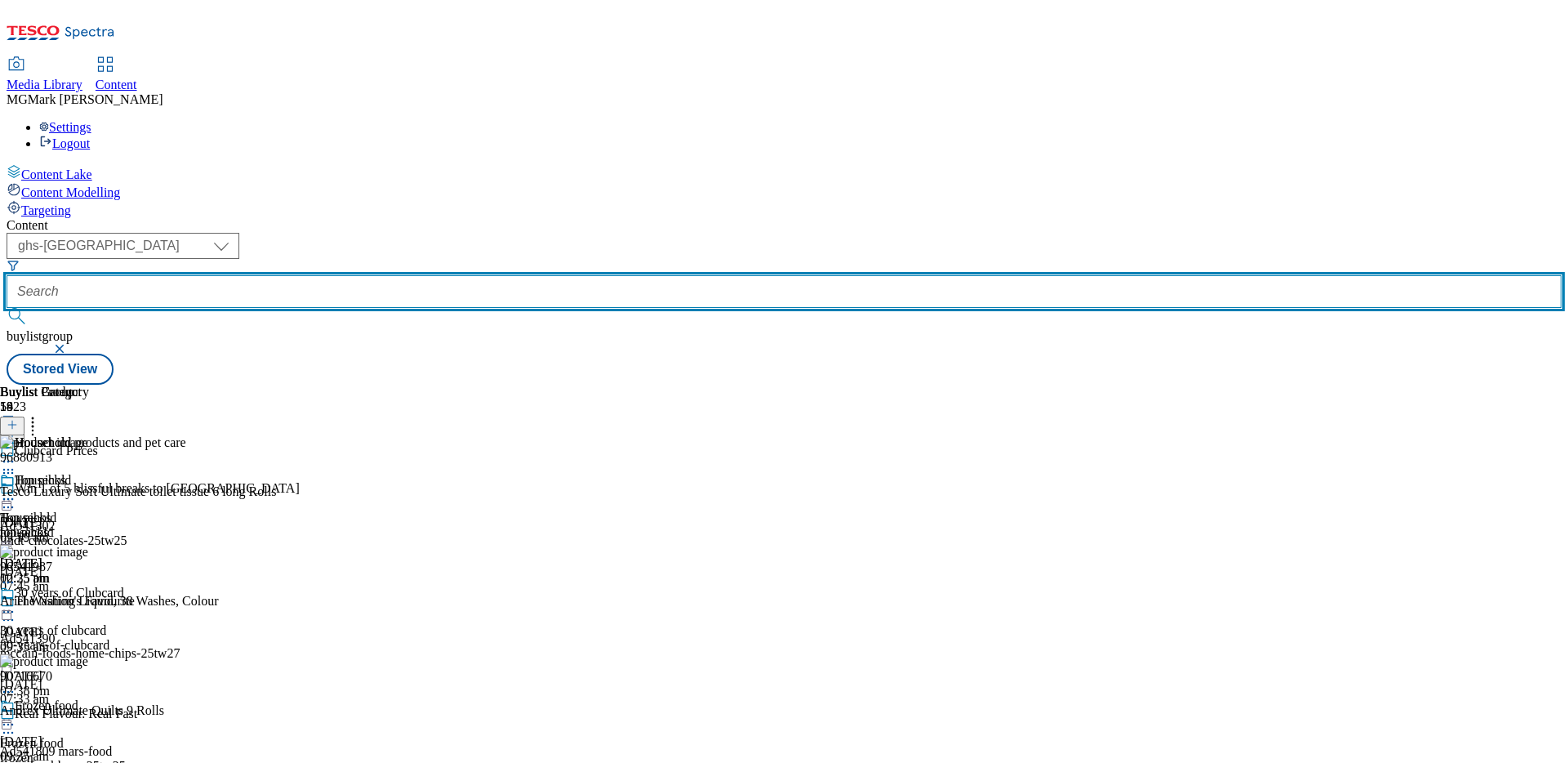
click at [406, 276] on input "text" at bounding box center [784, 291] width 1555 height 33
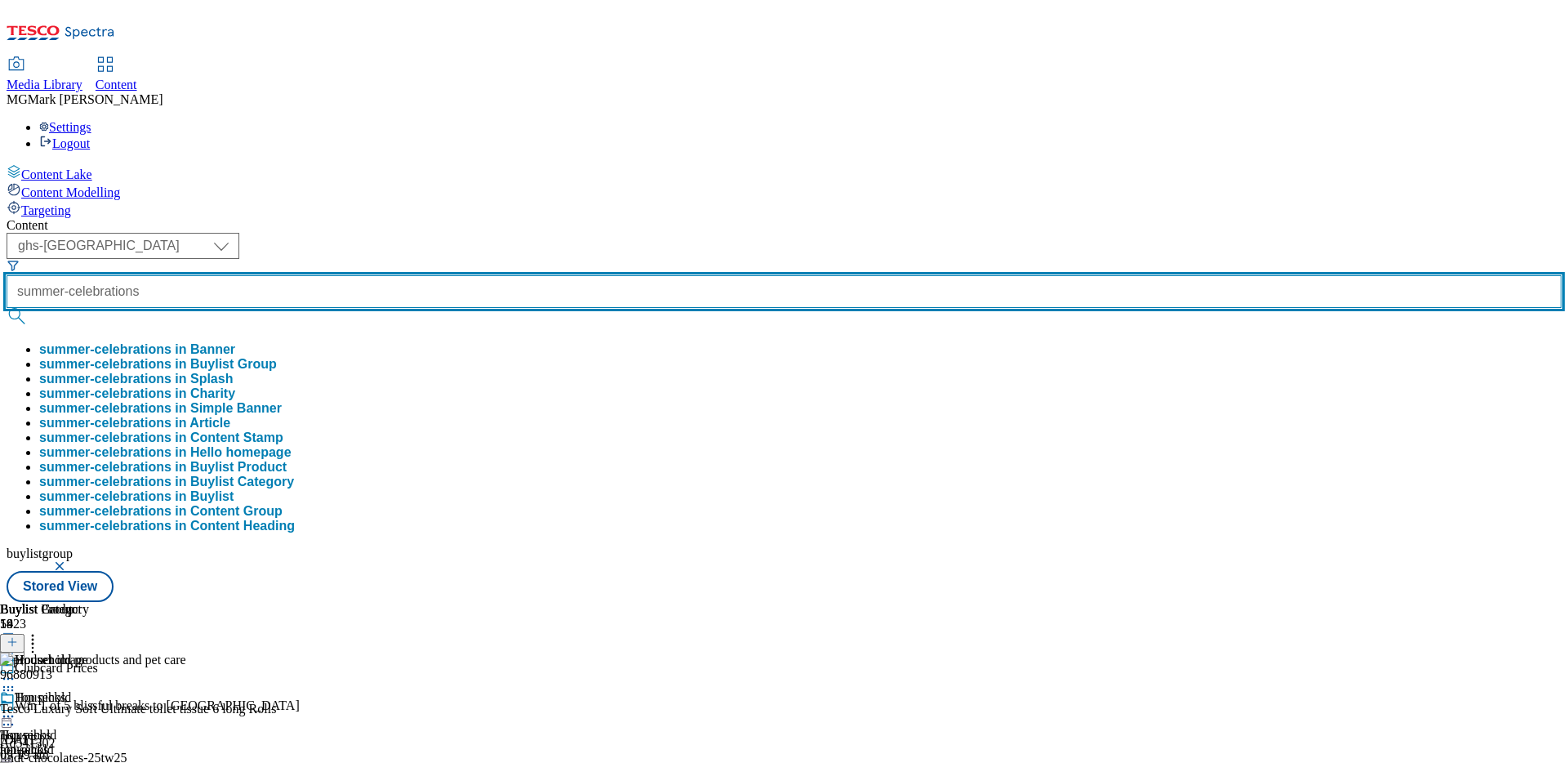
type input "summer-celebrations"
click at [7, 308] on button "submit" at bounding box center [18, 317] width 23 height 17
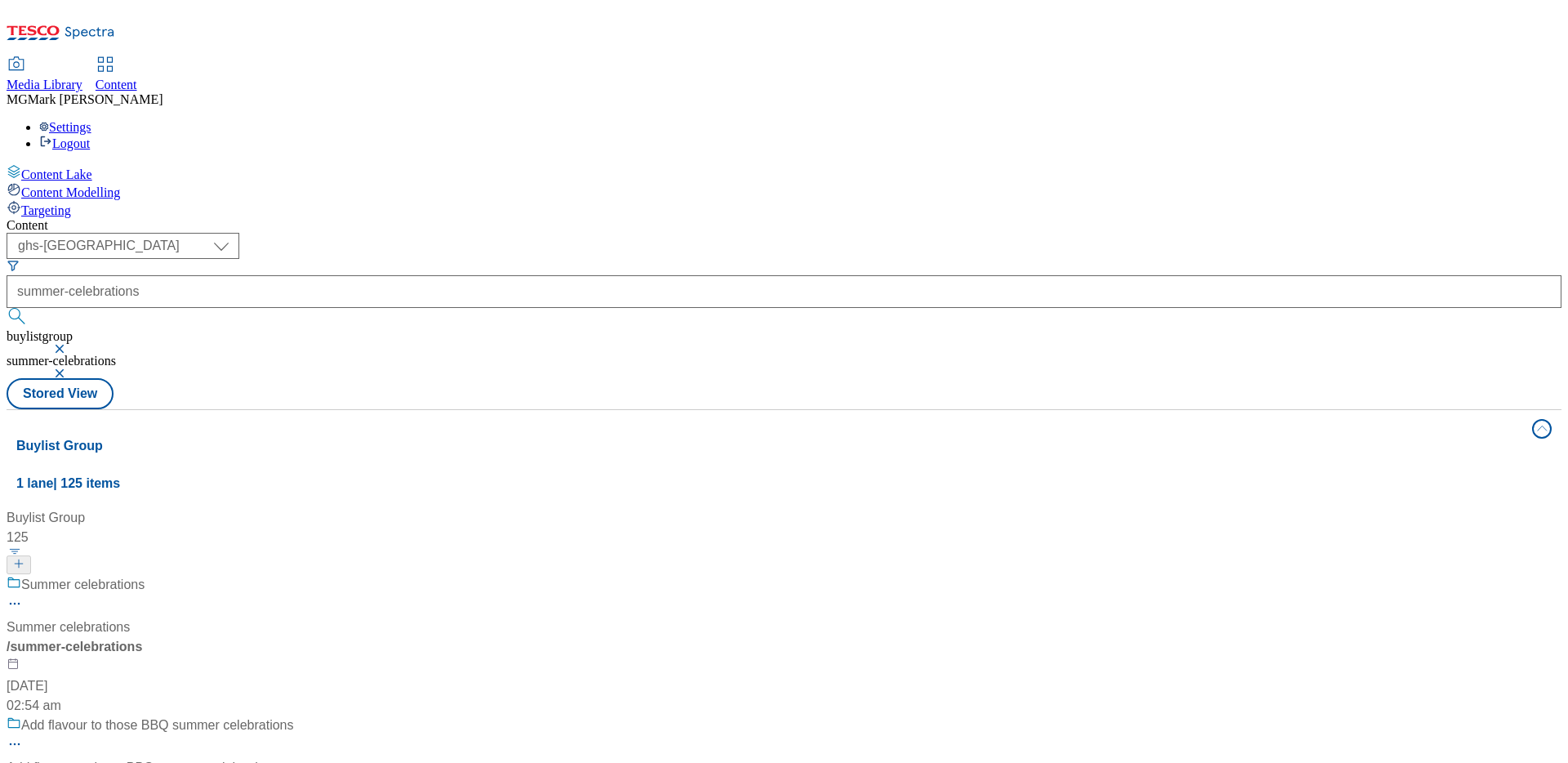
click at [294, 575] on div "Summer celebrations Summer celebrations / summer-celebrations [DATE] 02:54 am" at bounding box center [150, 646] width 287 height 141
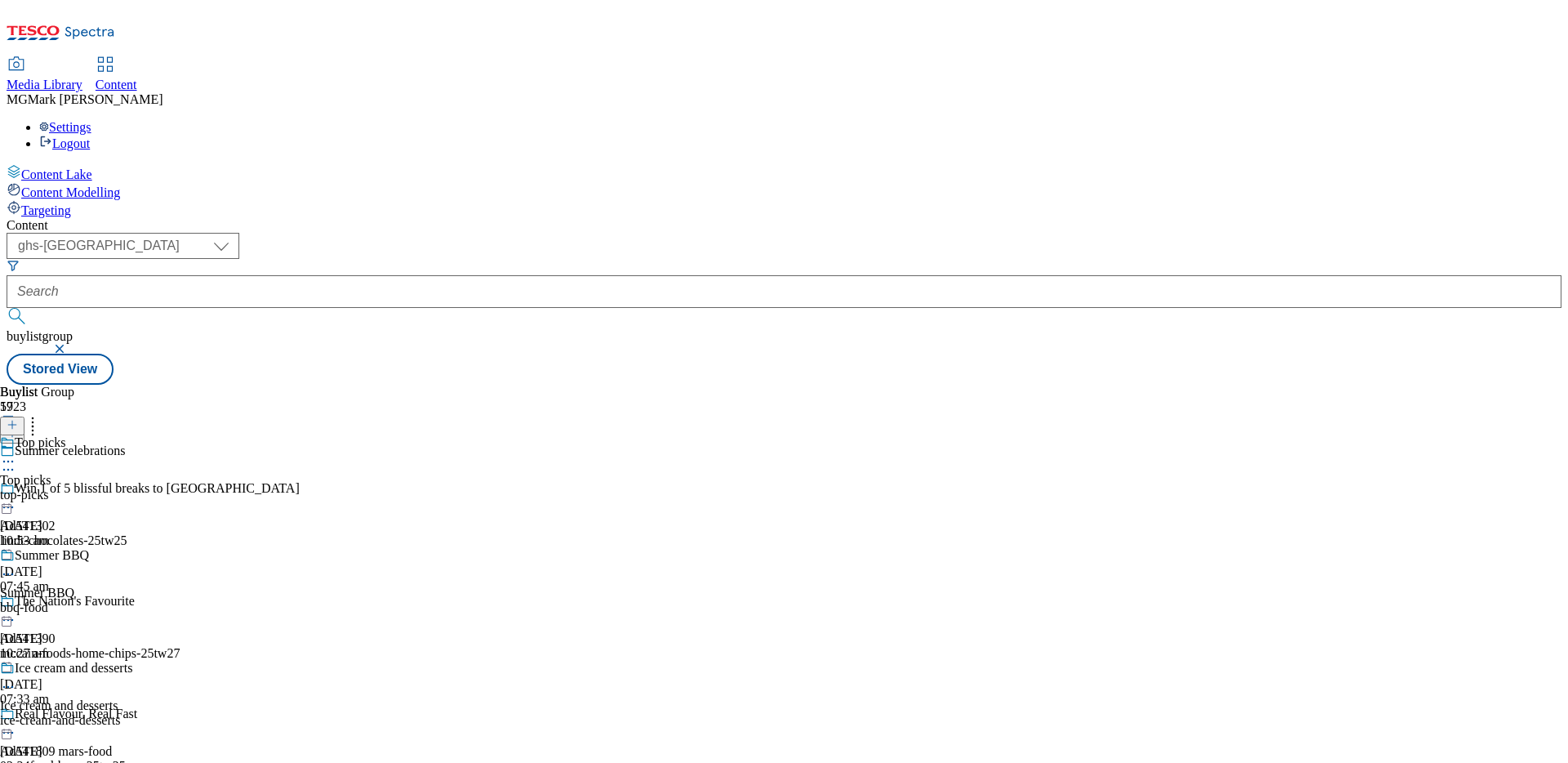
scroll to position [379, 0]
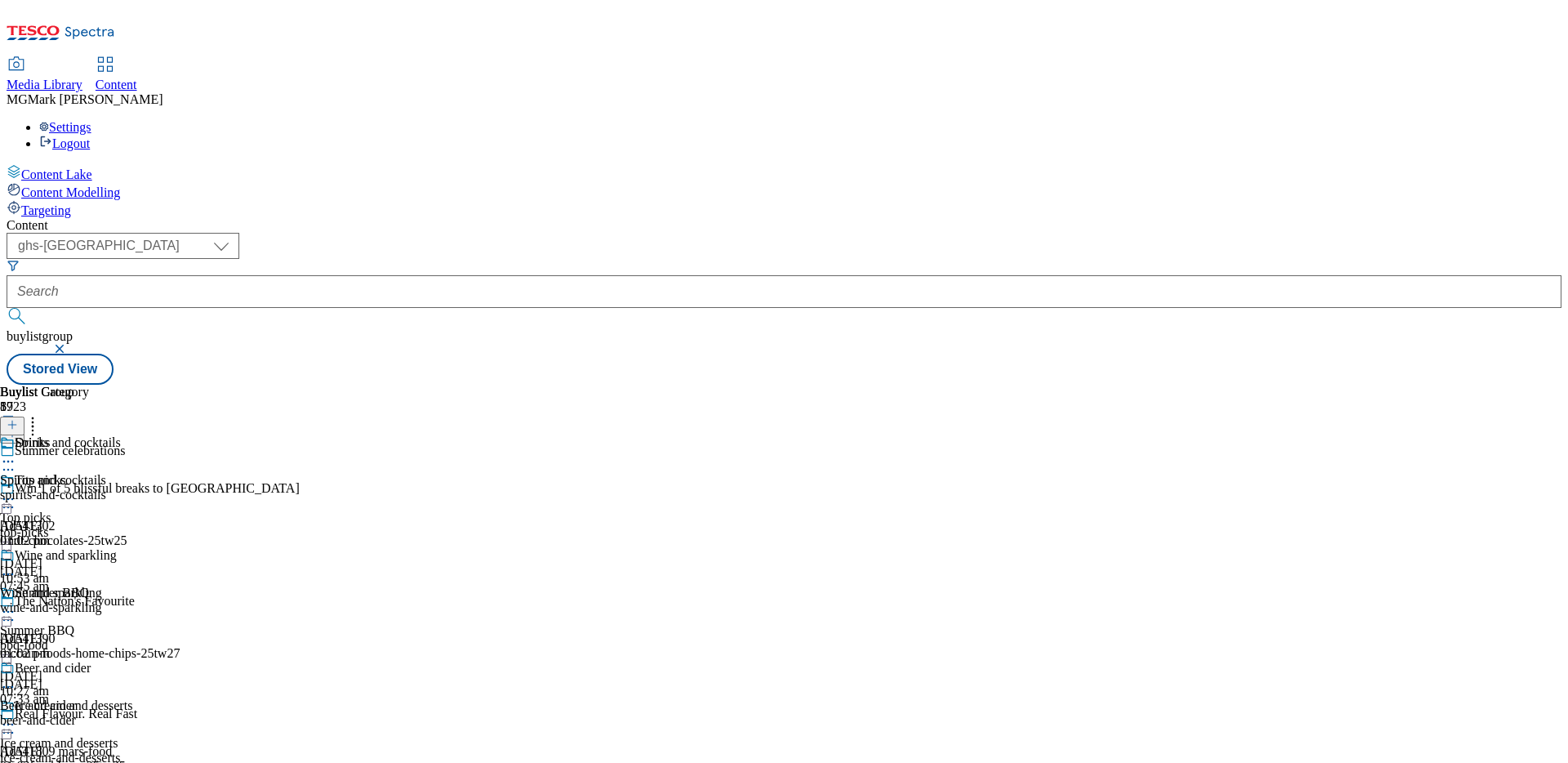
scroll to position [115, 0]
click at [154, 713] on div "beer-and-cider" at bounding box center [77, 720] width 154 height 15
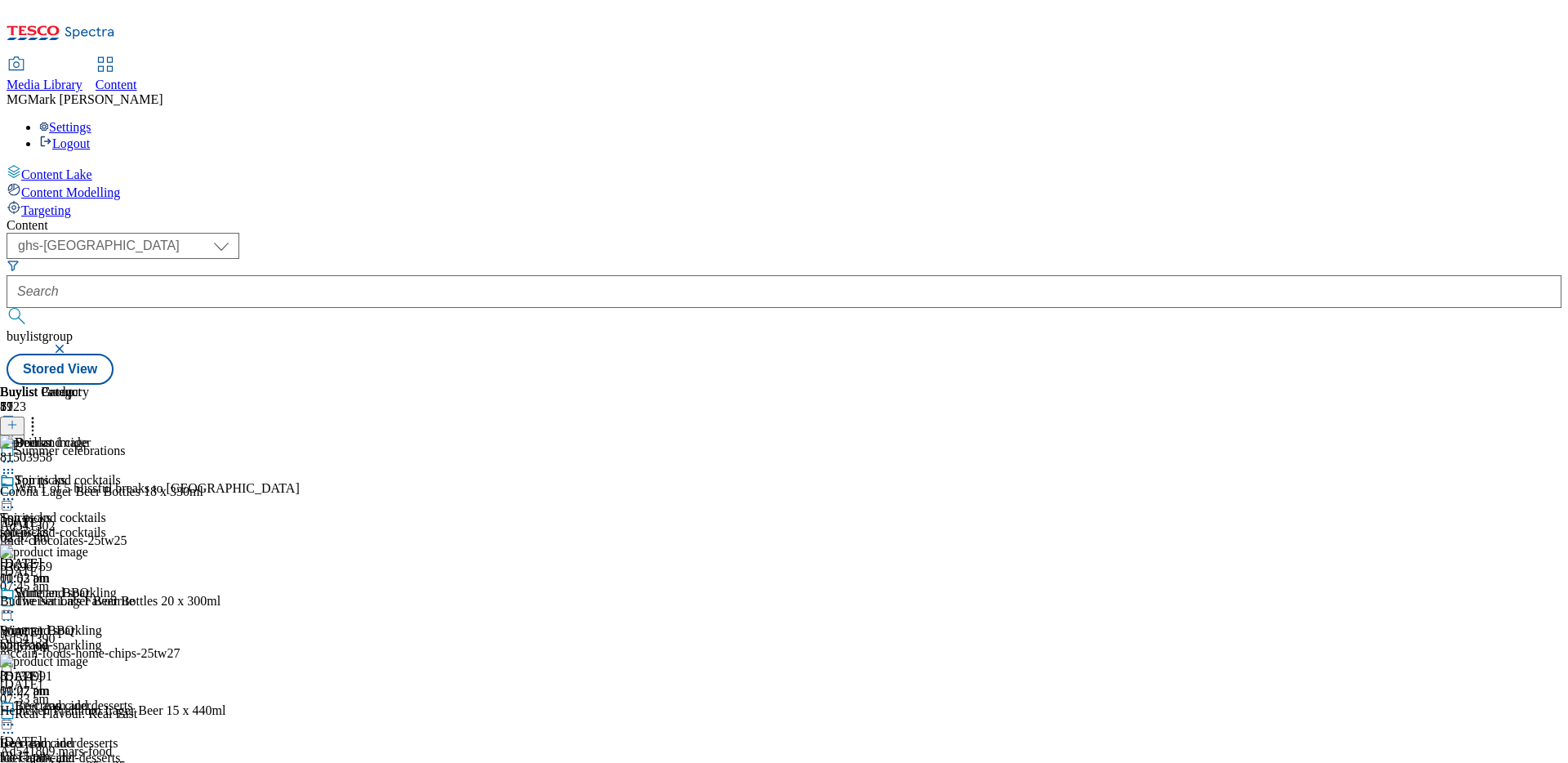
click at [18, 419] on icon at bounding box center [13, 425] width 12 height 12
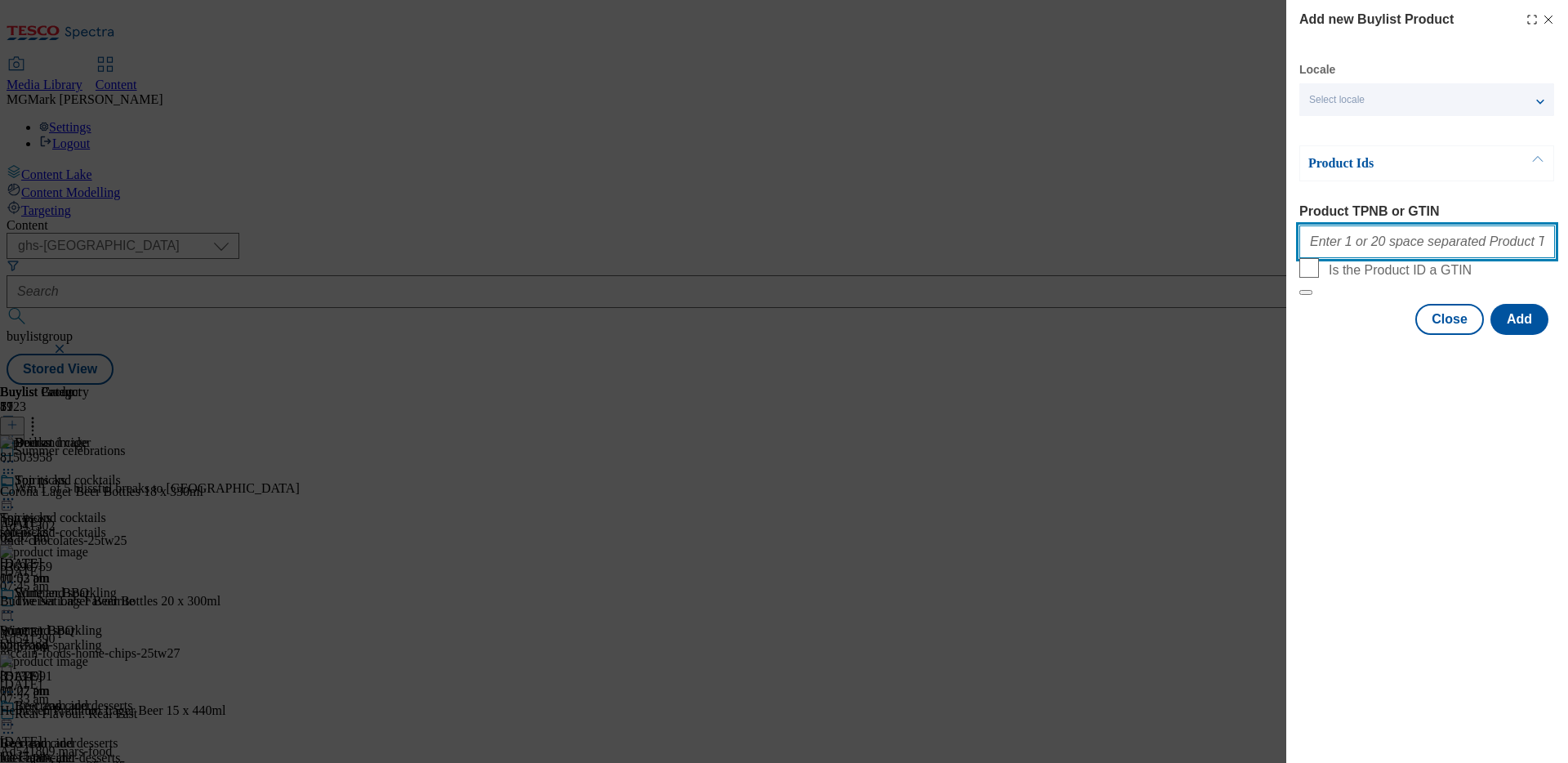
click at [1365, 254] on input "Product TPNB or GTIN" at bounding box center [1427, 241] width 255 height 33
click at [1404, 248] on input "Product TPNB or GTIN" at bounding box center [1427, 241] width 255 height 33
paste input ""89978417 82450413""
click at [1310, 241] on input ""89978417 82450413" at bounding box center [1427, 241] width 255 height 33
type input "89978417 82450413"
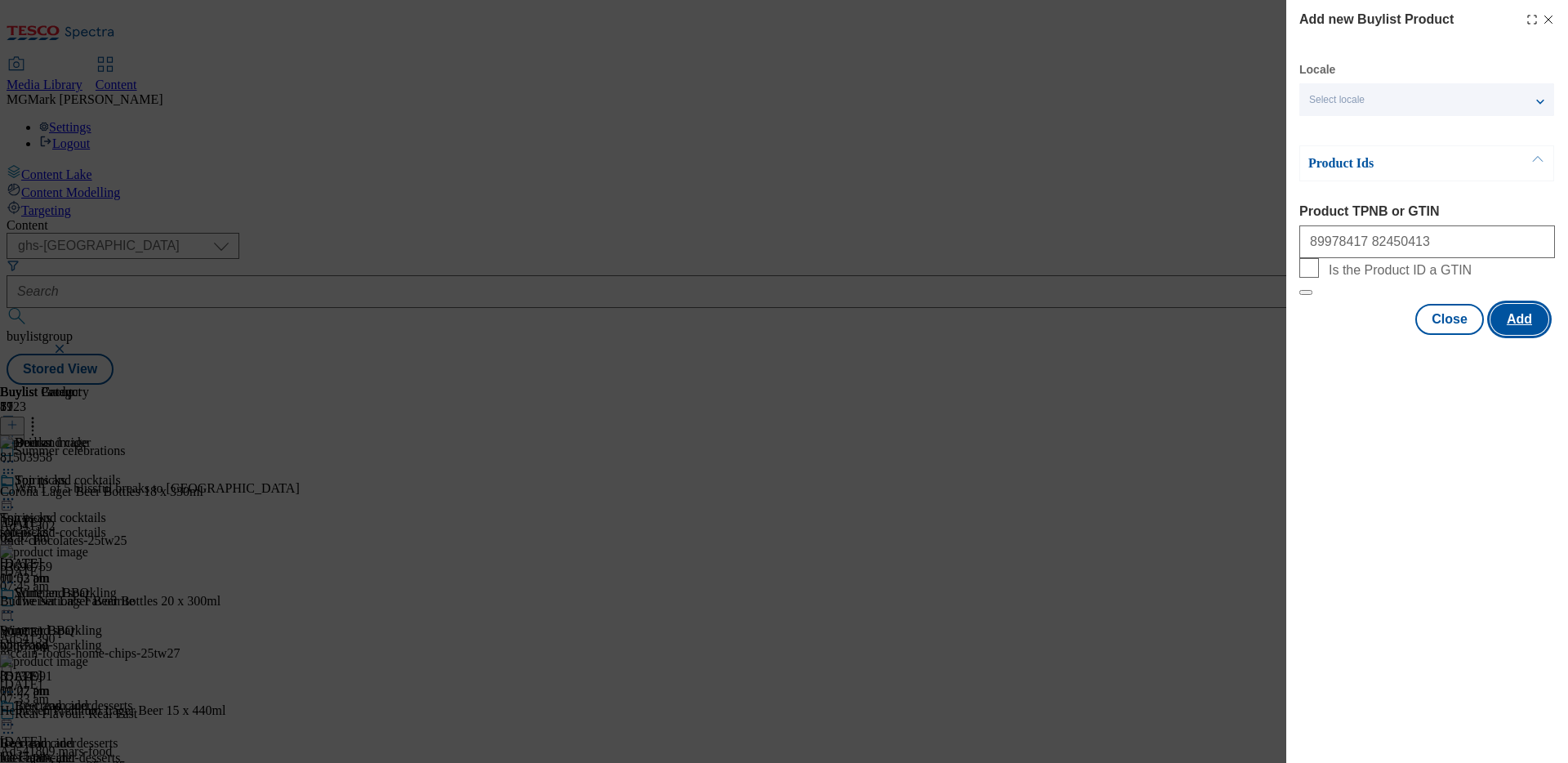
click at [1524, 335] on button "Add" at bounding box center [1519, 319] width 58 height 31
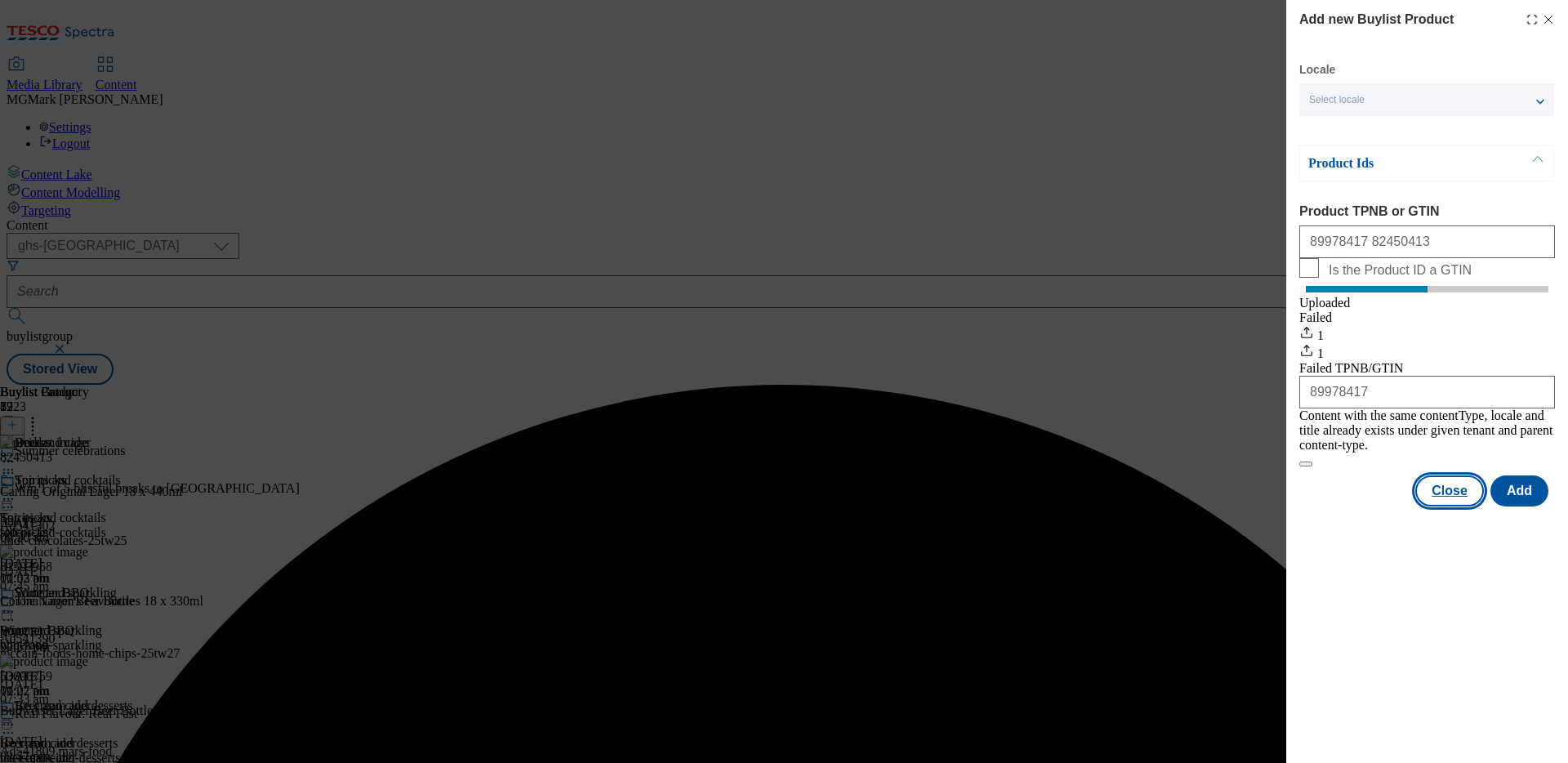
click at [1452, 485] on button "Close" at bounding box center [1449, 491] width 69 height 31
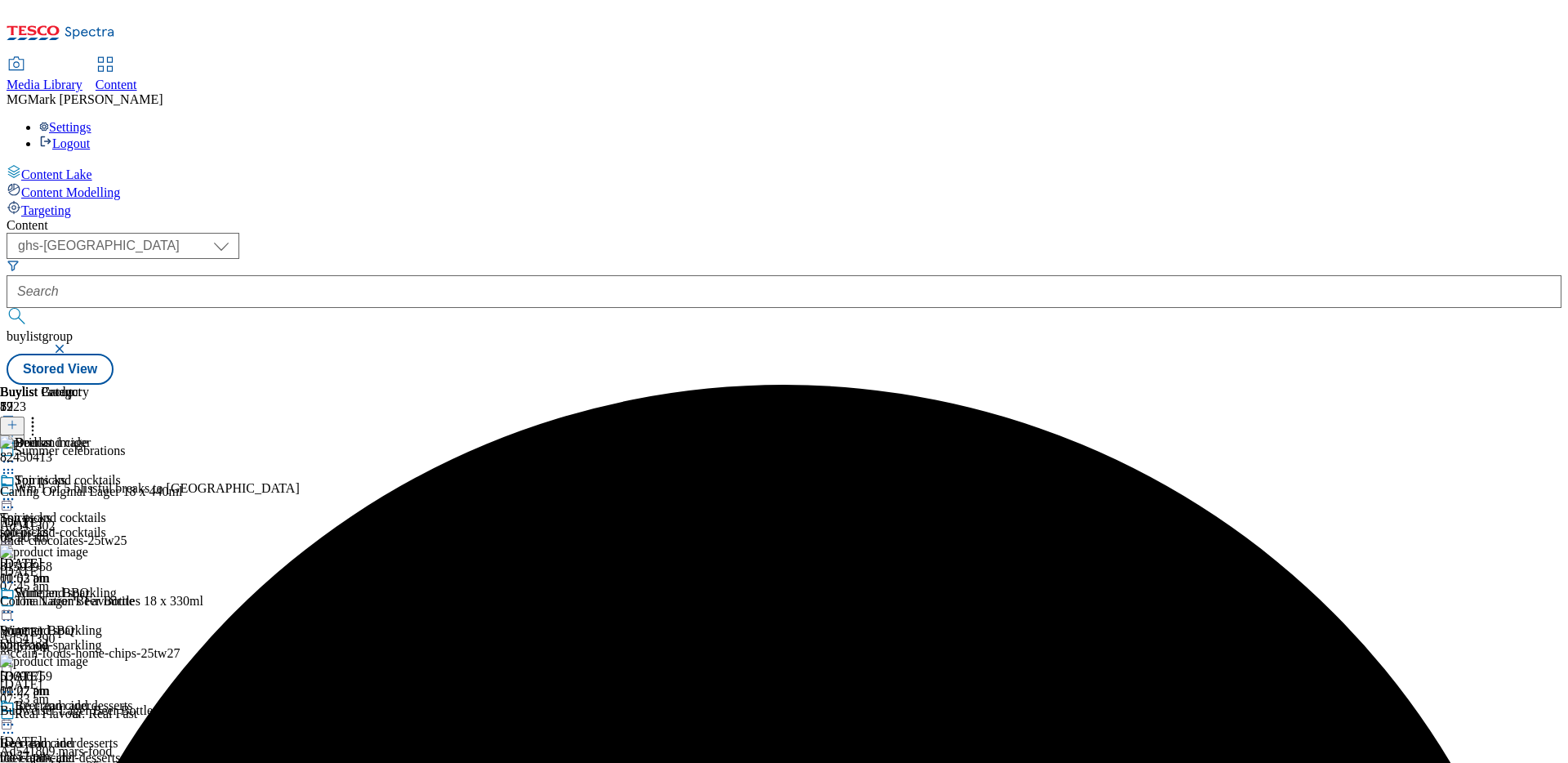
click at [34, 425] on circle at bounding box center [33, 426] width 3 height 3
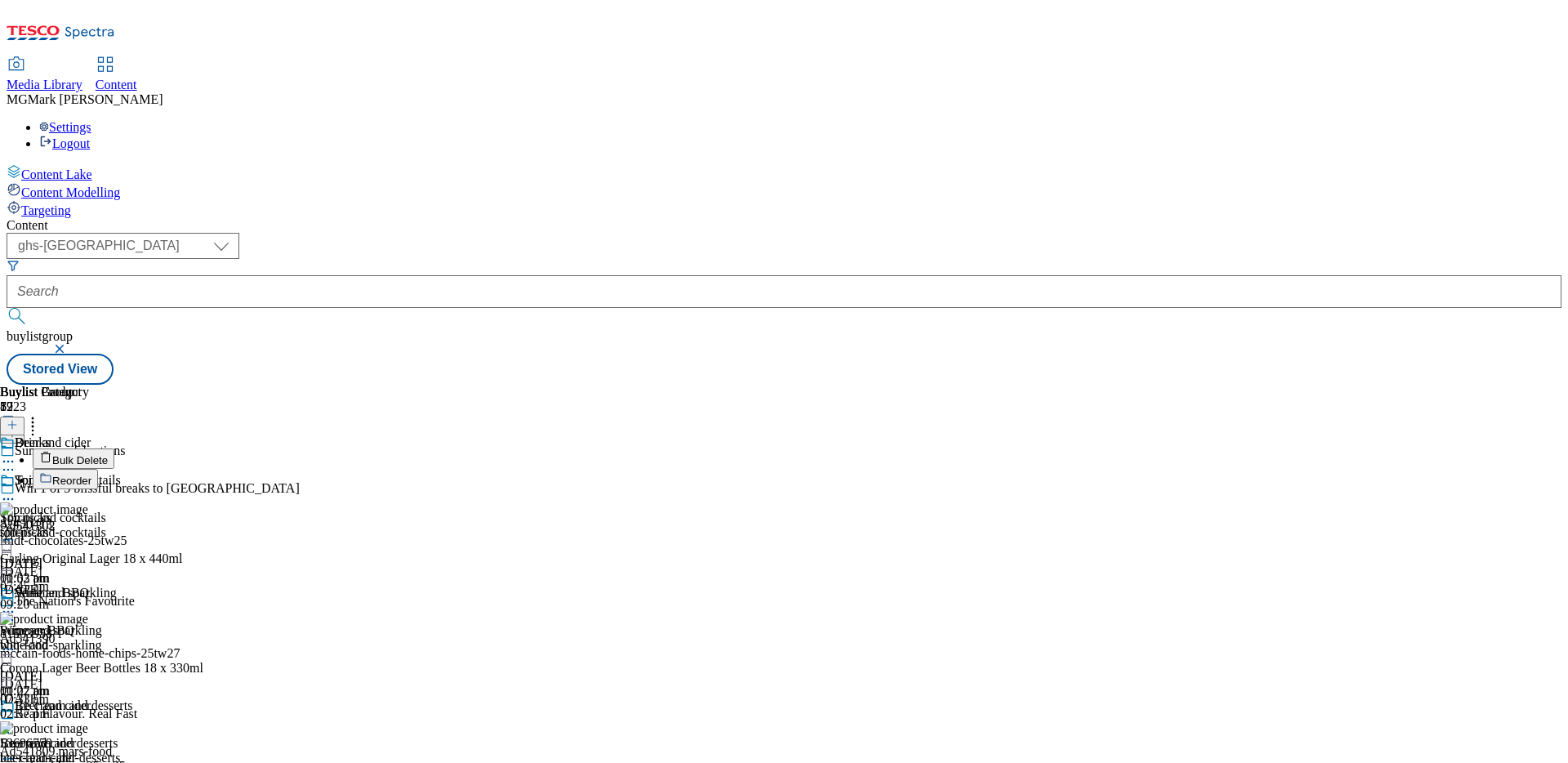
click at [98, 469] on button "Reorder" at bounding box center [65, 479] width 65 height 20
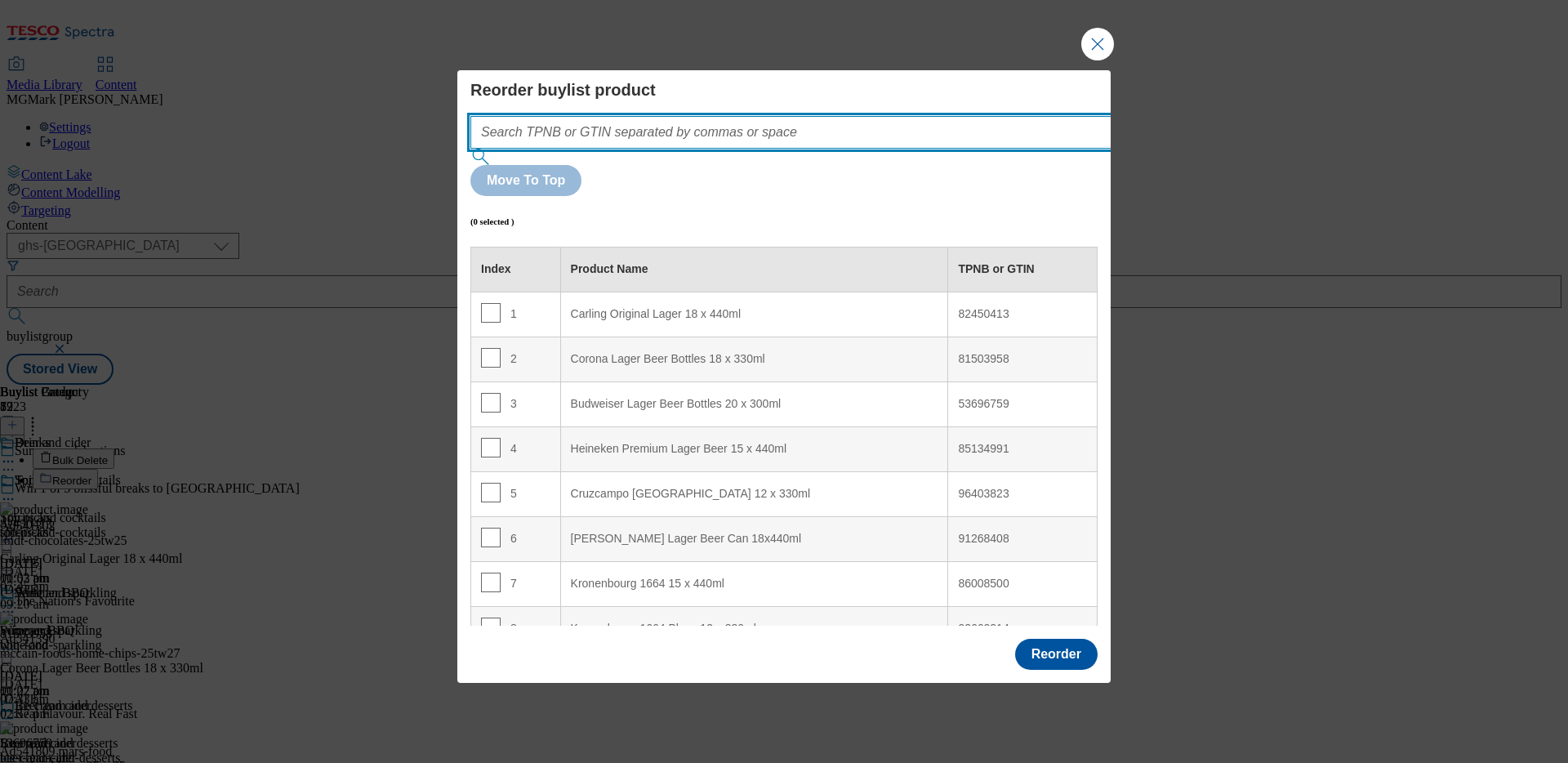
click at [794, 149] on input "Modal" at bounding box center [815, 131] width 690 height 33
paste input ""89978417 82450413""
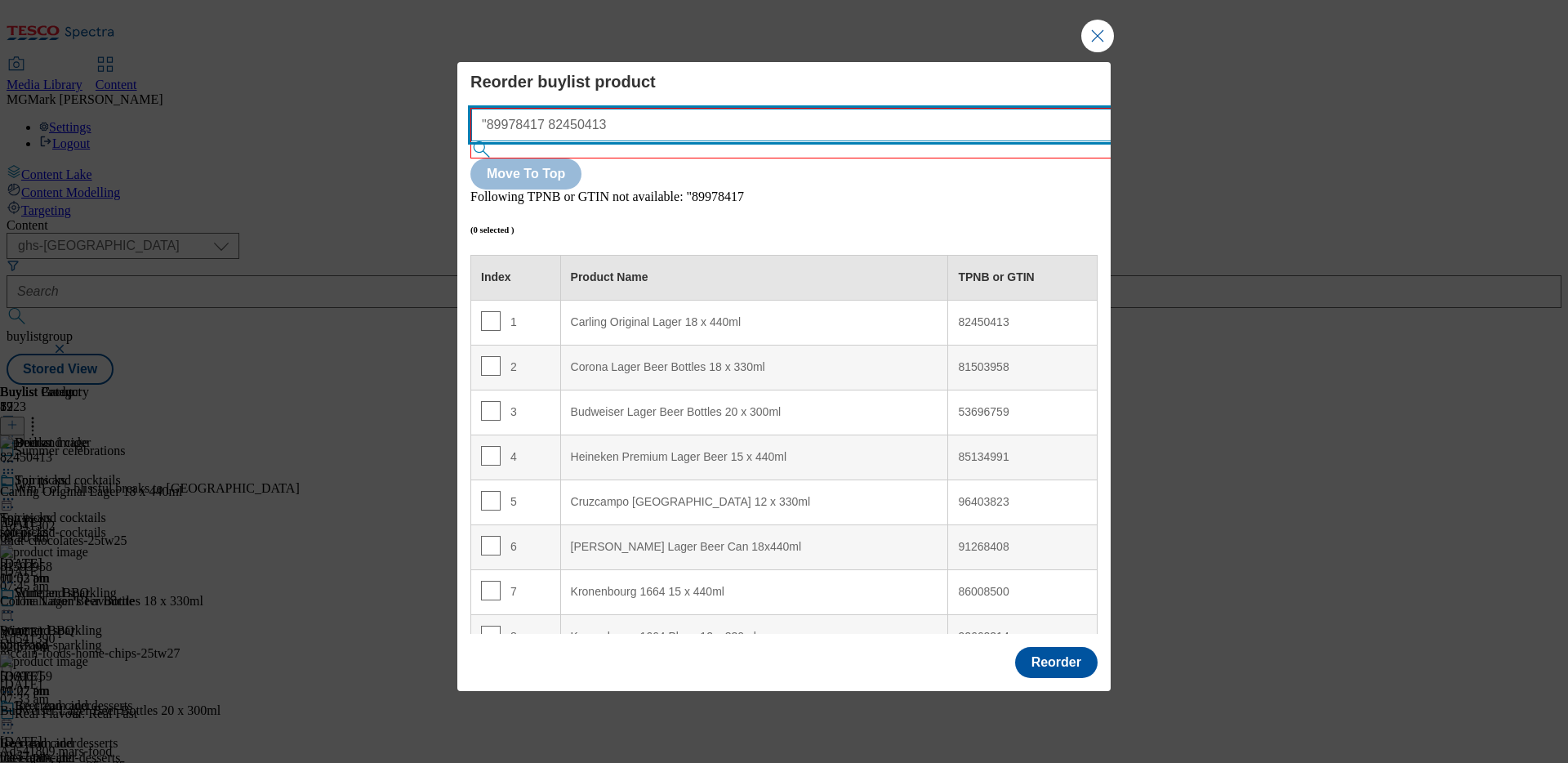
click at [497, 142] on input ""89978417 82450413" at bounding box center [816, 125] width 690 height 33
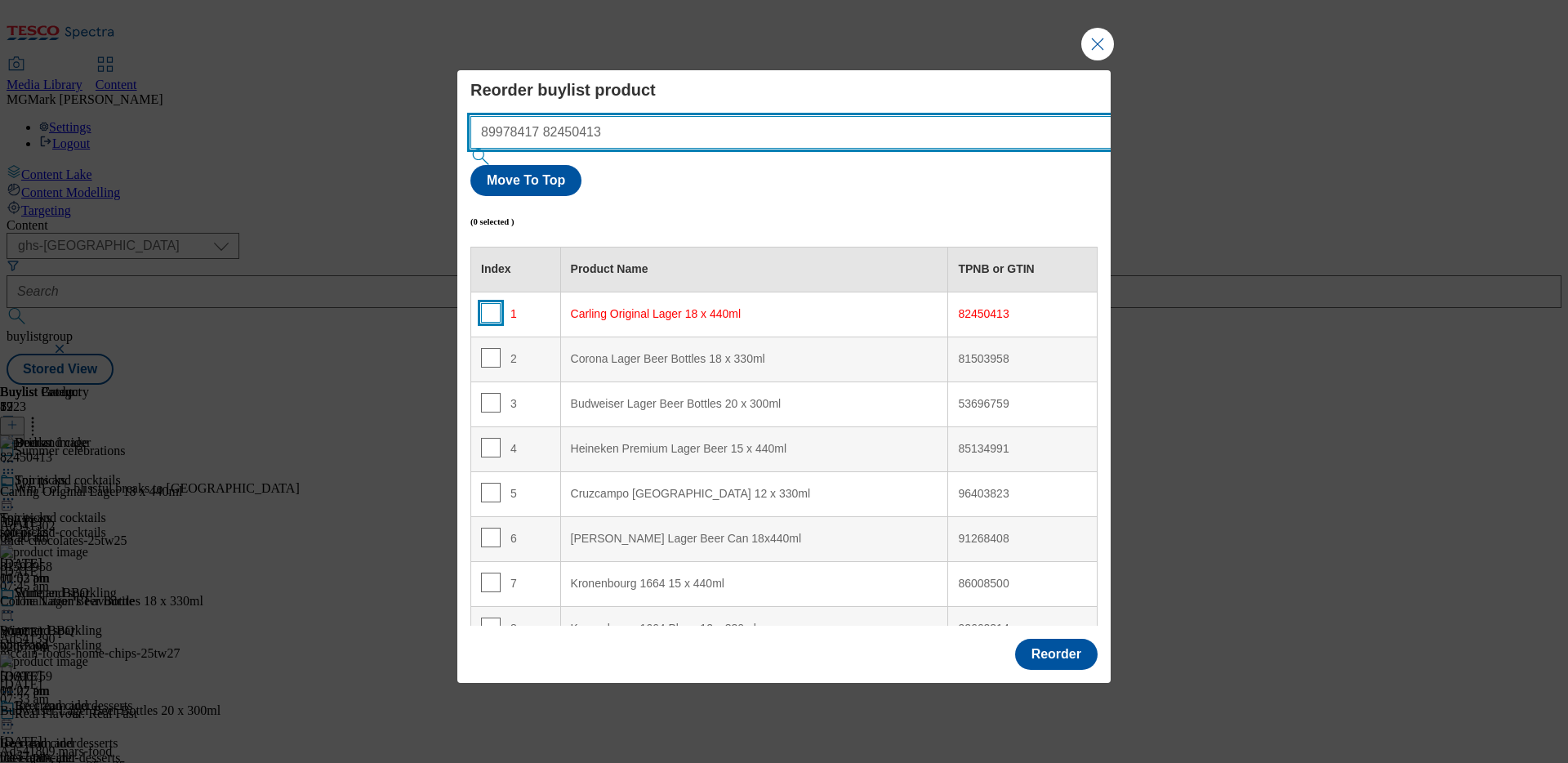
type input "89978417 82450413"
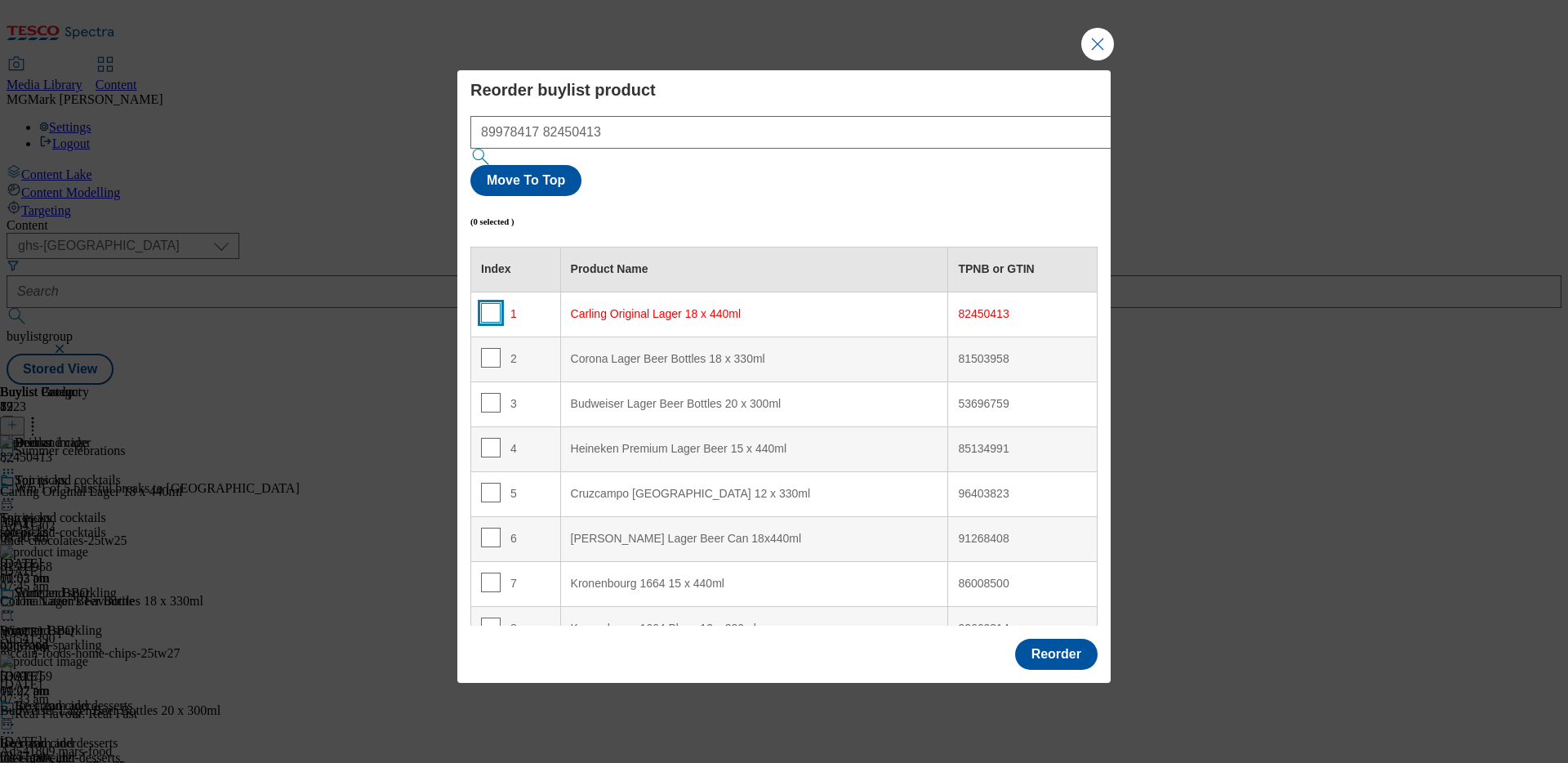
click at [485, 303] on input "Modal" at bounding box center [490, 312] width 19 height 19
checkbox input "true"
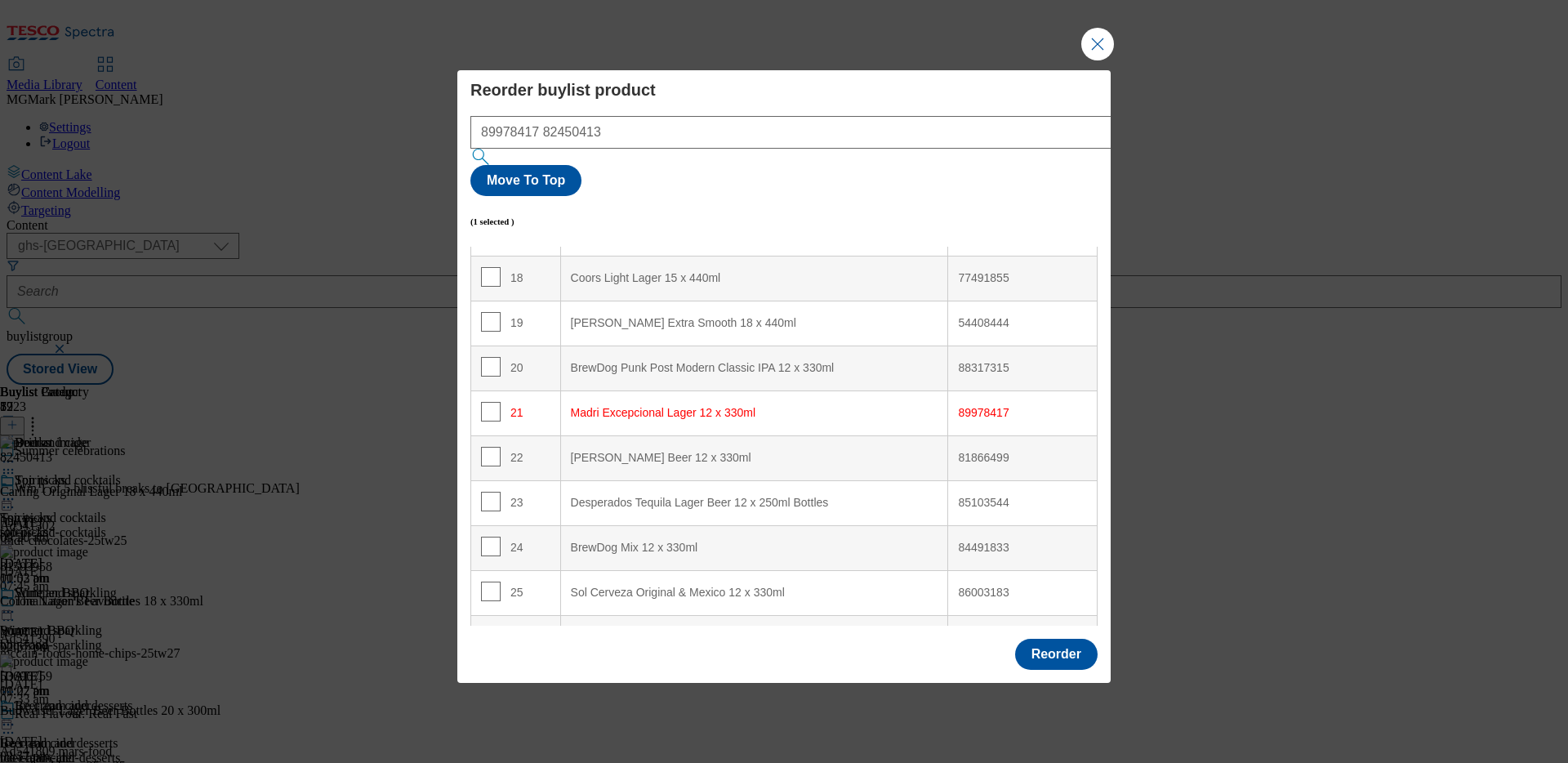
scroll to position [747, 0]
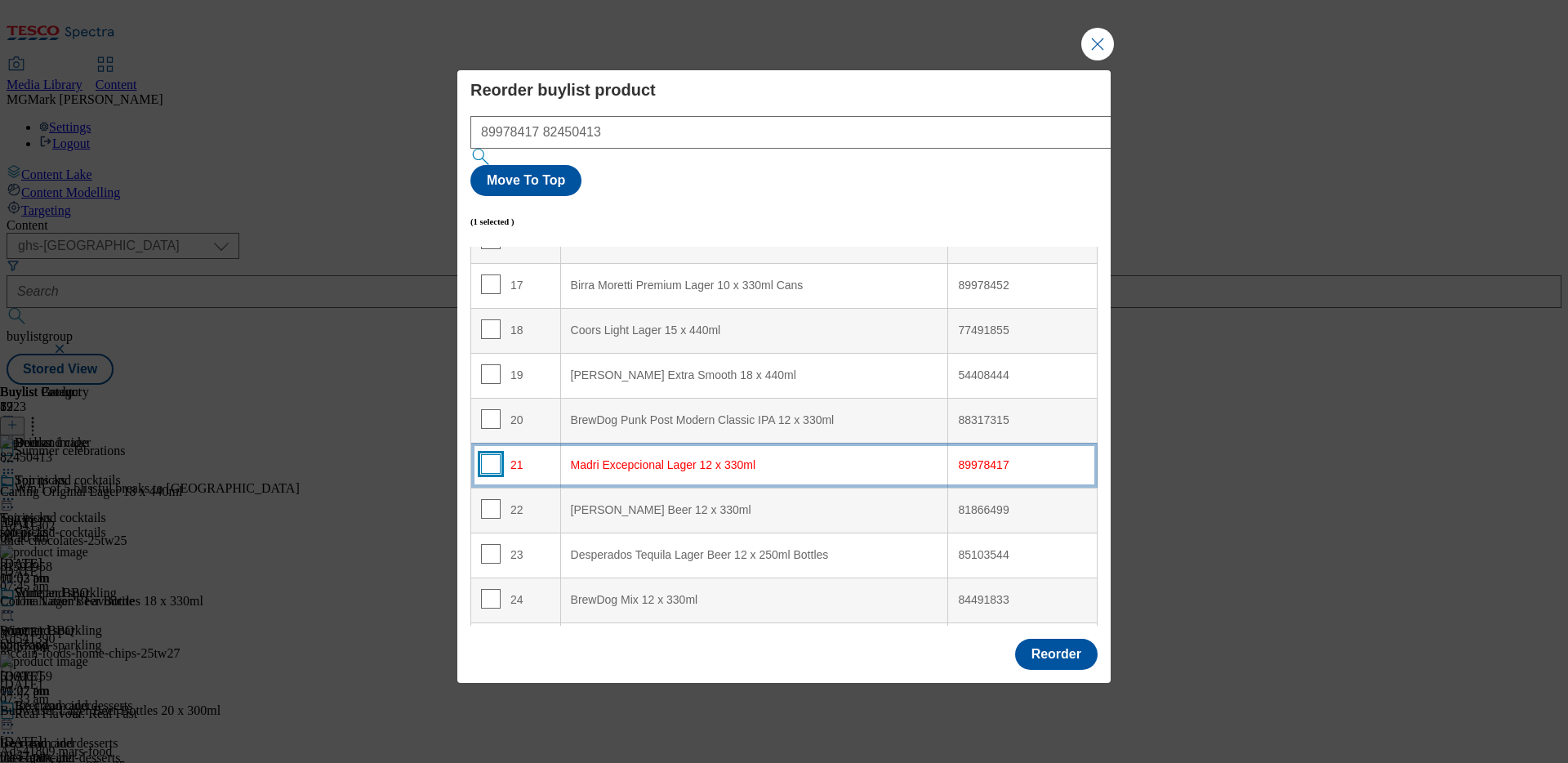
click at [486, 454] on input "Modal" at bounding box center [490, 463] width 19 height 19
checkbox input "true"
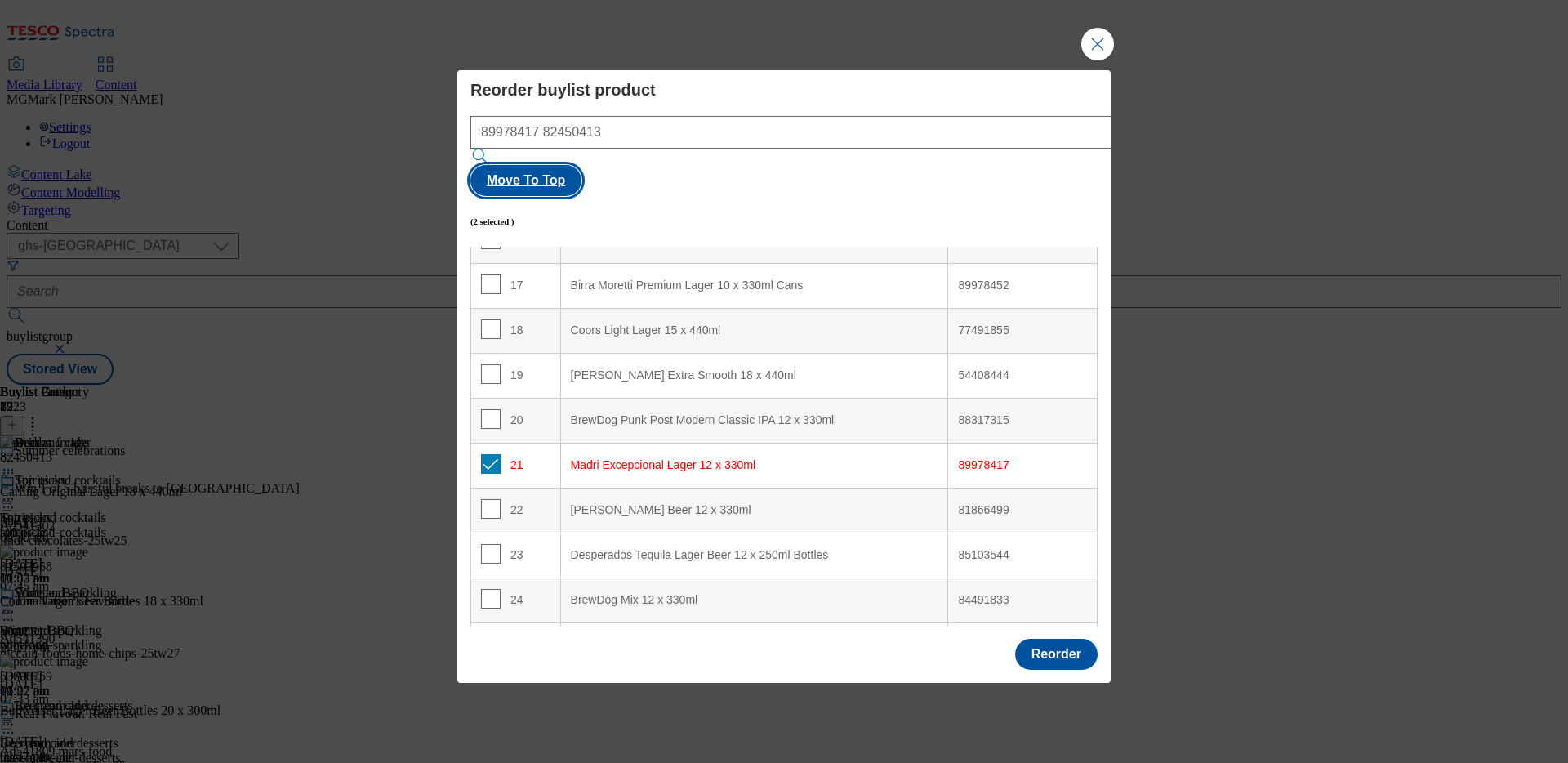
click at [581, 166] on button "Move To Top" at bounding box center [526, 180] width 111 height 31
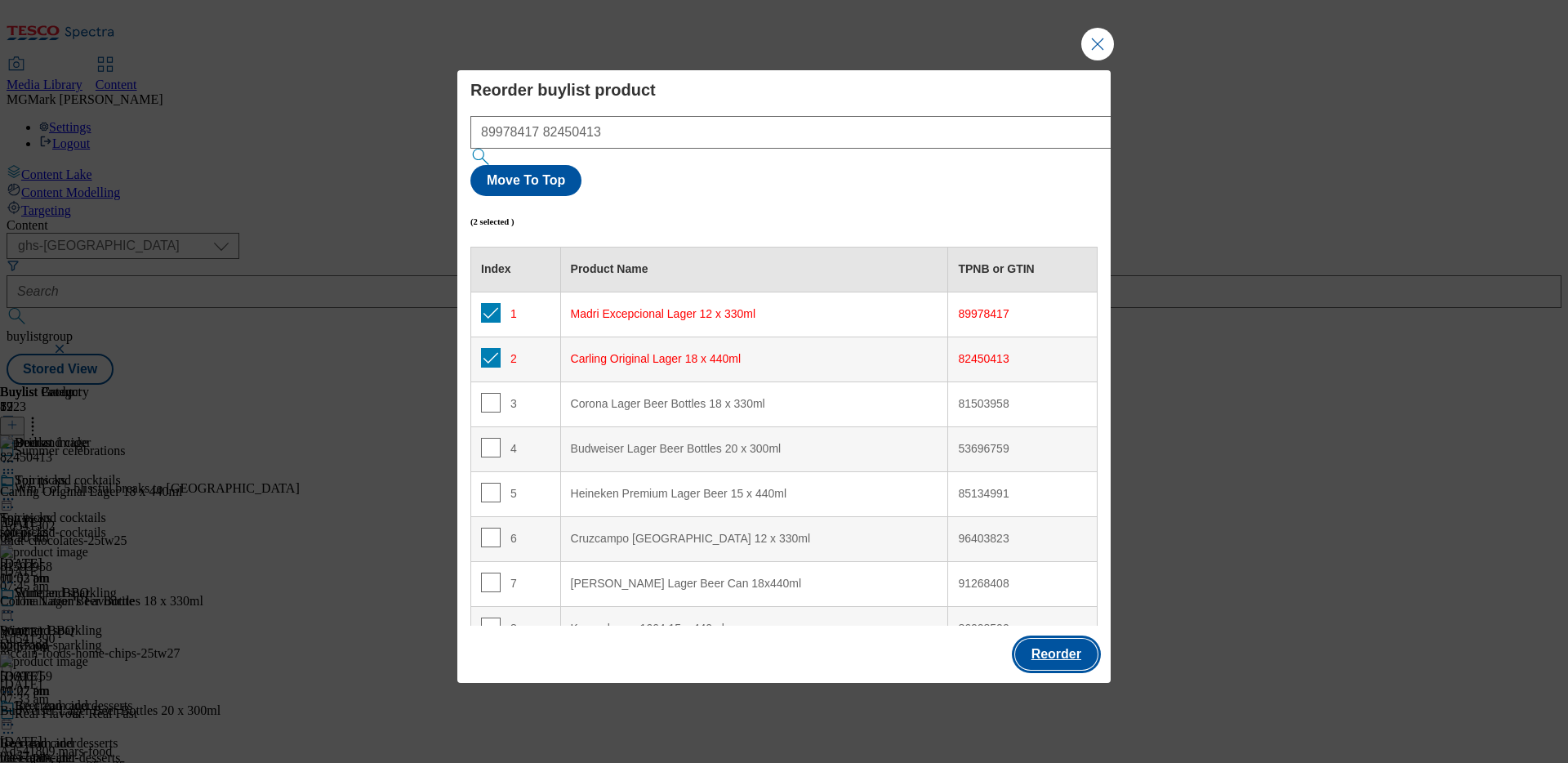
click at [1056, 639] on button "Reorder" at bounding box center [1056, 654] width 83 height 31
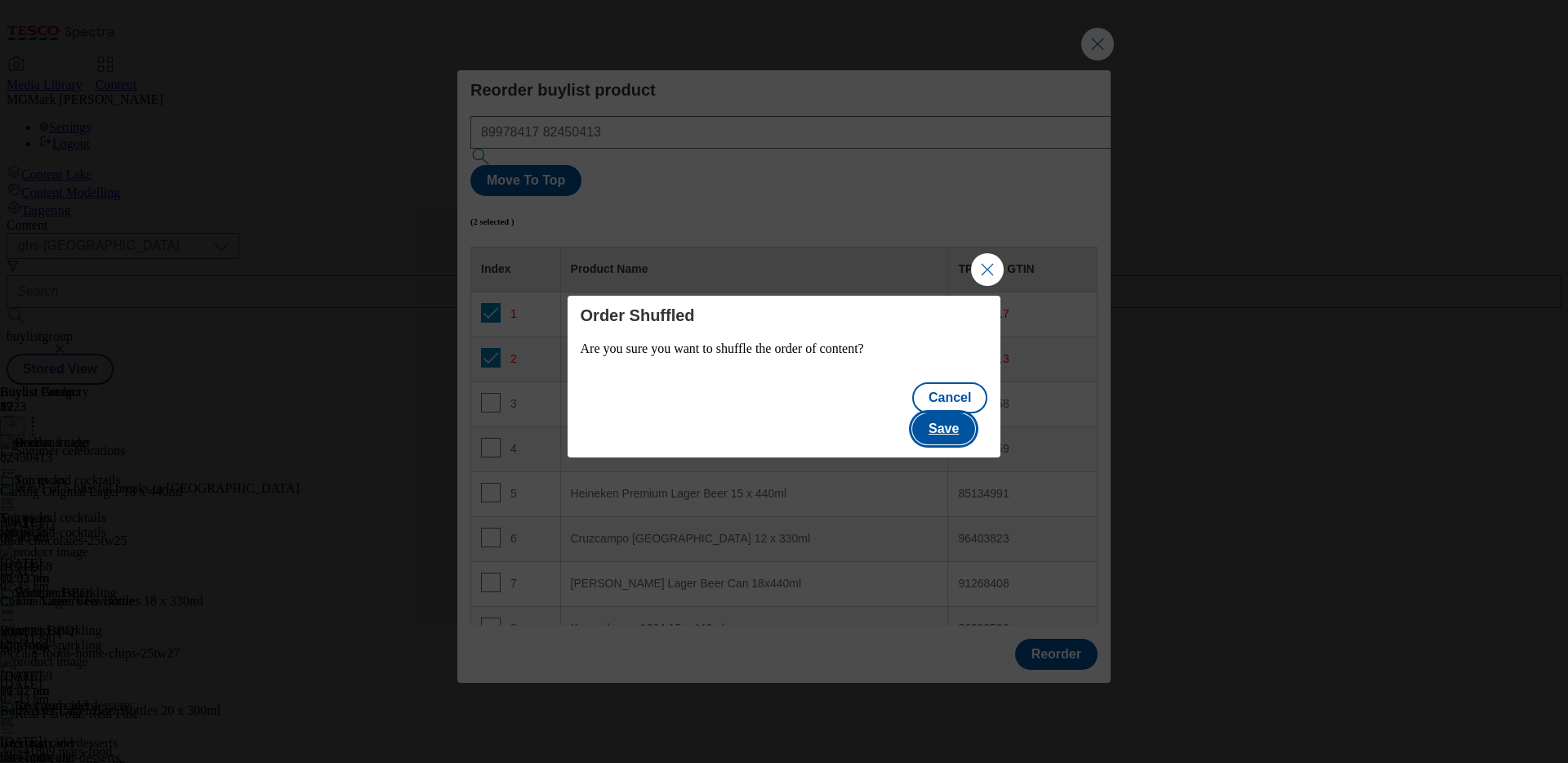
click at [964, 414] on button "Save" at bounding box center [943, 429] width 63 height 31
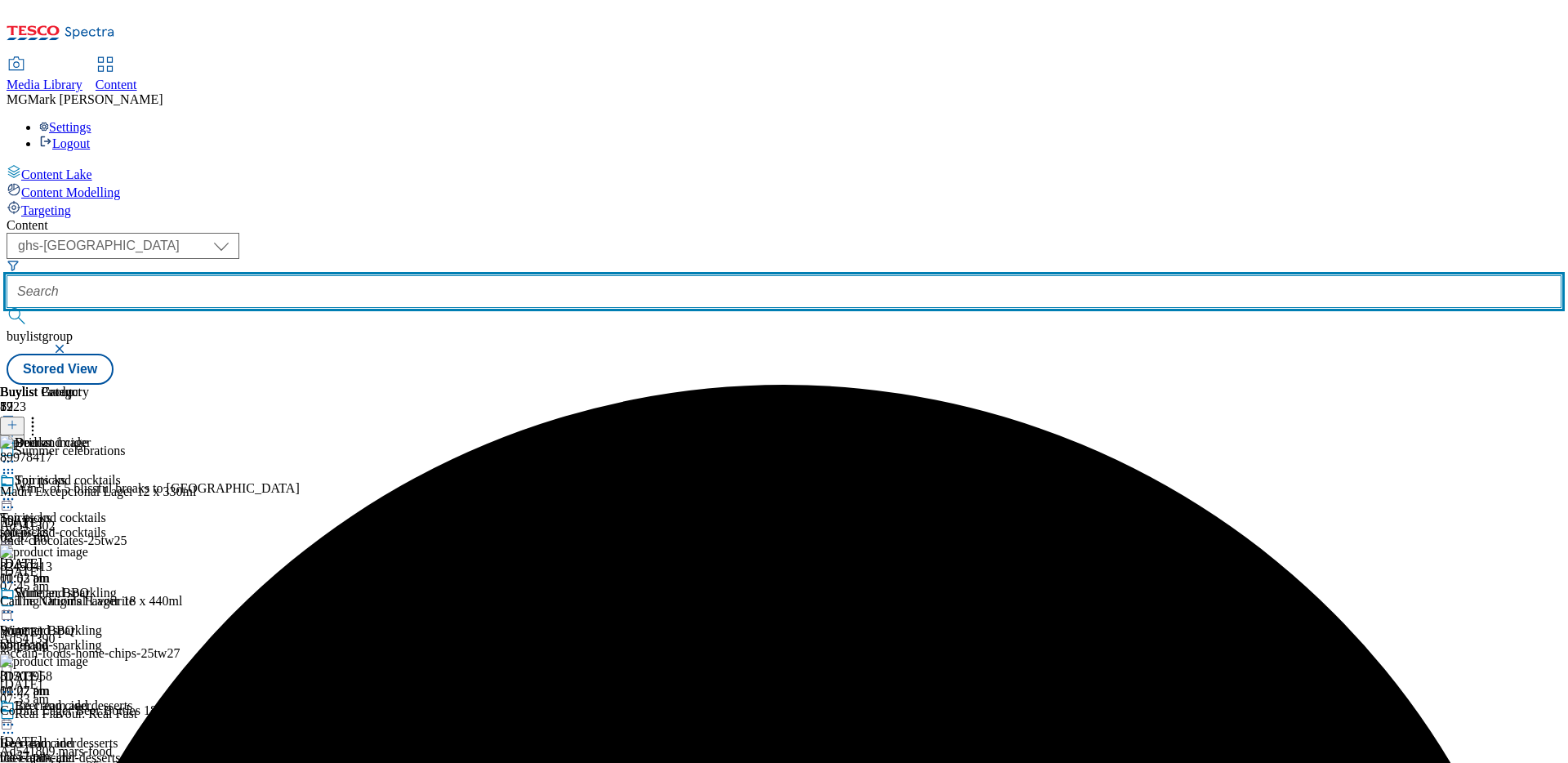
click at [384, 276] on input "text" at bounding box center [784, 291] width 1555 height 33
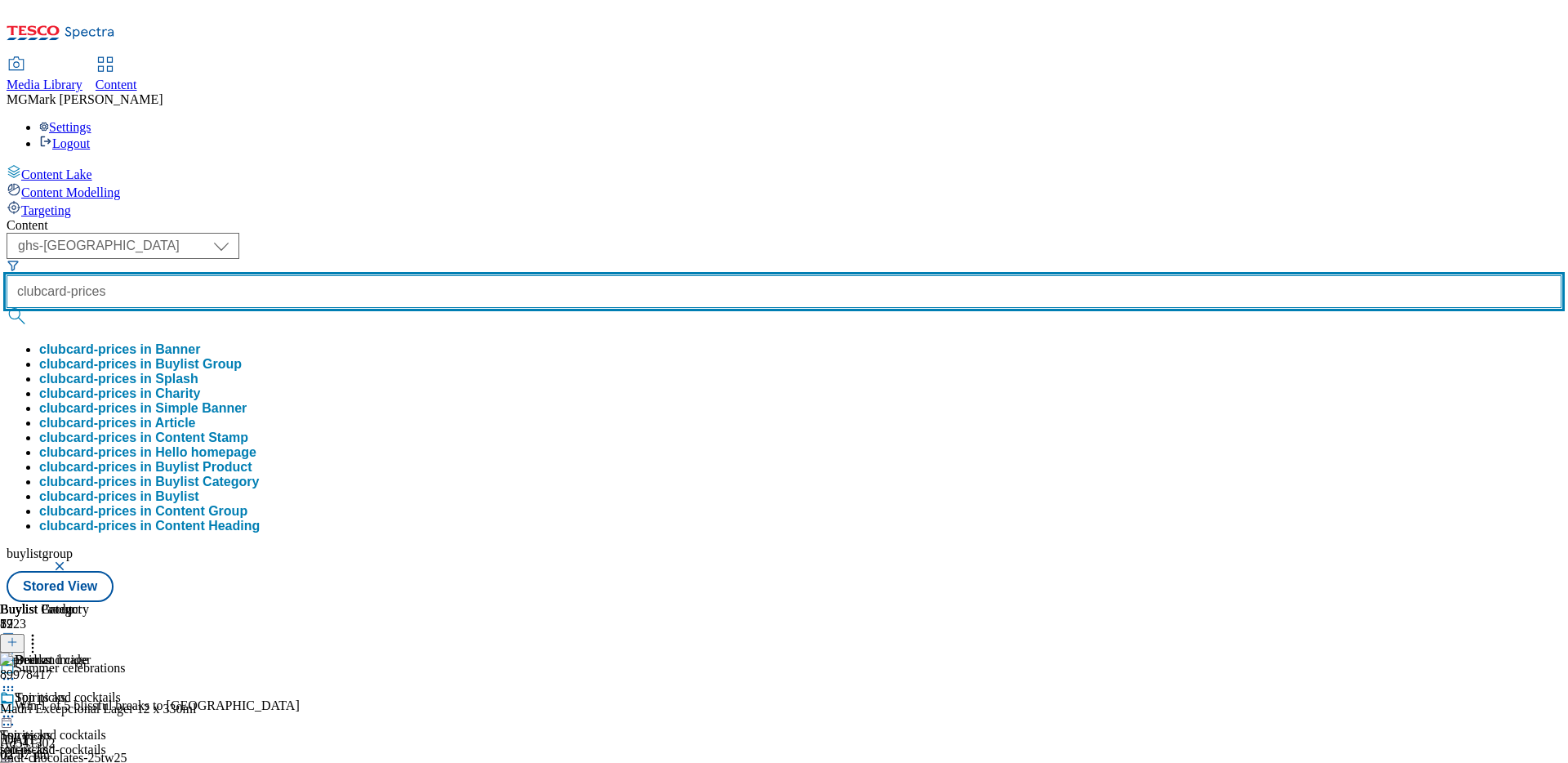
type input "clubcard-prices"
click at [7, 308] on button "submit" at bounding box center [18, 317] width 23 height 17
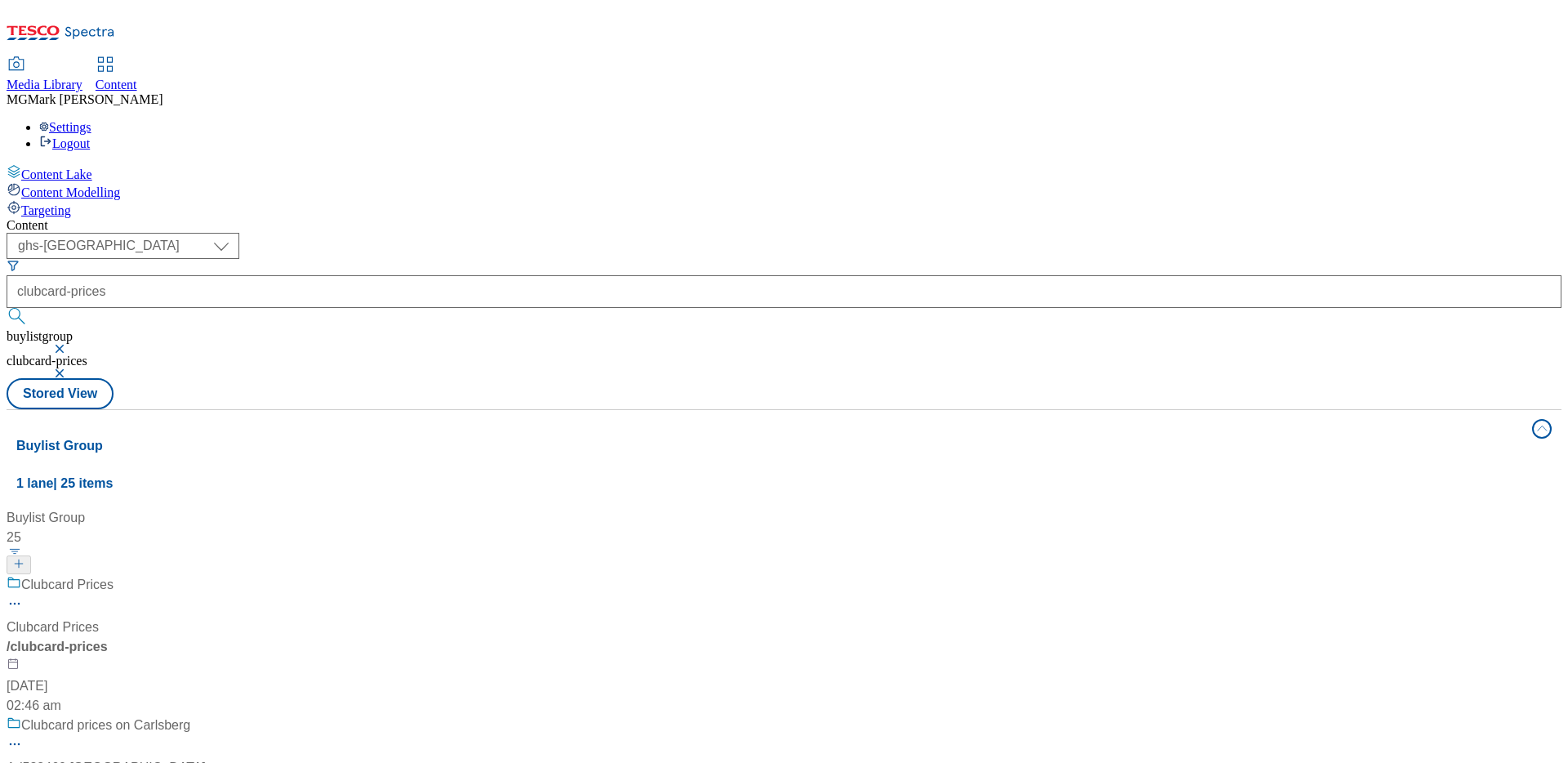
click at [114, 575] on span "Clubcard Prices" at bounding box center [67, 585] width 92 height 20
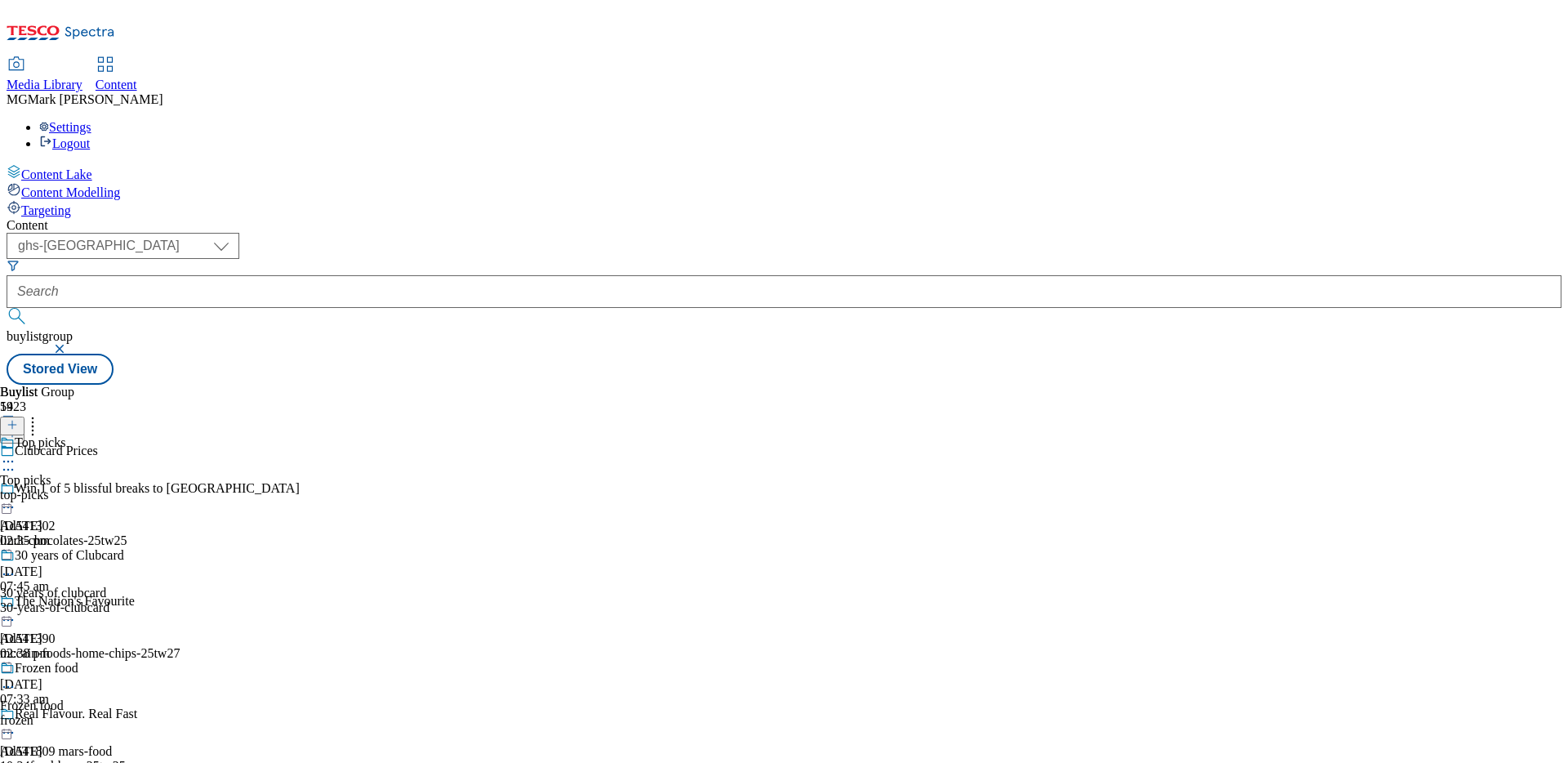
scroll to position [650, 0]
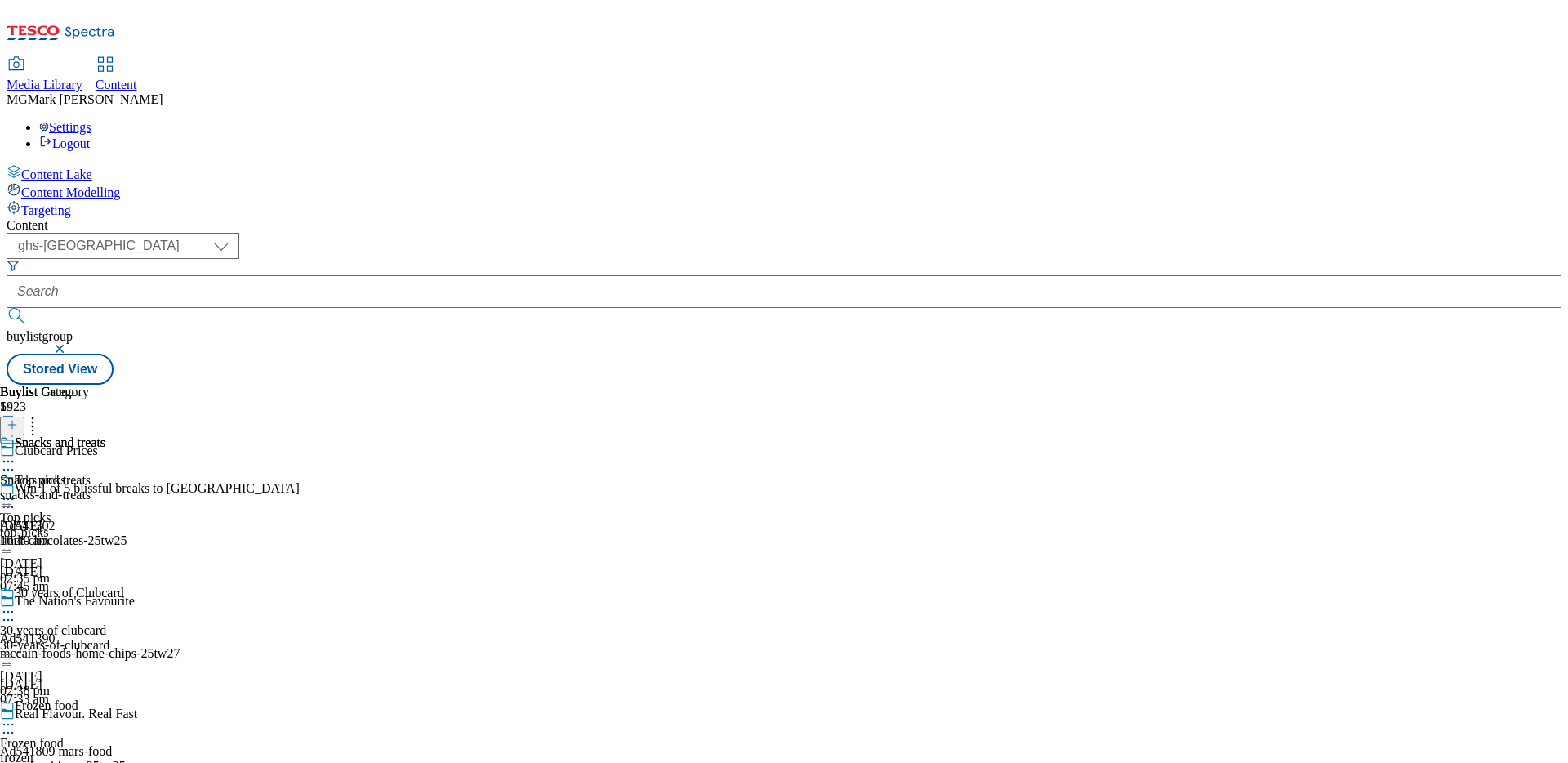
click at [105, 487] on div "snacks-and-treats" at bounding box center [53, 495] width 105 height 15
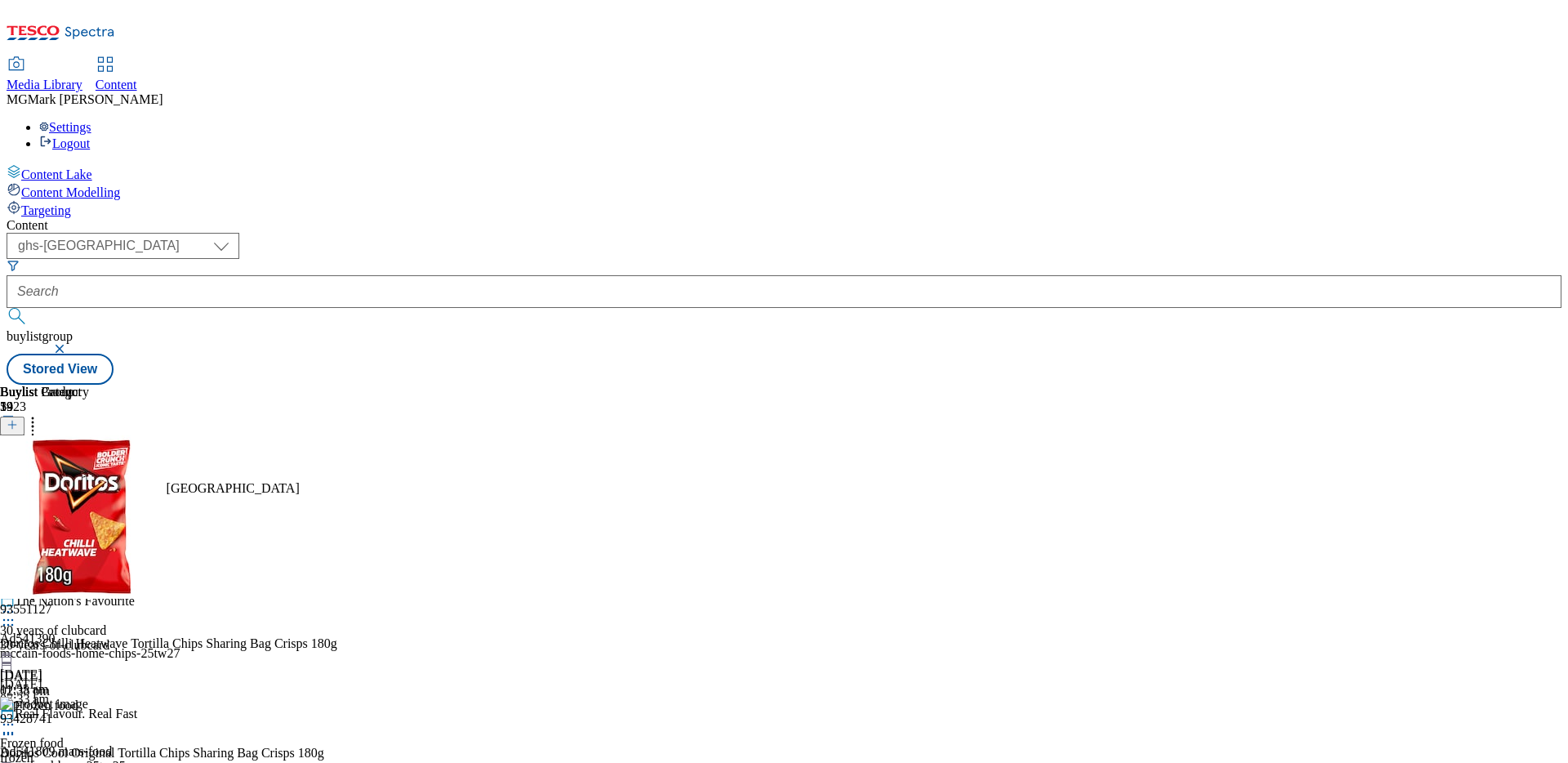
click at [18, 419] on icon at bounding box center [13, 425] width 12 height 12
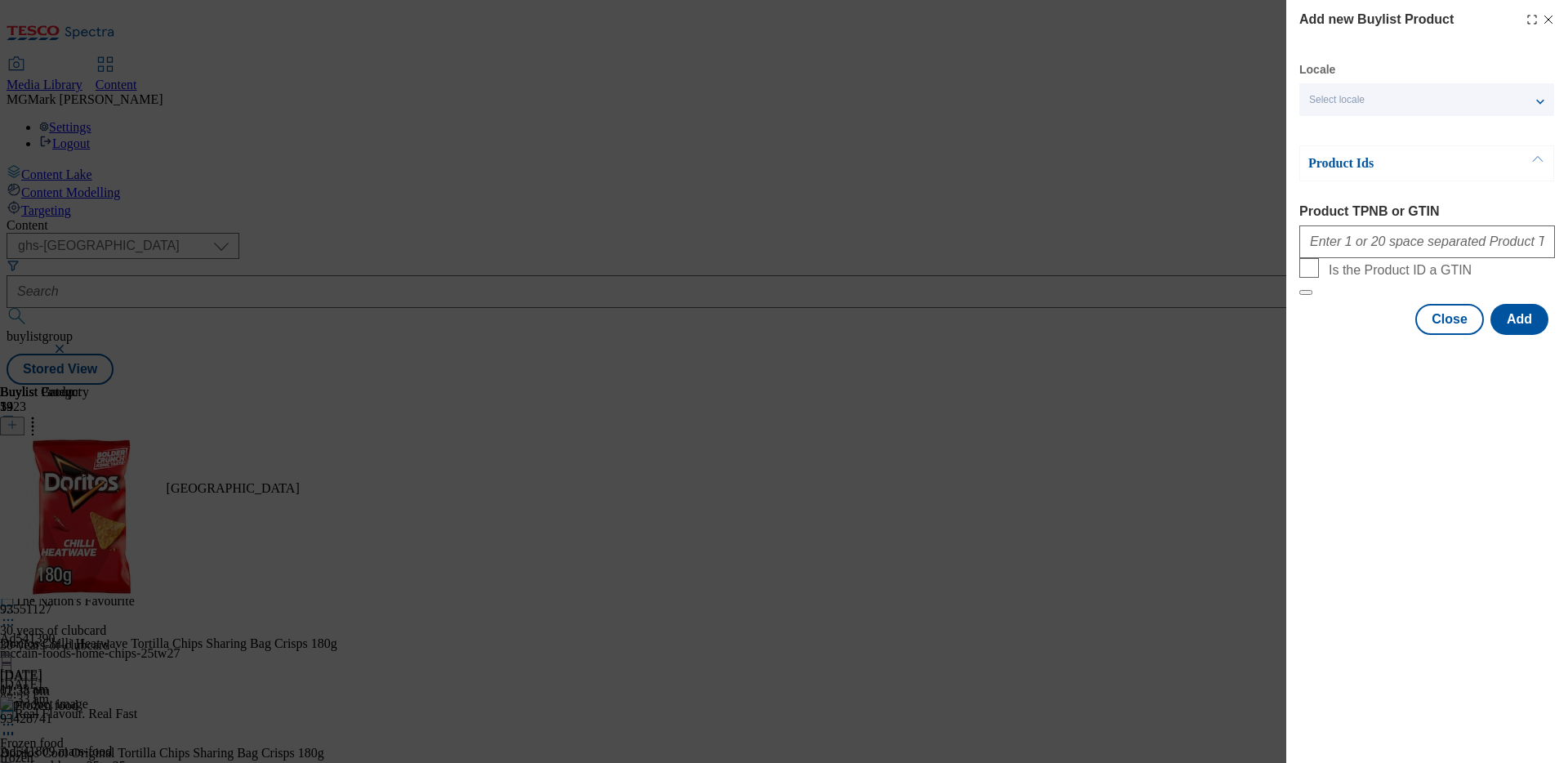
click at [1392, 225] on div "Modal" at bounding box center [1427, 238] width 255 height 39
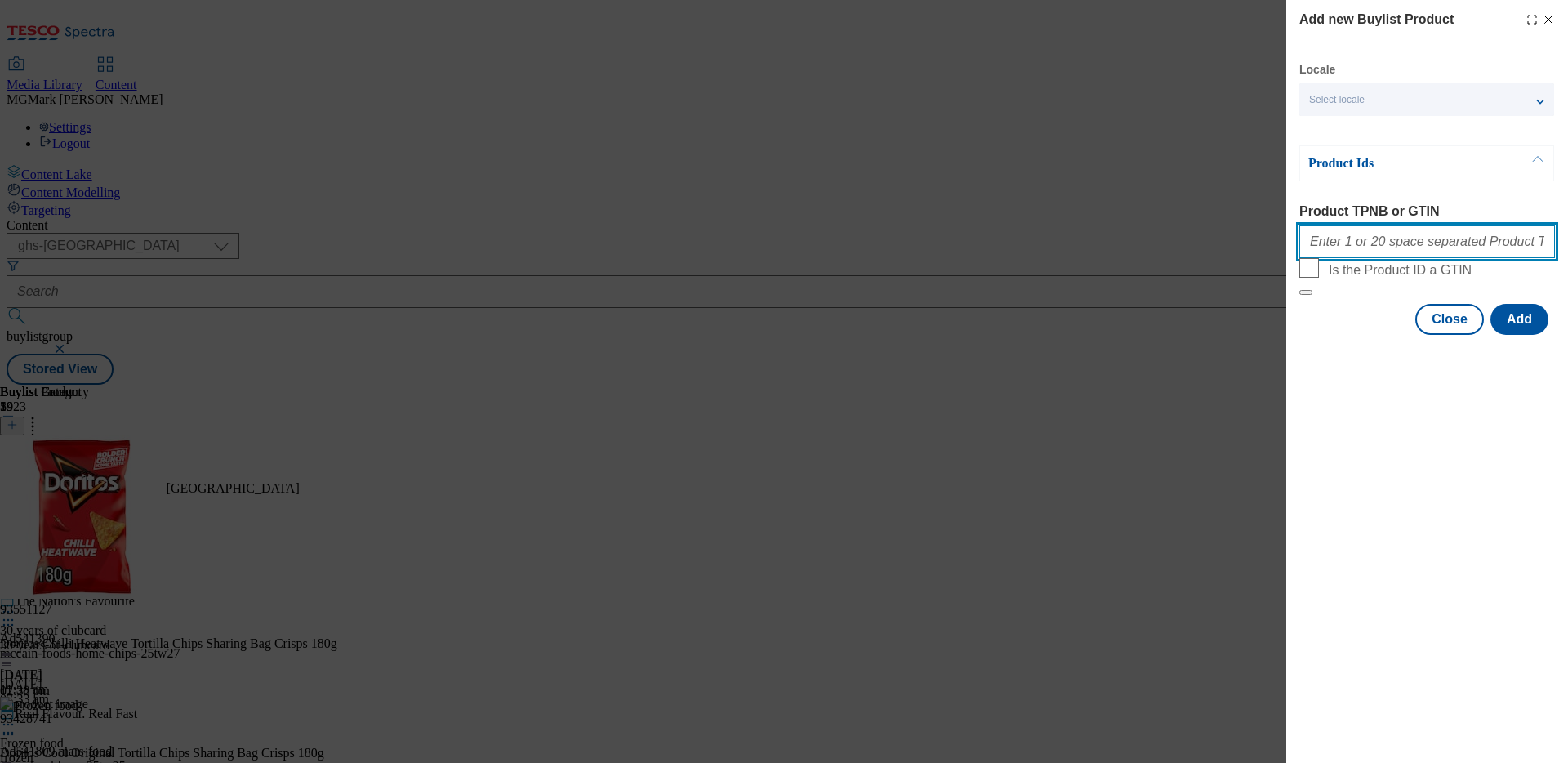
click at [1389, 233] on input "Product TPNB or GTIN" at bounding box center [1427, 241] width 255 height 33
paste input ""81853969 56186143""
click at [1312, 251] on input ""81853969 56186143" at bounding box center [1427, 241] width 255 height 33
type input "81853969 56186143"
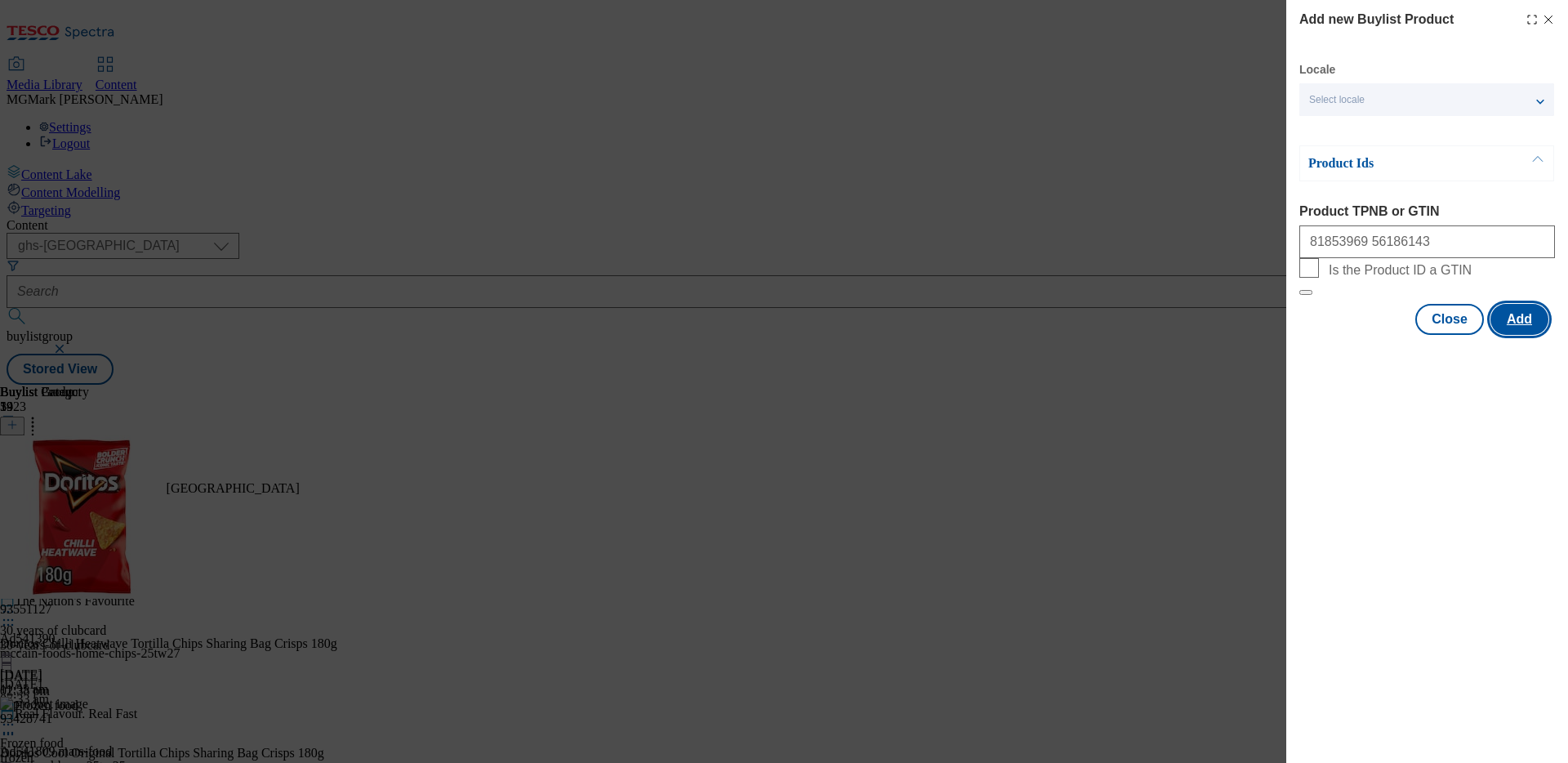
click at [1514, 335] on button "Add" at bounding box center [1519, 319] width 58 height 31
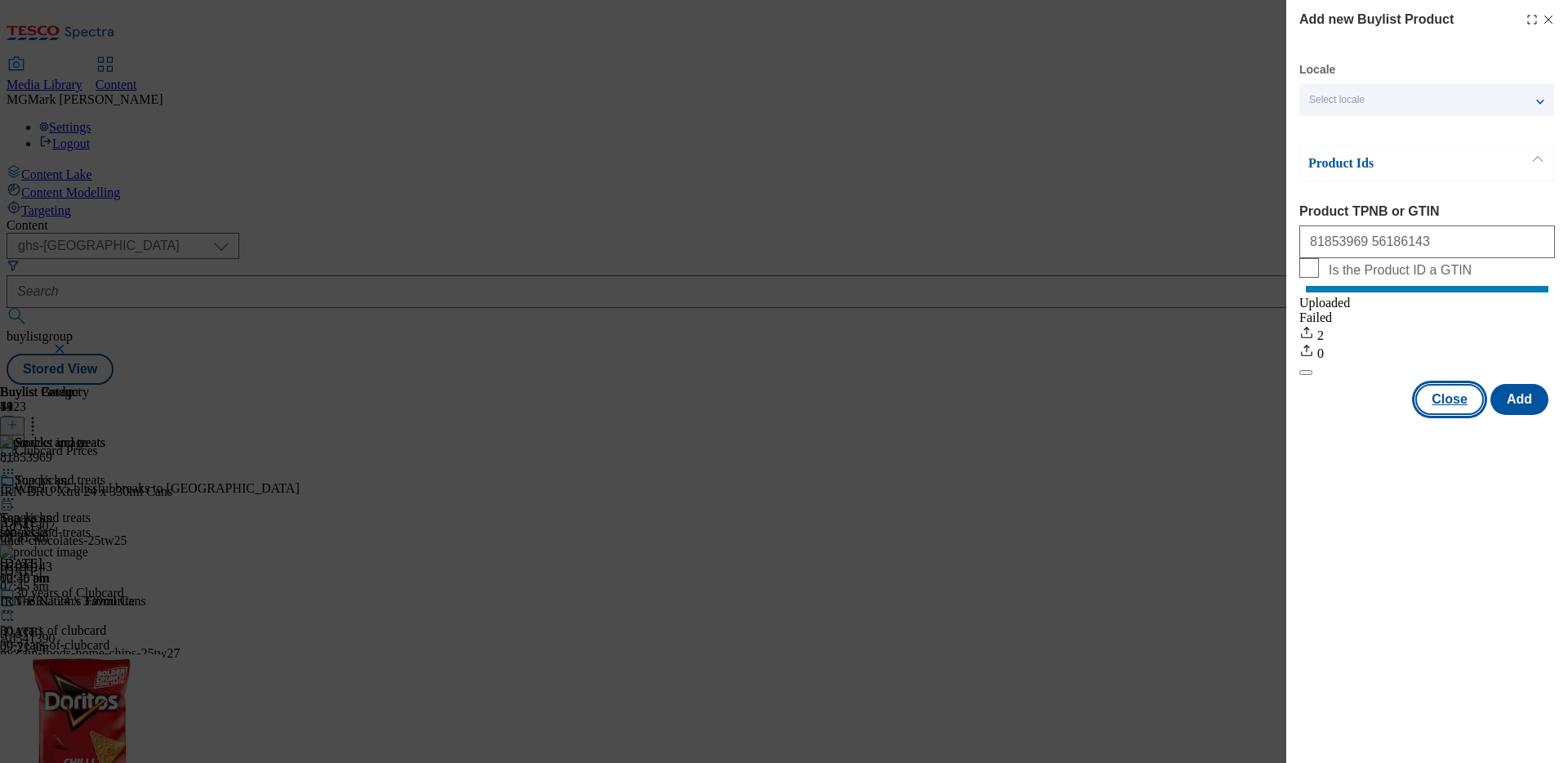
click at [1459, 415] on button "Close" at bounding box center [1449, 399] width 69 height 31
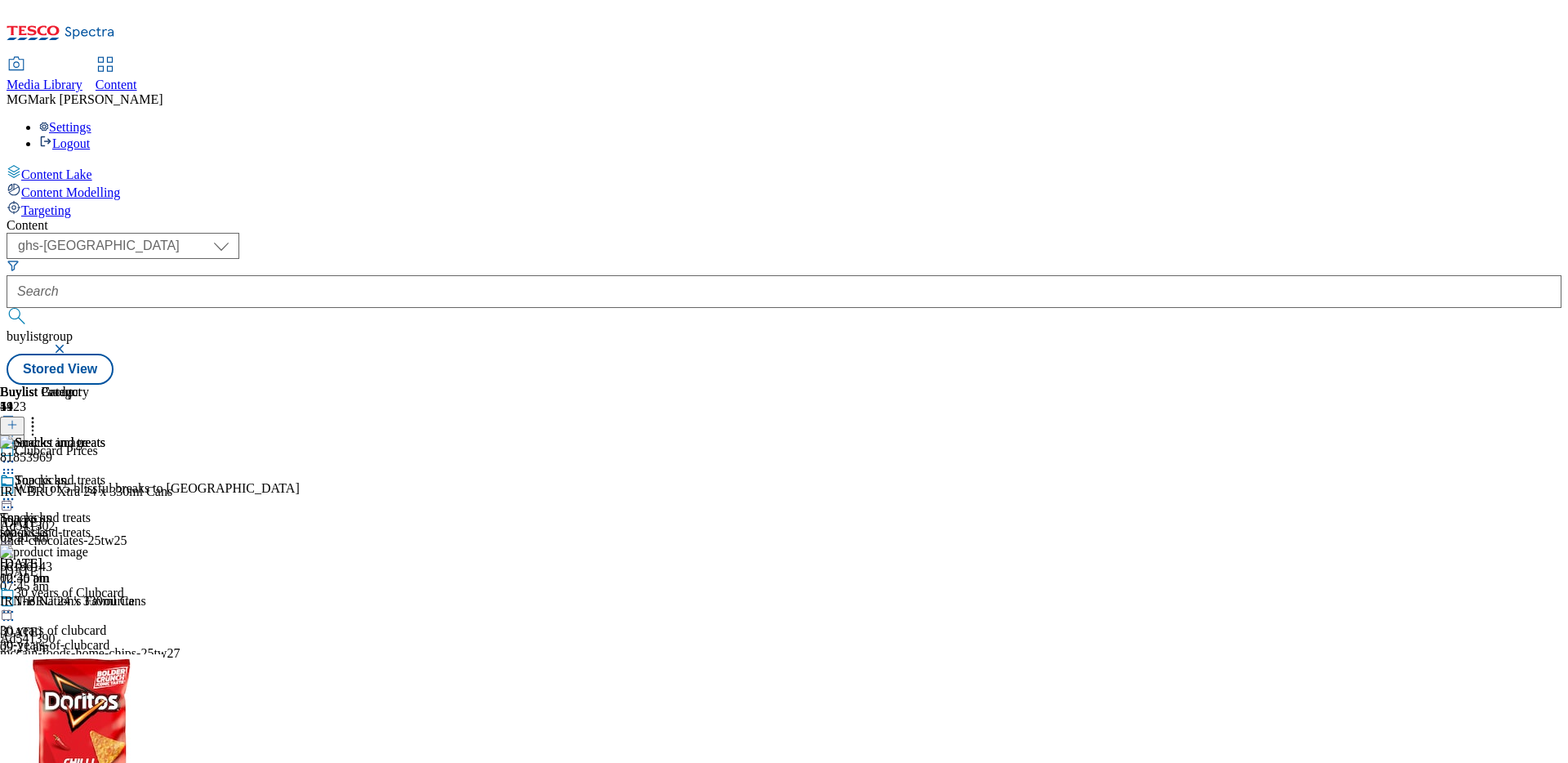
click at [69, 344] on button "button" at bounding box center [61, 349] width 17 height 10
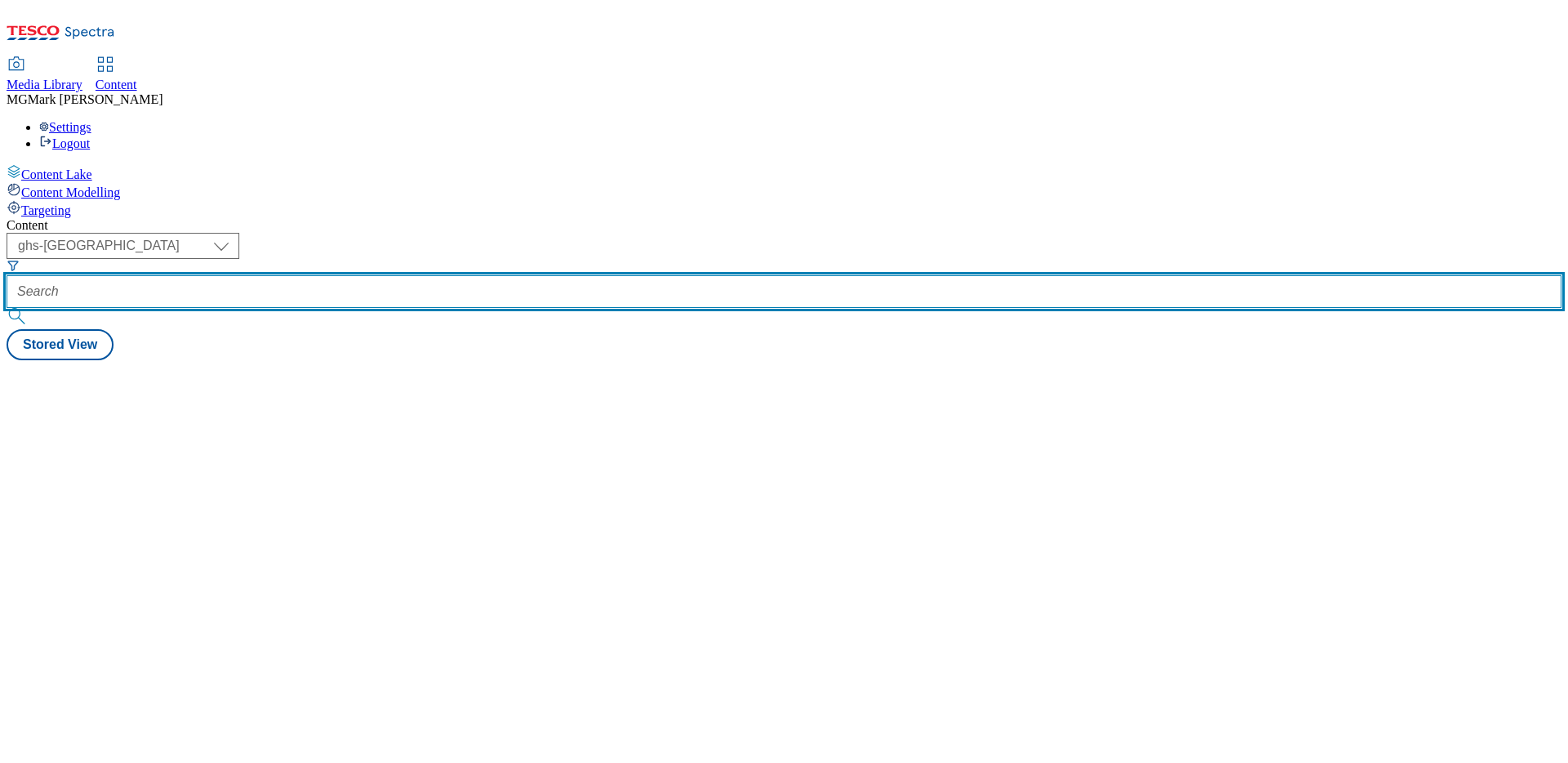
click at [390, 276] on input "text" at bounding box center [784, 291] width 1555 height 33
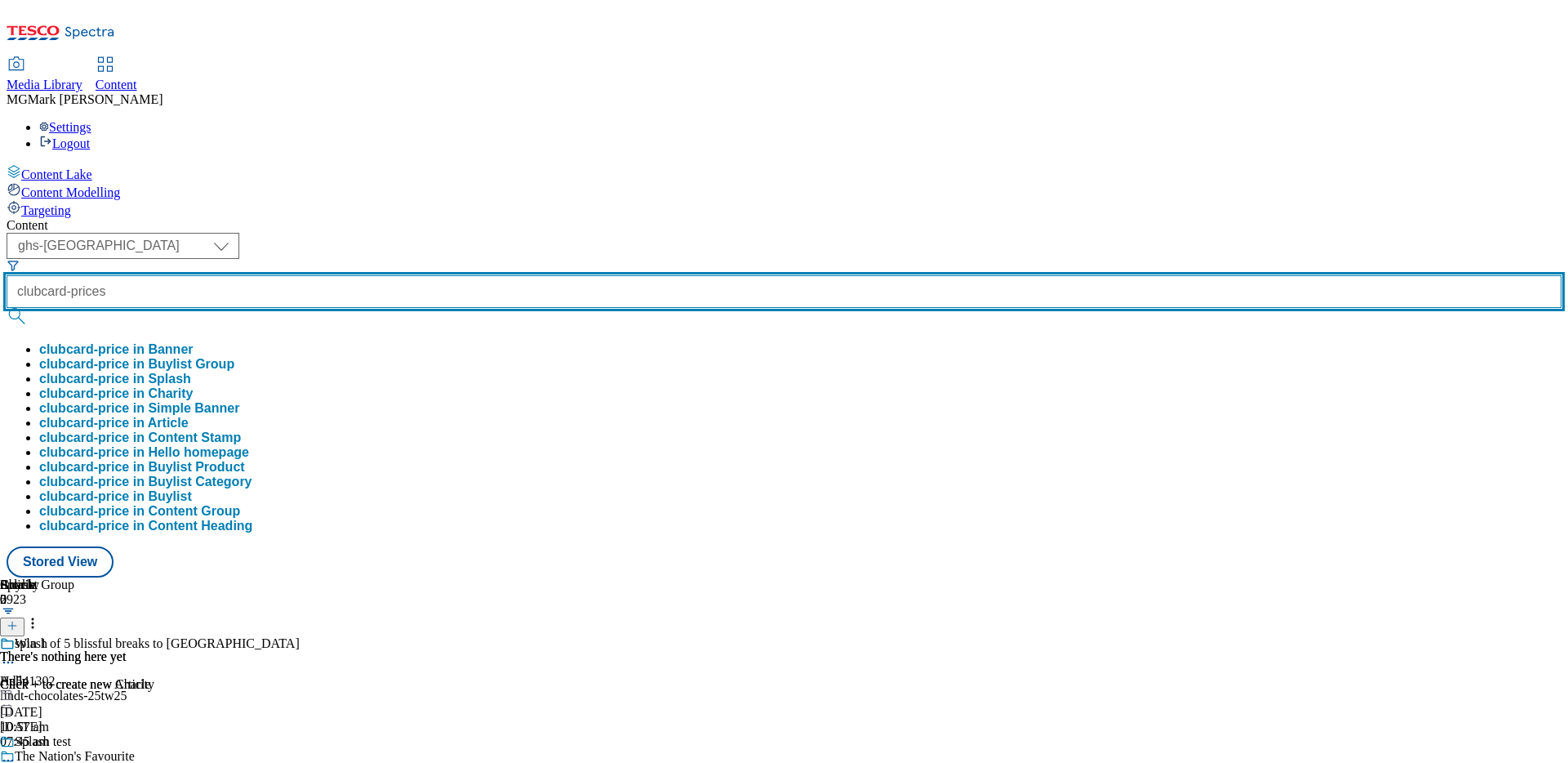
type input "clubcard-prices"
click at [7, 308] on button "submit" at bounding box center [18, 317] width 23 height 17
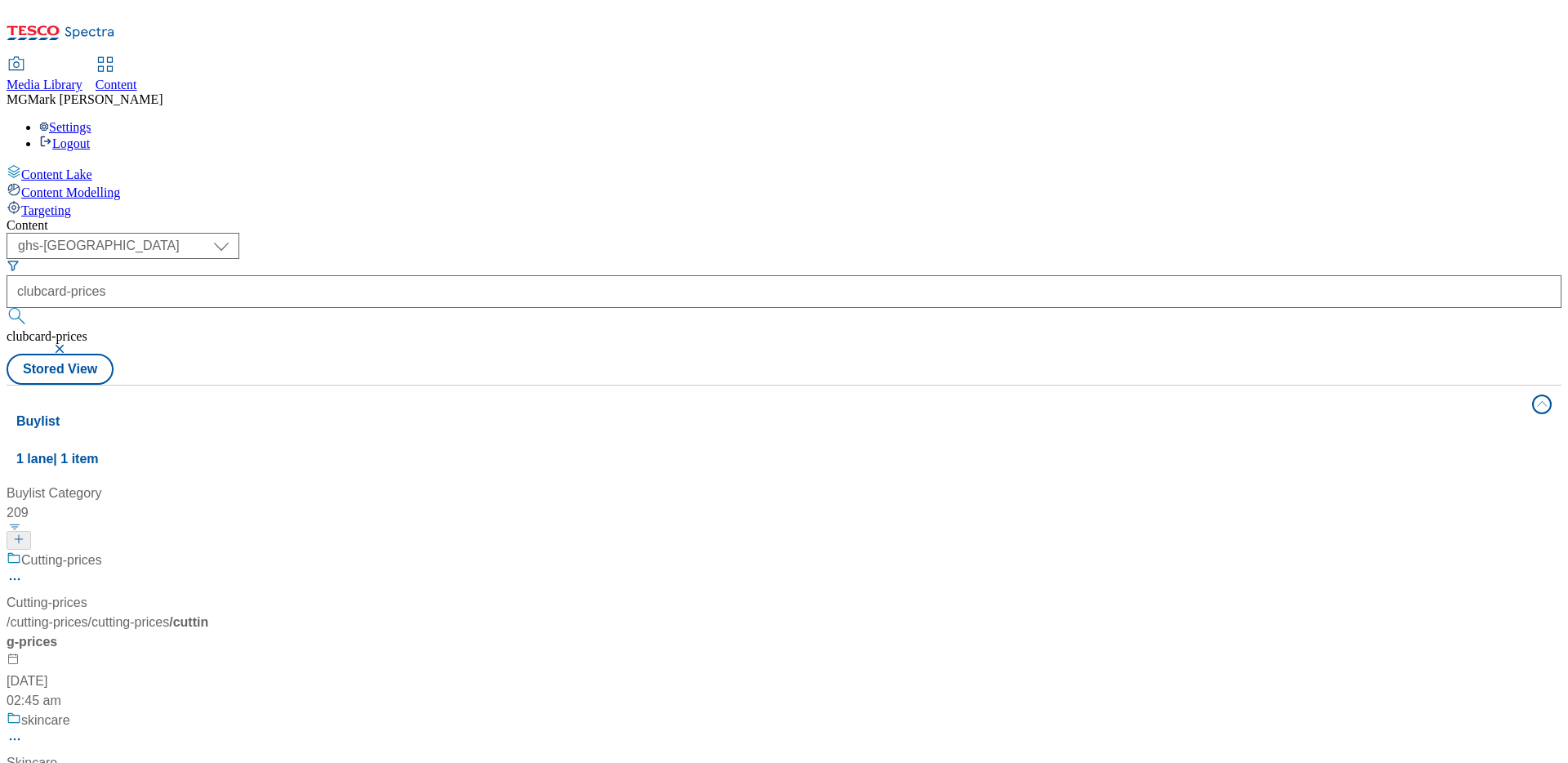
click at [898, 218] on div "Content ( optional ) Dotcom CZ Dotcom SK ghs-roi ghs-[GEOGRAPHIC_DATA] Phones […" at bounding box center [784, 704] width 1555 height 972
click at [69, 344] on button "button" at bounding box center [61, 349] width 17 height 10
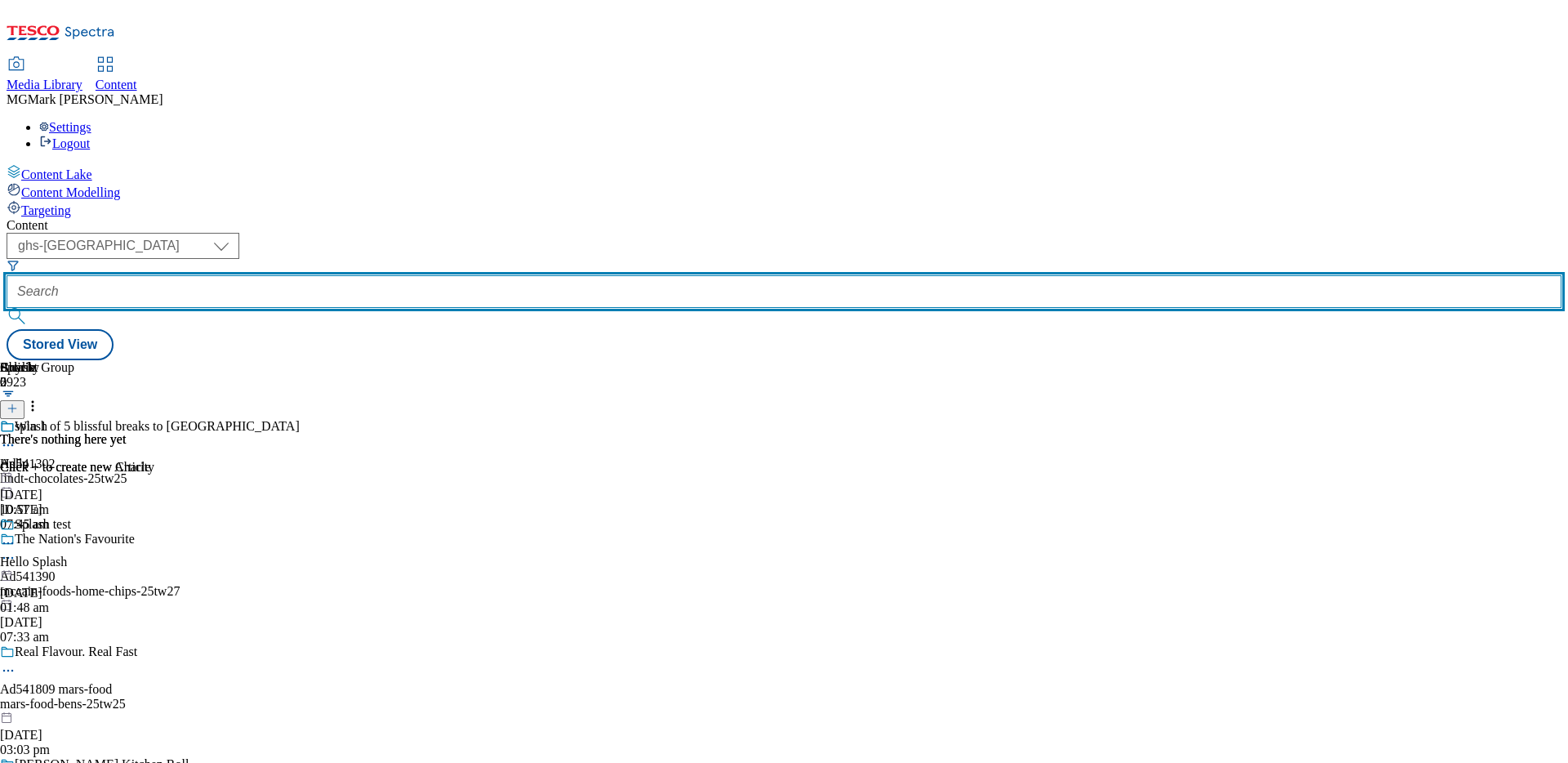
click at [394, 276] on input "text" at bounding box center [784, 291] width 1555 height 33
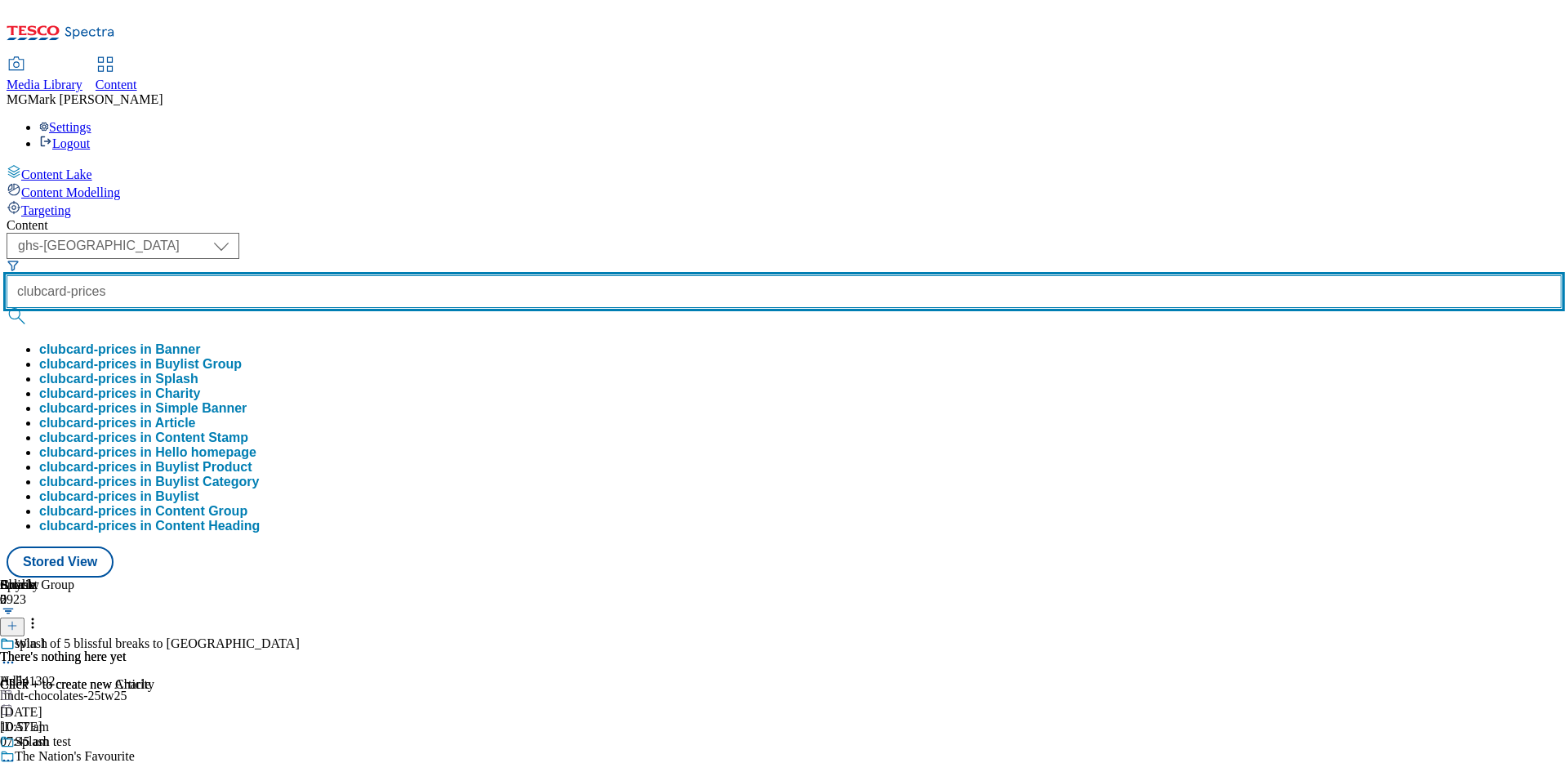
type input "clubcard-prices"
click at [7, 308] on button "submit" at bounding box center [18, 317] width 23 height 17
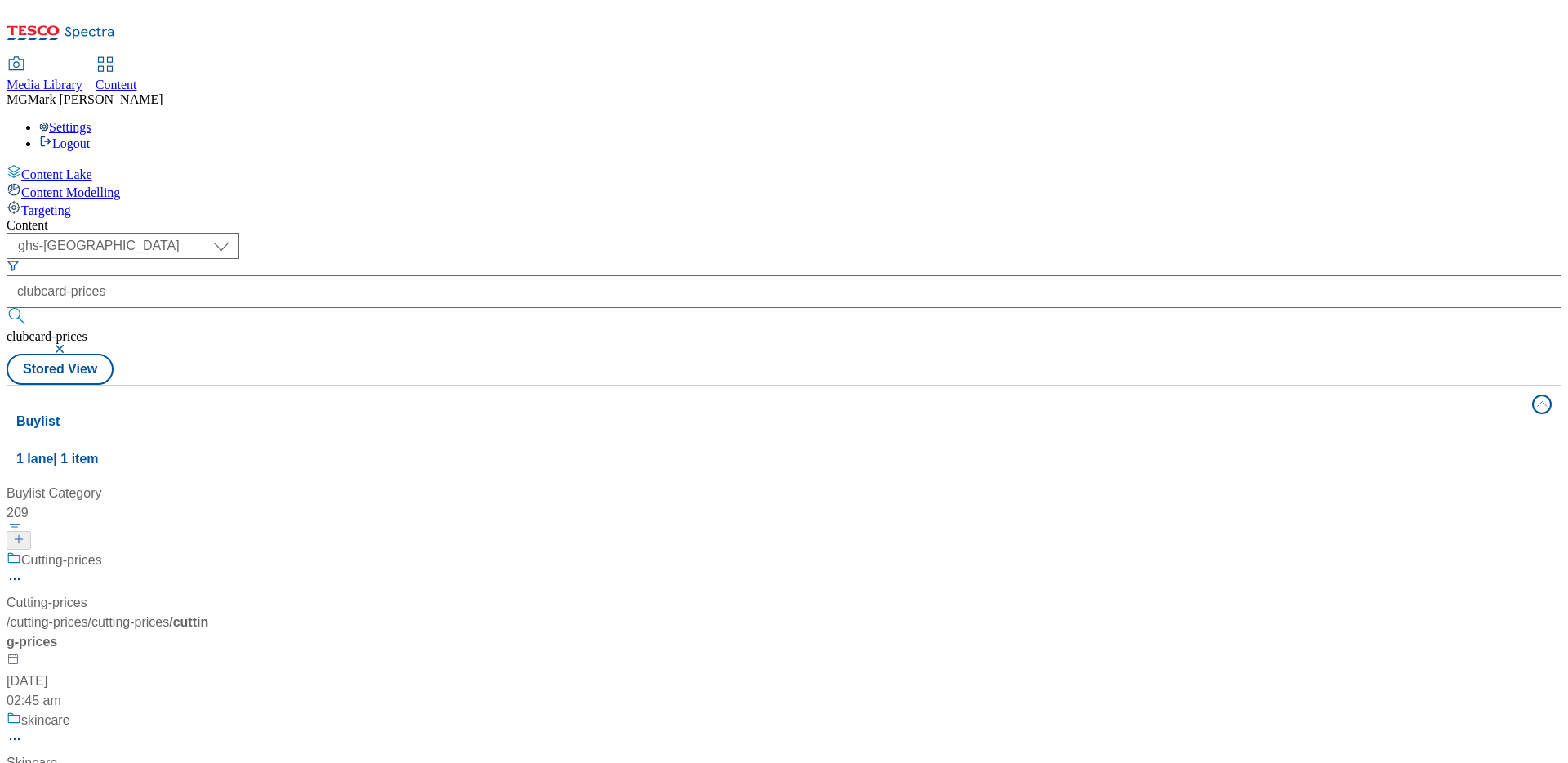
click at [748, 233] on div "( optional ) Dotcom CZ Dotcom SK ghs-roi ghs-uk Phones [GEOGRAPHIC_DATA] ghs-uk…" at bounding box center [784, 308] width 1555 height 152
click at [99, 451] on span "1 lane | 1 item" at bounding box center [58, 458] width 83 height 14
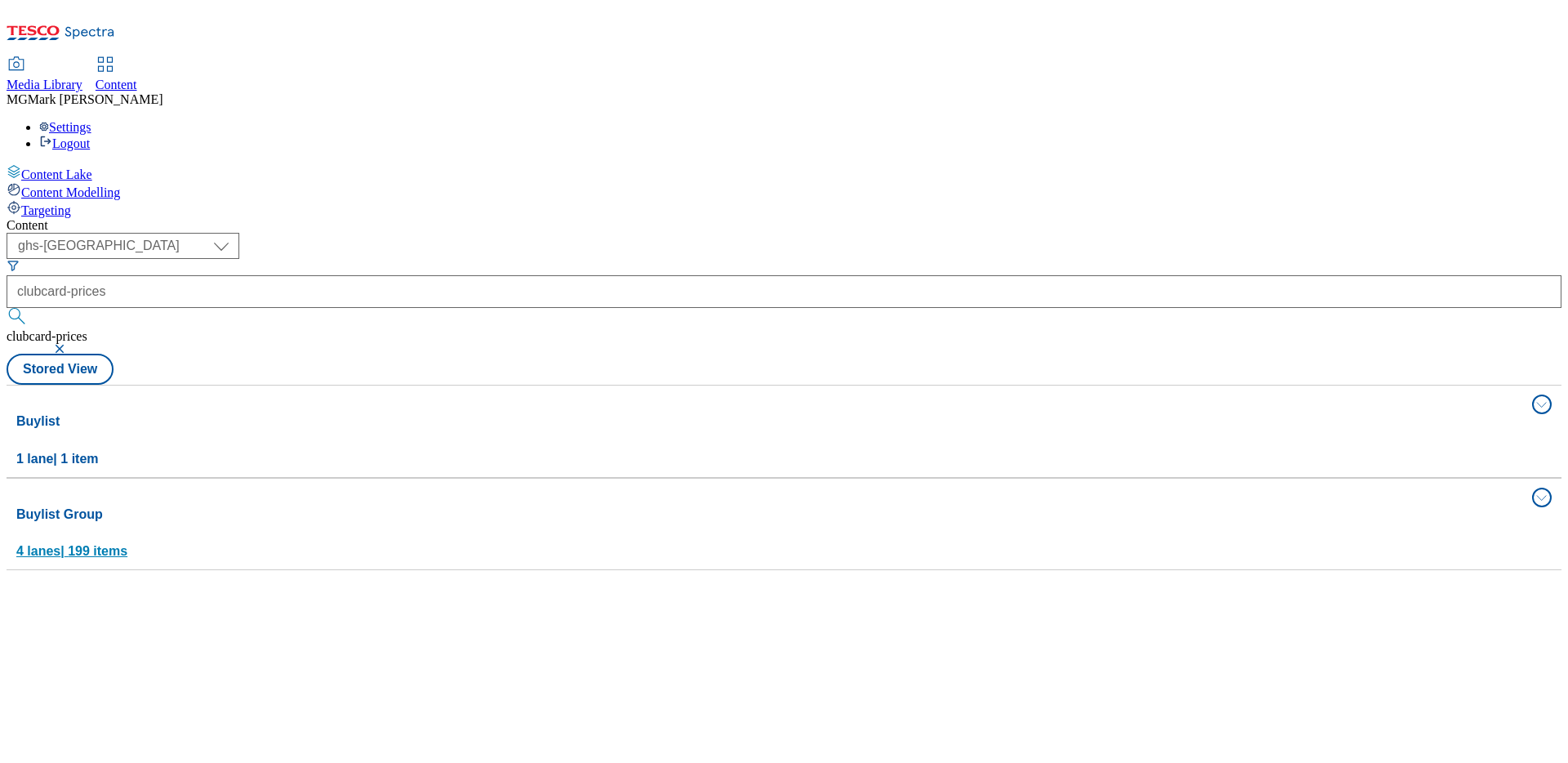
click at [127, 544] on span "4 lanes | 199 items" at bounding box center [72, 551] width 111 height 14
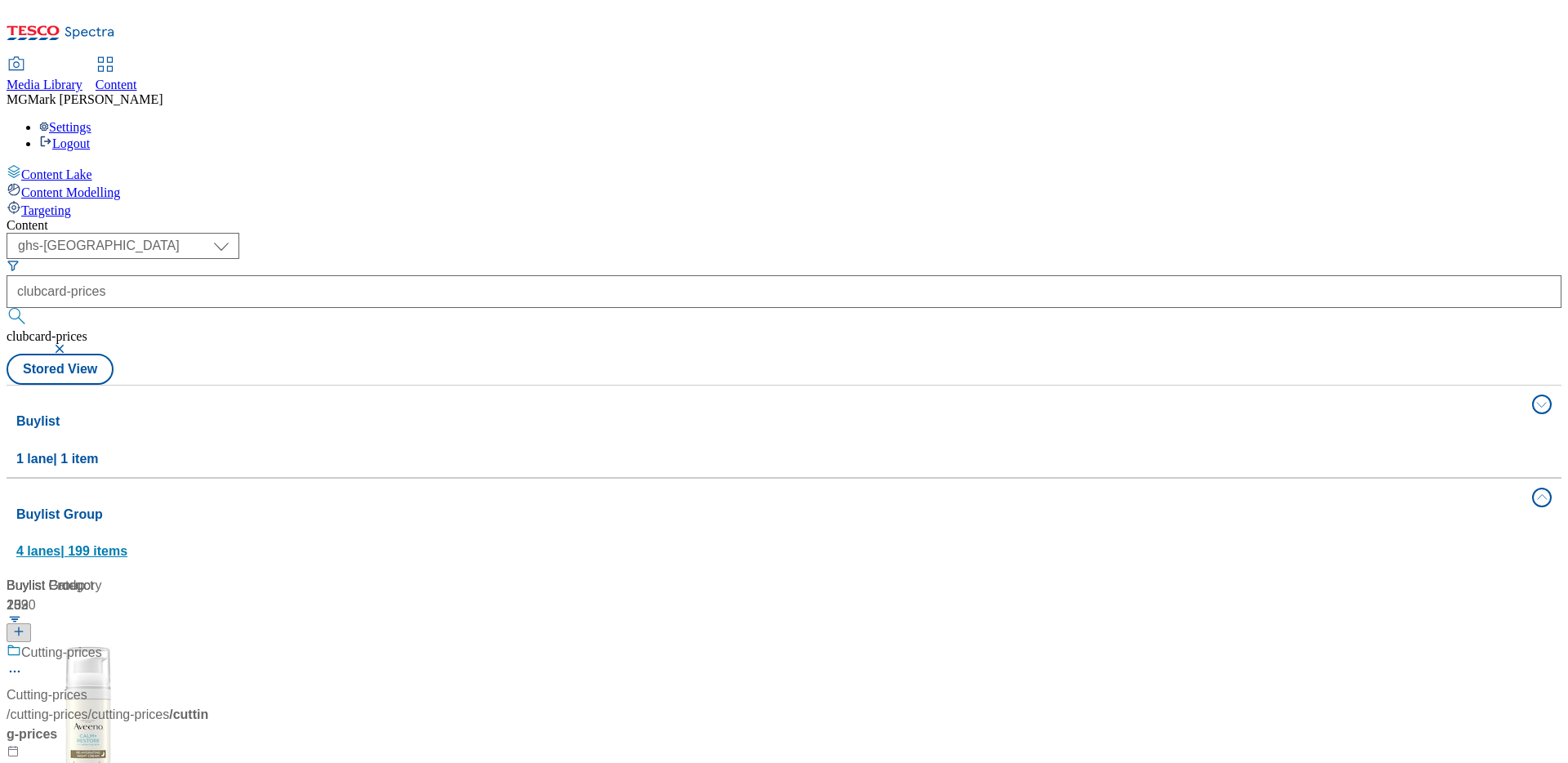
scroll to position [81, 0]
click at [245, 643] on div "Clubcard Prices Clubcard Prices / clubcard-prices [DATE] 02:46 am" at bounding box center [126, 714] width 239 height 141
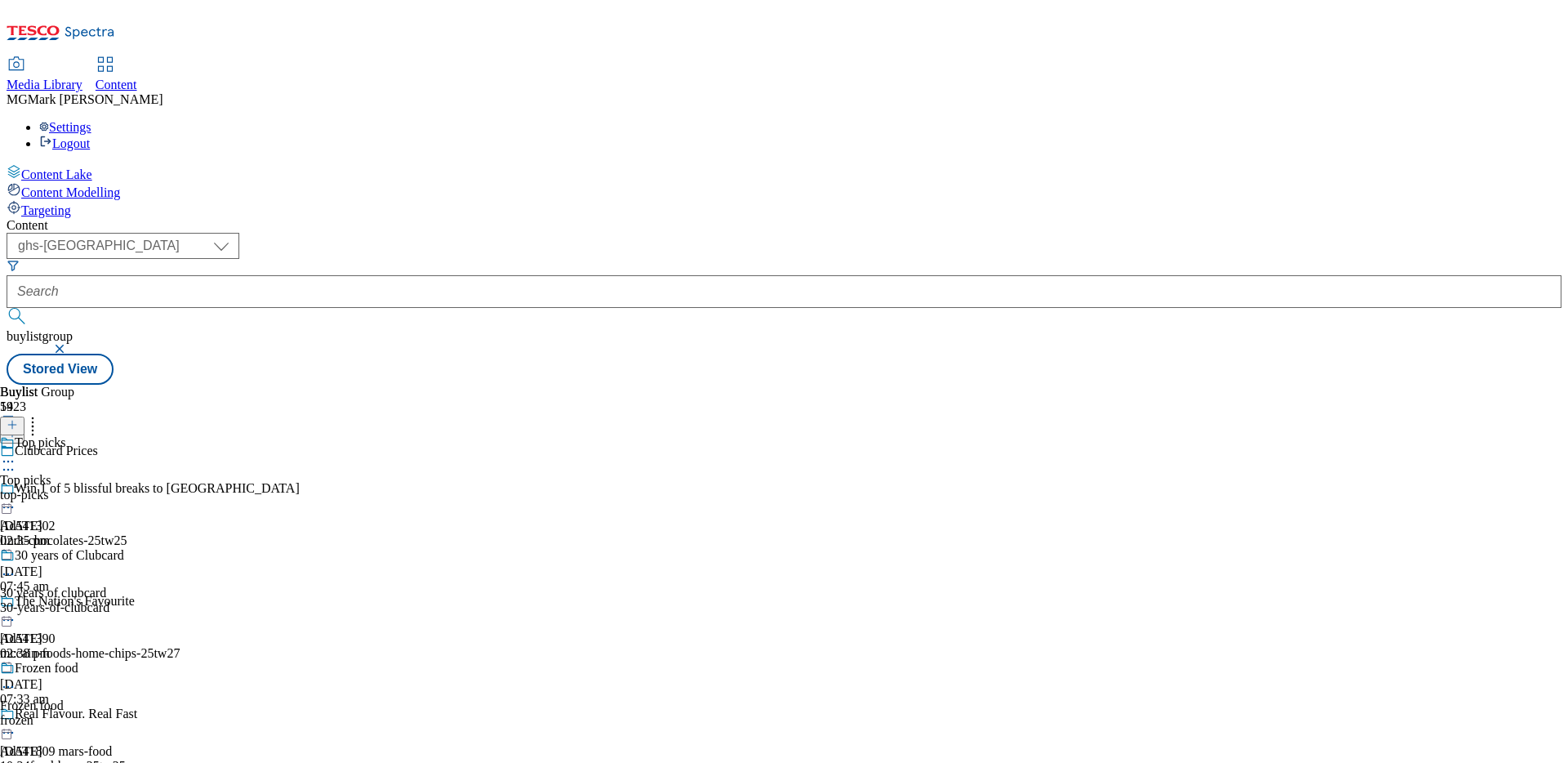
scroll to position [305, 0]
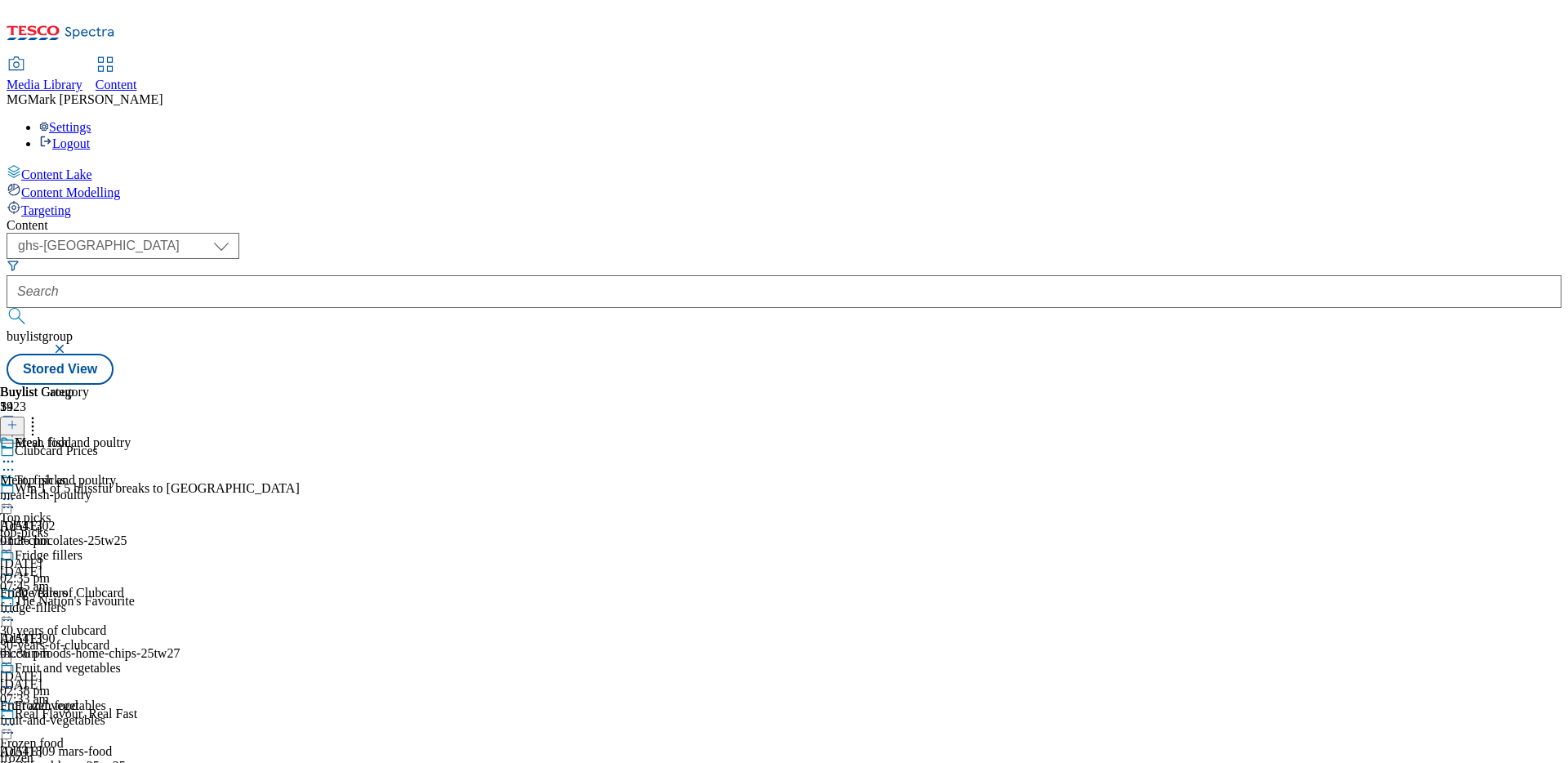
click at [131, 601] on div "fridge-fillers" at bounding box center [65, 608] width 131 height 15
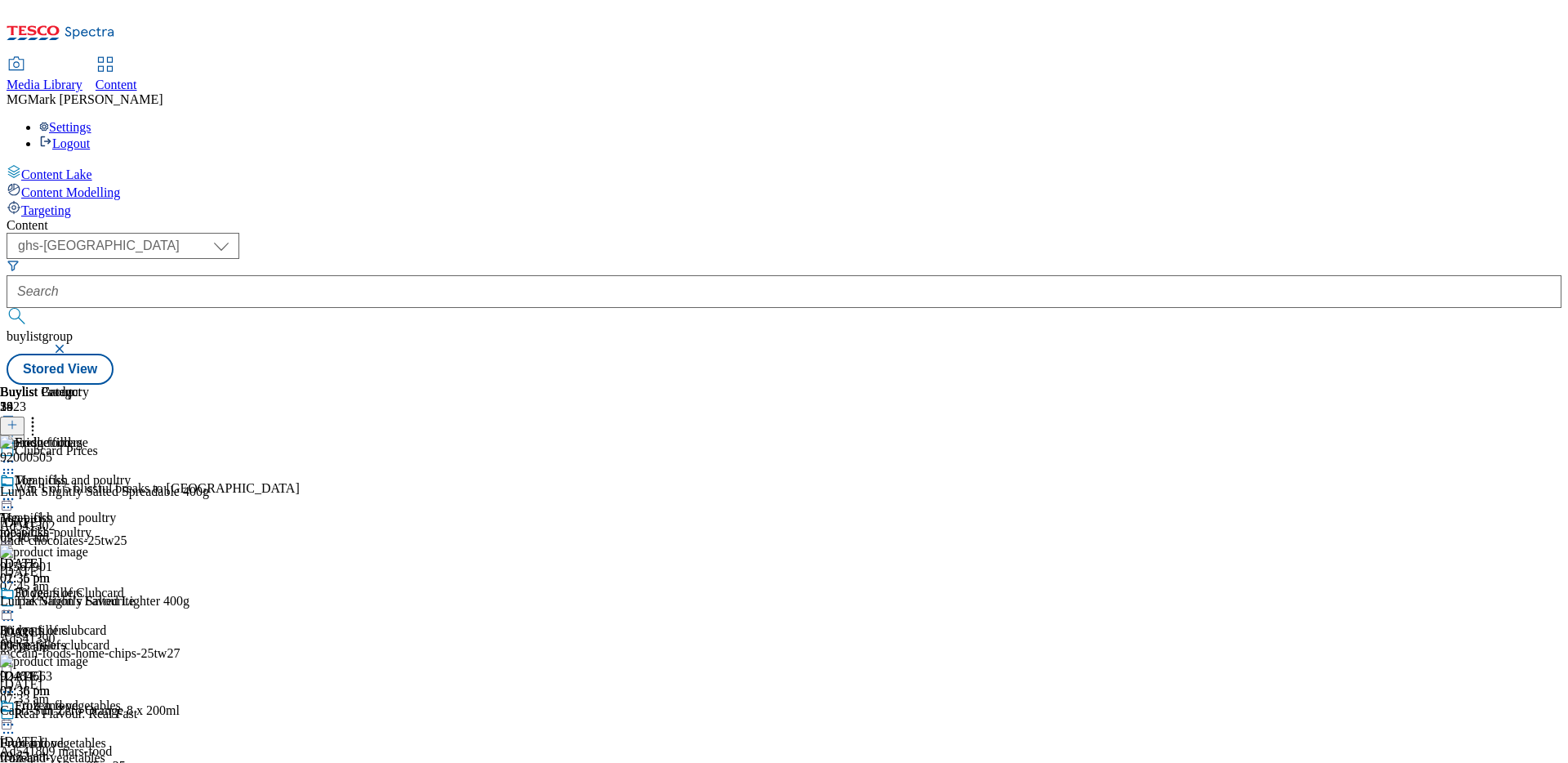
click at [18, 419] on icon at bounding box center [13, 425] width 12 height 12
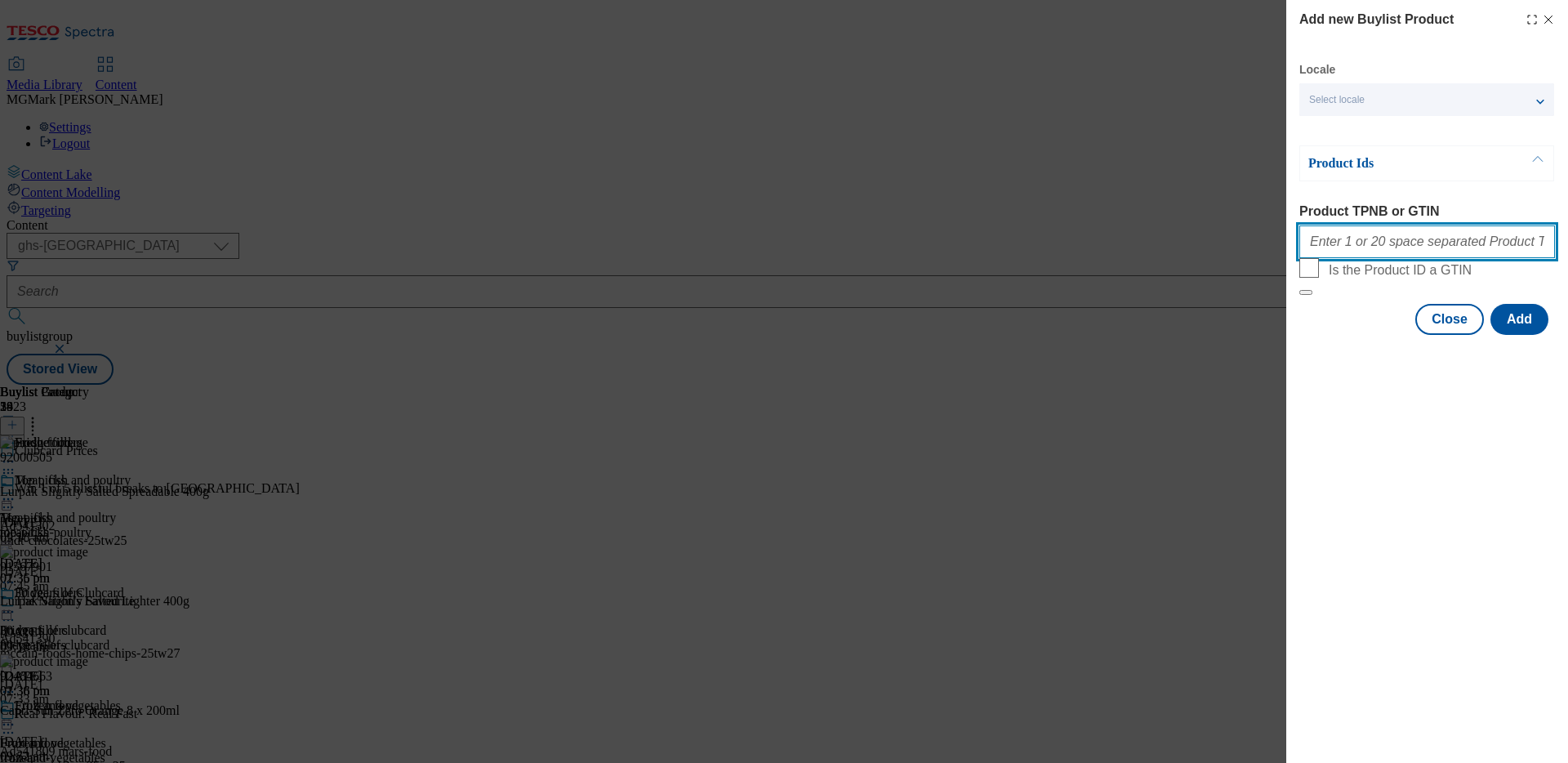
click at [1456, 258] on input "Product TPNB or GTIN" at bounding box center [1427, 241] width 255 height 33
paste input ""92000505 91567901""
click at [1313, 247] on input ""92000505 91567901" at bounding box center [1427, 241] width 255 height 33
type input "92000505 91567901"
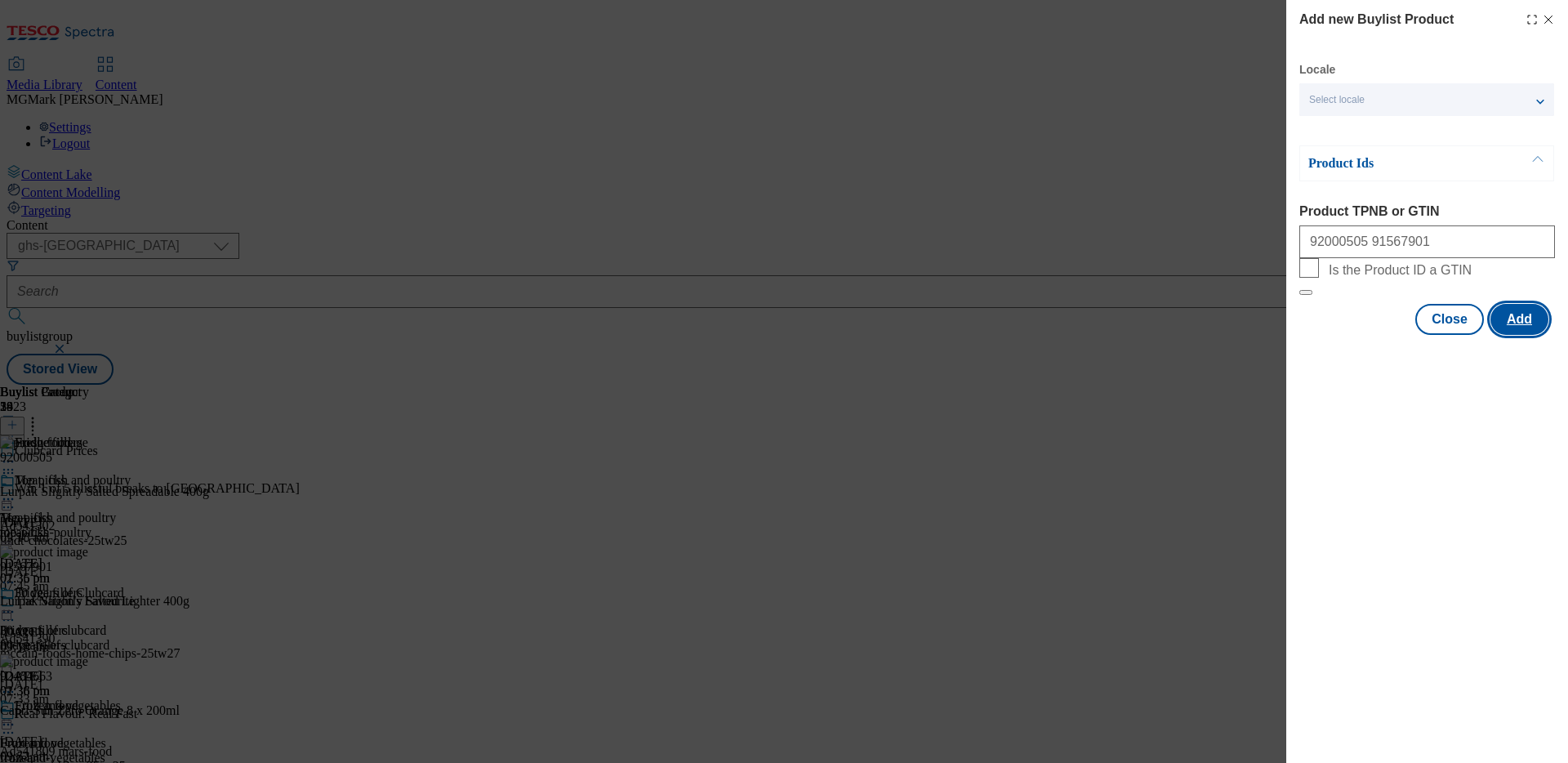
click at [1528, 335] on button "Add" at bounding box center [1519, 319] width 58 height 31
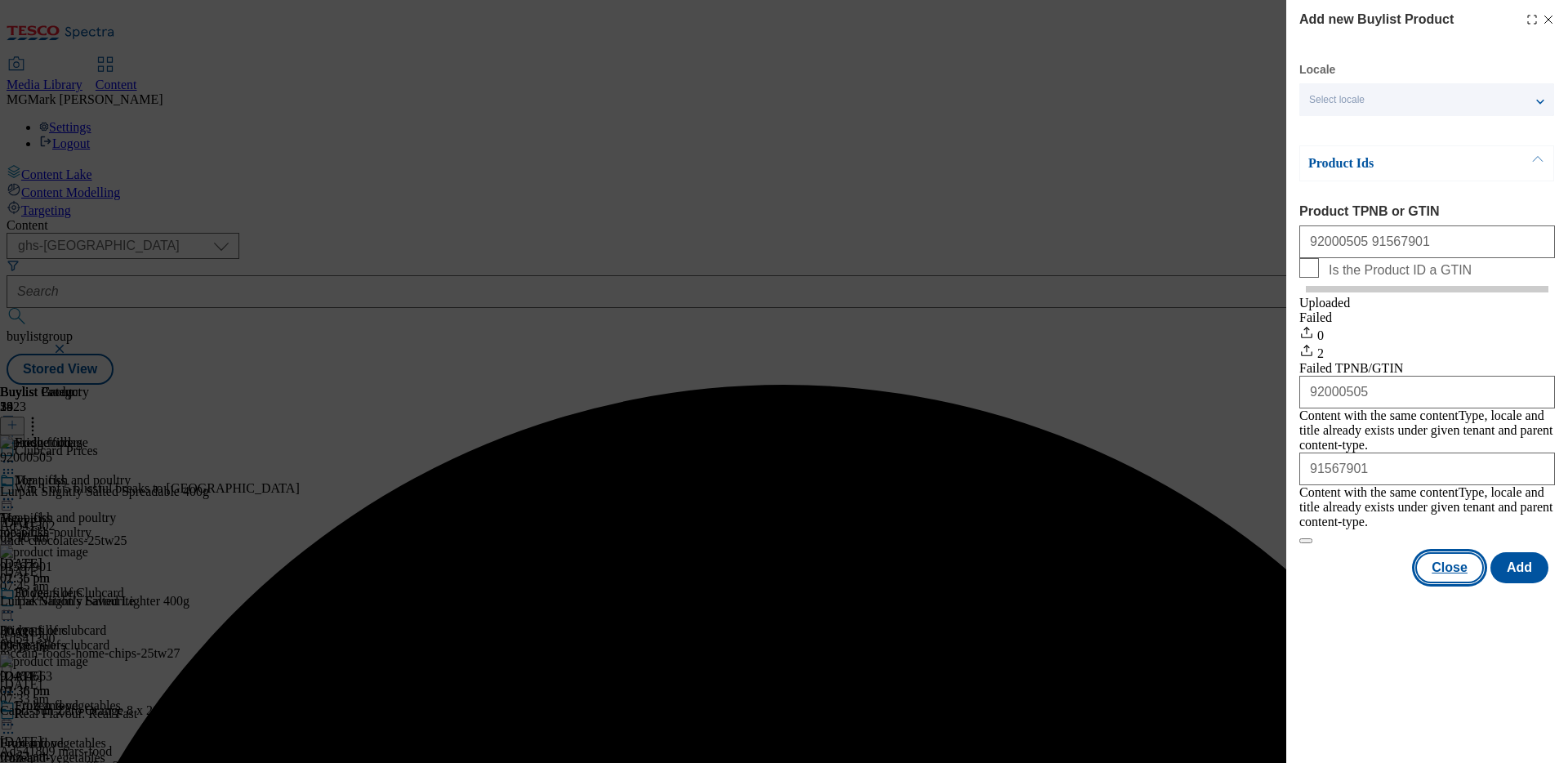
click at [1444, 568] on button "Close" at bounding box center [1449, 567] width 69 height 31
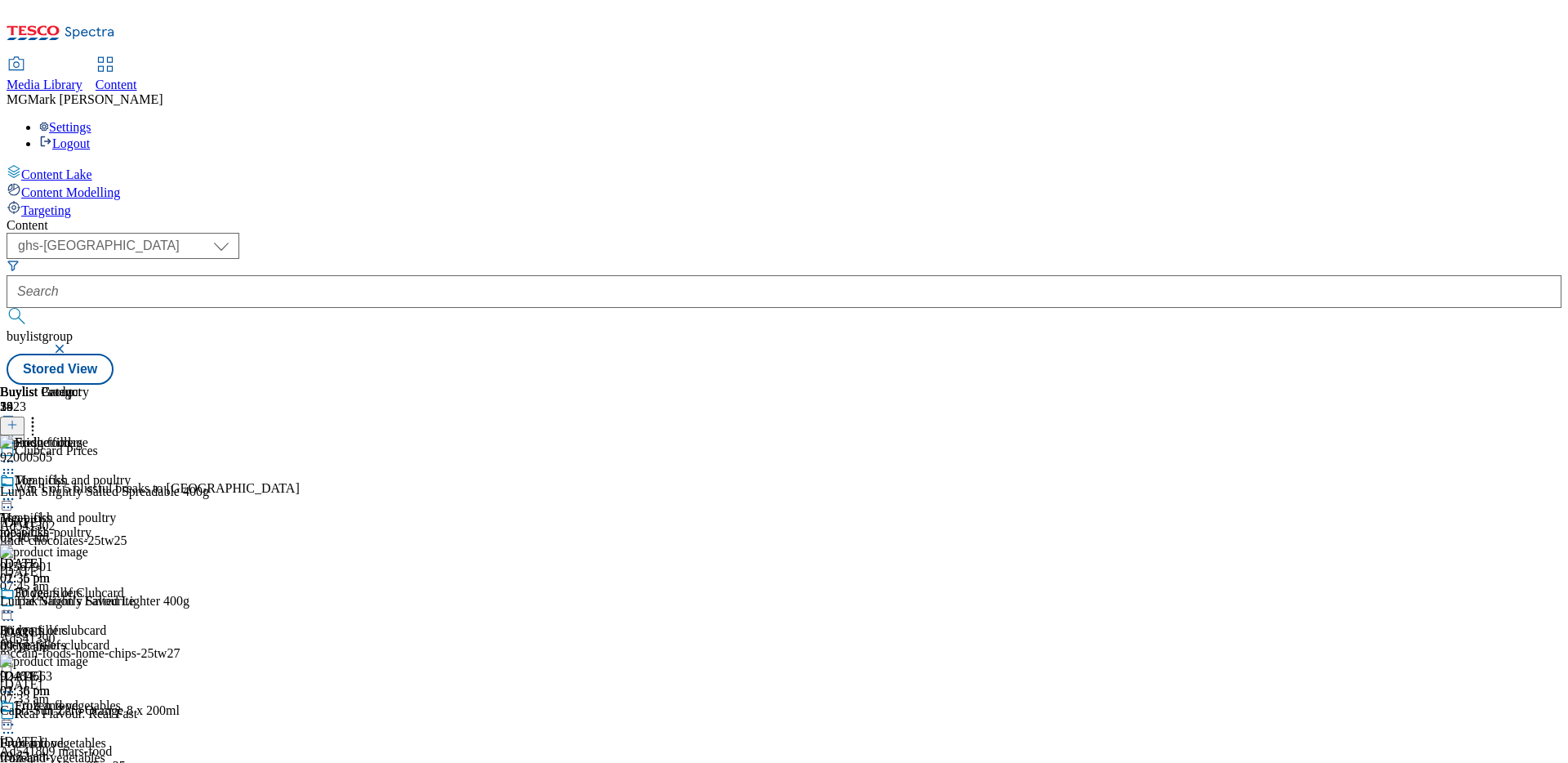
click at [69, 344] on button "button" at bounding box center [61, 349] width 17 height 10
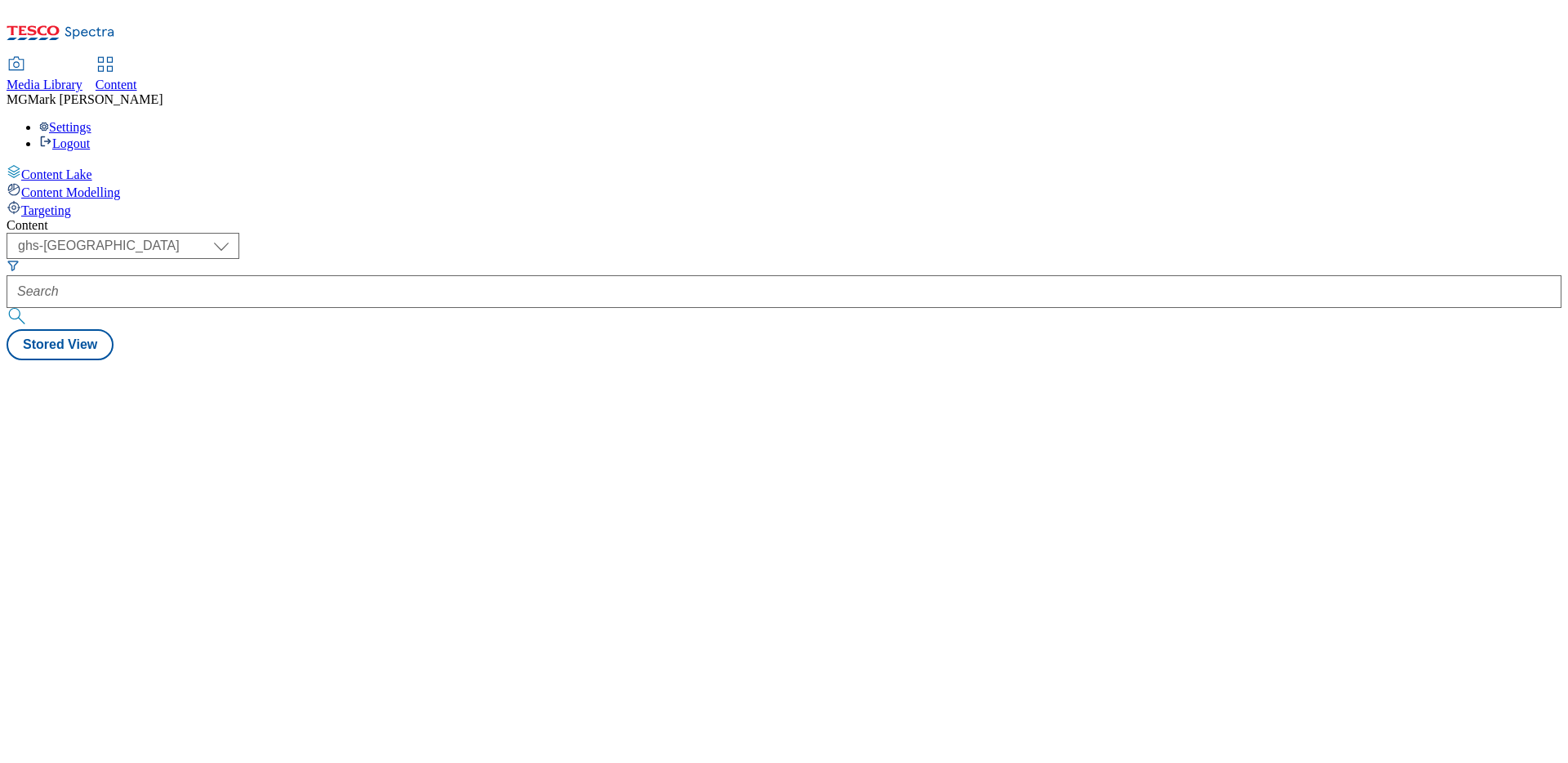
click at [368, 276] on div at bounding box center [784, 291] width 1555 height 33
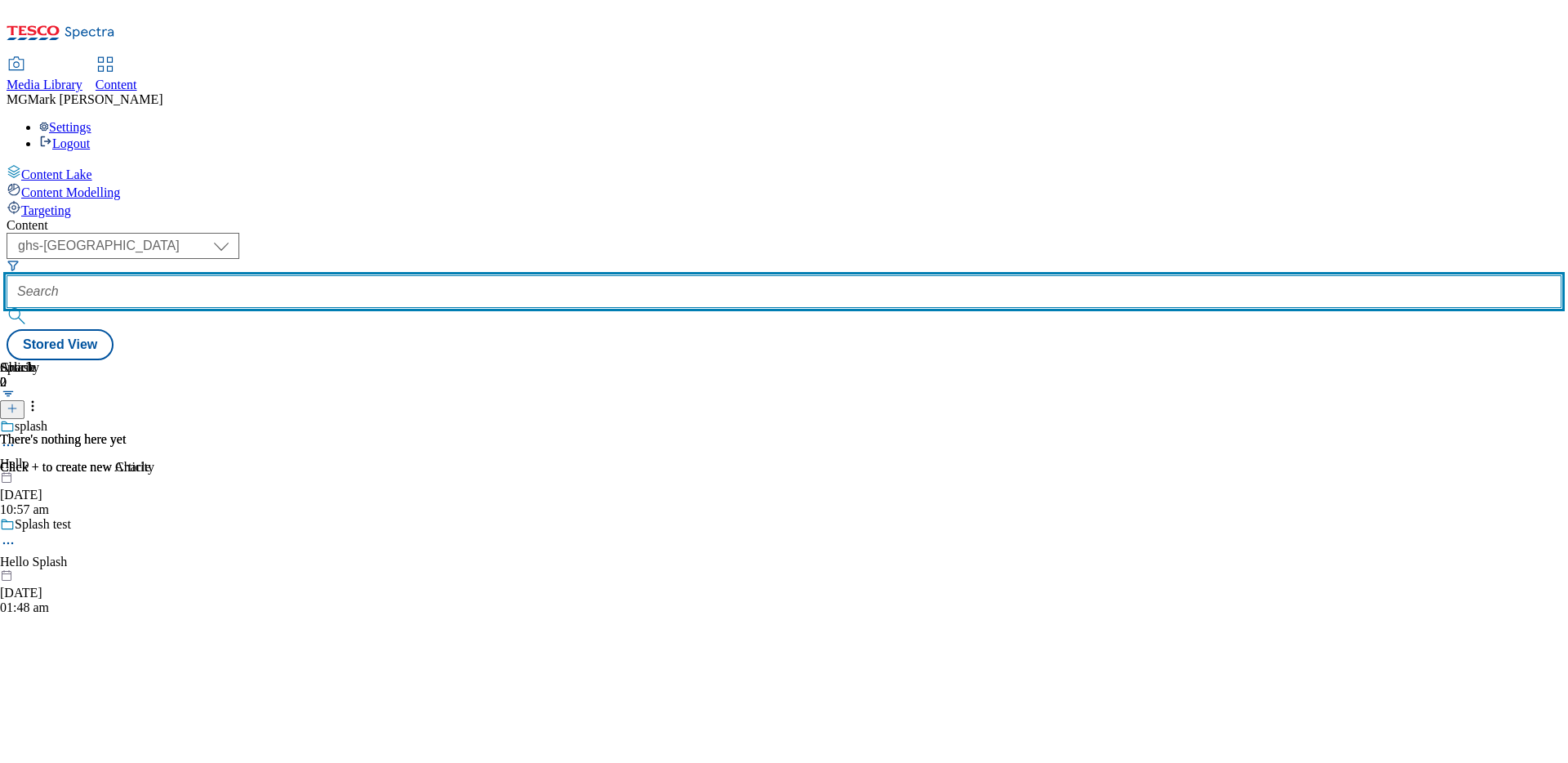
click at [402, 276] on input "text" at bounding box center [784, 291] width 1555 height 33
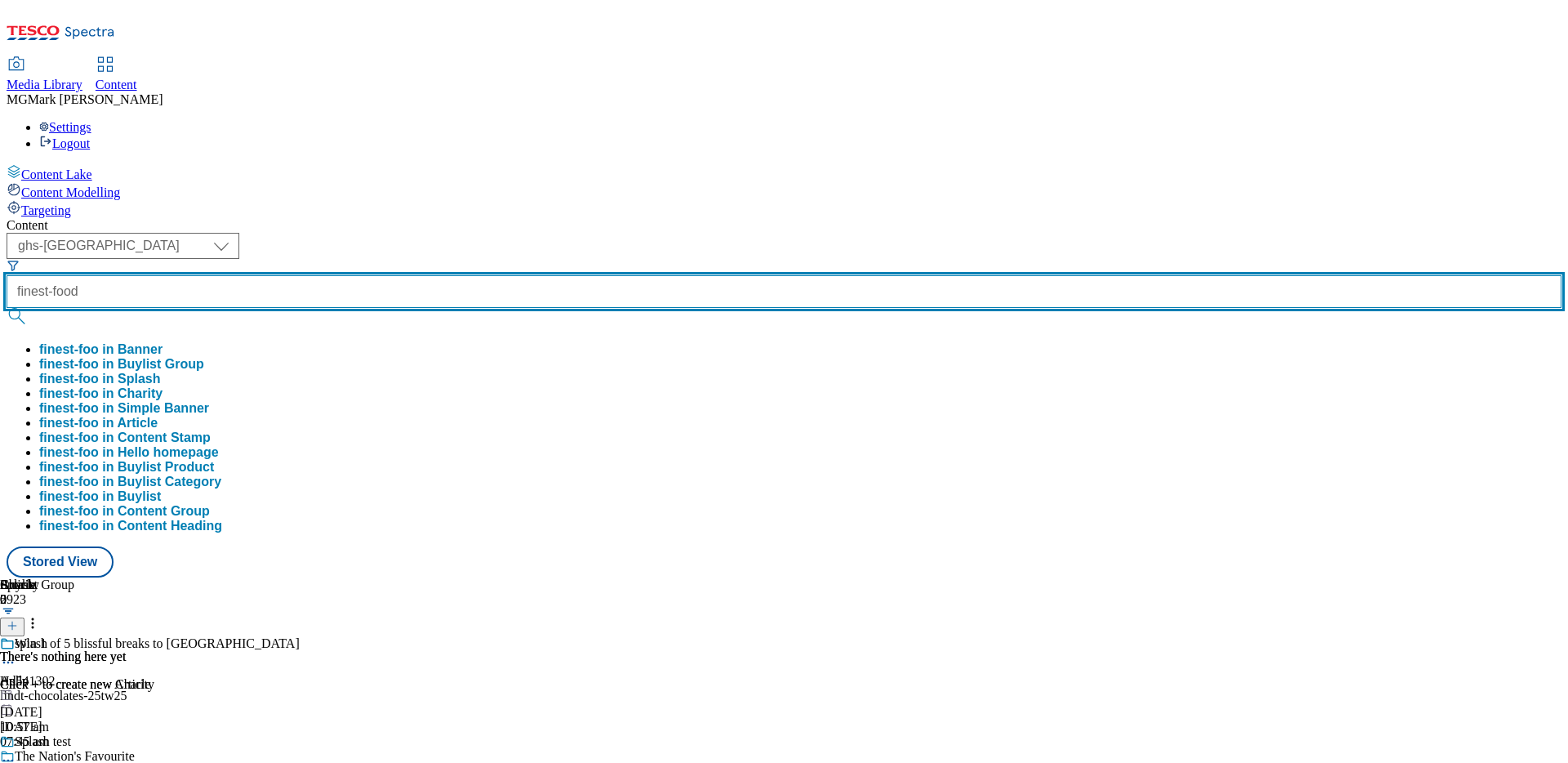
type input "finest-food"
click at [7, 308] on button "submit" at bounding box center [18, 317] width 23 height 17
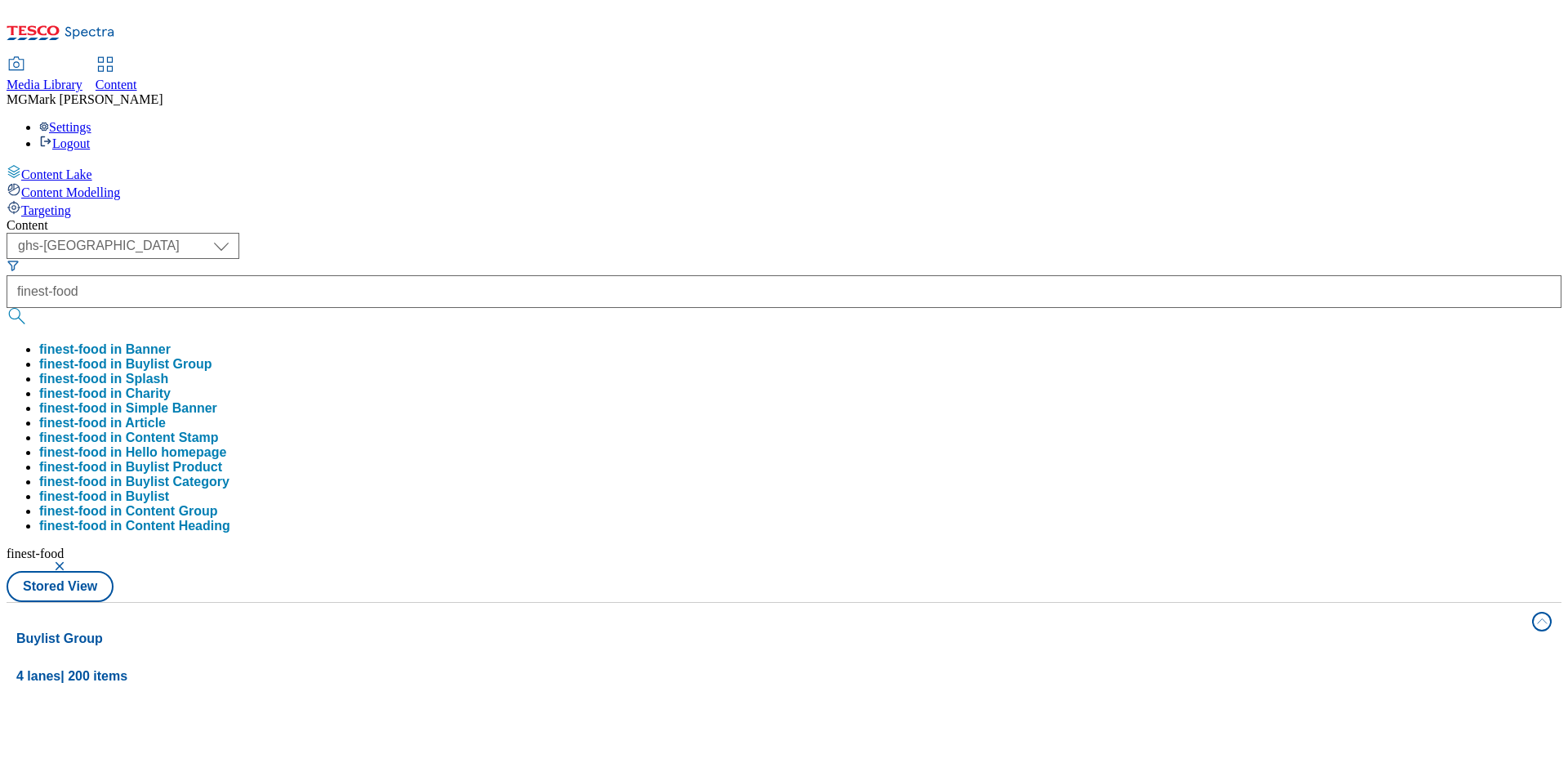
click at [787, 233] on div "( optional ) Dotcom CZ Dotcom SK ghs-roi ghs-uk Phones [GEOGRAPHIC_DATA] ghs-uk…" at bounding box center [784, 417] width 1555 height 369
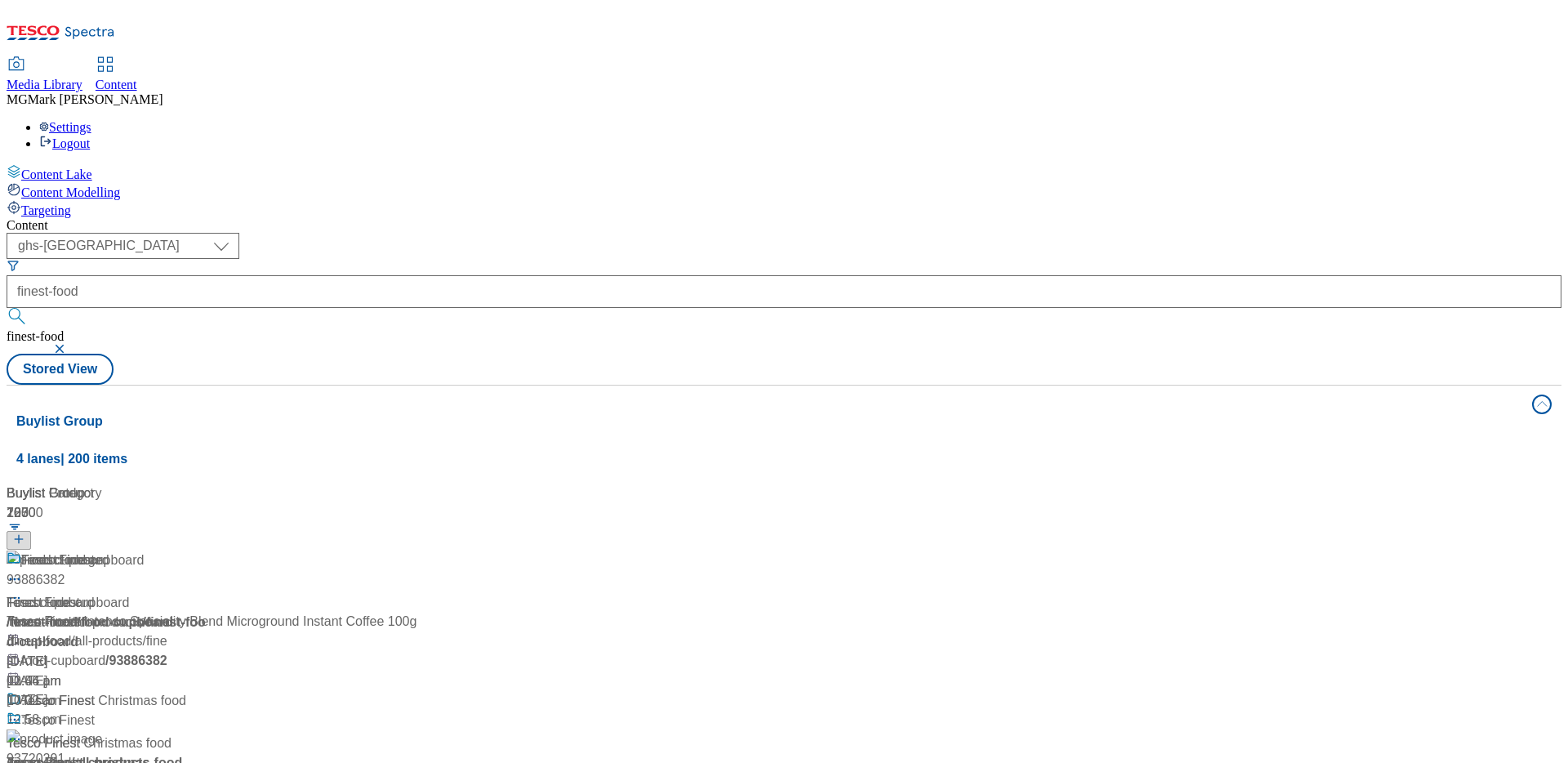
scroll to position [102, 0]
click at [211, 753] on div "/ finest-food / all-products" at bounding box center [109, 762] width 204 height 19
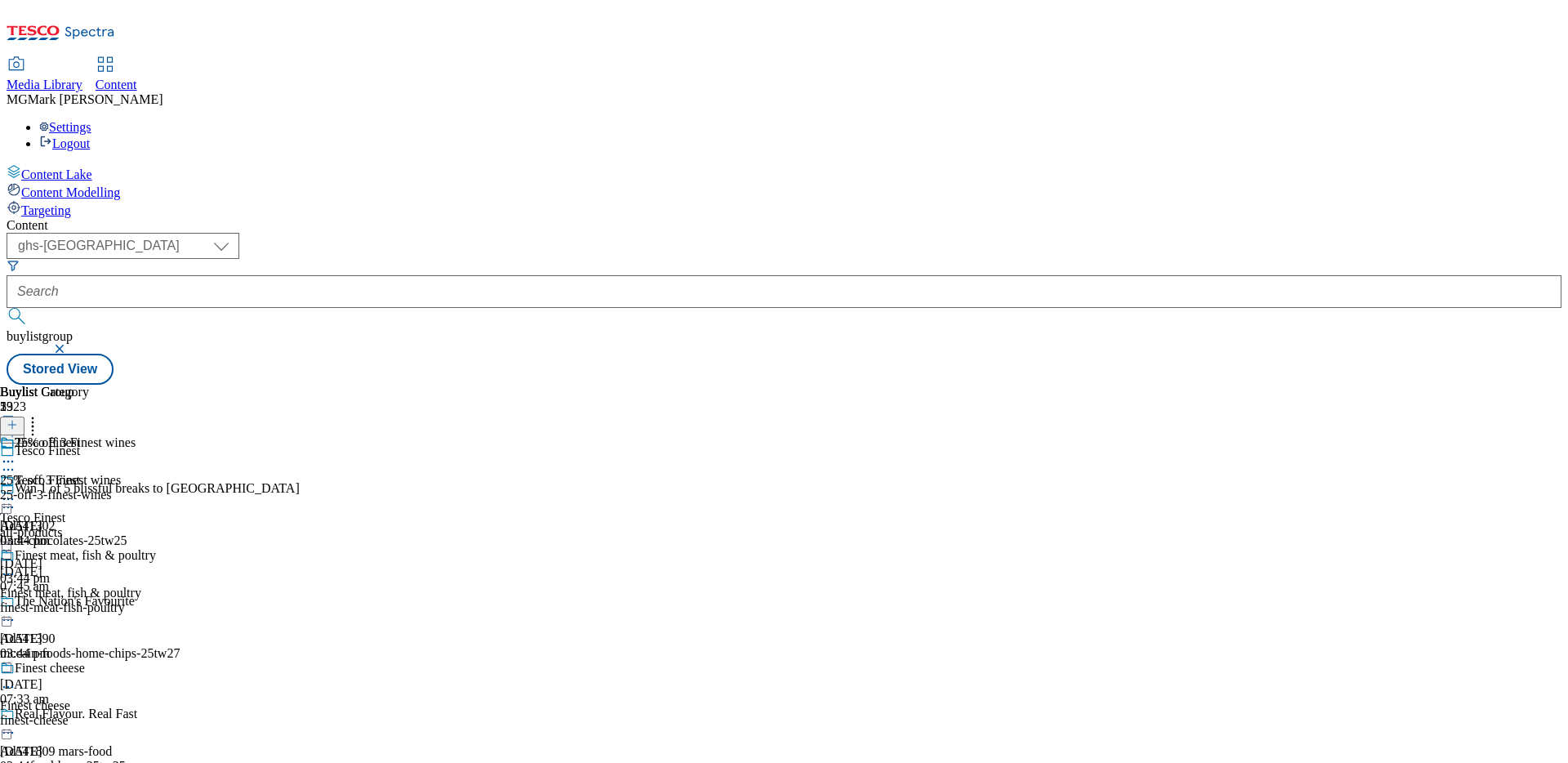
click at [156, 548] on div "Finest meat, fish & poultry Finest meat, fish & poultry finest-meat-fish-poultr…" at bounding box center [78, 604] width 156 height 113
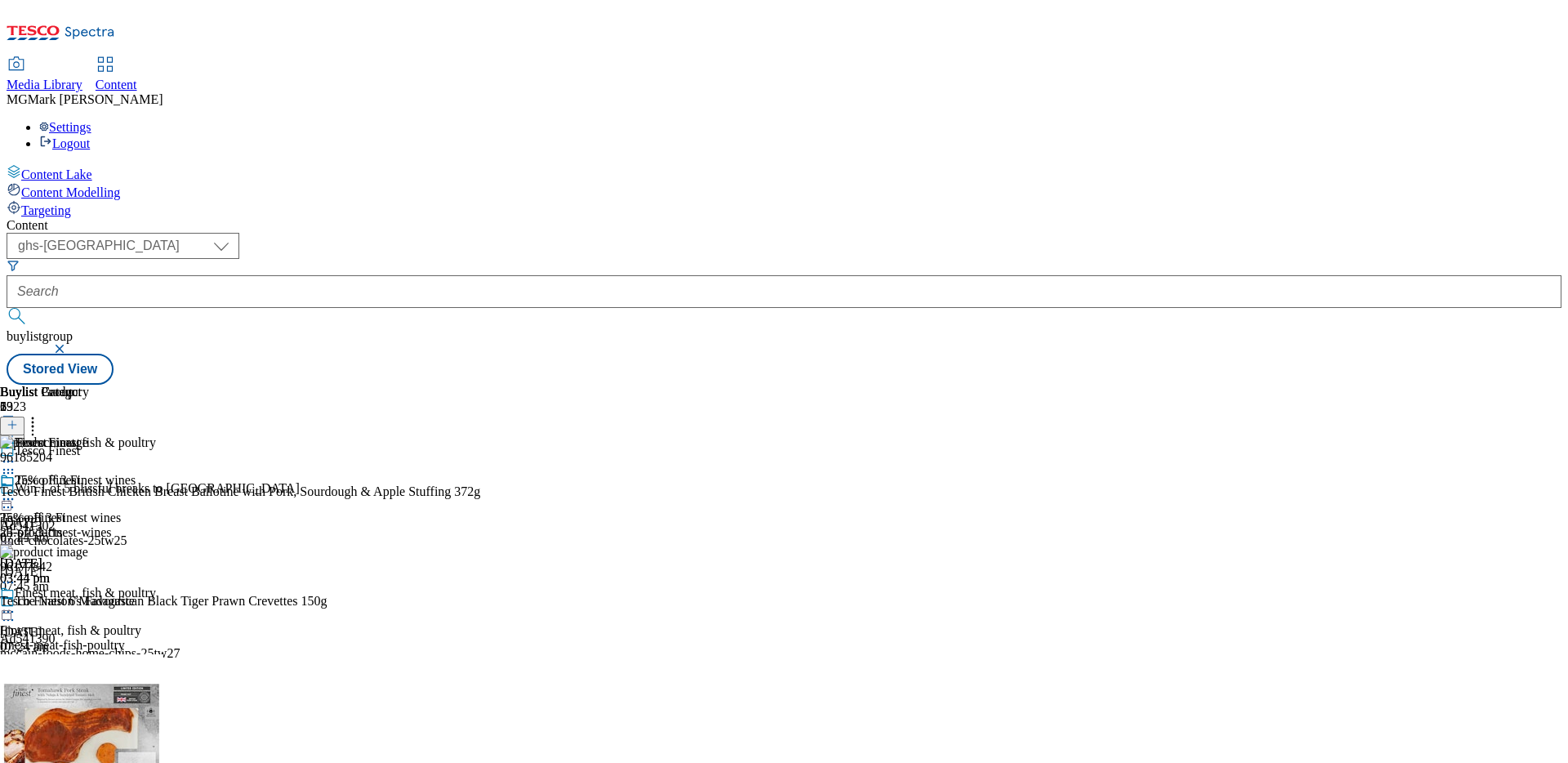
click at [18, 419] on icon at bounding box center [13, 425] width 12 height 12
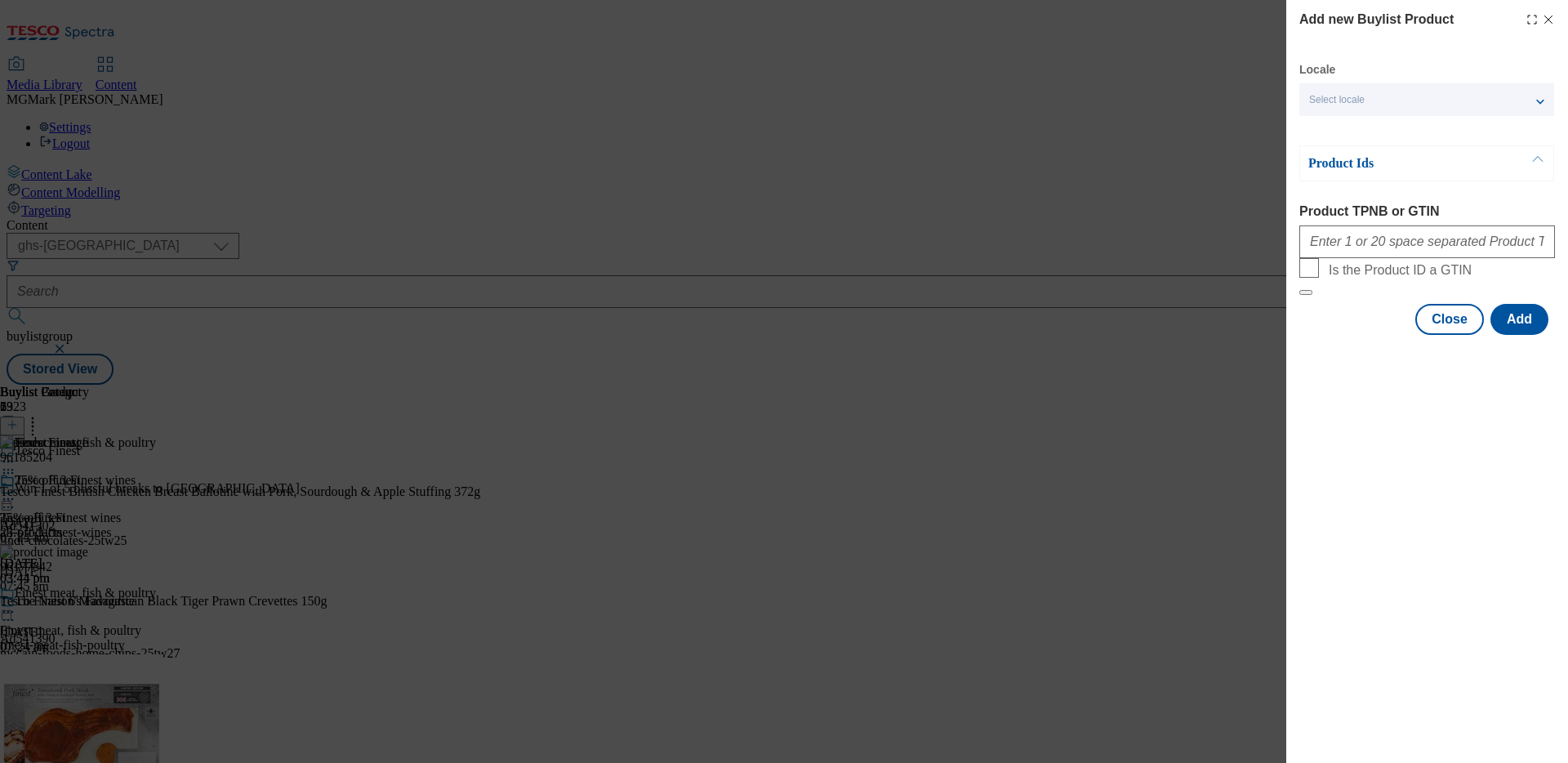
click at [1360, 258] on div "Modal" at bounding box center [1427, 238] width 255 height 39
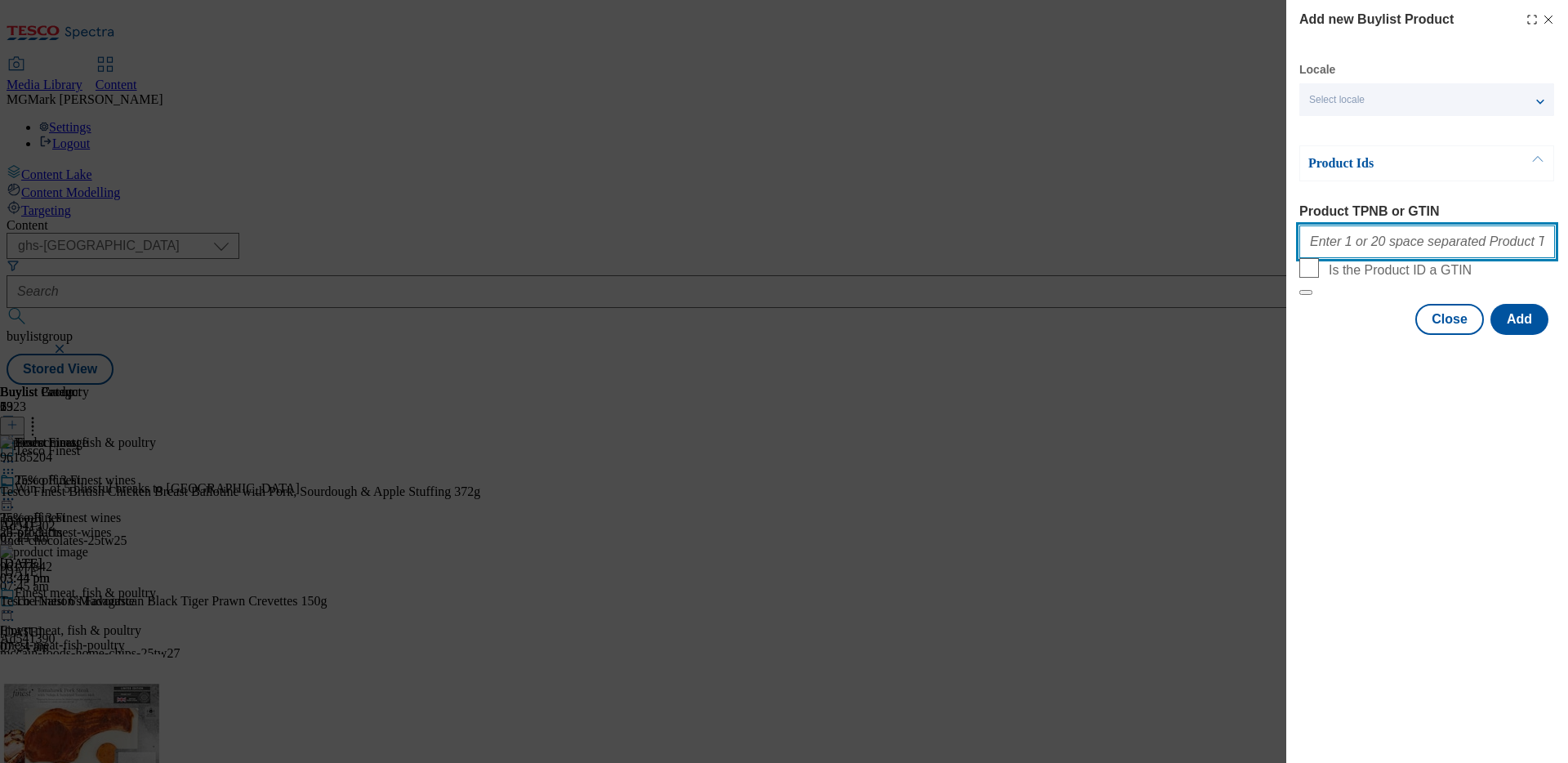
click at [1373, 252] on input "Product TPNB or GTIN" at bounding box center [1427, 241] width 255 height 33
paste input "80778829 59384635 53319390 80763490 59384416 52863327 51087429"
type input "80778829 59384635 53319390 80763490 59384416 52863327 51087429"
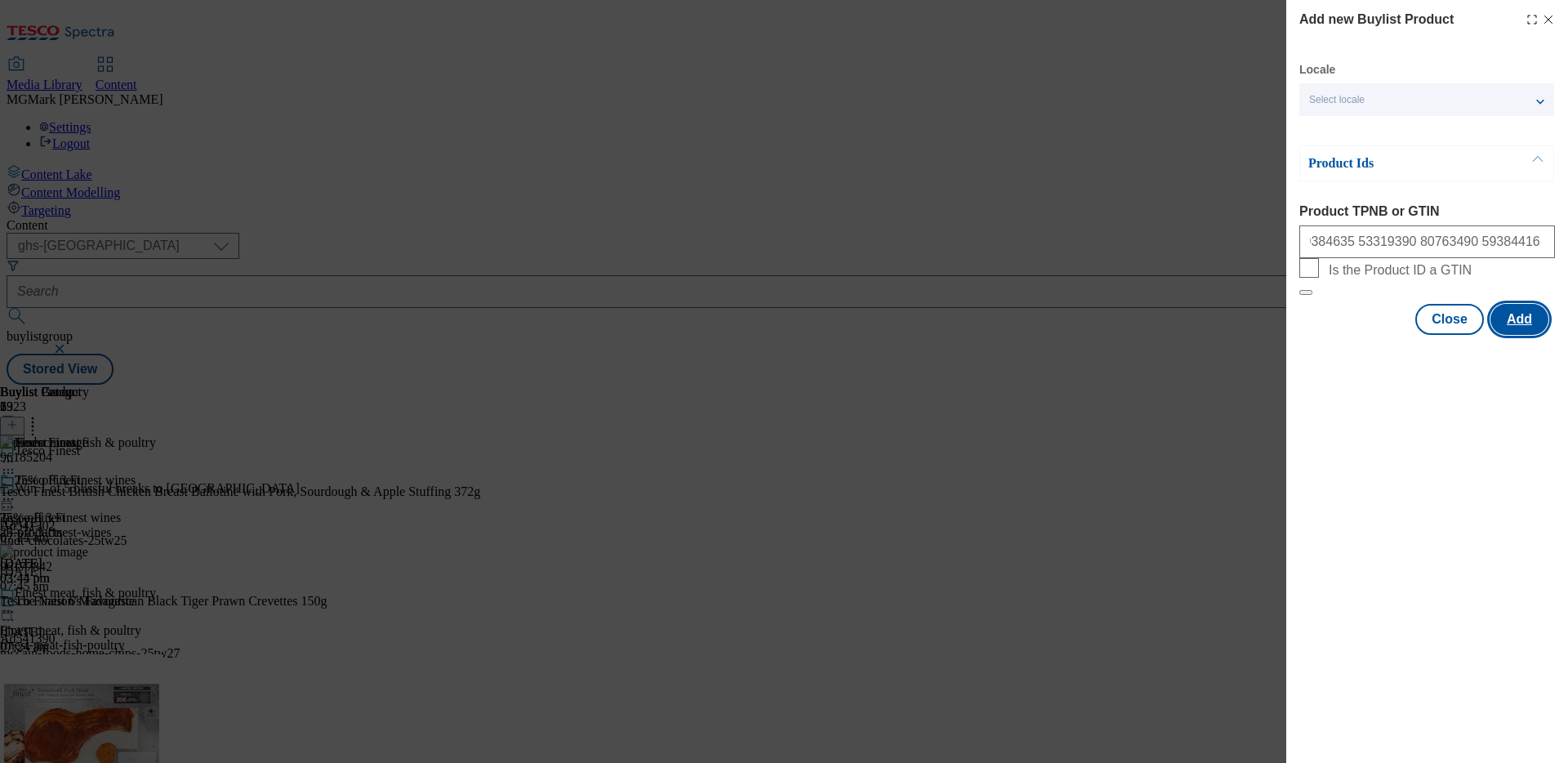
click at [1524, 335] on button "Add" at bounding box center [1519, 319] width 58 height 31
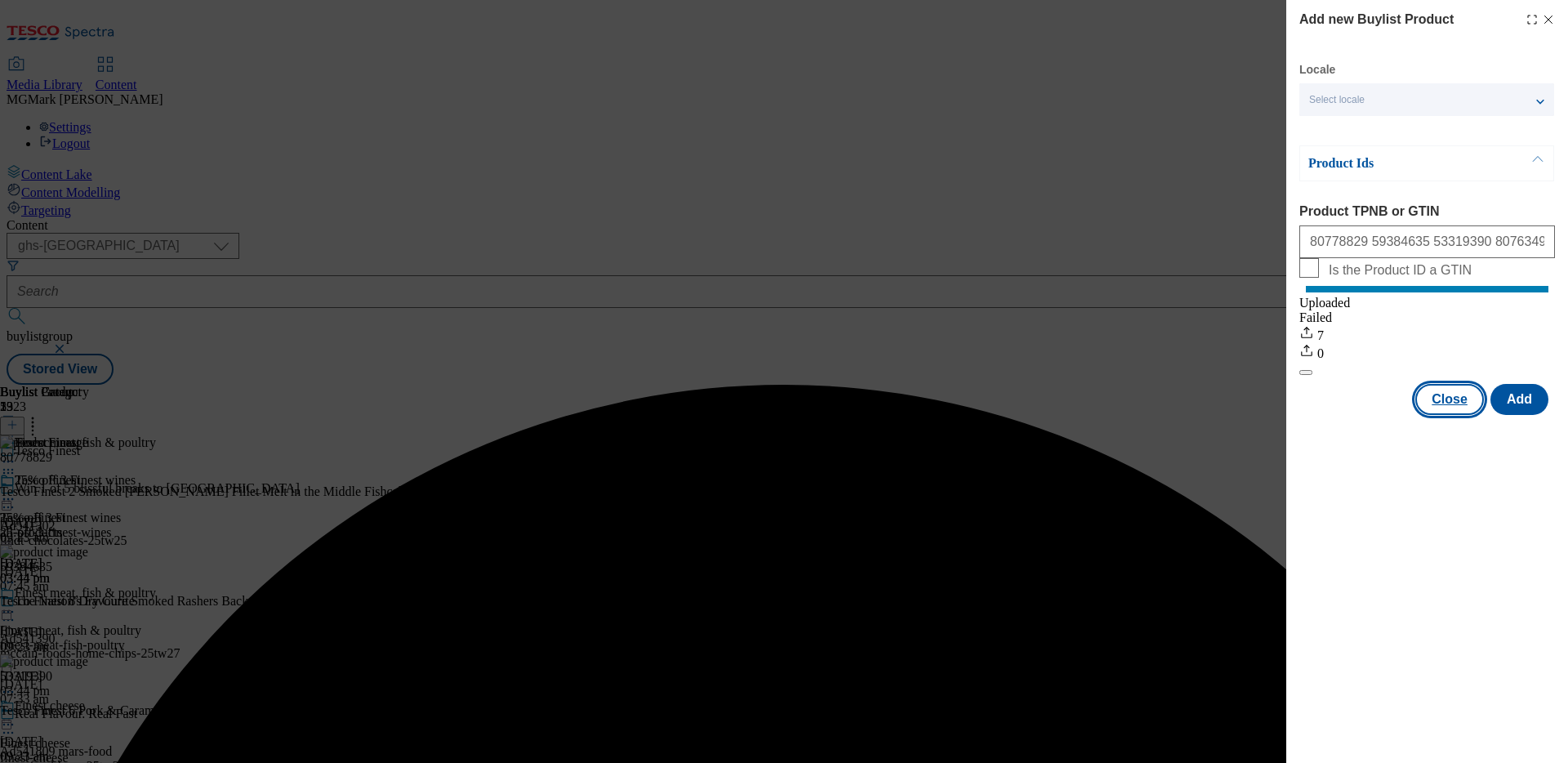
click at [1468, 414] on button "Close" at bounding box center [1449, 399] width 69 height 31
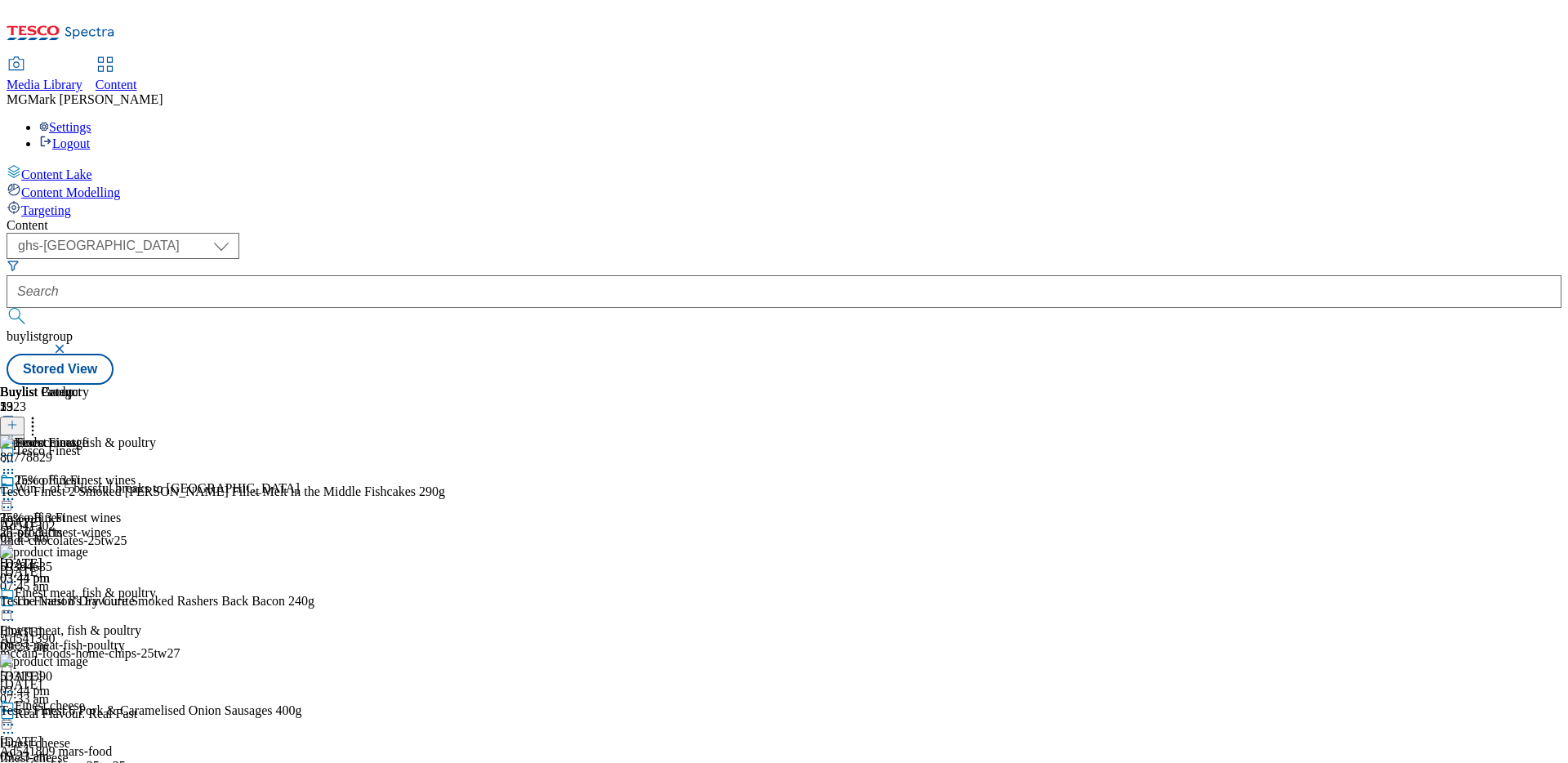
click at [69, 344] on button "button" at bounding box center [61, 349] width 17 height 10
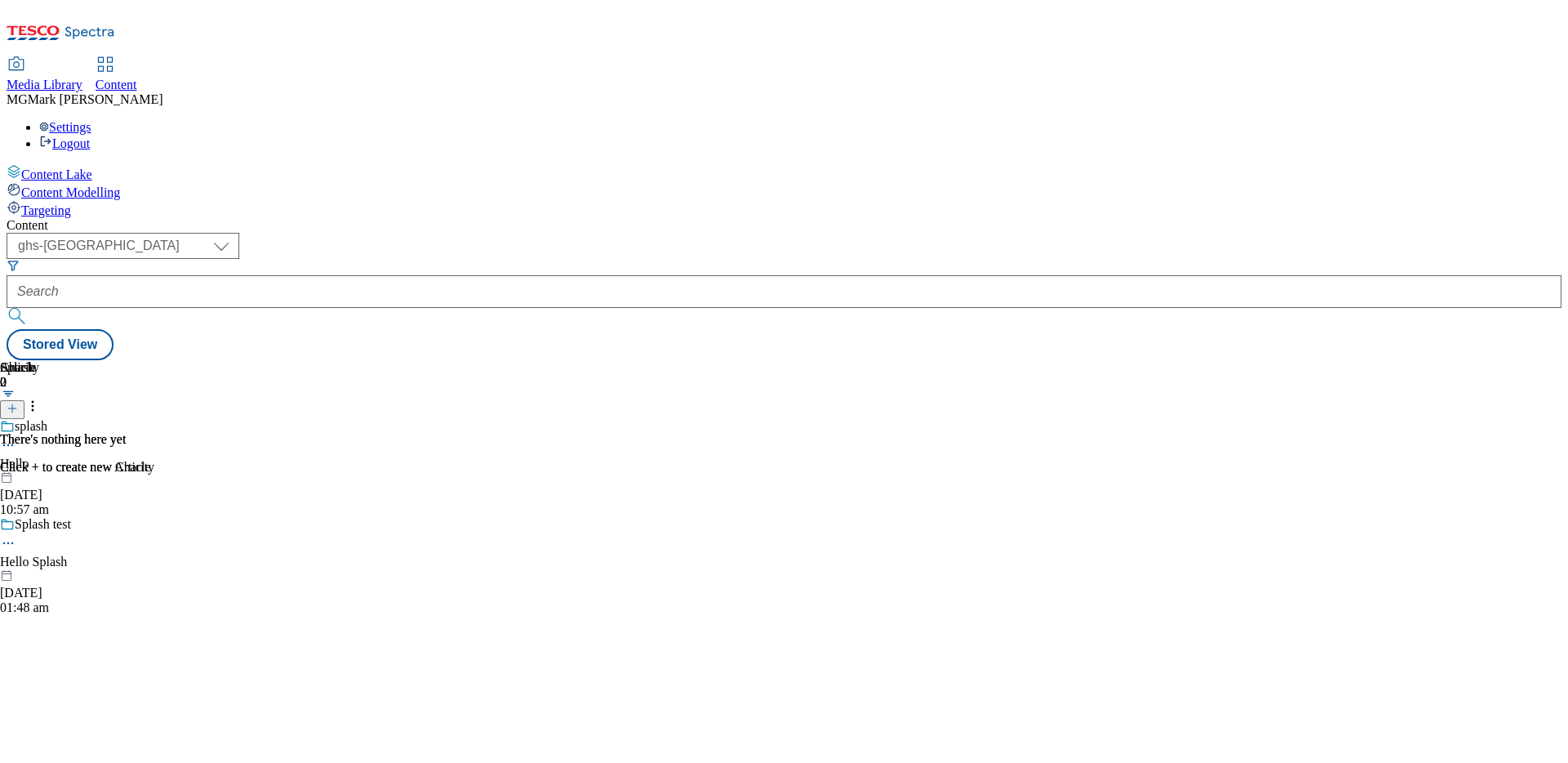
click at [19, 259] on icon "Search Filters" at bounding box center [13, 266] width 13 height 13
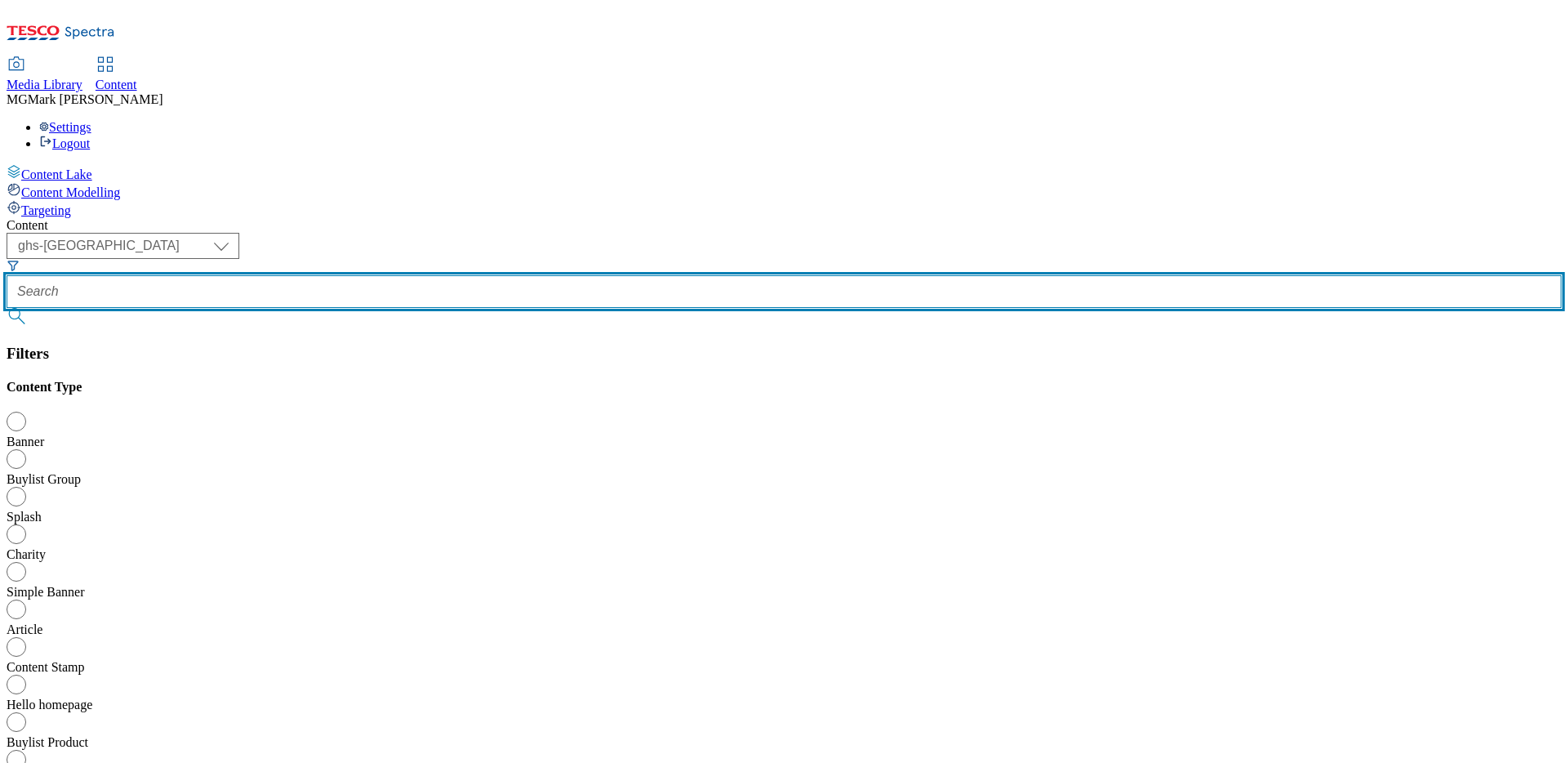
click at [387, 276] on input "text" at bounding box center [784, 291] width 1555 height 33
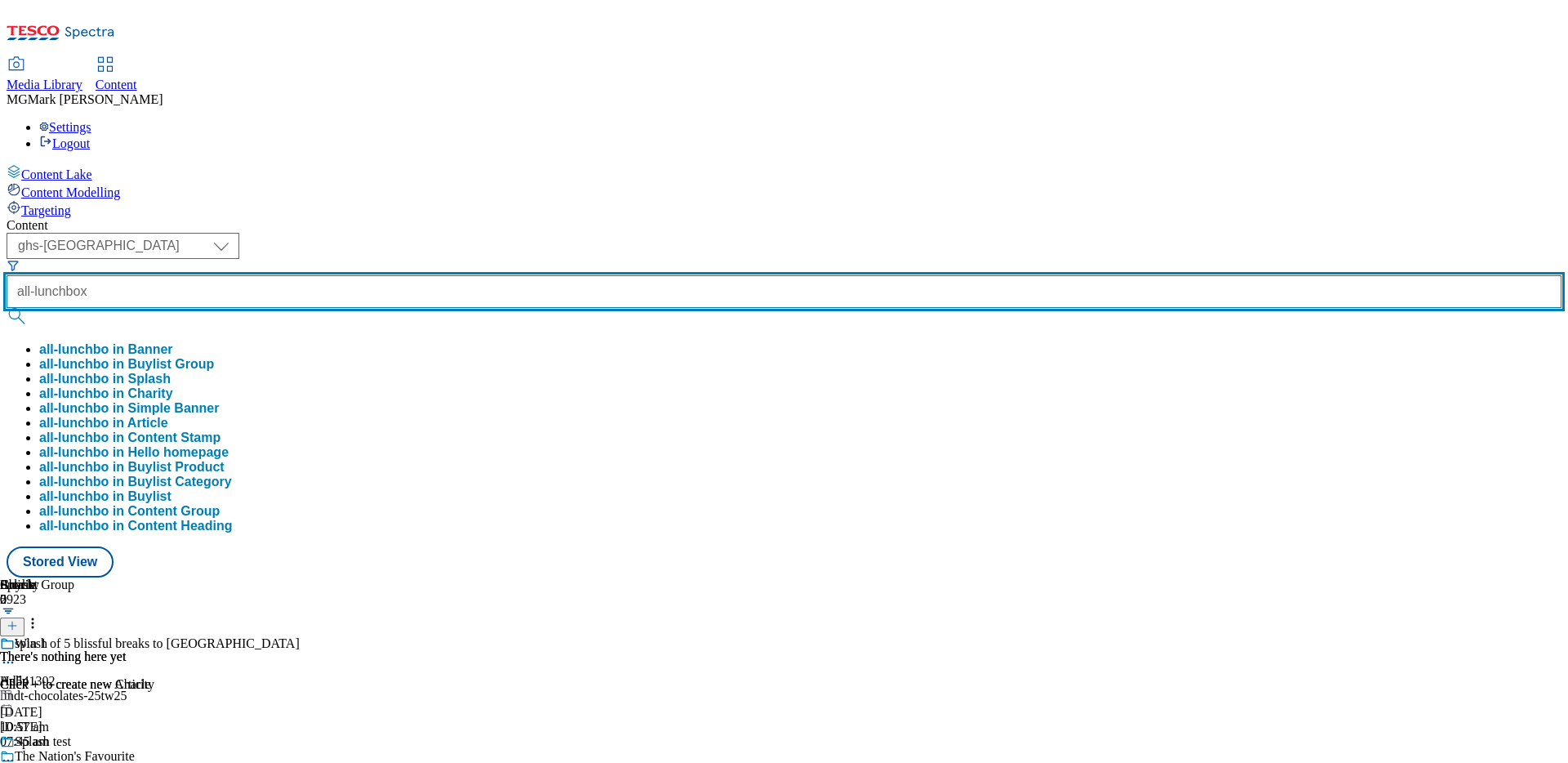
type input "all-lunchbox"
click at [7, 308] on button "submit" at bounding box center [18, 317] width 23 height 17
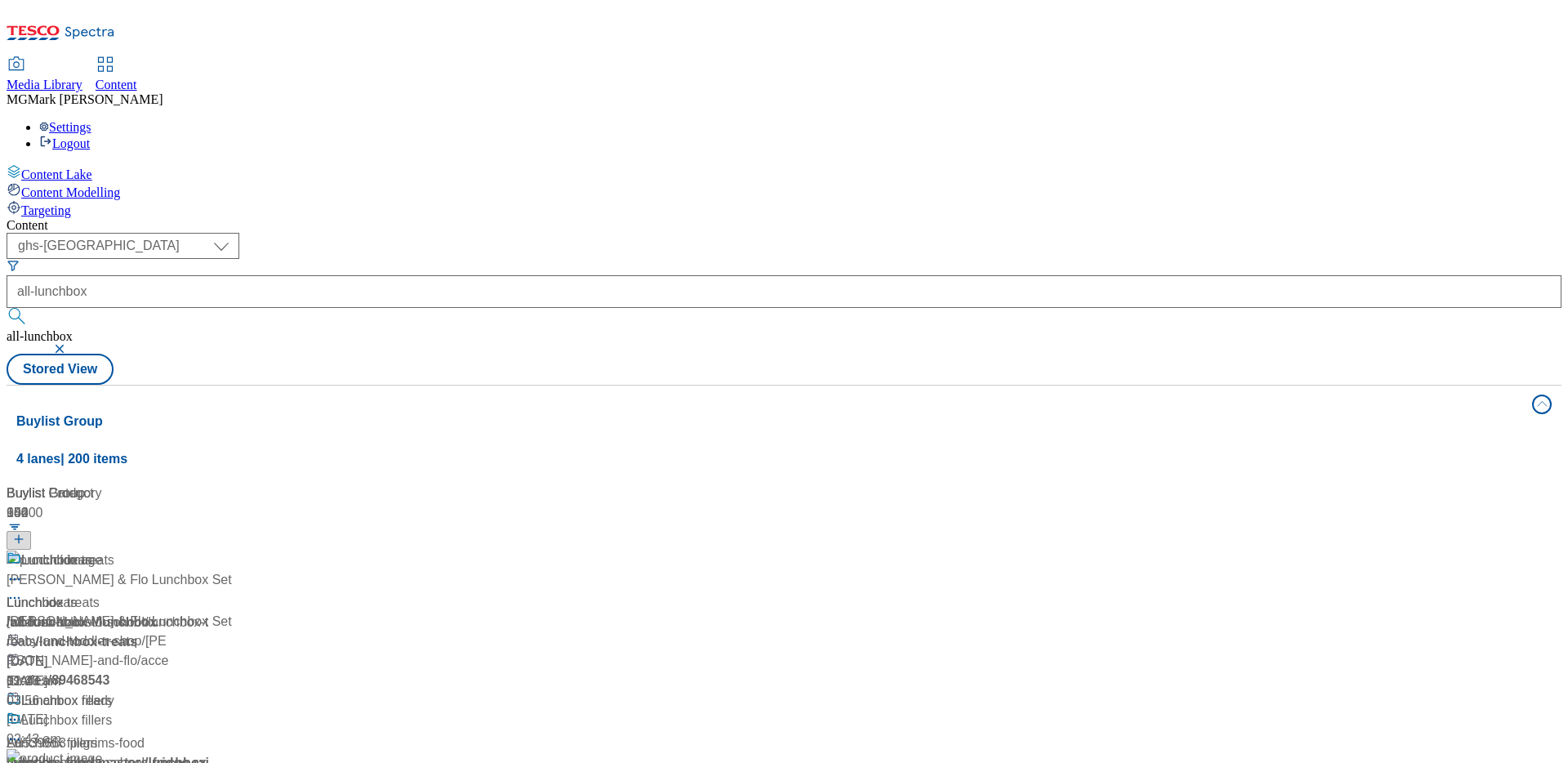
click at [791, 218] on div "Content ( optional ) Dotcom CZ Dotcom SK ghs-roi ghs-[GEOGRAPHIC_DATA] Phones […" at bounding box center [784, 657] width 1555 height 879
click at [211, 612] on div "/ all-lunchbox" at bounding box center [109, 621] width 204 height 19
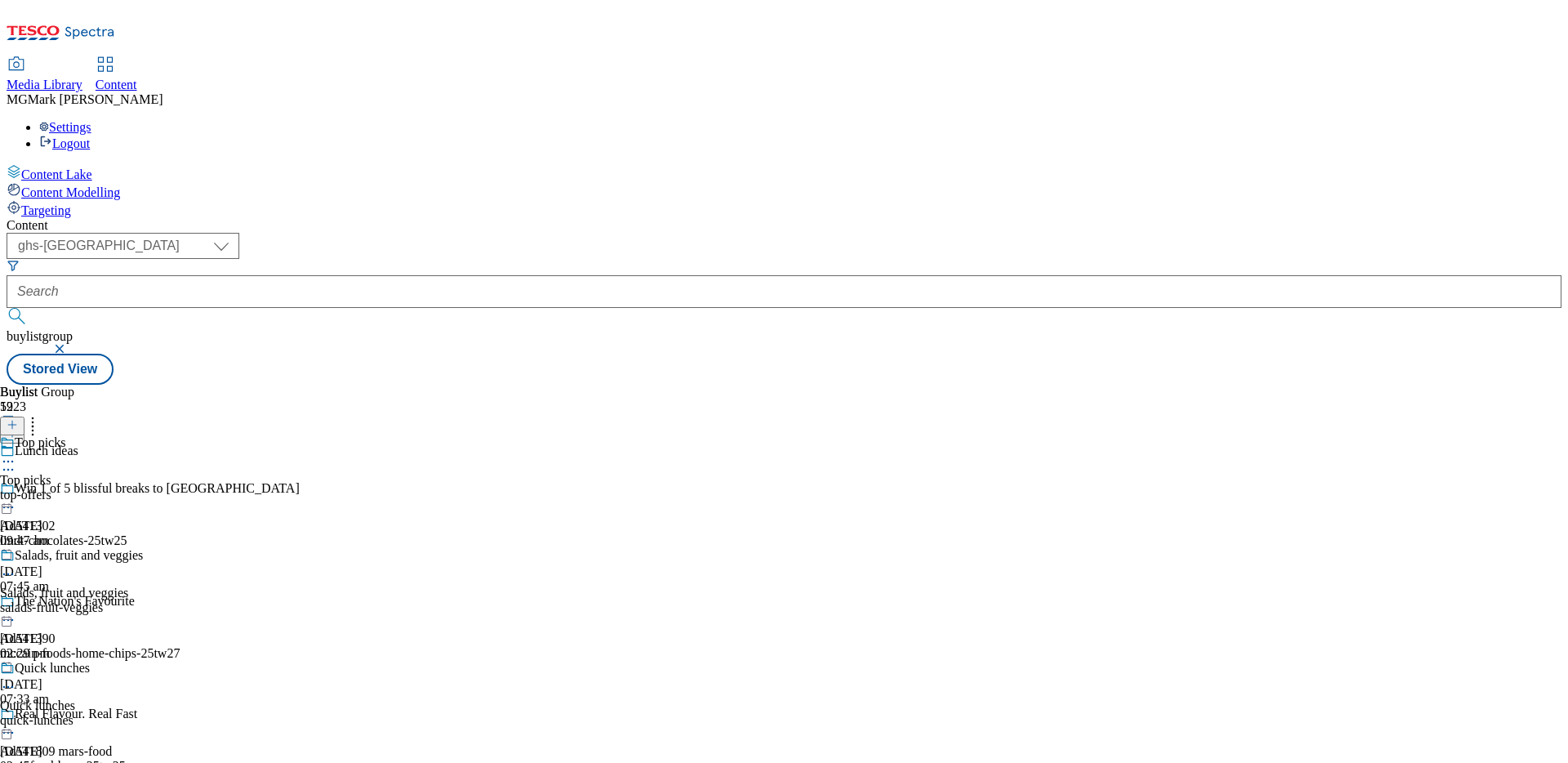
click at [157, 487] on div "top-offers" at bounding box center [79, 495] width 157 height 15
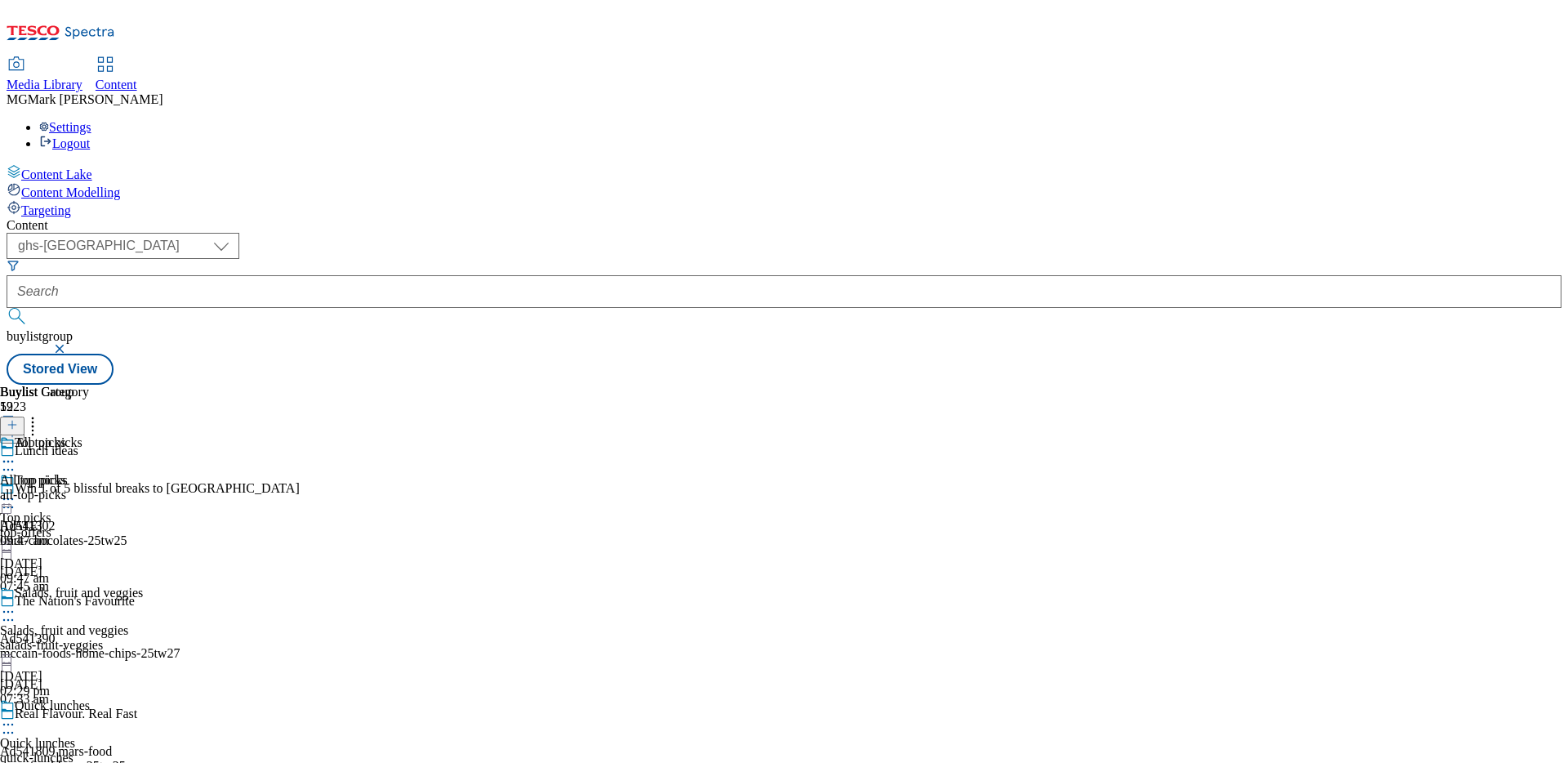
click at [89, 487] on div "all-top-picks" at bounding box center [44, 495] width 89 height 15
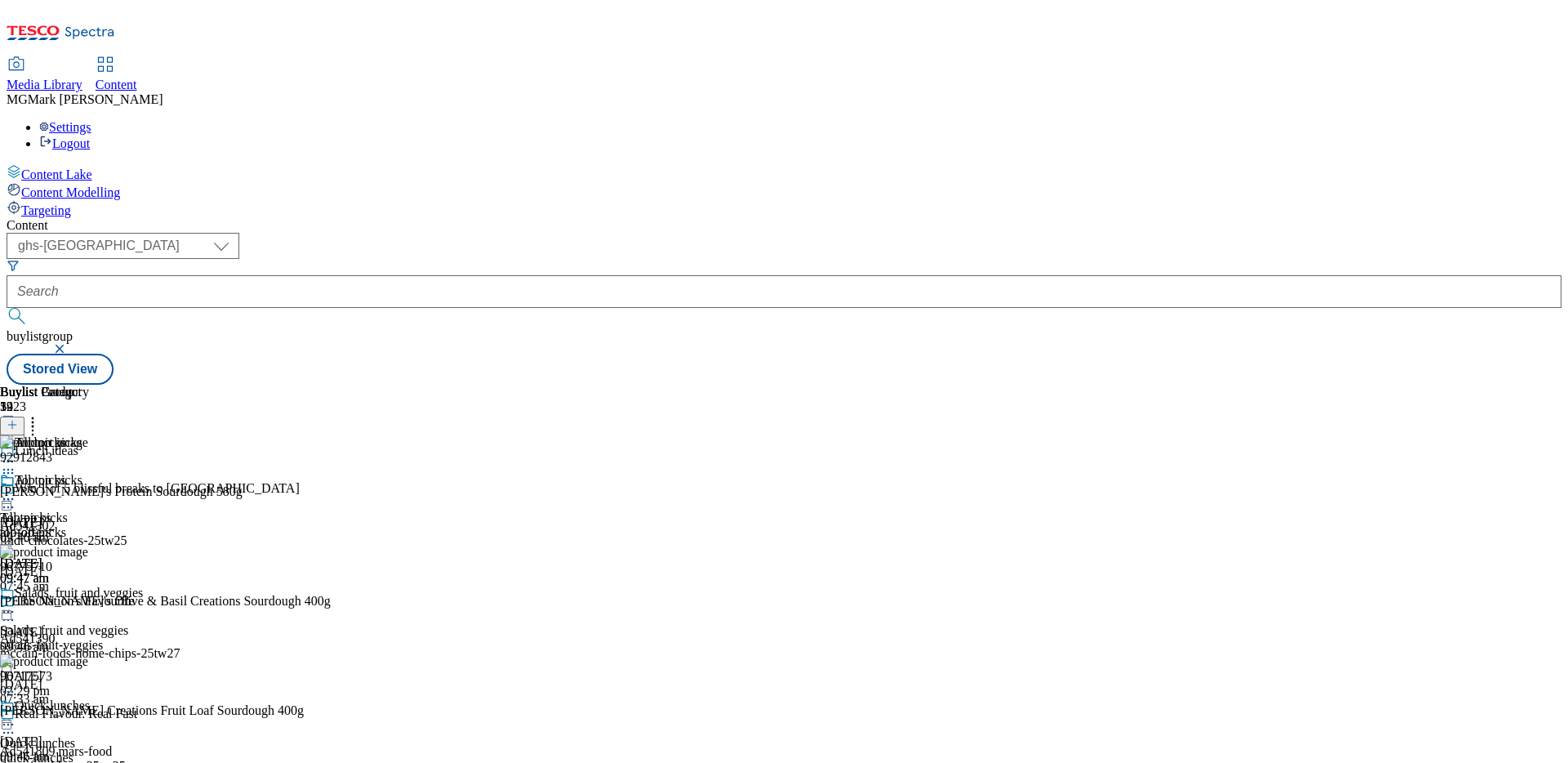
click at [24, 416] on button at bounding box center [12, 425] width 24 height 18
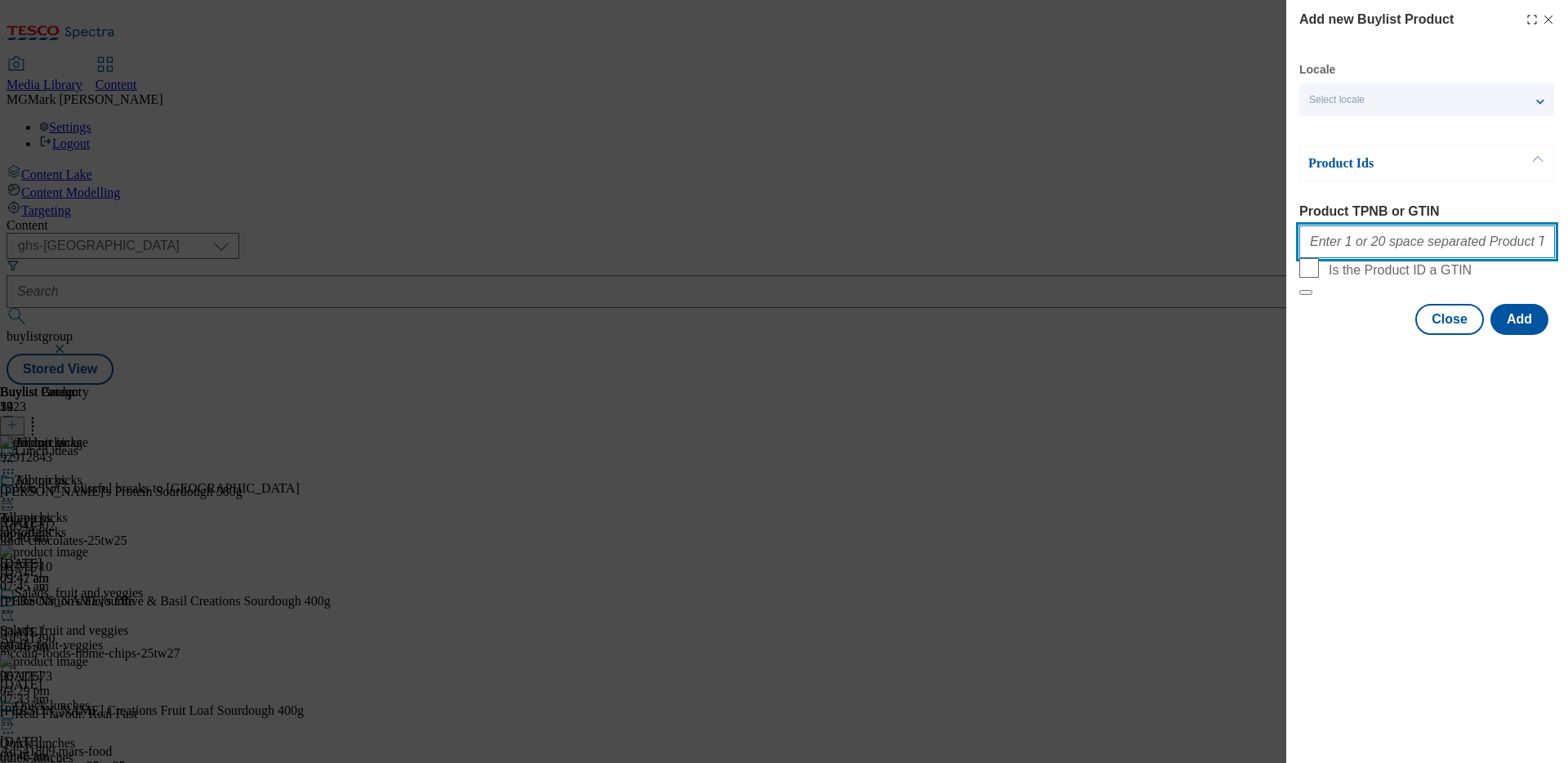
click at [1396, 251] on input "Product TPNB or GTIN" at bounding box center [1427, 241] width 255 height 33
paste input "51333945 51601248"
type input "51333945 51601248"
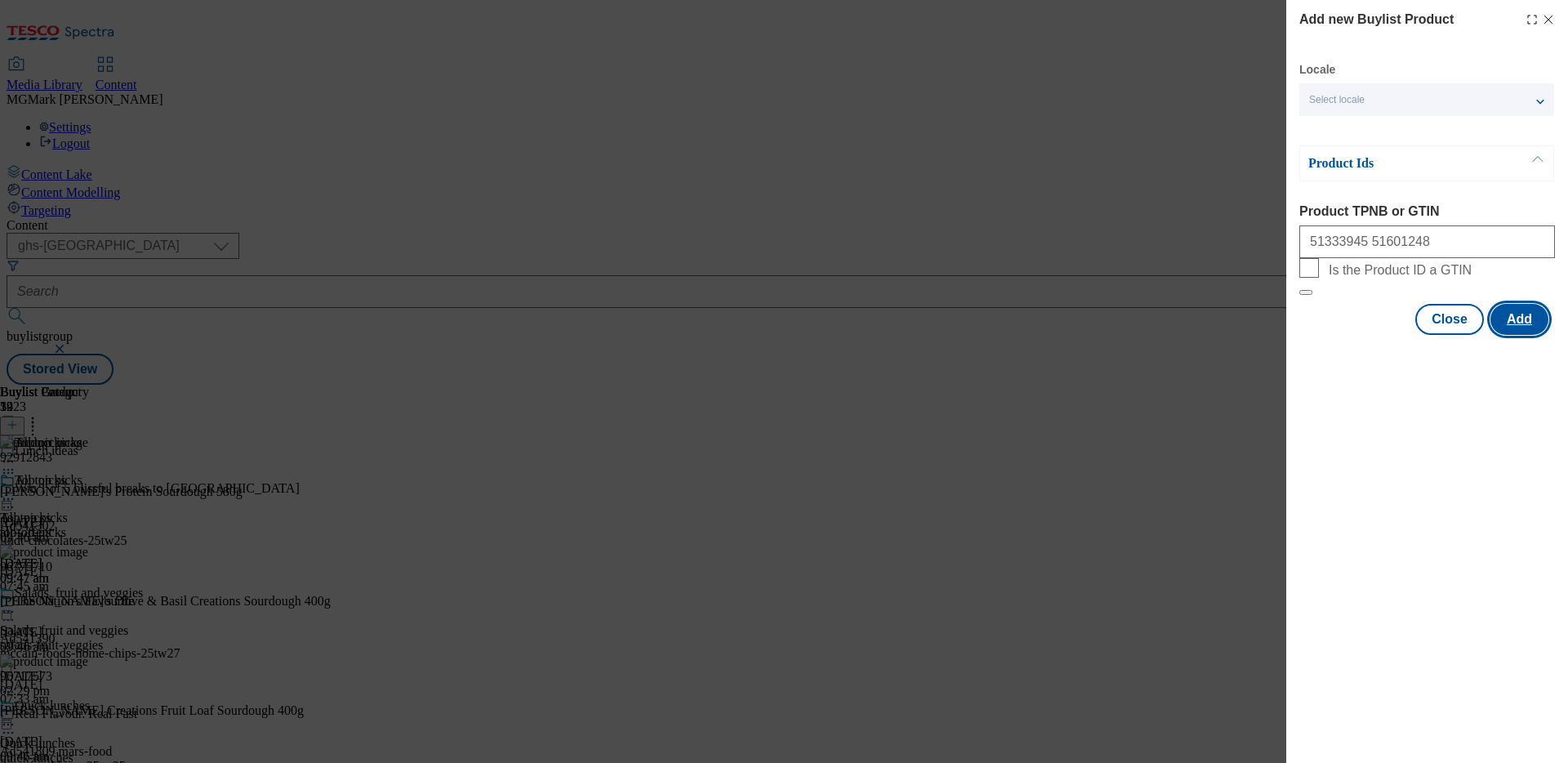
click at [1516, 335] on button "Add" at bounding box center [1519, 319] width 58 height 31
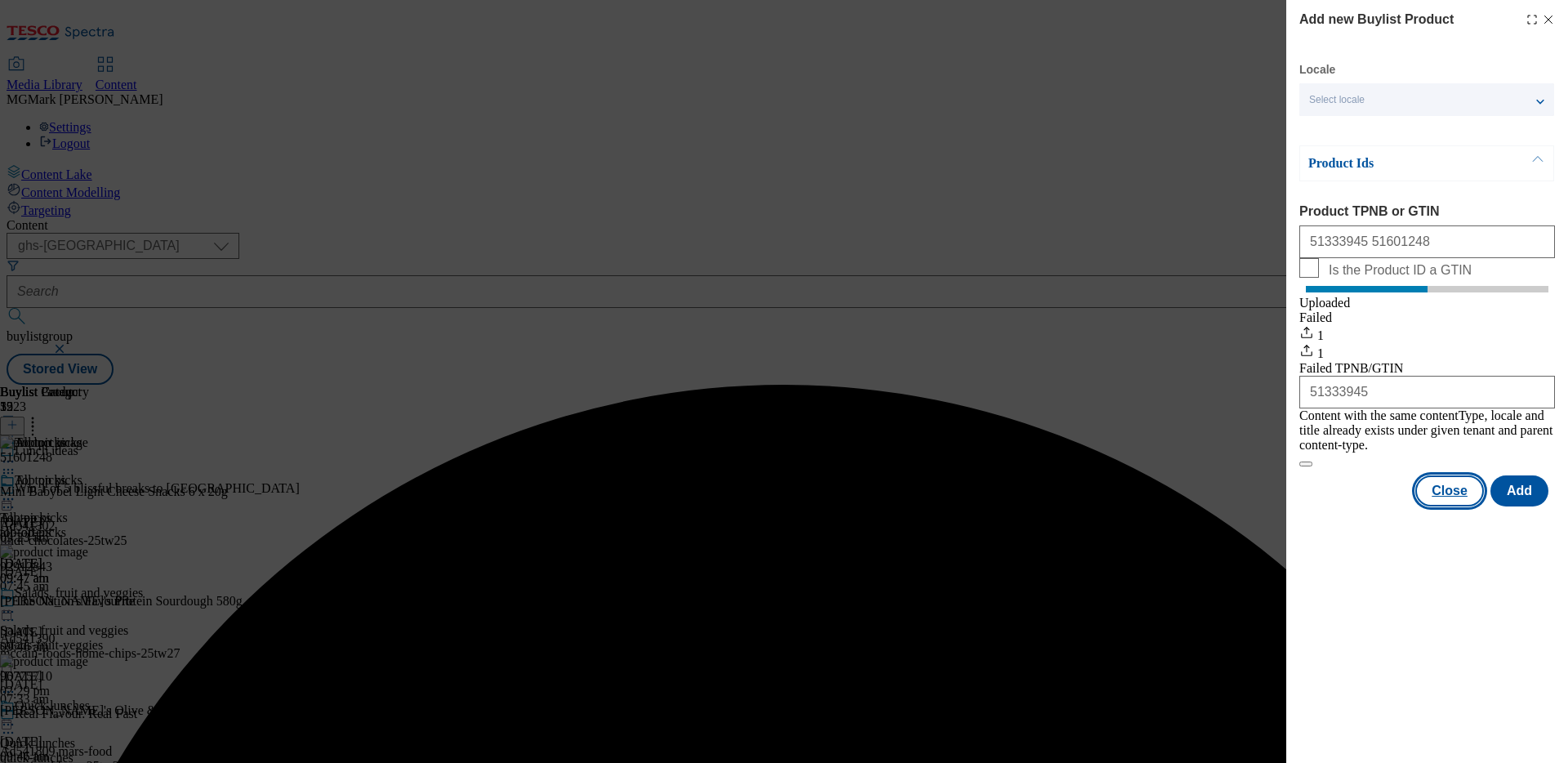
click at [1464, 499] on button "Close" at bounding box center [1449, 491] width 69 height 31
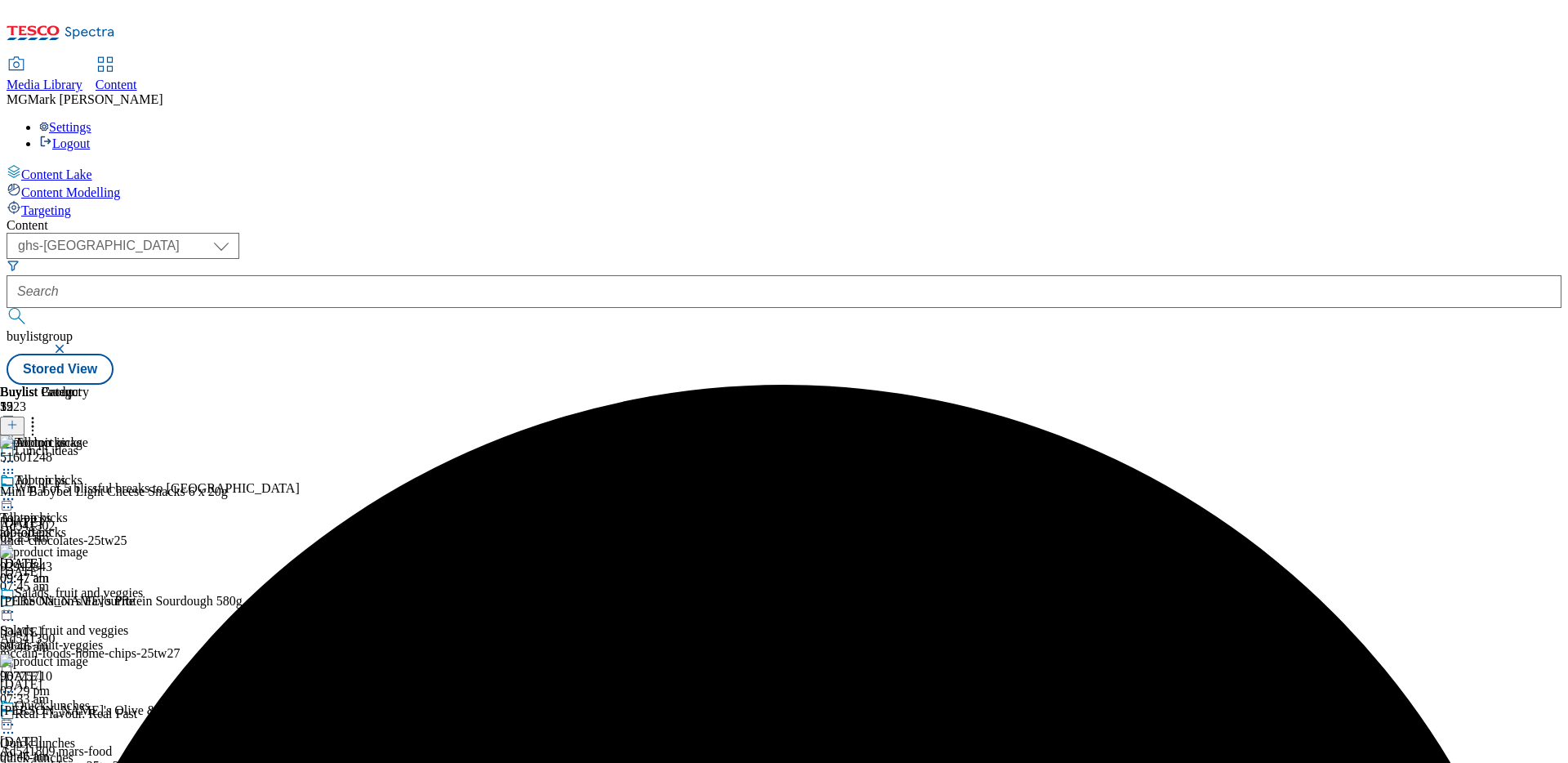
click at [41, 414] on icon at bounding box center [33, 422] width 17 height 17
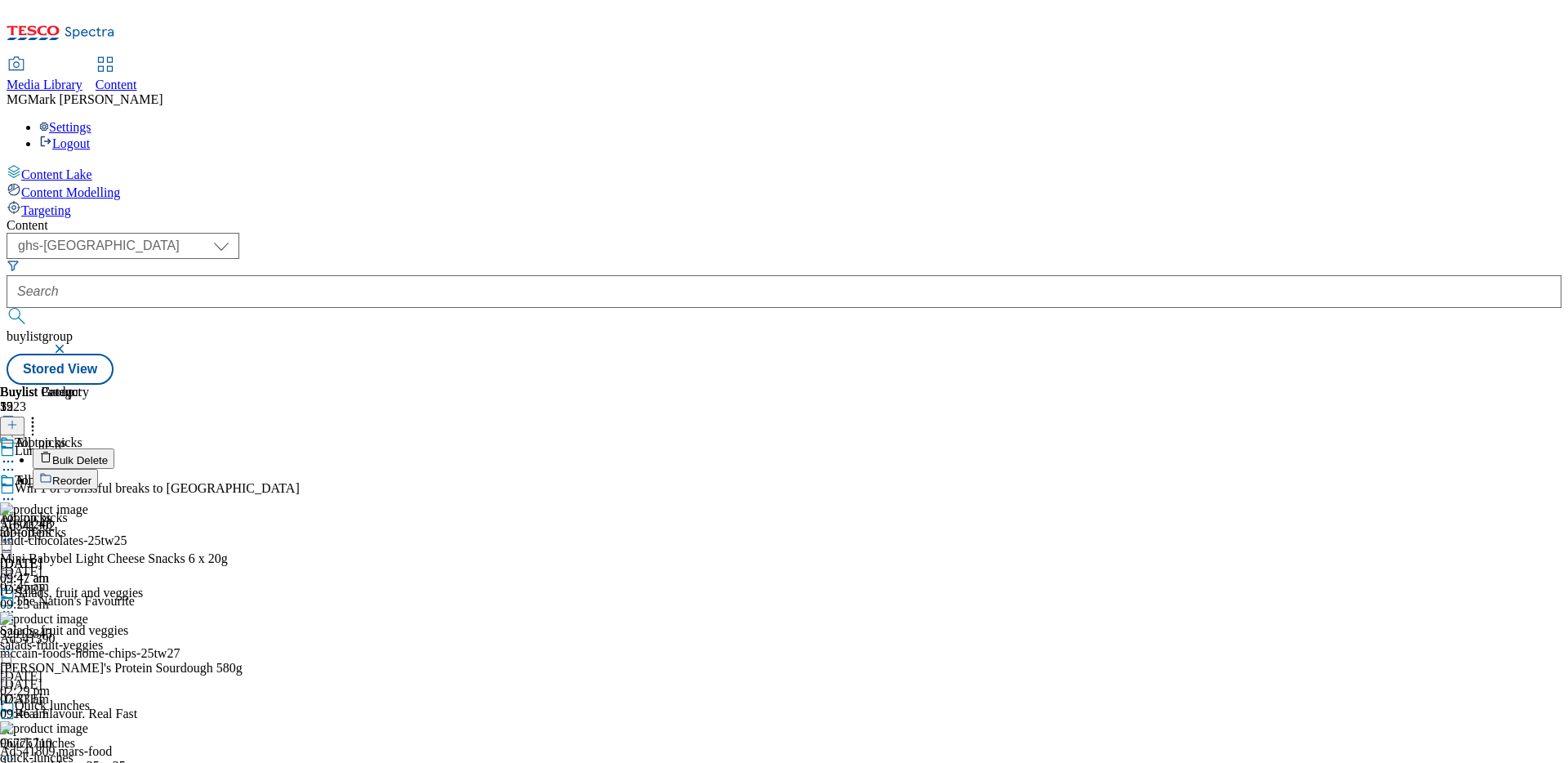
click at [98, 469] on button "Reorder" at bounding box center [65, 479] width 65 height 20
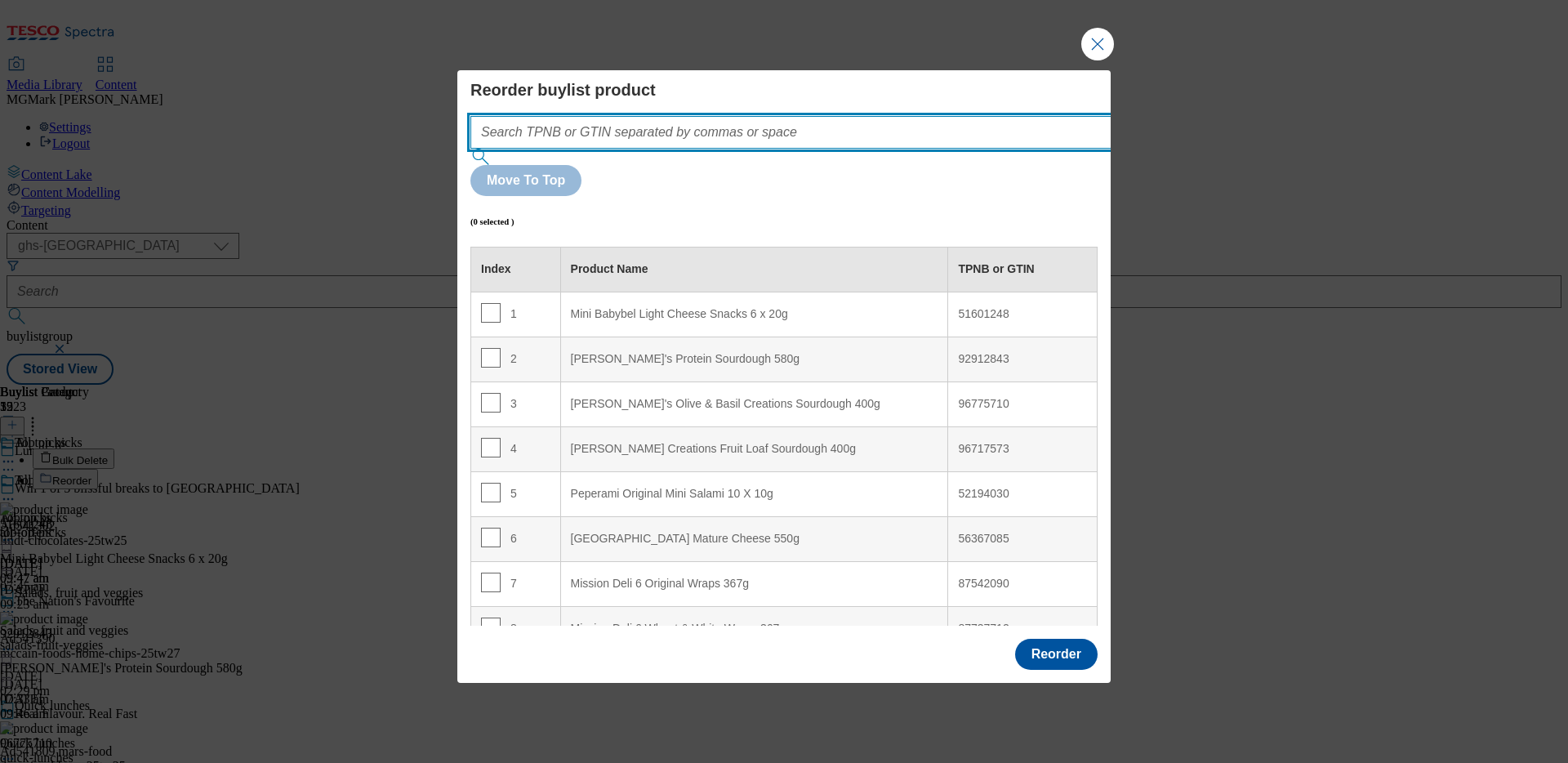
click at [810, 149] on input "Modal" at bounding box center [815, 131] width 690 height 33
paste input "51333945 51601248"
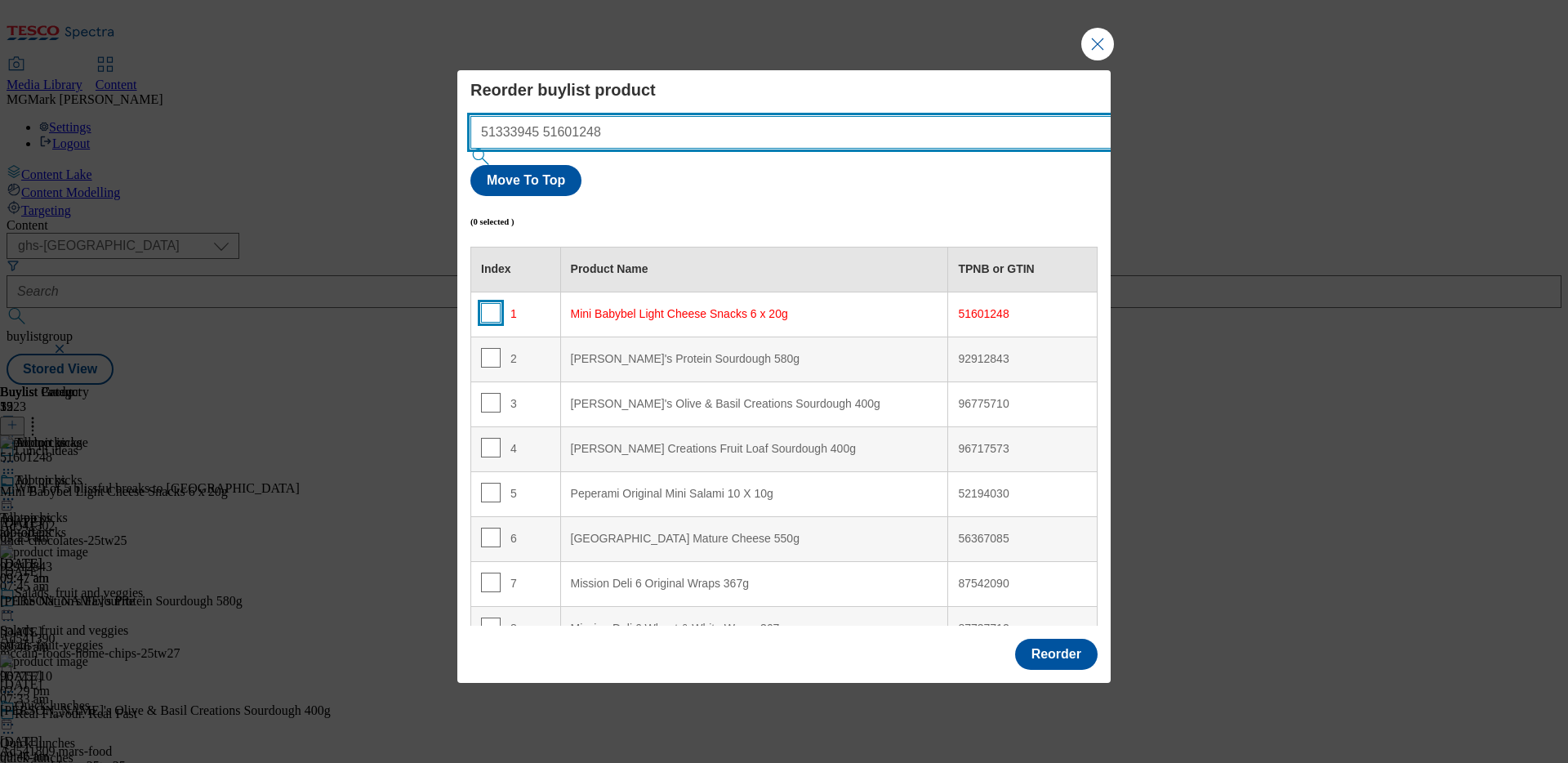
type input "51333945 51601248"
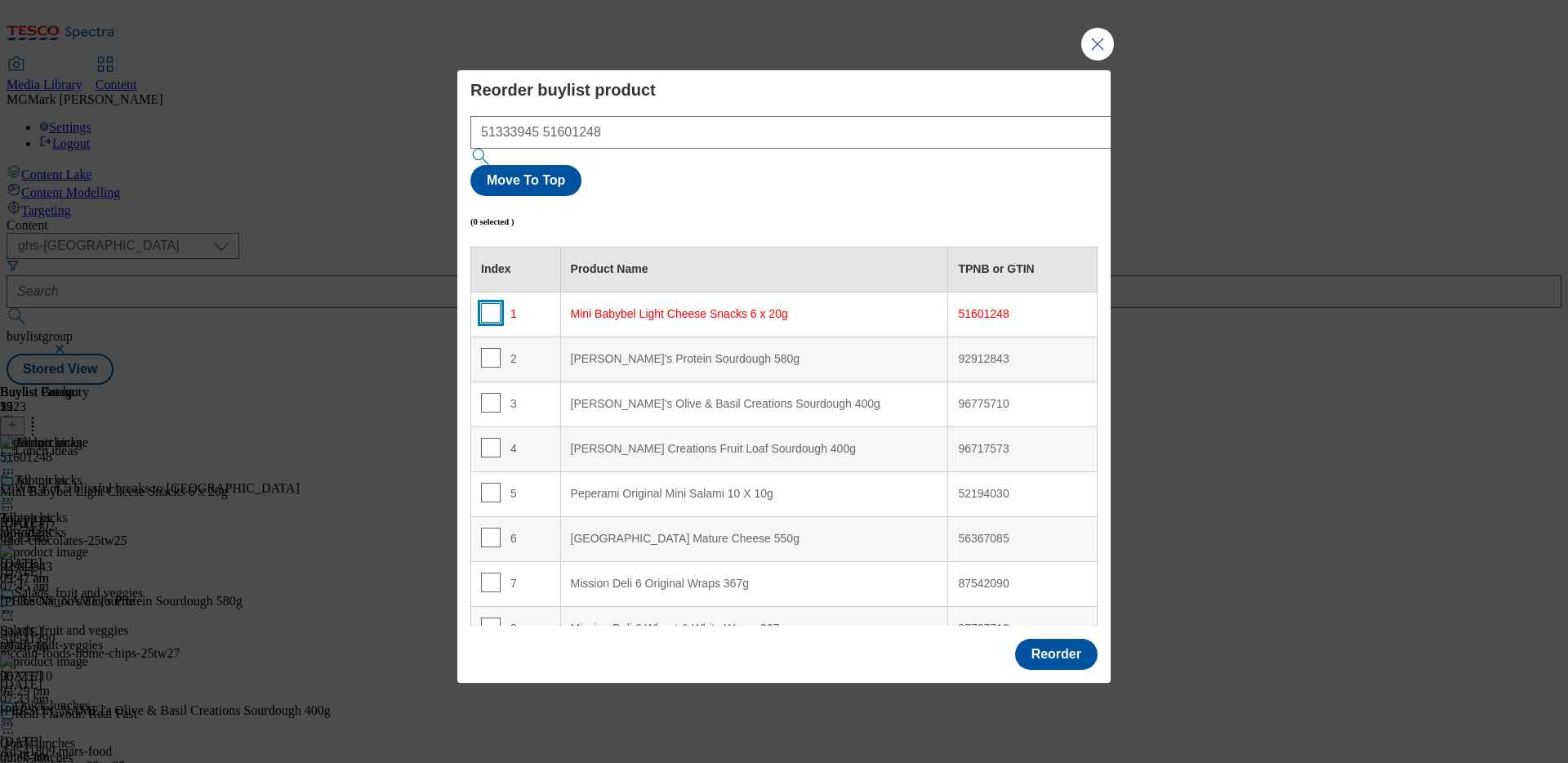
click at [494, 303] on input "Modal" at bounding box center [490, 312] width 19 height 19
checkbox input "true"
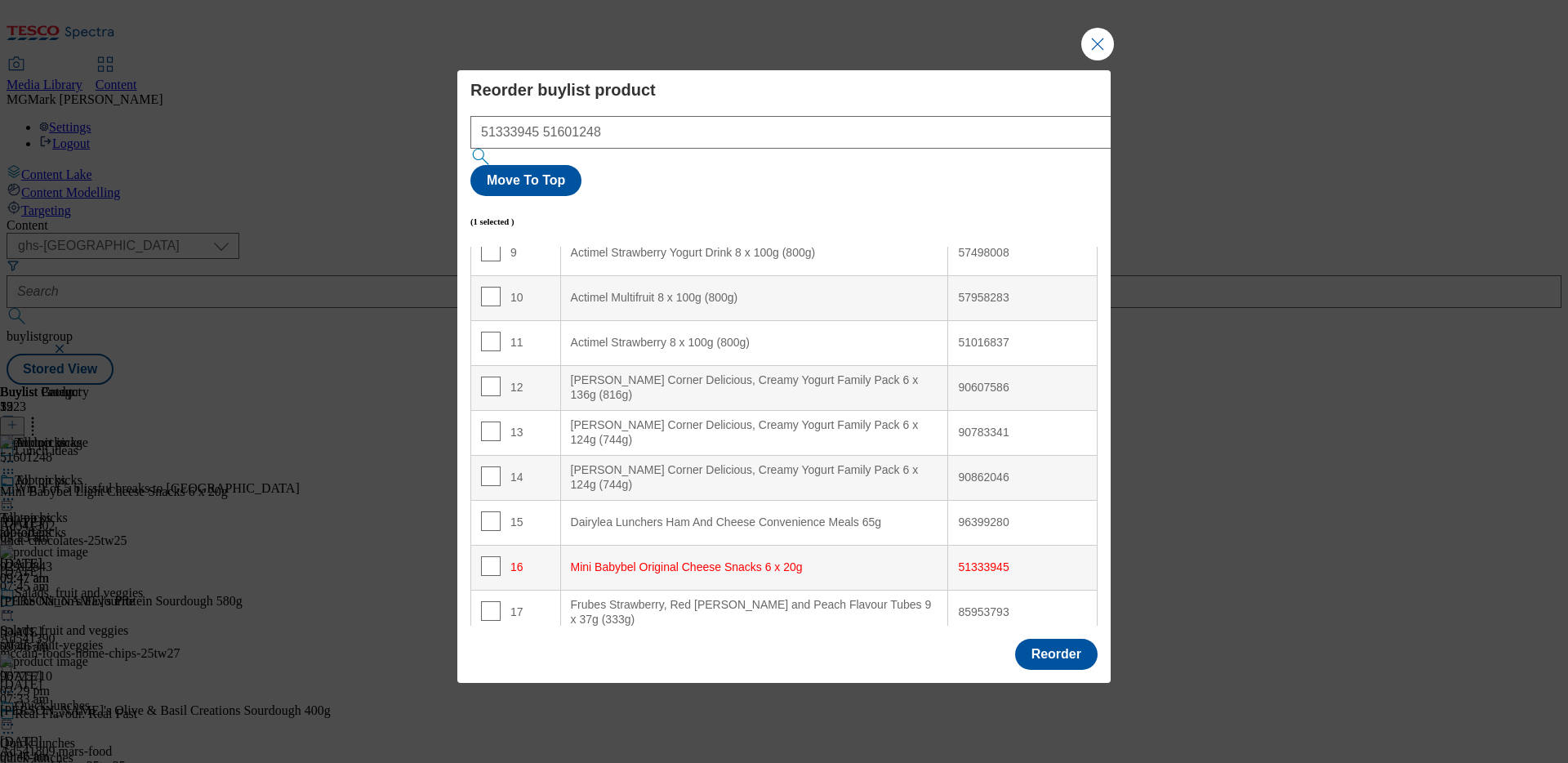
scroll to position [433, 0]
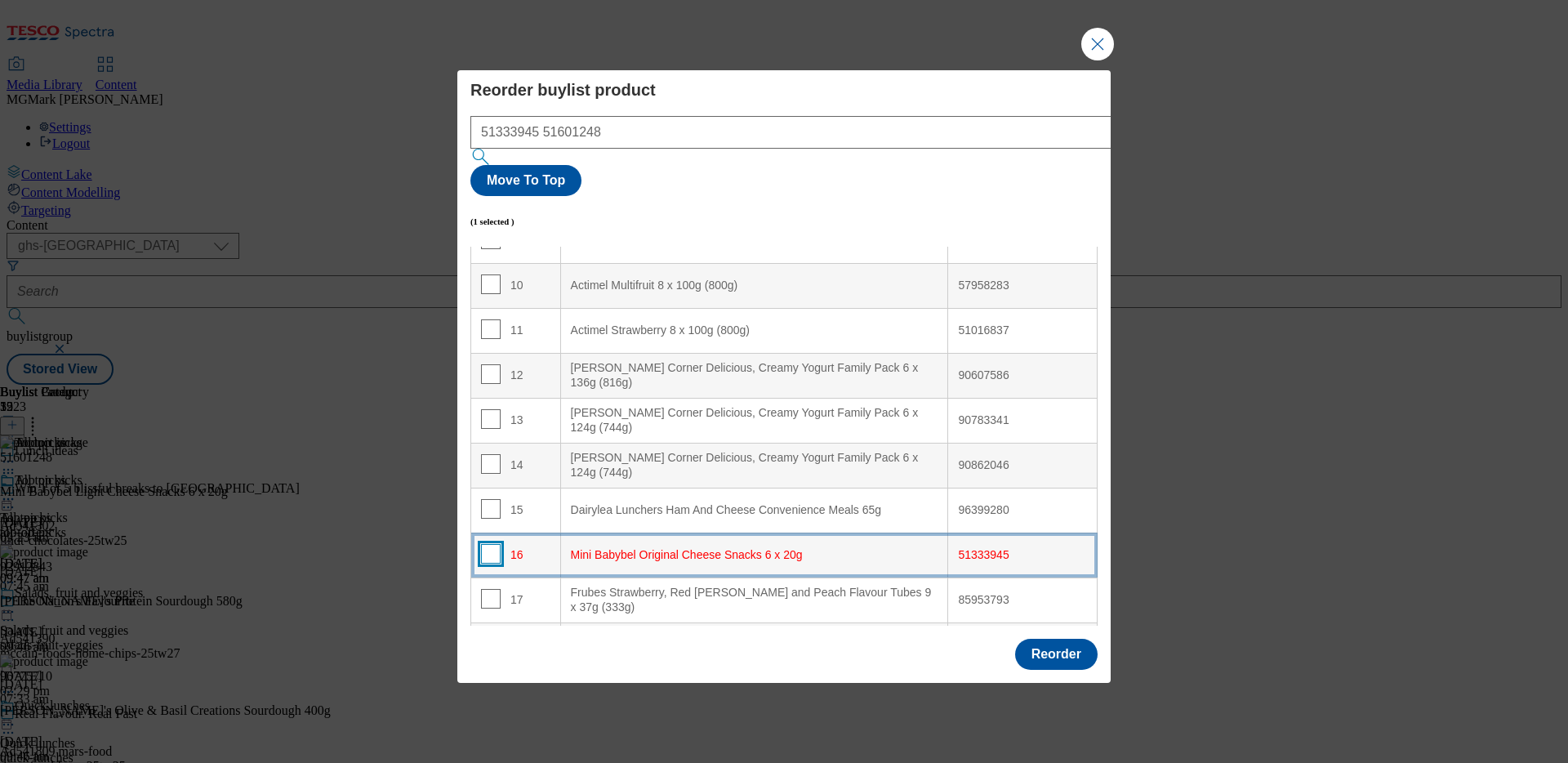
click at [487, 544] on input "Modal" at bounding box center [490, 554] width 19 height 19
checkbox input "true"
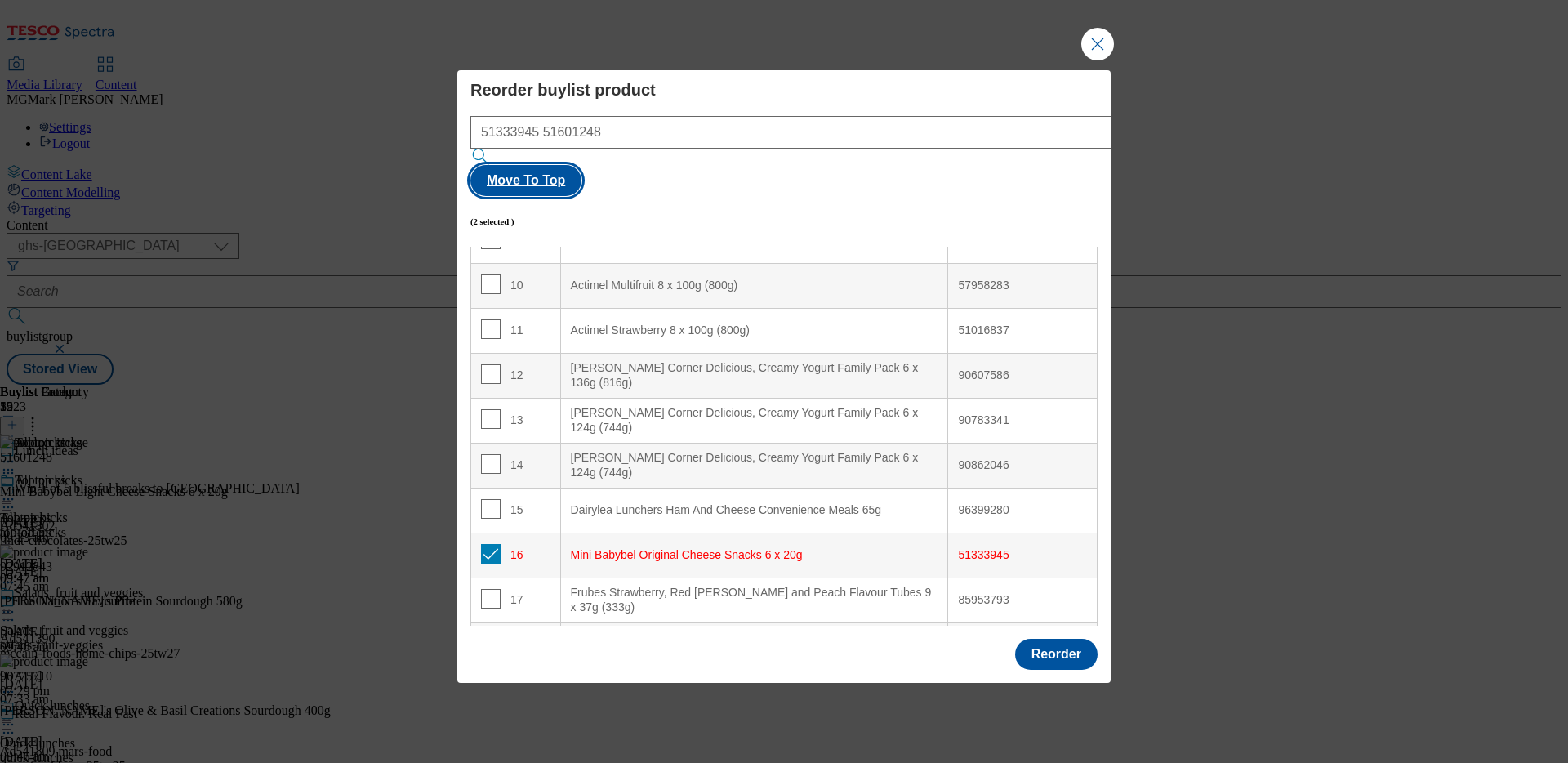
click at [581, 179] on button "Move To Top" at bounding box center [526, 180] width 111 height 31
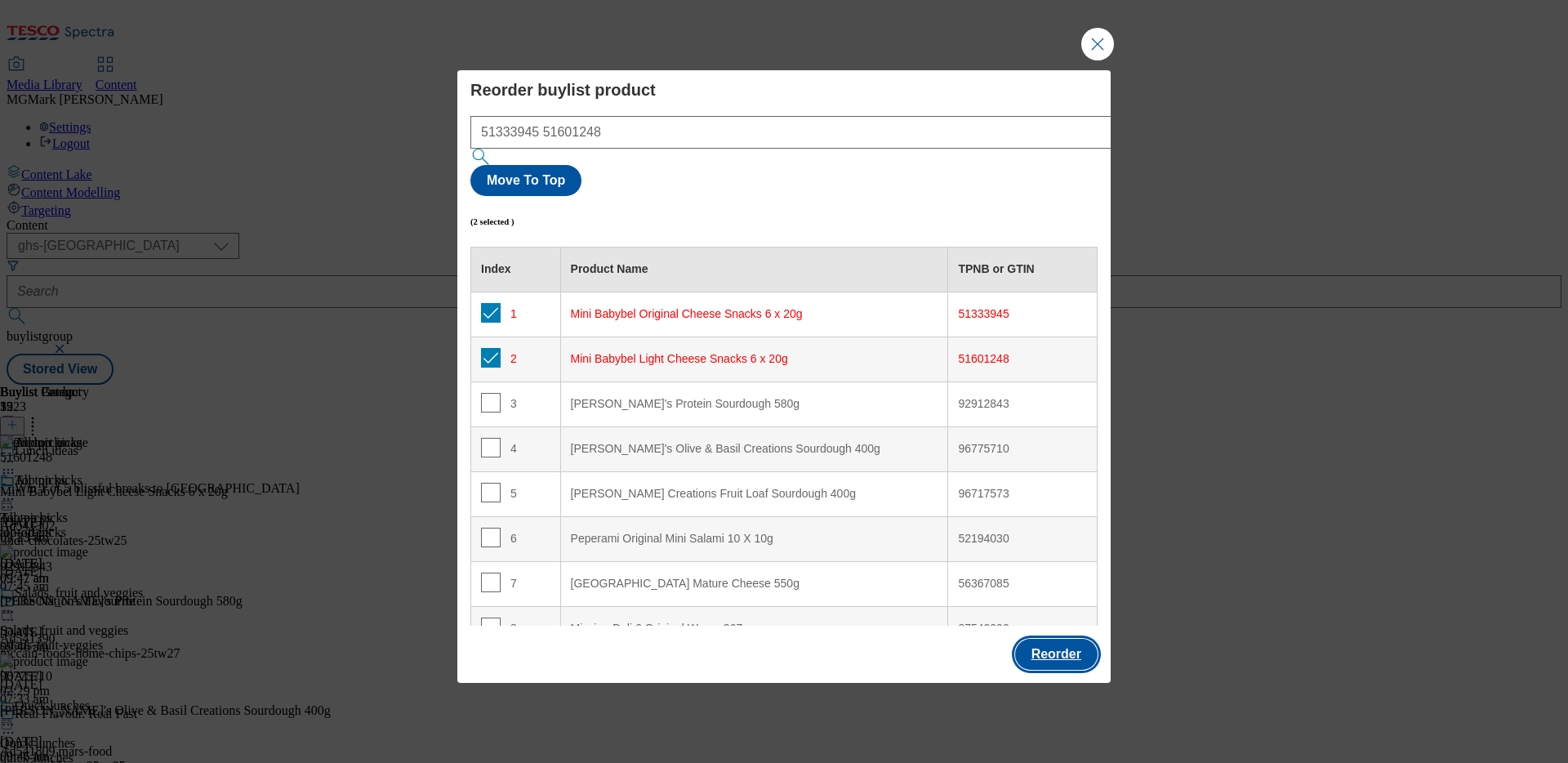
click at [1051, 639] on button "Reorder" at bounding box center [1056, 654] width 83 height 31
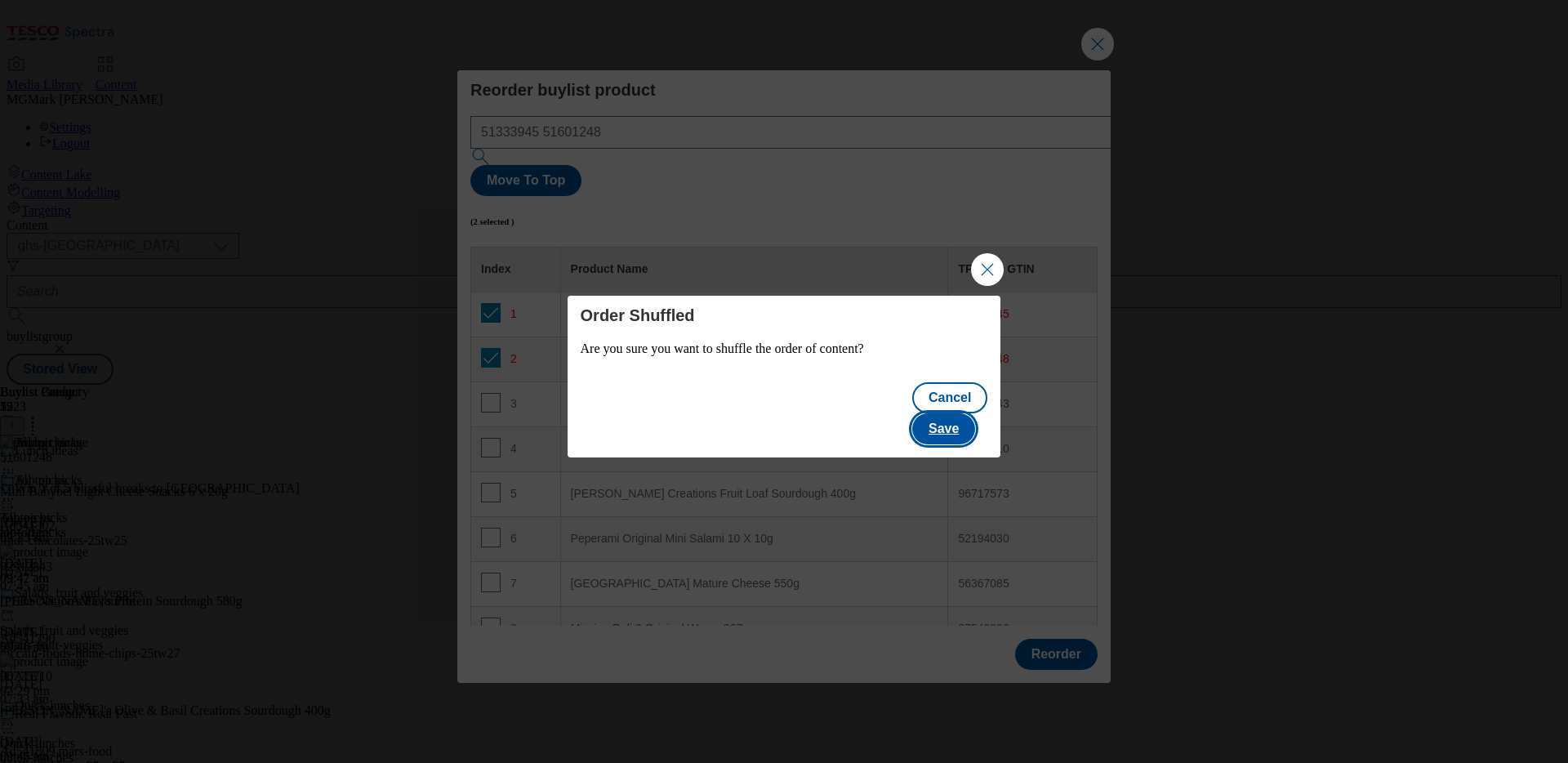
click at [943, 415] on button "Save" at bounding box center [943, 429] width 63 height 31
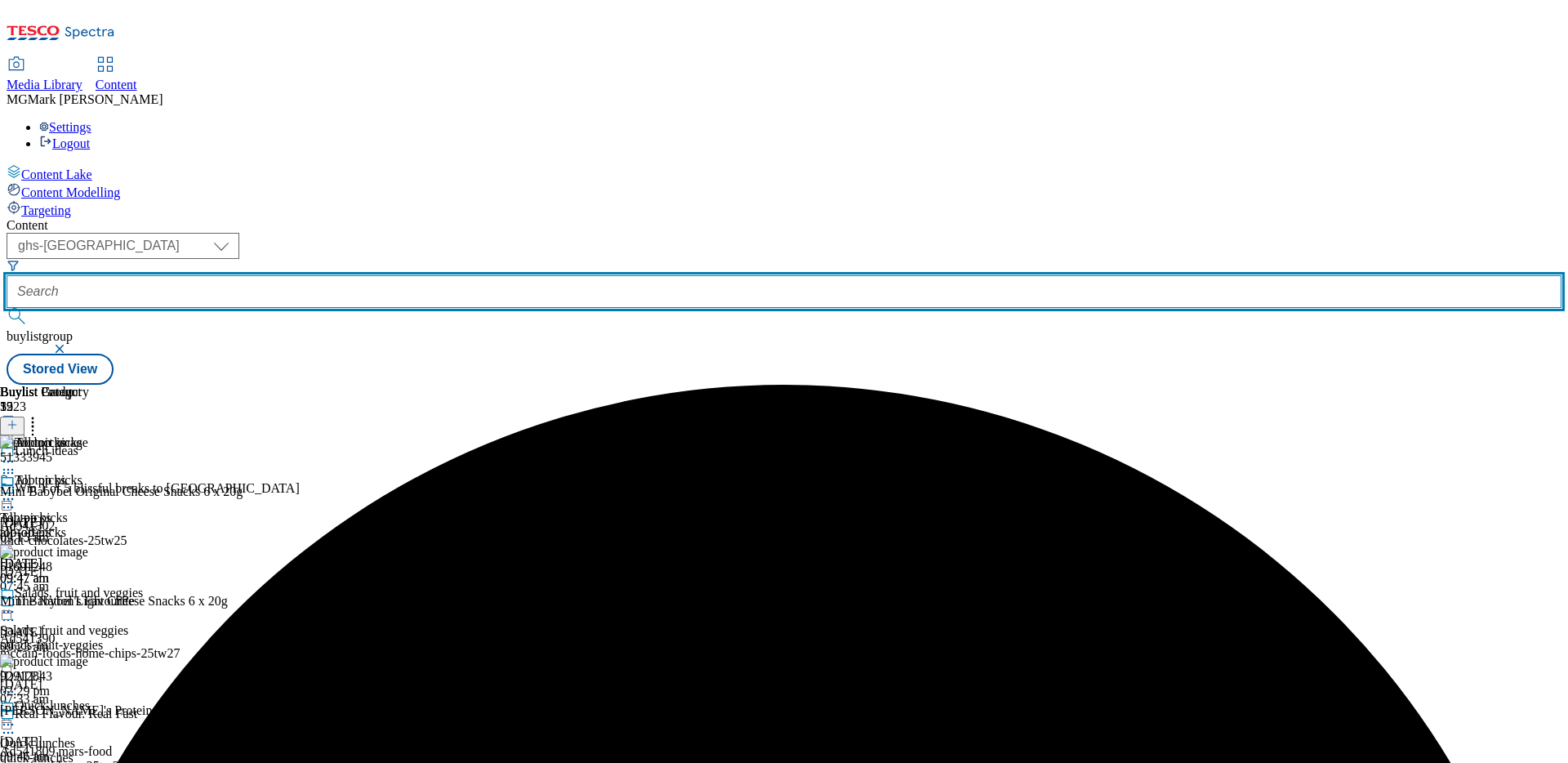
click at [389, 276] on input "text" at bounding box center [784, 291] width 1555 height 33
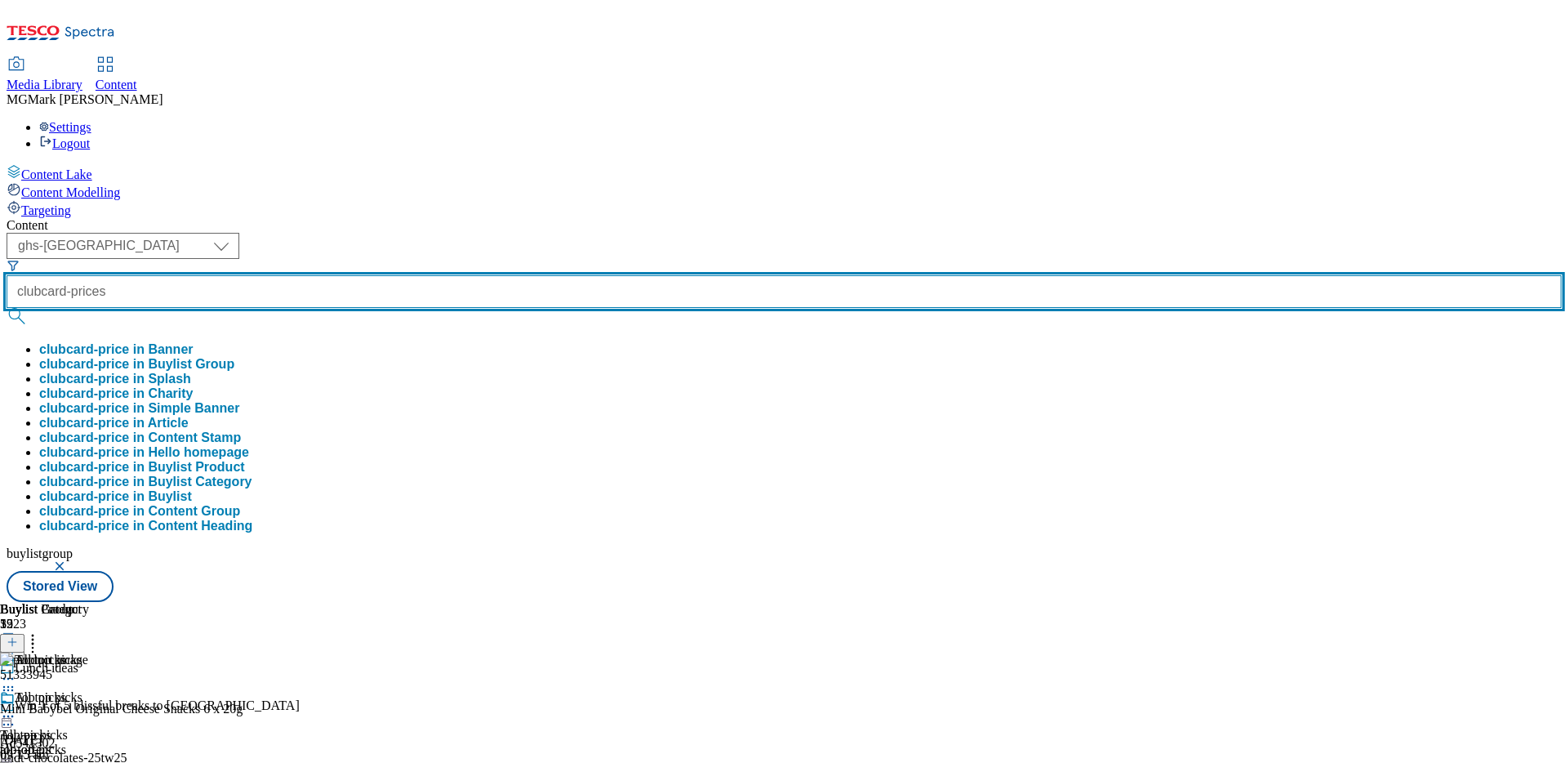
type input "clubcard-prices"
click at [7, 308] on button "submit" at bounding box center [18, 317] width 23 height 17
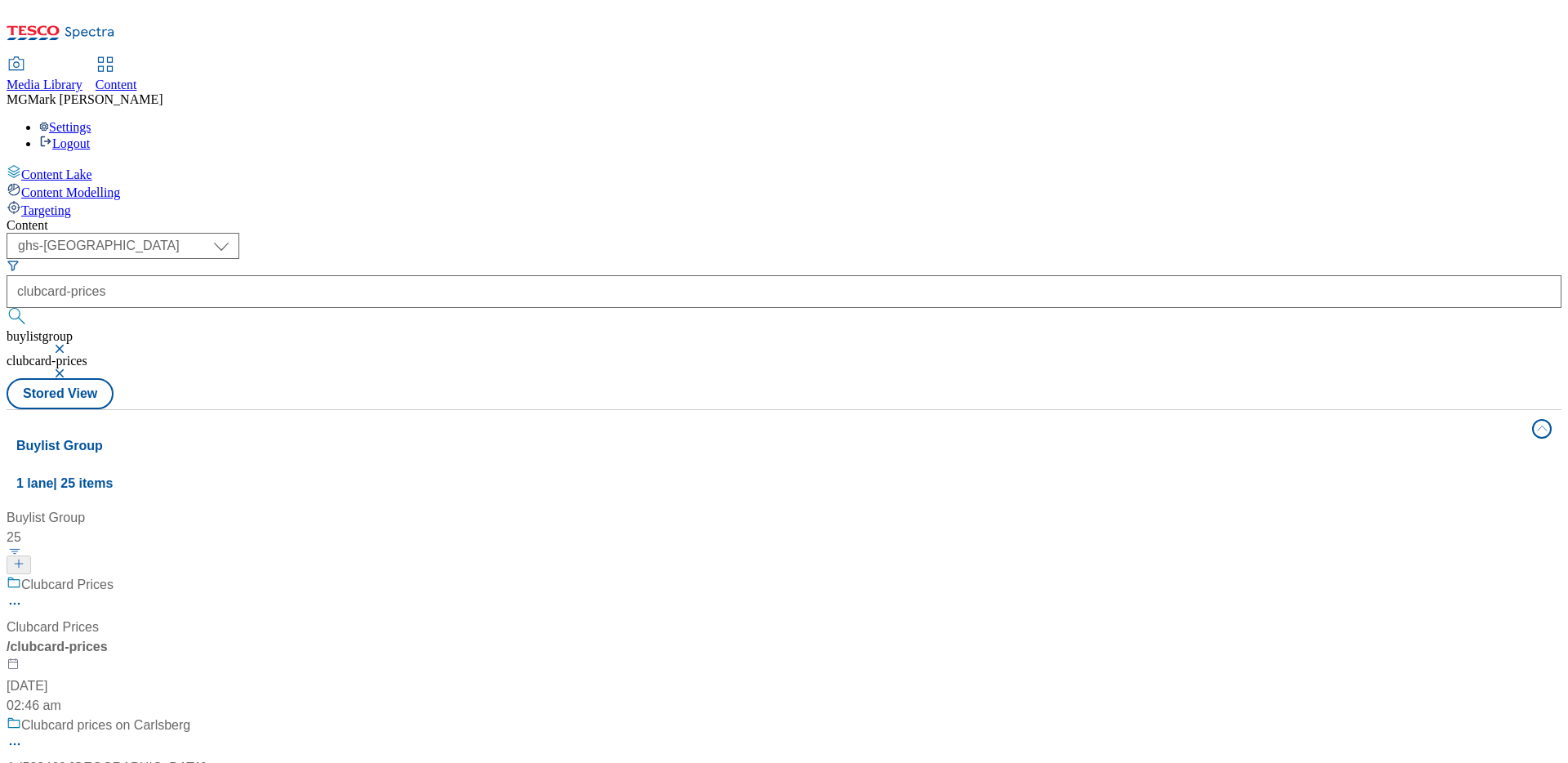
click at [245, 575] on div "Clubcard Prices Clubcard Prices / clubcard-prices [DATE] 02:46 am" at bounding box center [126, 646] width 239 height 141
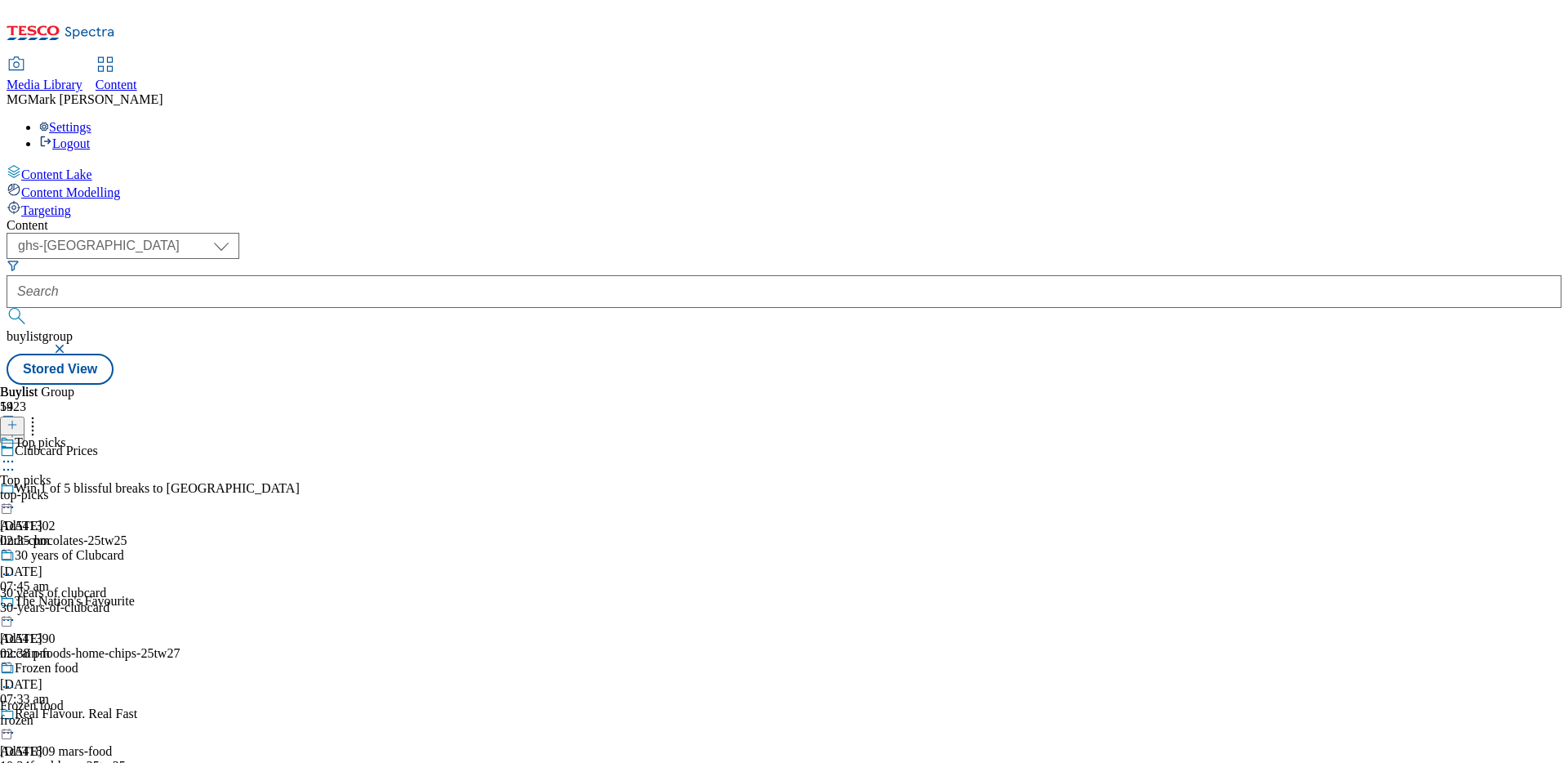
scroll to position [1018, 0]
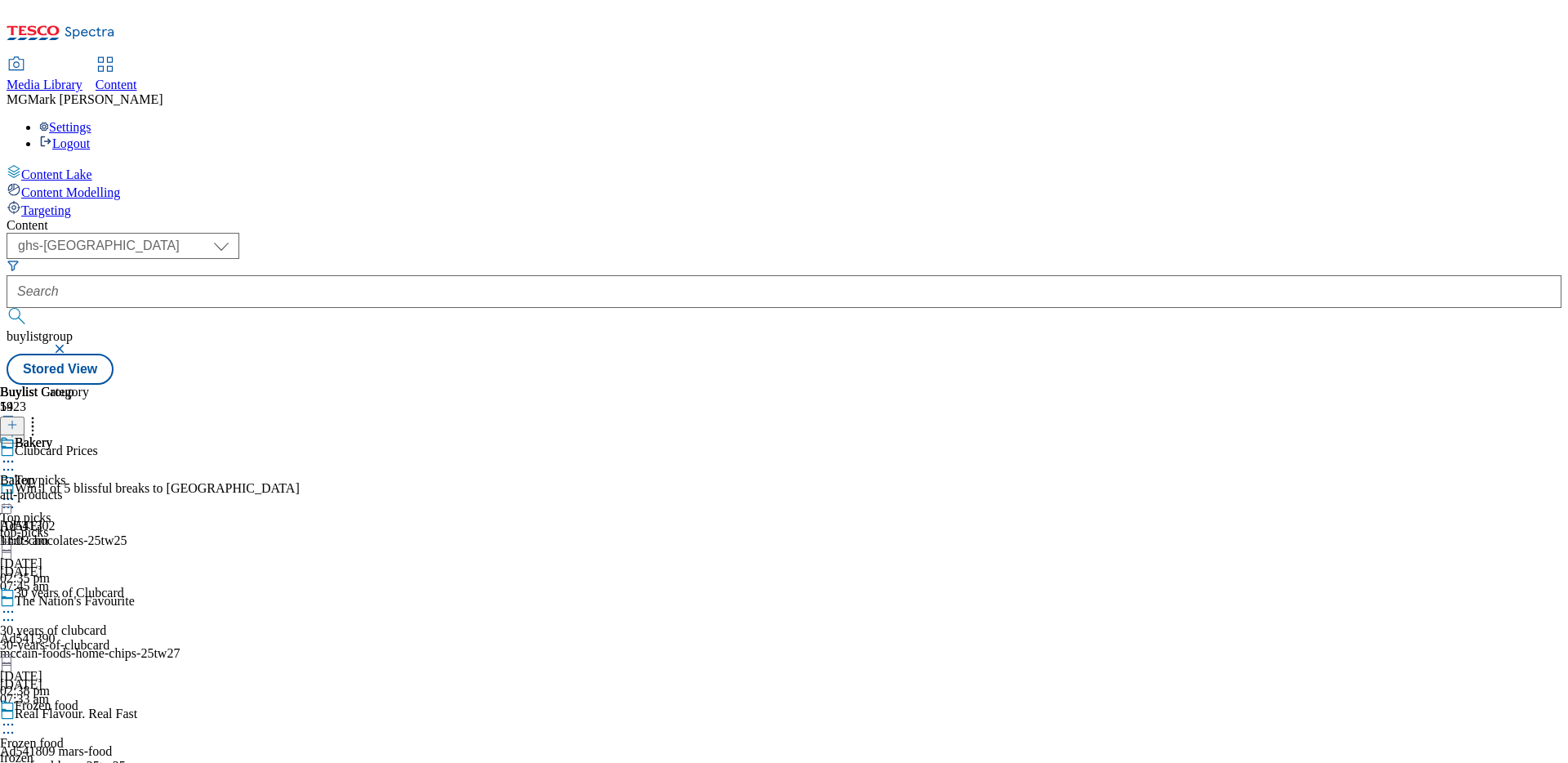
click at [52, 436] on div "Bakery" at bounding box center [33, 443] width 38 height 15
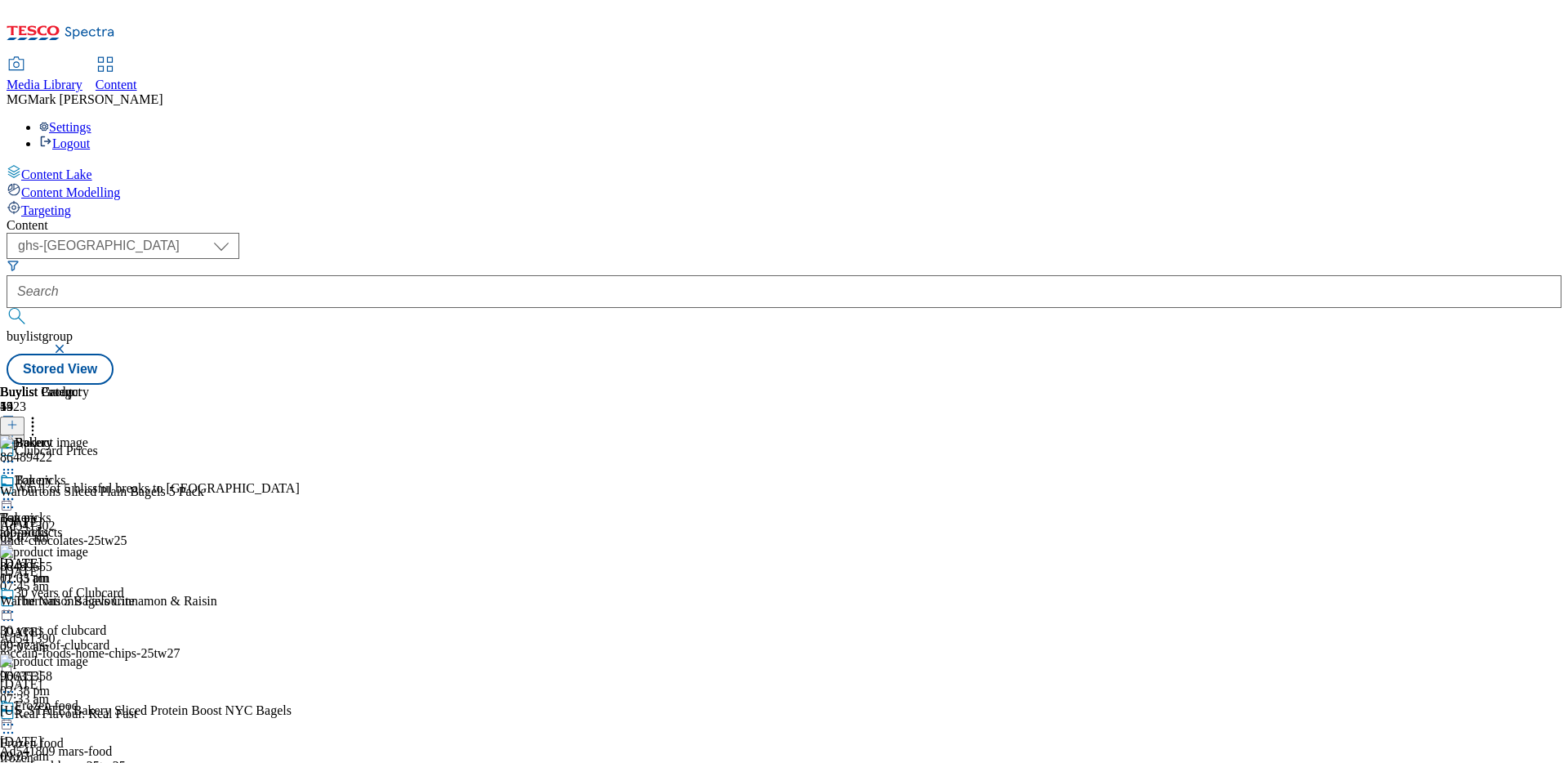
click at [17, 425] on line at bounding box center [13, 425] width 8 height 0
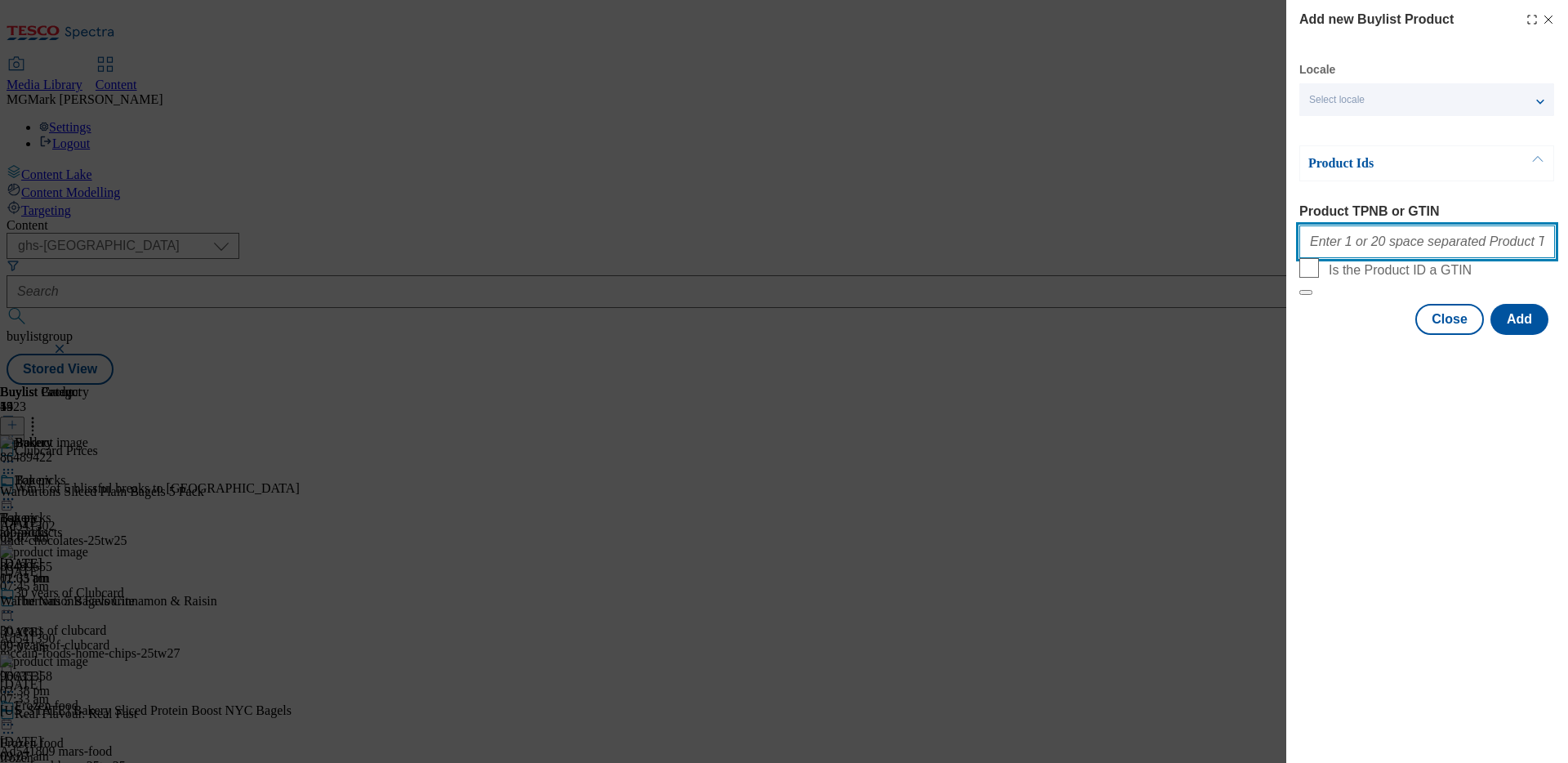
click at [1356, 237] on input "Product TPNB or GTIN" at bounding box center [1427, 241] width 255 height 33
paste input "87542090 87737712"
type input "87542090 87737712"
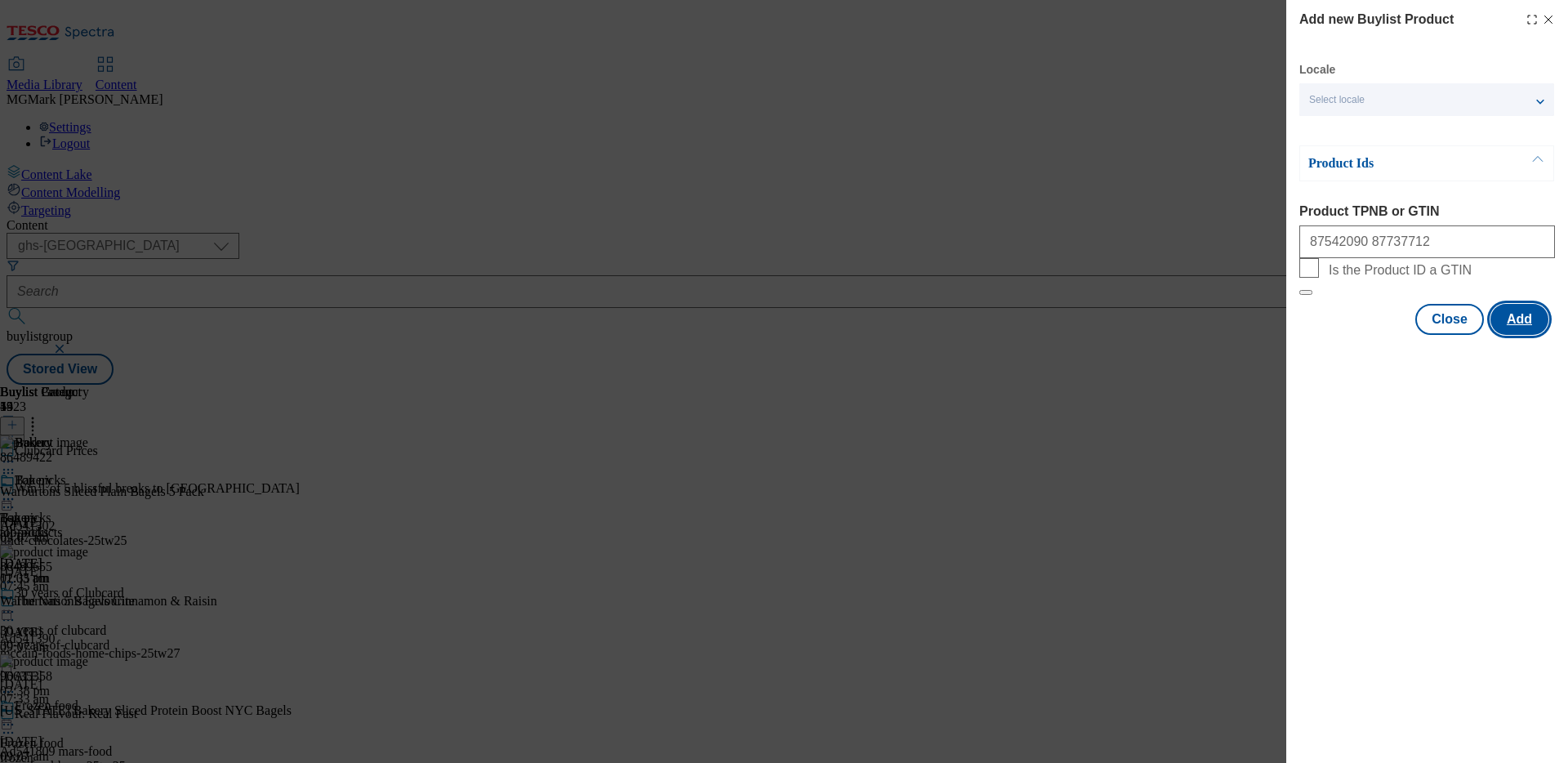
click at [1505, 335] on button "Add" at bounding box center [1519, 319] width 58 height 31
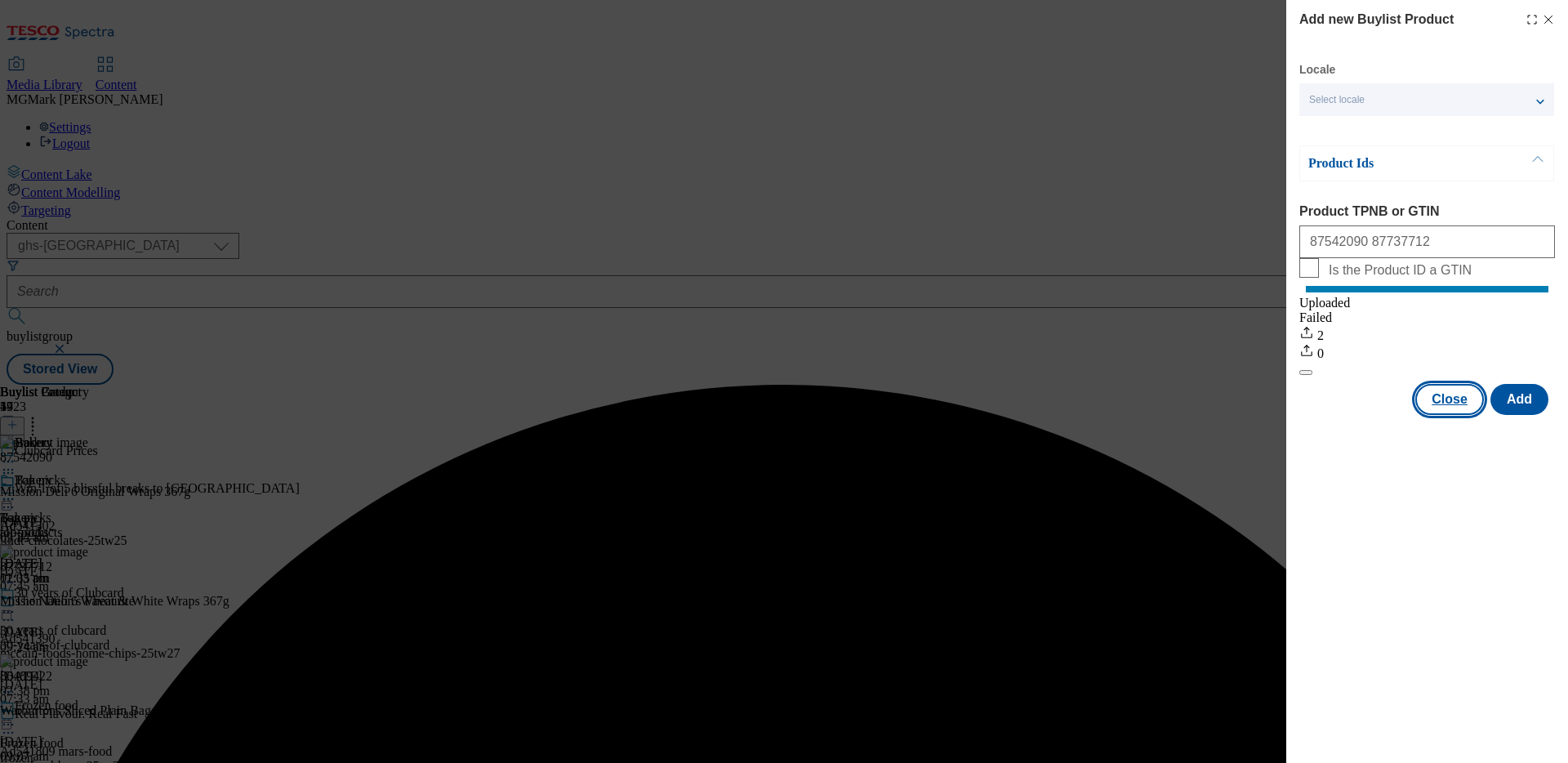
click at [1463, 415] on button "Close" at bounding box center [1449, 399] width 69 height 31
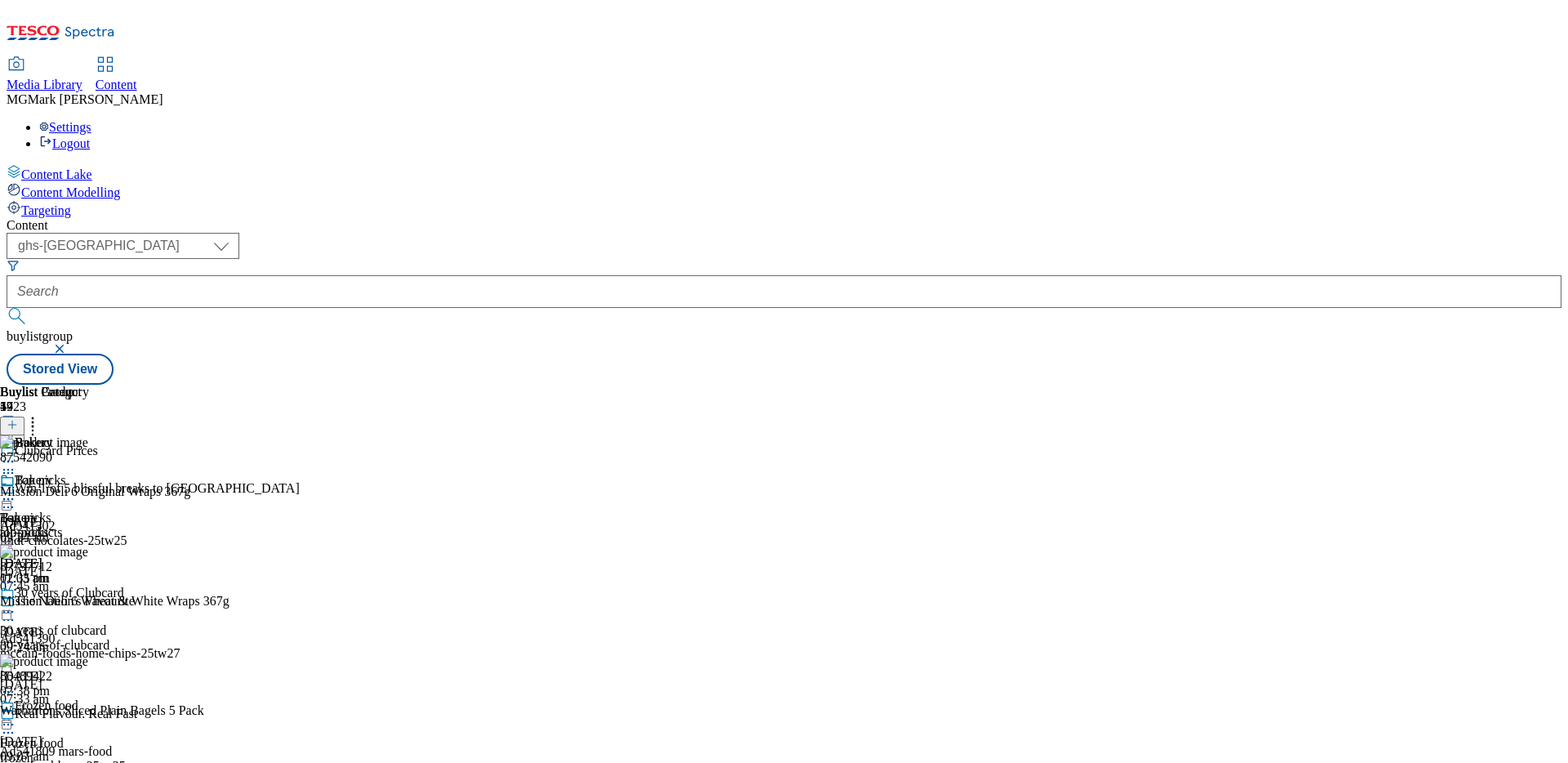
click at [404, 276] on input "text" at bounding box center [784, 291] width 1555 height 33
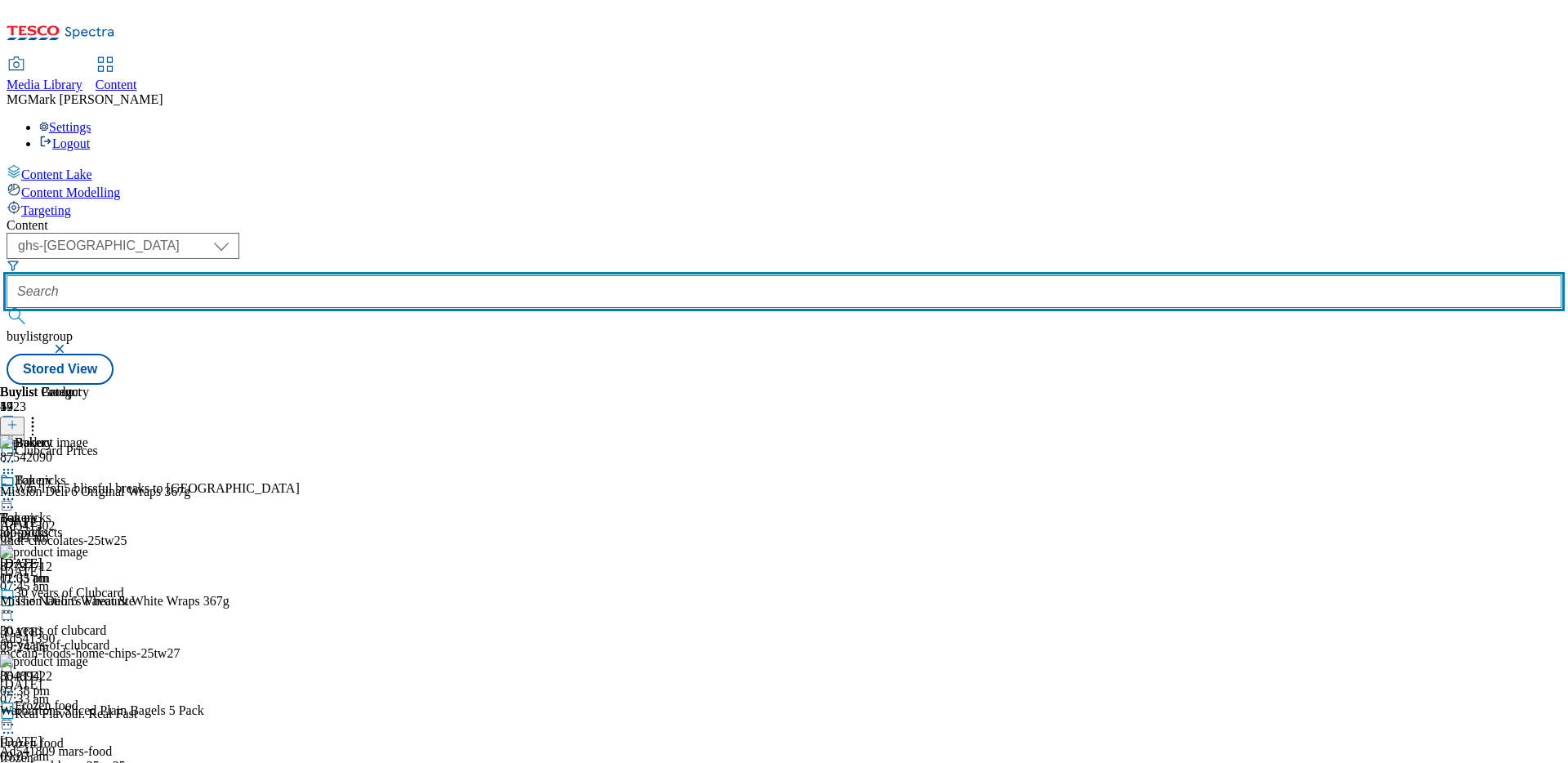
click at [404, 276] on input "text" at bounding box center [784, 291] width 1555 height 33
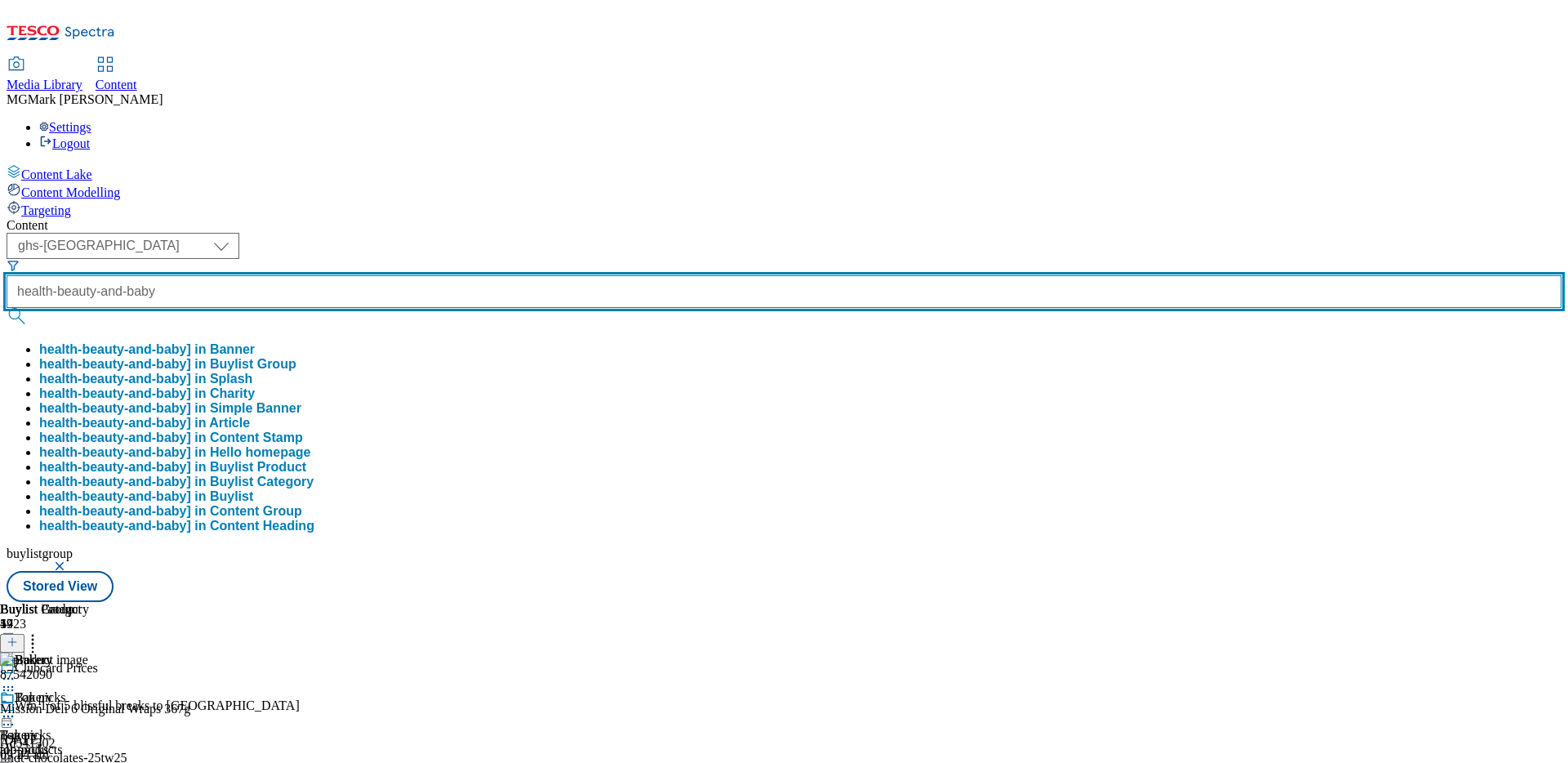
scroll to position [0, 8]
type input "health-beauty-and-baby"
click at [7, 308] on button "submit" at bounding box center [18, 317] width 23 height 17
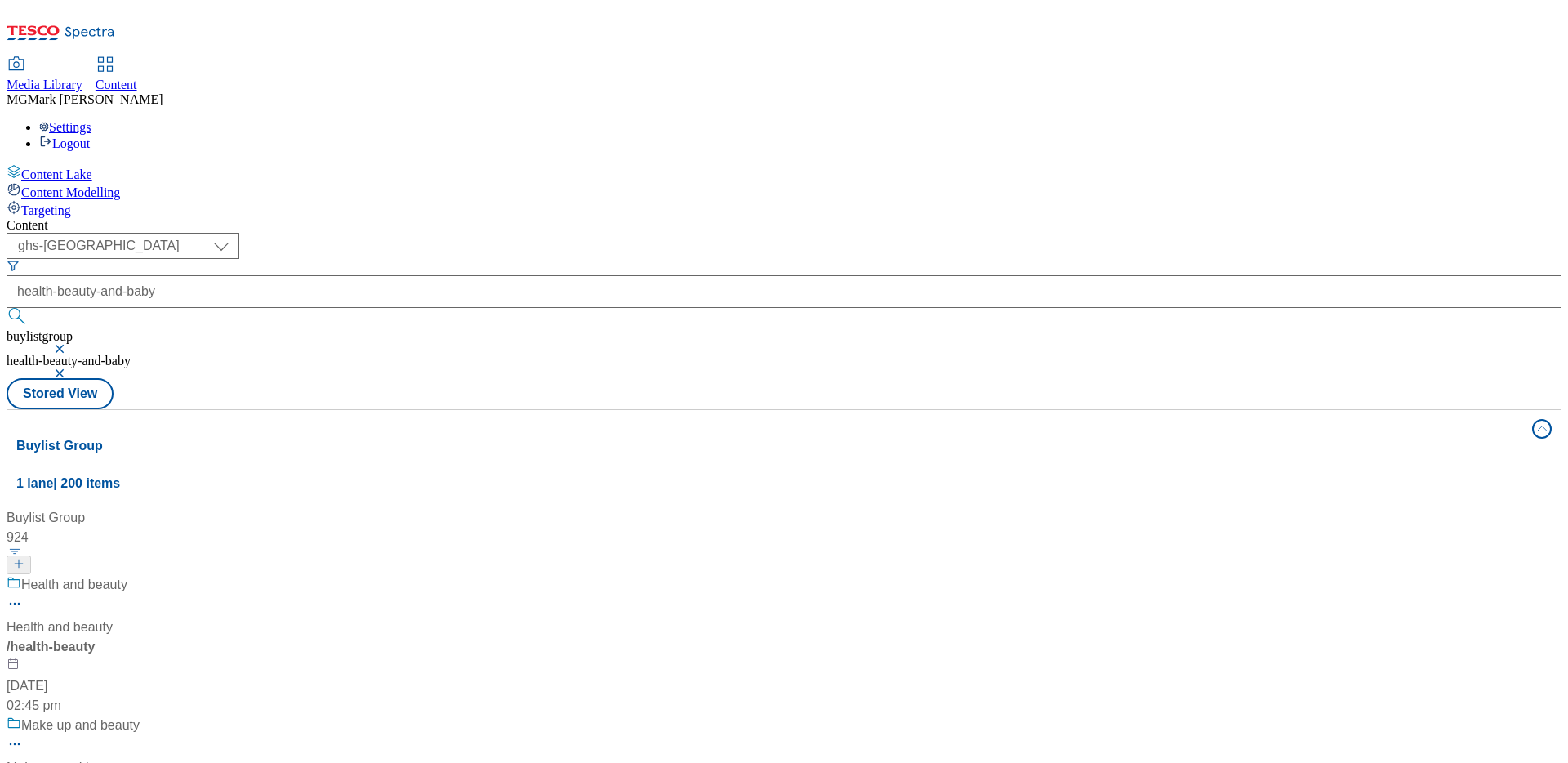
click at [425, 575] on div "Health and beauty Health and beauty / health-beauty [DATE] 02:45 pm" at bounding box center [218, 646] width 422 height 141
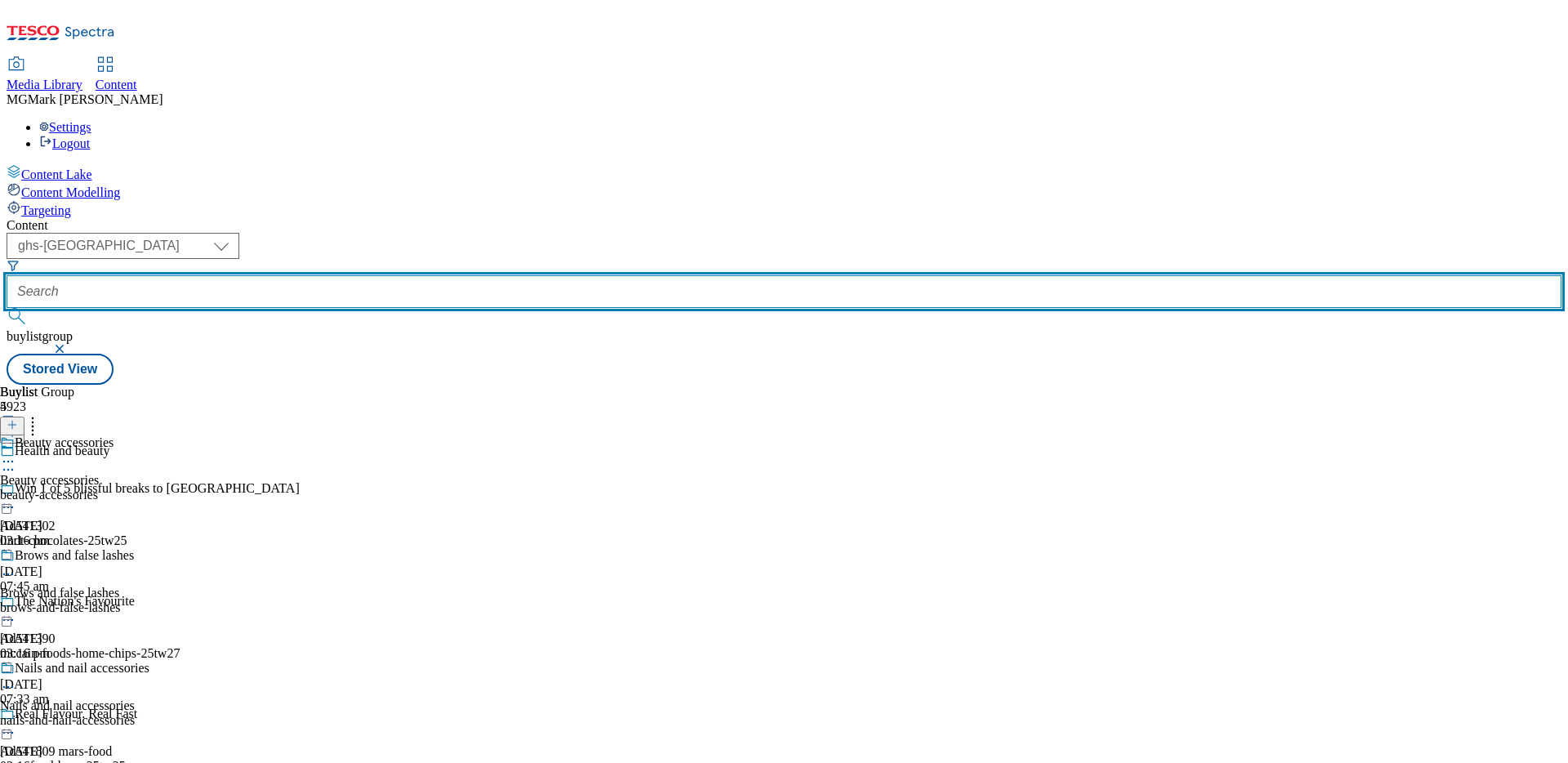
click at [430, 276] on input "text" at bounding box center [784, 291] width 1555 height 33
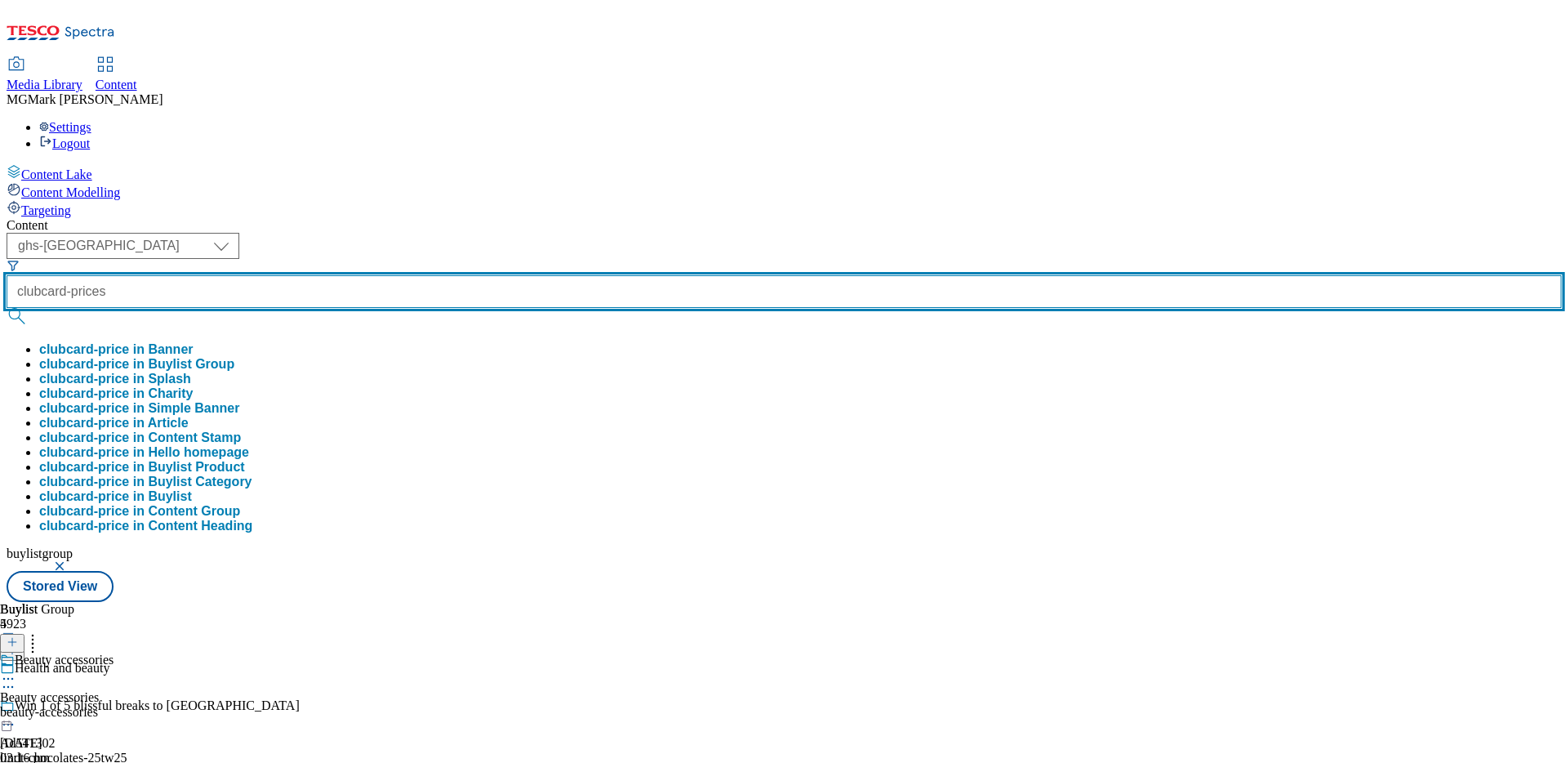
type input "clubcard-prices"
click at [7, 308] on button "submit" at bounding box center [18, 317] width 23 height 17
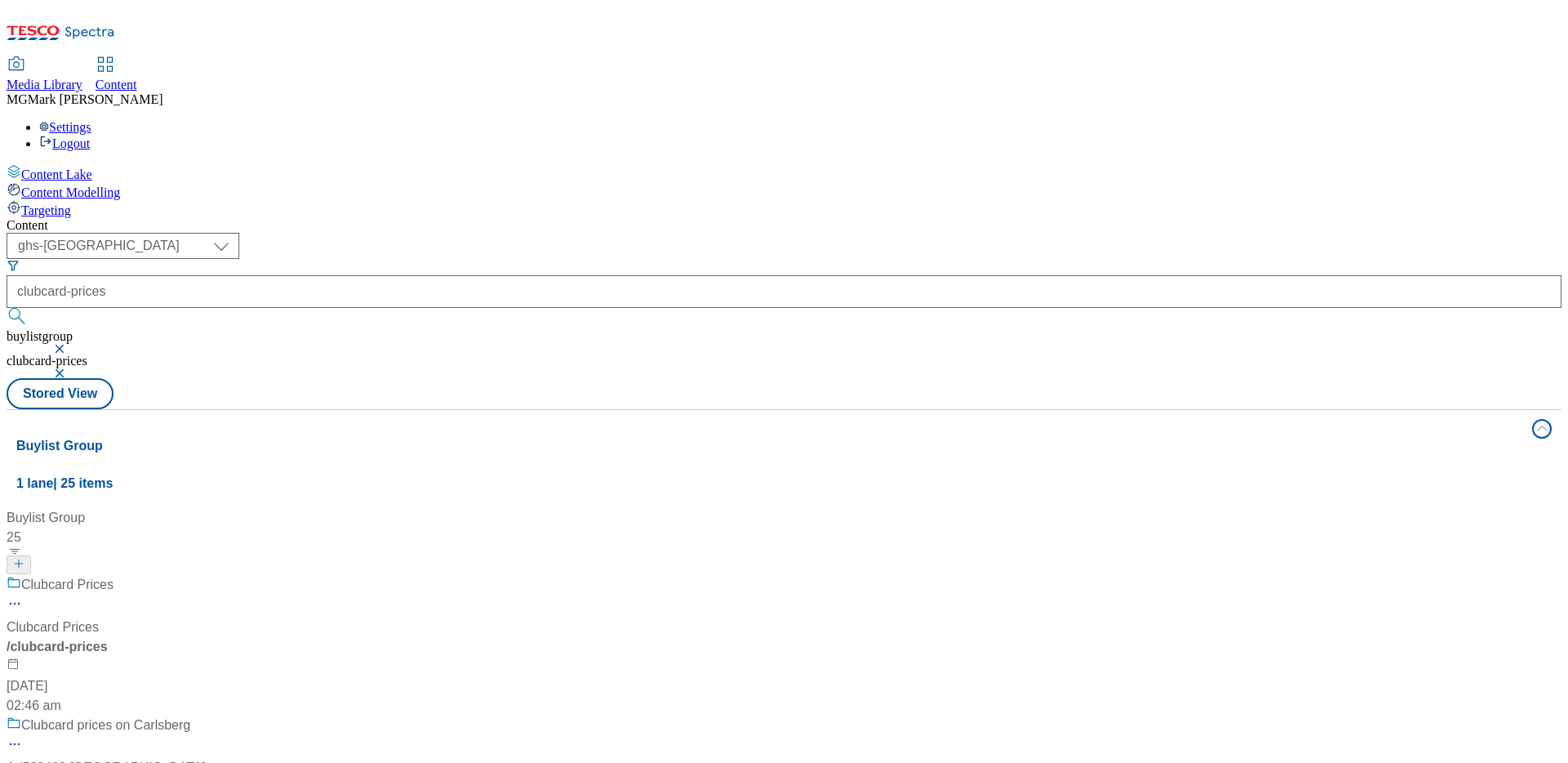
click at [245, 575] on div "Clubcard Prices Clubcard Prices / clubcard-prices [DATE] 02:46 am" at bounding box center [126, 646] width 239 height 141
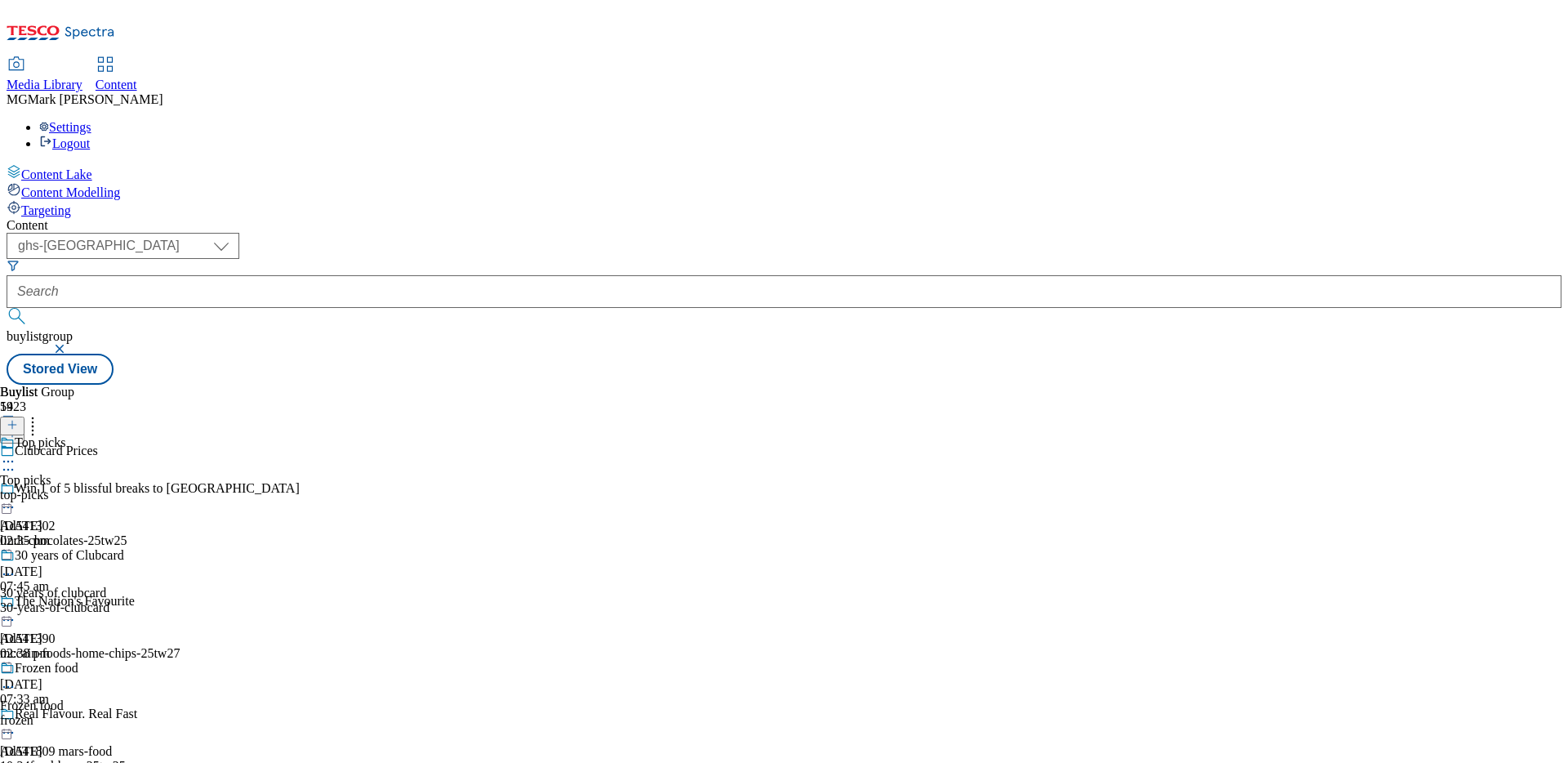
scroll to position [1317, 0]
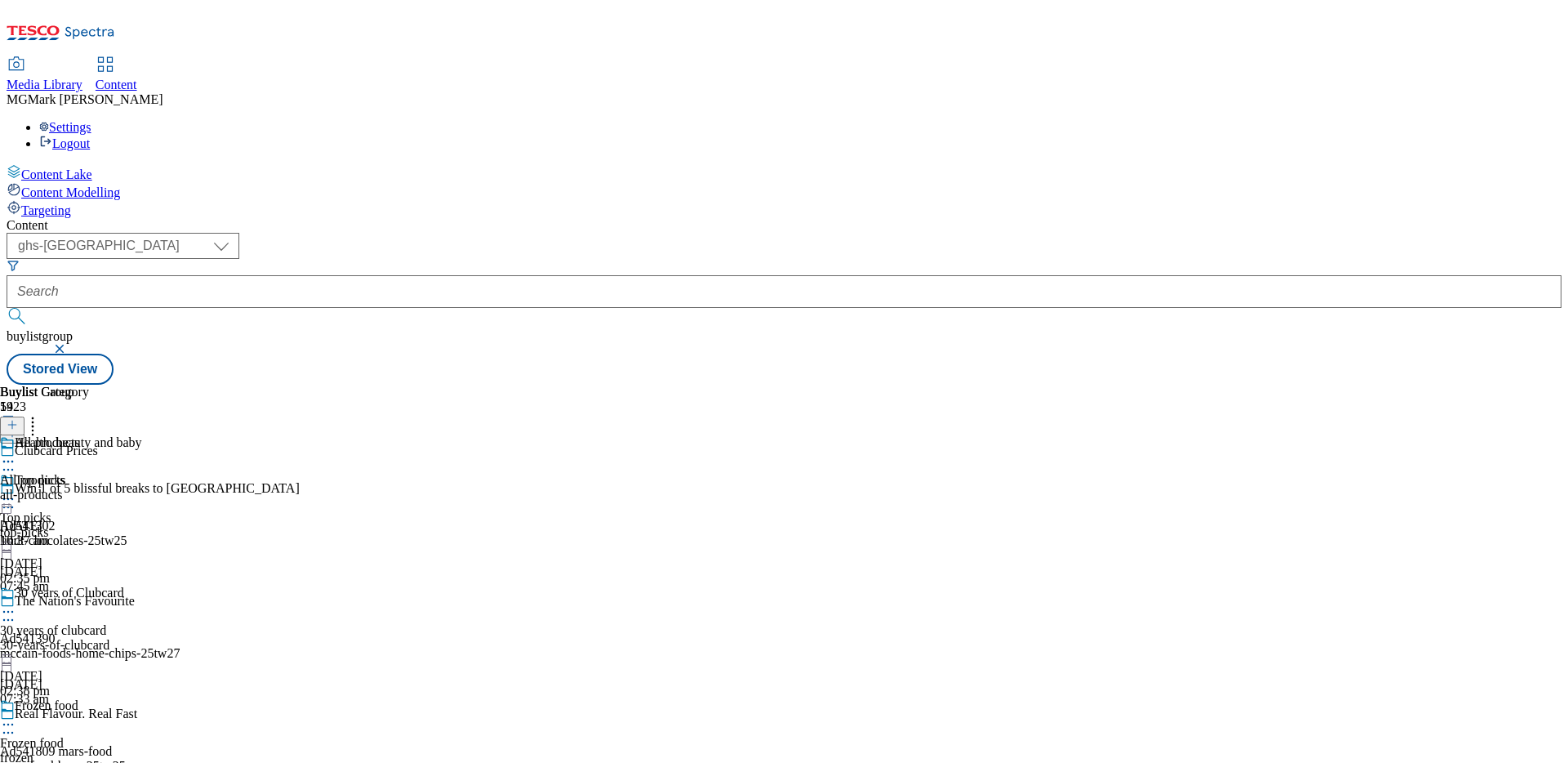
click at [89, 487] on div "all-products" at bounding box center [44, 495] width 89 height 15
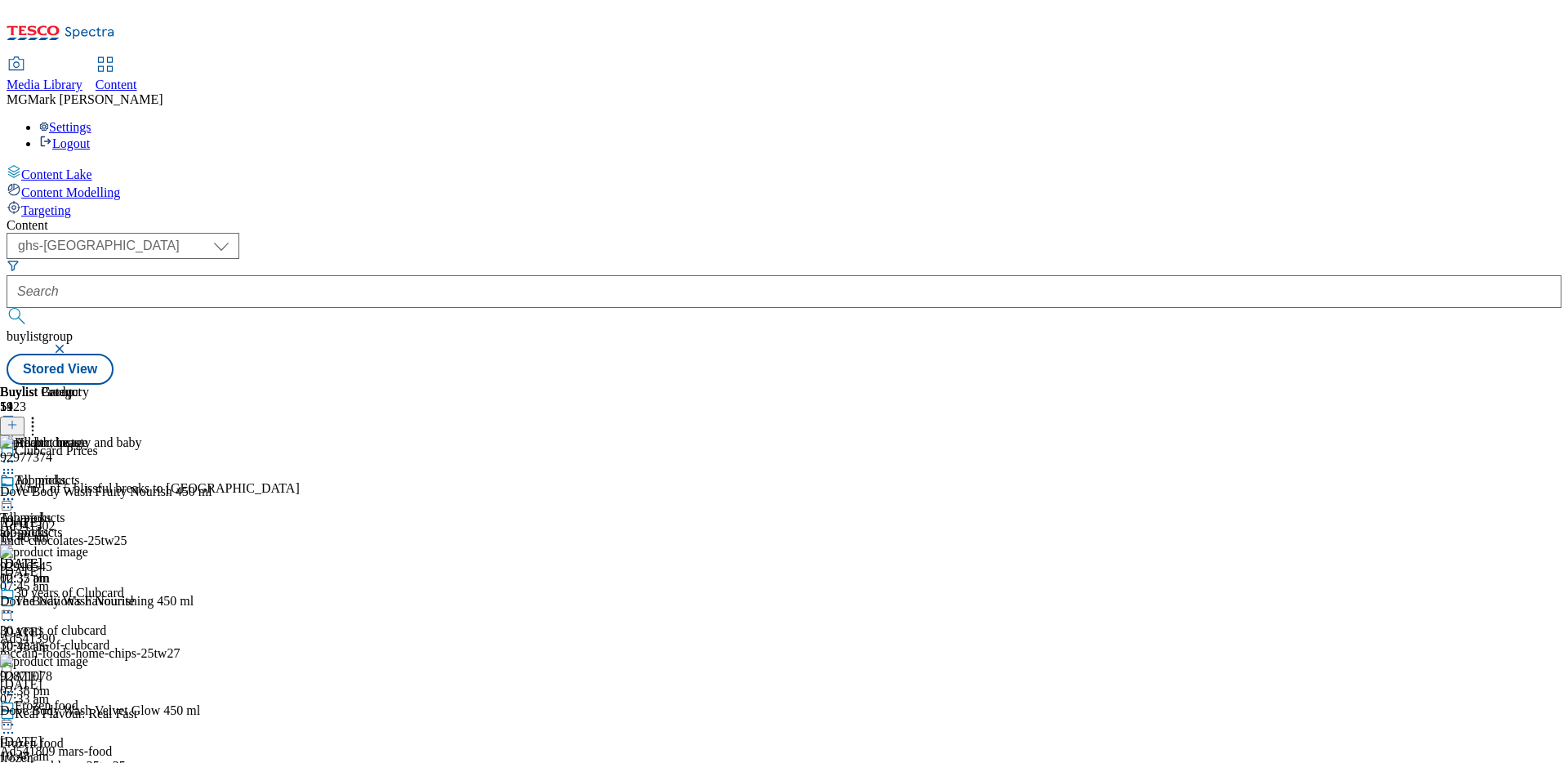
click at [24, 416] on button at bounding box center [12, 425] width 24 height 18
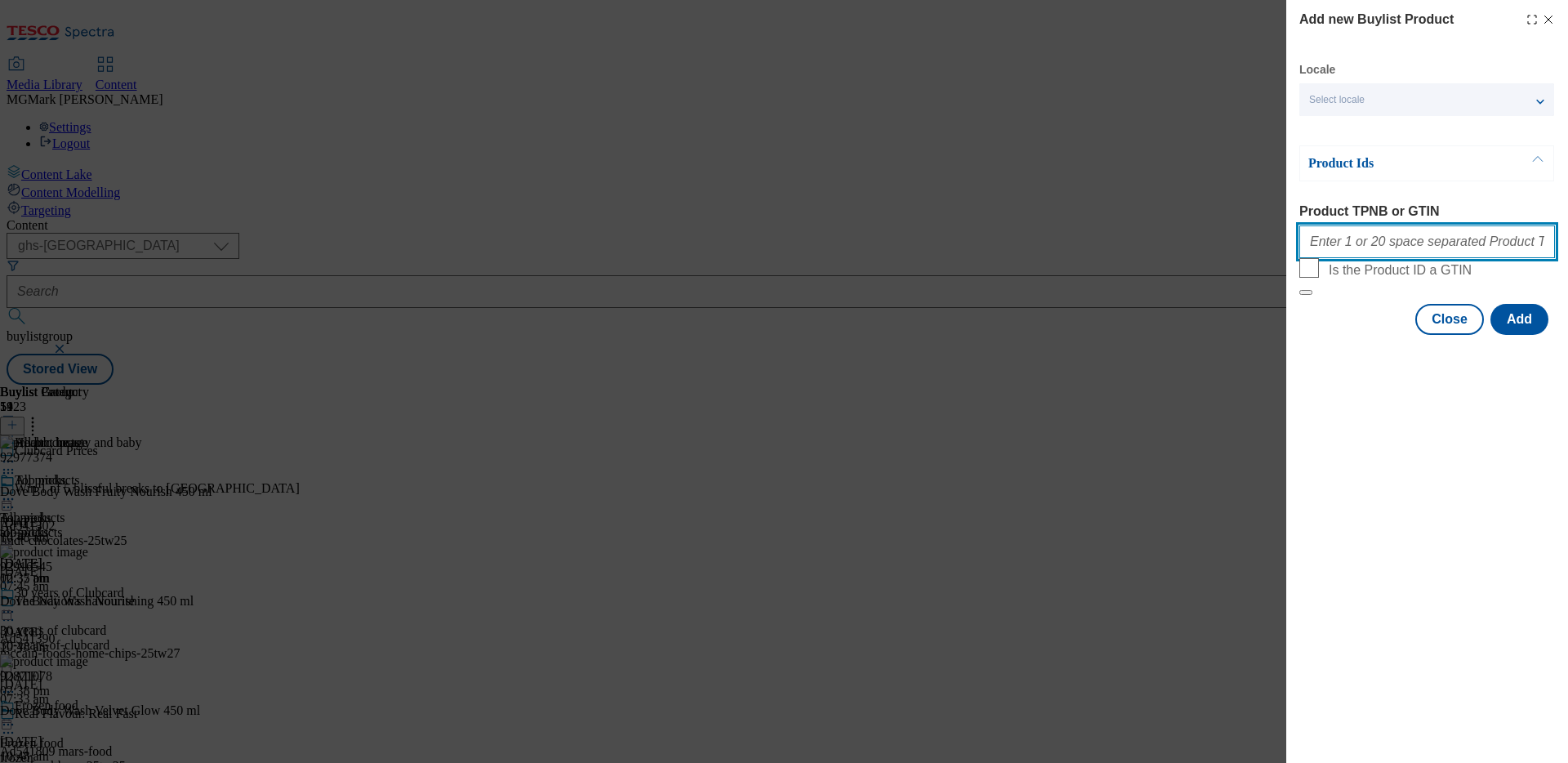
click at [1350, 255] on input "Product TPNB or GTIN" at bounding box center [1427, 241] width 255 height 33
paste input "96397967 96298347 96427490"
type input "96397967 96298347 96427490"
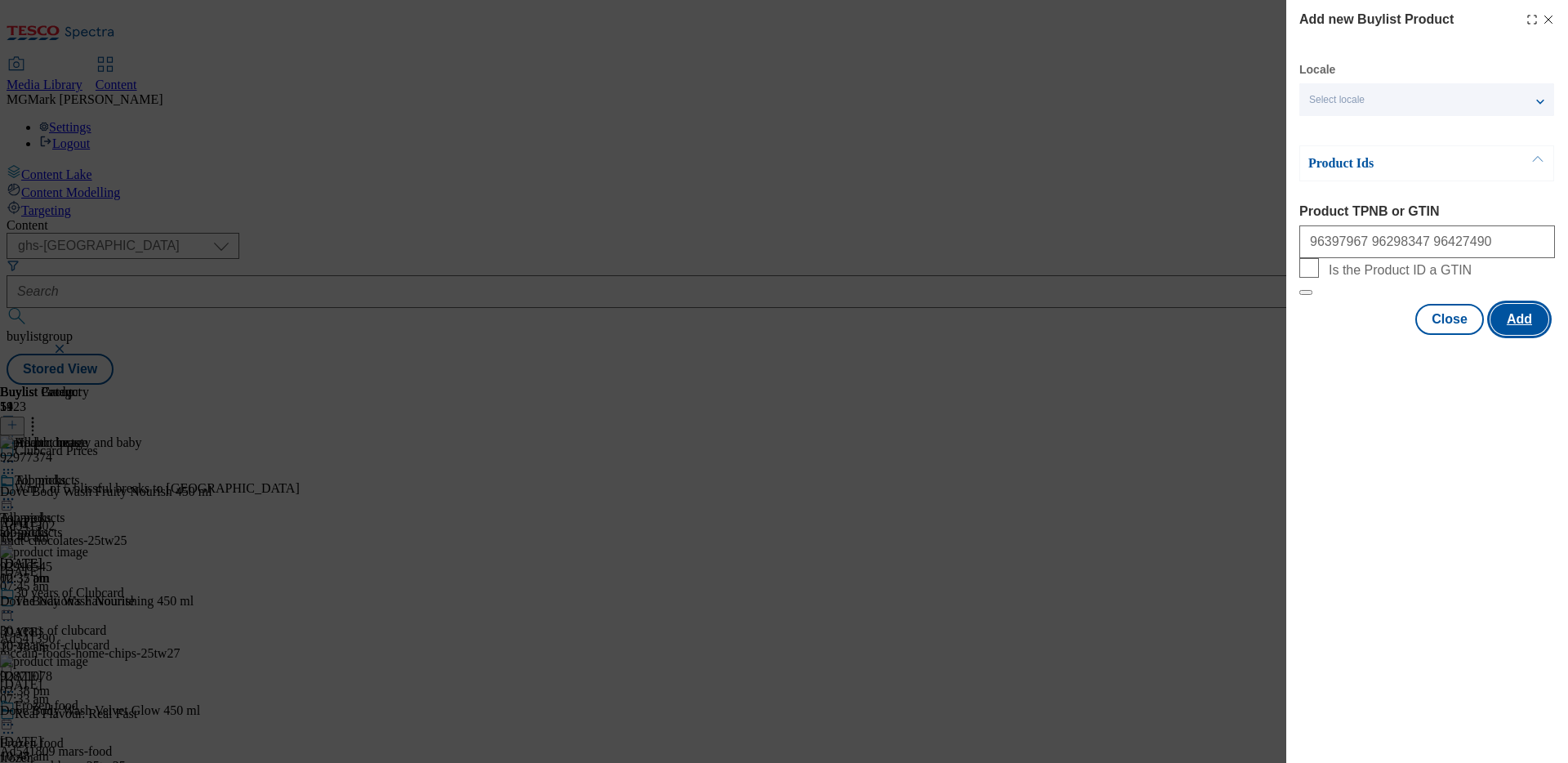
click at [1527, 335] on button "Add" at bounding box center [1519, 319] width 58 height 31
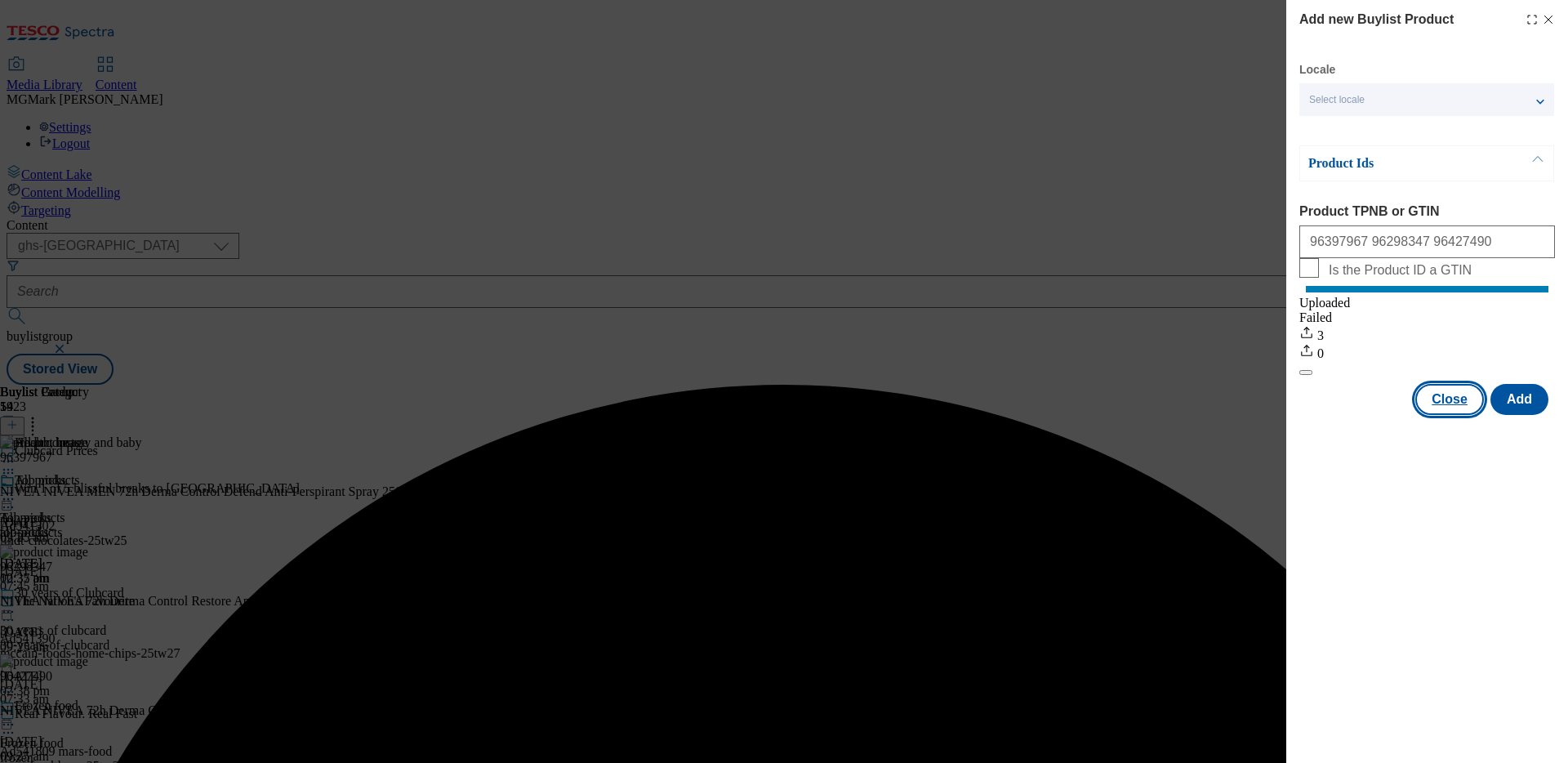
click at [1470, 415] on button "Close" at bounding box center [1449, 399] width 69 height 31
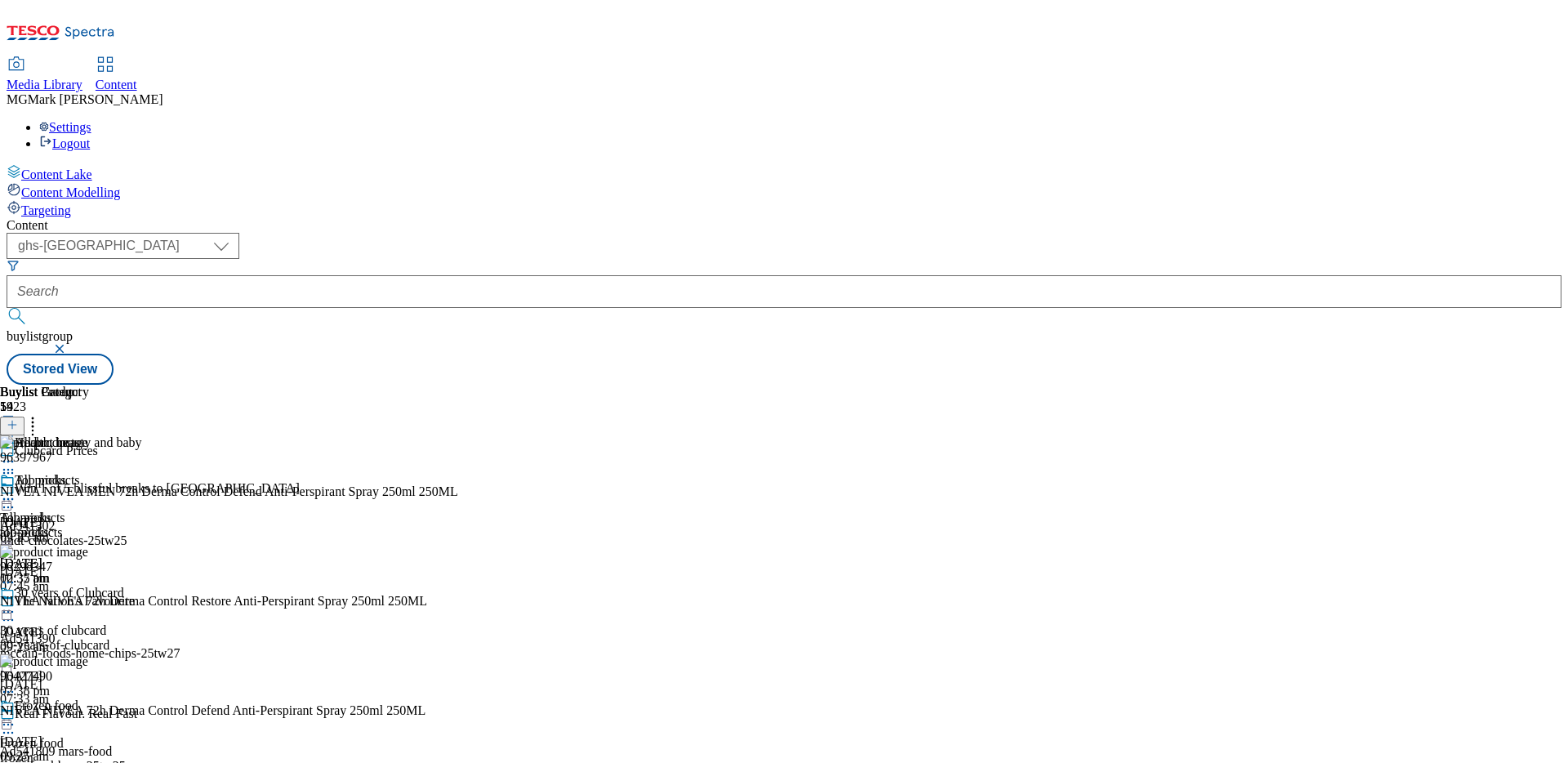
click at [69, 344] on button "button" at bounding box center [61, 349] width 17 height 10
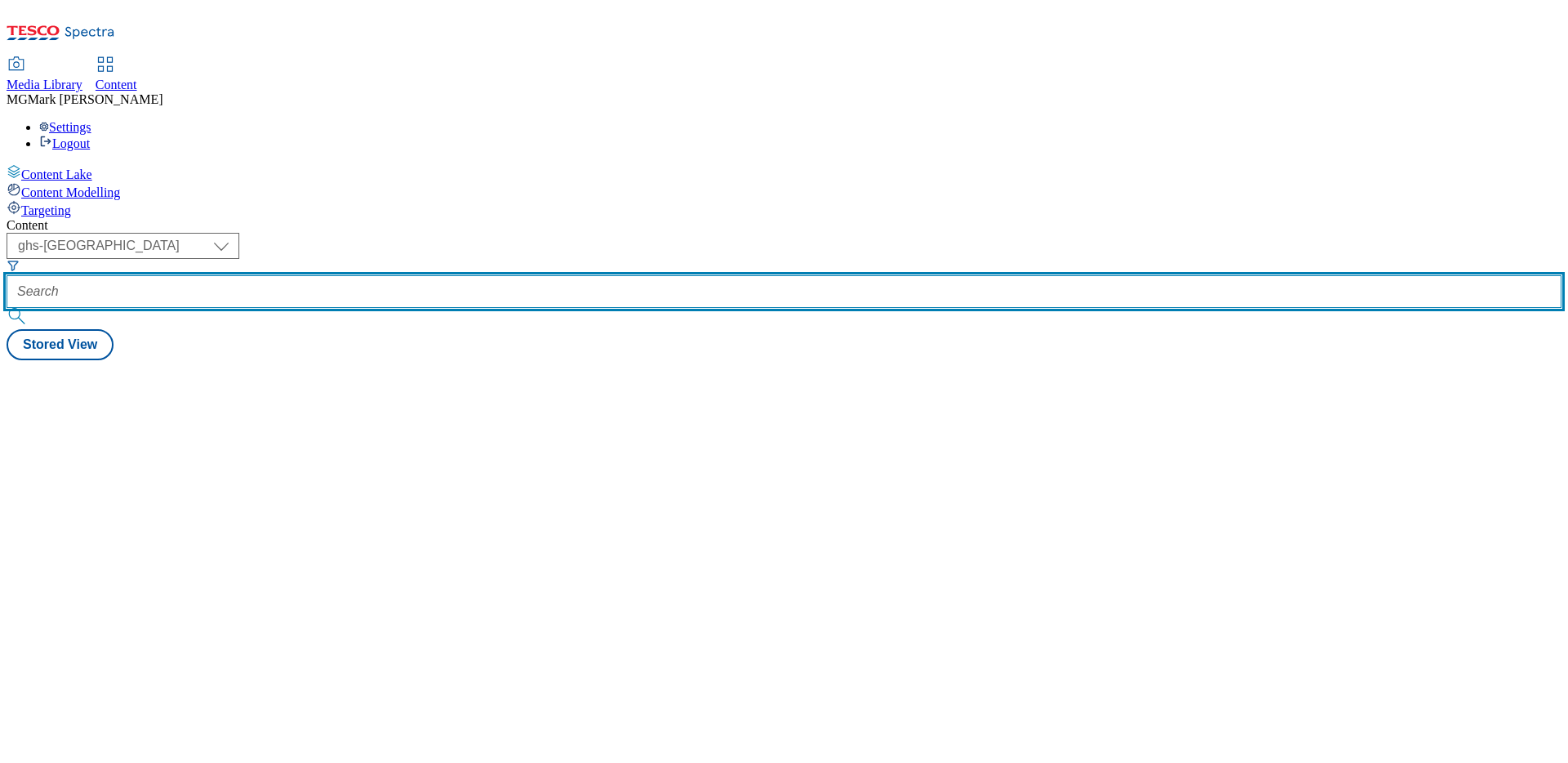
click at [384, 276] on input "text" at bounding box center [784, 291] width 1555 height 33
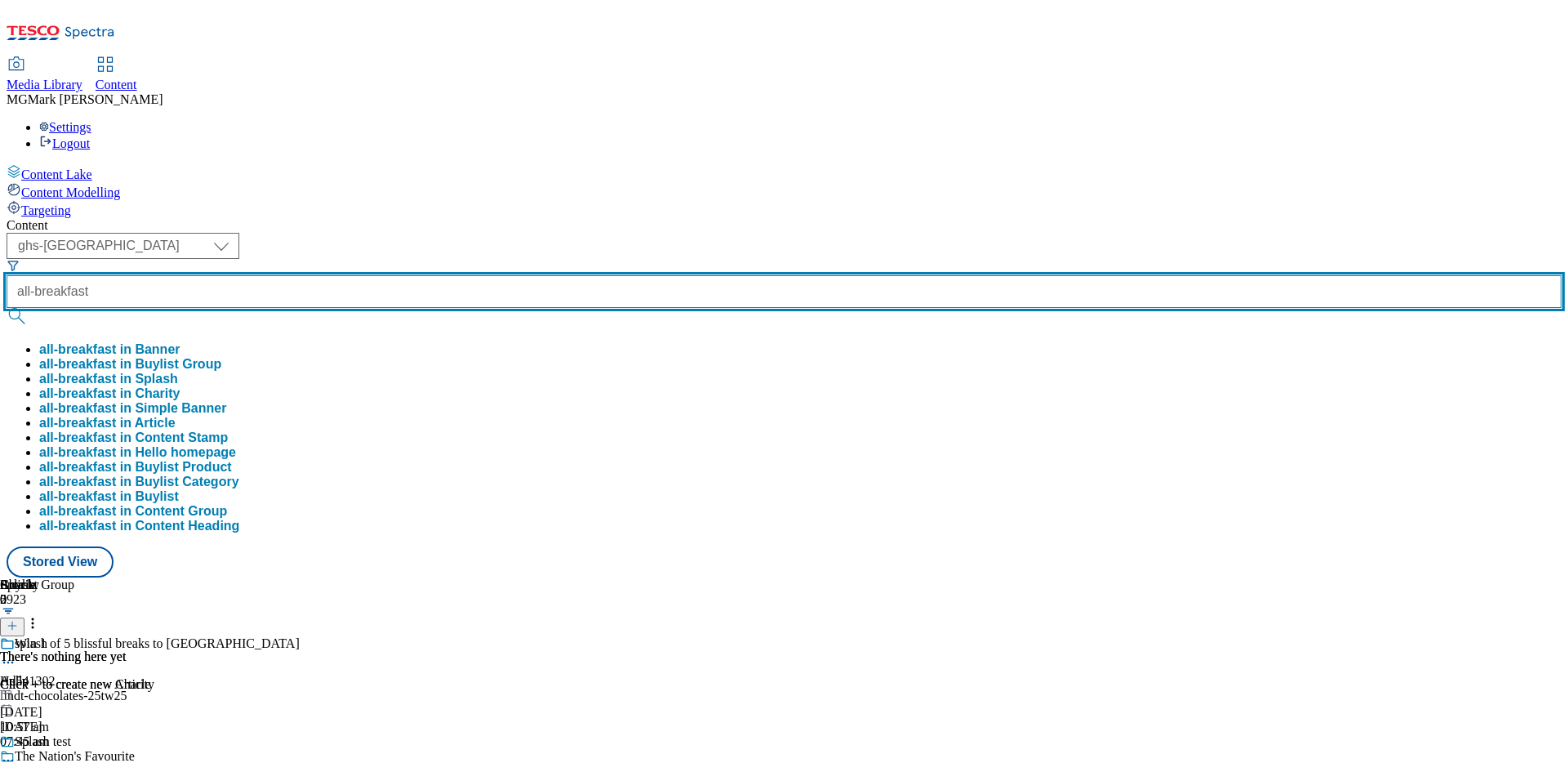
type input "all-breakfast"
click at [7, 308] on button "submit" at bounding box center [18, 317] width 23 height 17
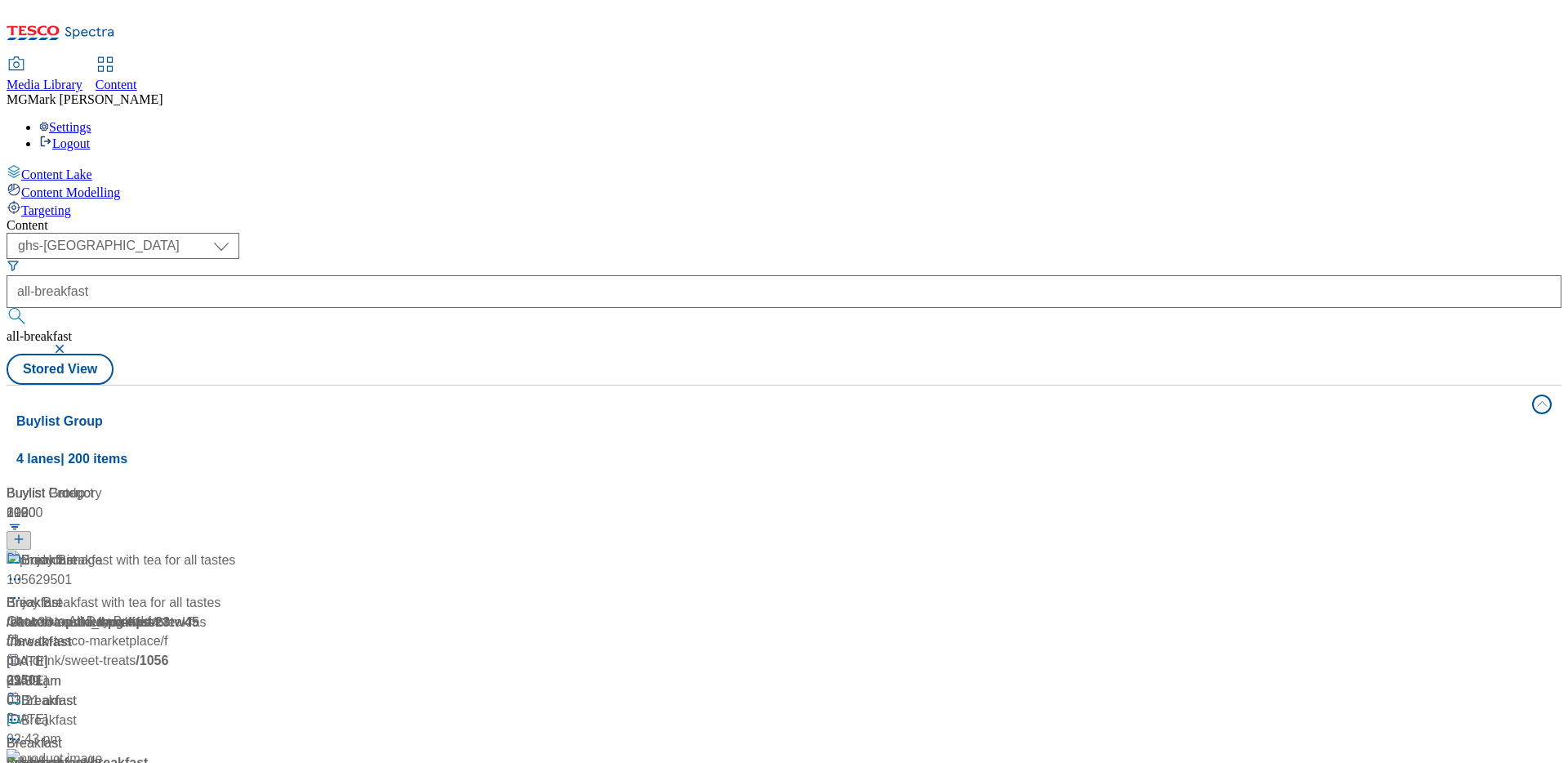
click at [872, 233] on div "( optional ) Dotcom CZ Dotcom SK ghs-roi ghs-[GEOGRAPHIC_DATA] Phones [GEOGRAPH…" at bounding box center [784, 308] width 1555 height 152
click at [235, 691] on div "Breakfast" at bounding box center [121, 712] width 229 height 43
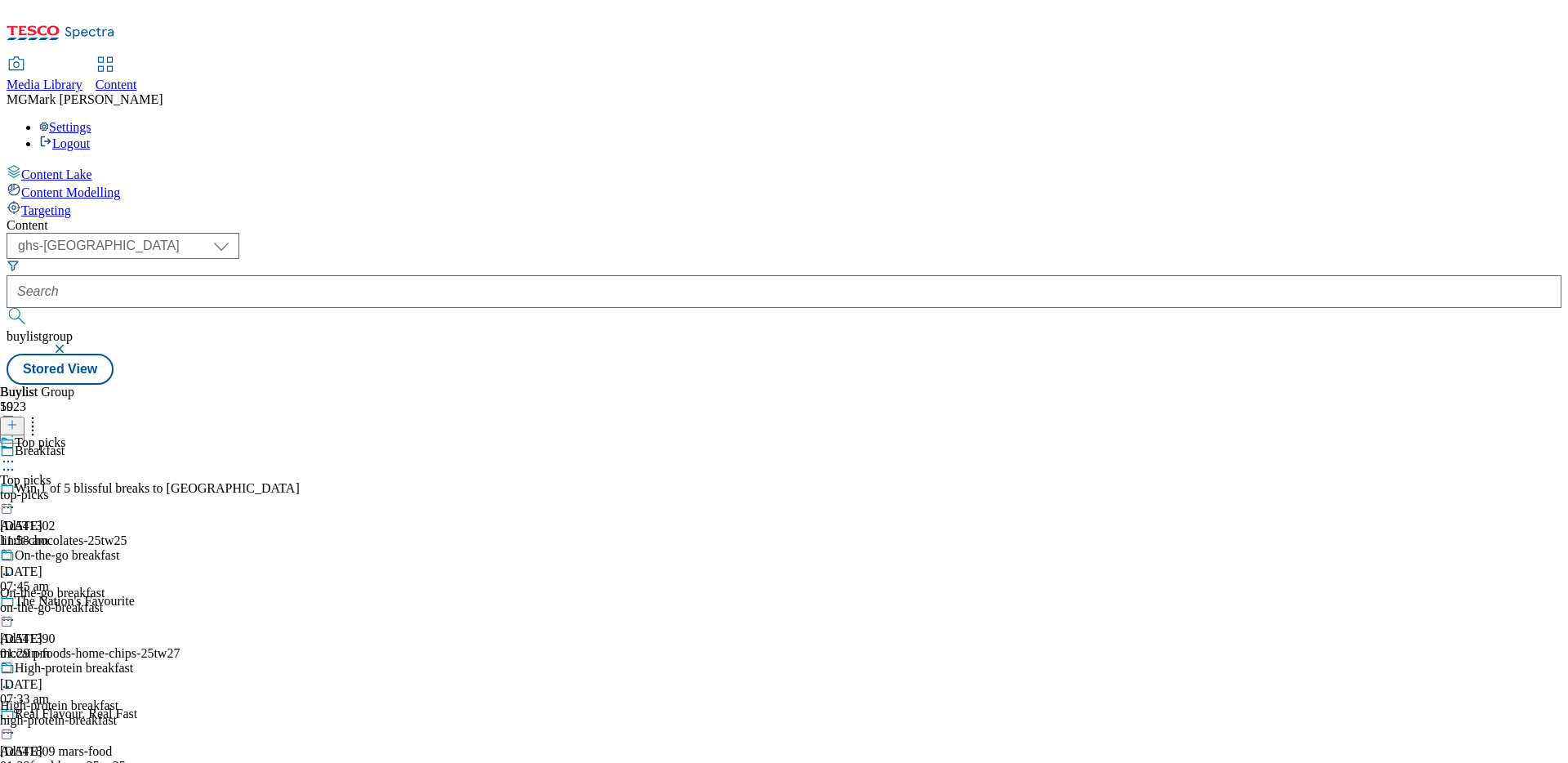
click at [173, 487] on div "top-picks" at bounding box center [86, 495] width 173 height 15
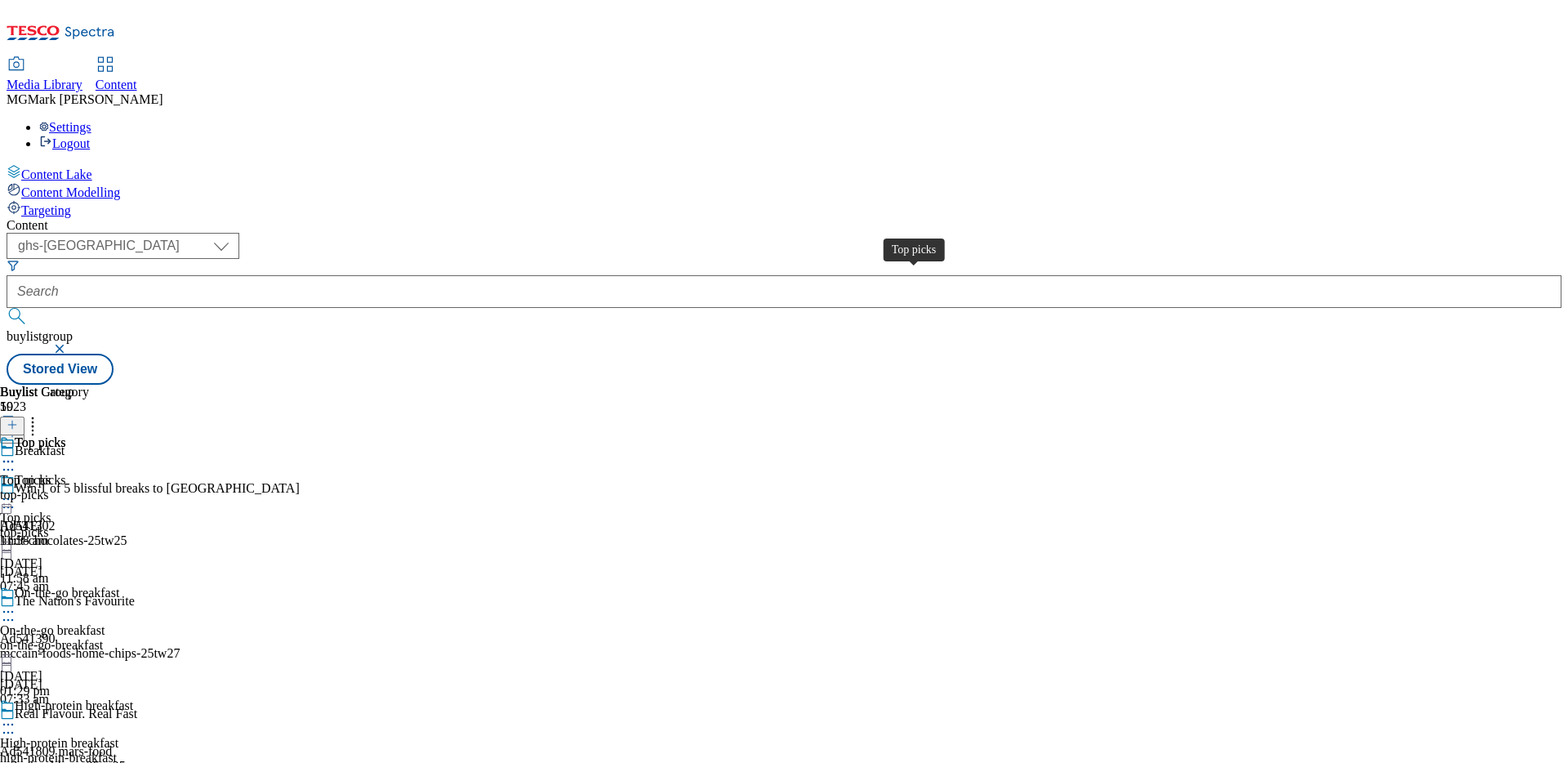
click at [50, 473] on div "Top picks" at bounding box center [25, 481] width 50 height 15
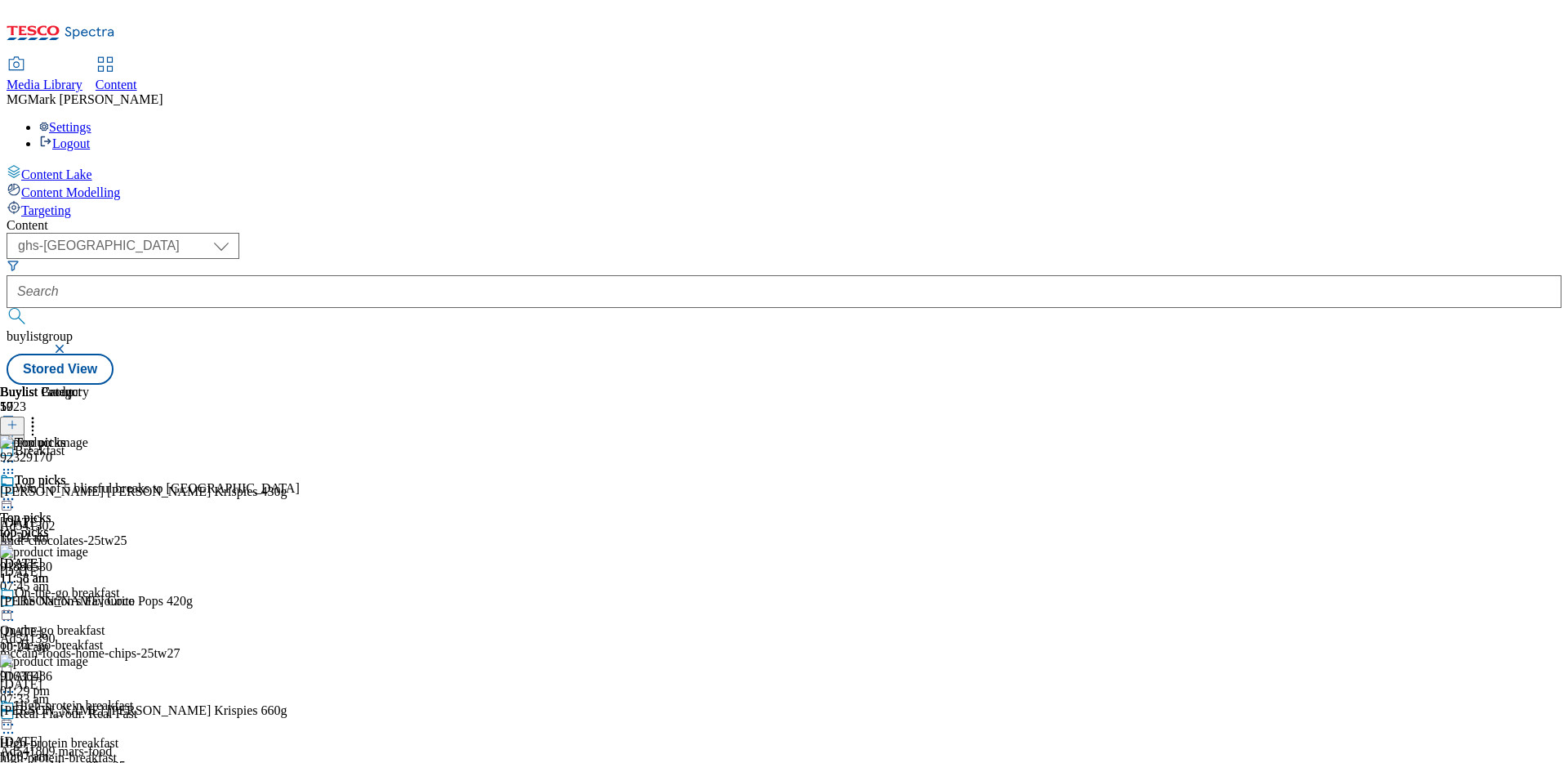
click at [18, 419] on icon at bounding box center [13, 425] width 12 height 12
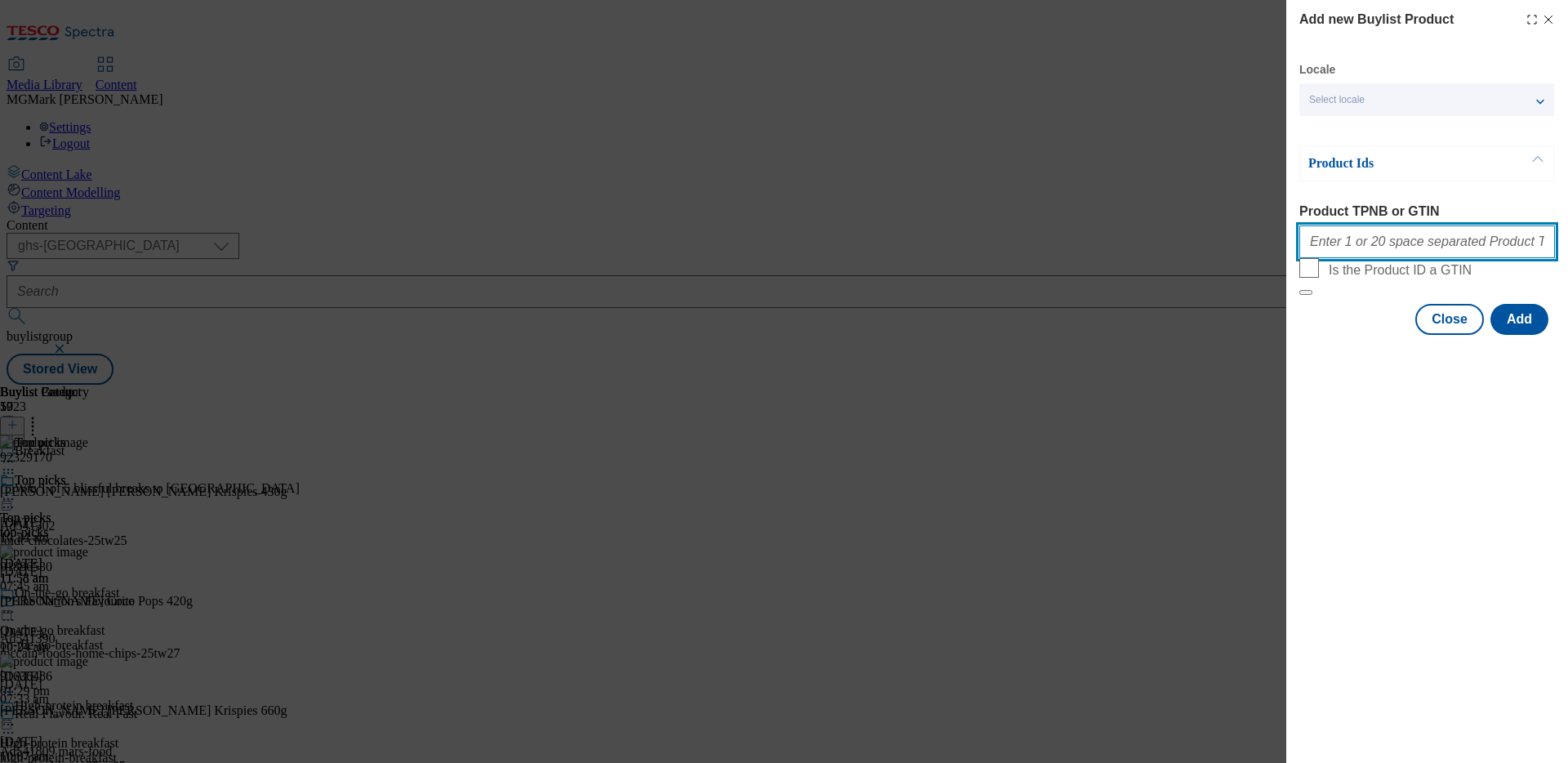
click at [1354, 243] on input "Product TPNB or GTIN" at bounding box center [1427, 241] width 255 height 33
paste input ""89960081 89984110""
click at [1316, 248] on input ""89960081 89984110" at bounding box center [1427, 241] width 255 height 33
click at [1312, 246] on input ""89960081 89984110" at bounding box center [1427, 241] width 255 height 33
type input "89960081 89984110"
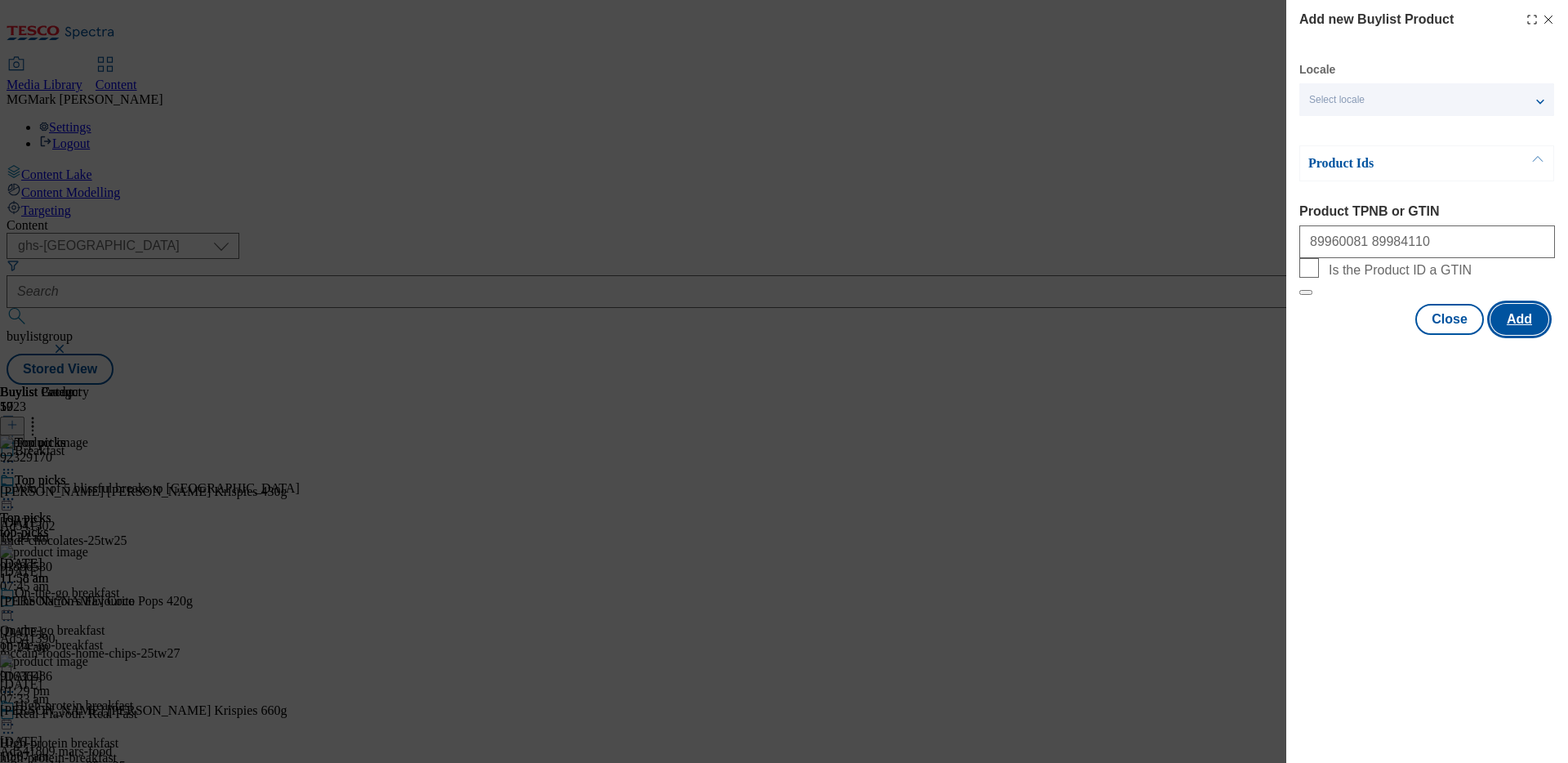
click at [1505, 335] on button "Add" at bounding box center [1519, 319] width 58 height 31
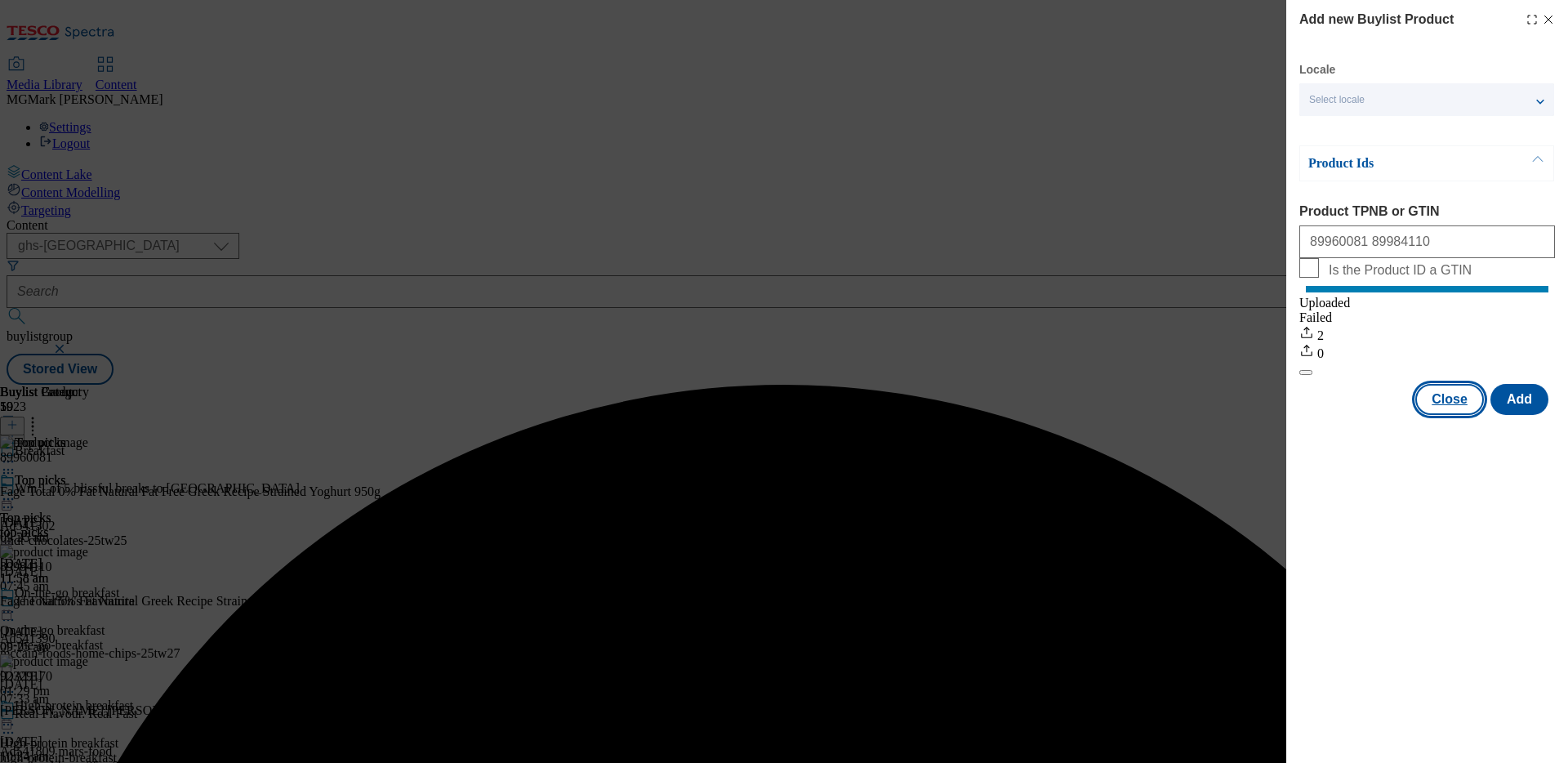
click at [1471, 415] on button "Close" at bounding box center [1449, 399] width 69 height 31
